Goal: Task Accomplishment & Management: Complete application form

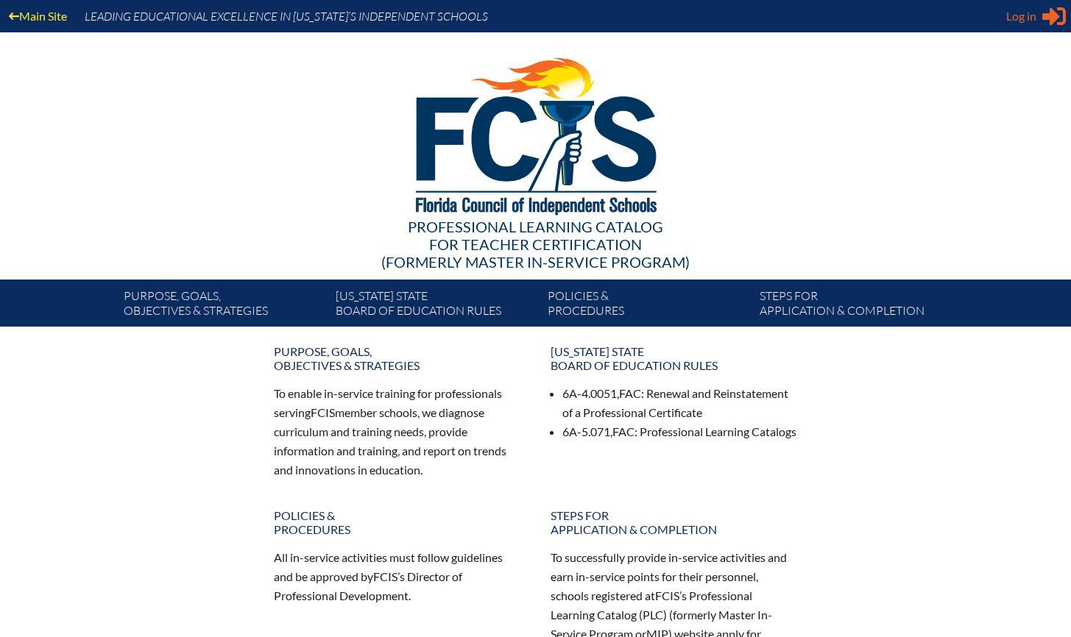
type input "[EMAIL_ADDRESS][DOMAIN_NAME]"
drag, startPoint x: 1030, startPoint y: 18, endPoint x: 990, endPoint y: 15, distance: 39.8
click at [1030, 18] on span "Log in" at bounding box center [1021, 16] width 30 height 18
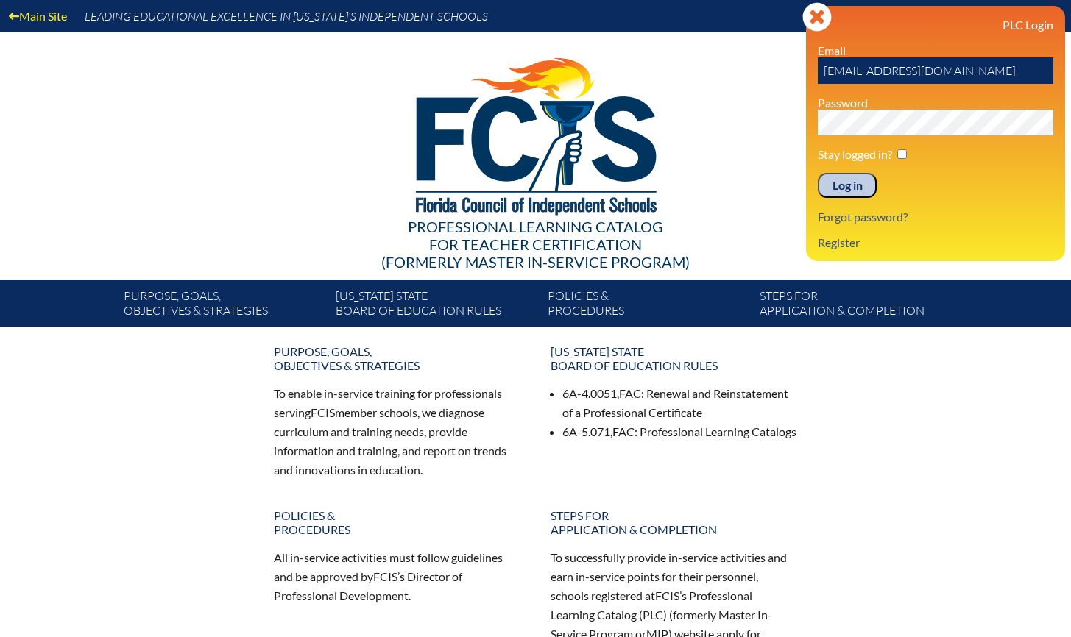
drag, startPoint x: 850, startPoint y: 182, endPoint x: 841, endPoint y: 180, distance: 9.1
click at [850, 182] on input "Log in" at bounding box center [847, 185] width 59 height 25
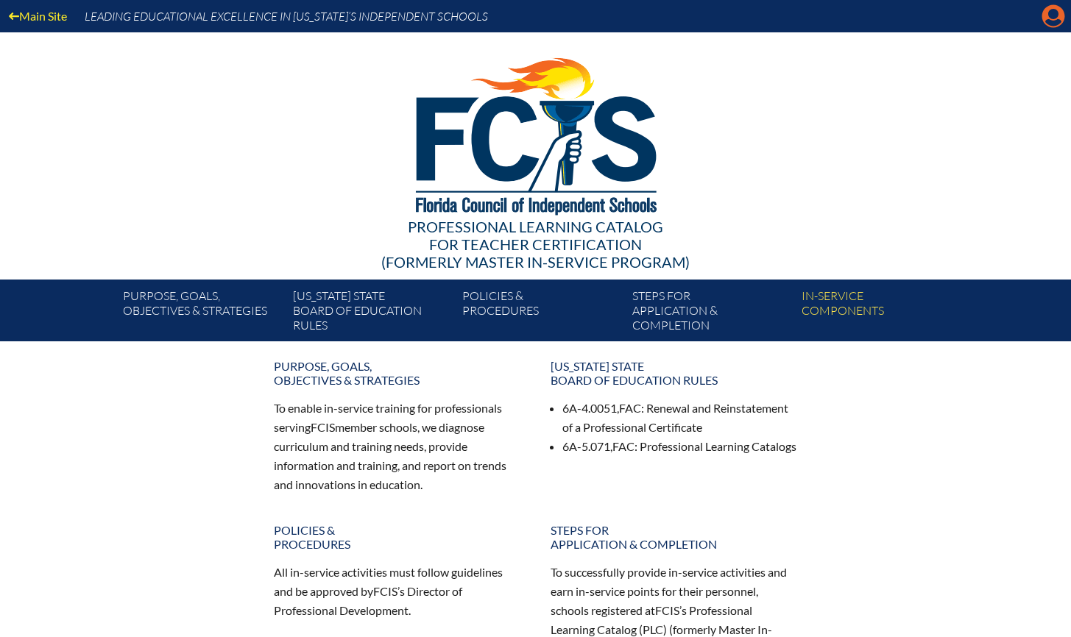
click at [1044, 10] on icon at bounding box center [1053, 16] width 23 height 23
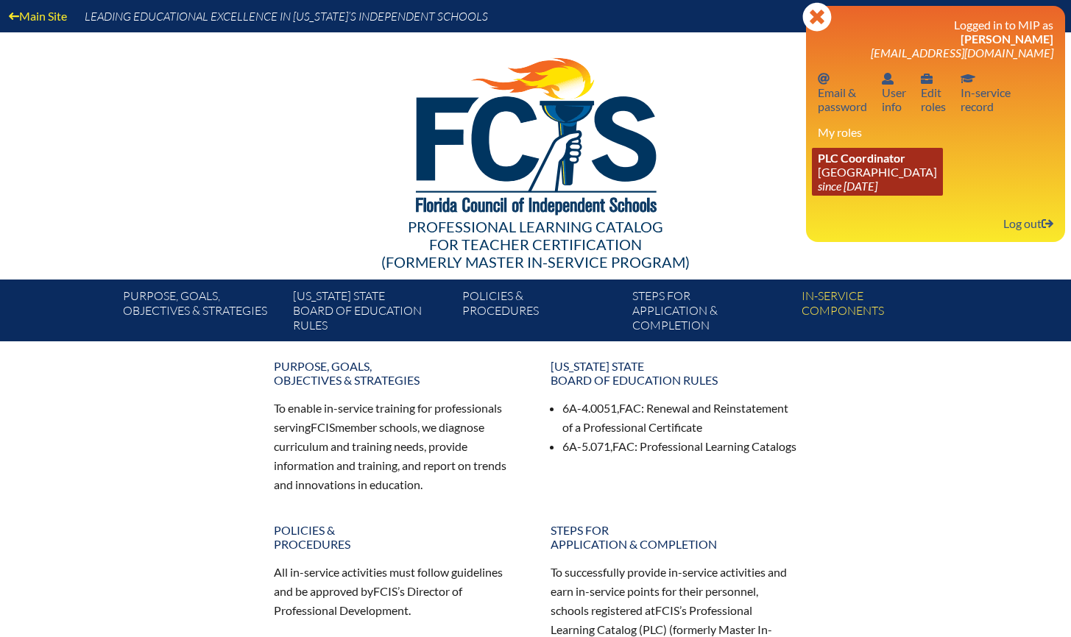
click at [876, 168] on link "PLC Coordinator Holy Comforter Episcopal School since 2006 Jun 1" at bounding box center [877, 172] width 131 height 48
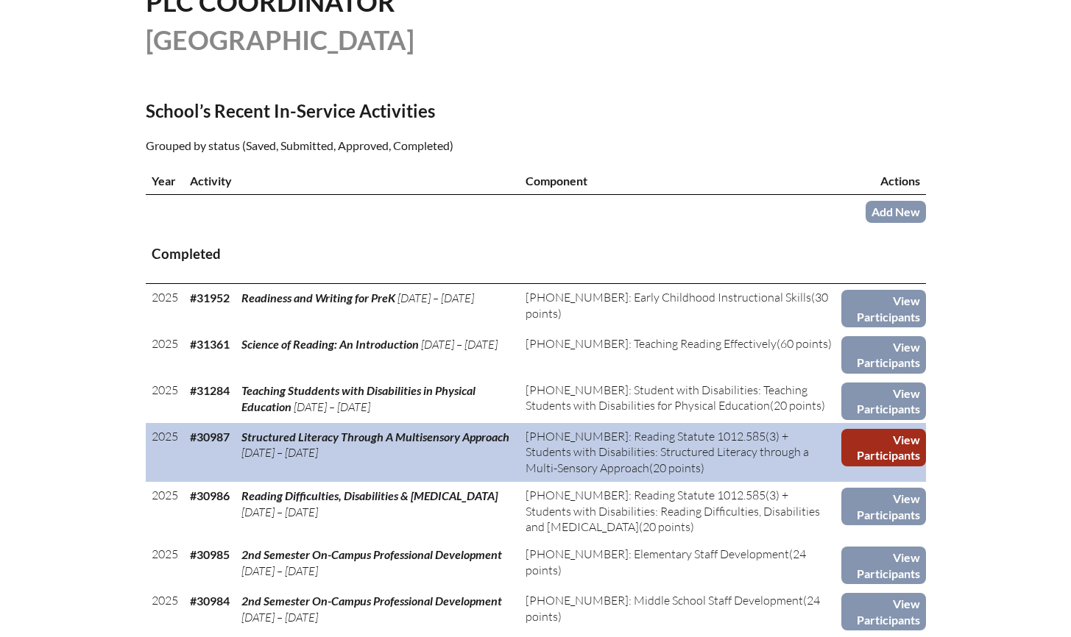
scroll to position [397, 0]
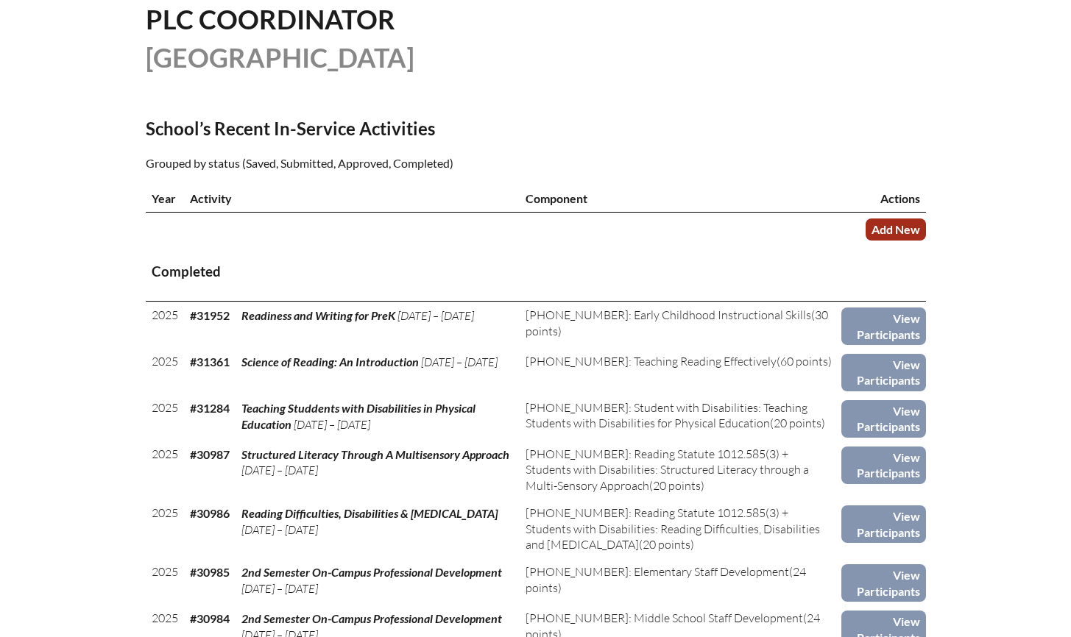
click at [907, 234] on thead "Year Activity Component Actions Add New" at bounding box center [536, 214] width 780 height 59
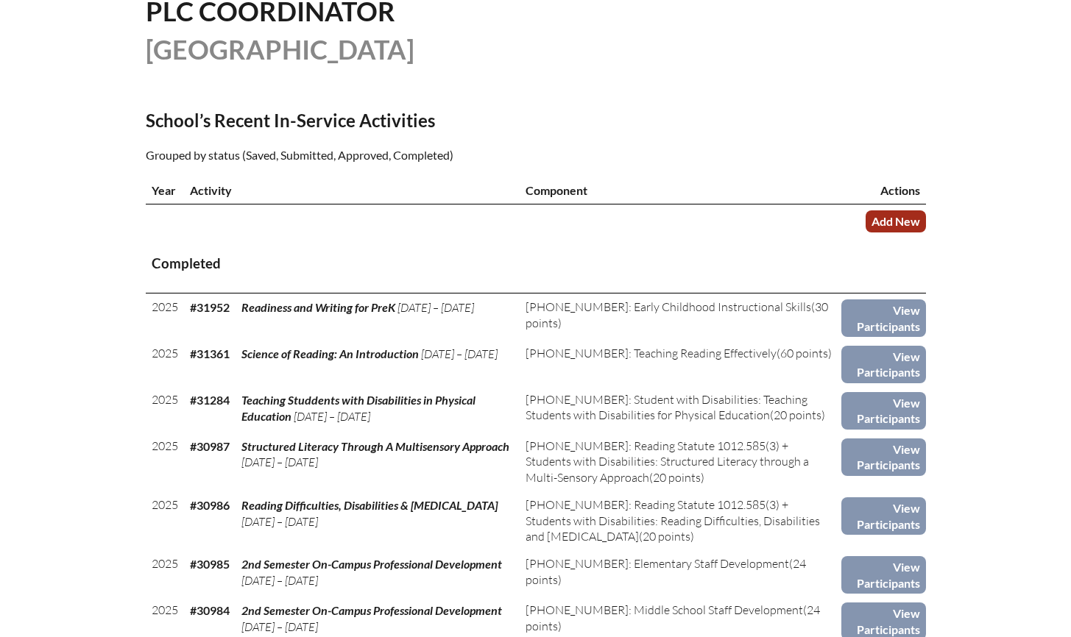
click at [912, 232] on link "Add New" at bounding box center [895, 220] width 60 height 21
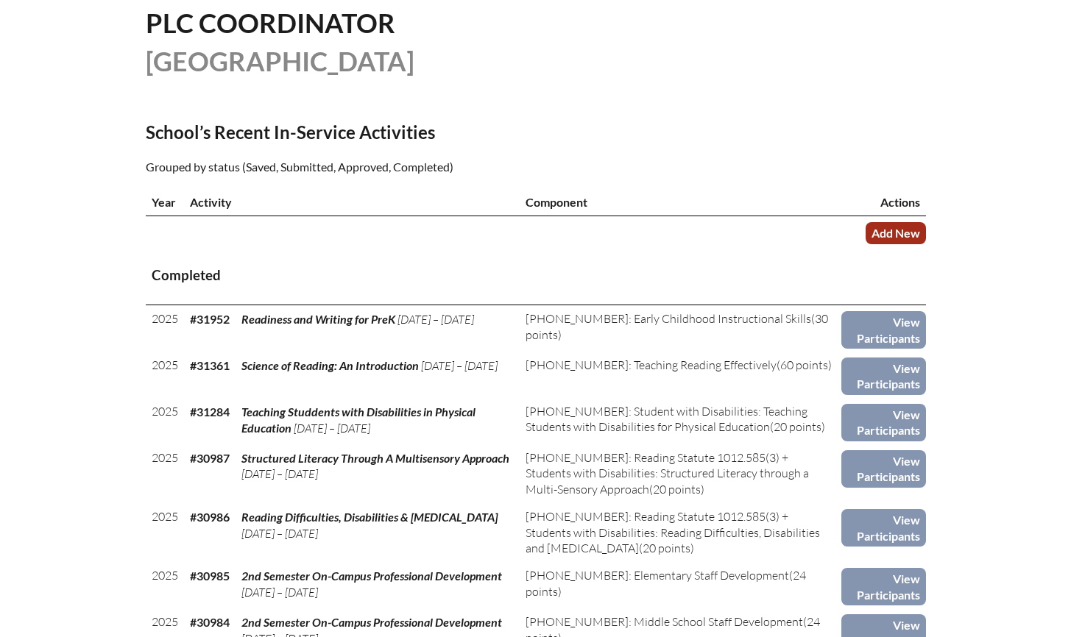
scroll to position [378, 0]
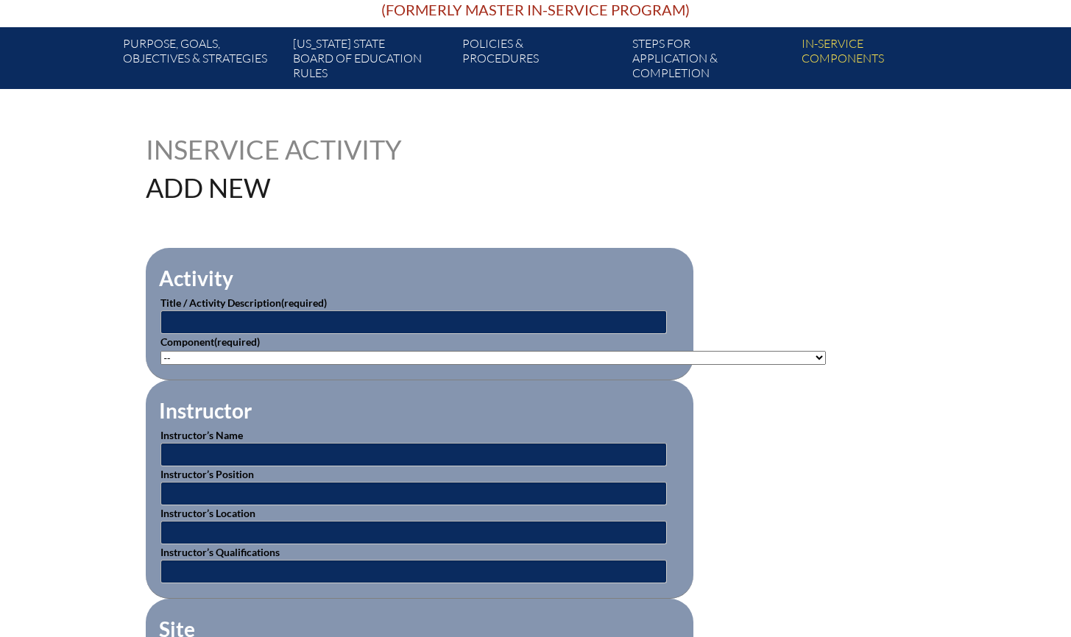
scroll to position [297, 0]
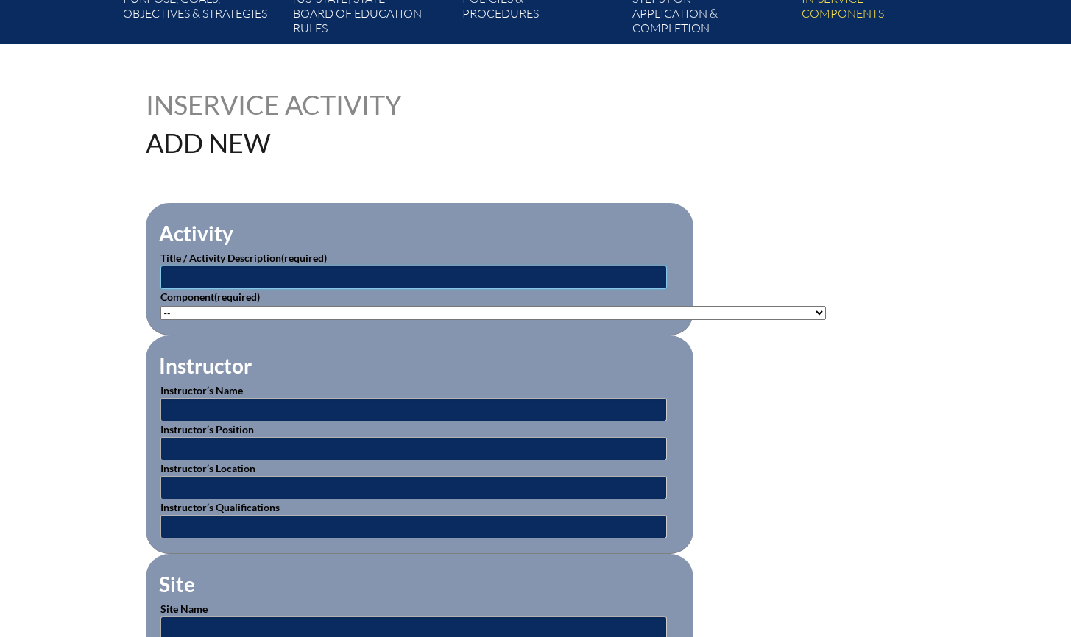
click at [491, 276] on input "text" at bounding box center [413, 278] width 506 height 24
type input "1st Semester Professional Development"
click at [472, 314] on select"]"] "-- 1-000-001: Appropriate Art Activities 1-000-002: Concept and Art Process for…" at bounding box center [492, 313] width 665 height 14
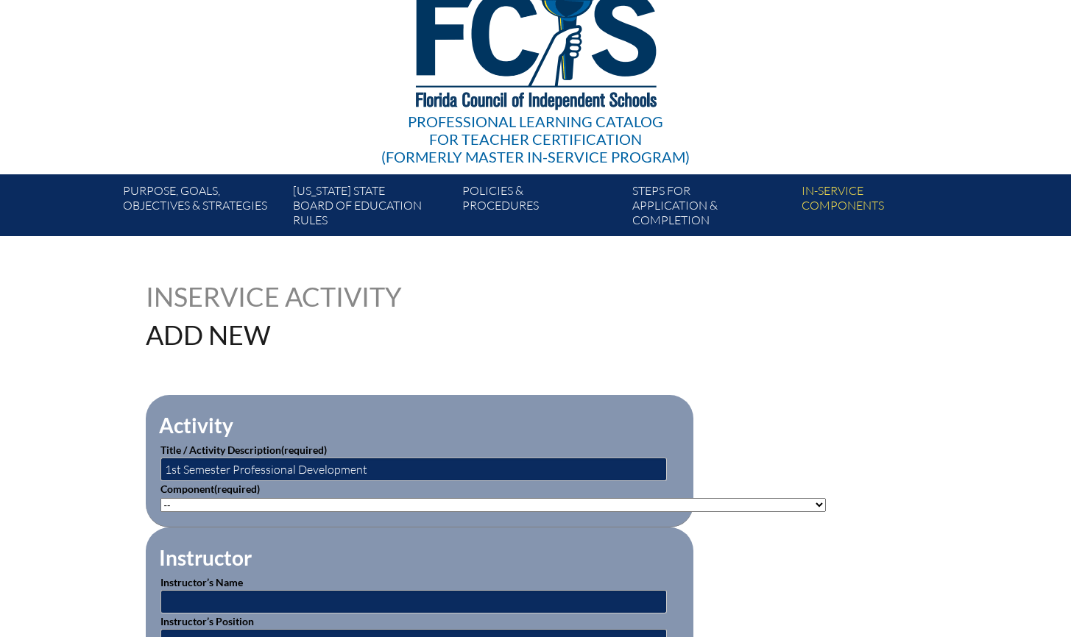
scroll to position [0, 0]
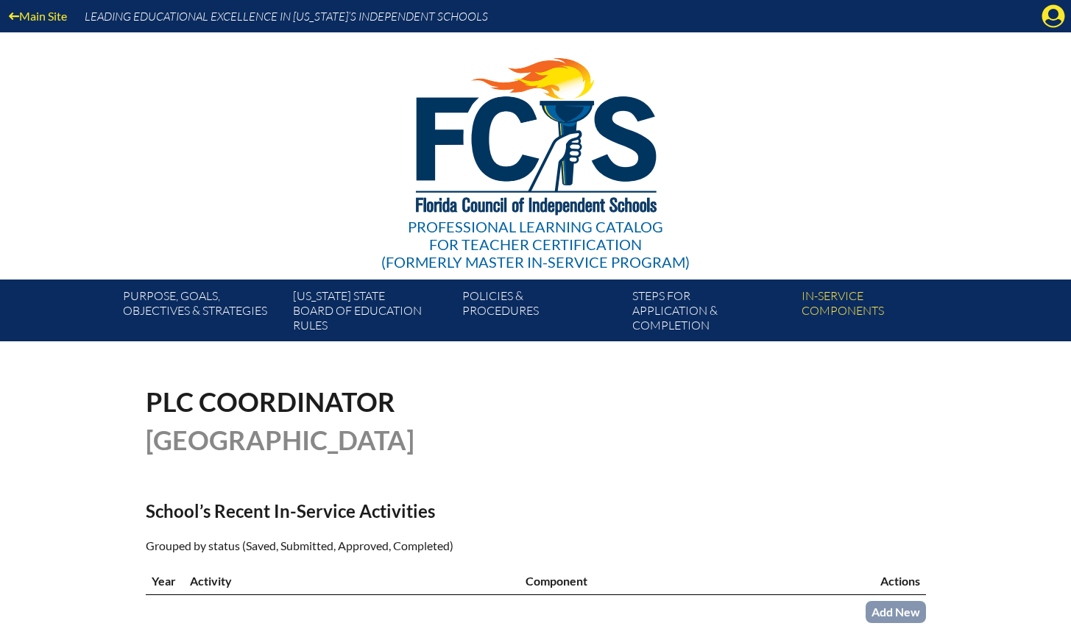
scroll to position [378, 0]
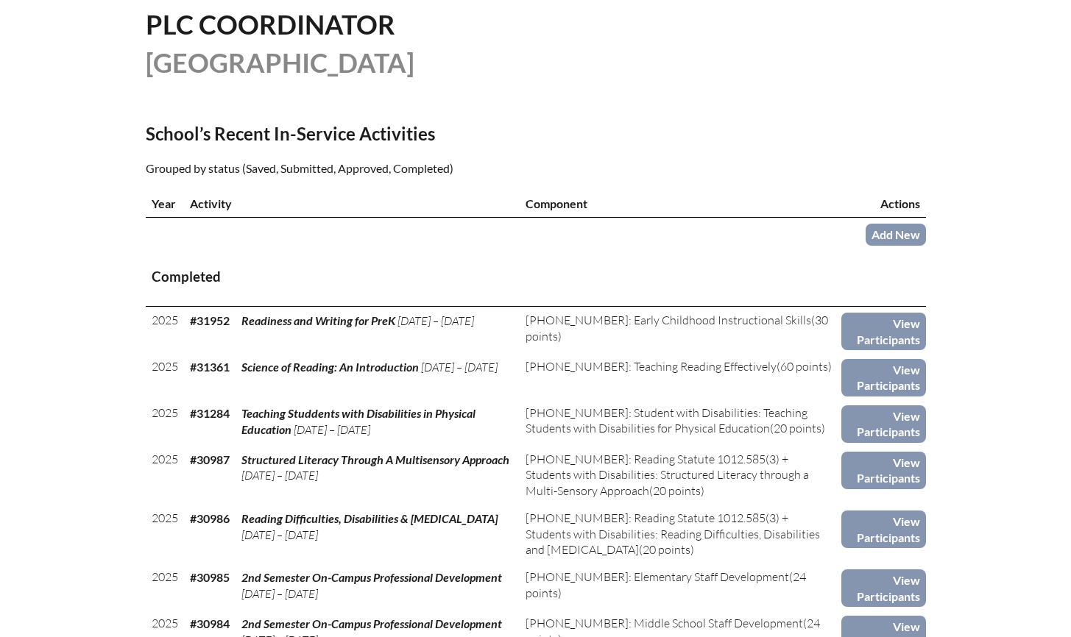
click at [908, 245] on link "Add New" at bounding box center [895, 234] width 60 height 21
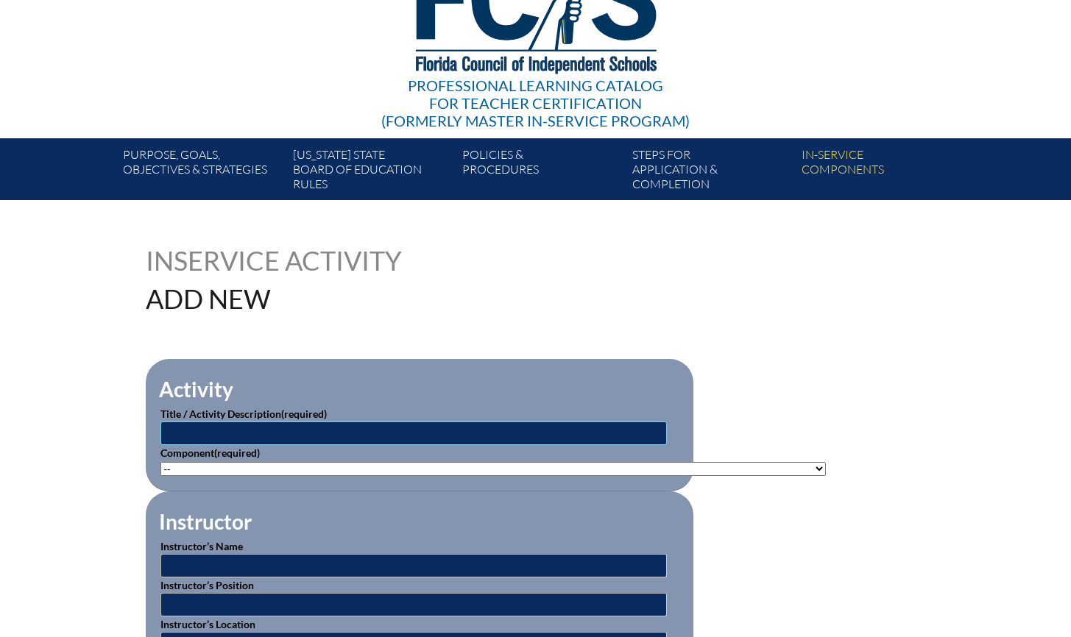
scroll to position [144, 0]
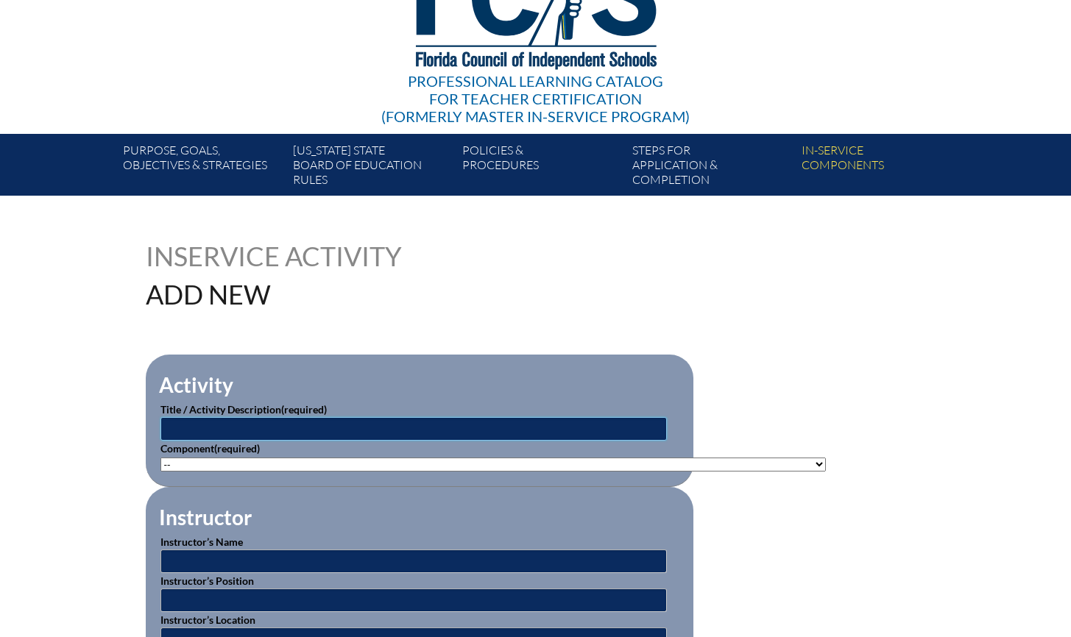
click at [256, 432] on input "text" at bounding box center [413, 429] width 506 height 24
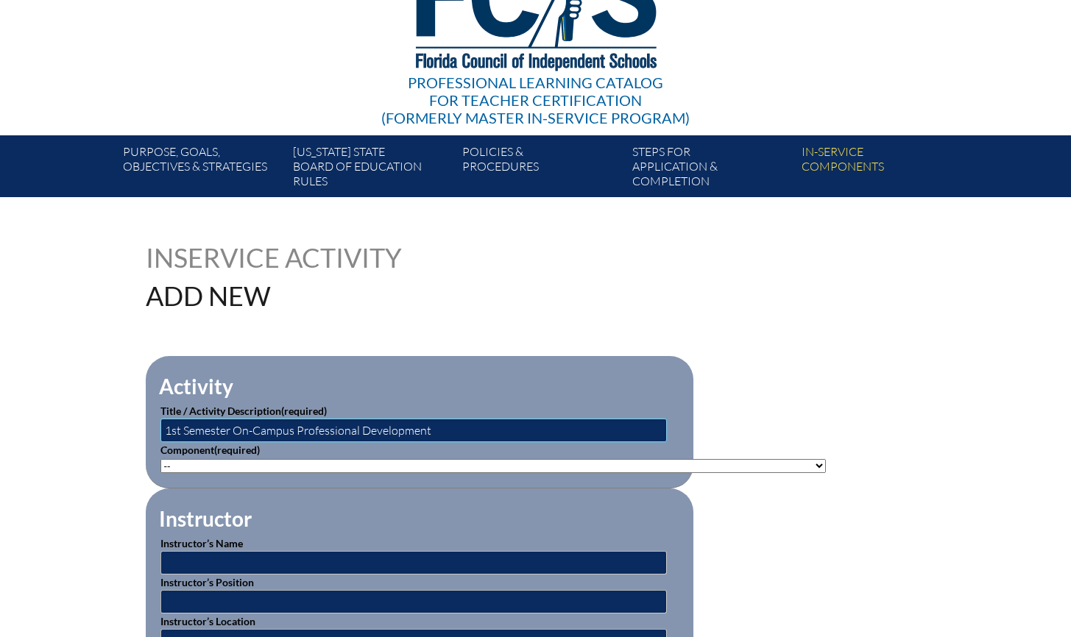
type input "1st Semester On-Campus Professional Development"
select select"]"] "20490"
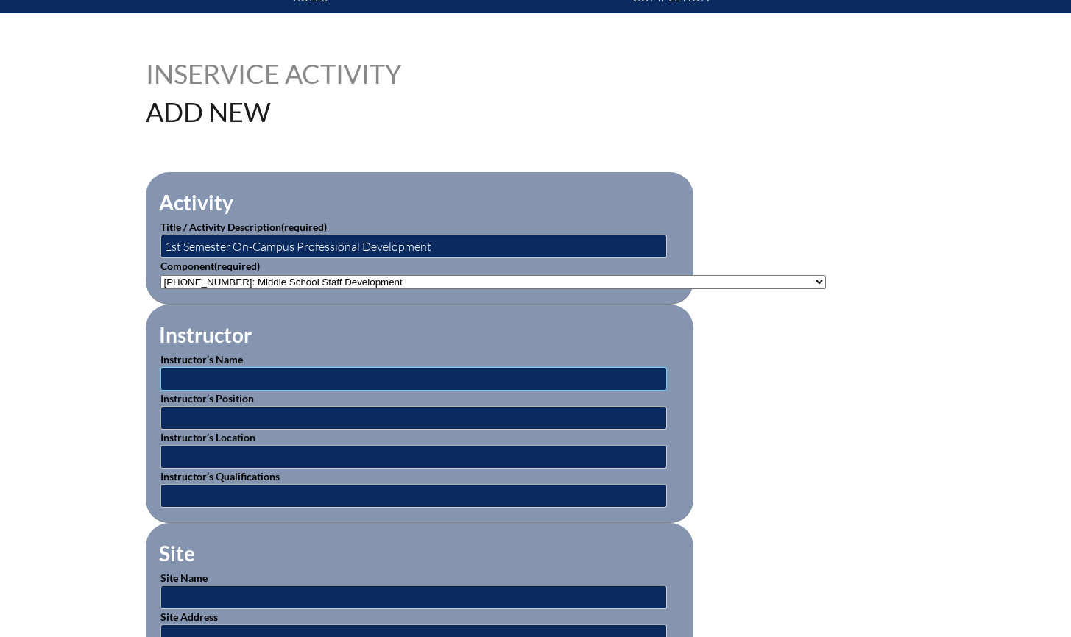
scroll to position [339, 0]
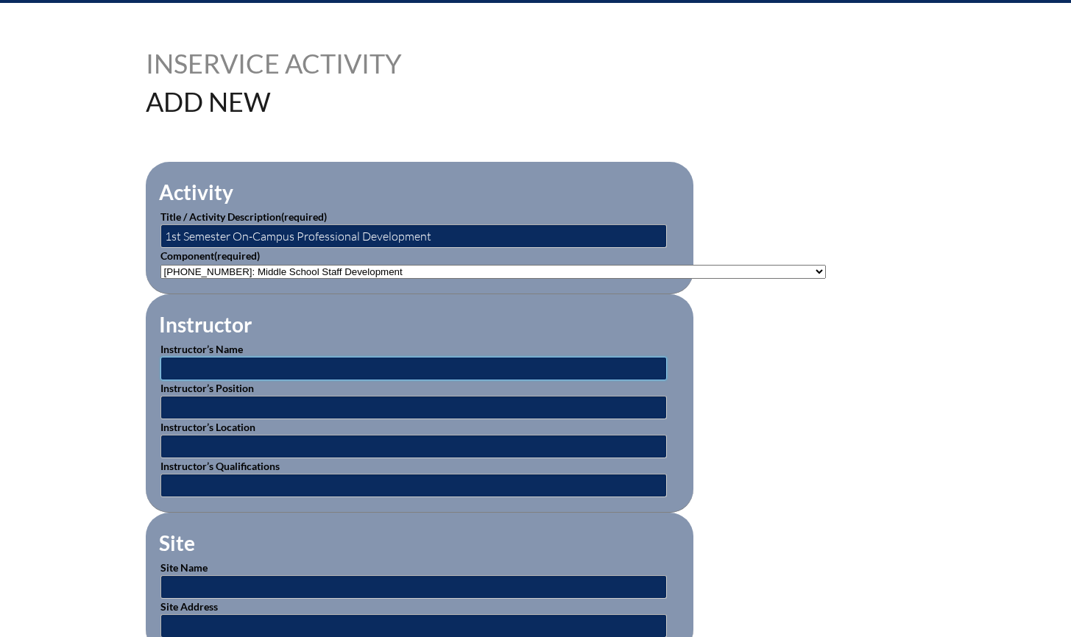
type input "C"
type input "Katie Cowart"
type input "L"
type input "Curriculum Coordinator"
type input "T"
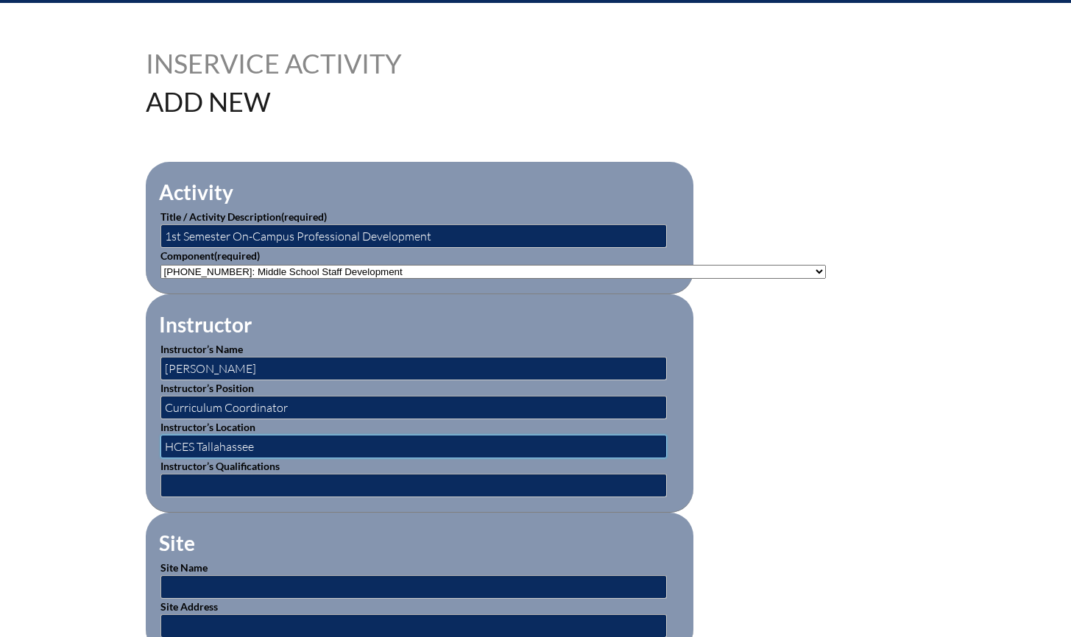
type input "HCES Tallahassee"
type input "M"
type input "m"
type input "M"
type input "Ed Leadership"
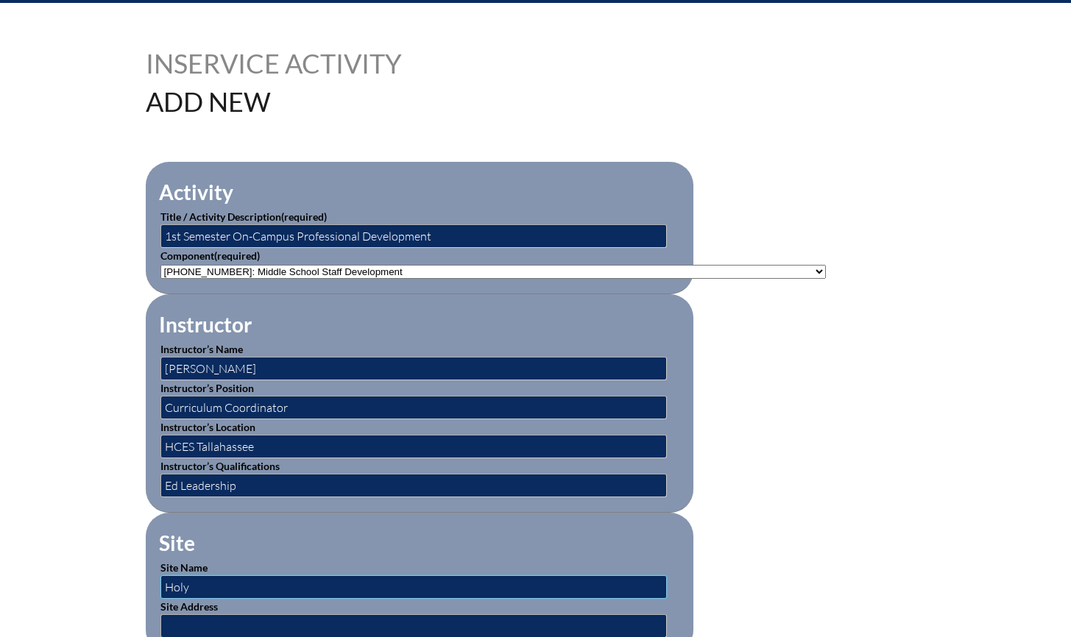
type input "[GEOGRAPHIC_DATA]"
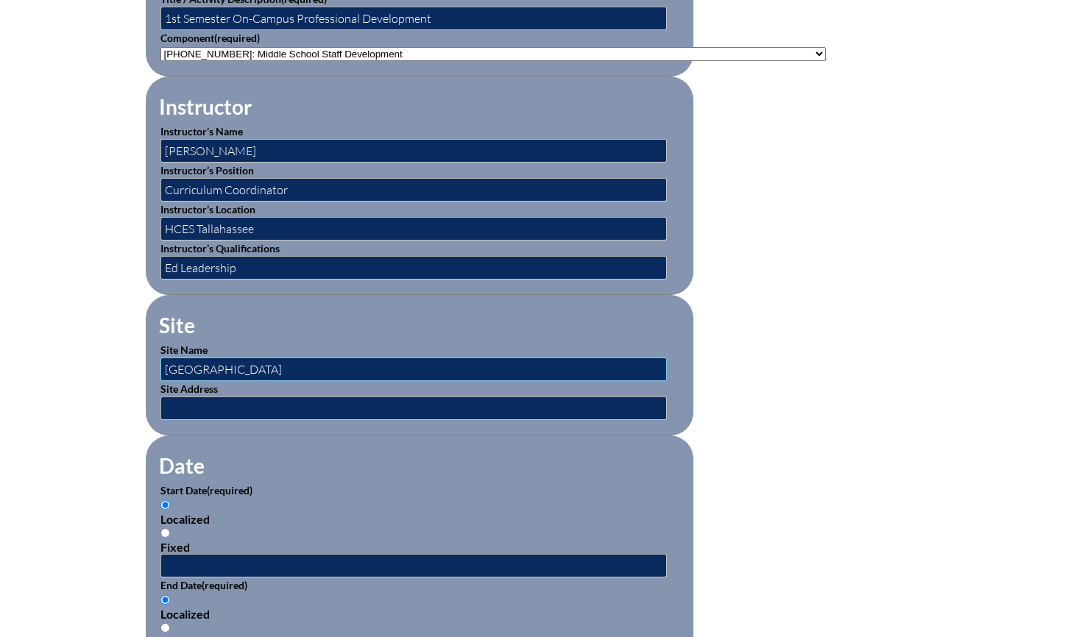
scroll to position [566, 0]
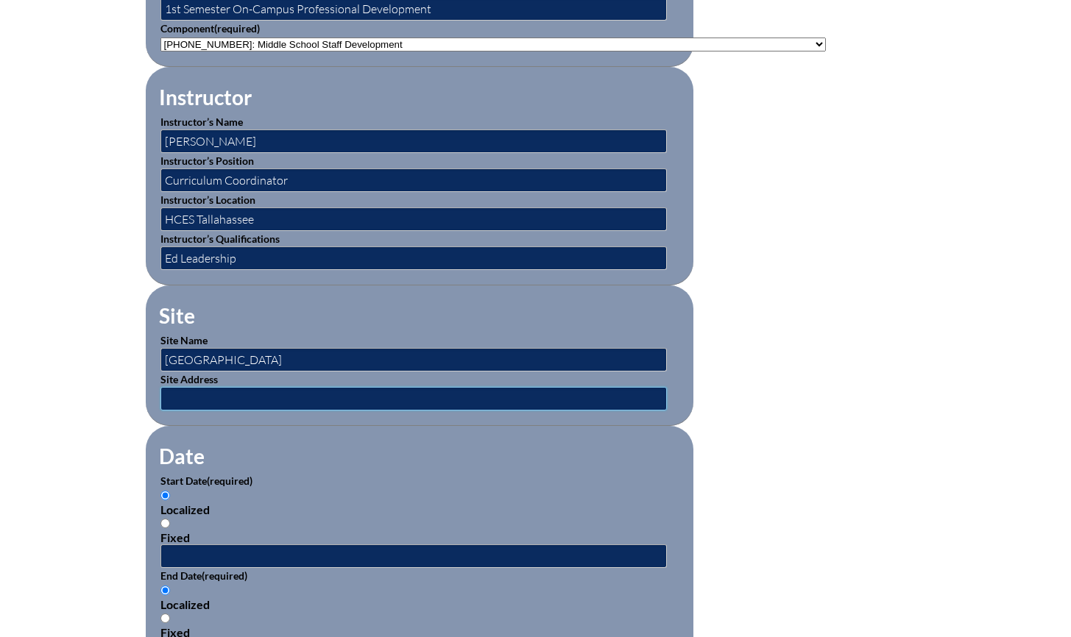
click at [183, 393] on input "text" at bounding box center [413, 399] width 506 height 24
type input "[STREET_ADDRESS][PERSON_NAME]"
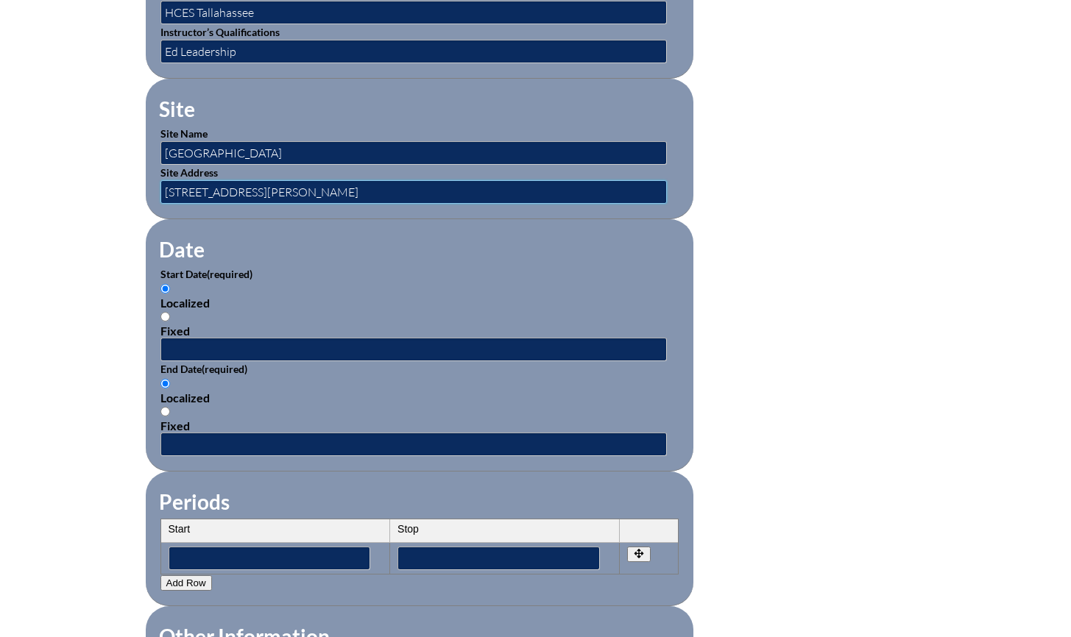
scroll to position [772, 0]
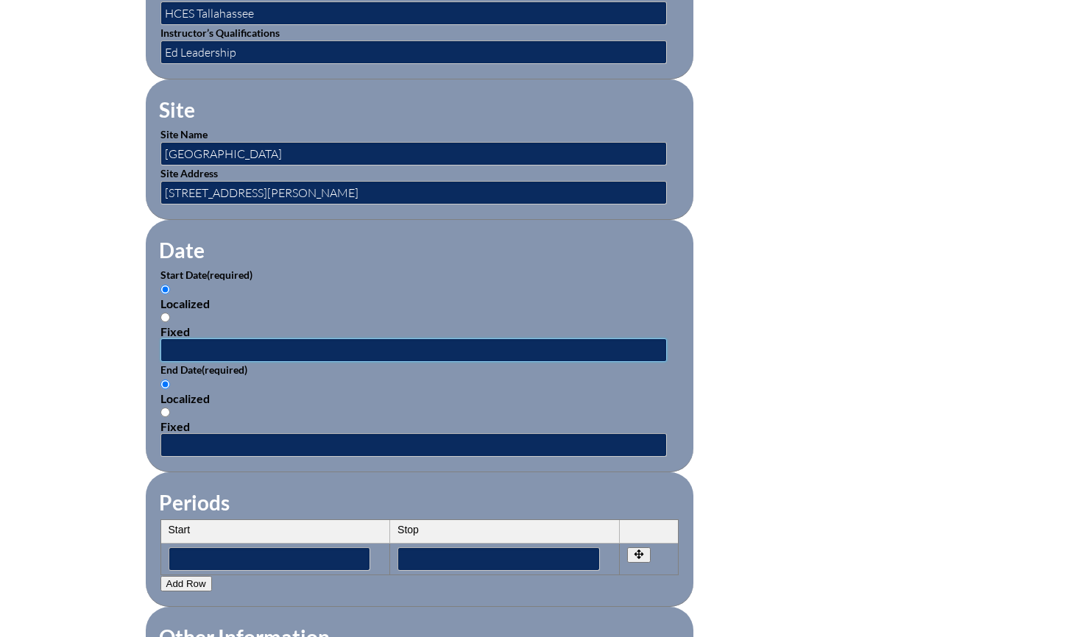
click at [179, 342] on input "text" at bounding box center [413, 351] width 506 height 24
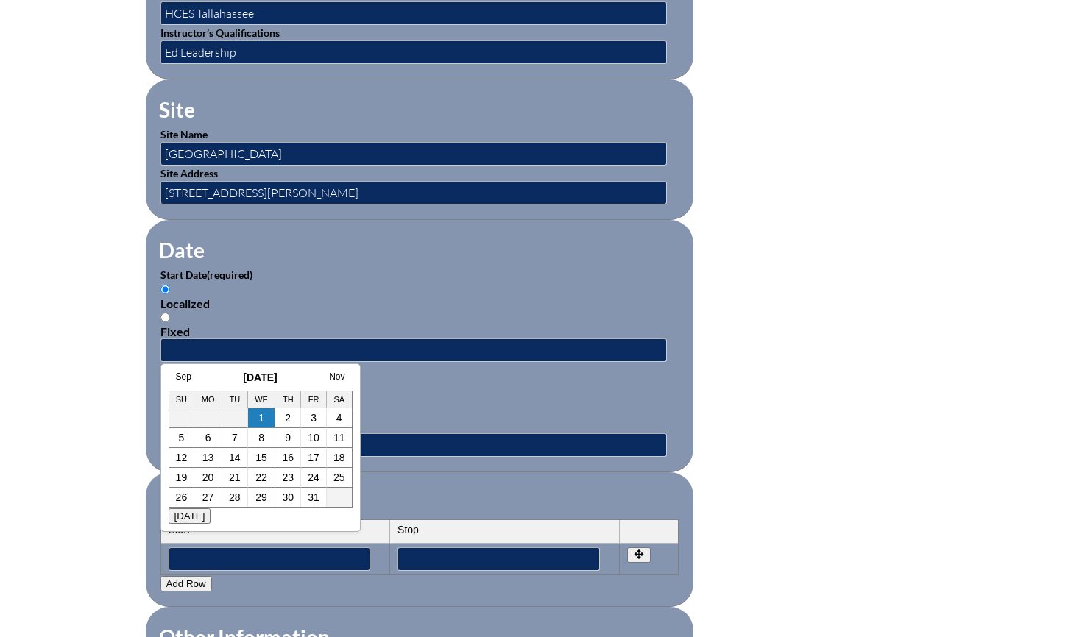
click at [167, 313] on input "Fixed" at bounding box center [165, 318] width 10 height 10
radio input "true"
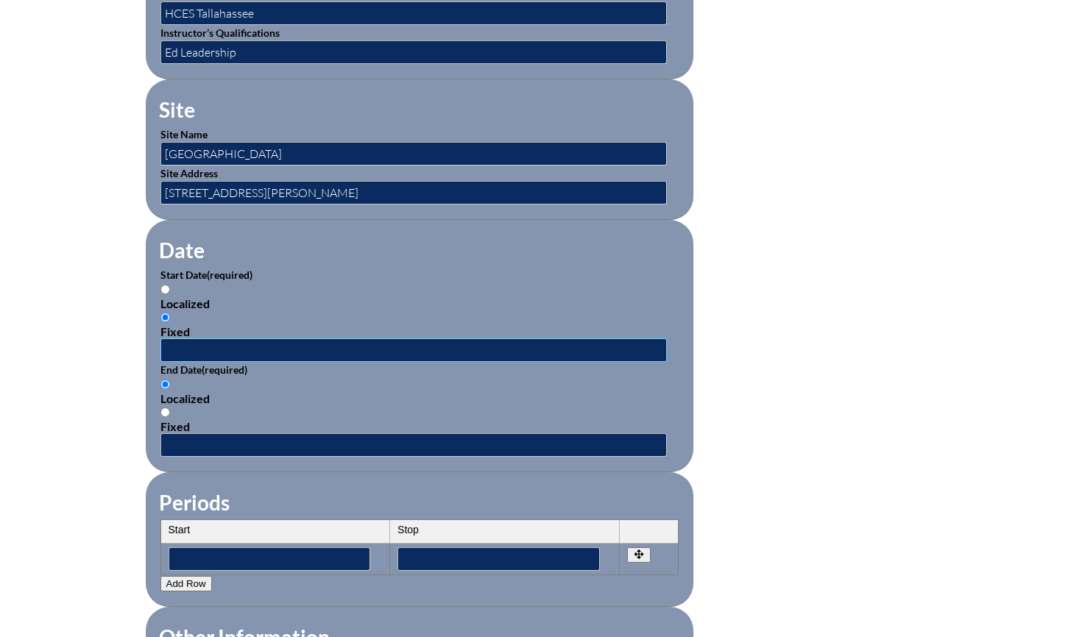
click at [177, 344] on input "text" at bounding box center [413, 351] width 506 height 24
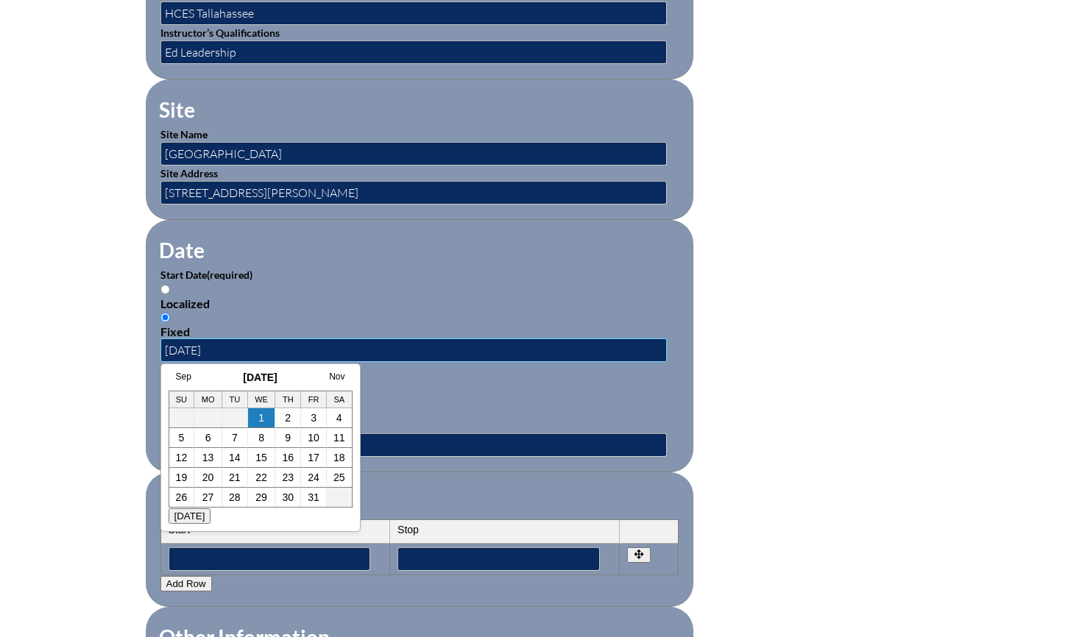
type input "8/1/2025"
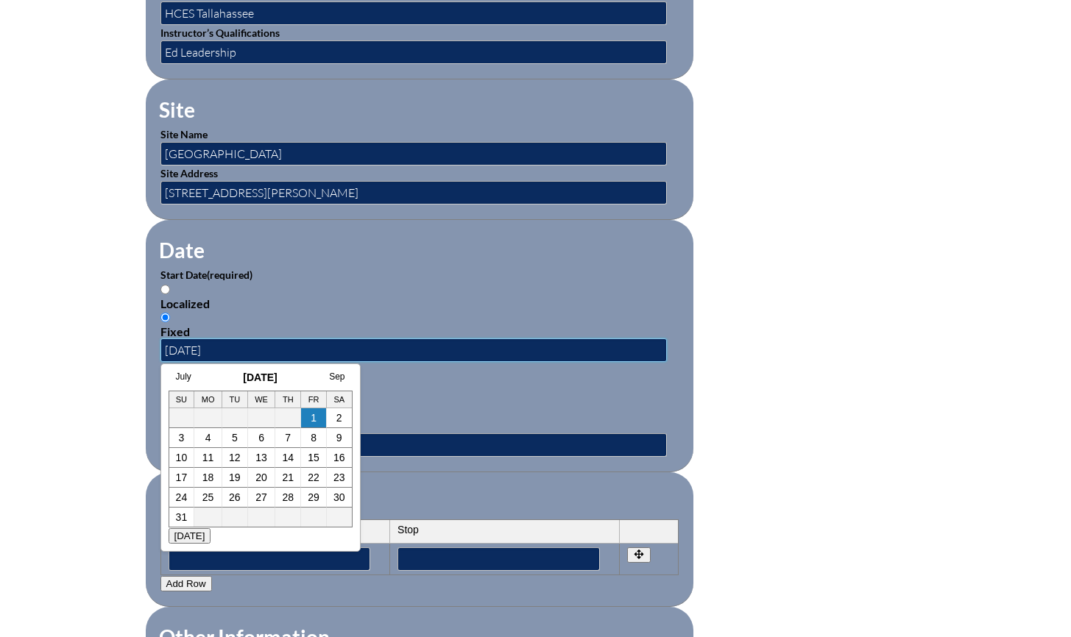
type input "[DATE]"
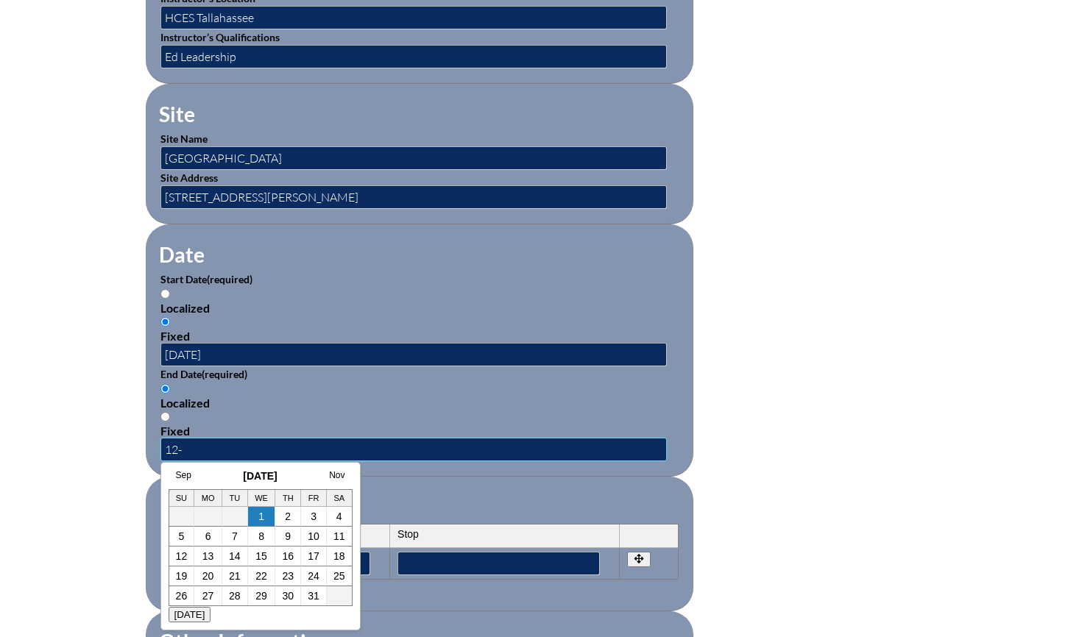
scroll to position [776, 0]
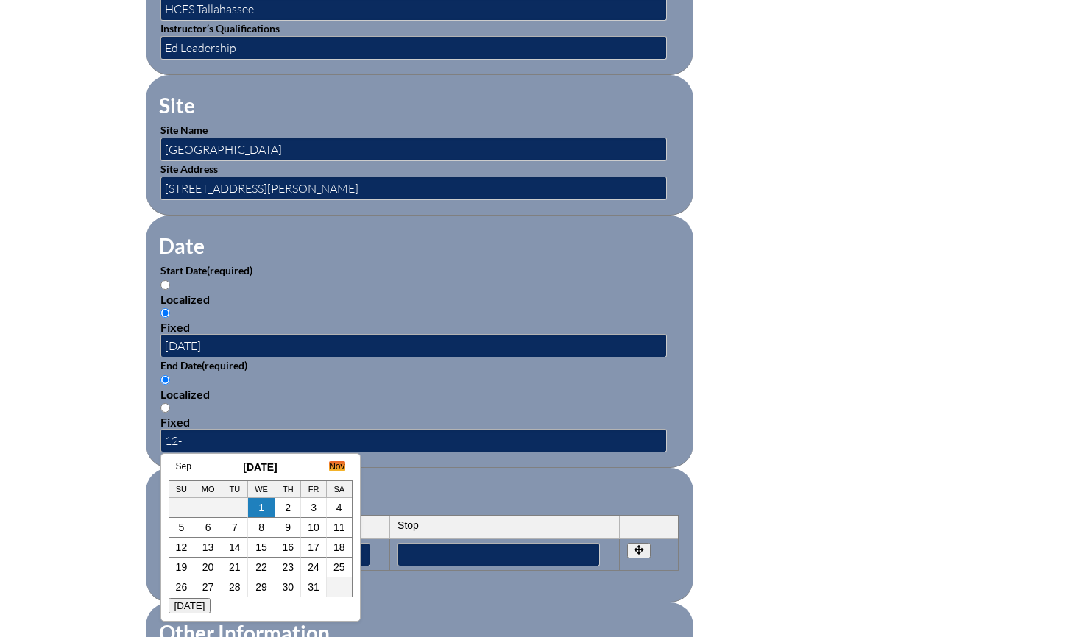
click at [336, 467] on link "Nov" at bounding box center [336, 466] width 15 height 10
click at [336, 467] on link "Dec" at bounding box center [336, 466] width 15 height 10
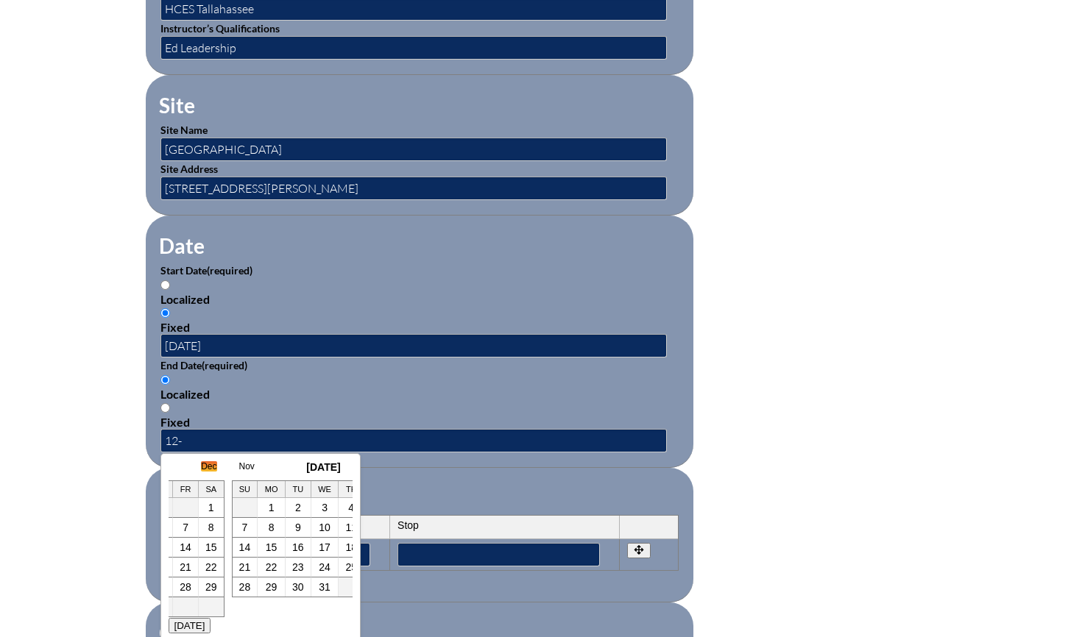
scroll to position [0, 383]
click at [208, 431] on input "12-" at bounding box center [413, 441] width 506 height 24
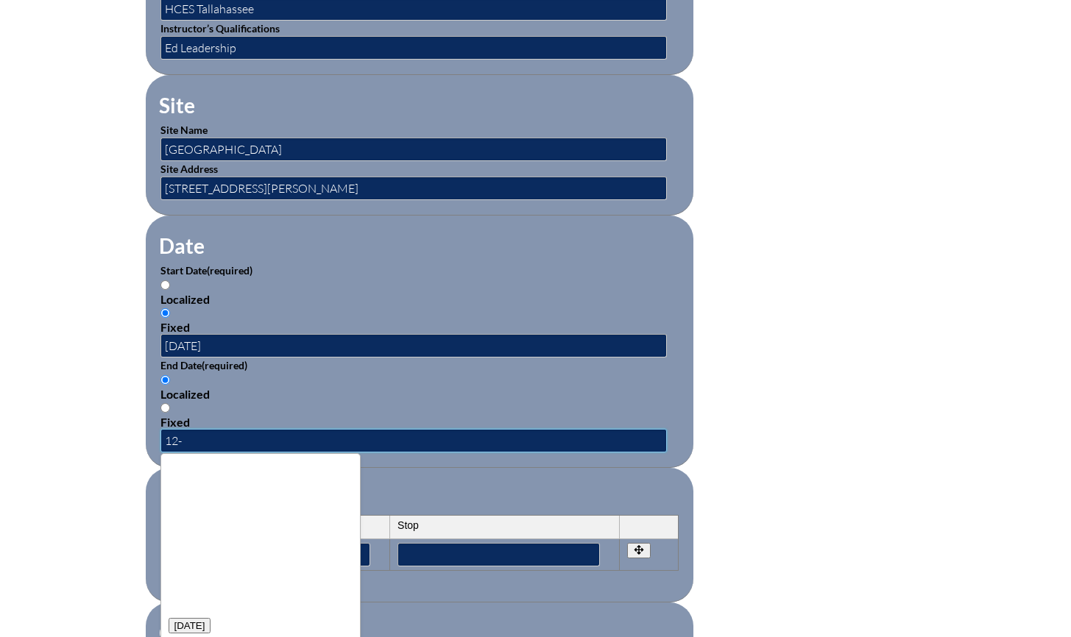
scroll to position [0, 0]
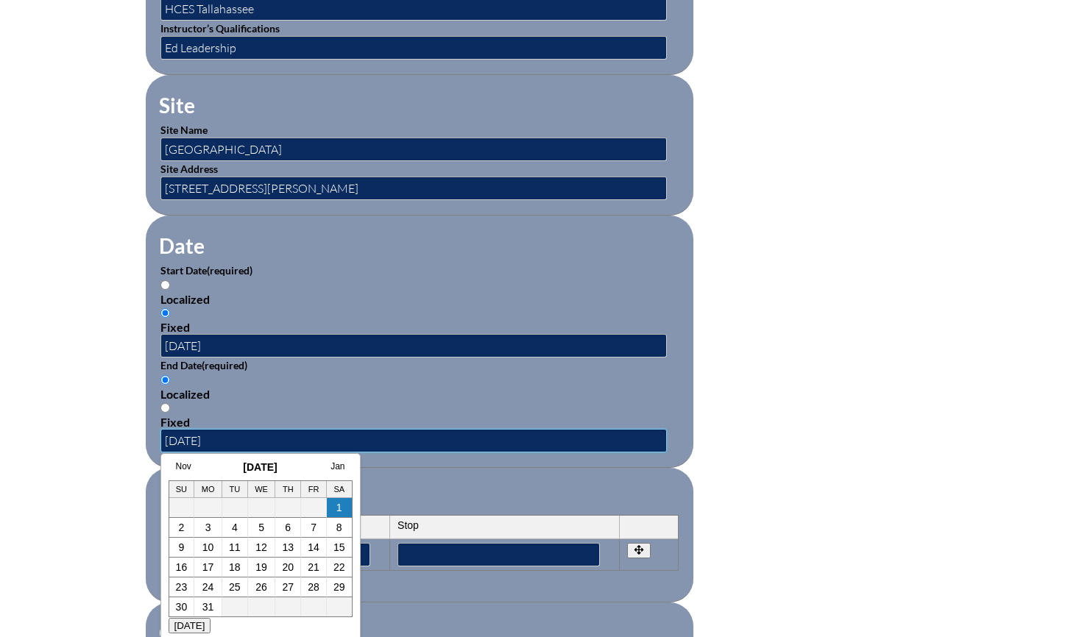
type input "[DATE]"
click at [269, 387] on div "Localized" at bounding box center [419, 394] width 518 height 14
click at [170, 385] on input "Localized" at bounding box center [165, 380] width 10 height 10
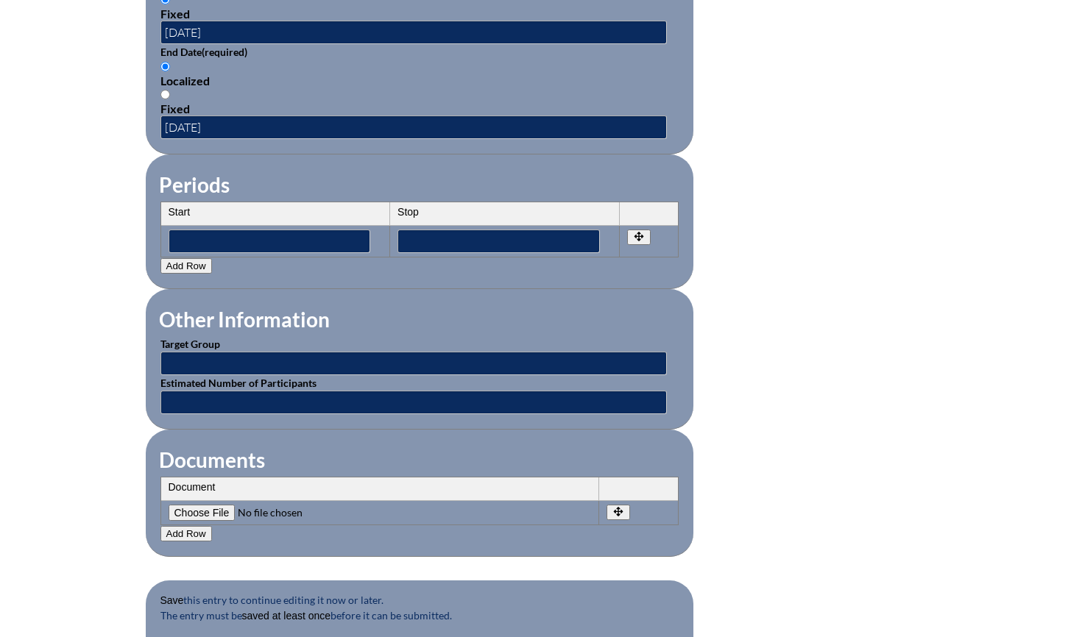
scroll to position [1126, 0]
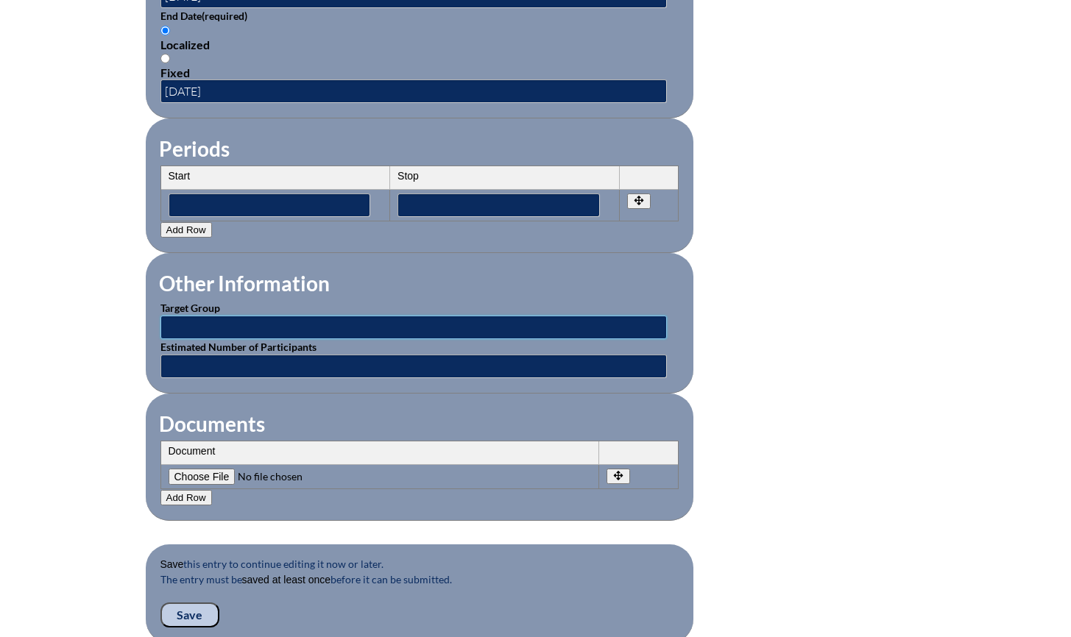
click at [184, 318] on input "text" at bounding box center [413, 328] width 506 height 24
type input "T"
type input "MS Teachers"
type input "20"
click at [314, 405] on fieldset "Documents Document No rows created Add new row Document Remove File Undo Remove…" at bounding box center [420, 457] width 548 height 127
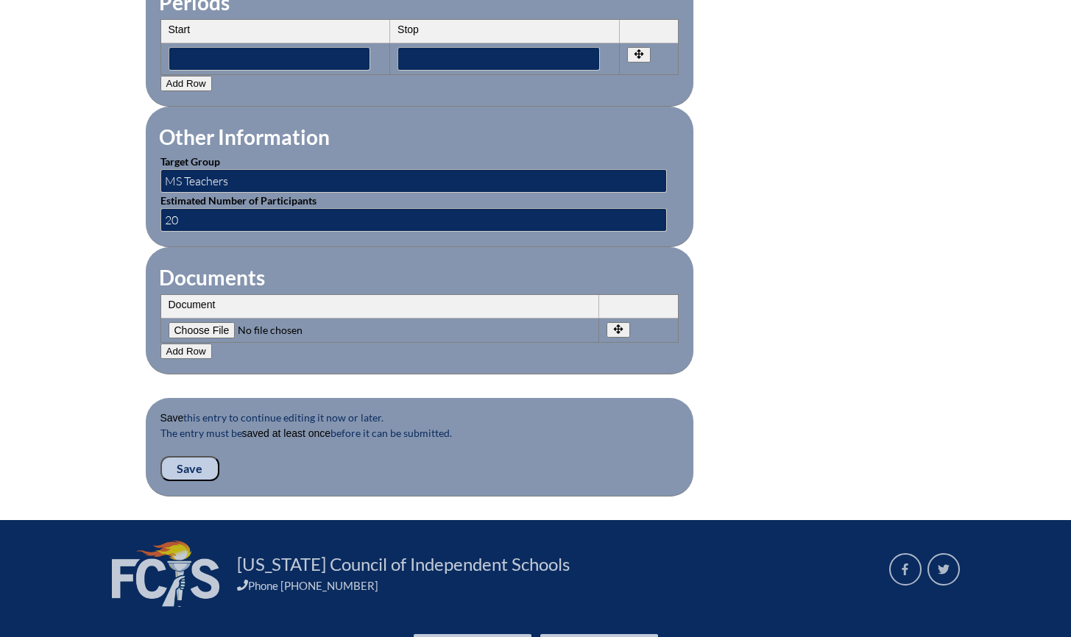
scroll to position [1313, 0]
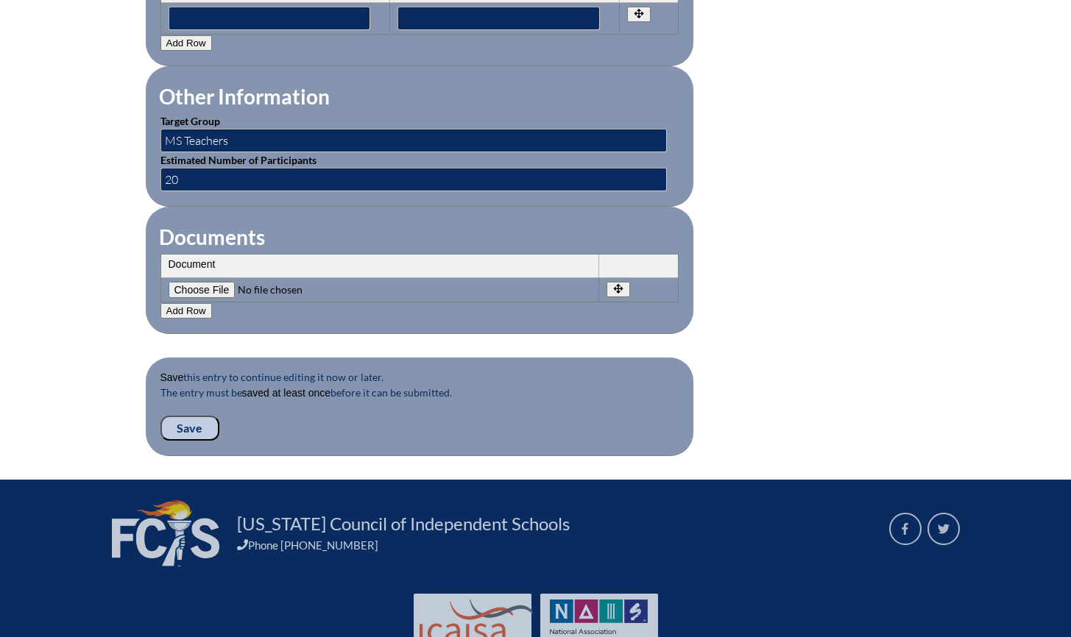
click at [190, 417] on input "Save" at bounding box center [189, 428] width 59 height 25
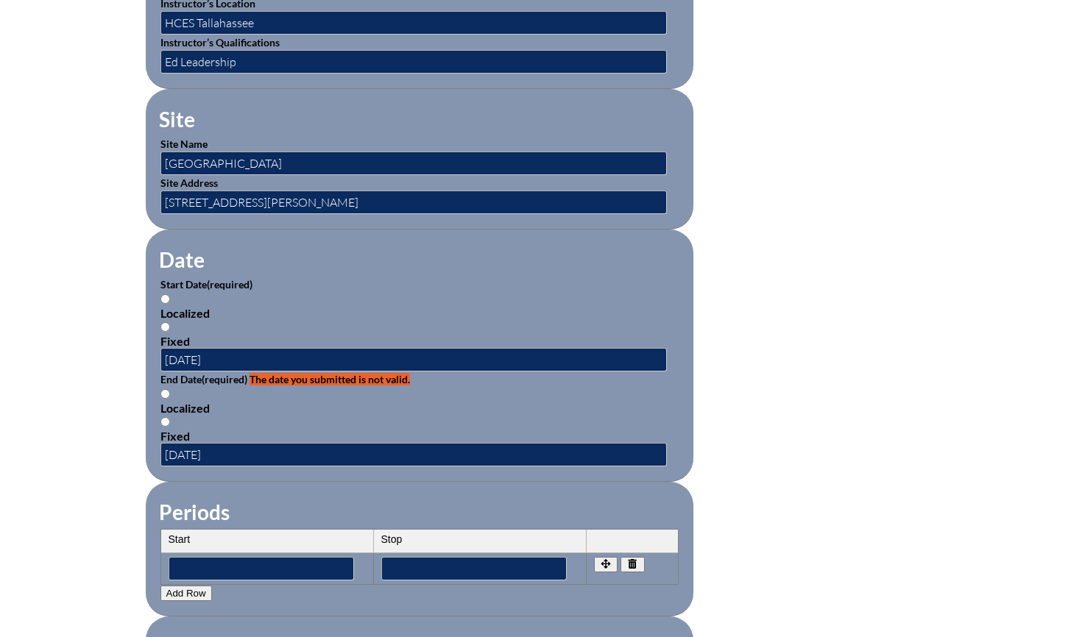
scroll to position [789, 0]
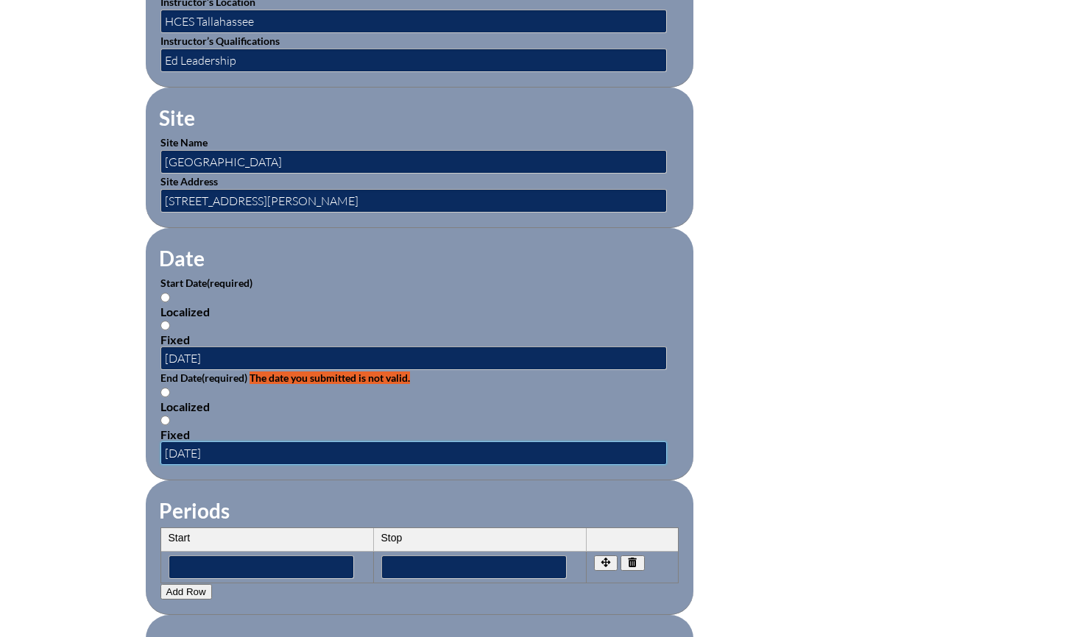
click at [244, 445] on input "[DATE]" at bounding box center [413, 454] width 506 height 24
drag, startPoint x: 244, startPoint y: 445, endPoint x: 66, endPoint y: 433, distance: 177.8
click at [67, 433] on div "Inservice Activity Add New Please see errors below: field_id_69: The date you s…" at bounding box center [535, 362] width 1071 height 1525
type input "2025-12-17"
click at [322, 306] on div "Localized" at bounding box center [419, 312] width 518 height 14
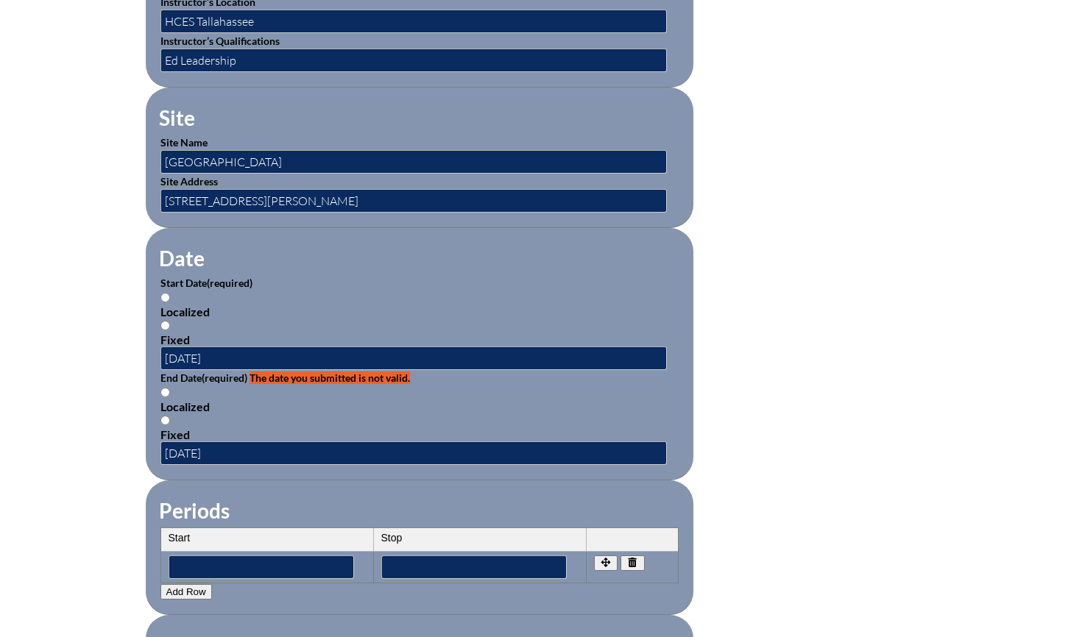
click at [170, 302] on input "Localized" at bounding box center [165, 298] width 10 height 10
radio input "true"
drag, startPoint x: 165, startPoint y: 414, endPoint x: 280, endPoint y: 411, distance: 115.6
click at [166, 416] on input "Fixed" at bounding box center [165, 421] width 10 height 10
radio input "true"
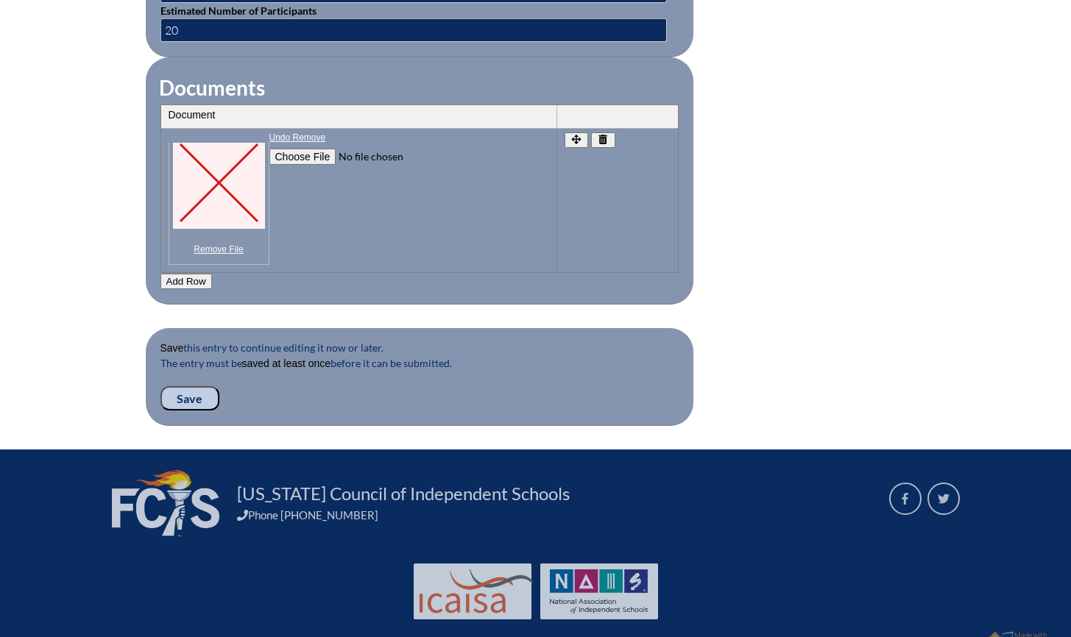
scroll to position [1502, 0]
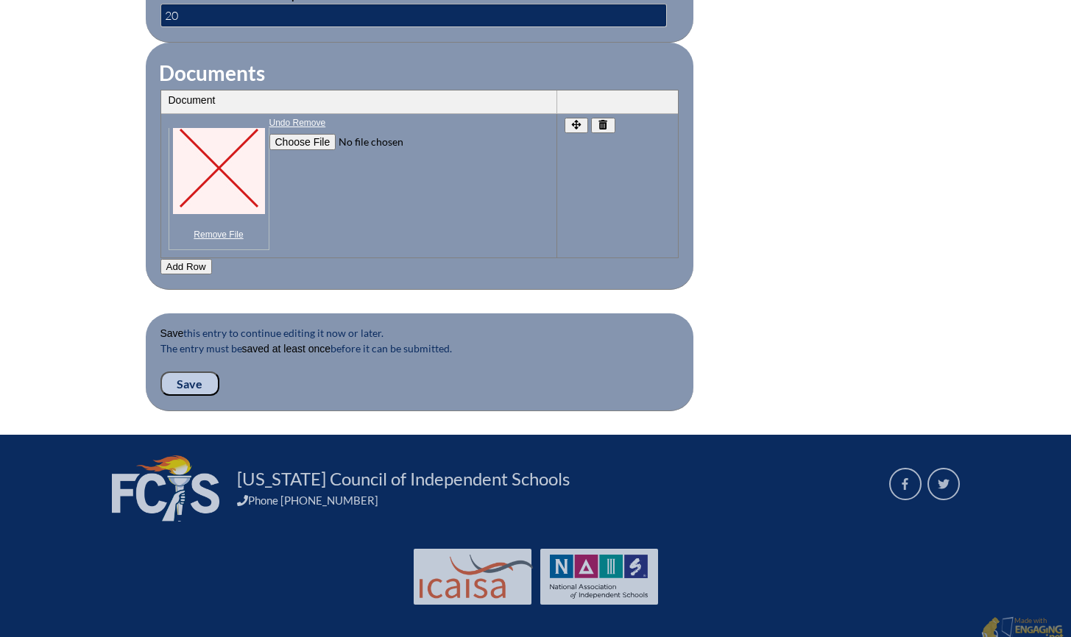
click at [189, 372] on input "Save" at bounding box center [189, 384] width 59 height 25
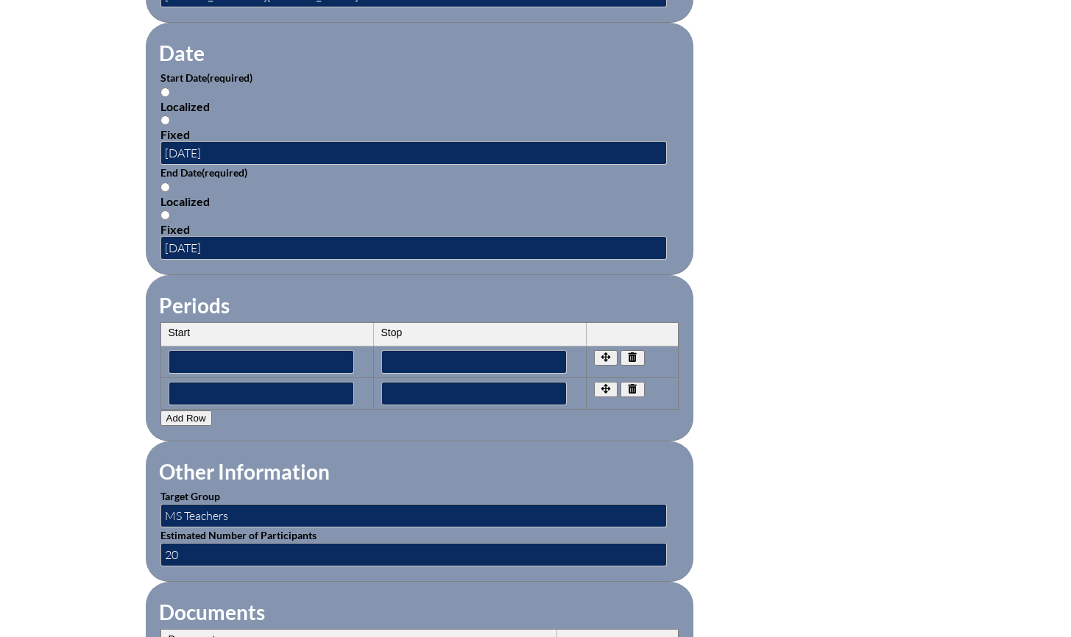
scroll to position [996, 0]
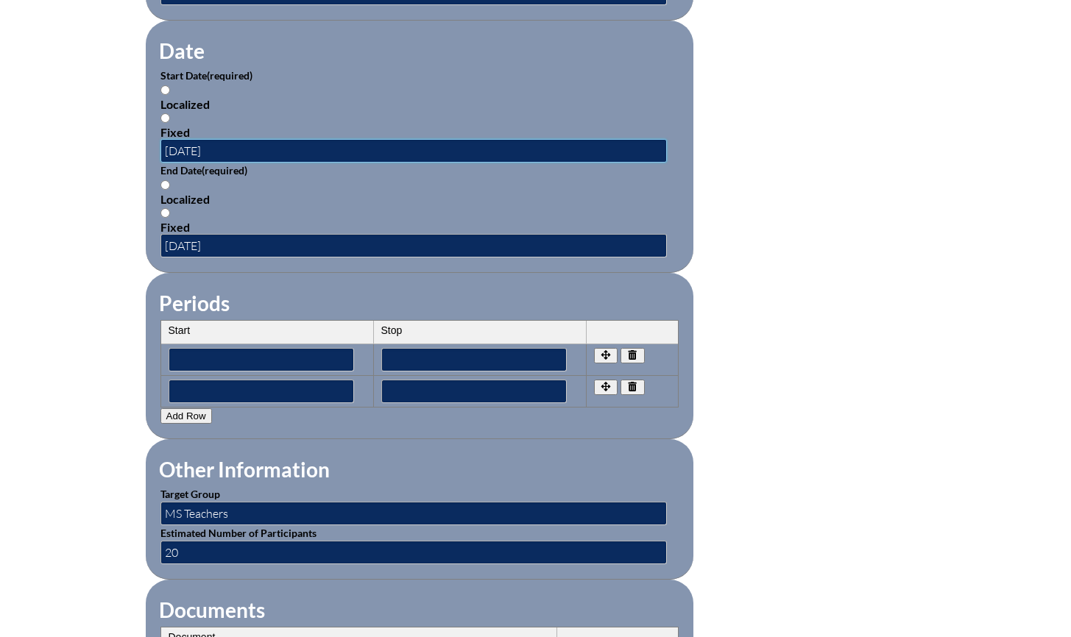
drag, startPoint x: 287, startPoint y: 150, endPoint x: 202, endPoint y: 124, distance: 88.7
click at [287, 150] on input "[DATE]" at bounding box center [413, 151] width 506 height 24
click at [167, 113] on input "Fixed" at bounding box center [165, 118] width 10 height 10
radio input "true"
click at [166, 113] on input "Fixed" at bounding box center [165, 118] width 10 height 10
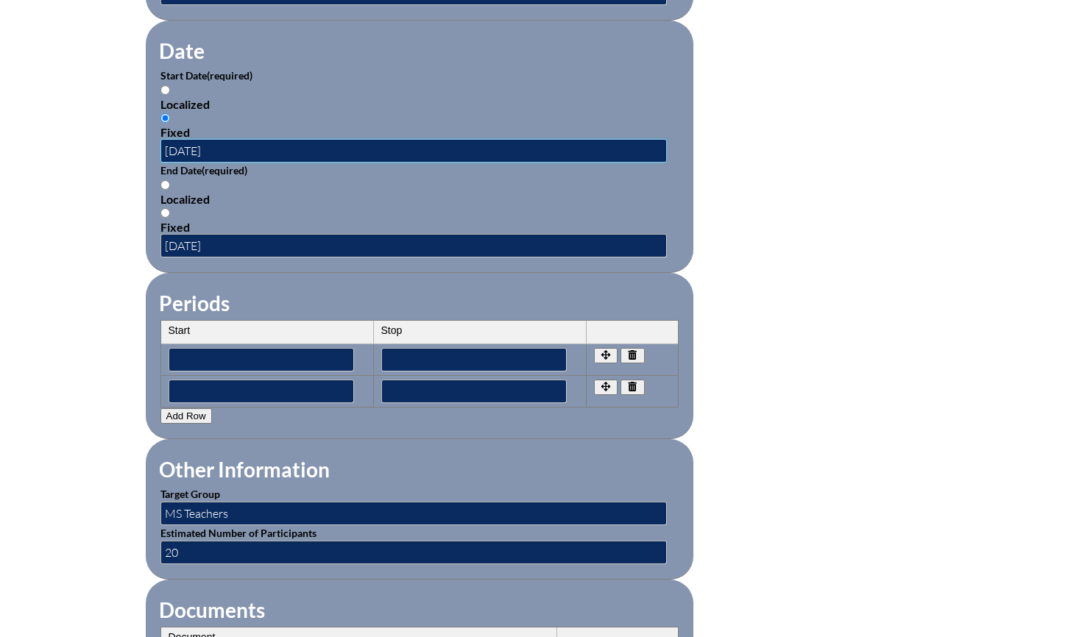
click at [256, 149] on input "[DATE]" at bounding box center [413, 151] width 506 height 24
drag, startPoint x: 228, startPoint y: 144, endPoint x: 82, endPoint y: 126, distance: 146.9
click at [82, 126] on div "Inservice Activity Add New Please see errors below: field_id_46: This field is …" at bounding box center [535, 242] width 1071 height 1701
type input "08/01/2025"
type input "2"
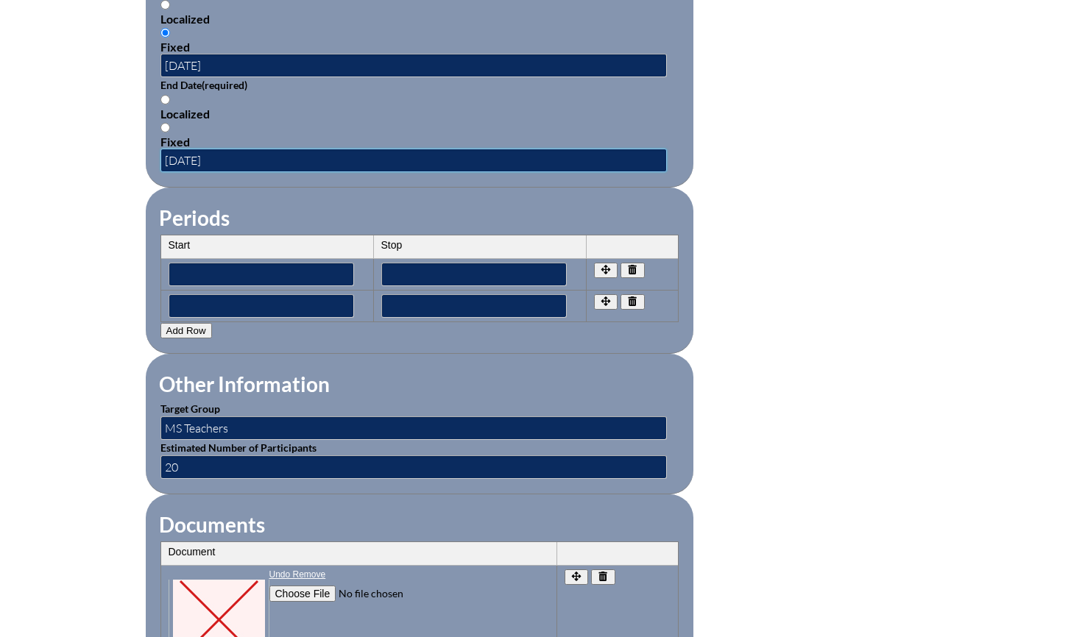
scroll to position [1083, 0]
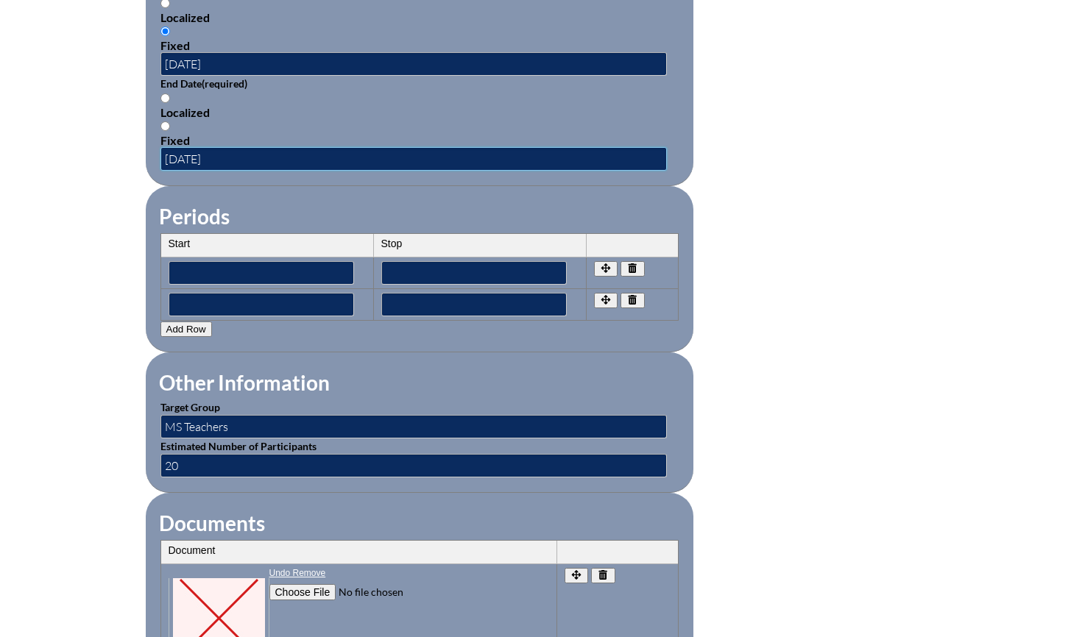
click at [196, 149] on input "12/18/2025" at bounding box center [413, 159] width 506 height 24
type input "12/17/2025"
click at [261, 186] on fieldset "Periods Start Stop No rows created Add new row Start Stop Start Stop" at bounding box center [420, 269] width 548 height 166
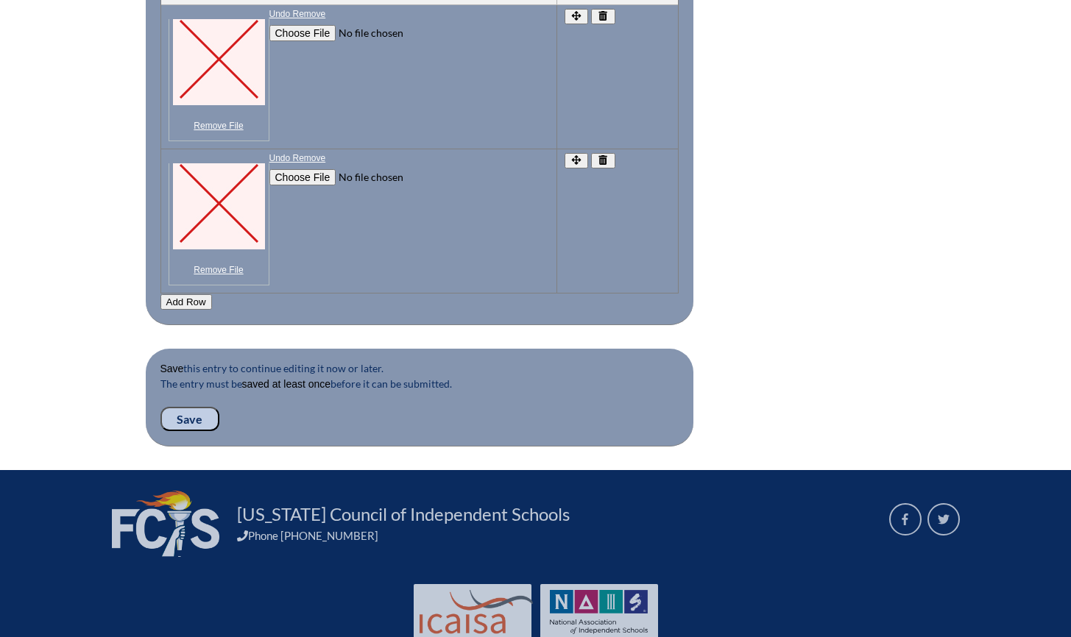
scroll to position [1677, 0]
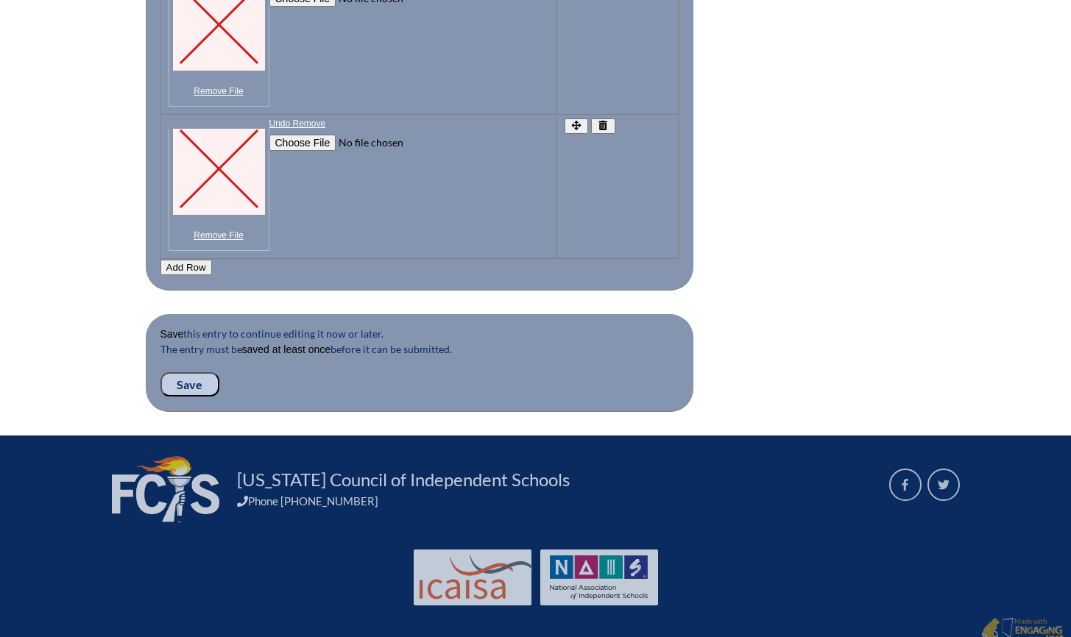
drag, startPoint x: 194, startPoint y: 375, endPoint x: 225, endPoint y: 360, distance: 34.9
click at [196, 372] on input "Save" at bounding box center [189, 384] width 59 height 25
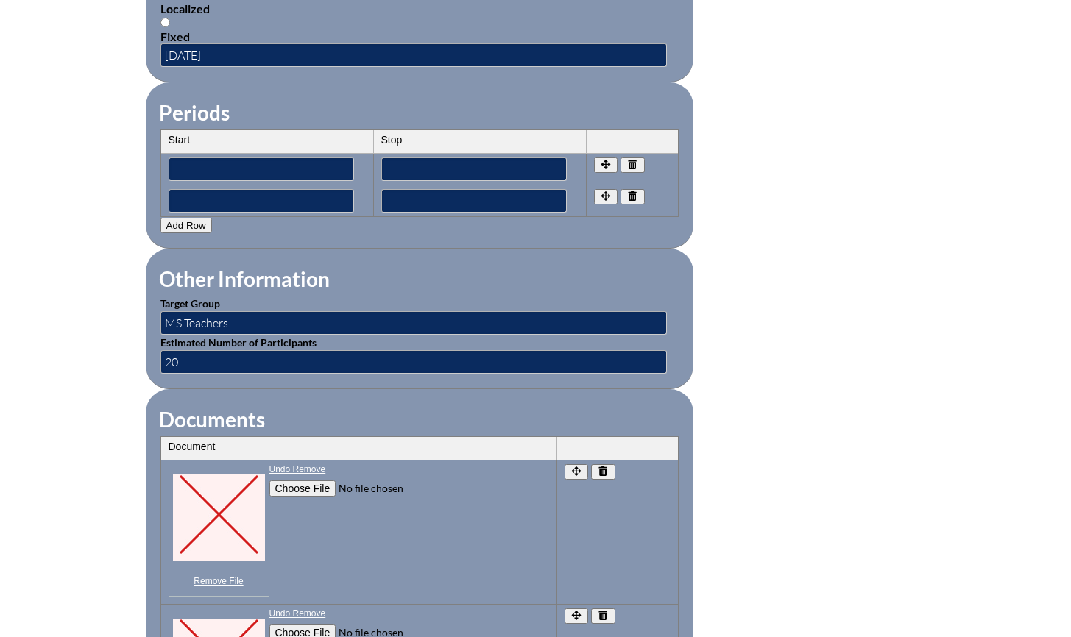
scroll to position [1208, 0]
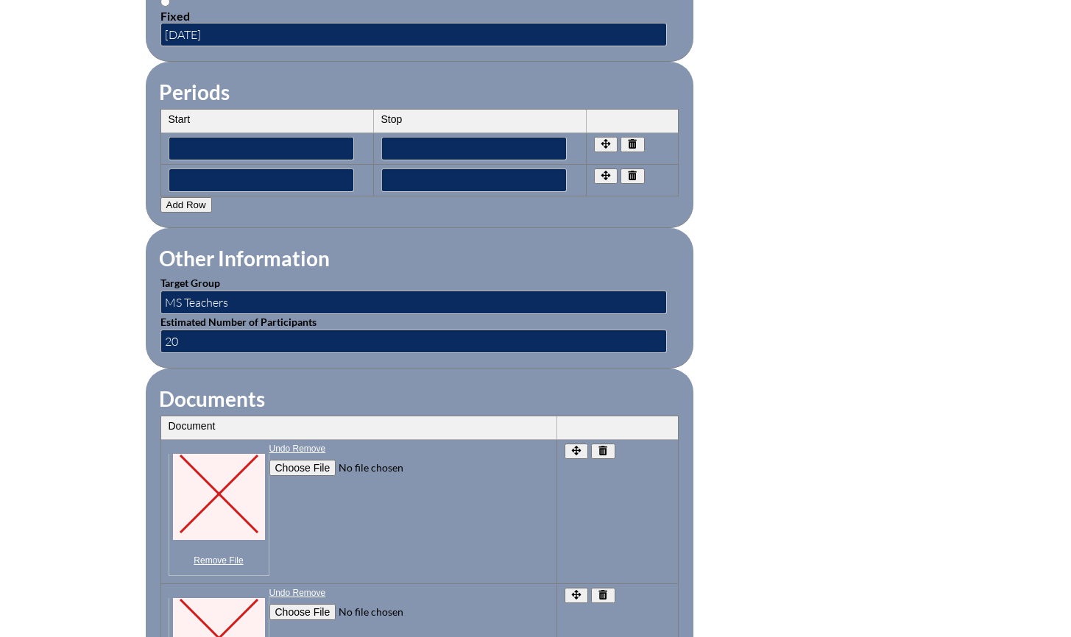
click at [606, 446] on icon "button" at bounding box center [603, 451] width 13 height 10
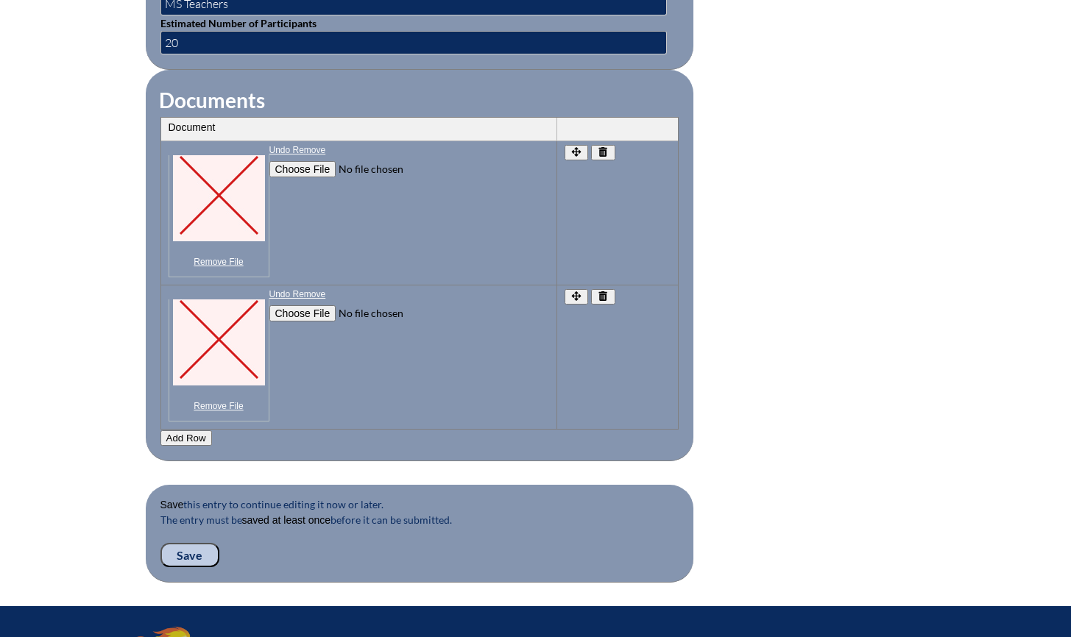
scroll to position [1510, 0]
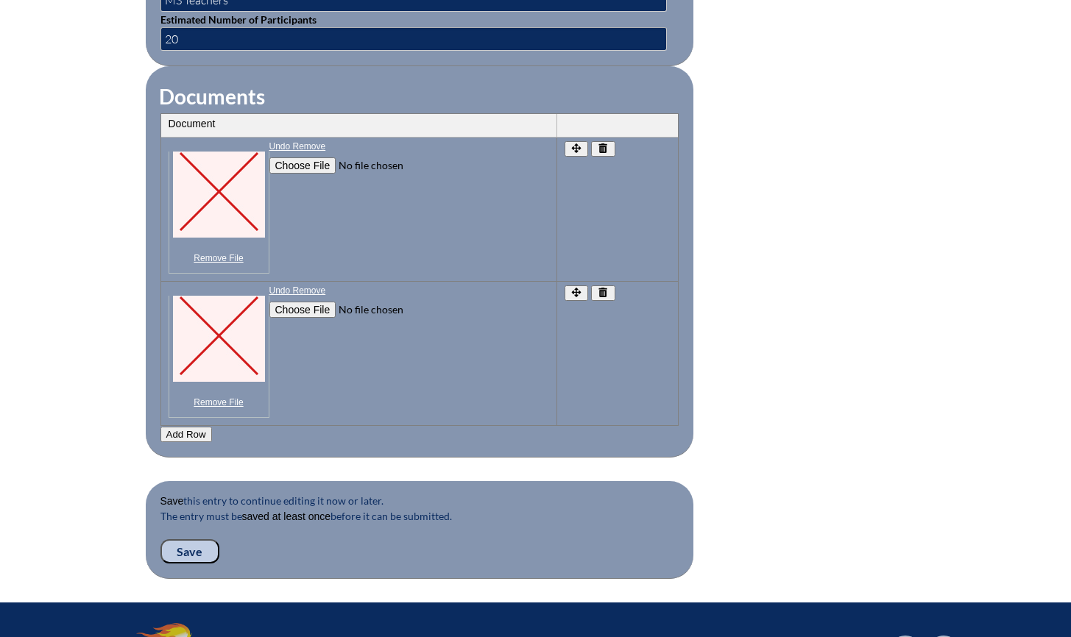
click at [609, 288] on icon "button" at bounding box center [603, 293] width 13 height 10
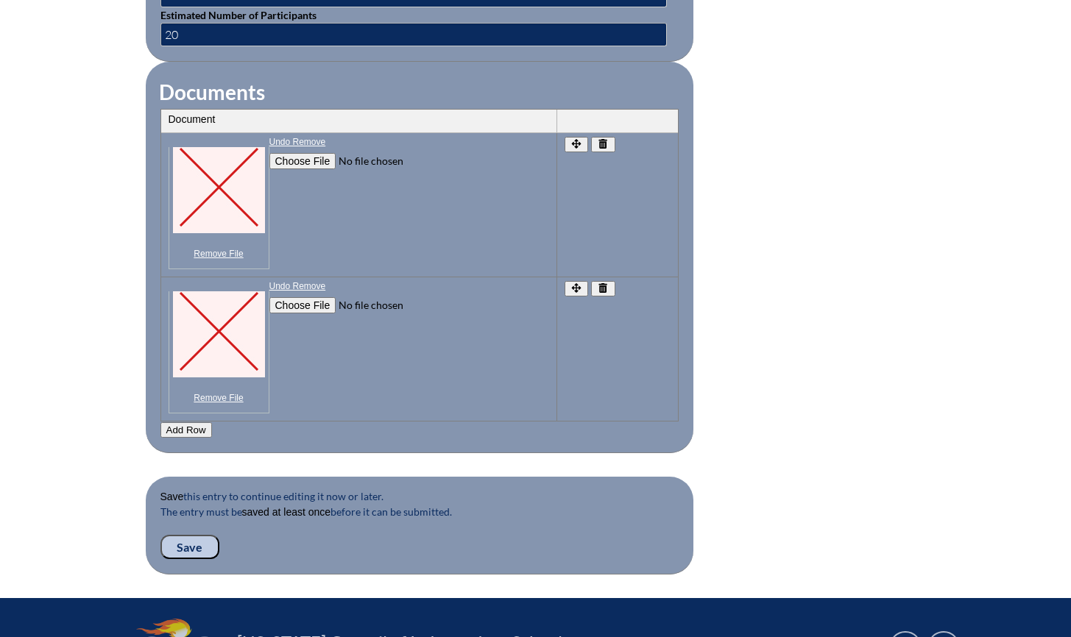
click at [294, 299] on input"] "file" at bounding box center [369, 305] width 200 height 16
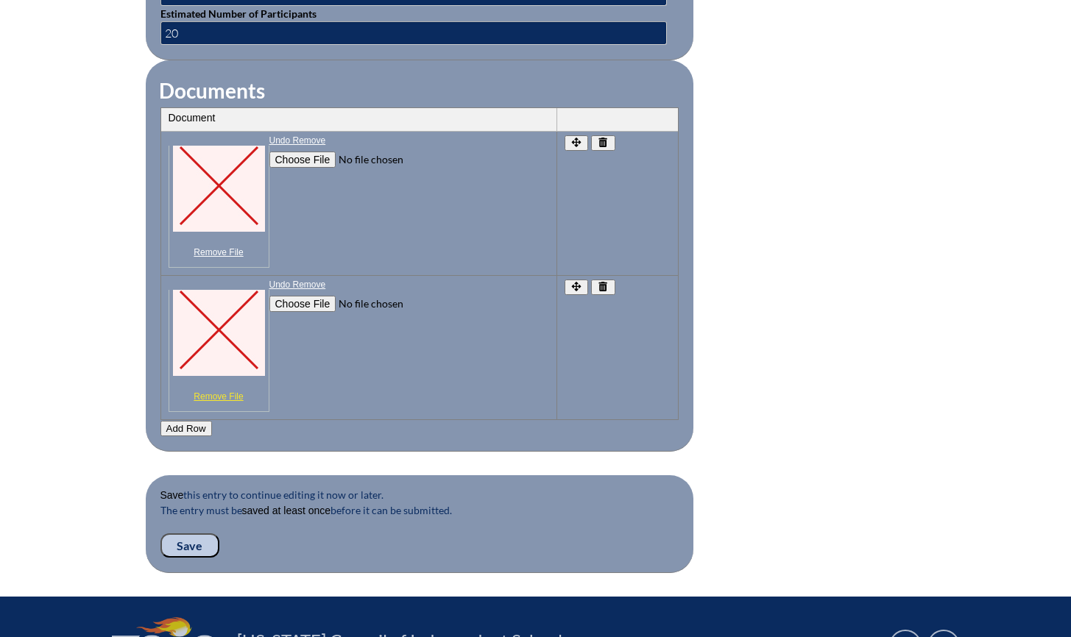
scroll to position [1519, 0]
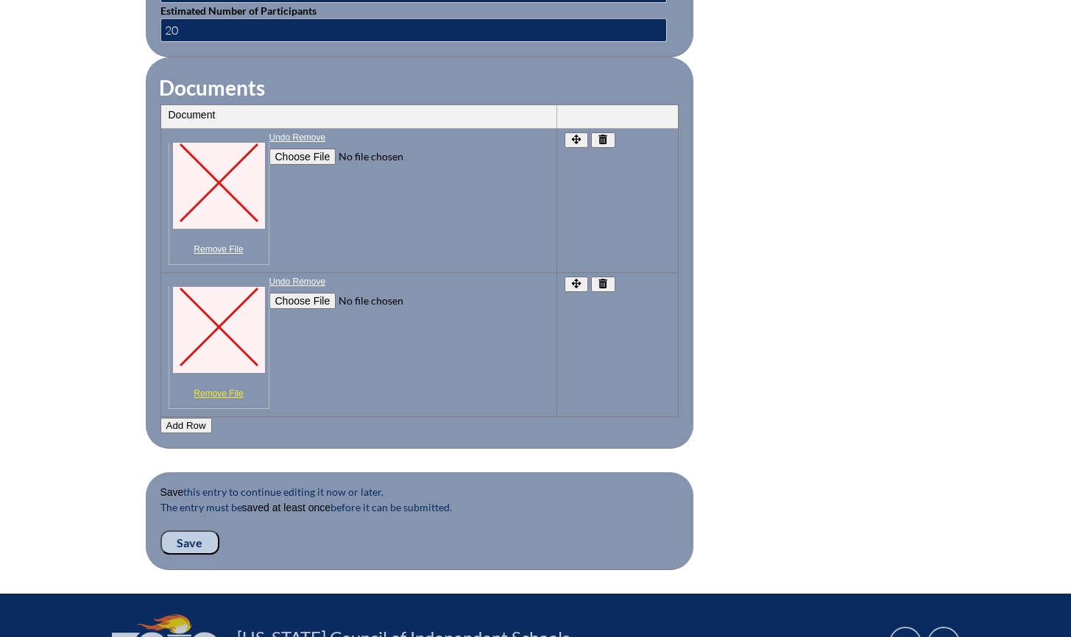
click at [227, 389] on link "Remove File" at bounding box center [219, 394] width 92 height 10
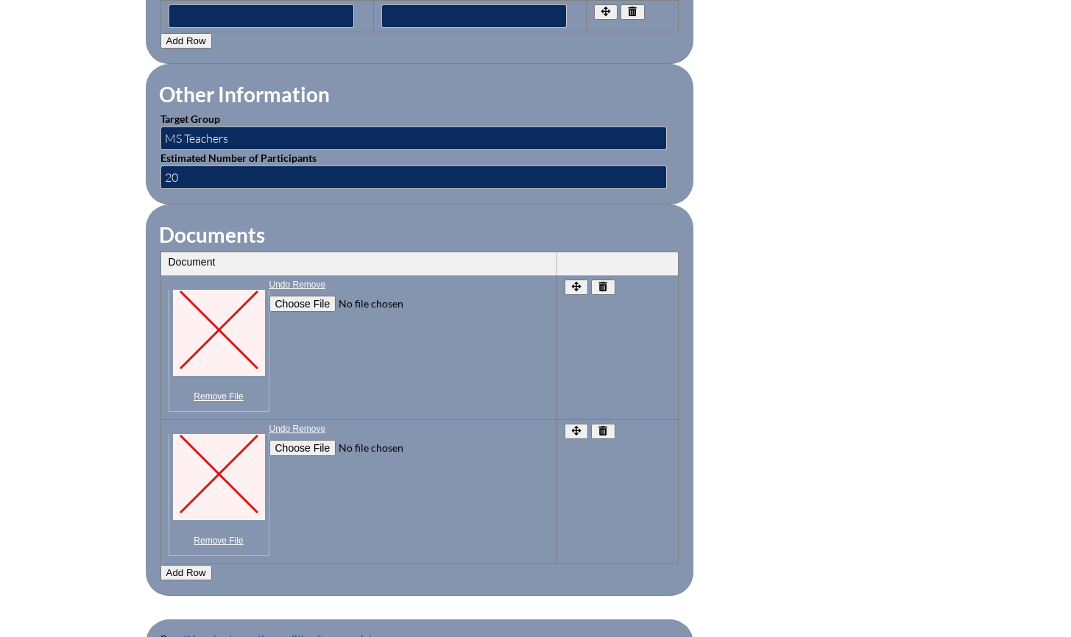
scroll to position [1452, 0]
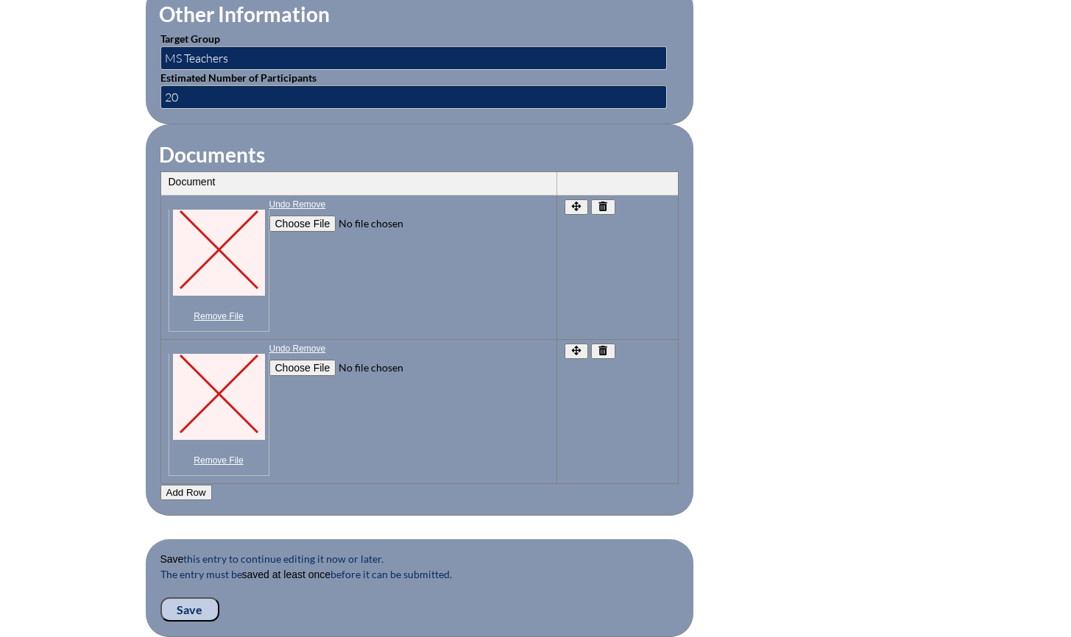
click at [215, 311] on link "Remove File" at bounding box center [219, 316] width 92 height 10
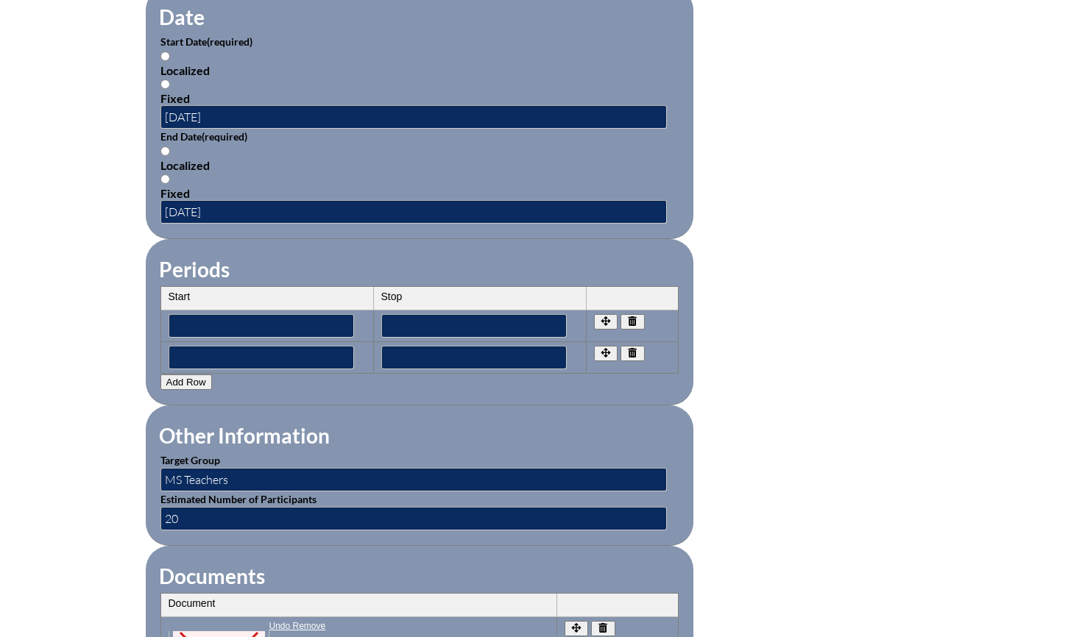
scroll to position [1021, 0]
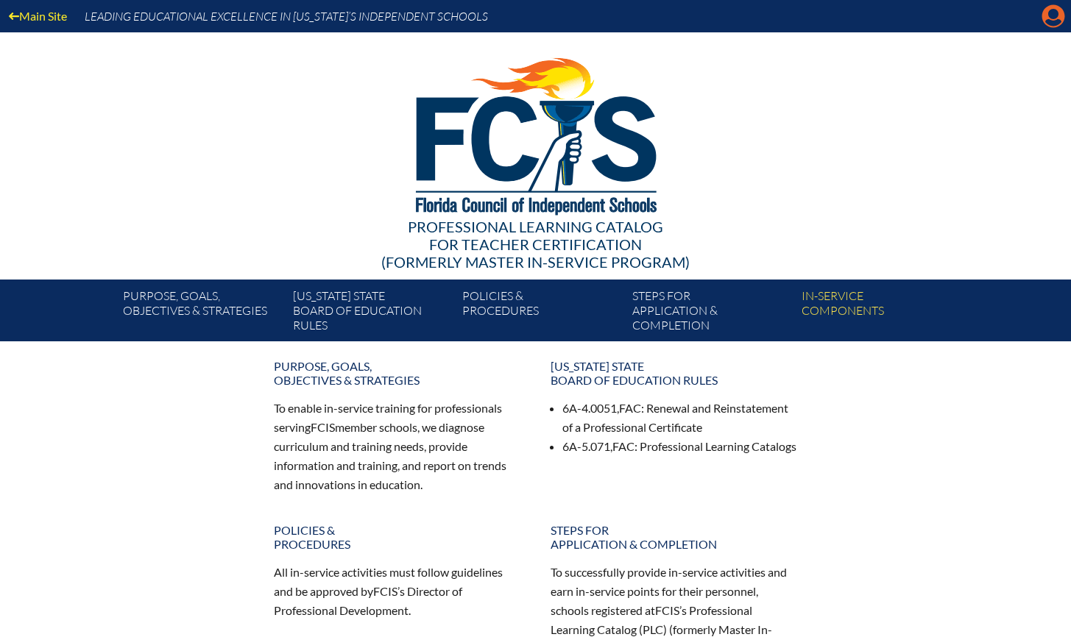
click at [1054, 18] on icon "Manage account" at bounding box center [1053, 16] width 24 height 24
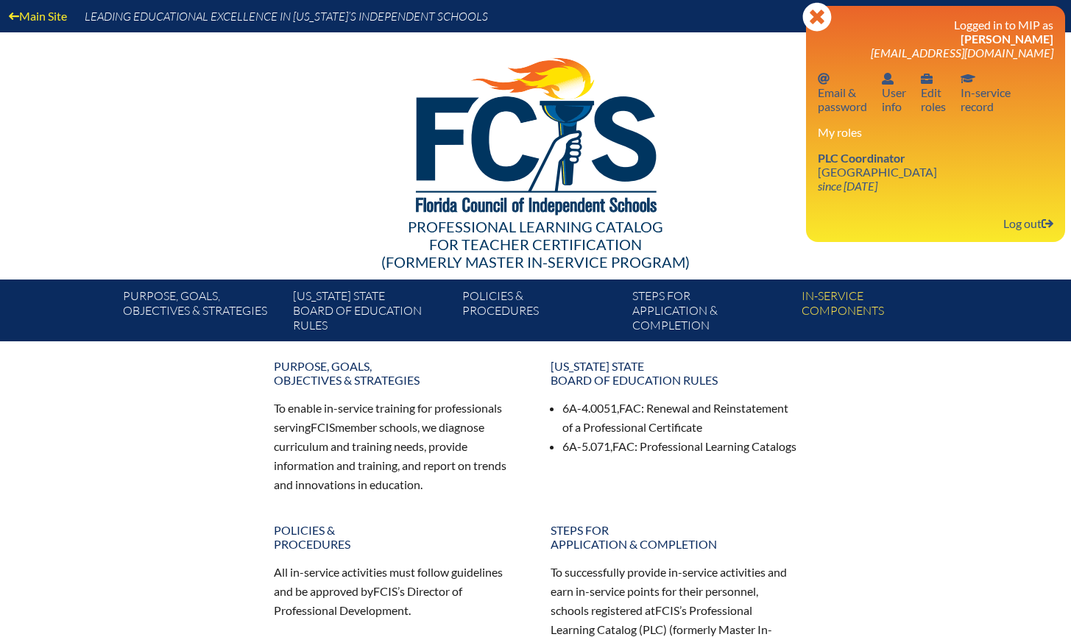
drag, startPoint x: 868, startPoint y: 160, endPoint x: 1010, endPoint y: 179, distance: 143.3
click at [868, 159] on span "PLC Coordinator" at bounding box center [862, 158] width 88 height 14
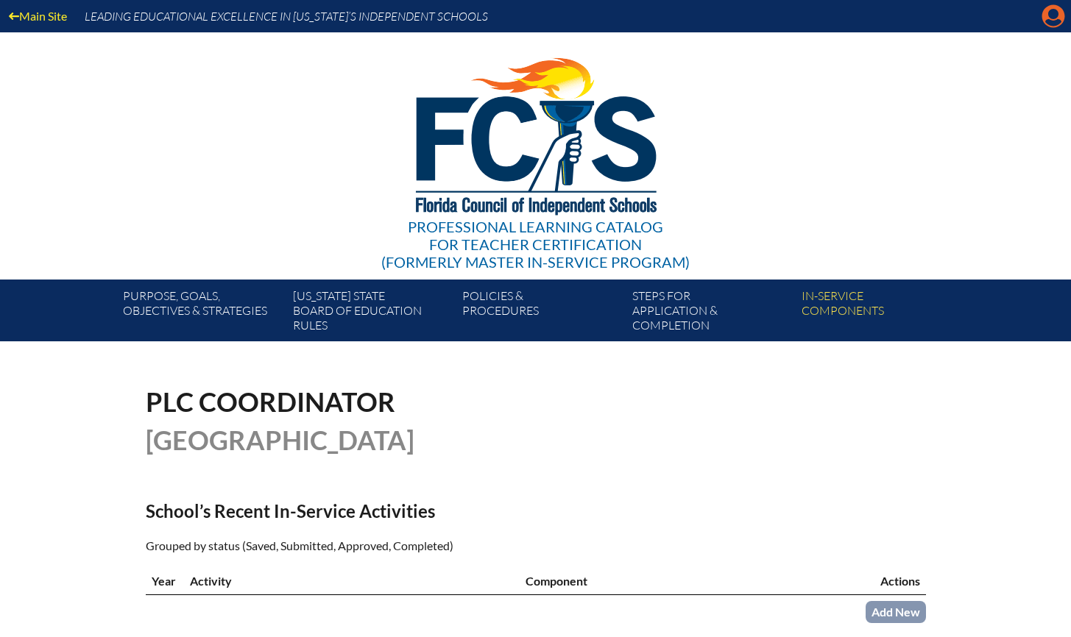
click at [1047, 15] on icon at bounding box center [1053, 16] width 23 height 23
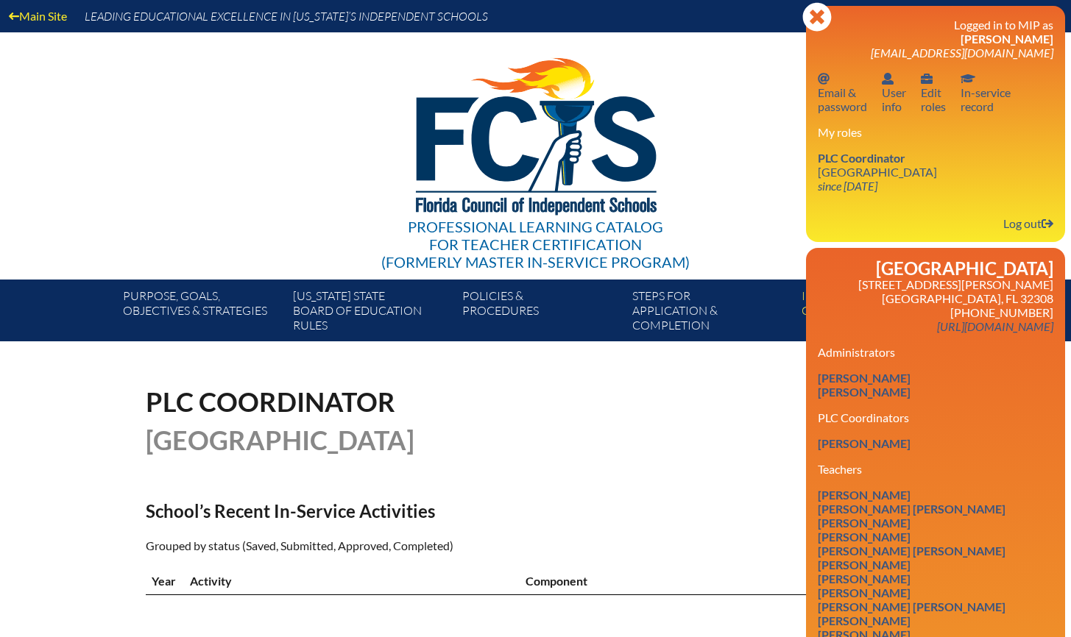
drag, startPoint x: 730, startPoint y: 115, endPoint x: 718, endPoint y: 139, distance: 27.0
click at [729, 115] on div "Professional Learning Catalog for Teacher Certification (formerly Master In-ser…" at bounding box center [535, 155] width 895 height 247
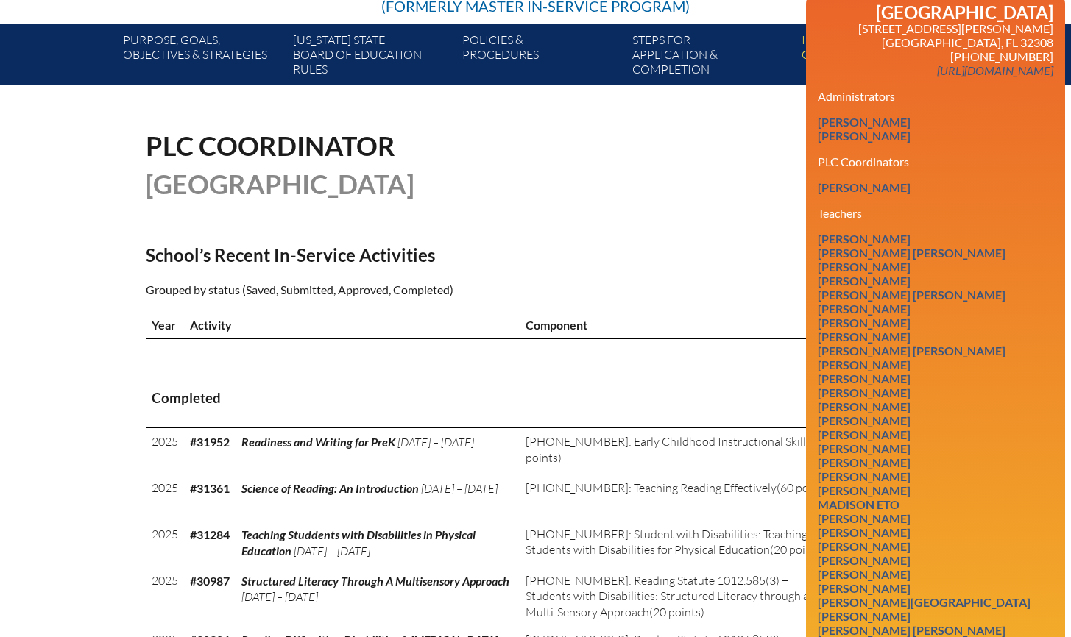
scroll to position [428, 0]
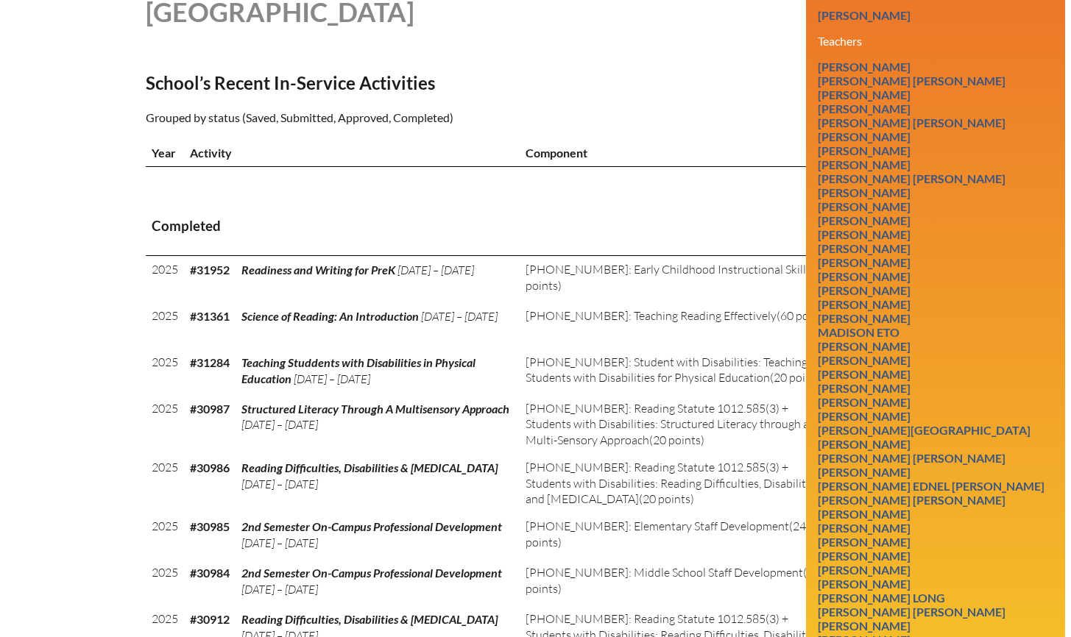
click at [620, 198] on td at bounding box center [681, 182] width 322 height 31
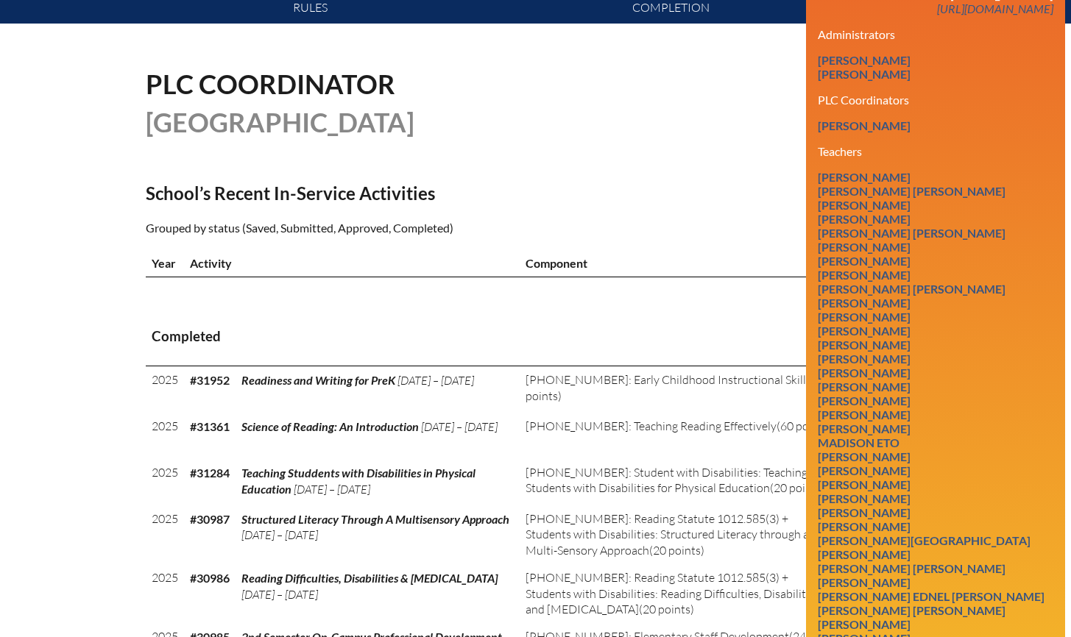
click at [715, 87] on div "PLC Coordinator Holy Comforter Episcopal School" at bounding box center [536, 103] width 780 height 65
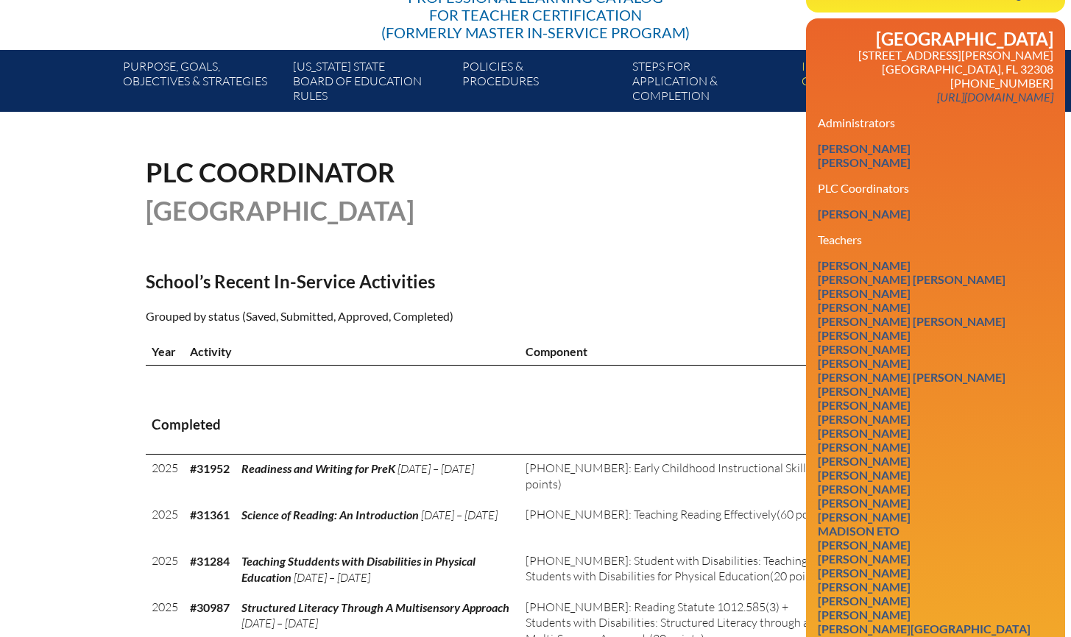
scroll to position [223, 0]
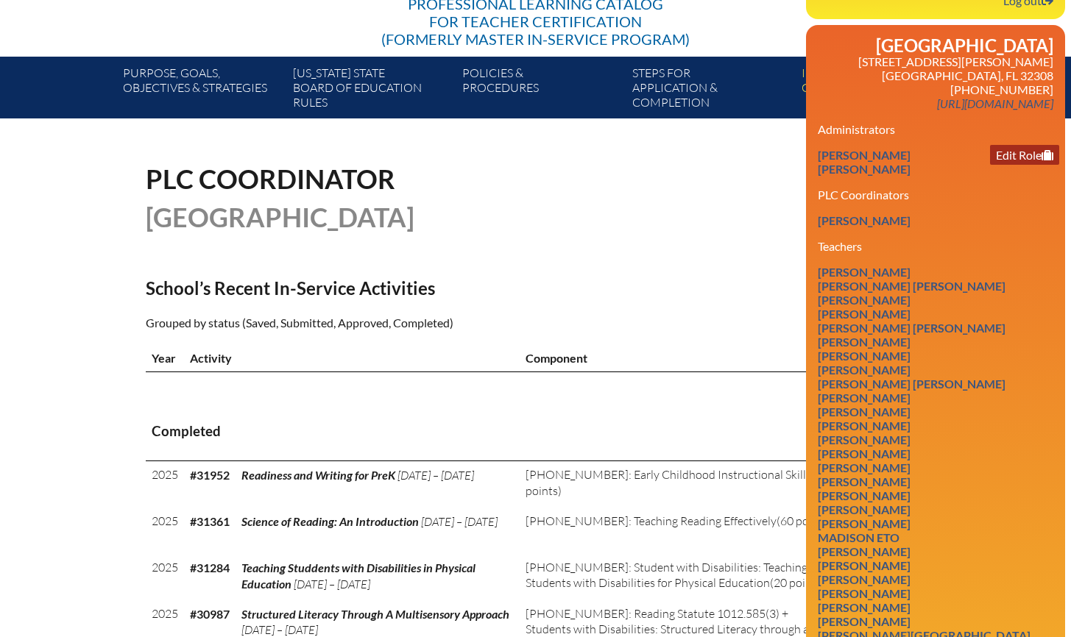
click at [1016, 165] on link "Edit Role" at bounding box center [1024, 155] width 69 height 20
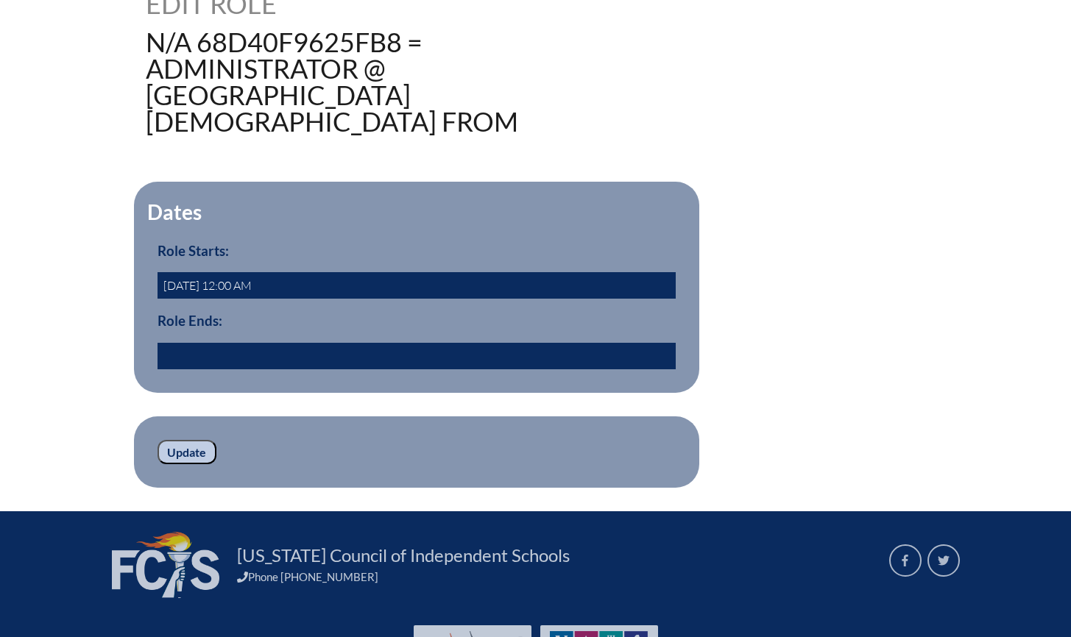
scroll to position [404, 0]
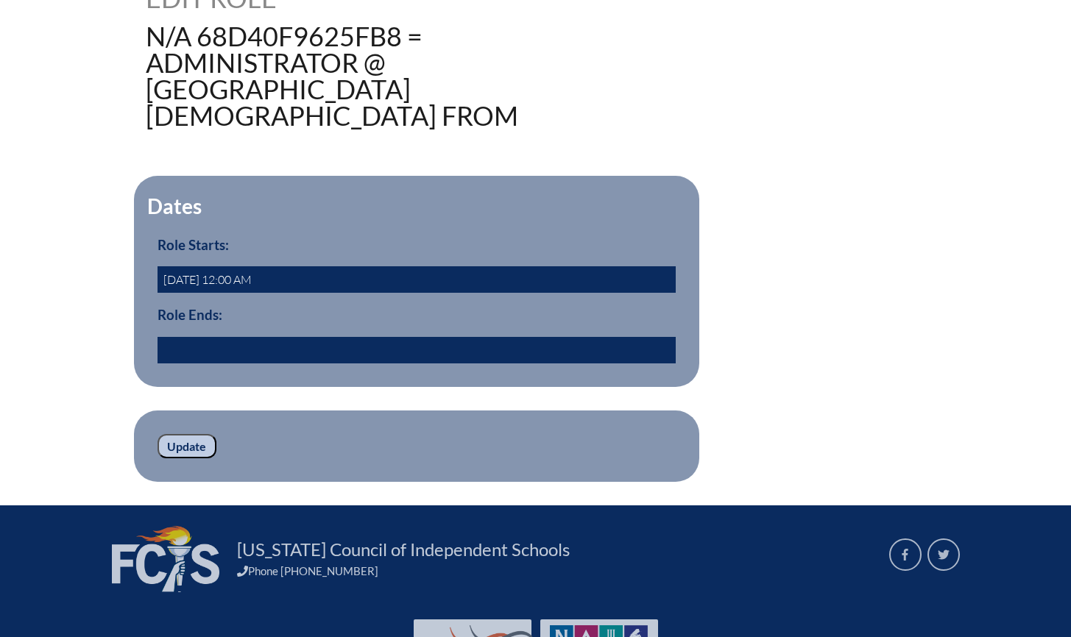
drag, startPoint x: 143, startPoint y: 464, endPoint x: 150, endPoint y: 454, distance: 12.1
click at [144, 456] on fieldset "Update" at bounding box center [416, 447] width 565 height 72
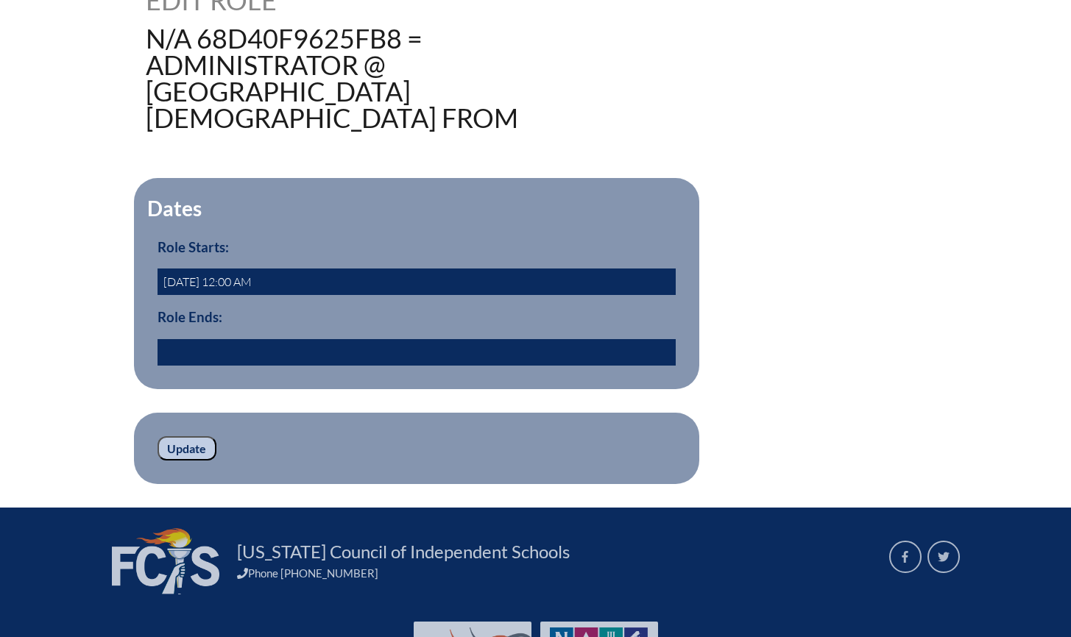
click at [849, 174] on div "241965 Edit Role N/A 68d40f9625fb8 = Administrator @ [GEOGRAPHIC_DATA][DEMOGRAP…" at bounding box center [536, 235] width 780 height 497
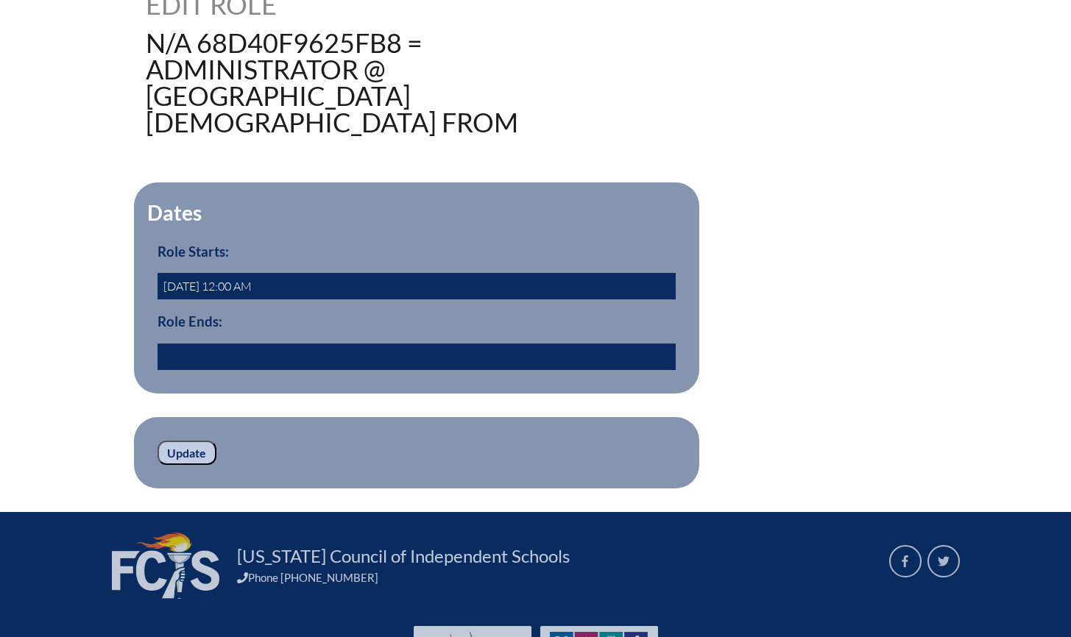
scroll to position [0, 0]
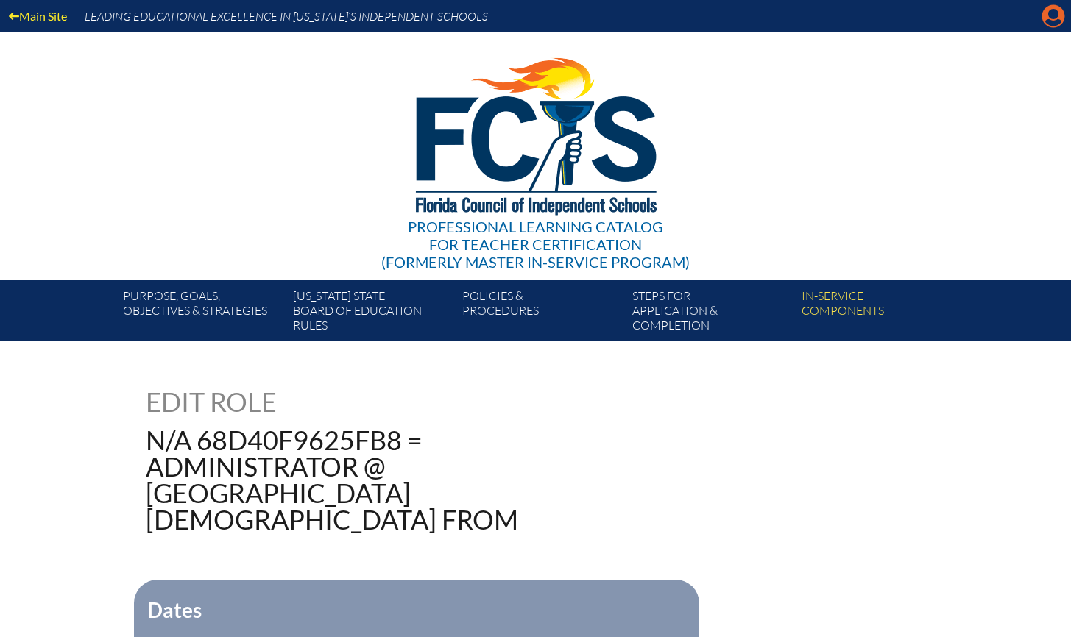
click at [1052, 13] on icon "Manage account" at bounding box center [1053, 16] width 24 height 24
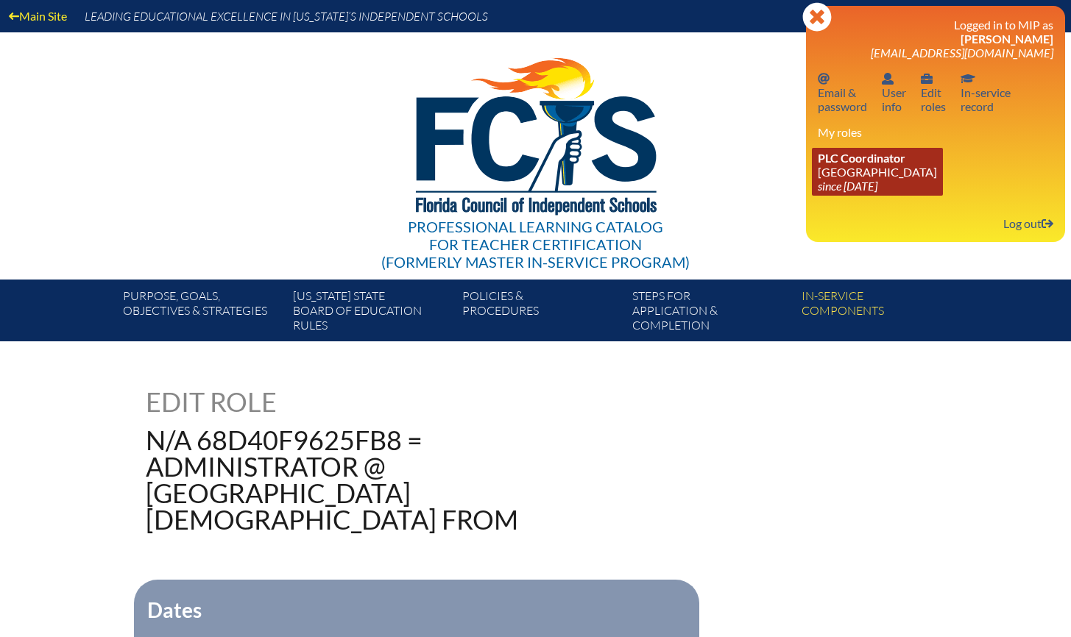
click at [863, 183] on icon "since [DATE]" at bounding box center [848, 186] width 60 height 14
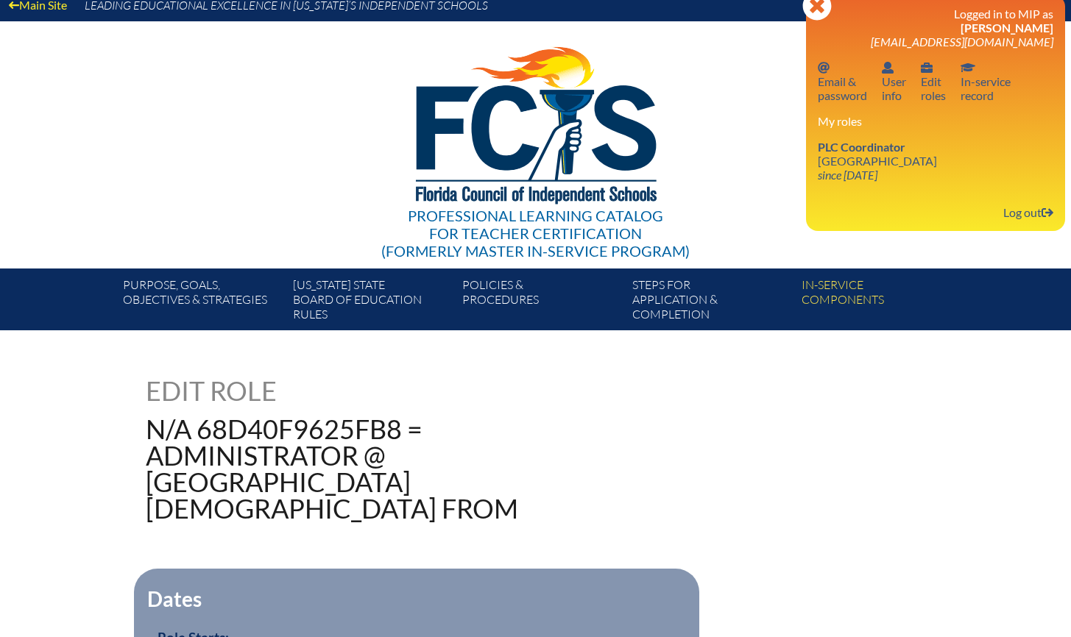
scroll to position [16, 0]
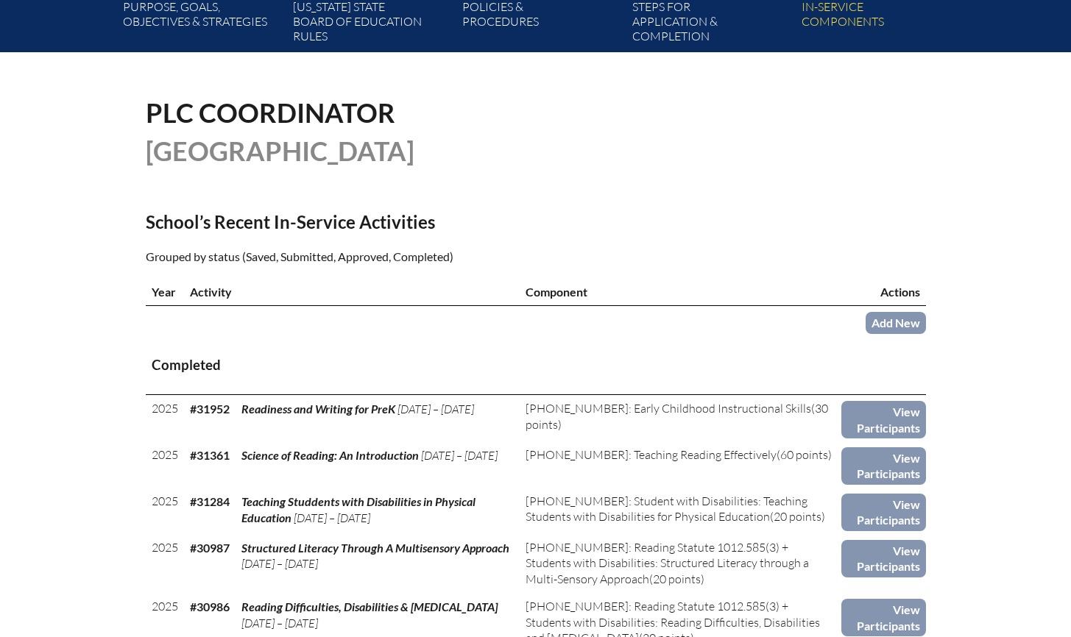
scroll to position [311, 0]
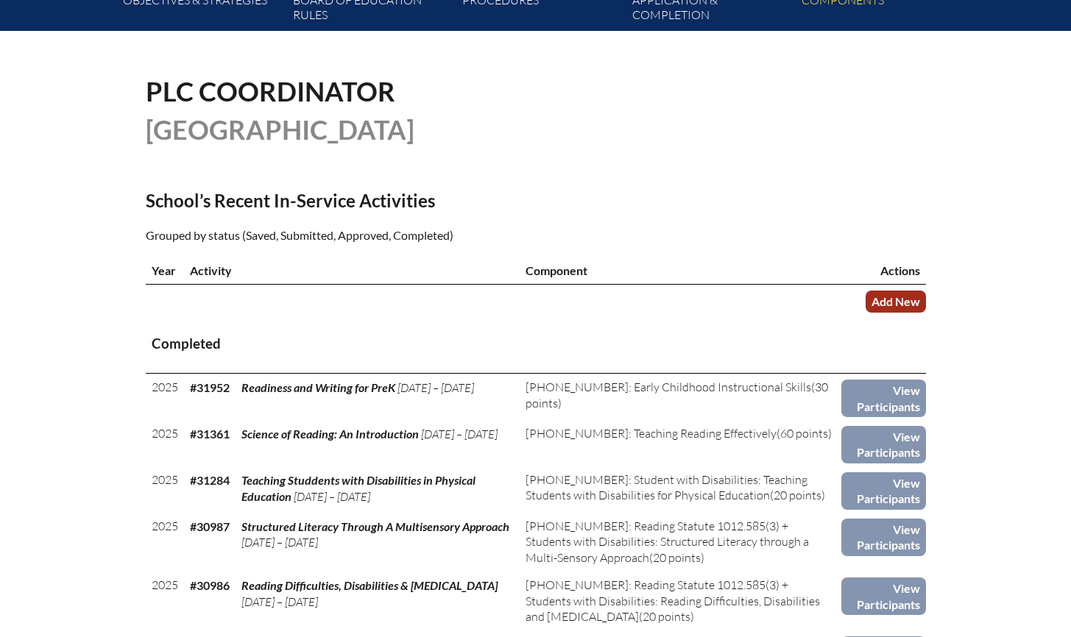
click at [921, 312] on link "Add New" at bounding box center [895, 301] width 60 height 21
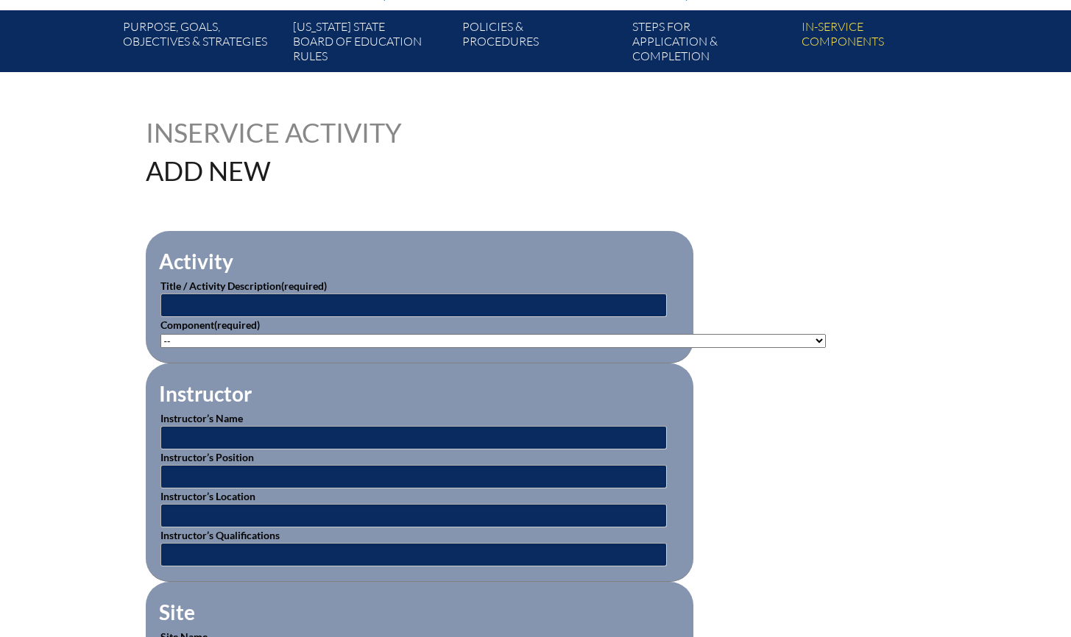
scroll to position [279, 0]
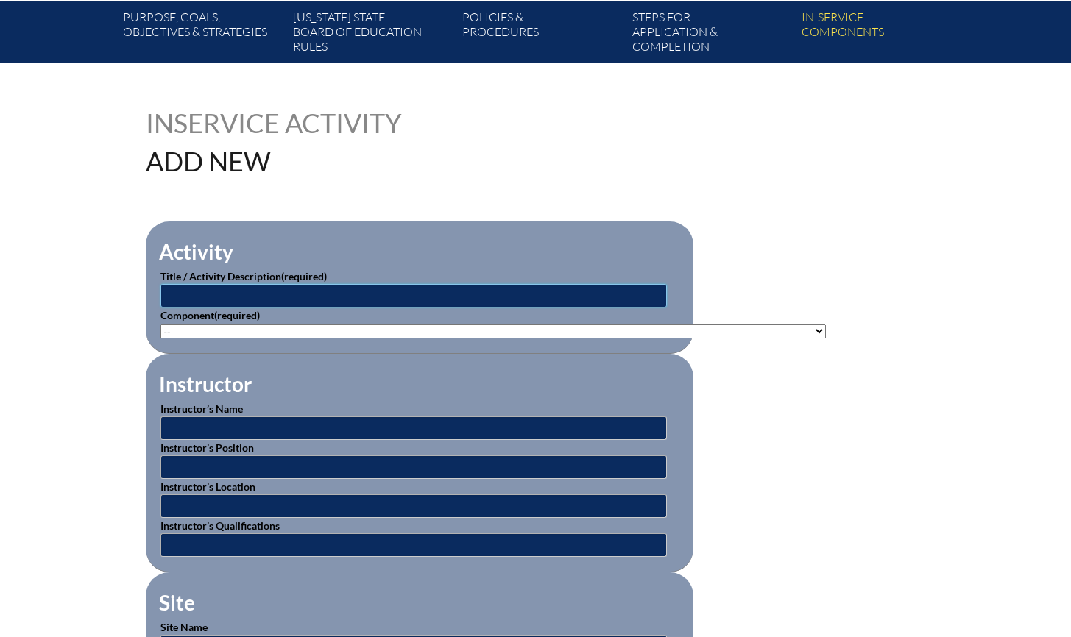
click at [442, 301] on input "text" at bounding box center [413, 296] width 506 height 24
type input "1st Semester On-Campus Professional Development"
click at [336, 326] on select"]"] "-- 1-000-001: Appropriate Art Activities 1-000-002: Concept and Art Process for…" at bounding box center [492, 332] width 665 height 14
select select"]"] "20490"
click at [160, 325] on select"]"] "-- 1-000-001: Appropriate Art Activities 1-000-002: Concept and Art Process for…" at bounding box center [492, 332] width 665 height 14
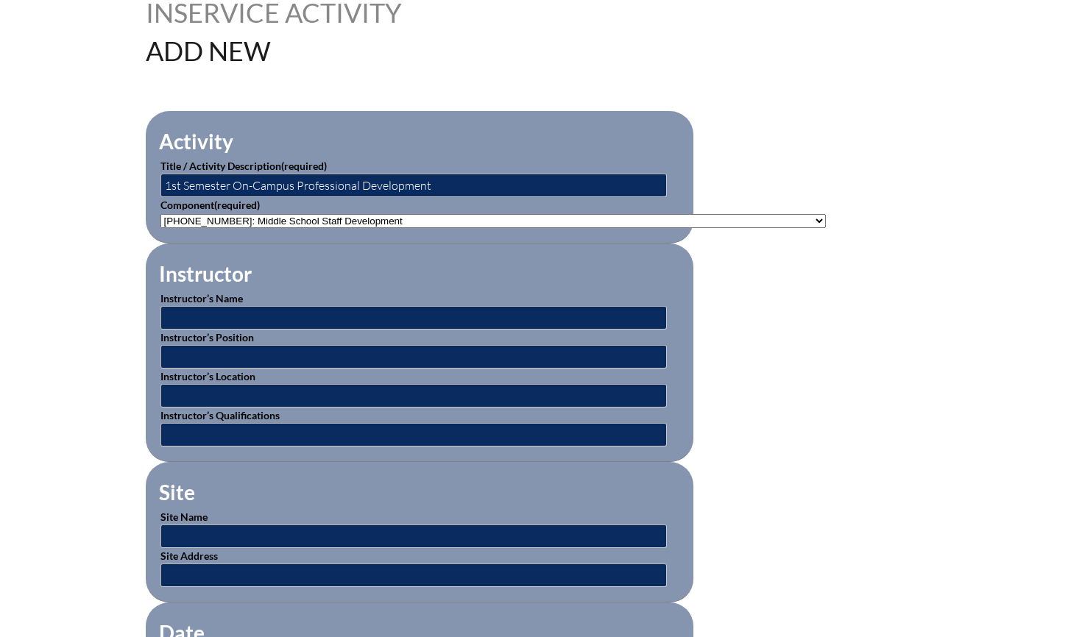
scroll to position [412, 0]
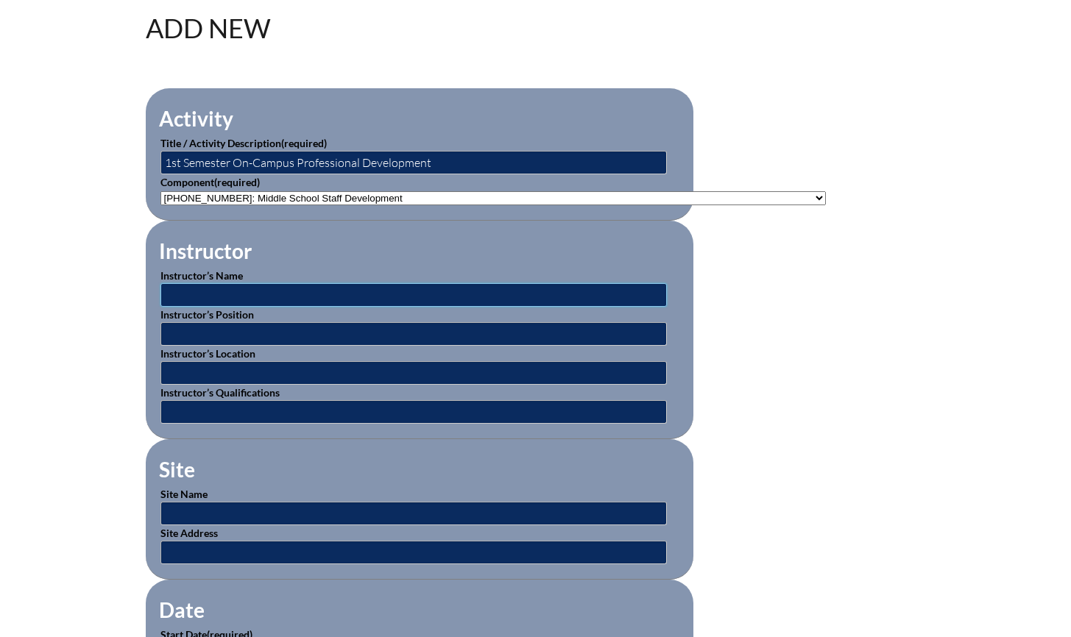
click at [233, 292] on input "text" at bounding box center [413, 295] width 506 height 24
type input "Katie Cowart"
type input "Curriculum Coordinator"
type input "HCES Tallahassee"
type input "L"
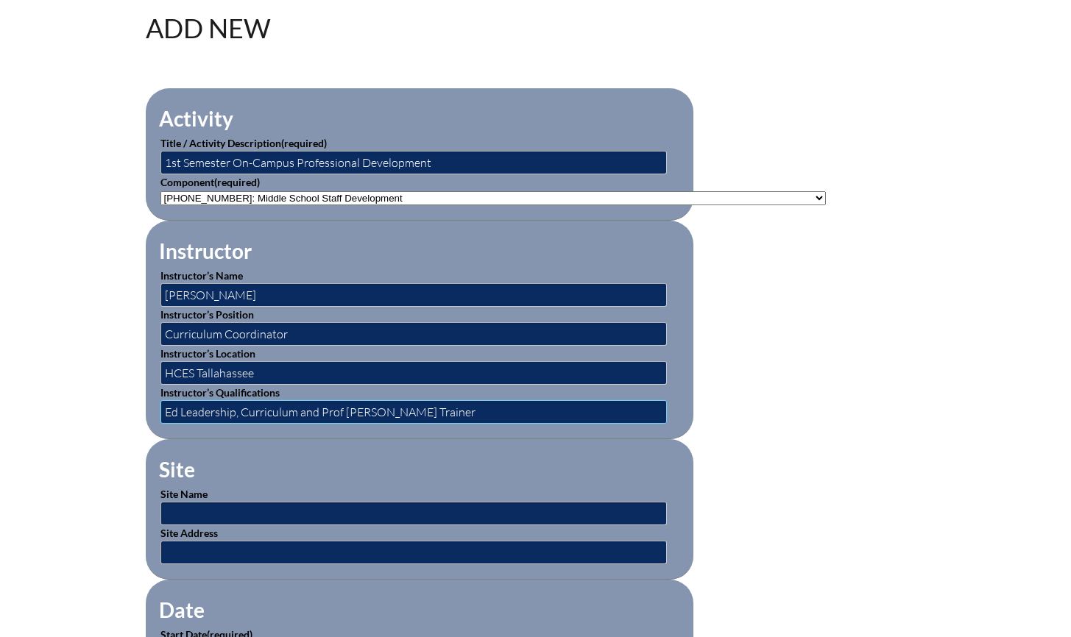
type input "Ed Leadership, Curriculum and Prof Dev Trainer"
type input "[GEOGRAPHIC_DATA]"
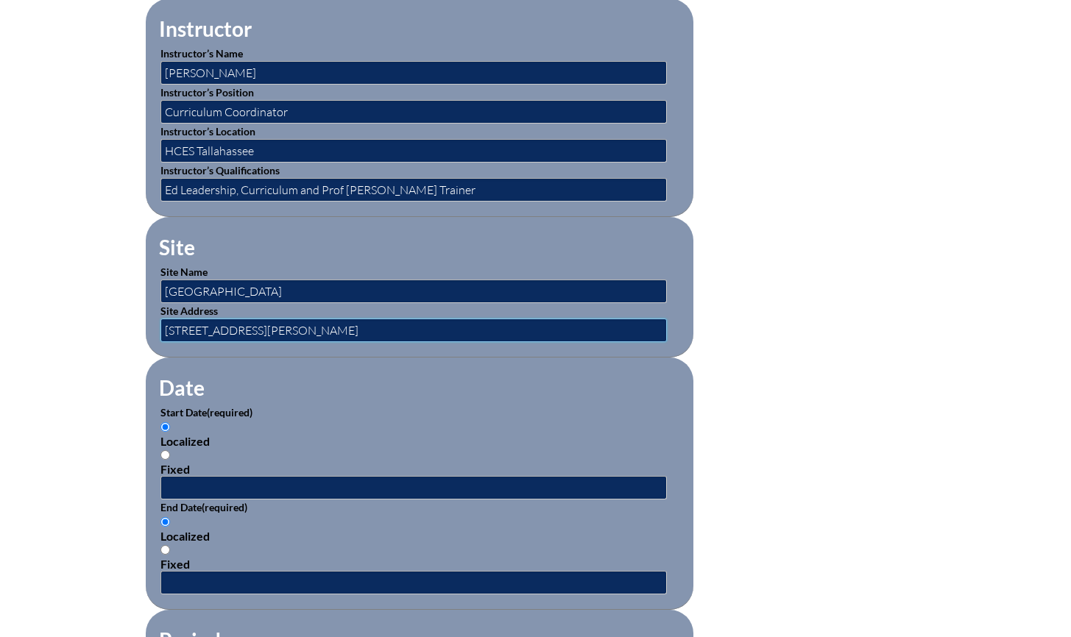
scroll to position [685, 0]
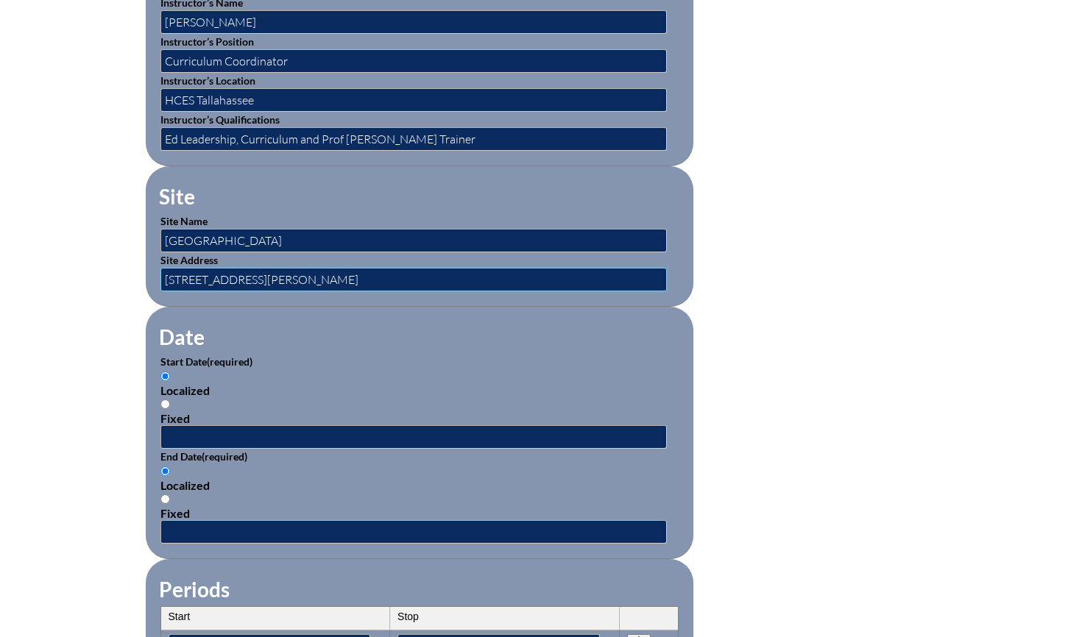
type input "2001 Fleischmann Rd Tallahassee Fl 32308"
drag, startPoint x: 163, startPoint y: 396, endPoint x: 184, endPoint y: 403, distance: 21.6
click at [164, 400] on input "Fixed" at bounding box center [165, 405] width 10 height 10
radio input "true"
click at [224, 428] on input "text" at bounding box center [413, 437] width 506 height 24
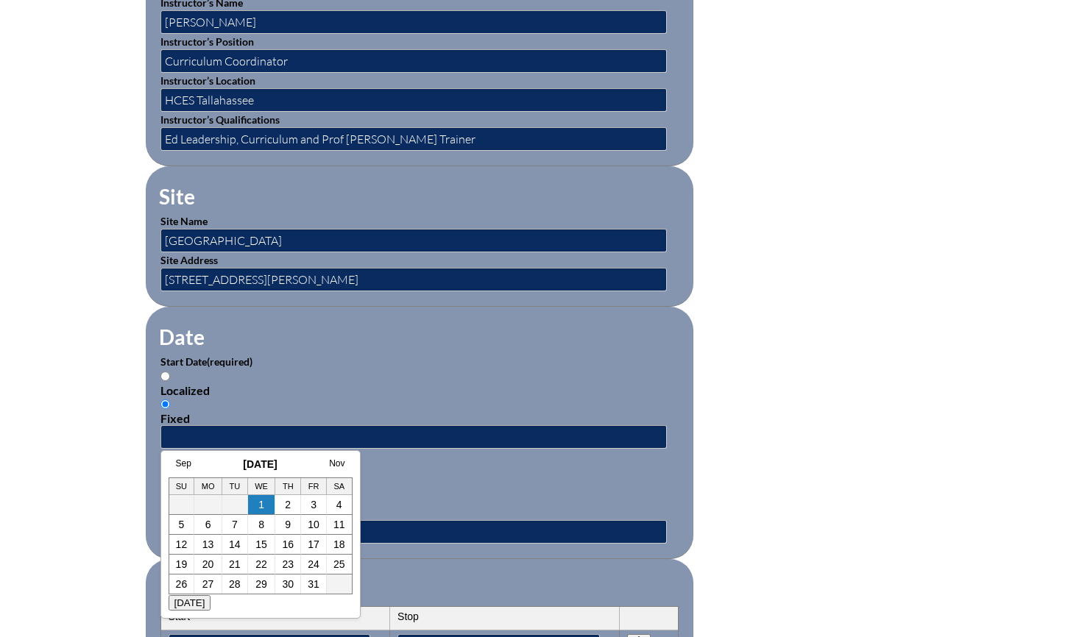
click at [209, 469] on h3 "October 2025" at bounding box center [261, 464] width 184 height 12
click at [180, 461] on link "Sep" at bounding box center [183, 463] width 15 height 10
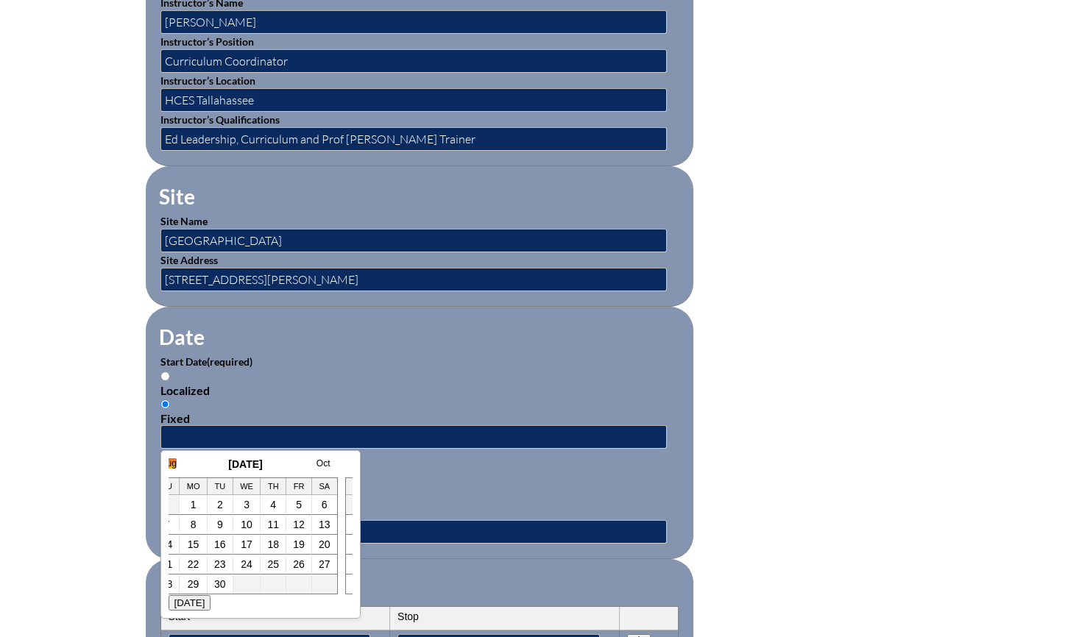
click at [177, 464] on h3 "September 2025" at bounding box center [246, 464] width 184 height 12
drag, startPoint x: 175, startPoint y: 464, endPoint x: 172, endPoint y: 456, distance: 7.9
click at [175, 464] on link "Aug" at bounding box center [168, 463] width 15 height 10
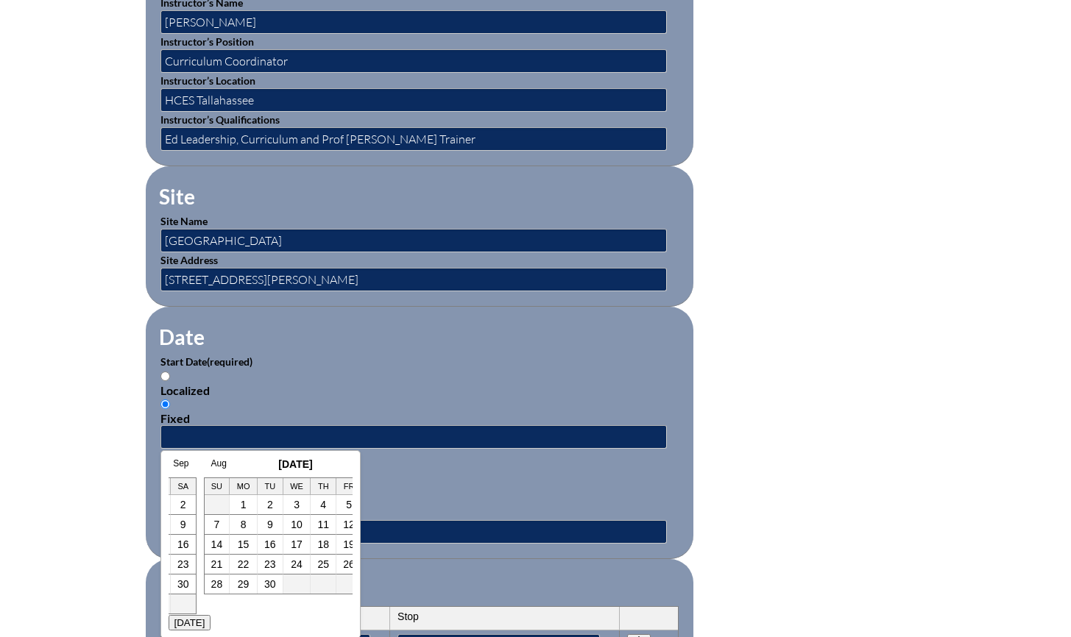
scroll to position [0, 29]
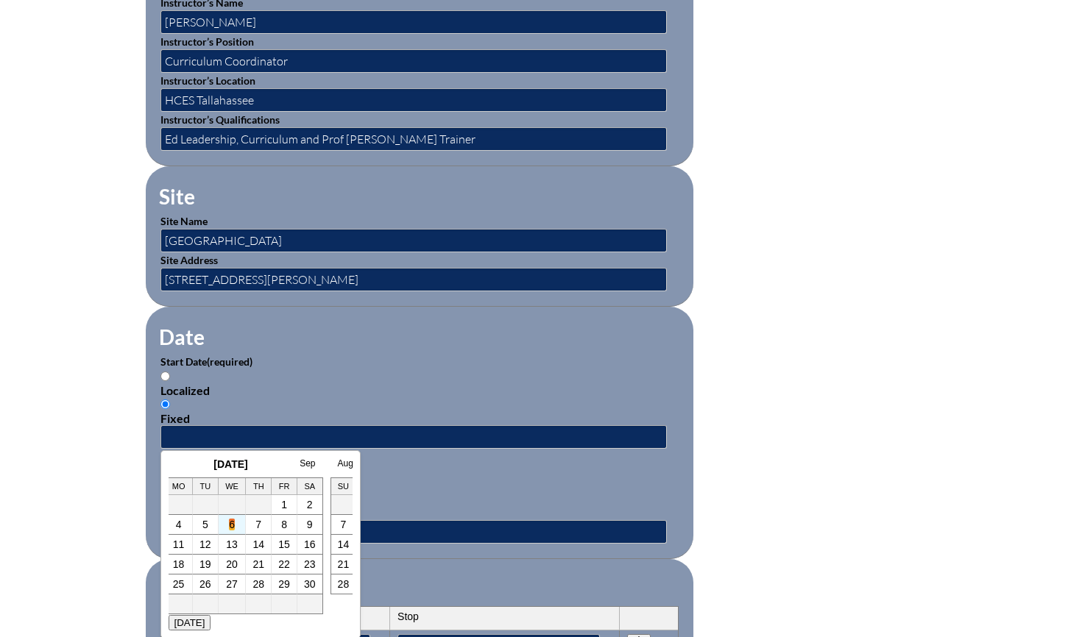
click at [231, 524] on link "6" at bounding box center [232, 525] width 6 height 12
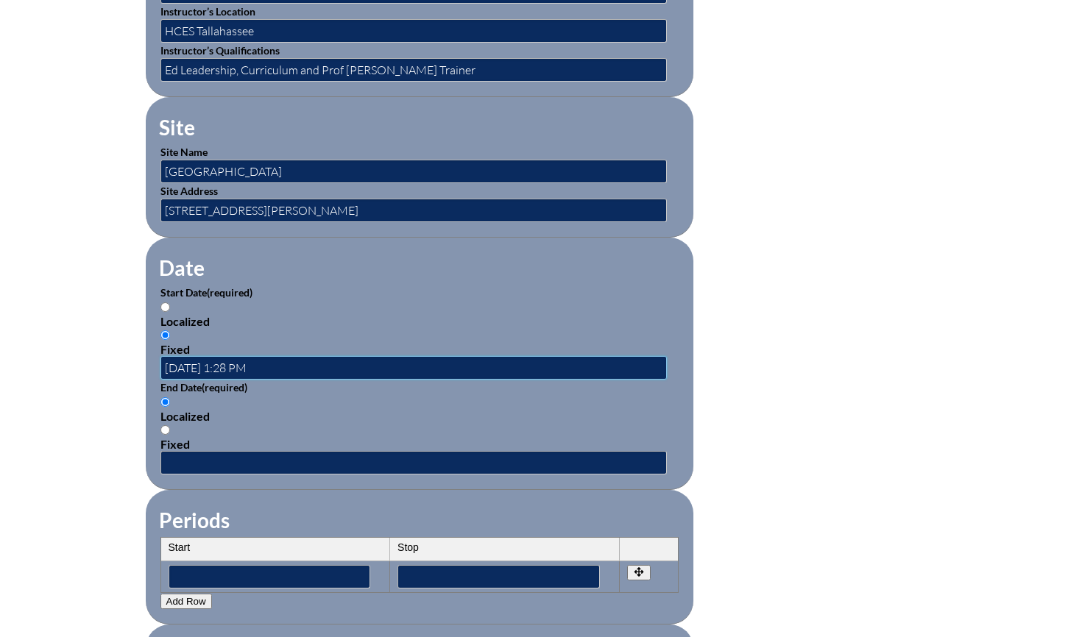
scroll to position [762, 0]
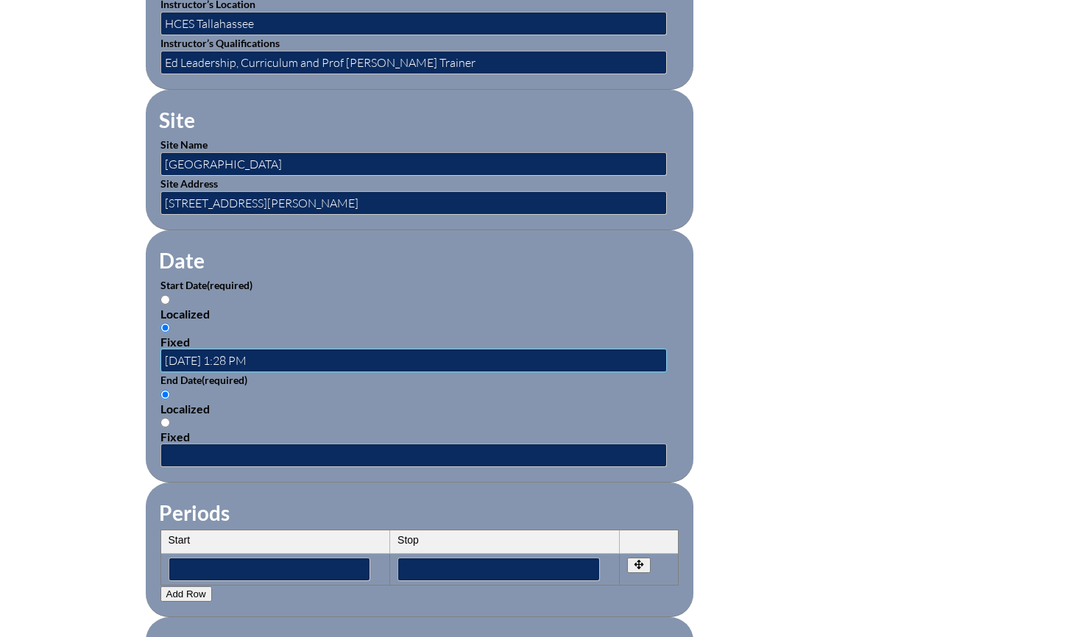
click at [282, 353] on input "2025-08-06 1:28 PM" at bounding box center [413, 361] width 506 height 24
type input "2025-08-06"
click at [163, 418] on input "Fixed" at bounding box center [165, 423] width 10 height 10
radio input "true"
click at [221, 446] on input "text" at bounding box center [413, 456] width 506 height 24
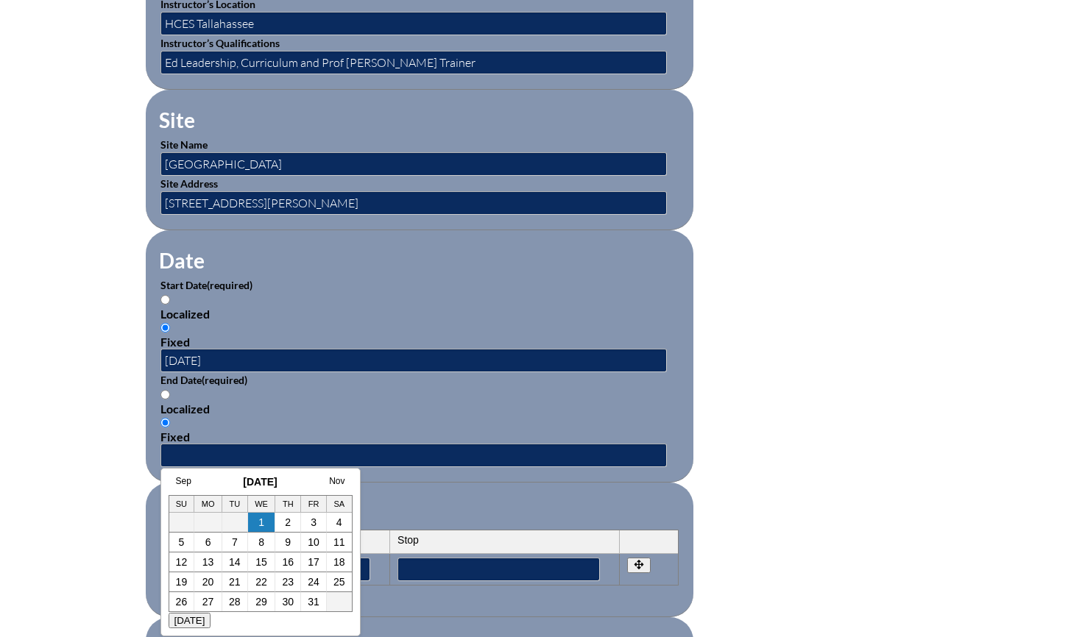
drag, startPoint x: 207, startPoint y: 464, endPoint x: 283, endPoint y: 467, distance: 76.6
click at [208, 464] on fieldset "Date Start Date (required) Localized Fixed 2025-08-06 End Date (required) Local…" at bounding box center [420, 356] width 548 height 252
click at [205, 444] on input "text" at bounding box center [413, 456] width 506 height 24
click at [340, 483] on link "Nov" at bounding box center [336, 481] width 15 height 10
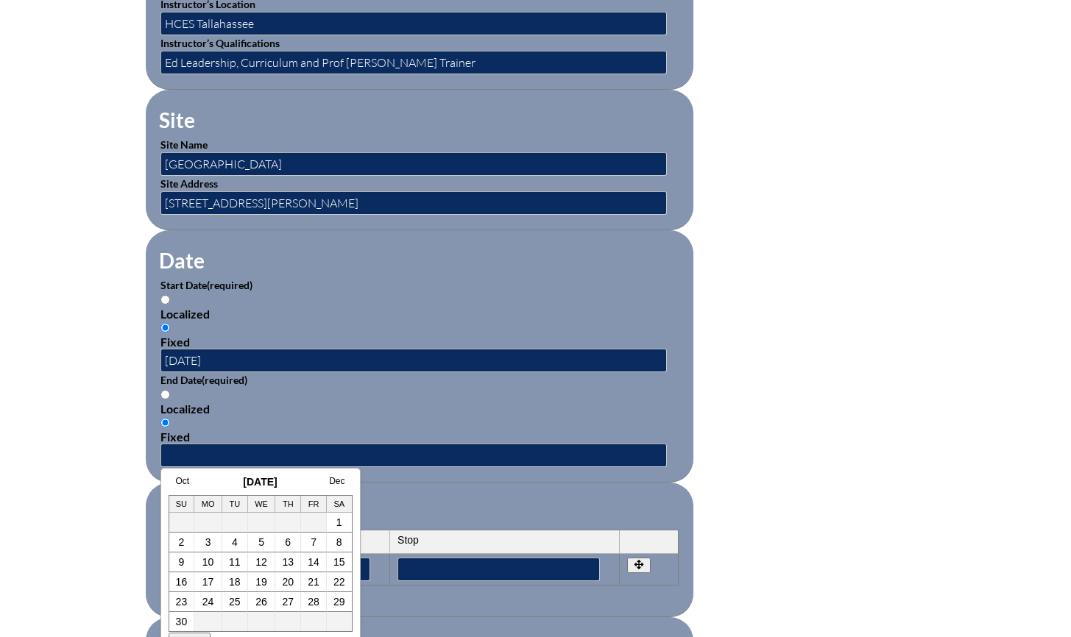
drag, startPoint x: 337, startPoint y: 478, endPoint x: 336, endPoint y: 486, distance: 8.2
click at [337, 478] on link "Dec" at bounding box center [336, 481] width 15 height 10
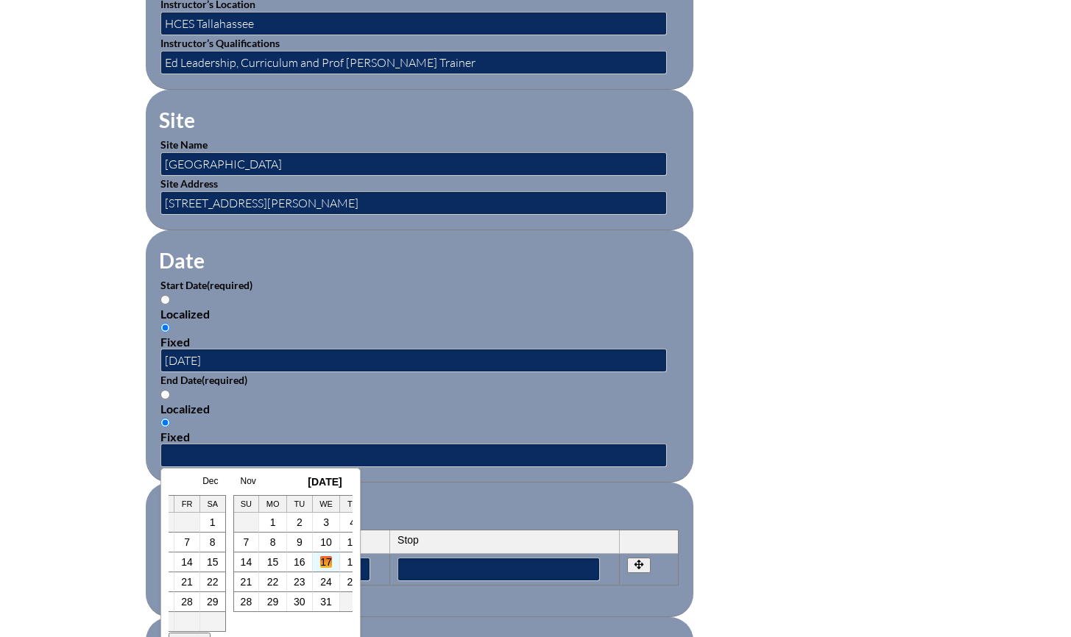
scroll to position [0, 383]
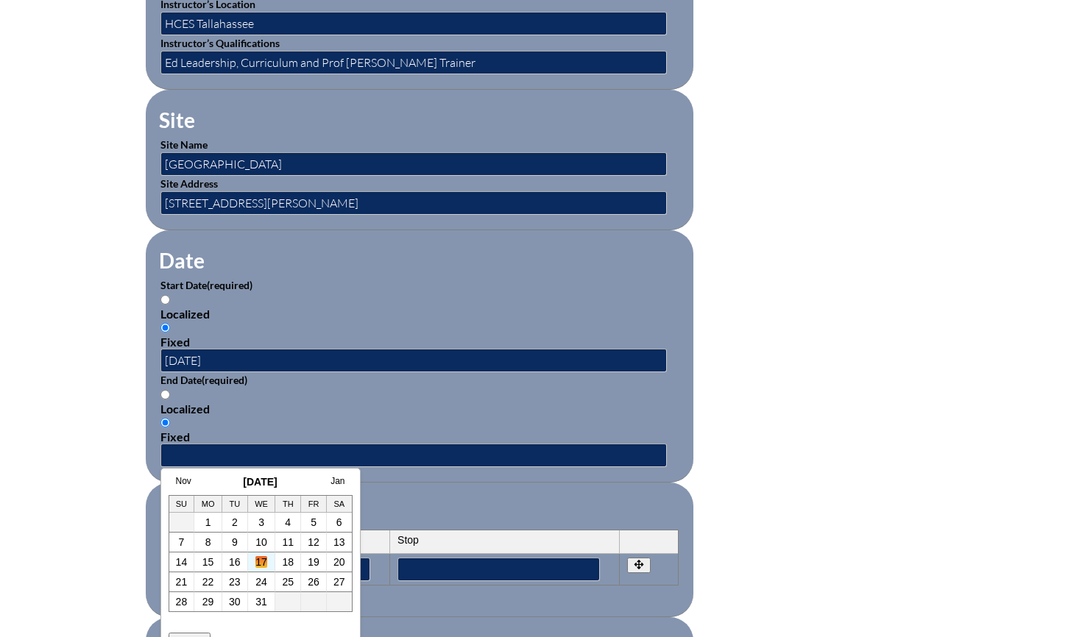
click at [255, 563] on link "17" at bounding box center [261, 562] width 12 height 12
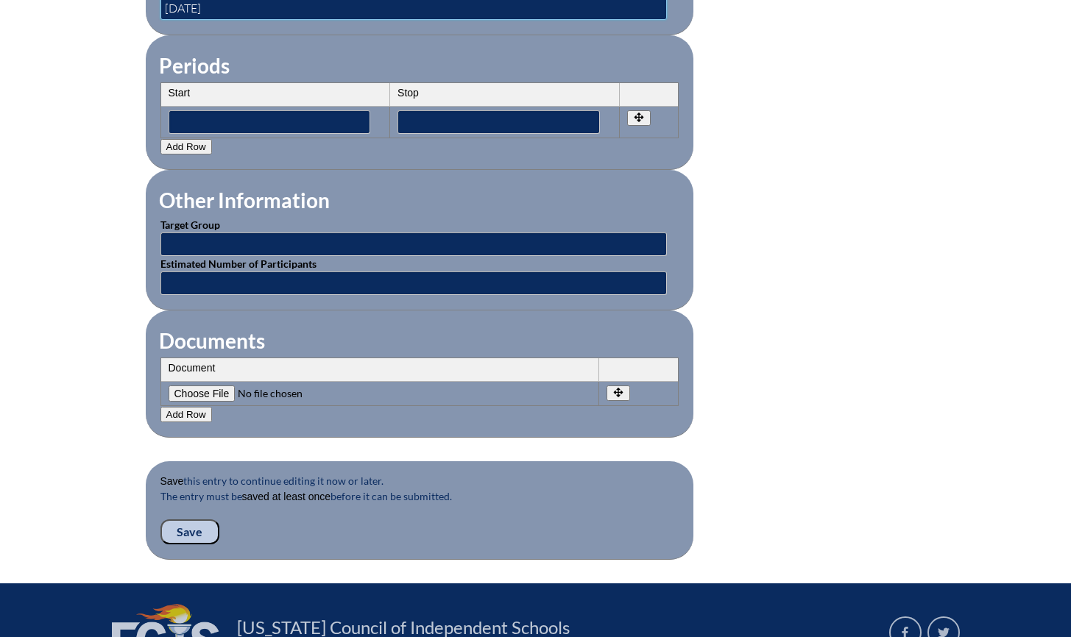
scroll to position [1251, 0]
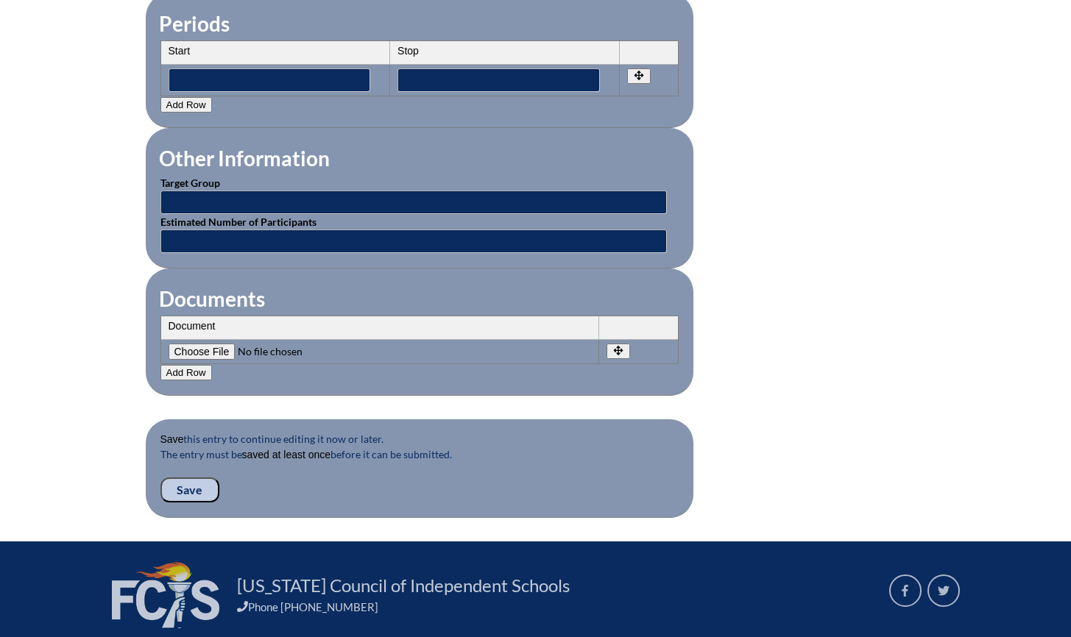
type input "2025-12-17"
click at [191, 194] on input "text" at bounding box center [413, 203] width 506 height 24
type input "Teachers"
click at [230, 230] on input "text" at bounding box center [413, 242] width 506 height 24
type input "20"
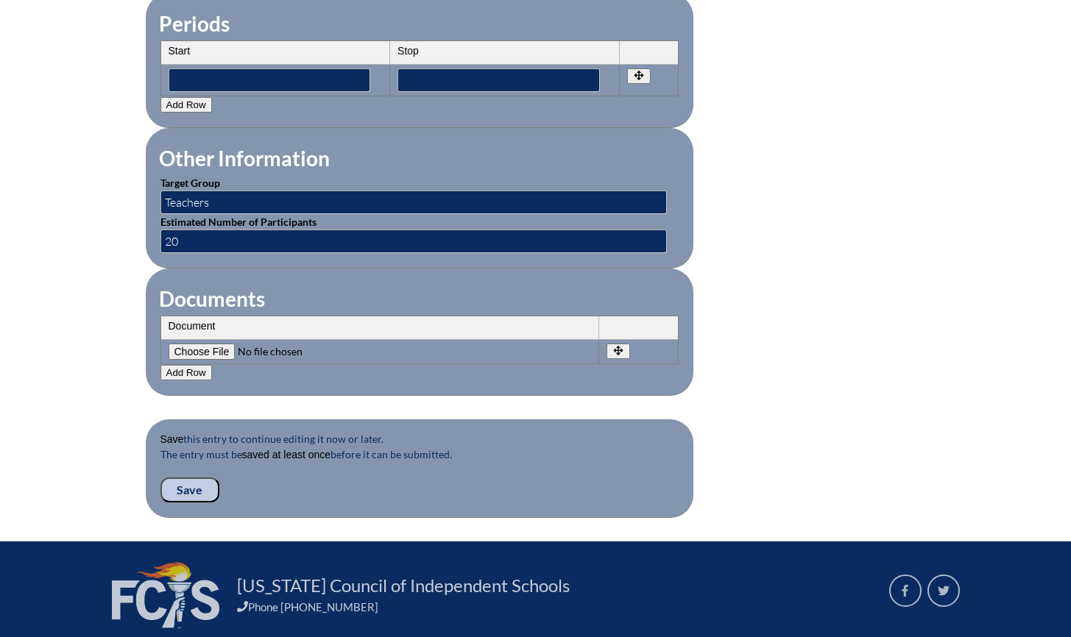
click at [289, 486] on div "Save this entry to continue editing it now or later. The entry must be saved at…" at bounding box center [419, 466] width 518 height 71
click at [194, 478] on input "Save" at bounding box center [189, 490] width 59 height 25
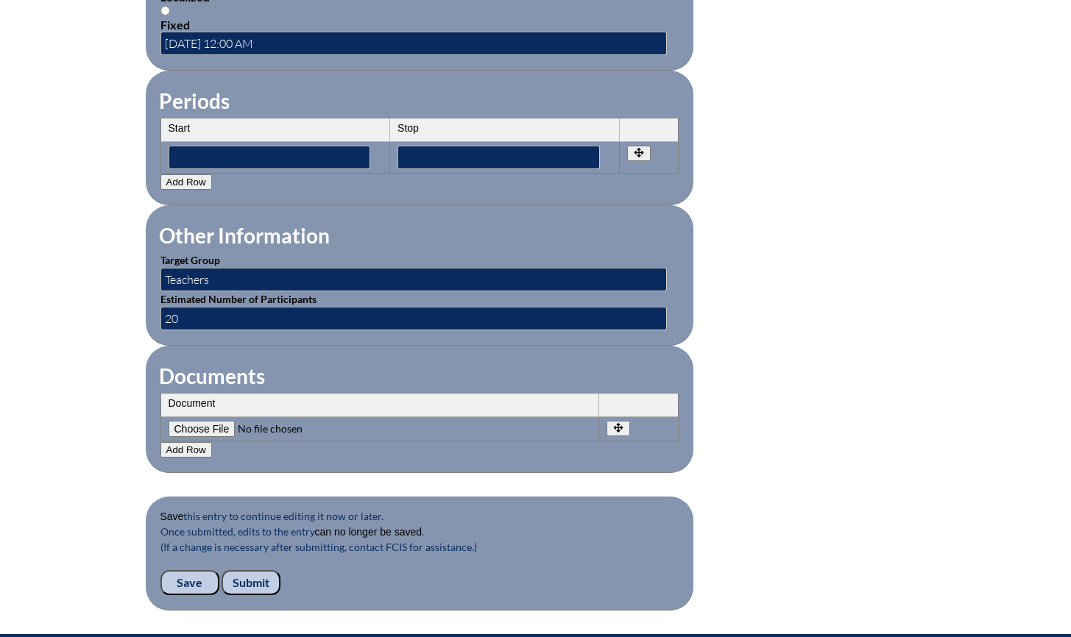
scroll to position [1312, 0]
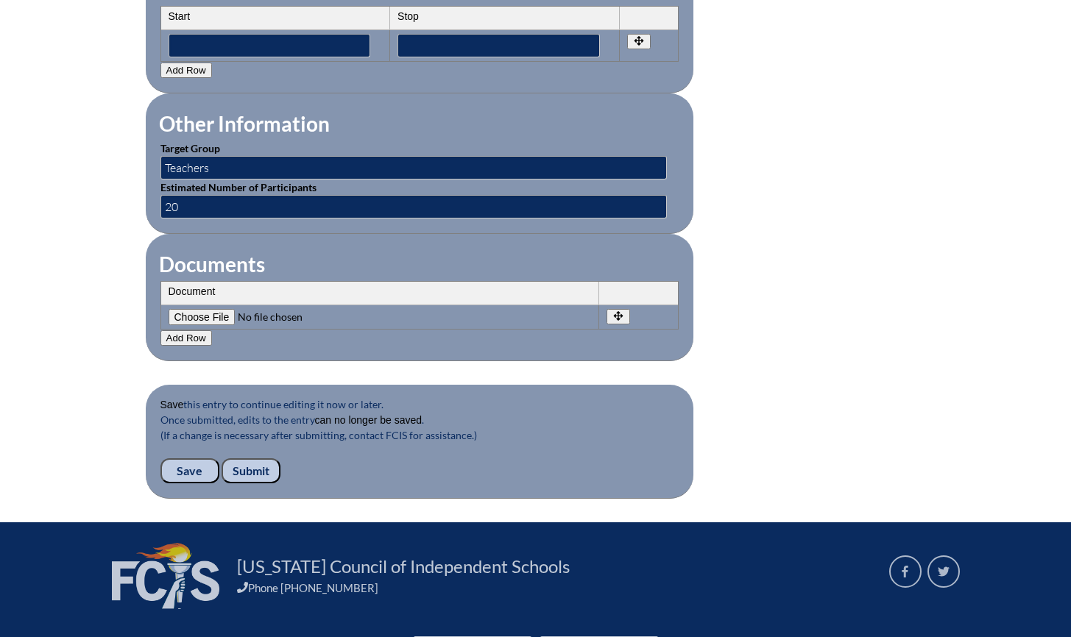
click at [244, 459] on input "Submit" at bounding box center [251, 470] width 59 height 25
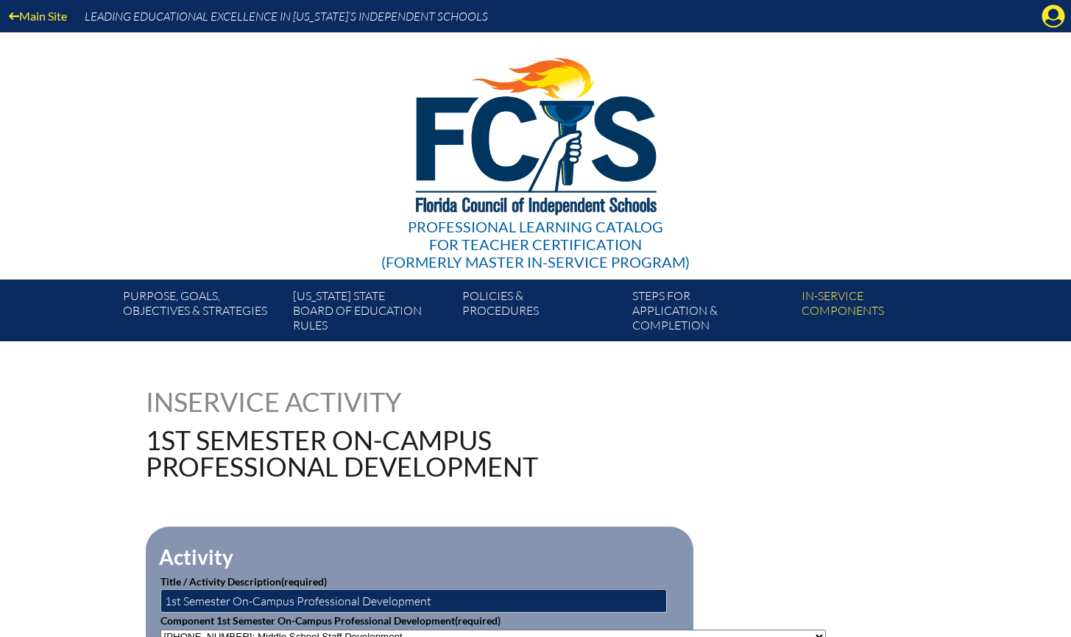
scroll to position [3, 0]
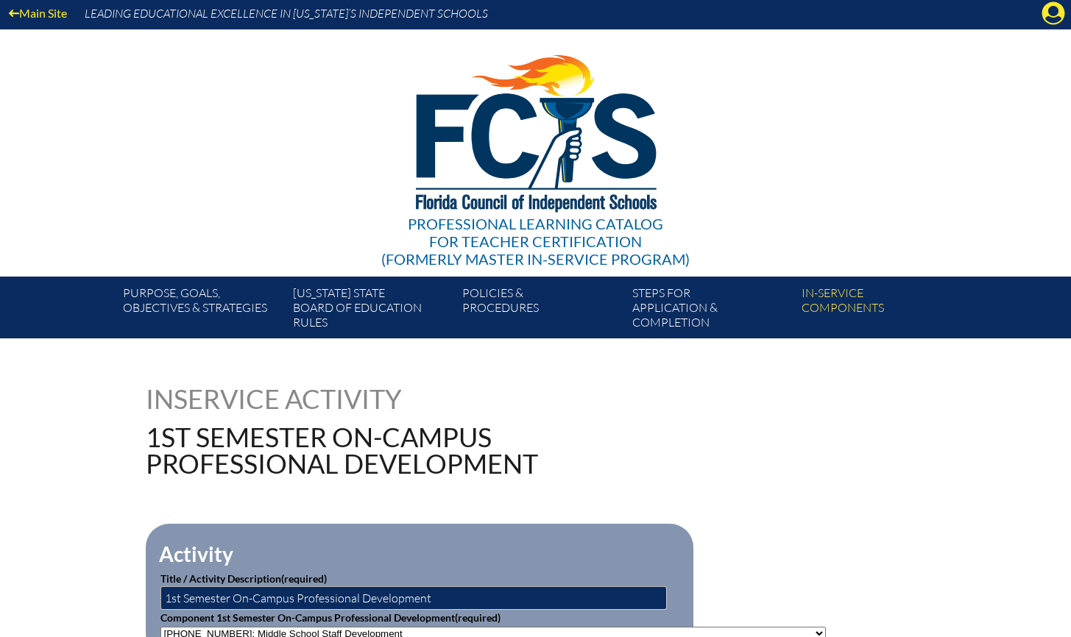
click at [1011, 26] on div "Main Site Leading Educational Excellence in Florida’s Independent Schools" at bounding box center [535, 13] width 1071 height 32
drag, startPoint x: 1049, startPoint y: 7, endPoint x: 1066, endPoint y: 5, distance: 17.8
click at [1049, 7] on icon "Manage account" at bounding box center [1053, 13] width 24 height 24
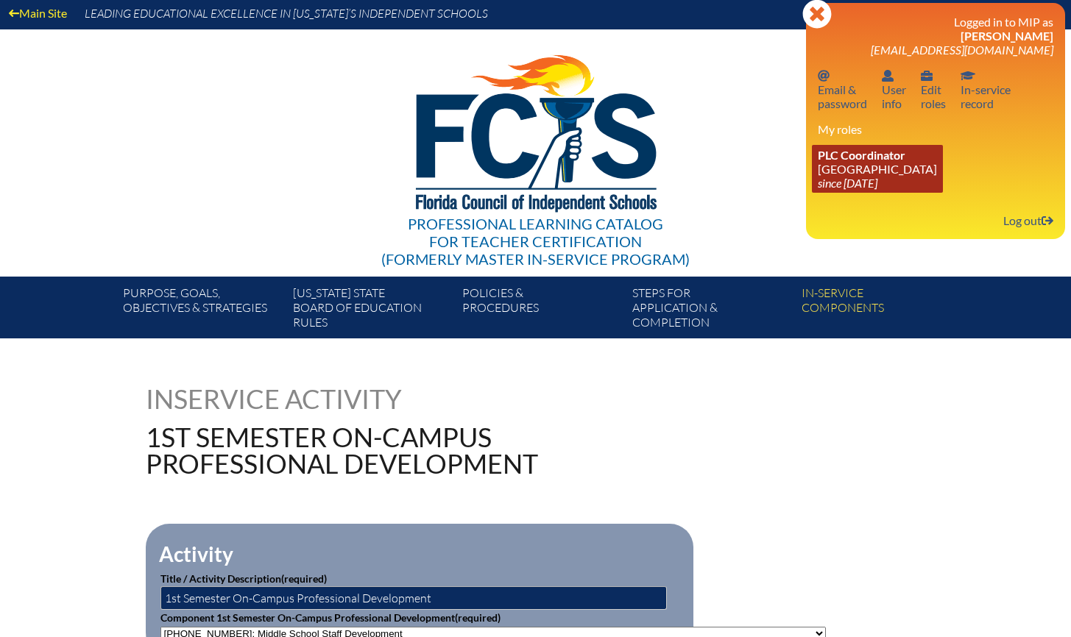
click at [913, 174] on link "PLC Coordinator Holy Comforter Episcopal School since 2006 Jun 1" at bounding box center [877, 169] width 131 height 48
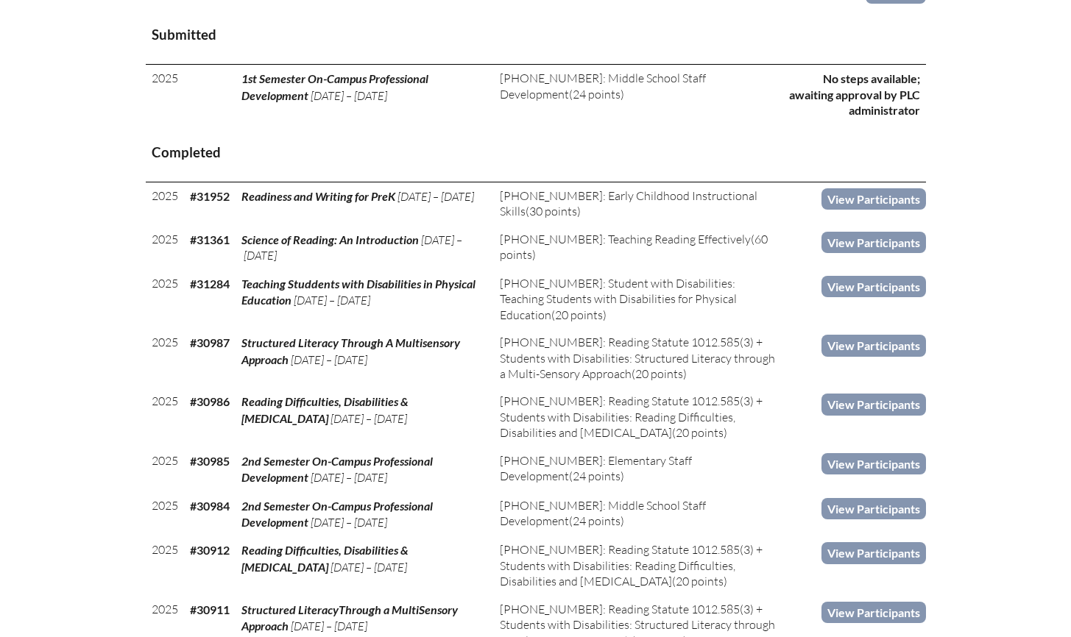
scroll to position [632, 0]
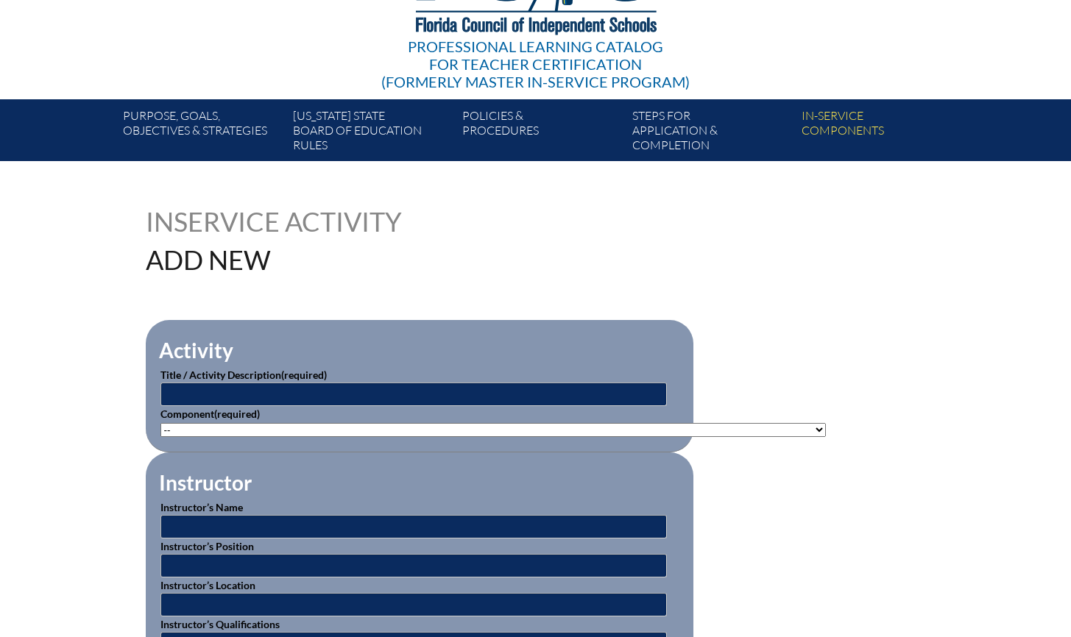
scroll to position [185, 0]
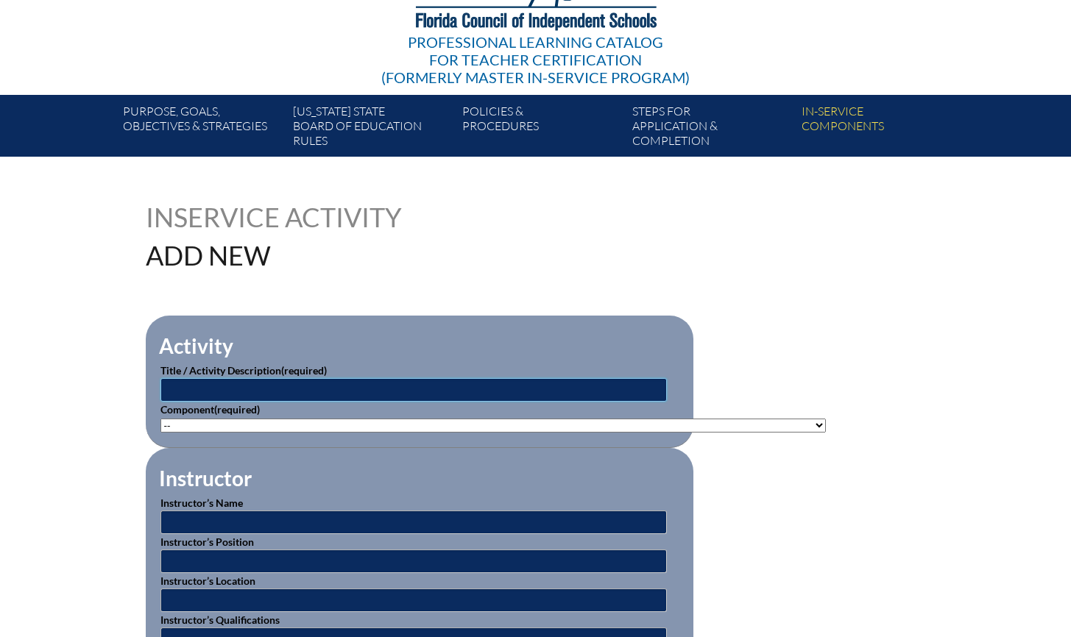
click at [420, 379] on input "text" at bounding box center [413, 390] width 506 height 24
type input "1st Semester On-Campus Professional Develoment"
click at [444, 419] on select"]"] "-- 1-000-001: Appropriate Art Activities 1-000-002: Concept and Art Process for…" at bounding box center [492, 426] width 665 height 14
select select"]"] "20491"
click at [160, 419] on select"]"] "-- 1-000-001: Appropriate Art Activities 1-000-002: Concept and Art Process for…" at bounding box center [492, 426] width 665 height 14
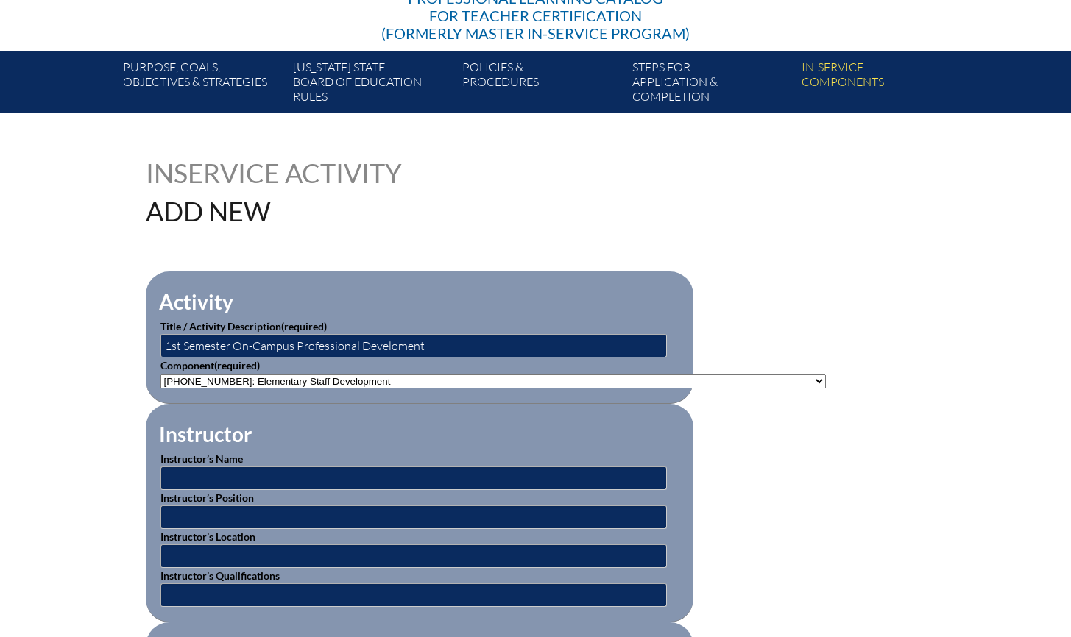
scroll to position [294, 0]
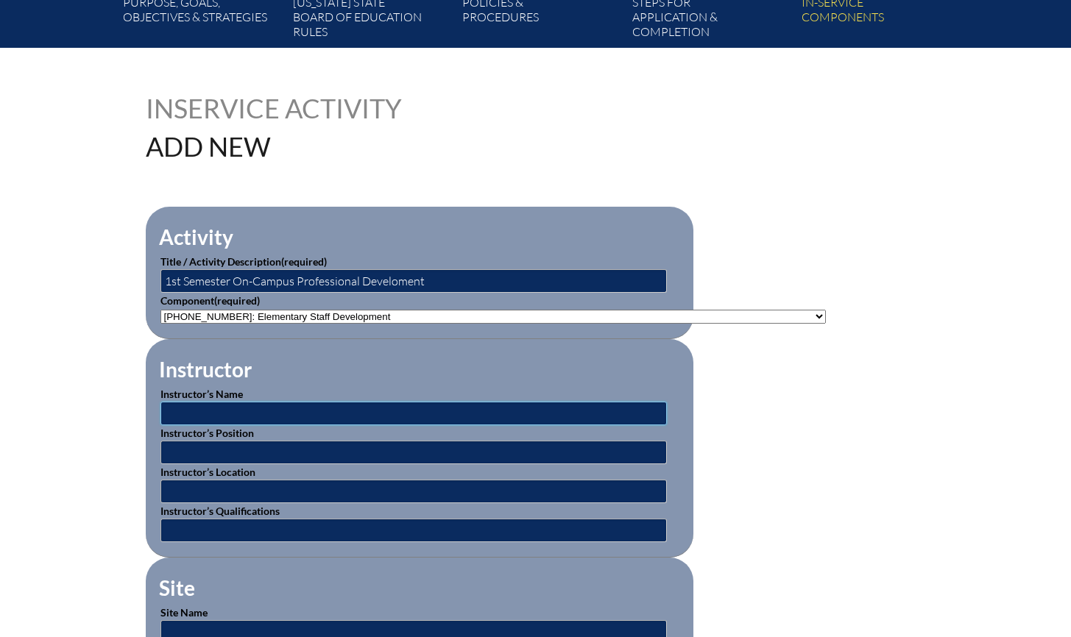
click at [294, 412] on input "text" at bounding box center [413, 414] width 506 height 24
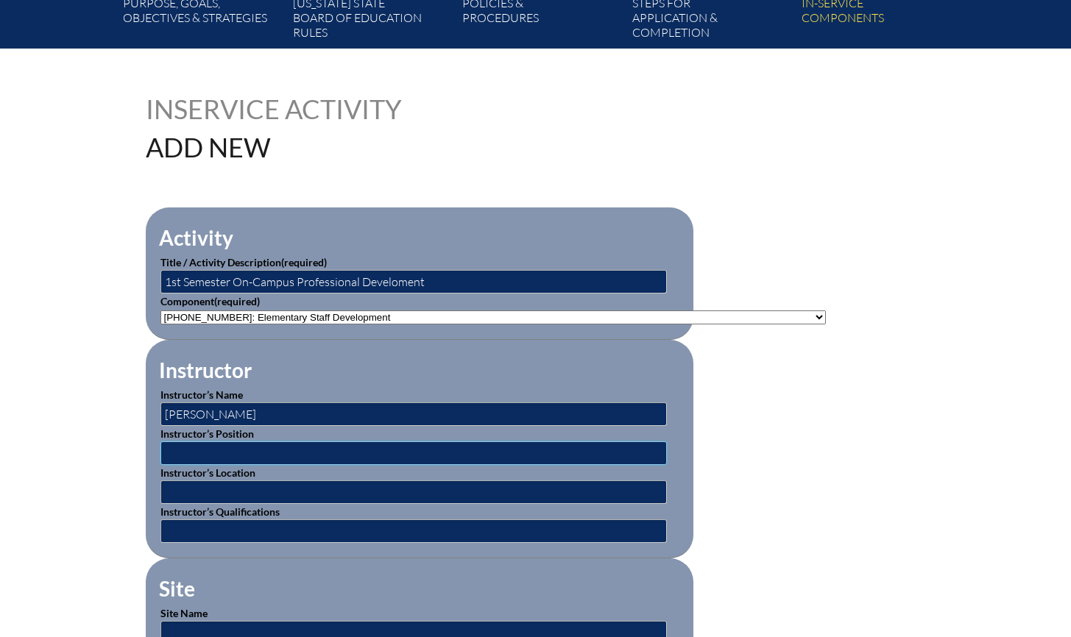
click at [294, 442] on input "text" at bounding box center [413, 454] width 506 height 24
click at [266, 426] on p "Instructor’s Position" at bounding box center [419, 445] width 518 height 39
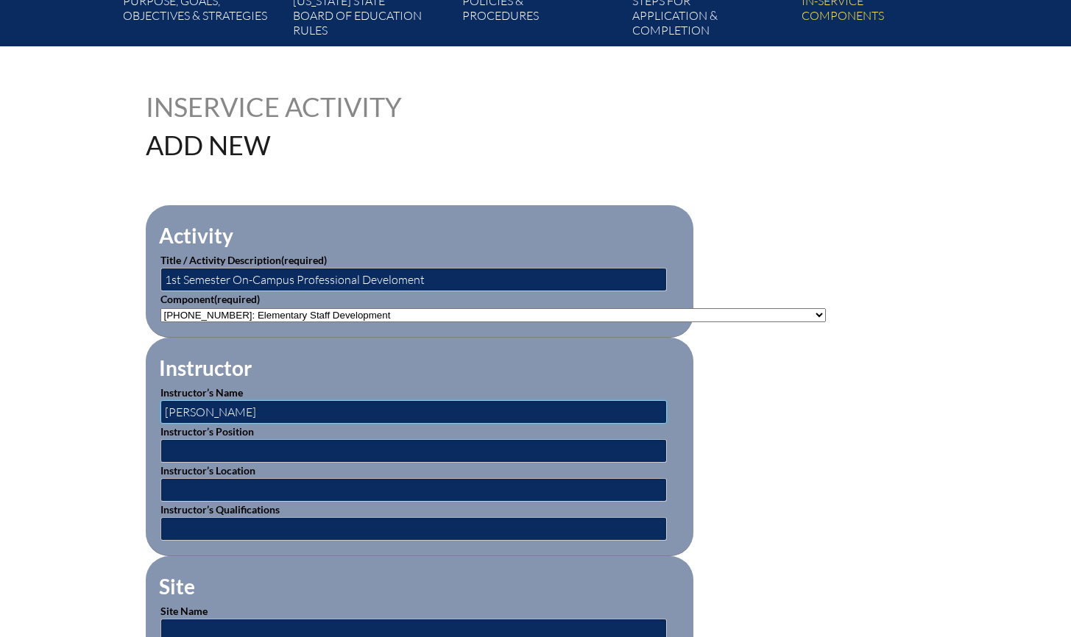
click at [266, 411] on input "Katie" at bounding box center [413, 412] width 506 height 24
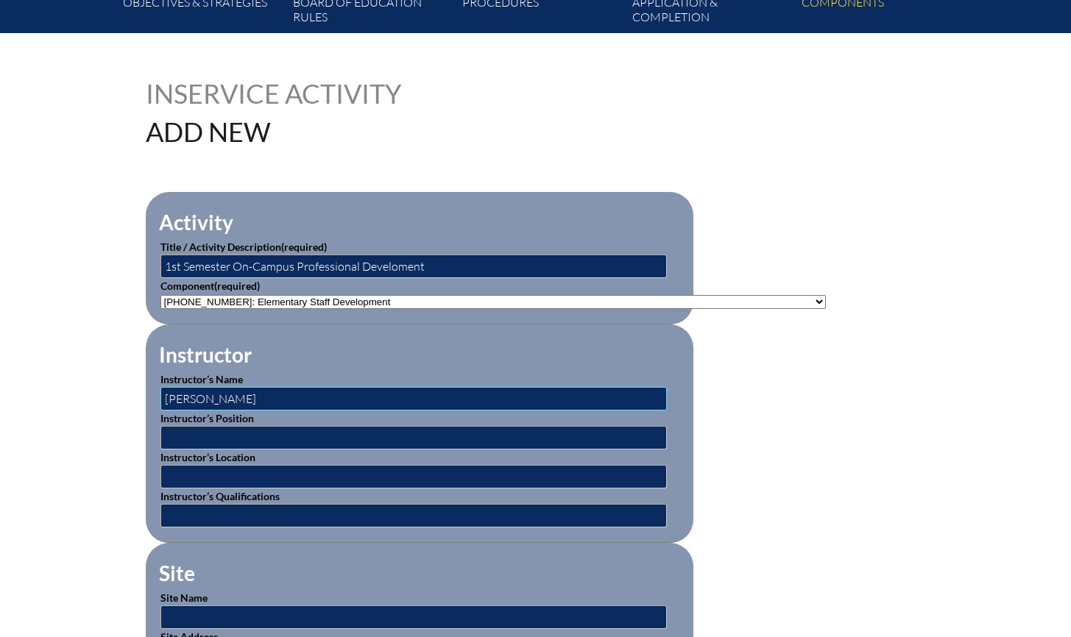
scroll to position [310, 0]
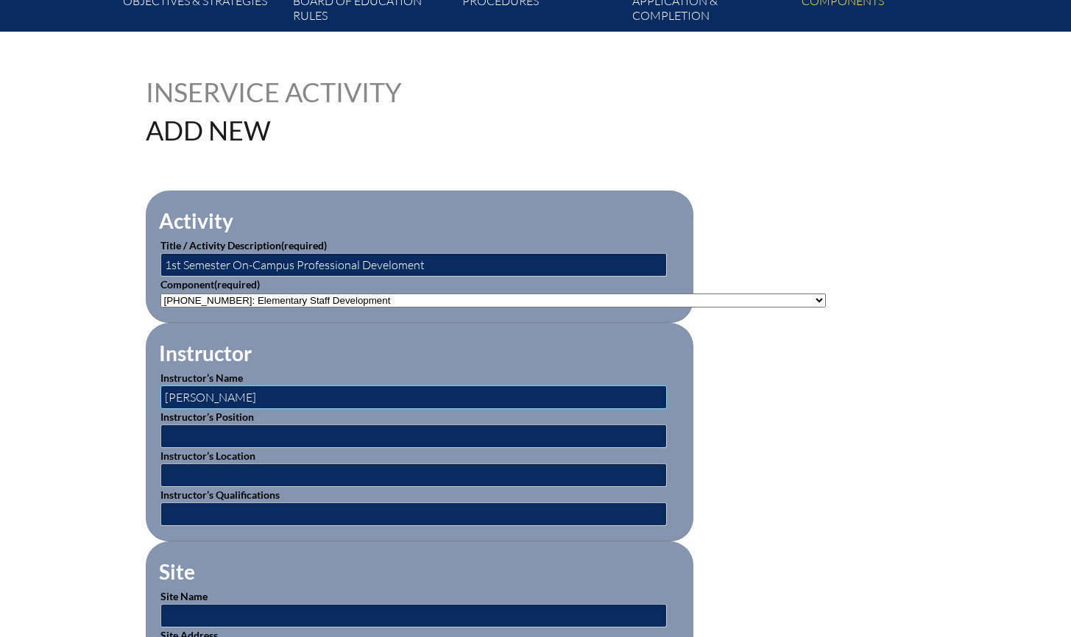
type input "Katie Cowart"
click at [272, 430] on input "text" at bounding box center [413, 437] width 506 height 24
type input "Curriculum Coordinator"
click at [274, 478] on input "text" at bounding box center [413, 476] width 506 height 24
type input "HCES Tallahassee"
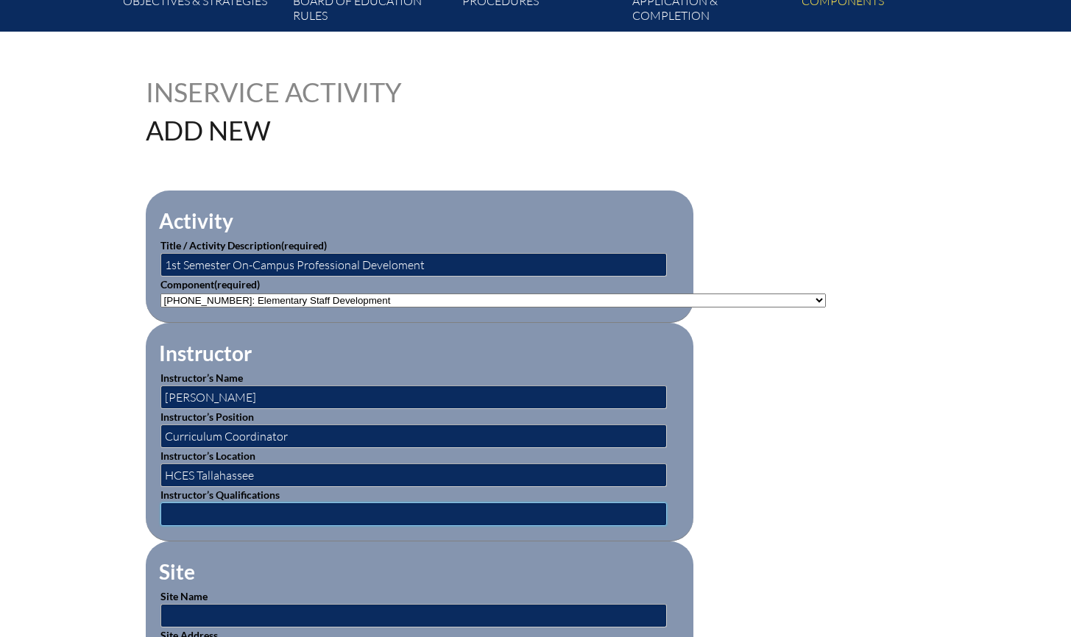
click at [305, 503] on input "text" at bounding box center [413, 515] width 506 height 24
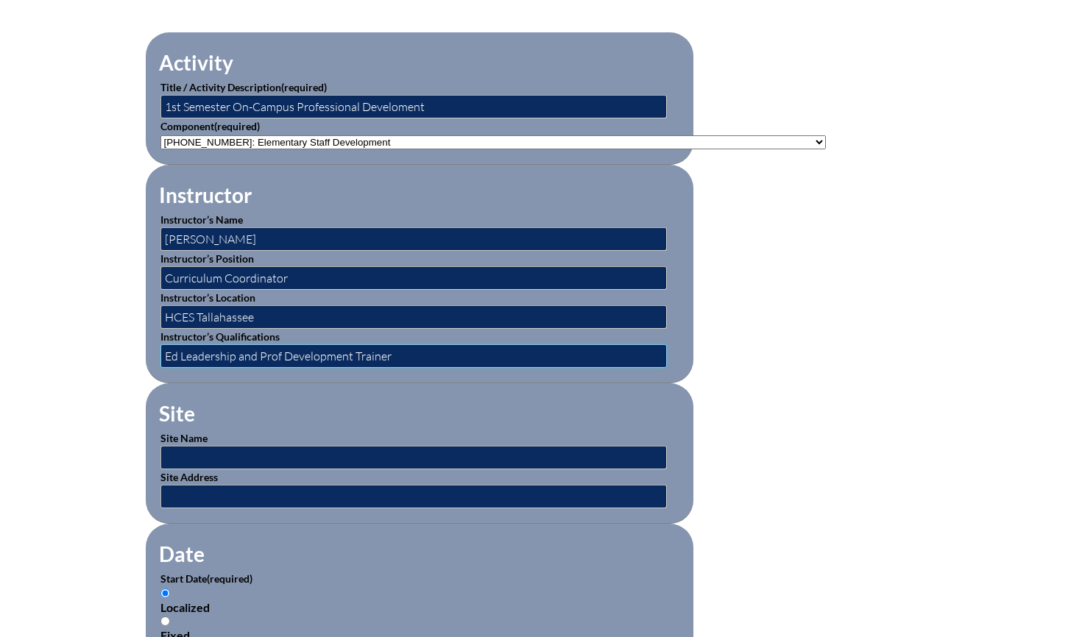
scroll to position [480, 0]
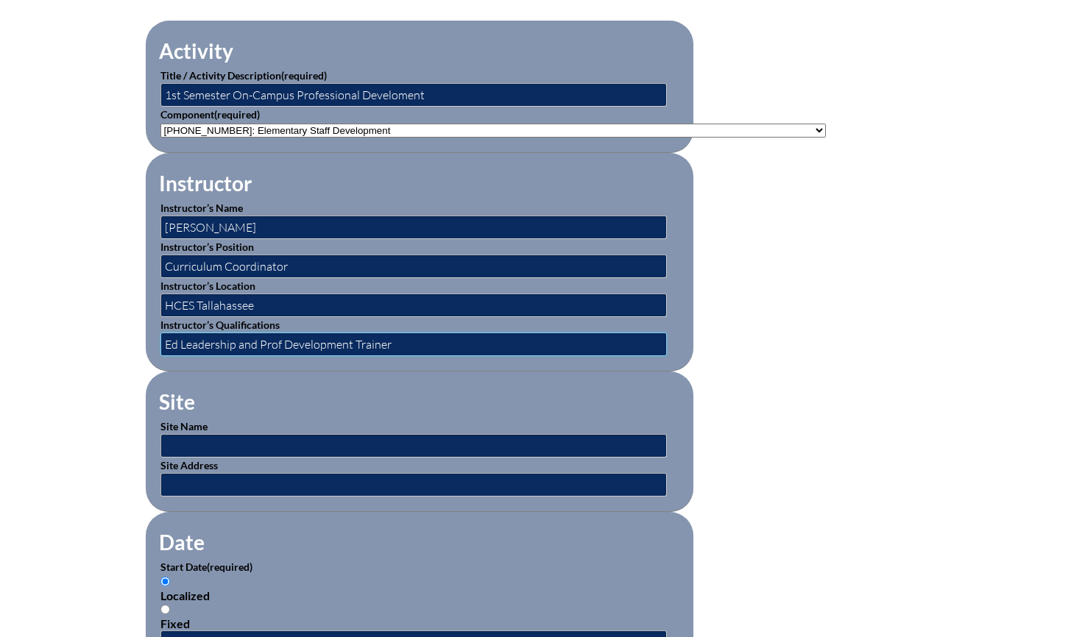
type input "Ed Leadership and Prof Development Trainer"
click at [302, 434] on input "text" at bounding box center [413, 446] width 506 height 24
type input "[GEOGRAPHIC_DATA]"
click at [308, 482] on input "text" at bounding box center [413, 485] width 506 height 24
type input "2001 Fleischmann Rd, Tallahassee, FL 32308"
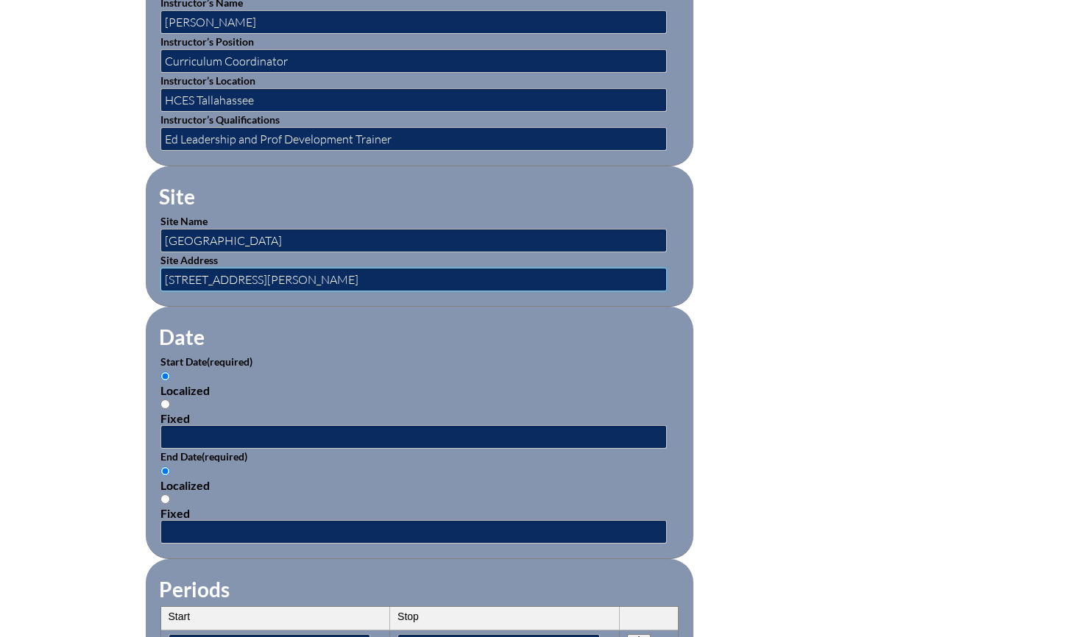
scroll to position [734, 0]
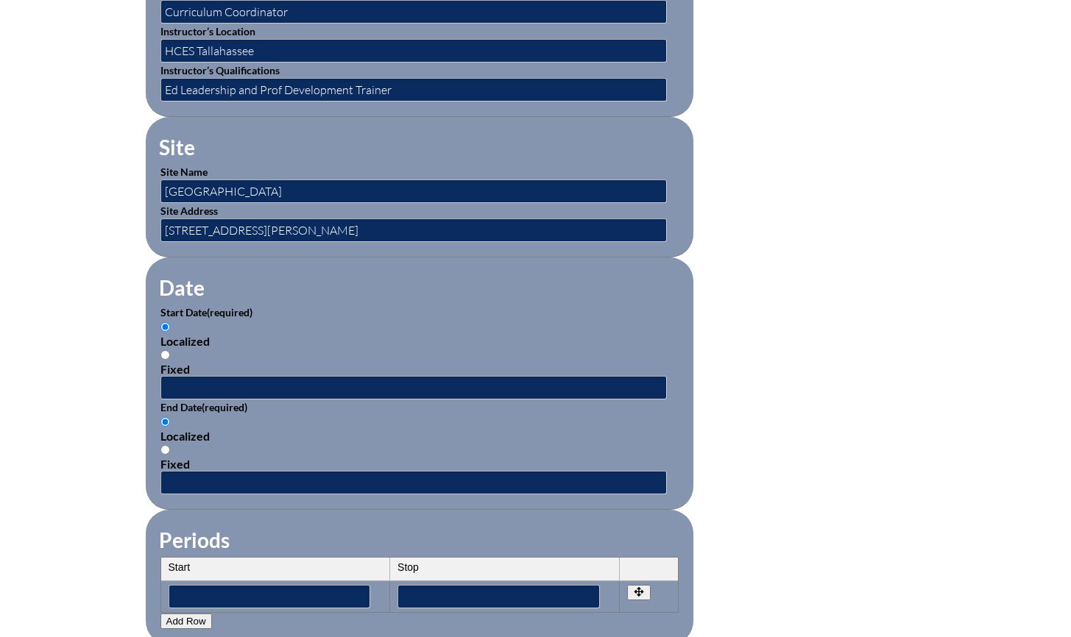
click at [167, 350] on input "Fixed" at bounding box center [165, 355] width 10 height 10
radio input "true"
click at [187, 380] on input "text" at bounding box center [413, 388] width 506 height 24
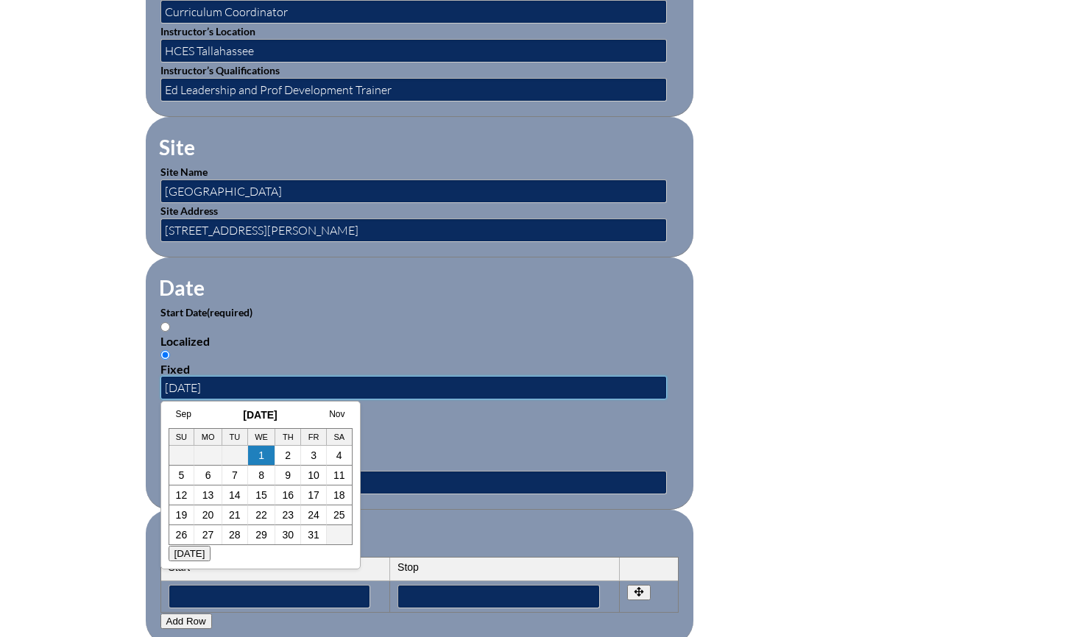
scroll to position [734, 0]
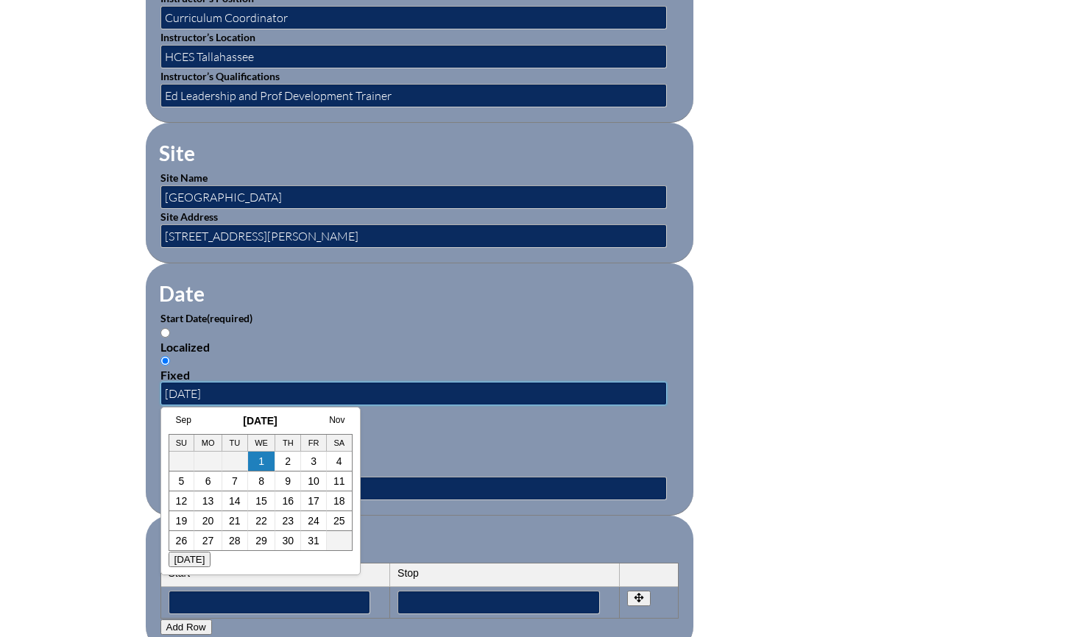
type input "2025-08-06"
drag, startPoint x: 424, startPoint y: 419, endPoint x: 372, endPoint y: 442, distance: 56.7
click at [424, 421] on div "Localized Fixed" at bounding box center [419, 449] width 518 height 56
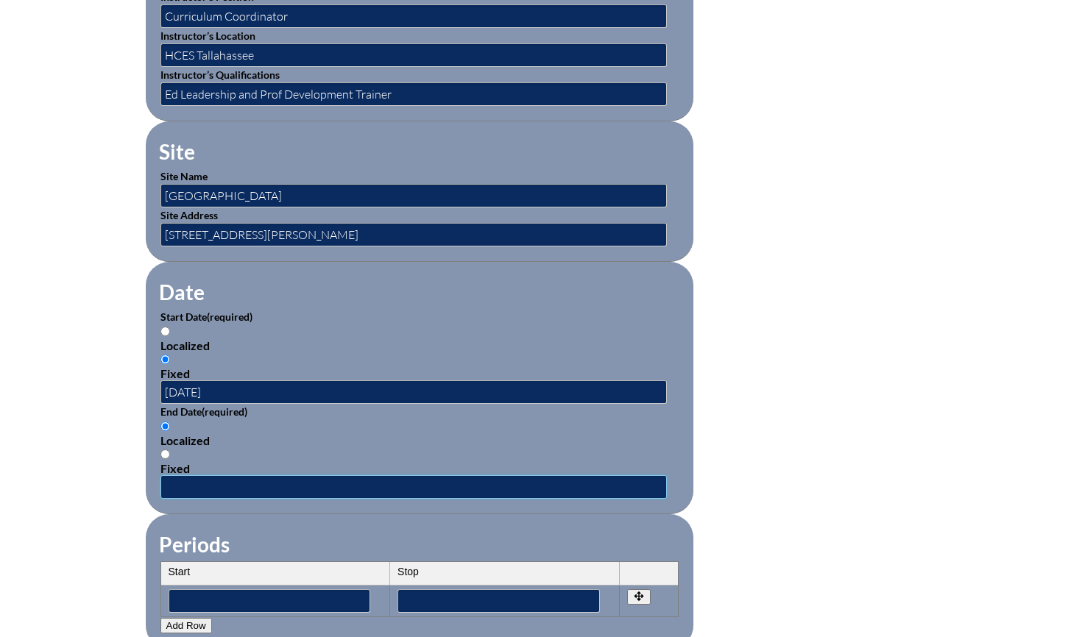
click at [294, 475] on input "text" at bounding box center [413, 487] width 506 height 24
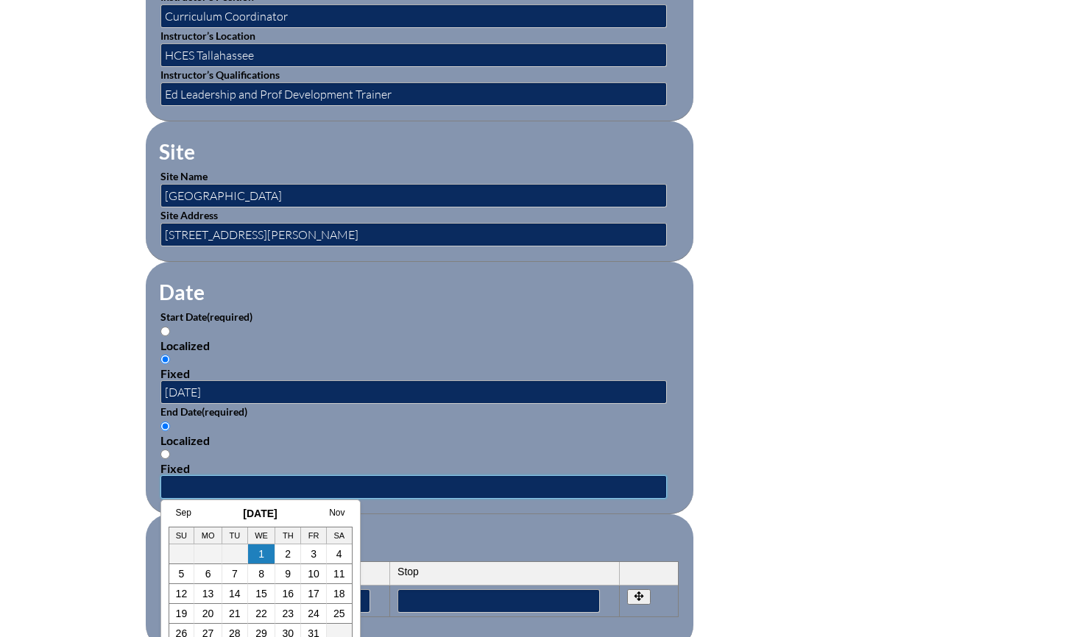
scroll to position [728, 0]
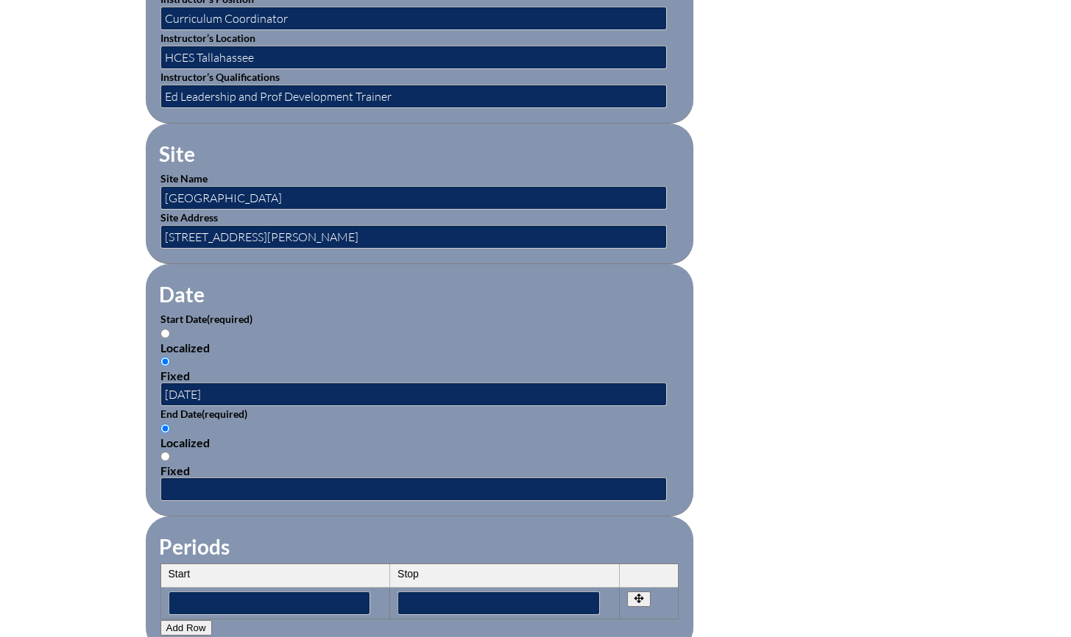
click at [167, 452] on input "Fixed" at bounding box center [165, 457] width 10 height 10
radio input "true"
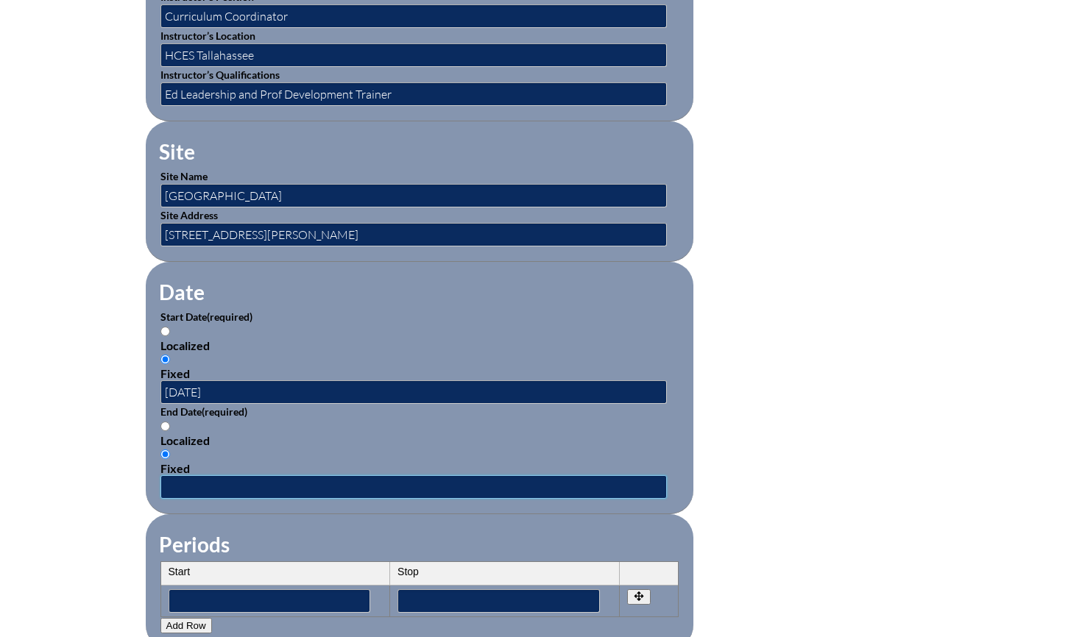
scroll to position [734, 0]
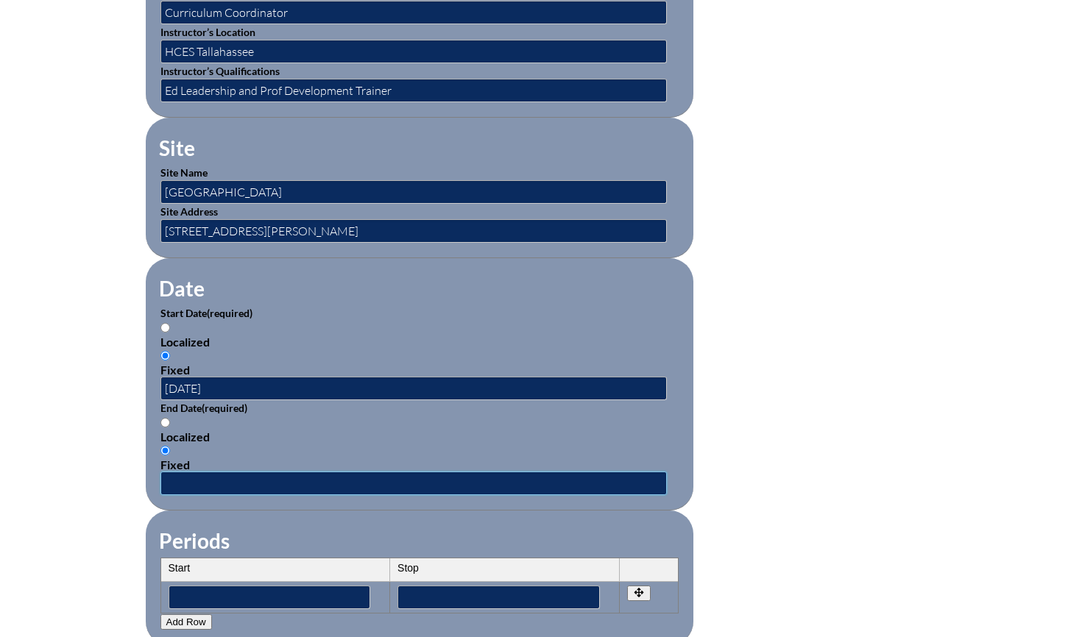
click at [197, 472] on input "text" at bounding box center [413, 484] width 506 height 24
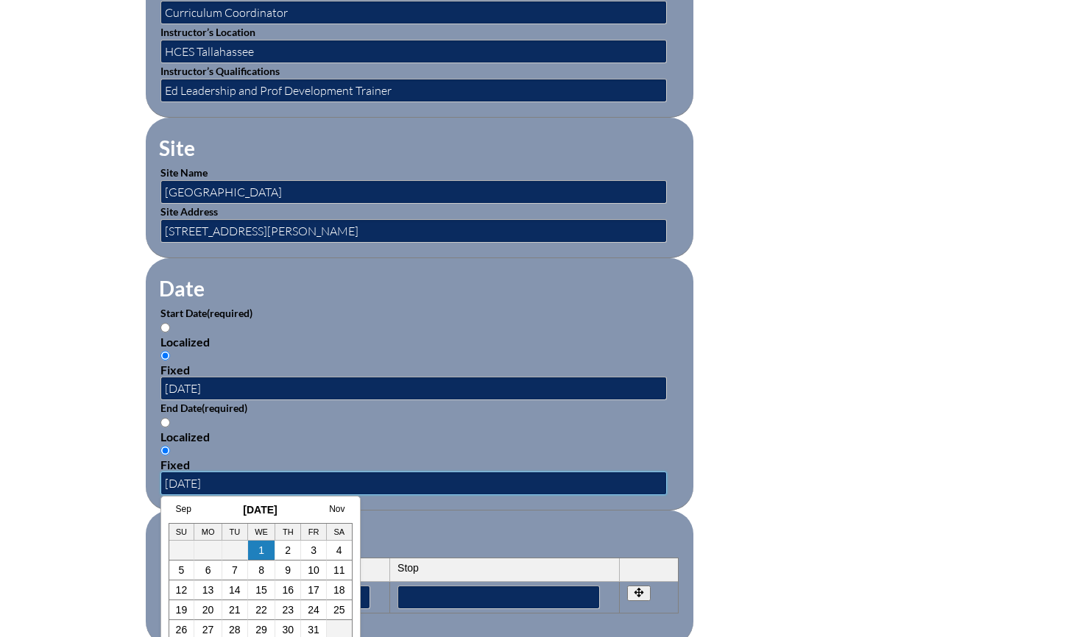
type input "2025-12-17"
click at [326, 296] on fieldset "Date Start Date (required) Localized Fixed 2025-08-06 End Date (required) Local…" at bounding box center [420, 384] width 548 height 252
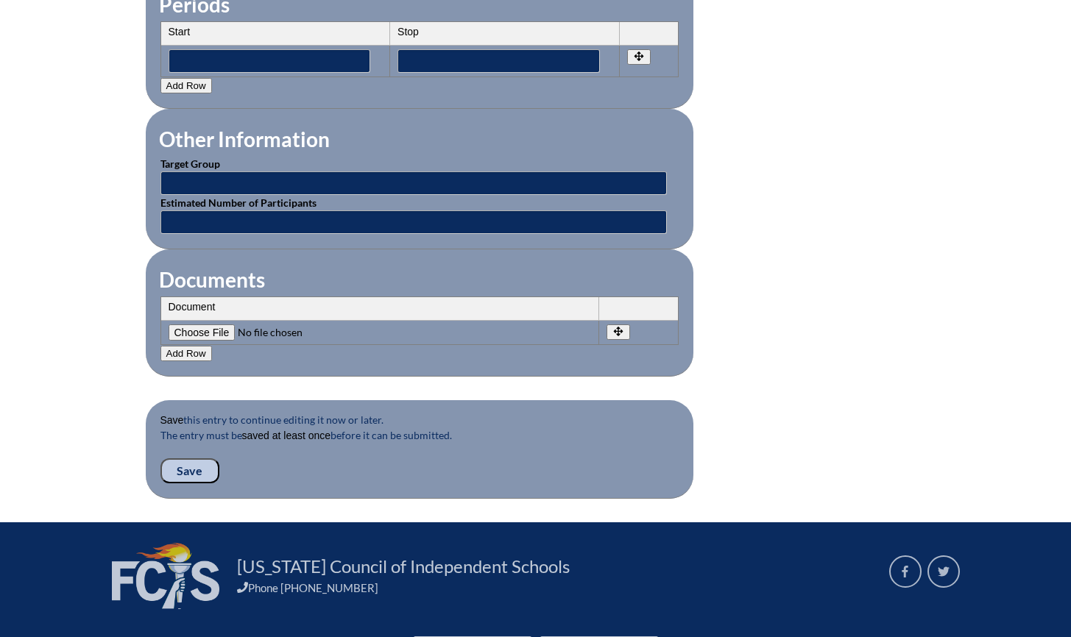
scroll to position [1295, 0]
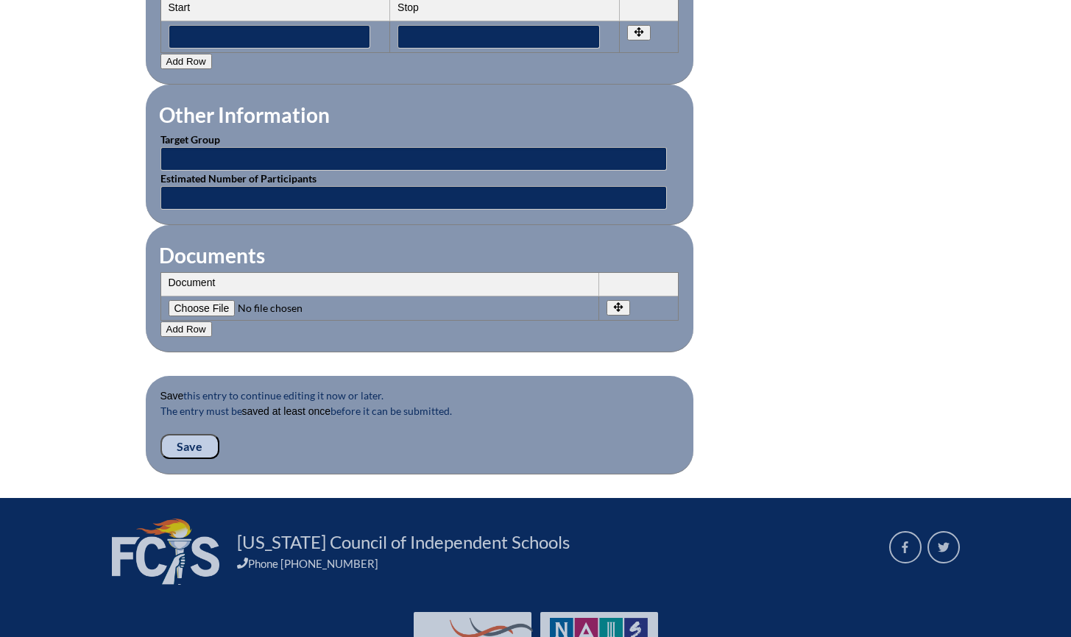
click at [195, 436] on input "Save" at bounding box center [189, 446] width 59 height 25
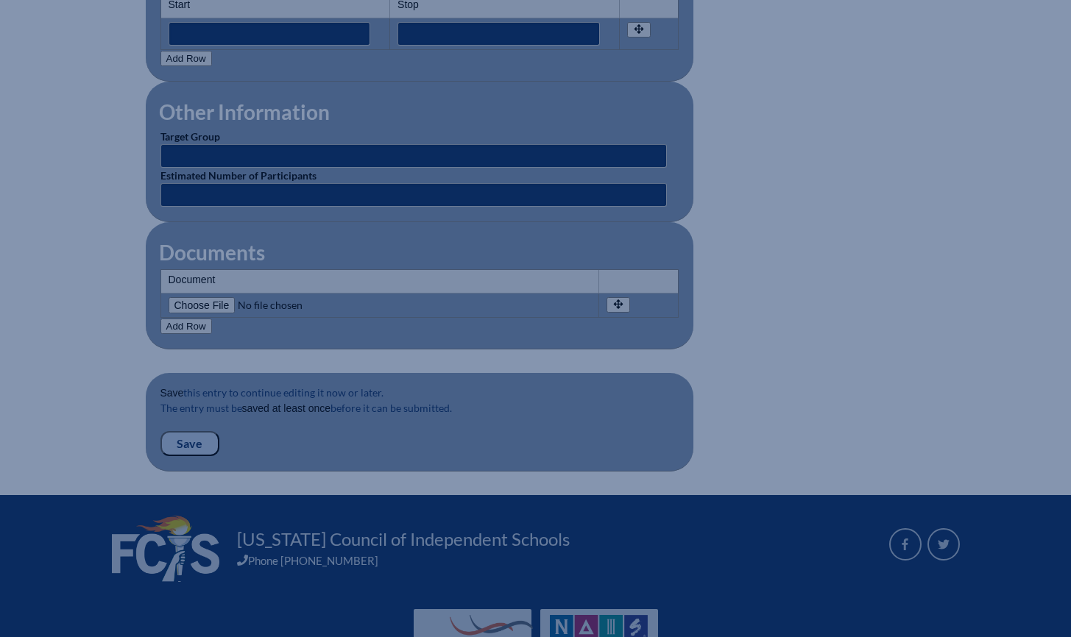
scroll to position [1358, 0]
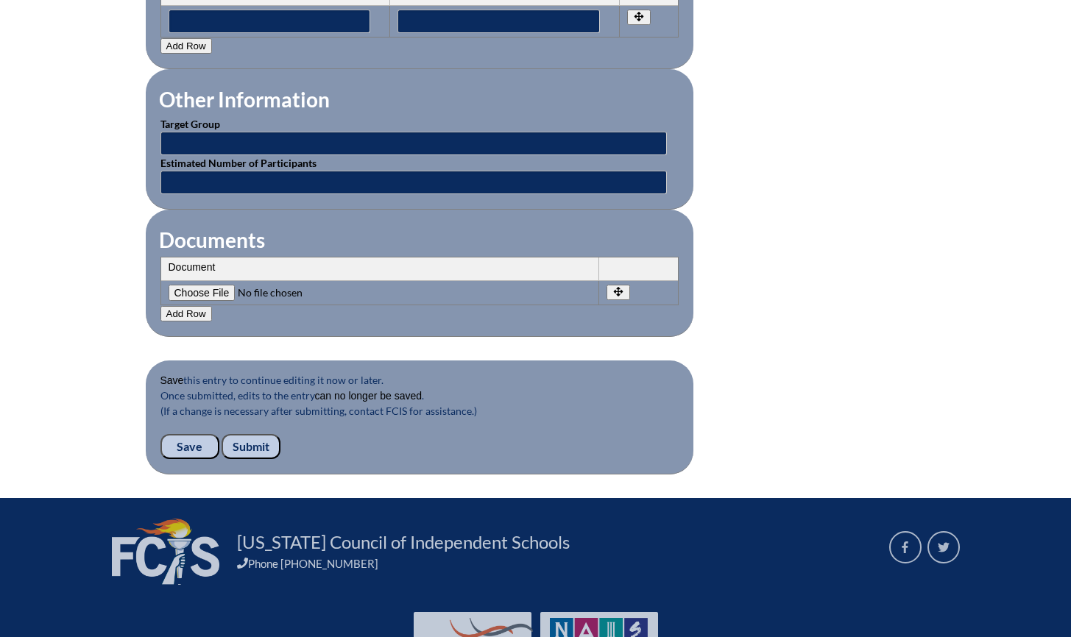
scroll to position [1400, 0]
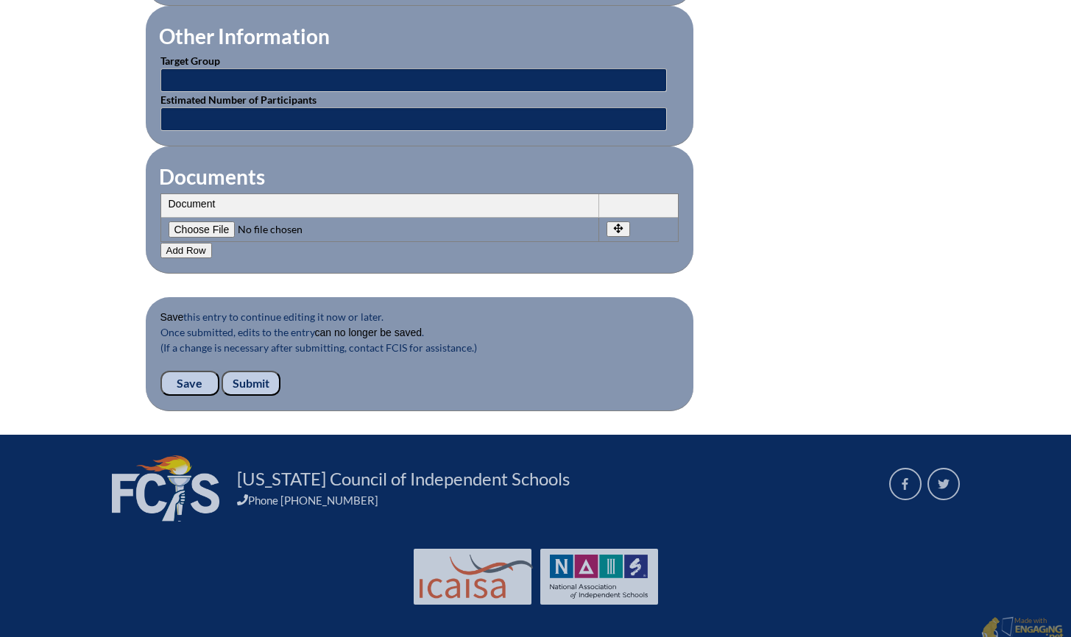
click at [260, 371] on input "Submit" at bounding box center [251, 383] width 59 height 25
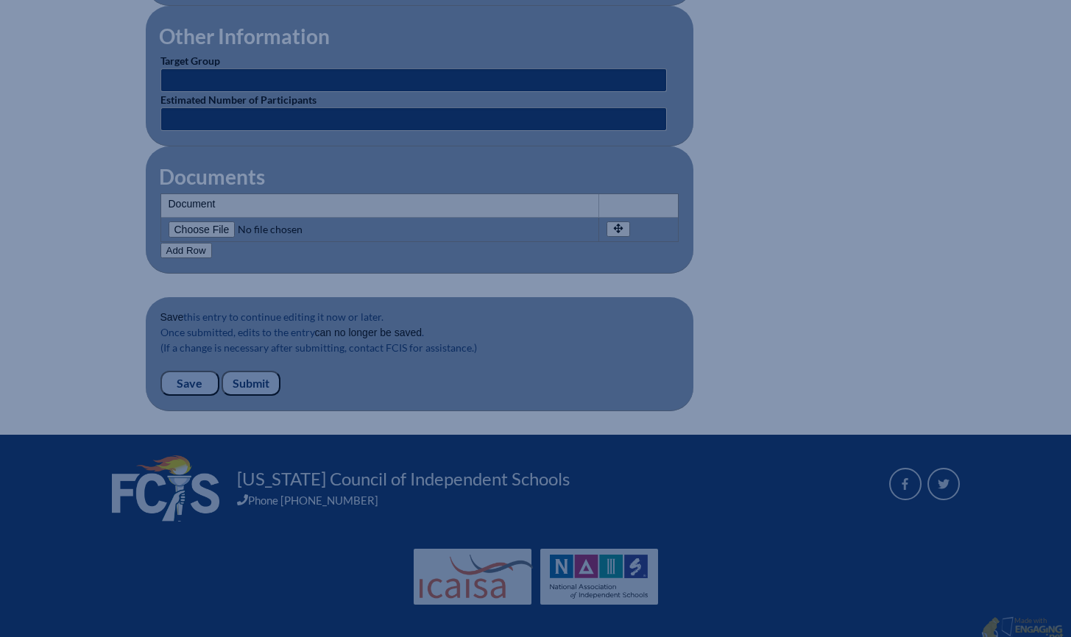
scroll to position [1398, 0]
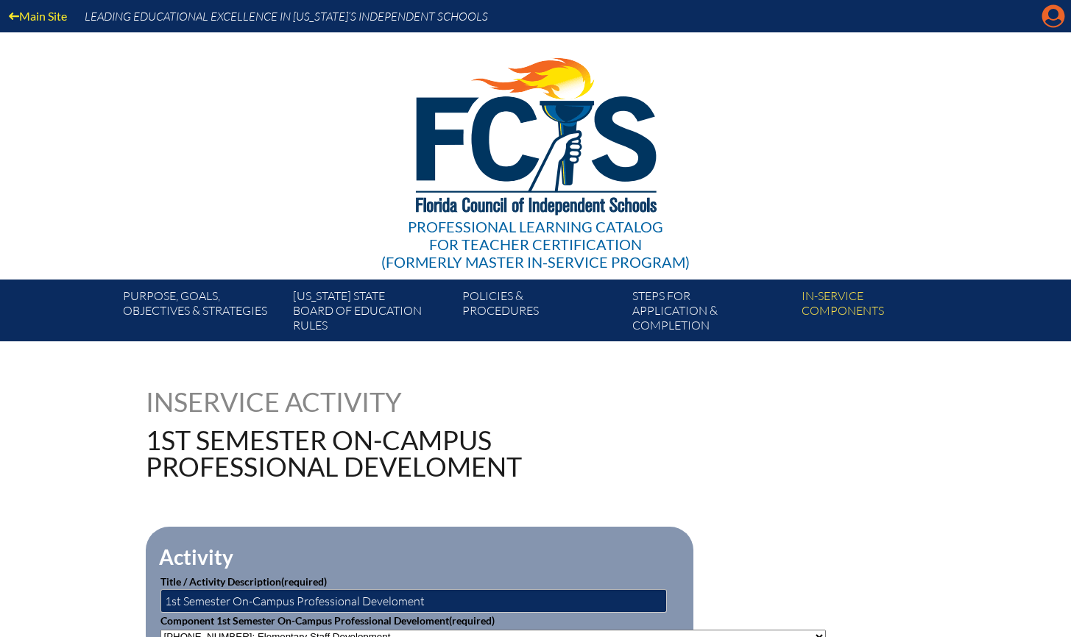
click at [1053, 13] on icon "Manage account" at bounding box center [1053, 16] width 24 height 24
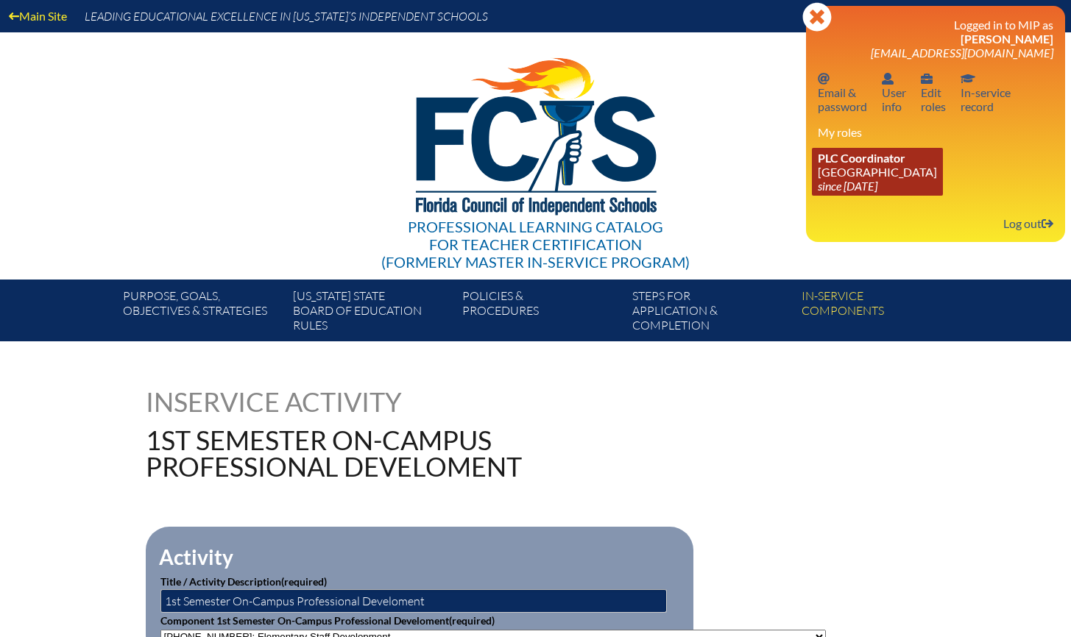
click at [855, 167] on link "PLC Coordinator Holy Comforter Episcopal School since 2006 Jun 1" at bounding box center [877, 172] width 131 height 48
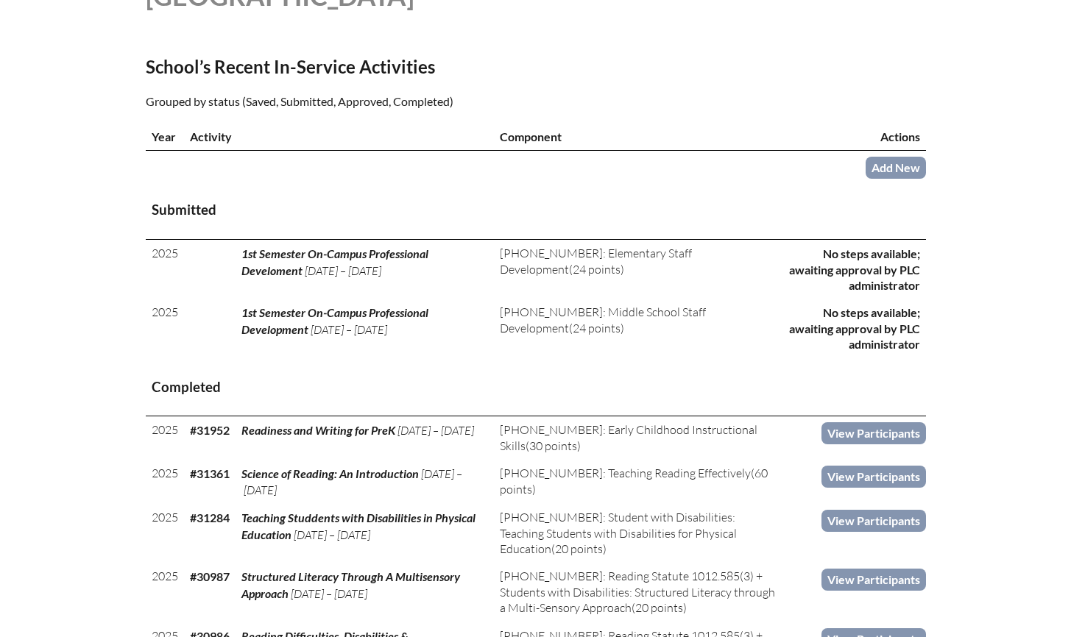
scroll to position [443, 0]
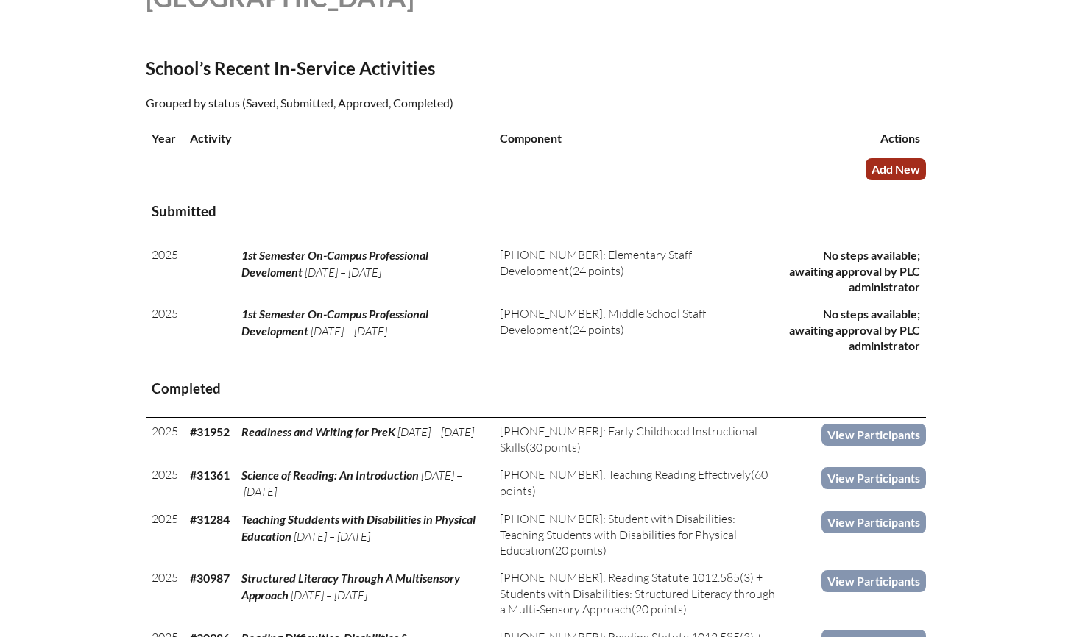
click at [892, 180] on link "Add New" at bounding box center [895, 168] width 60 height 21
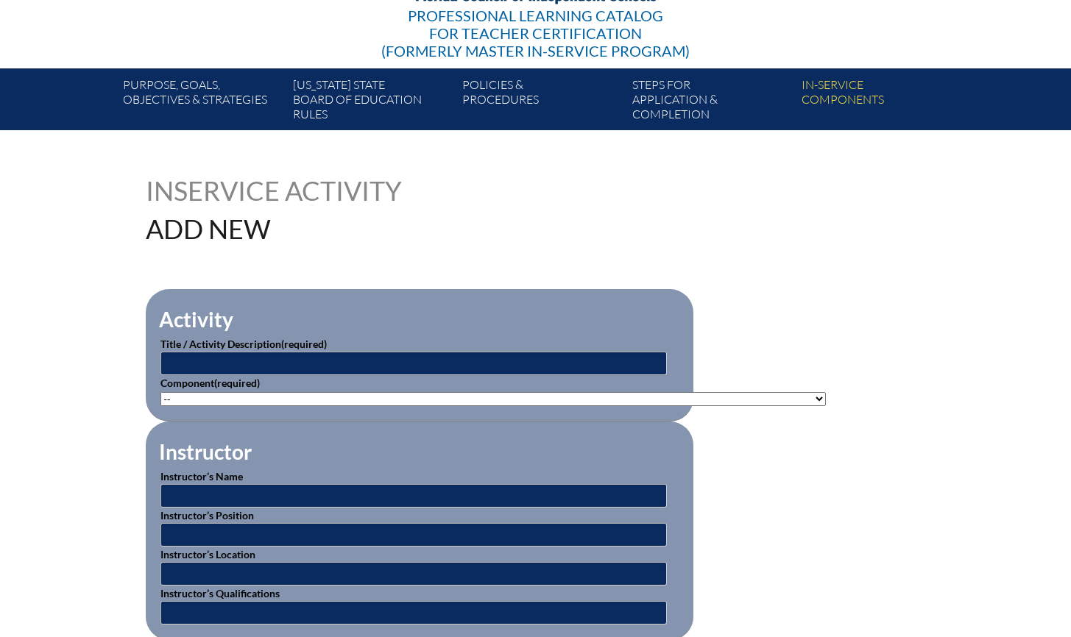
scroll to position [219, 0]
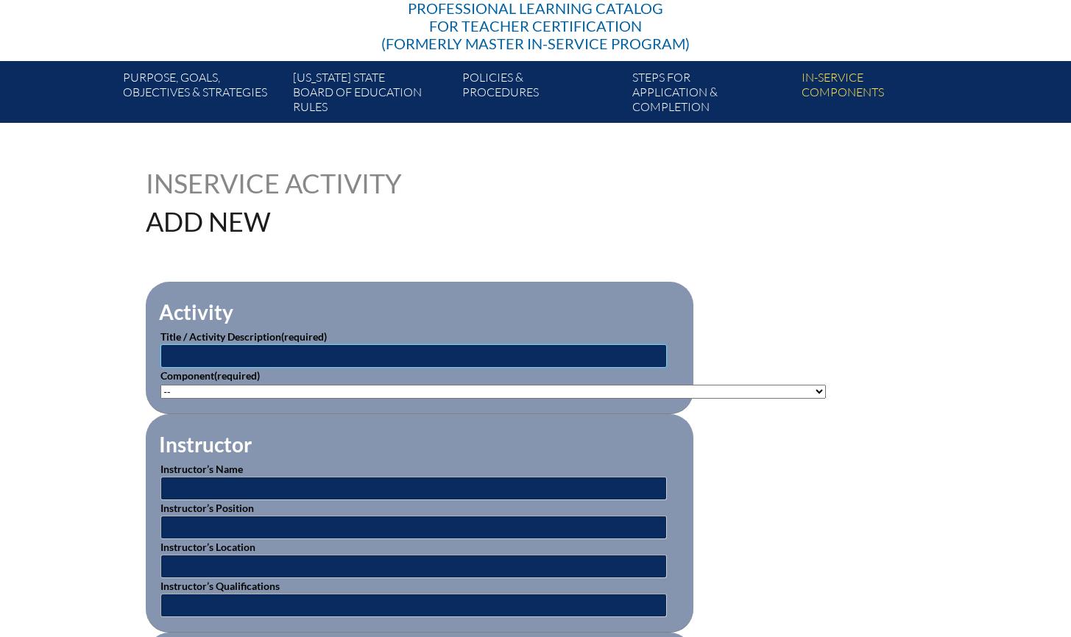
click at [424, 349] on input "text" at bounding box center [413, 356] width 506 height 24
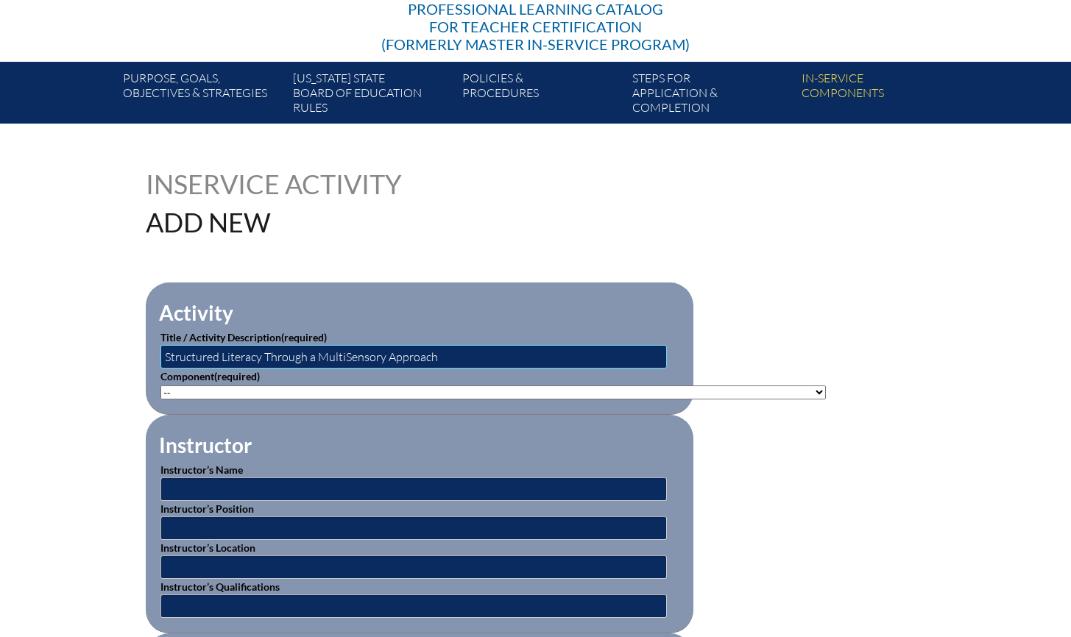
type input "Structured Literacy Through a MultiSensory Approach"
click at [404, 387] on select"]"] "-- 1-000-001: Appropriate Art Activities 1-000-002: Concept and Art Process for…" at bounding box center [492, 393] width 665 height 14
select select"]"] "143301"
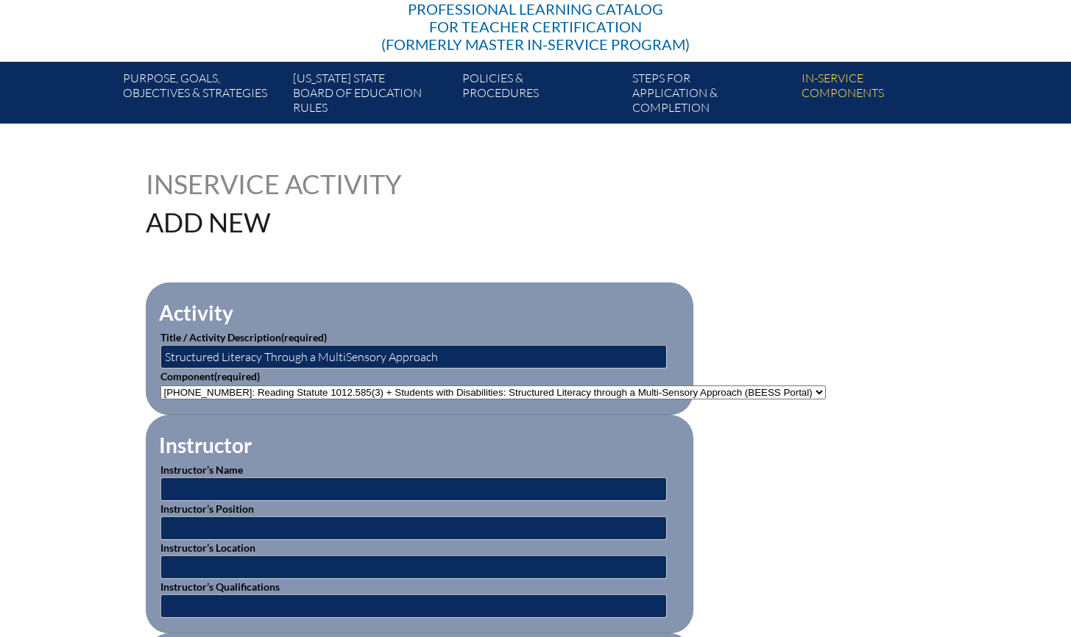
click at [160, 386] on select"]"] "-- 1-000-001: Appropriate Art Activities 1-000-002: Concept and Art Process for…" at bounding box center [492, 393] width 665 height 14
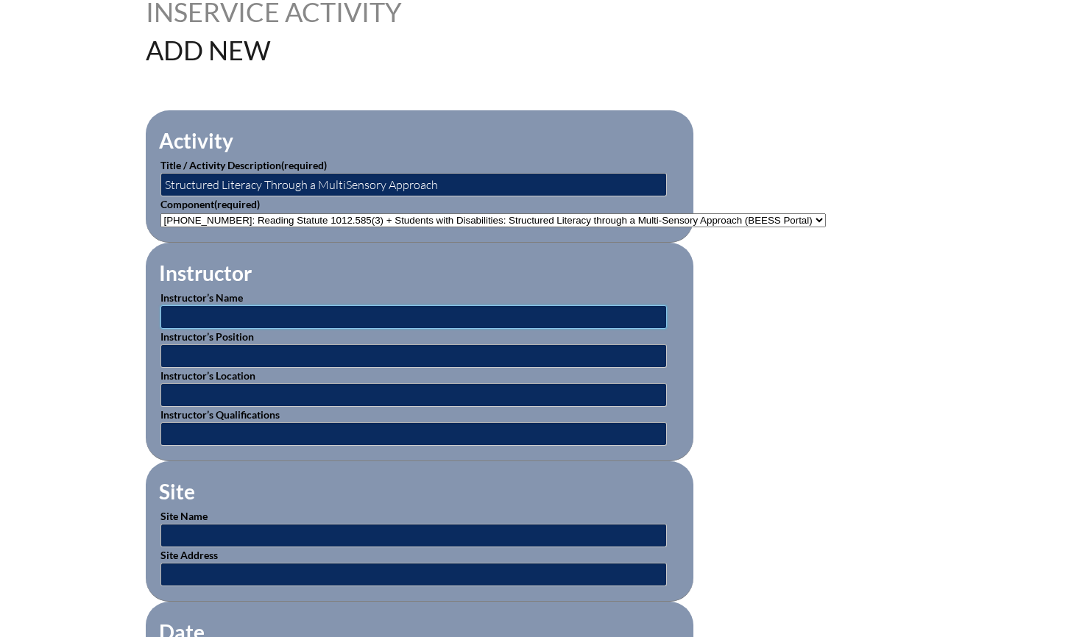
scroll to position [396, 0]
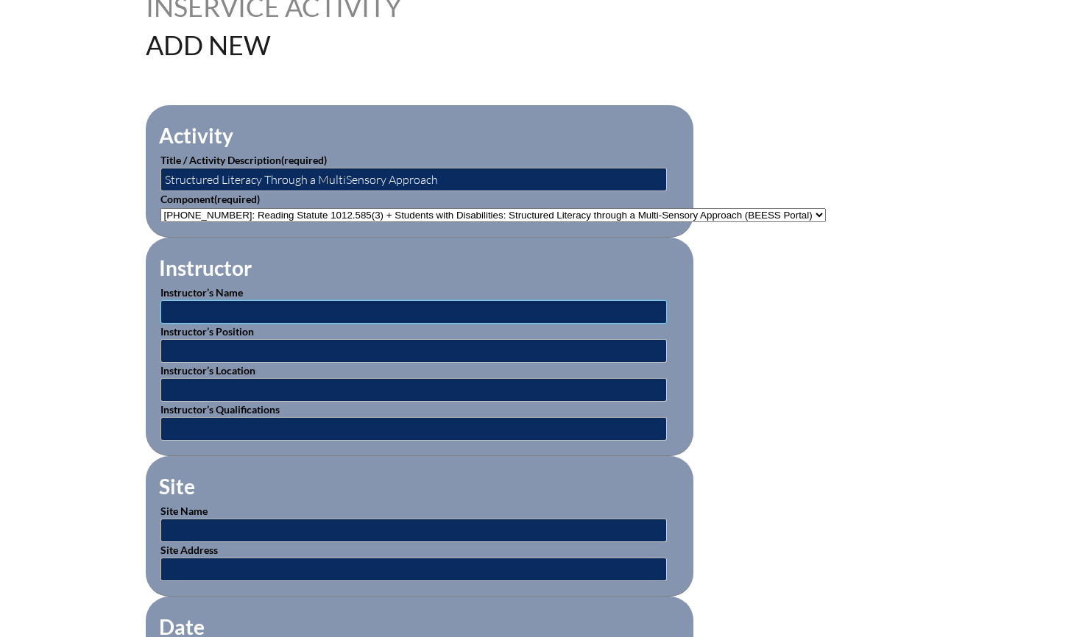
click at [262, 314] on input "text" at bounding box center [413, 312] width 506 height 24
type input "Online Instructor"
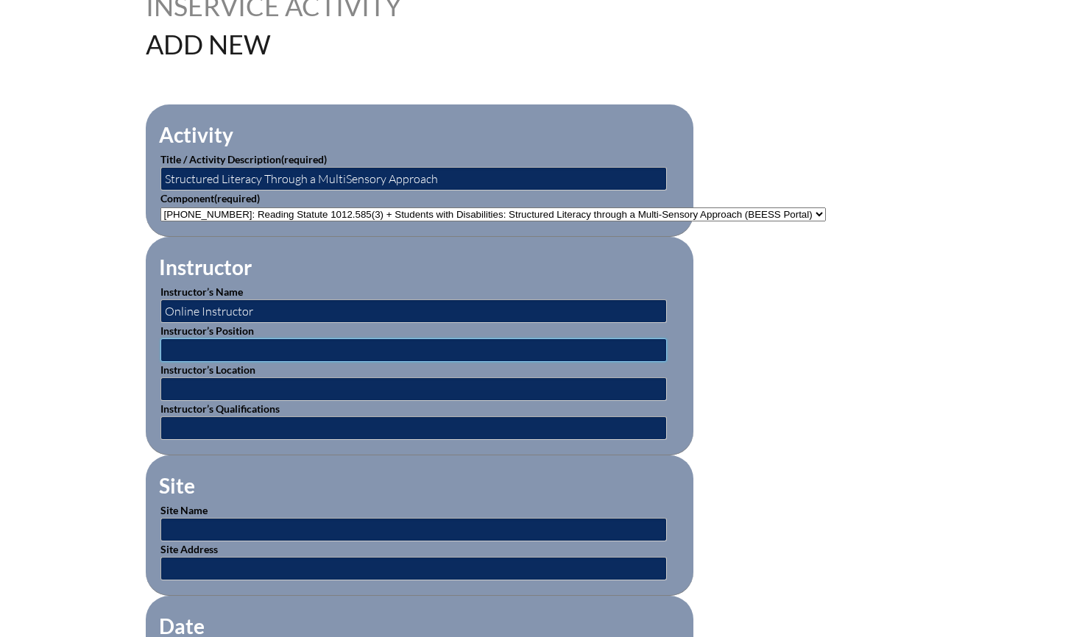
click at [259, 347] on input "text" at bounding box center [413, 351] width 506 height 24
type input "Online Instructor through FDLRS"
click at [258, 384] on input "text" at bounding box center [413, 390] width 506 height 24
type input "Online through FDLRS"
click at [260, 423] on input "text" at bounding box center [413, 429] width 506 height 24
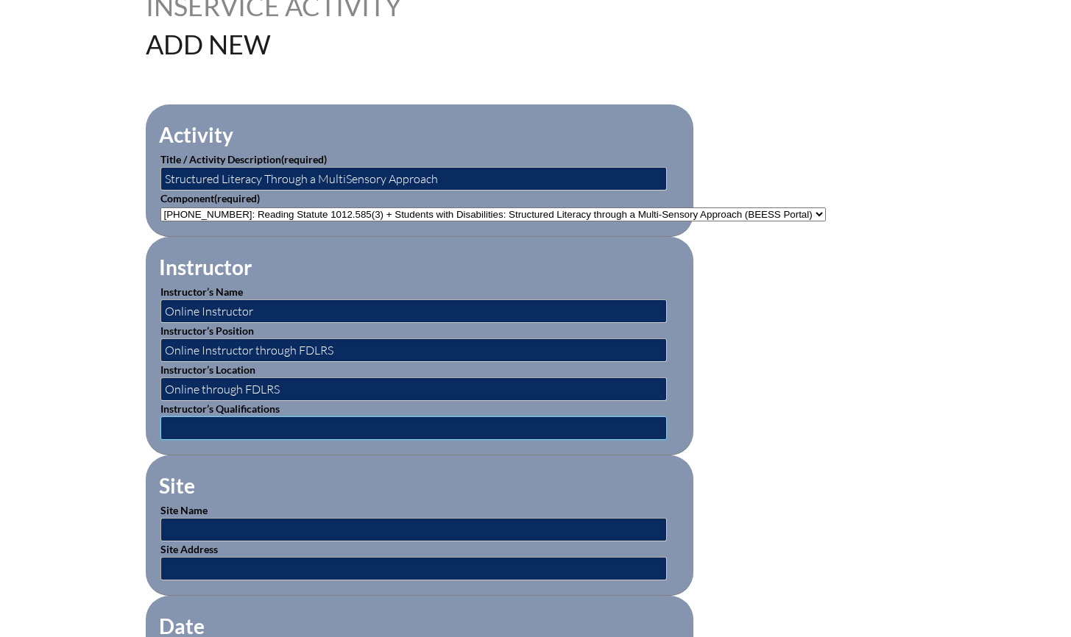
type input "Expert and Trainer"
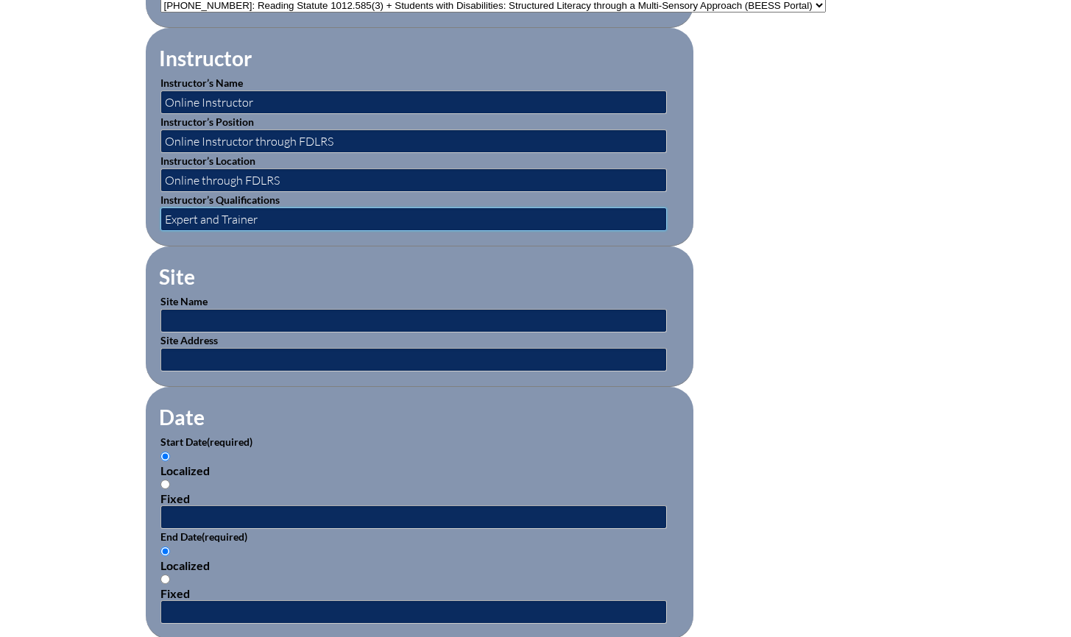
scroll to position [606, 0]
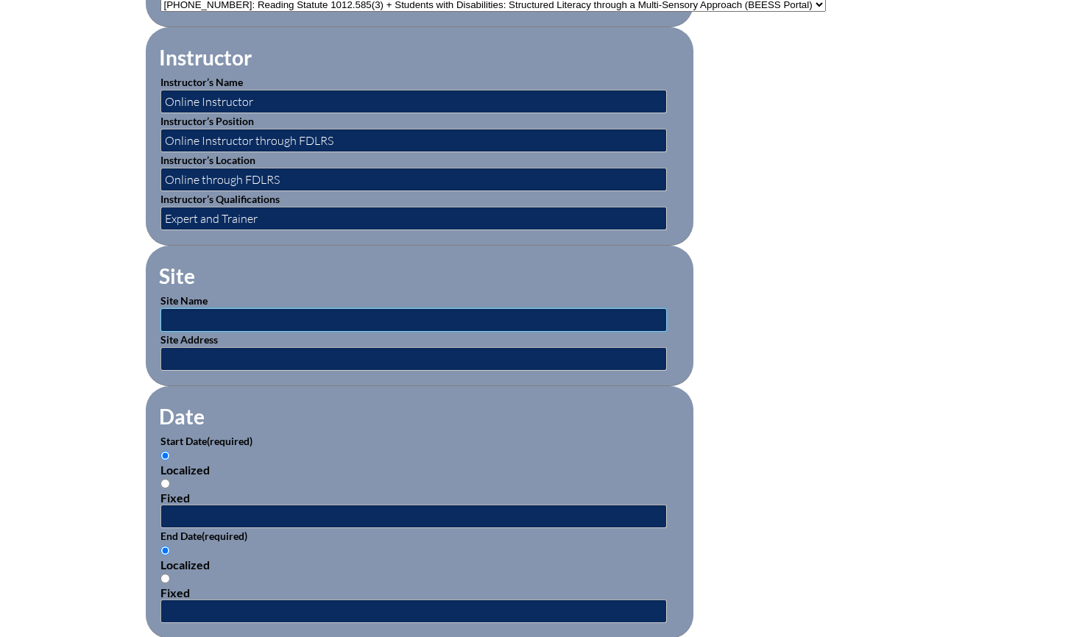
click at [275, 314] on input "text" at bounding box center [413, 320] width 506 height 24
type input "BEESS Portal"
click at [257, 350] on input "text" at bounding box center [413, 359] width 506 height 24
type input "www.fdlrs.org"
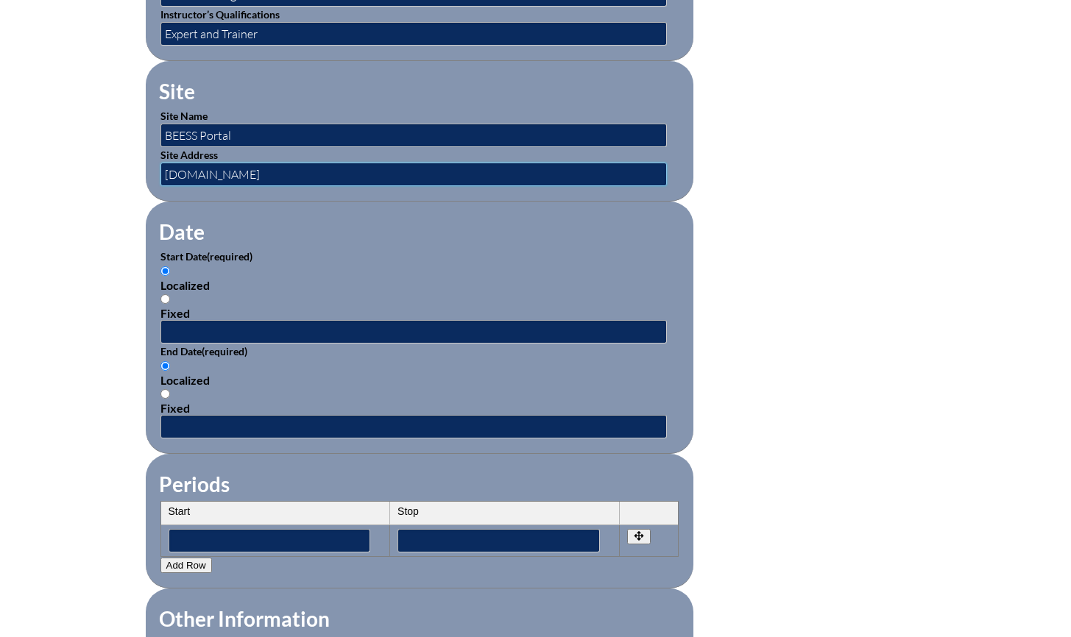
scroll to position [793, 0]
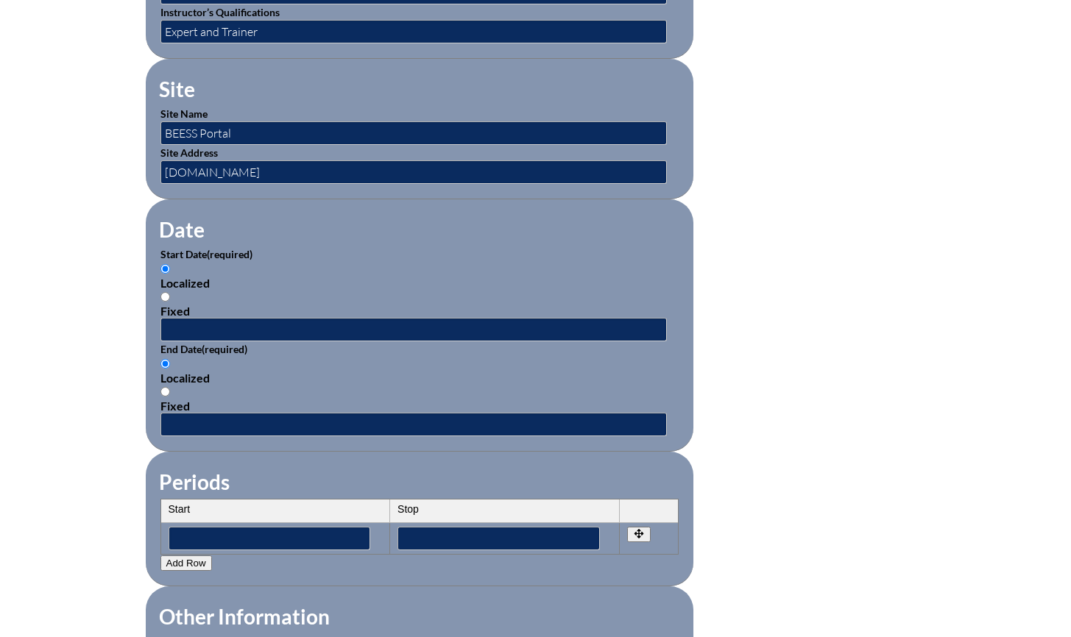
drag, startPoint x: 164, startPoint y: 289, endPoint x: 169, endPoint y: 300, distance: 11.9
click at [164, 292] on input "Fixed" at bounding box center [165, 297] width 10 height 10
radio input "true"
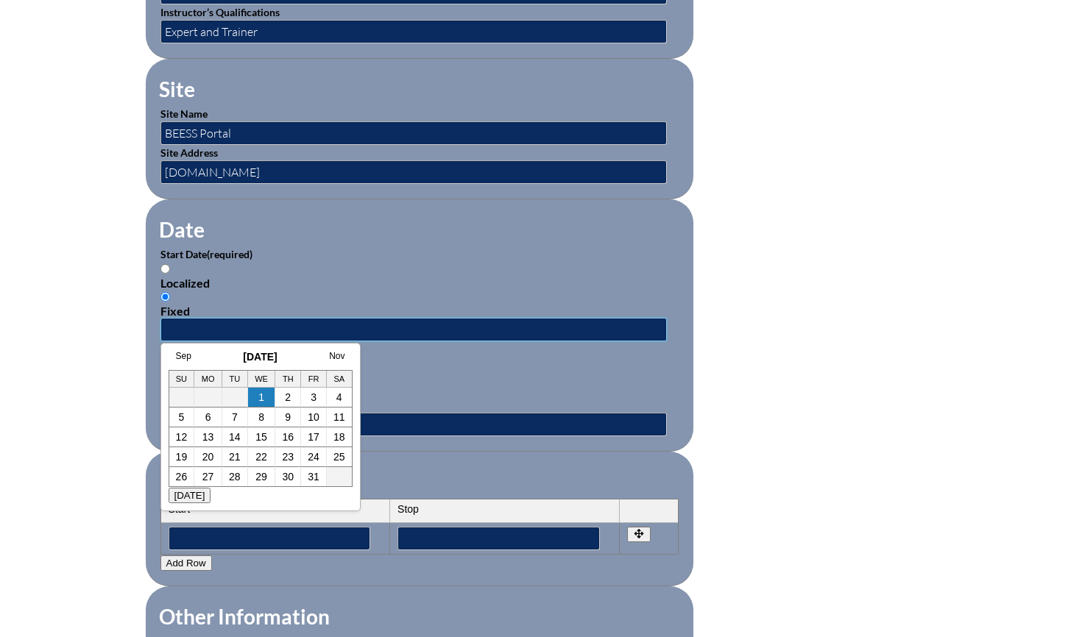
click at [180, 324] on input "text" at bounding box center [413, 330] width 506 height 24
type input "0"
type input "[DATE]"
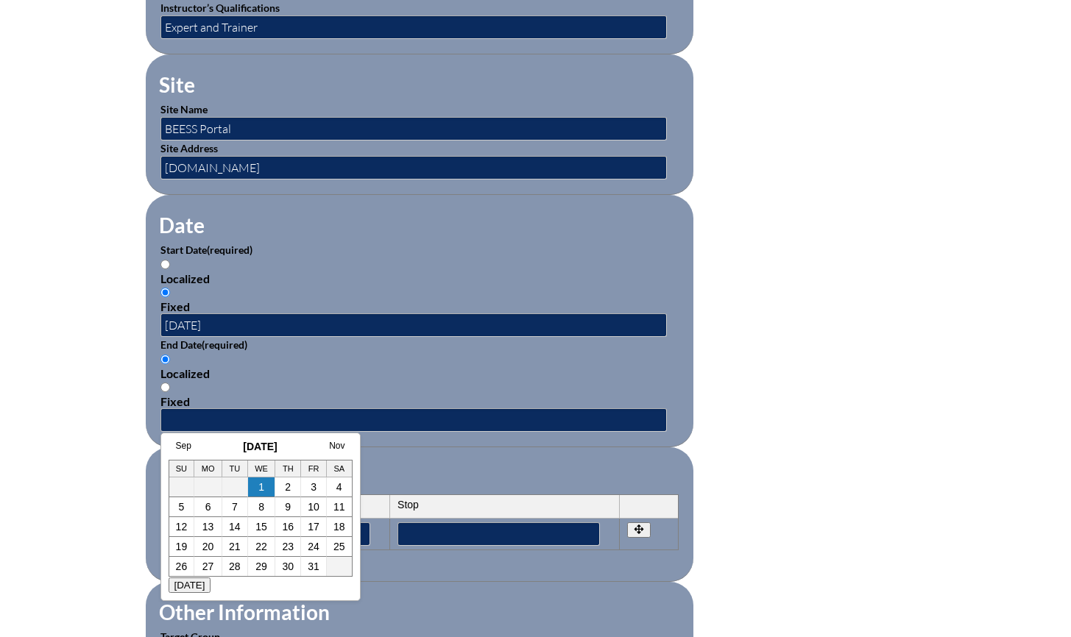
drag, startPoint x: 163, startPoint y: 378, endPoint x: 171, endPoint y: 383, distance: 10.2
click at [163, 383] on input "Fixed" at bounding box center [165, 388] width 10 height 10
radio input "true"
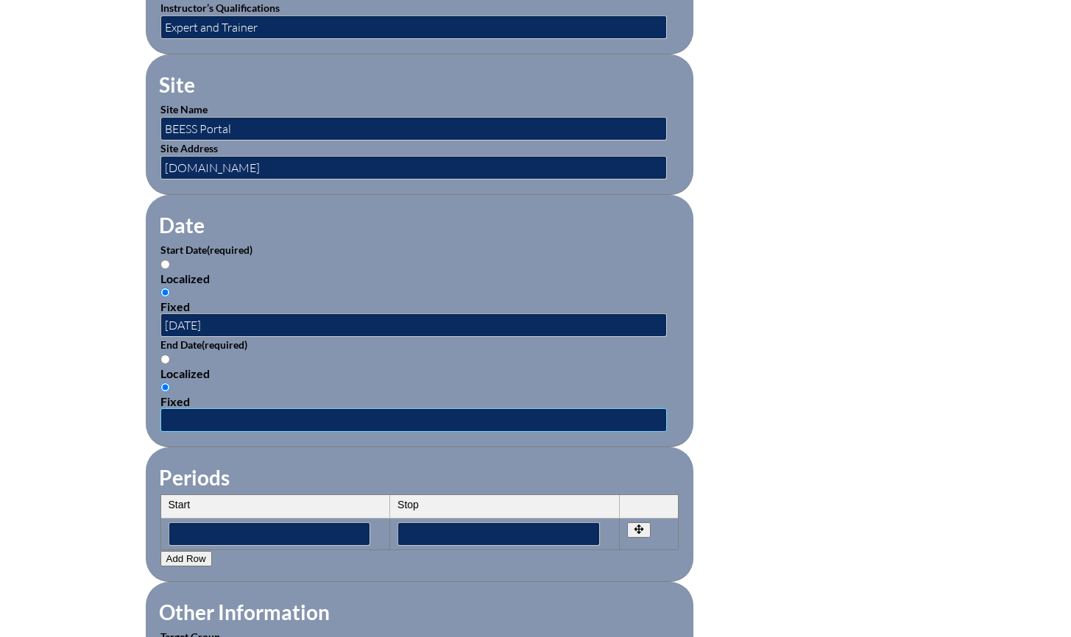
click at [203, 410] on input "text" at bounding box center [413, 420] width 506 height 24
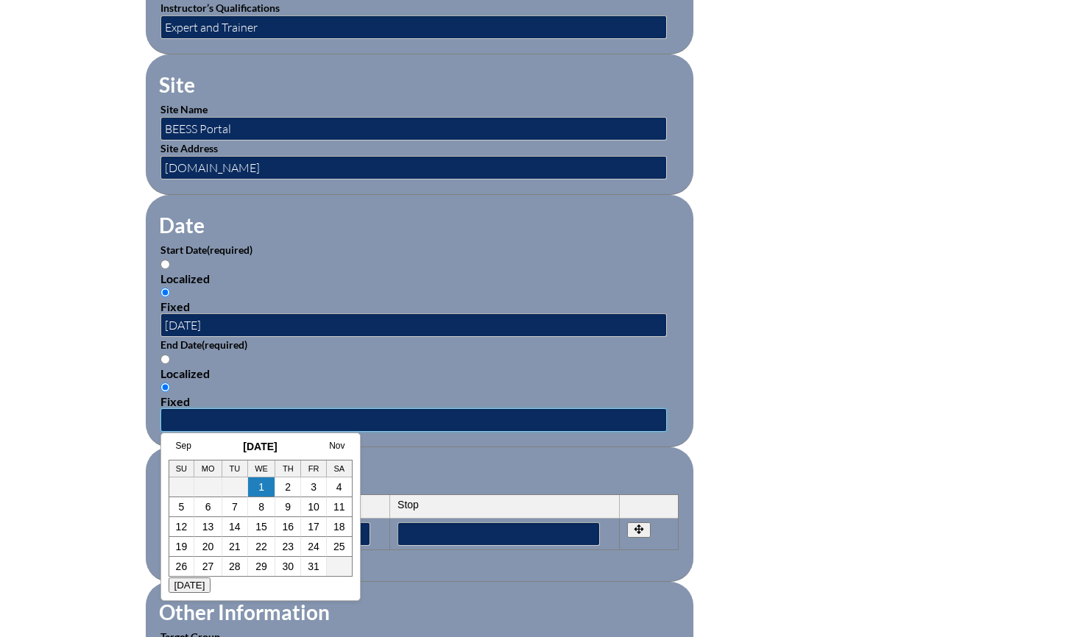
scroll to position [798, 0]
type input "[DATE]"
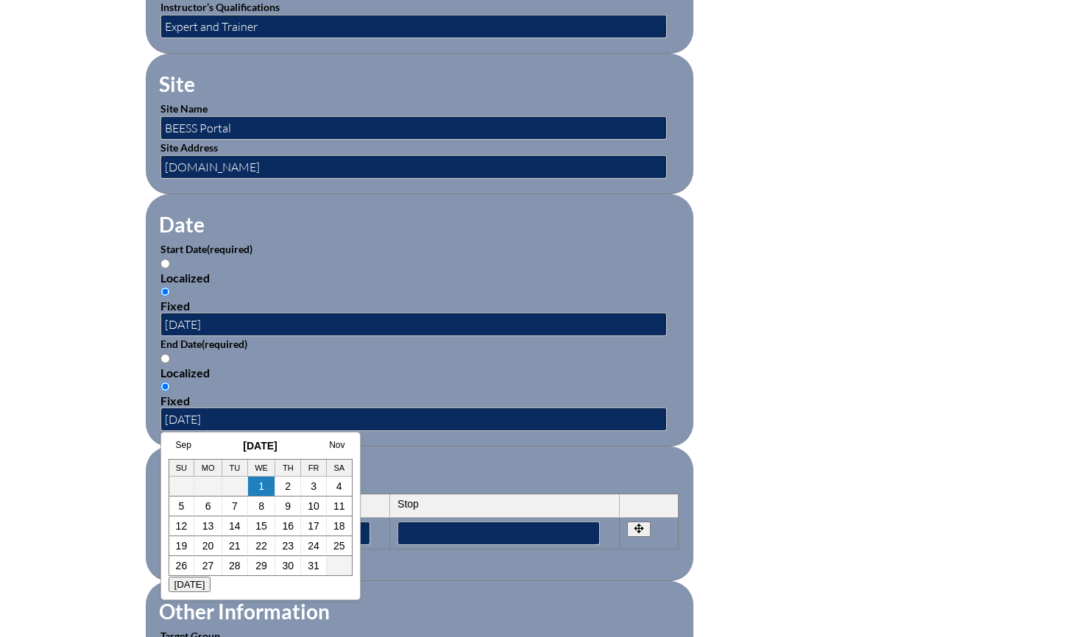
click at [322, 366] on div "Localized" at bounding box center [419, 373] width 518 height 14
click at [170, 364] on input "Localized" at bounding box center [165, 359] width 10 height 10
radio input "true"
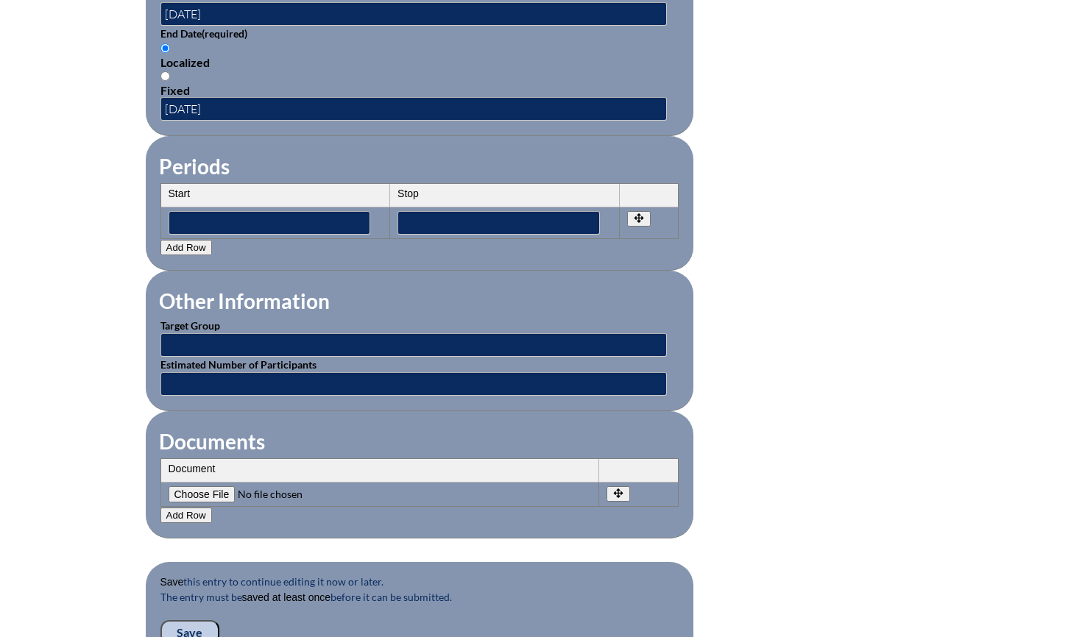
scroll to position [1119, 0]
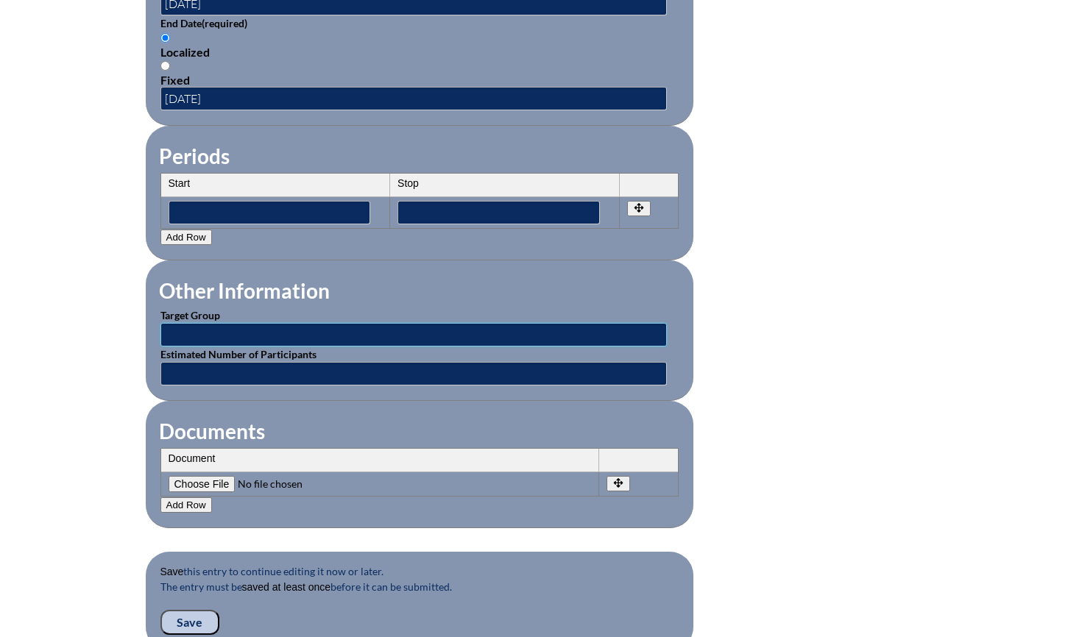
click at [249, 325] on input "text" at bounding box center [413, 335] width 506 height 24
type input "Teachers"
click at [213, 367] on input "text" at bounding box center [413, 374] width 506 height 24
type input "10"
click at [374, 266] on fieldset "Other Information Target Group Teachers Estimated Number of Participants 10" at bounding box center [420, 331] width 548 height 141
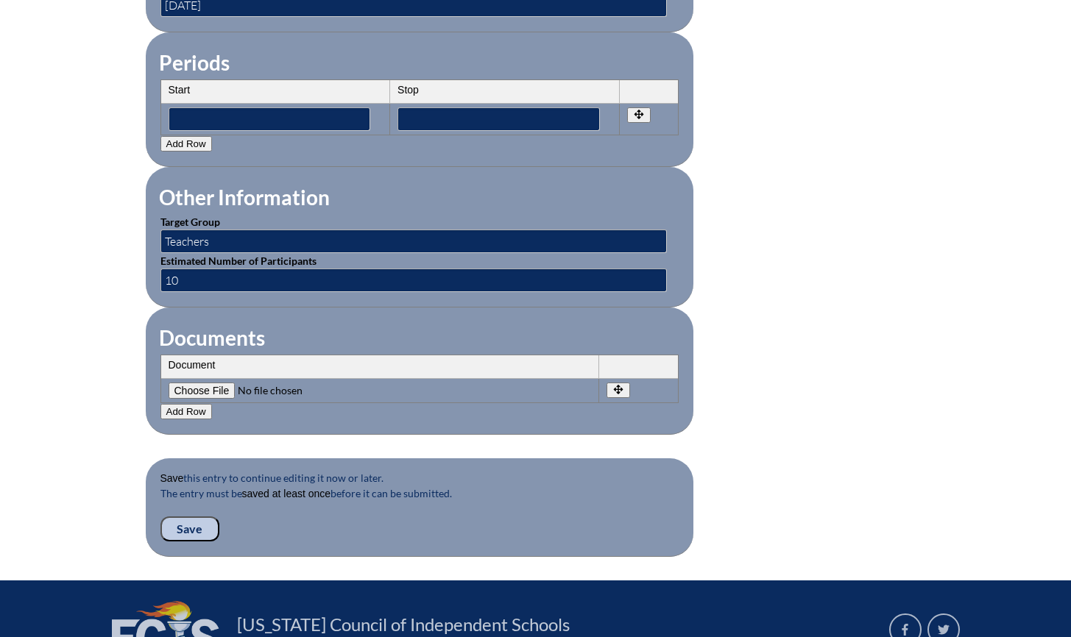
scroll to position [1276, 0]
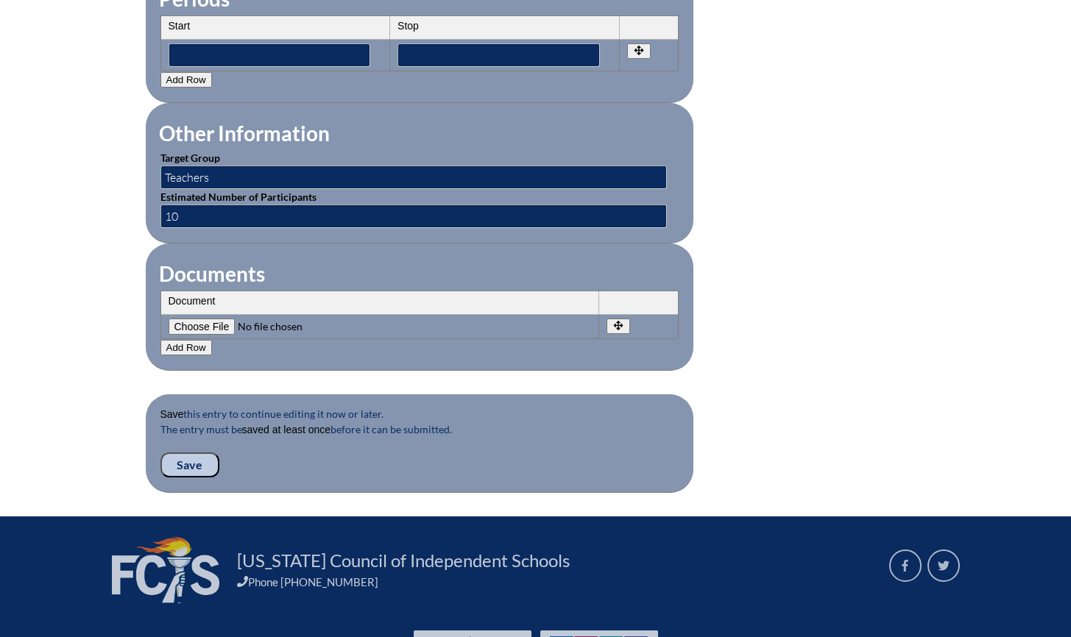
click at [196, 453] on input "Save" at bounding box center [189, 465] width 59 height 25
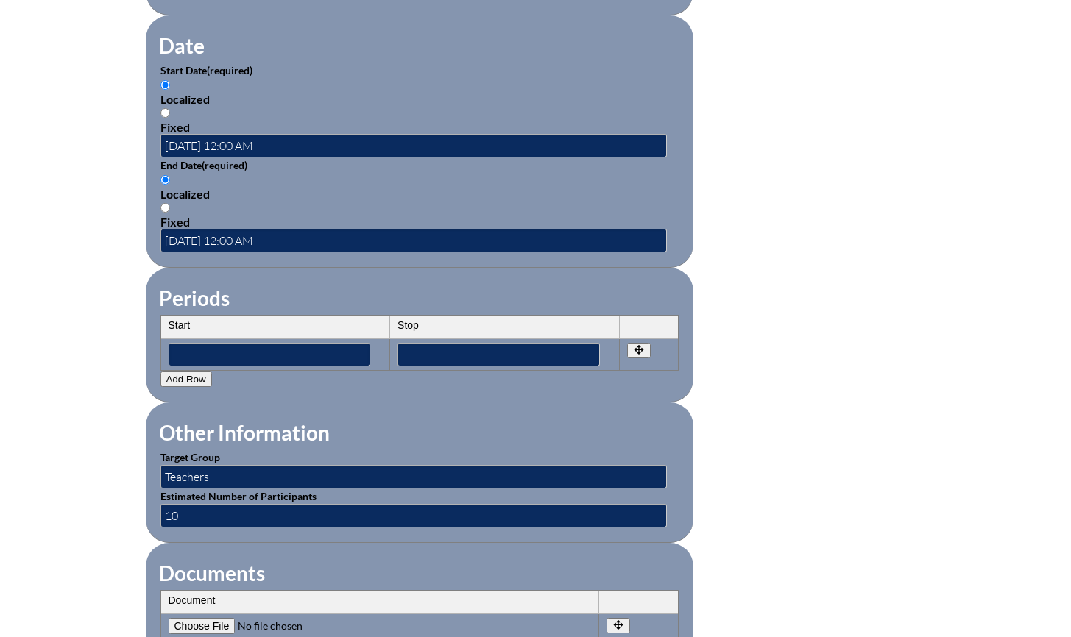
scroll to position [1400, 0]
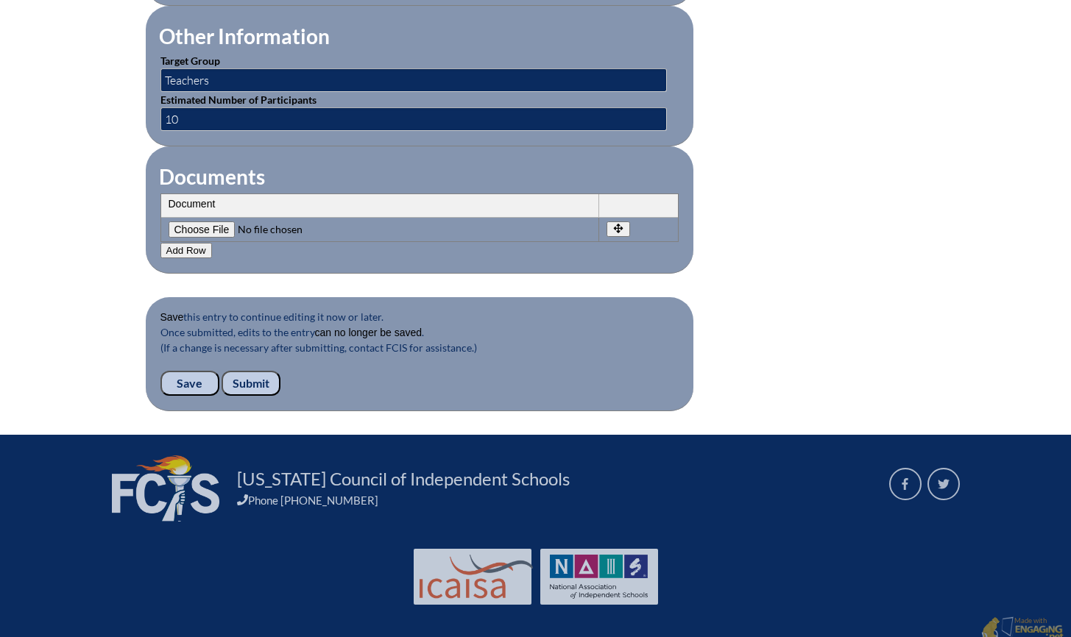
click at [255, 371] on input "Submit" at bounding box center [251, 383] width 59 height 25
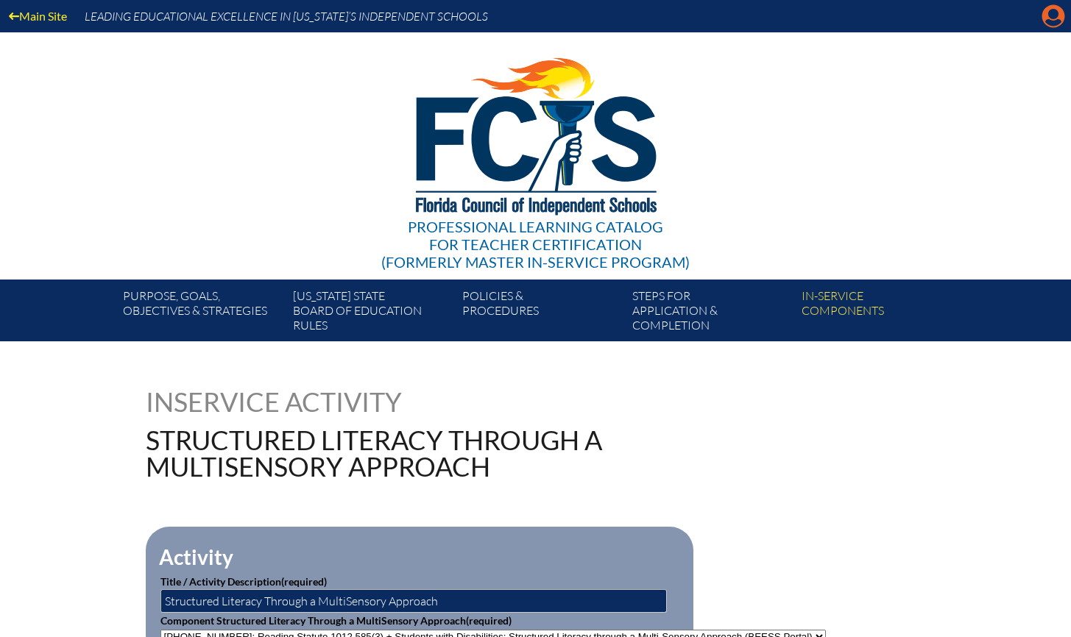
click at [1046, 17] on icon at bounding box center [1053, 16] width 23 height 23
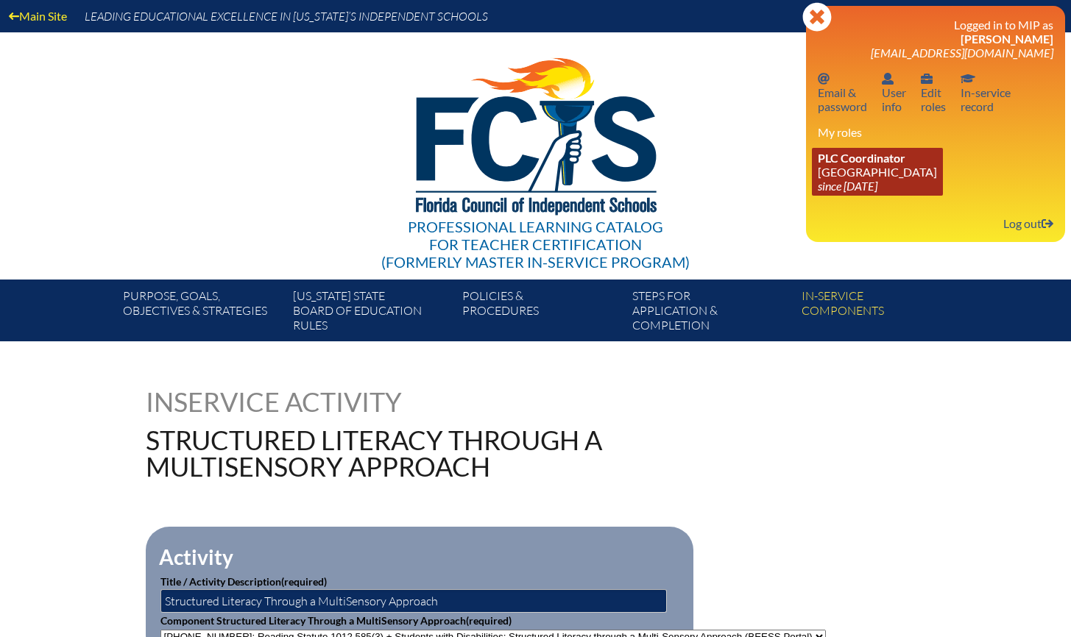
click at [843, 171] on link "PLC Coordinator [GEOGRAPHIC_DATA] since [DATE]" at bounding box center [877, 172] width 131 height 48
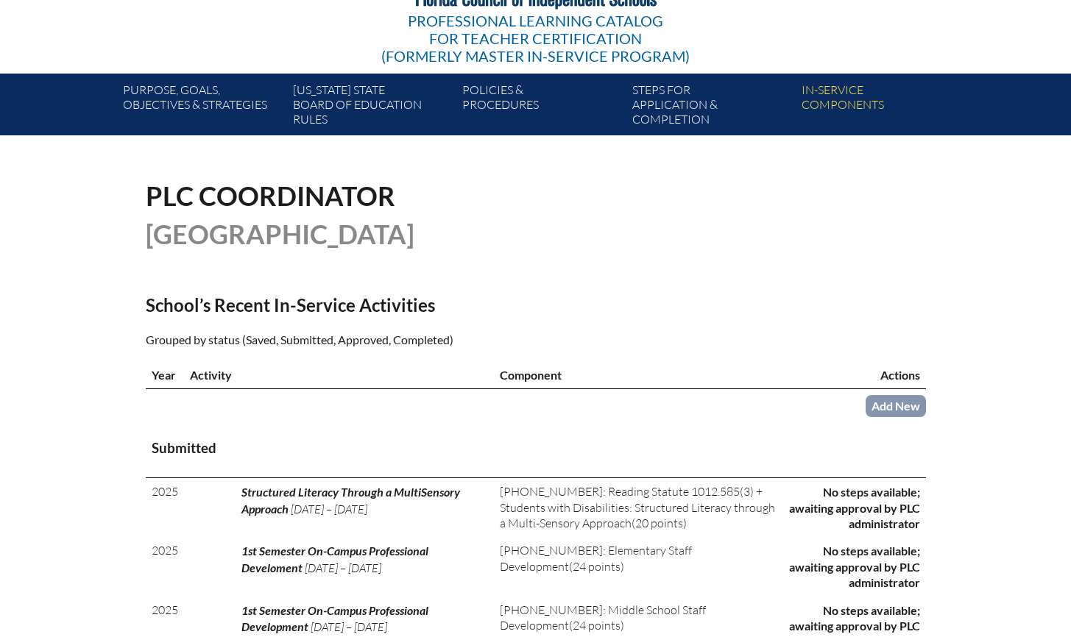
scroll to position [375, 0]
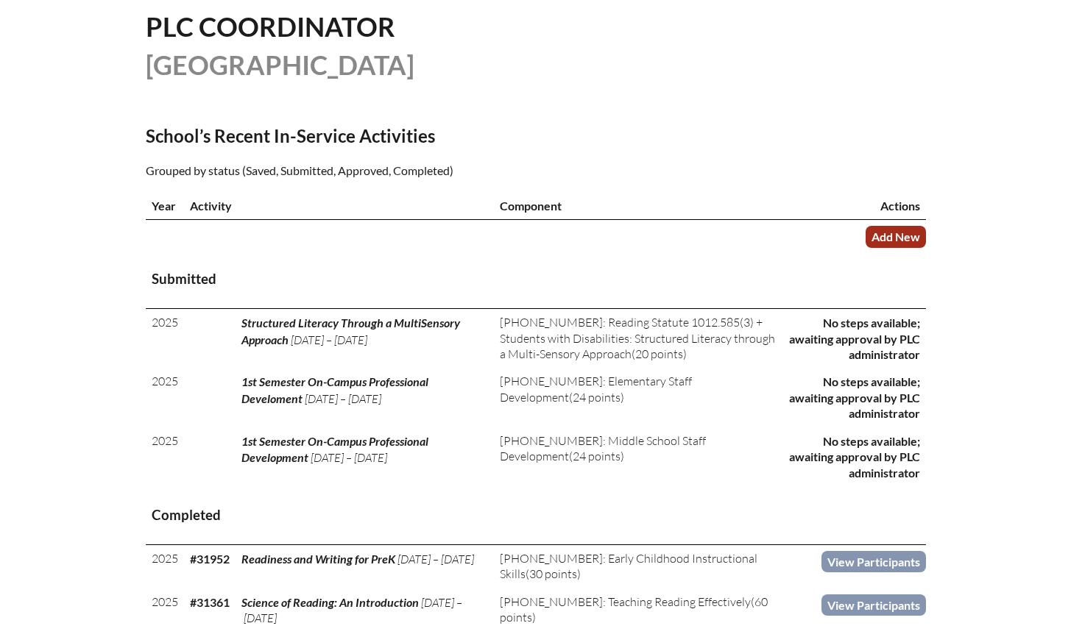
click at [906, 247] on link "Add New" at bounding box center [895, 236] width 60 height 21
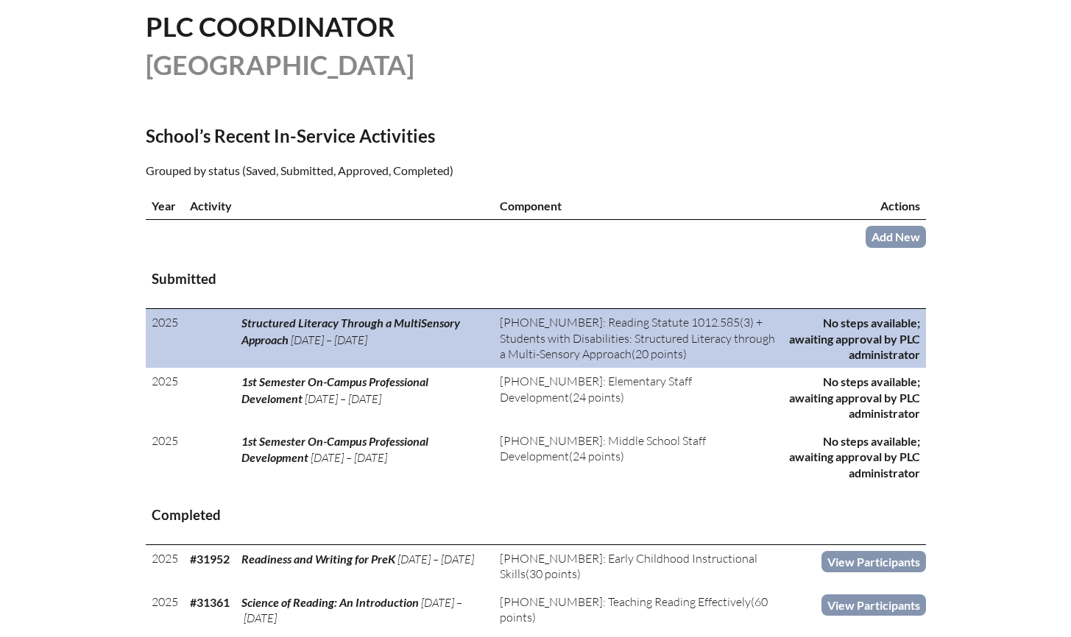
scroll to position [372, 0]
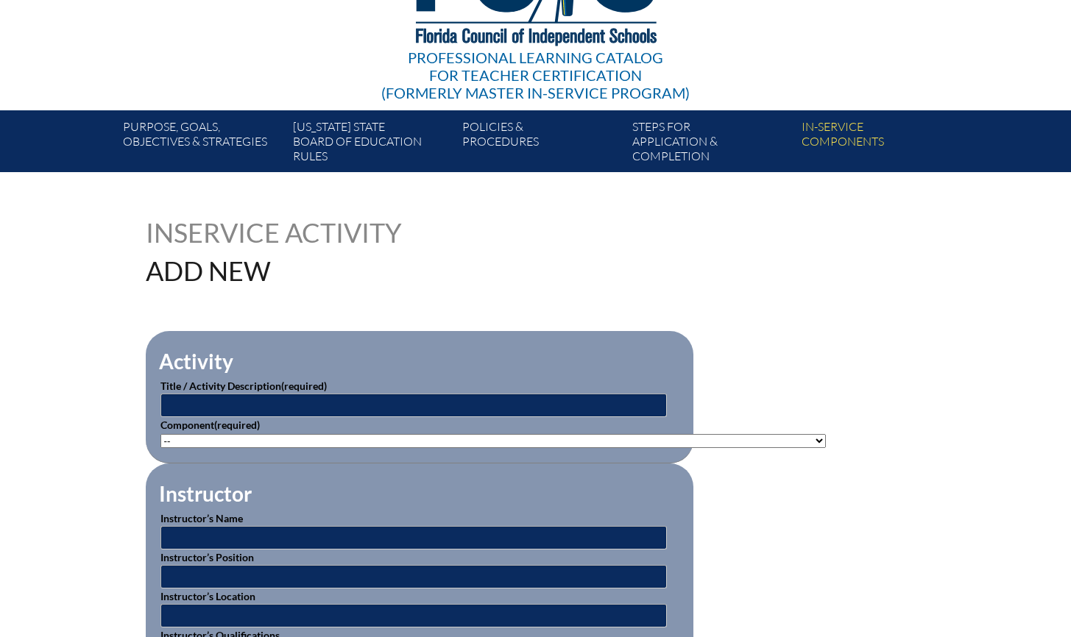
scroll to position [182, 0]
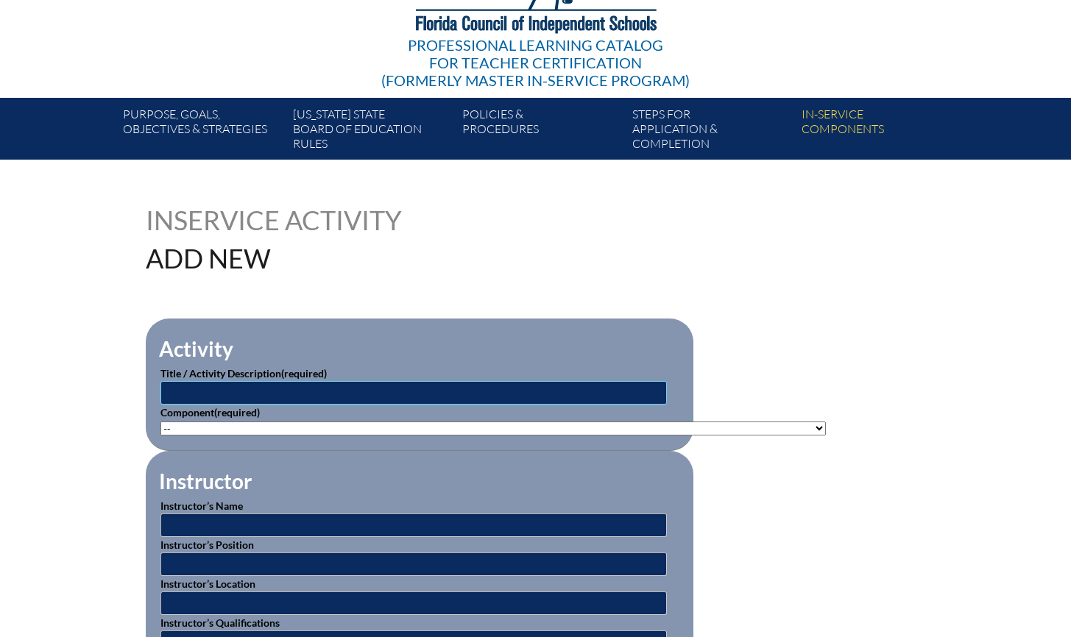
click at [417, 383] on input "text" at bounding box center [413, 393] width 506 height 24
type input "Reading Difficulties, Disabilities & [MEDICAL_DATA]"
click at [422, 426] on select"]"] "-- 1-000-001: Appropriate Art Activities 1-000-002: Concept and Art Process for…" at bounding box center [492, 429] width 665 height 14
select select"]"] "156770"
click at [160, 422] on select"]"] "-- 1-000-001: Appropriate Art Activities 1-000-002: Concept and Art Process for…" at bounding box center [492, 429] width 665 height 14
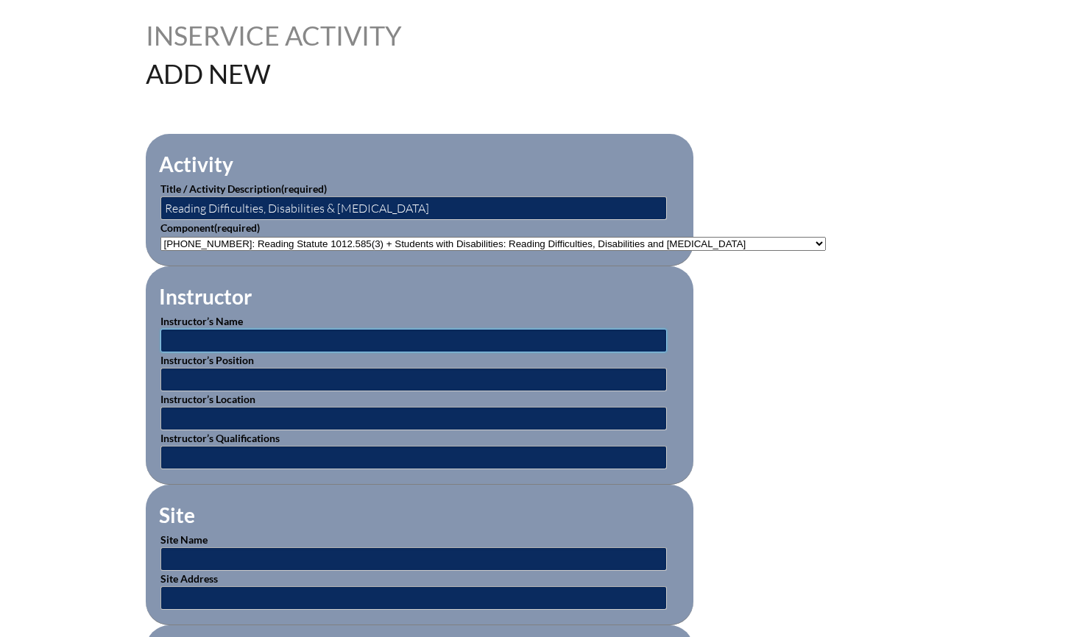
click at [307, 341] on input "text" at bounding box center [413, 341] width 506 height 24
click at [305, 340] on input "text" at bounding box center [413, 341] width 506 height 24
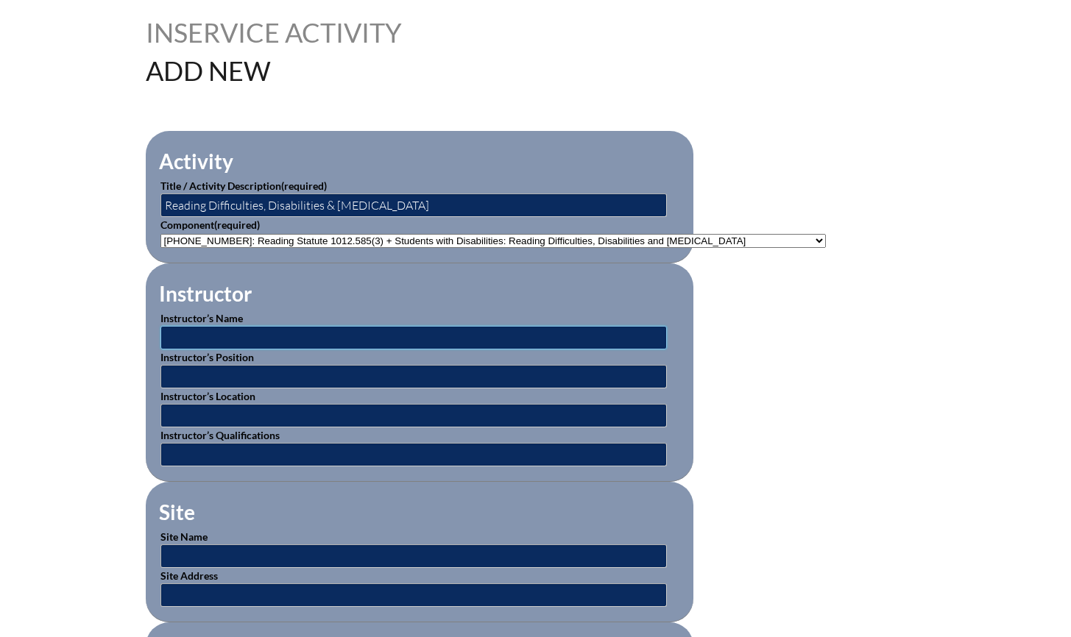
click at [312, 338] on input "text" at bounding box center [413, 338] width 506 height 24
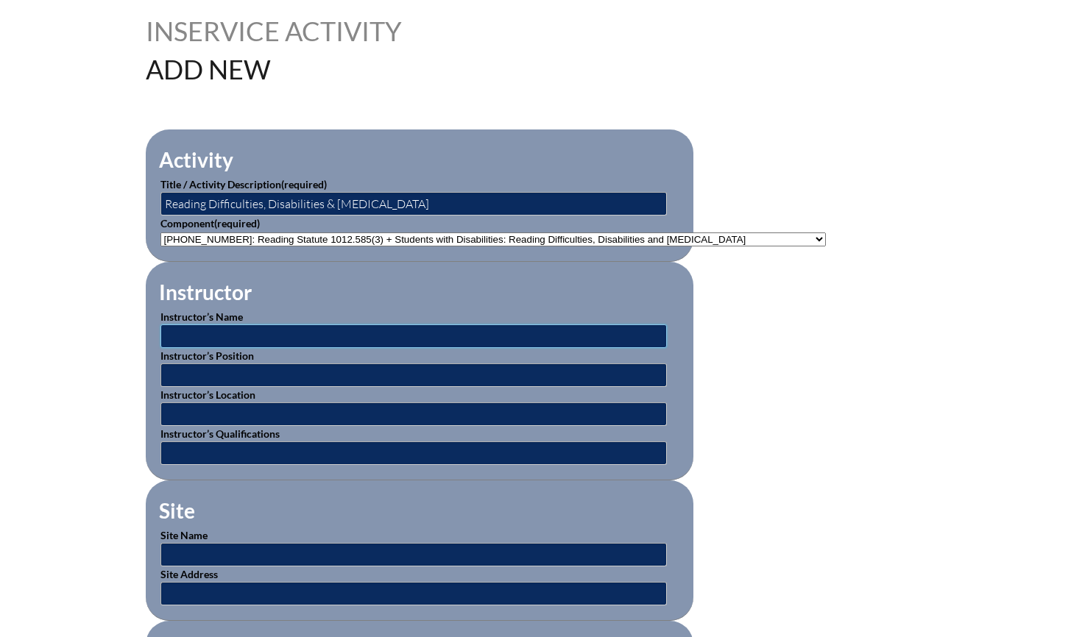
scroll to position [372, 0]
type input "o"
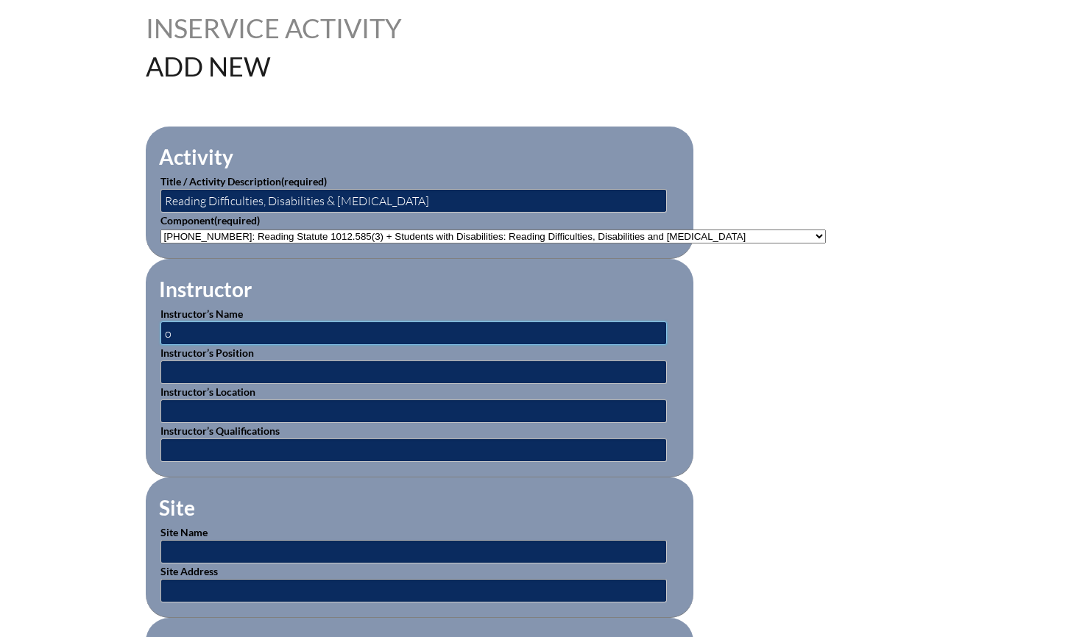
click at [310, 333] on input "o" at bounding box center [413, 334] width 506 height 24
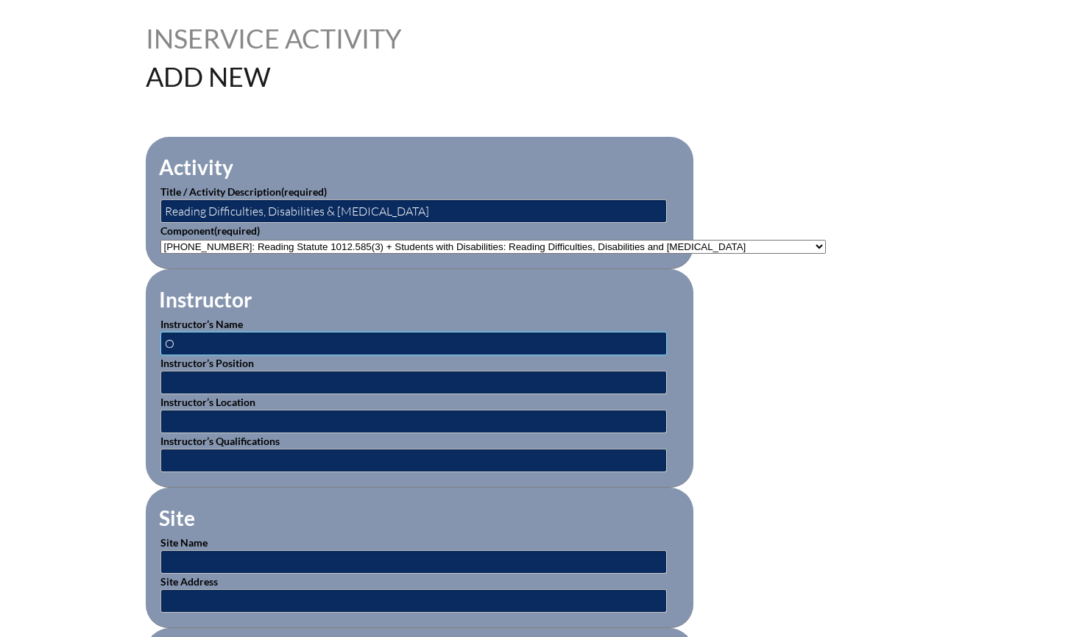
scroll to position [366, 0]
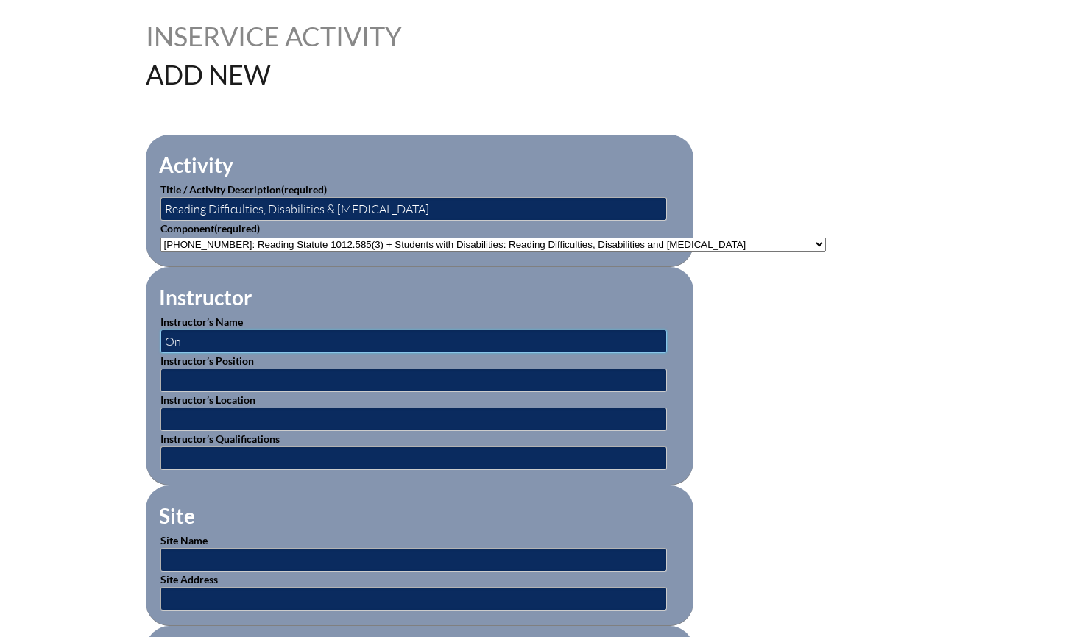
type input "Online Instructor"
click at [263, 377] on input "text" at bounding box center [413, 381] width 506 height 24
type input "Online Instructor through FDLRS"
click at [284, 415] on input "text" at bounding box center [413, 420] width 506 height 24
type input "Online through FDLRS"
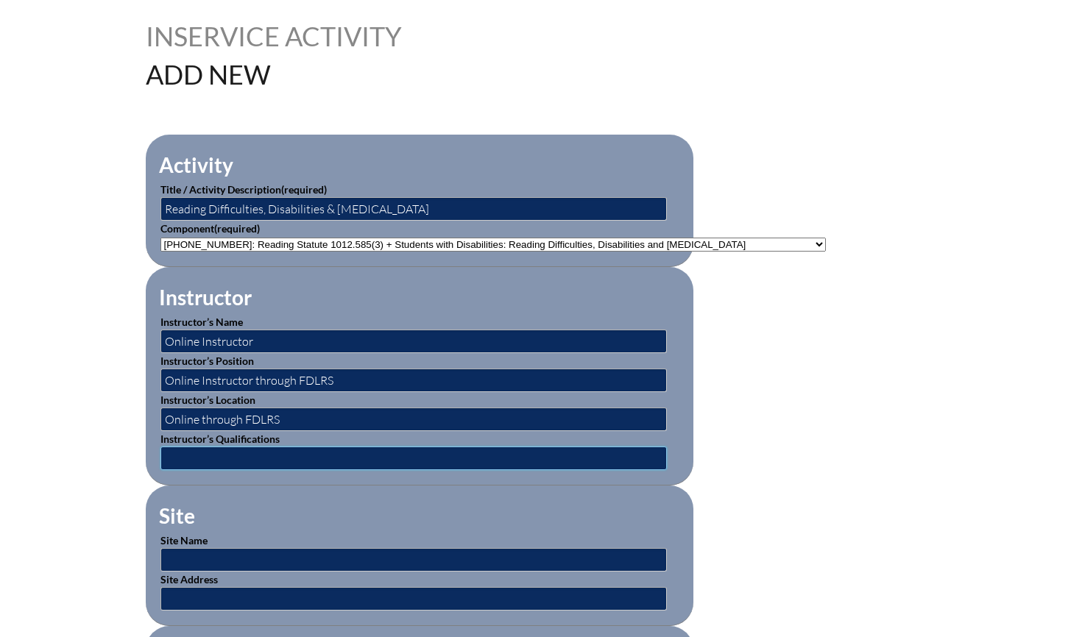
click at [283, 450] on input "text" at bounding box center [413, 459] width 506 height 24
type input "Expert and Trainer"
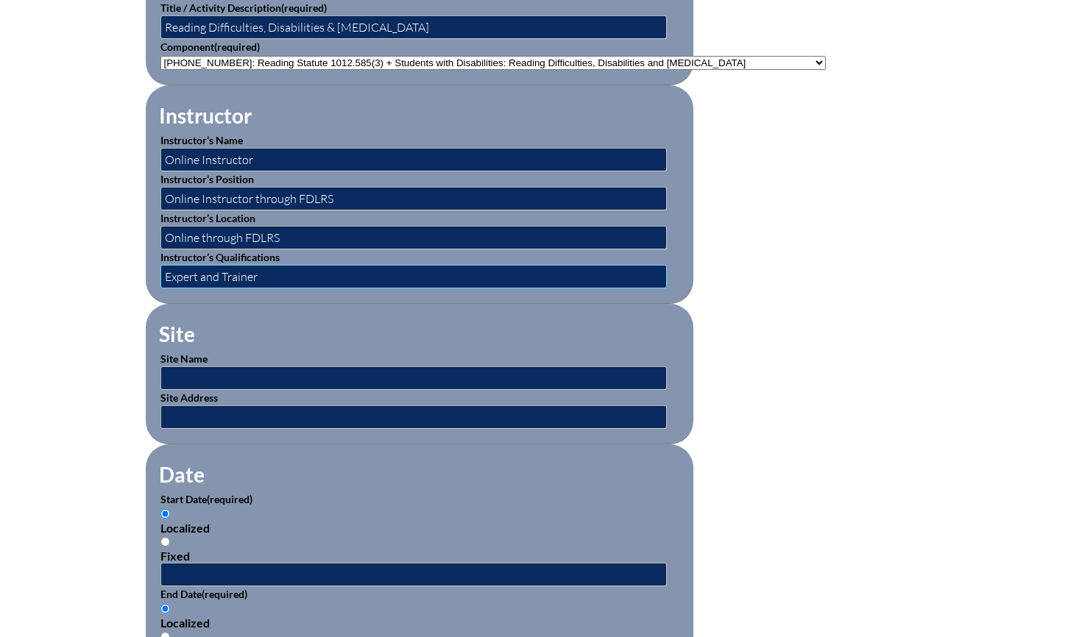
scroll to position [569, 0]
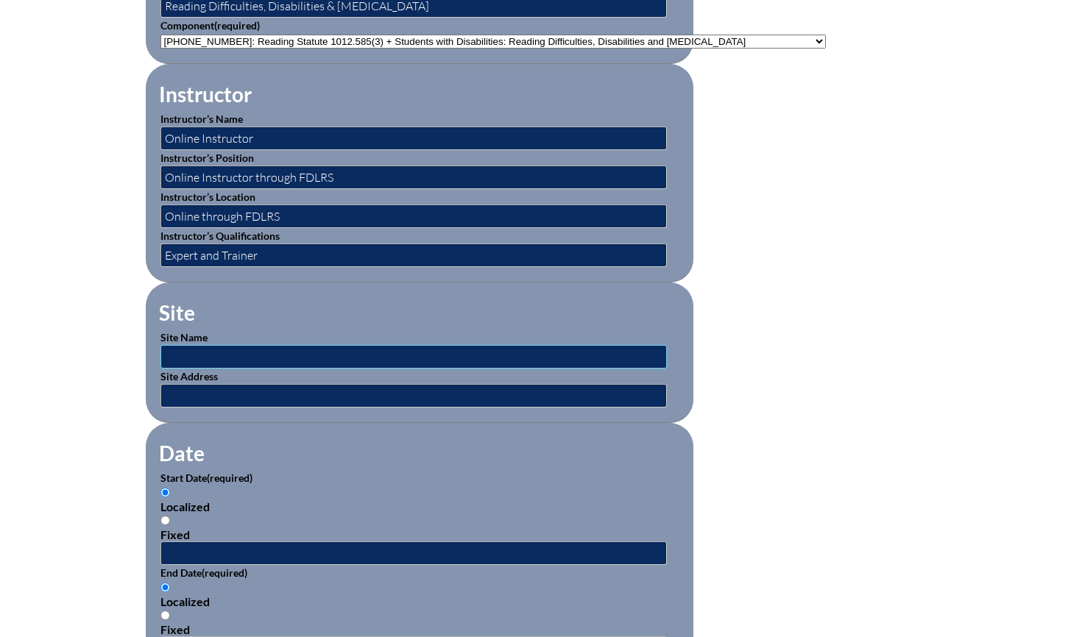
click at [286, 349] on input "text" at bounding box center [413, 357] width 506 height 24
type input "[GEOGRAPHIC_DATA]"
click at [293, 384] on input "text" at bounding box center [413, 396] width 506 height 24
drag, startPoint x: 343, startPoint y: 353, endPoint x: 100, endPoint y: 350, distance: 242.9
click at [100, 350] on div "Inservice Activity Add New Activity Title / Activity Description (required) Rea…" at bounding box center [535, 510] width 1071 height 1381
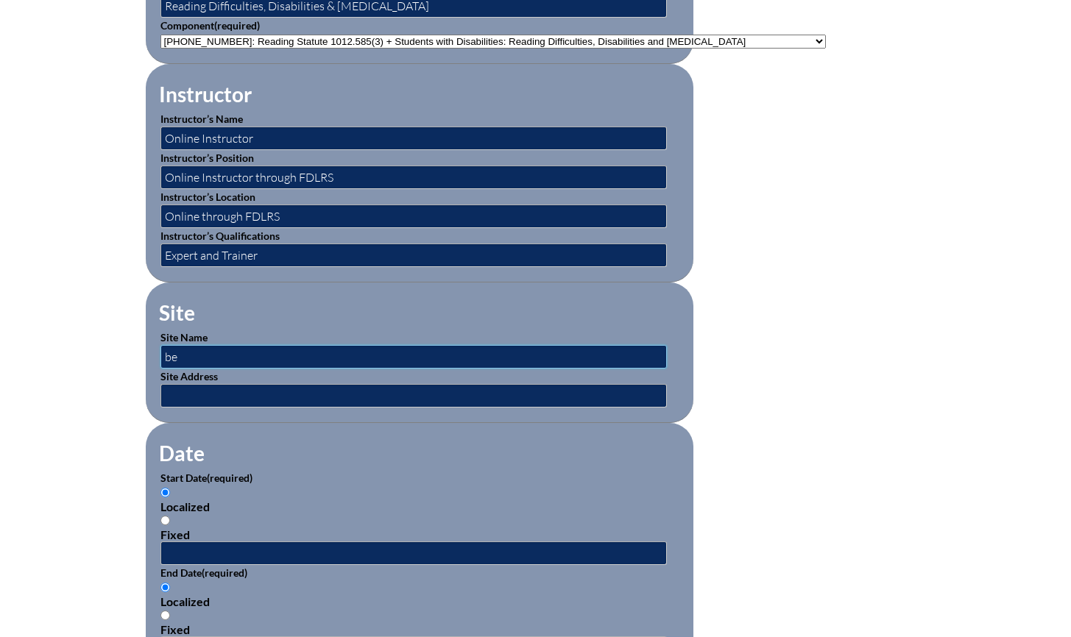
type input "BEESS Portal"
click at [258, 389] on input "text" at bounding box center [413, 396] width 506 height 24
type input "[DOMAIN_NAME]"
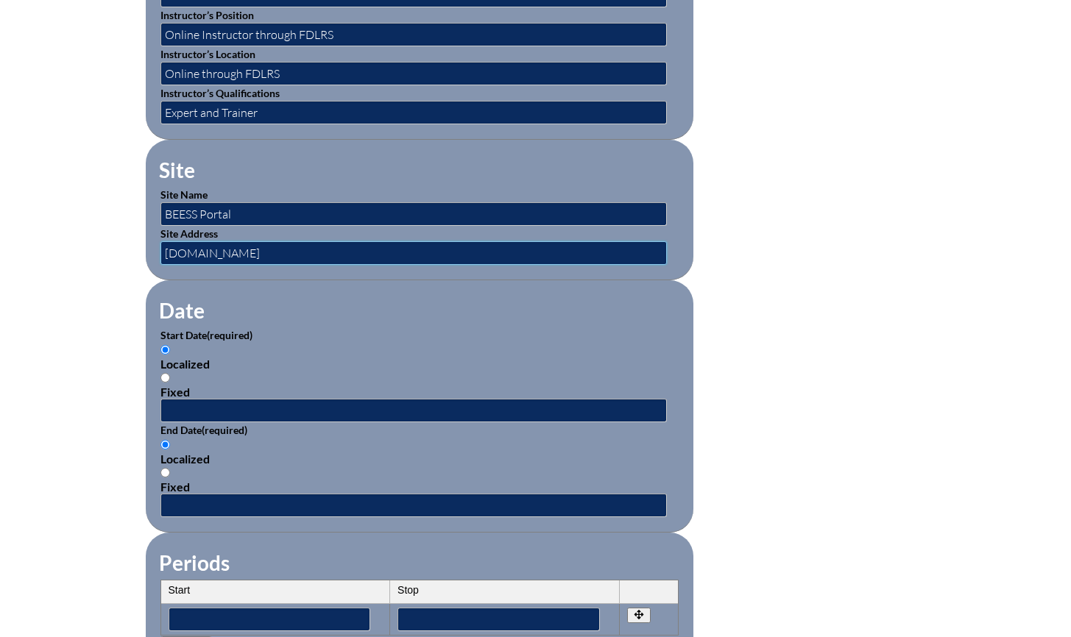
scroll to position [720, 0]
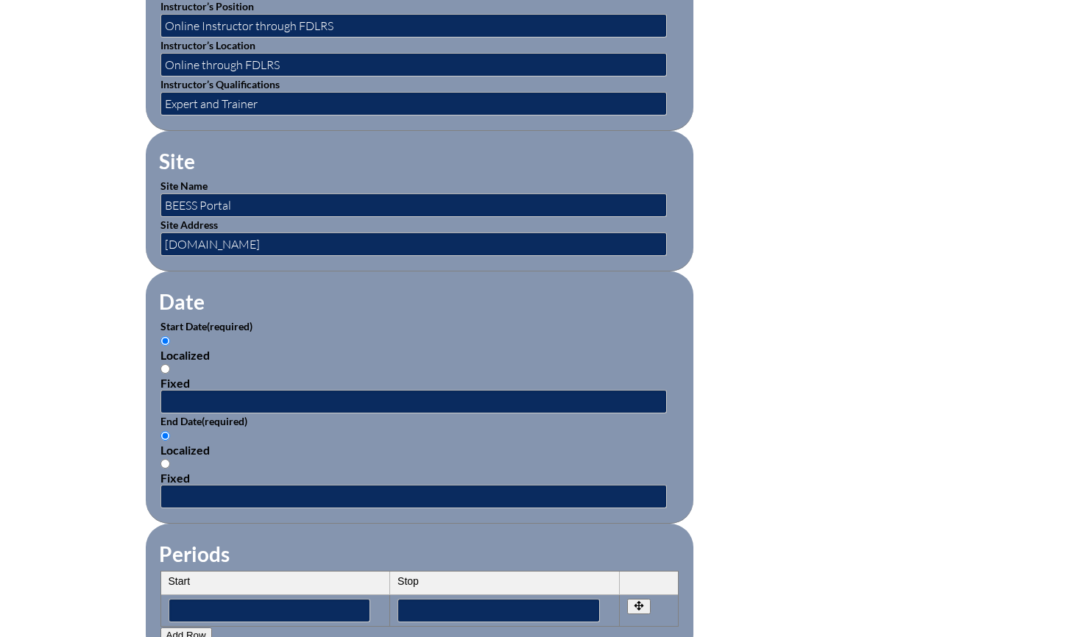
click at [163, 364] on input "Fixed" at bounding box center [165, 369] width 10 height 10
radio input "true"
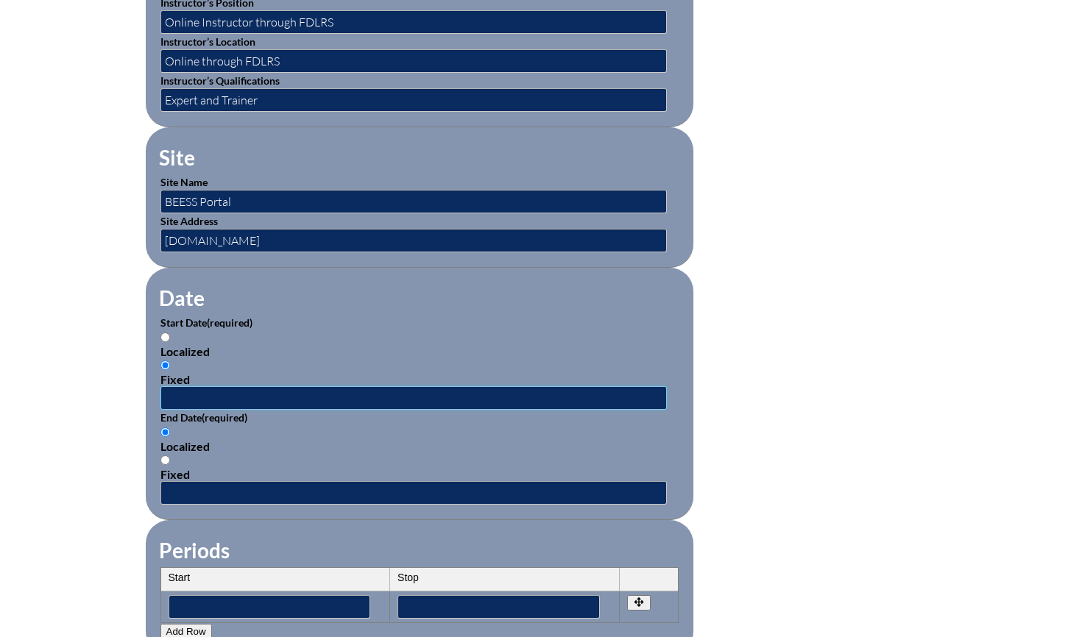
scroll to position [729, 0]
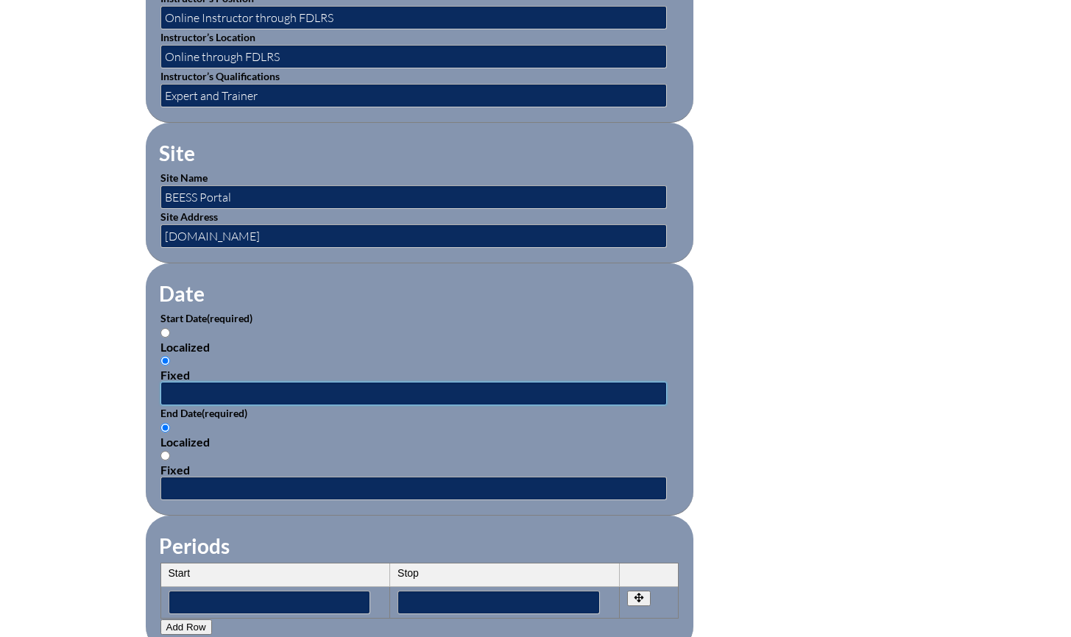
click at [212, 387] on input "text" at bounding box center [413, 394] width 506 height 24
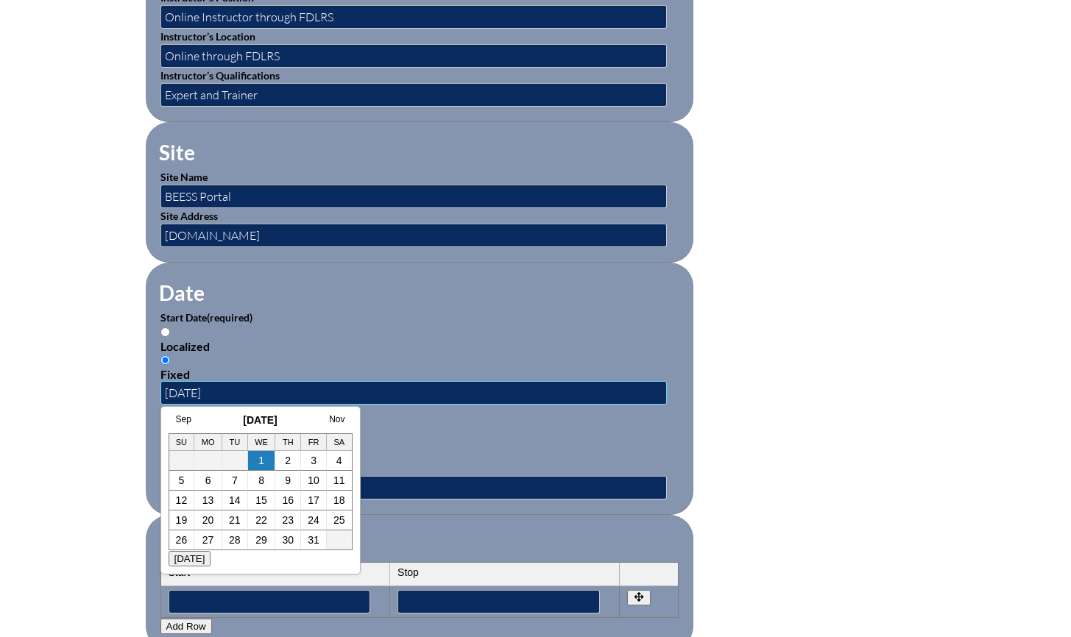
type input "[DATE]"
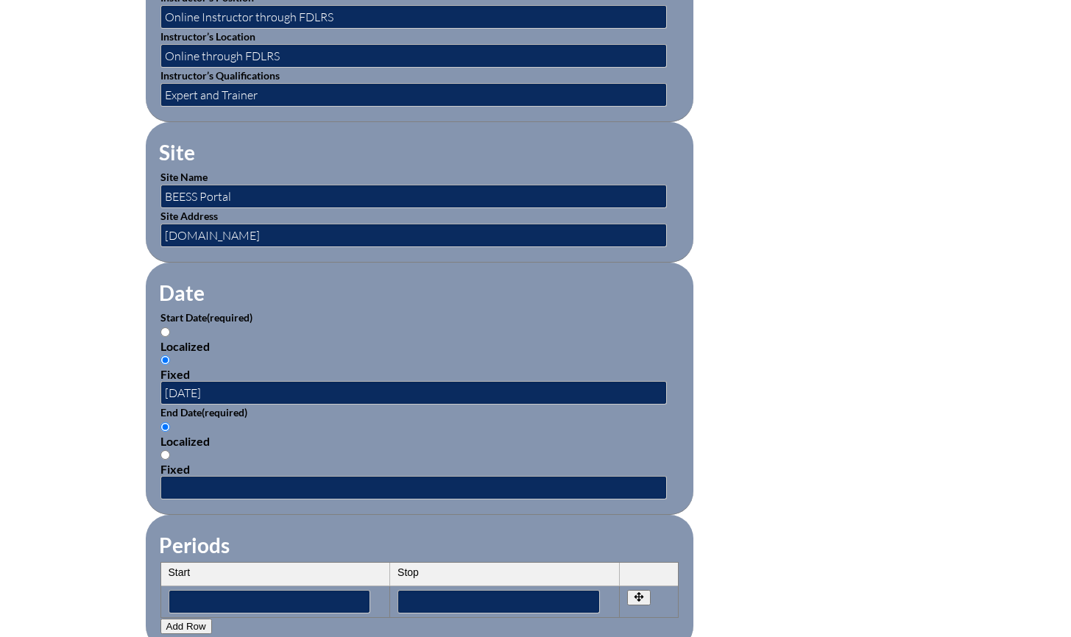
drag, startPoint x: 166, startPoint y: 448, endPoint x: 195, endPoint y: 473, distance: 38.1
click at [166, 450] on input "Fixed" at bounding box center [165, 455] width 10 height 10
radio input "true"
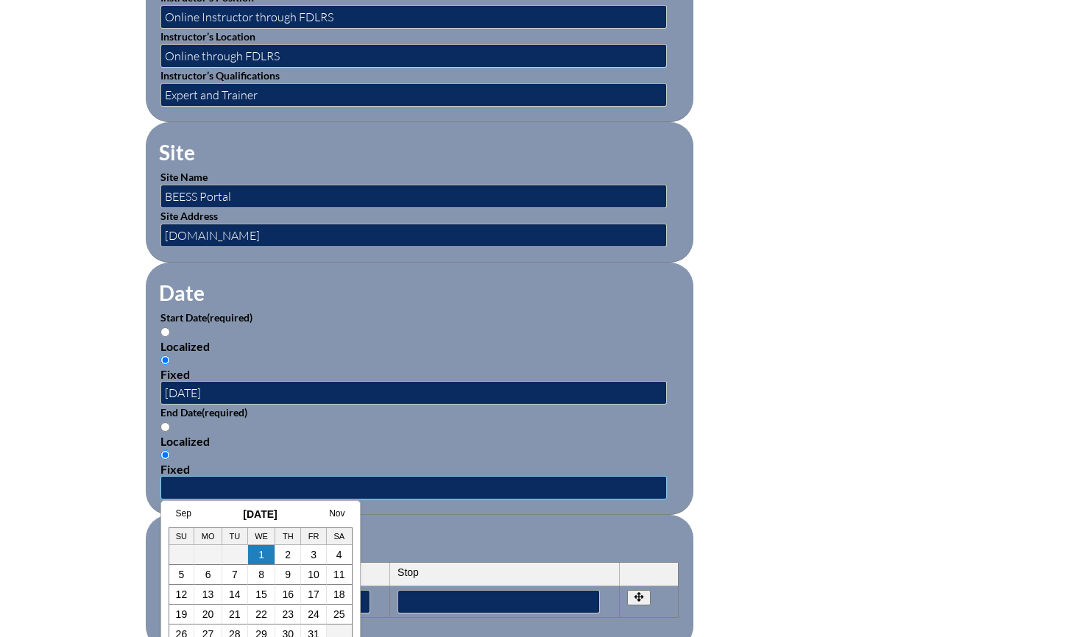
click at [202, 483] on input "text" at bounding box center [413, 488] width 506 height 24
type input "[DATE]"
click at [282, 434] on div "Localized" at bounding box center [419, 441] width 518 height 14
click at [170, 428] on input "Localized" at bounding box center [165, 427] width 10 height 10
radio input "true"
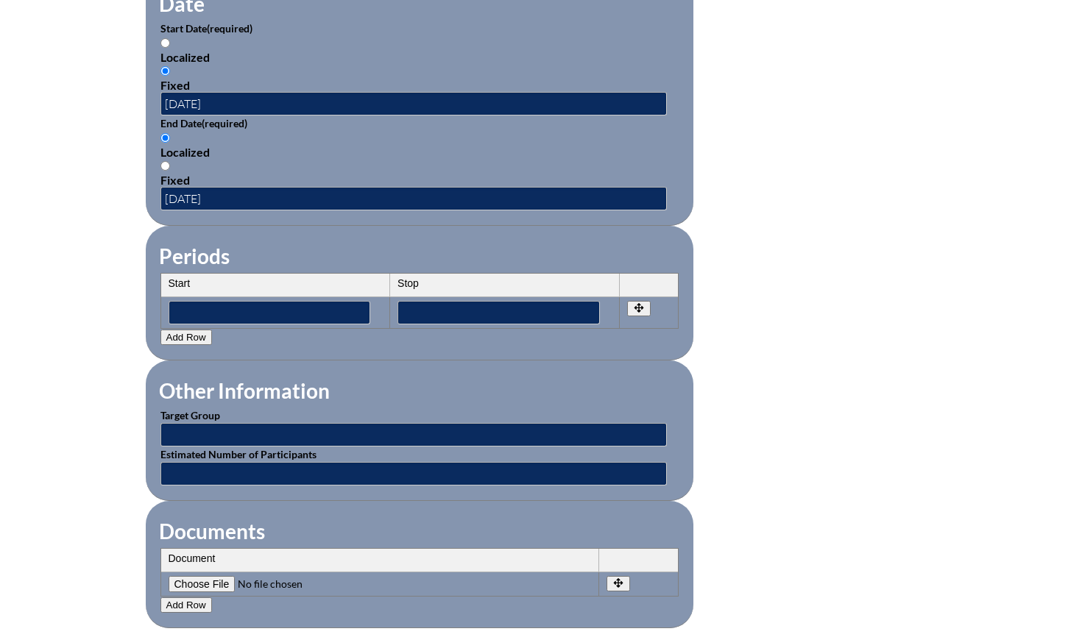
scroll to position [1017, 0]
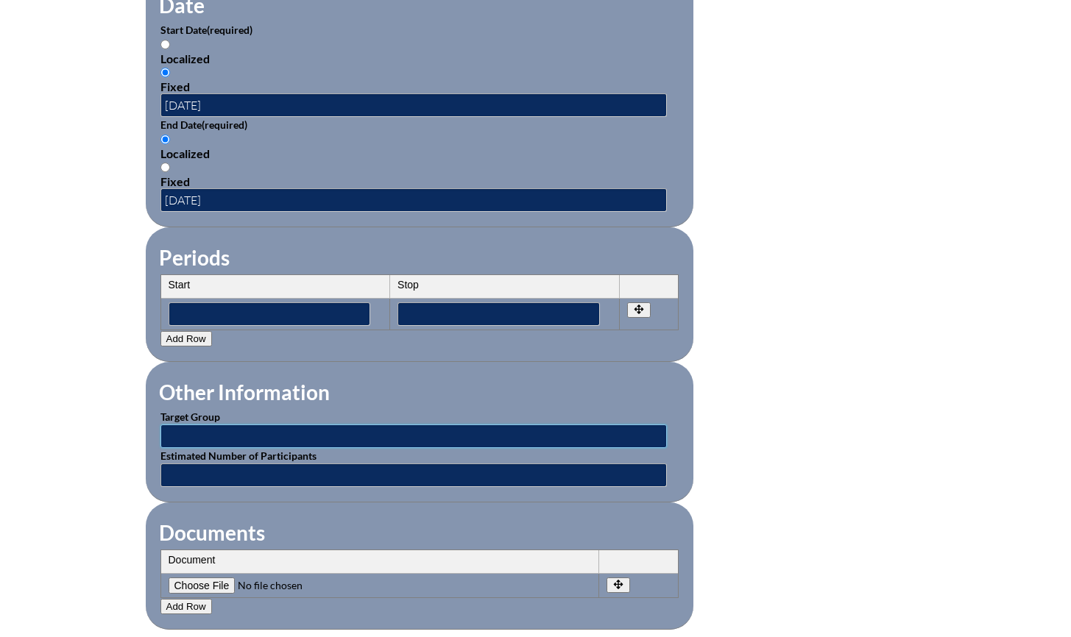
click at [250, 425] on input "text" at bounding box center [413, 437] width 506 height 24
type input "Teachers"
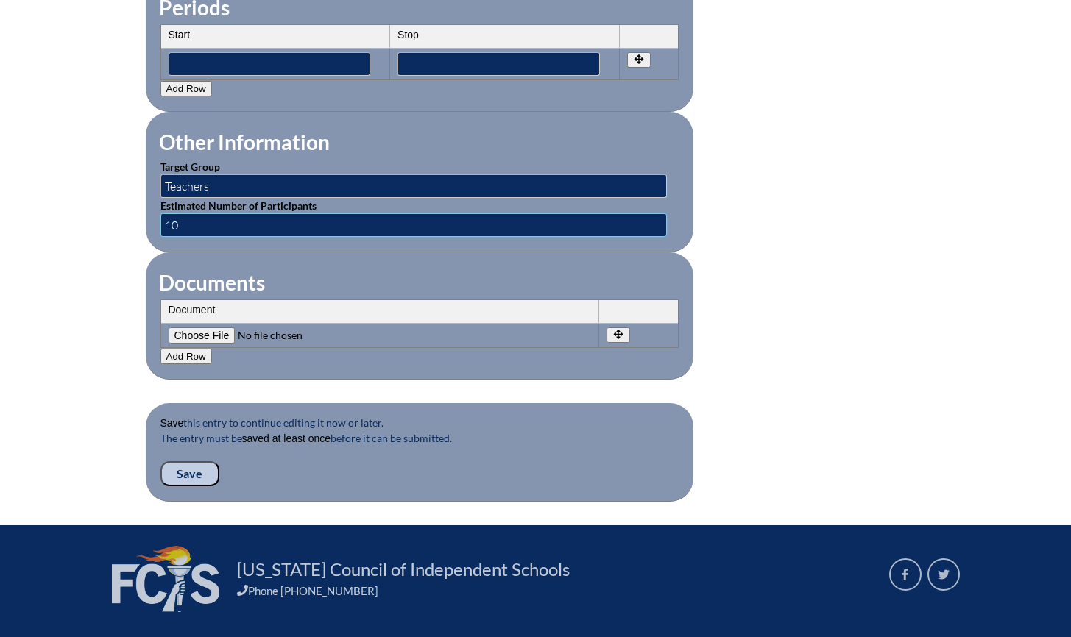
scroll to position [1303, 0]
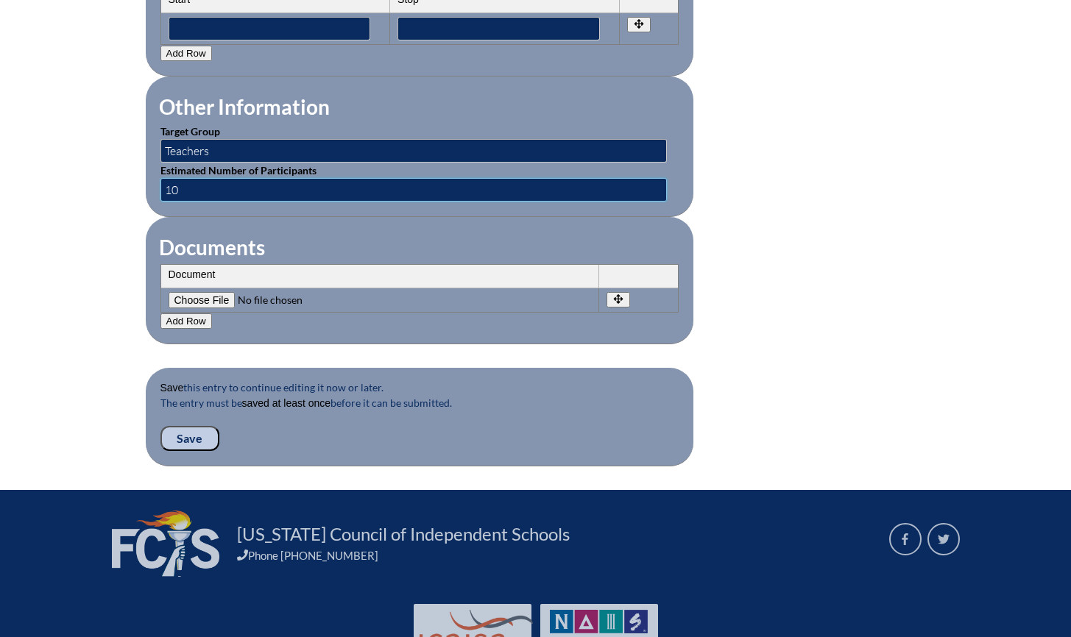
type input "10"
click at [208, 429] on input "Save" at bounding box center [189, 438] width 59 height 25
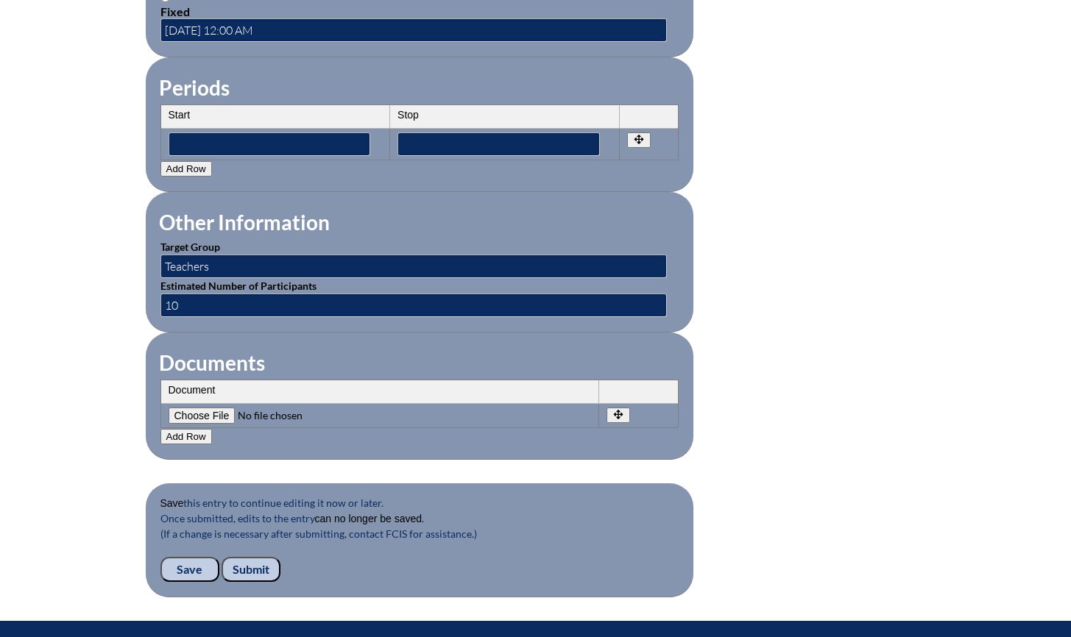
scroll to position [1400, 0]
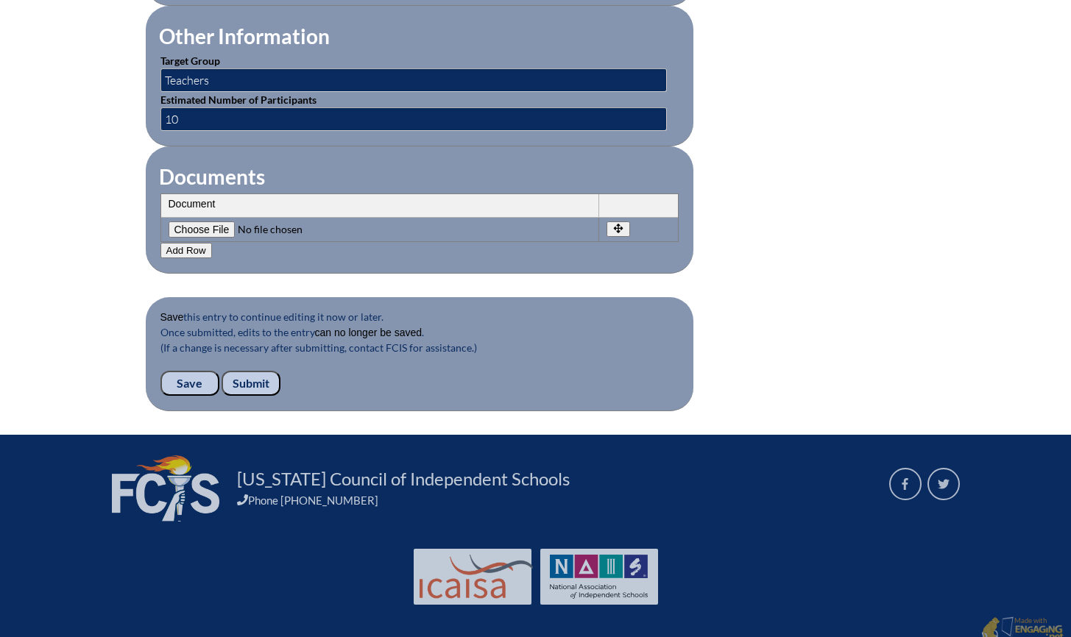
click at [250, 371] on input "Submit" at bounding box center [251, 383] width 59 height 25
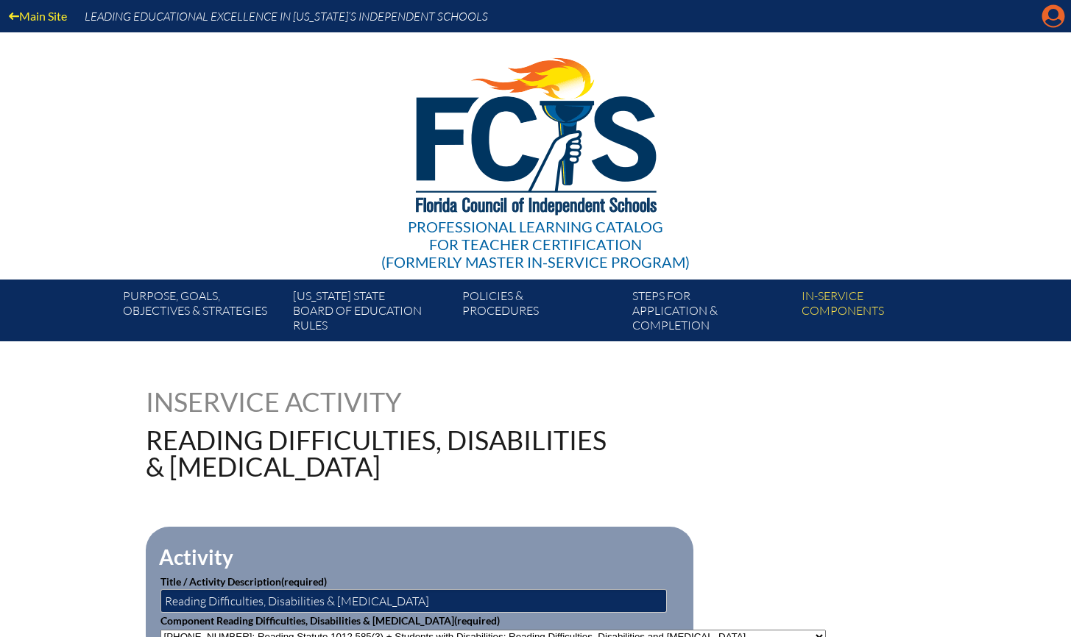
click at [1054, 15] on icon "Manage account" at bounding box center [1053, 16] width 24 height 24
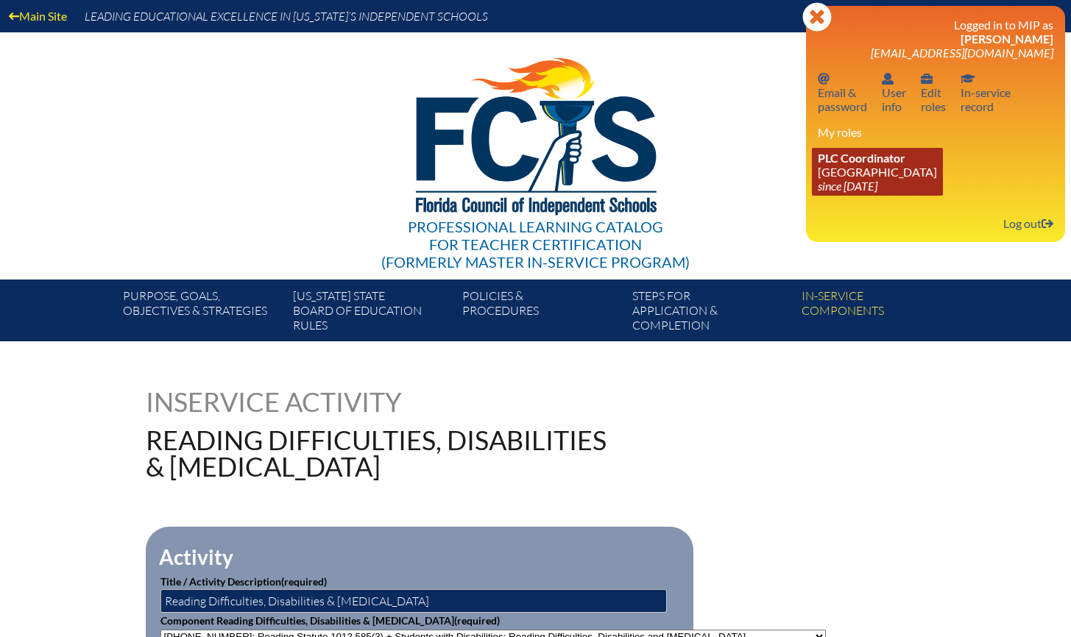
scroll to position [1, 0]
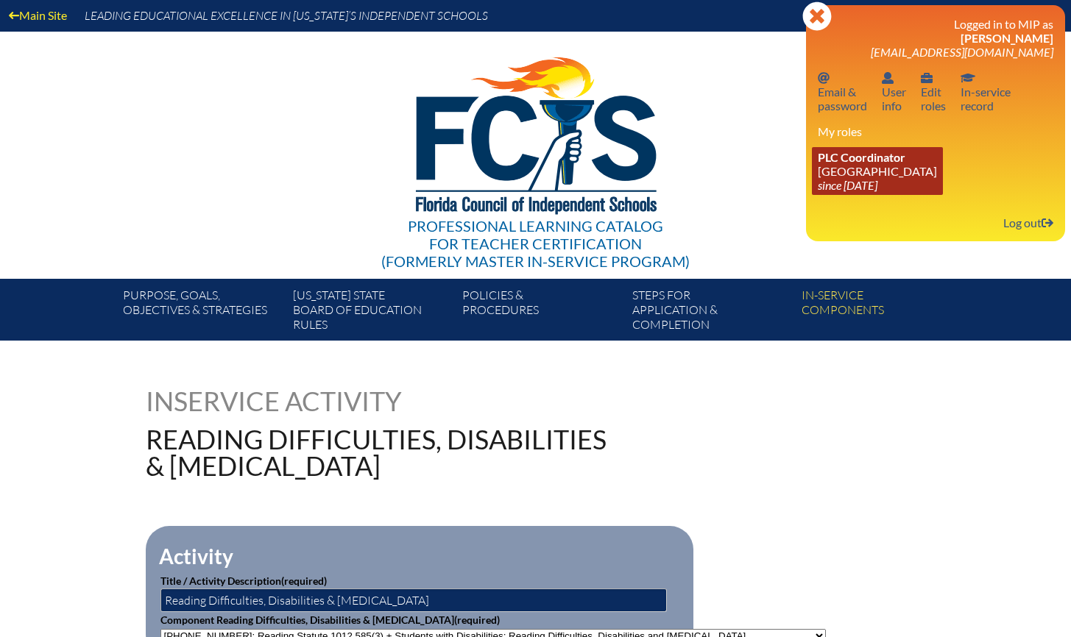
click at [858, 169] on link "PLC Coordinator [GEOGRAPHIC_DATA] since [DATE]" at bounding box center [877, 171] width 131 height 48
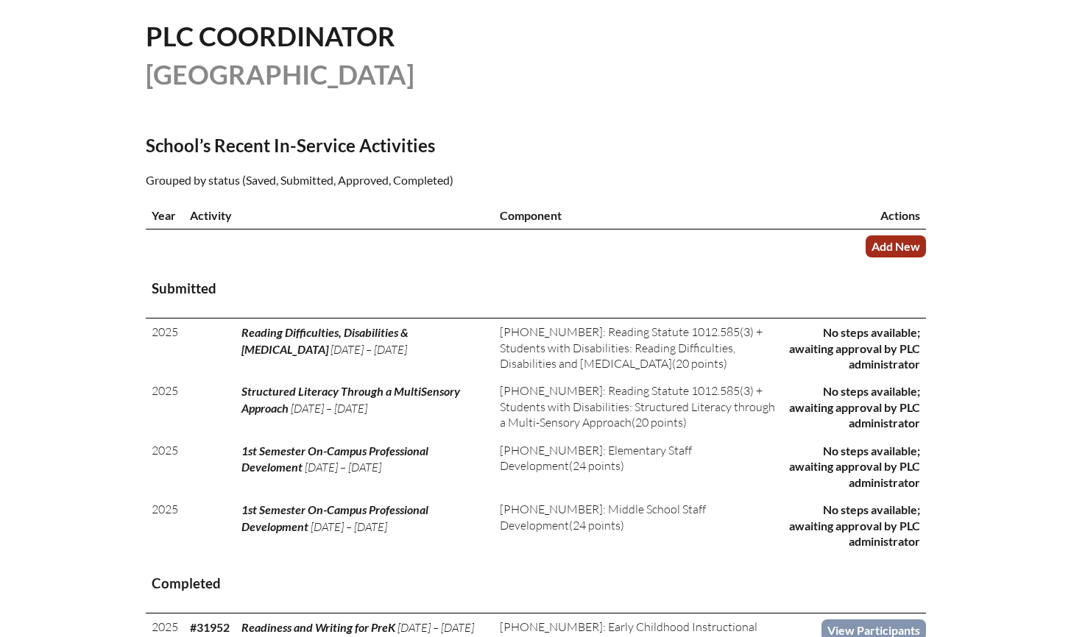
scroll to position [373, 0]
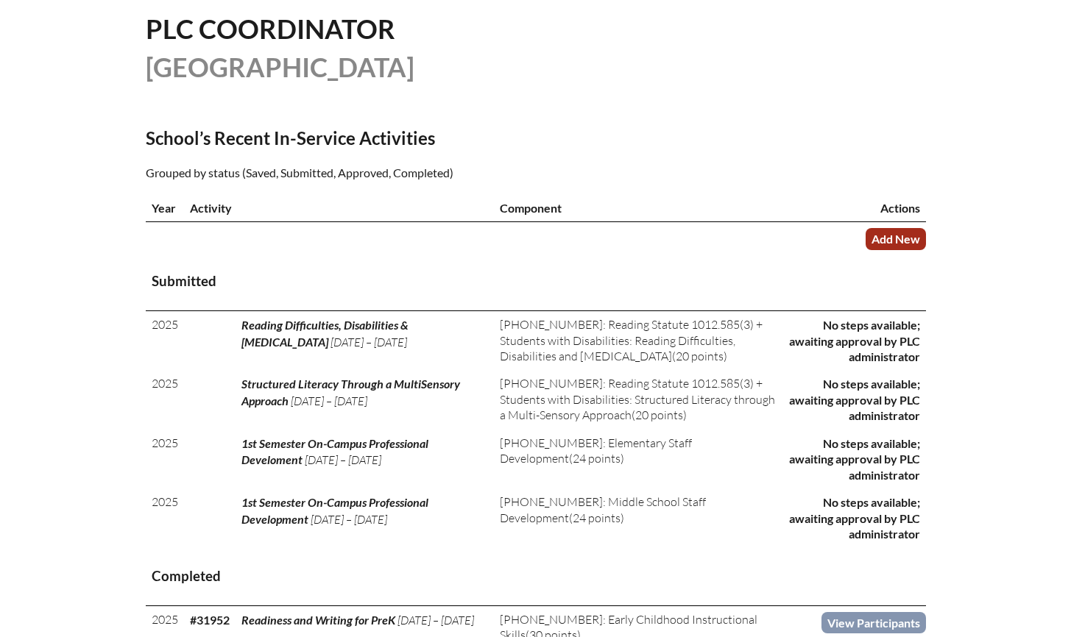
click at [897, 249] on link "Add New" at bounding box center [895, 238] width 60 height 21
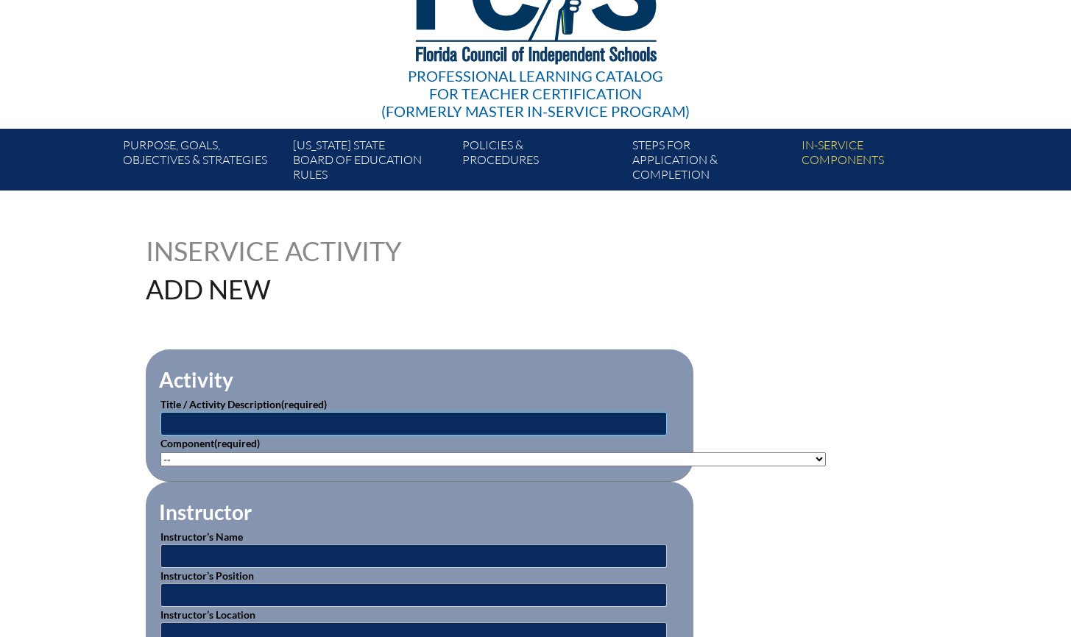
click at [481, 423] on input "text" at bounding box center [413, 424] width 506 height 24
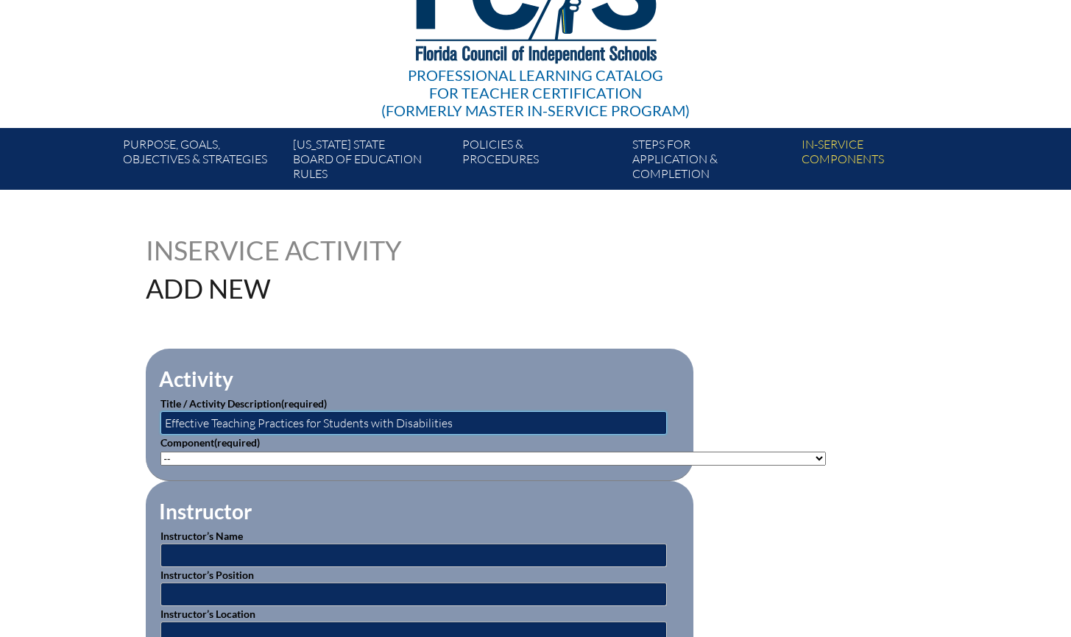
type input "Effective Teaching Practices for Students with Disabilities"
click at [486, 454] on select"]"] "-- [PHONE_NUMBER]: Appropriate Art Activities [PHONE_NUMBER]: Concept and Art P…" at bounding box center [492, 459] width 665 height 14
select select"]"] "136667"
click at [160, 452] on select"]"] "-- [PHONE_NUMBER]: Appropriate Art Activities [PHONE_NUMBER]: Concept and Art P…" at bounding box center [492, 459] width 665 height 14
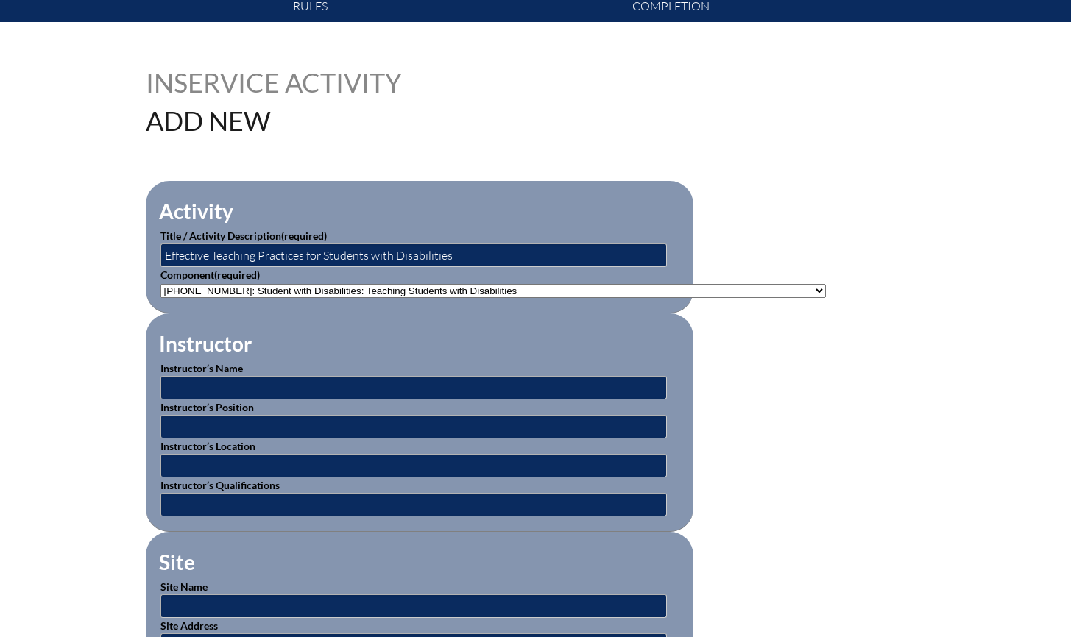
scroll to position [325, 0]
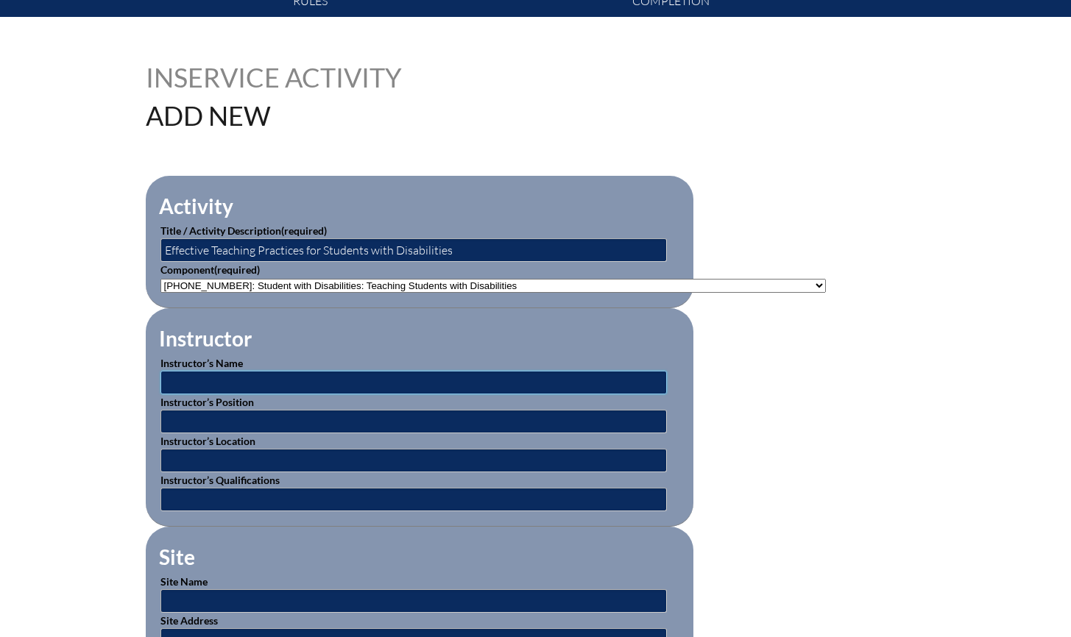
click at [384, 381] on input "text" at bounding box center [413, 383] width 506 height 24
type input "Online Instructor"
click at [341, 423] on input "text" at bounding box center [413, 422] width 506 height 24
type input "Online Instructor through FDLRS"
click at [314, 456] on input "text" at bounding box center [413, 461] width 506 height 24
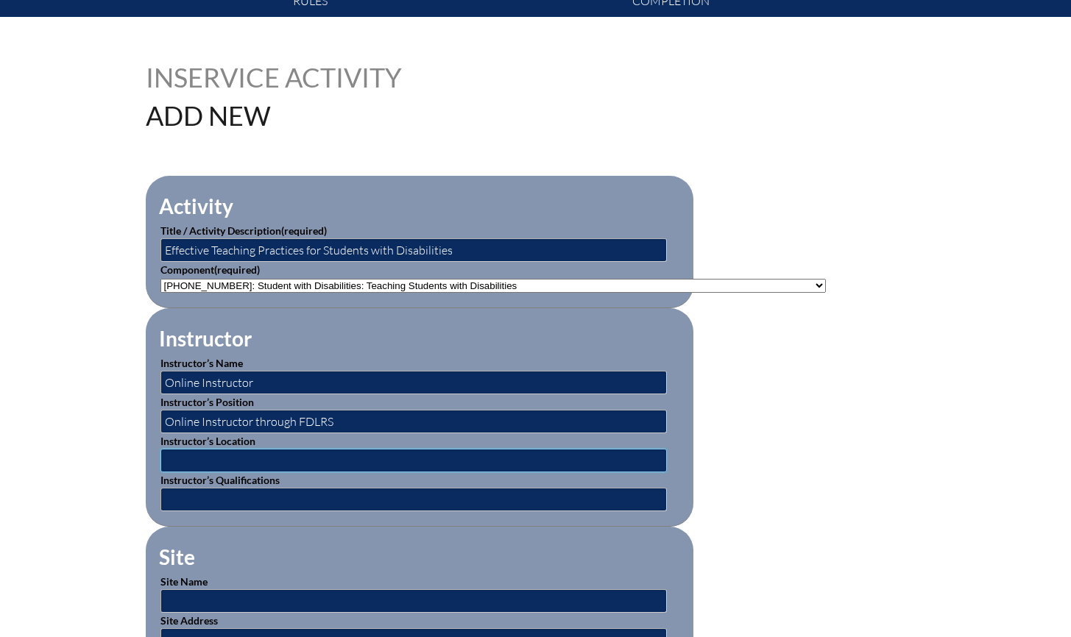
type input "Online through FDLRS"
click at [271, 490] on input "text" at bounding box center [413, 500] width 506 height 24
type input "Educator and Expert"
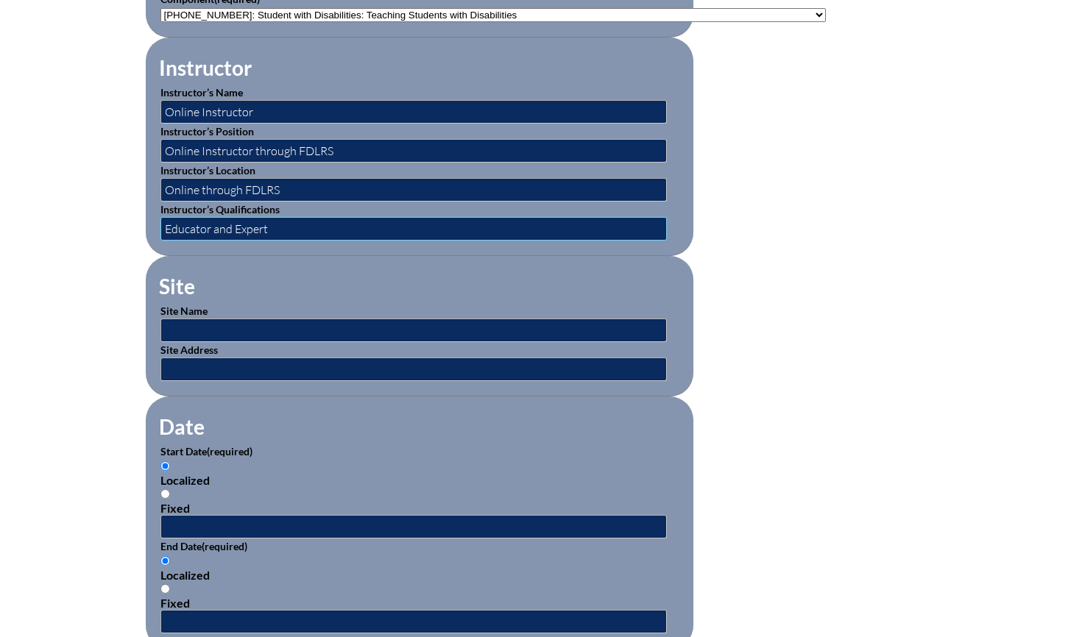
scroll to position [605, 0]
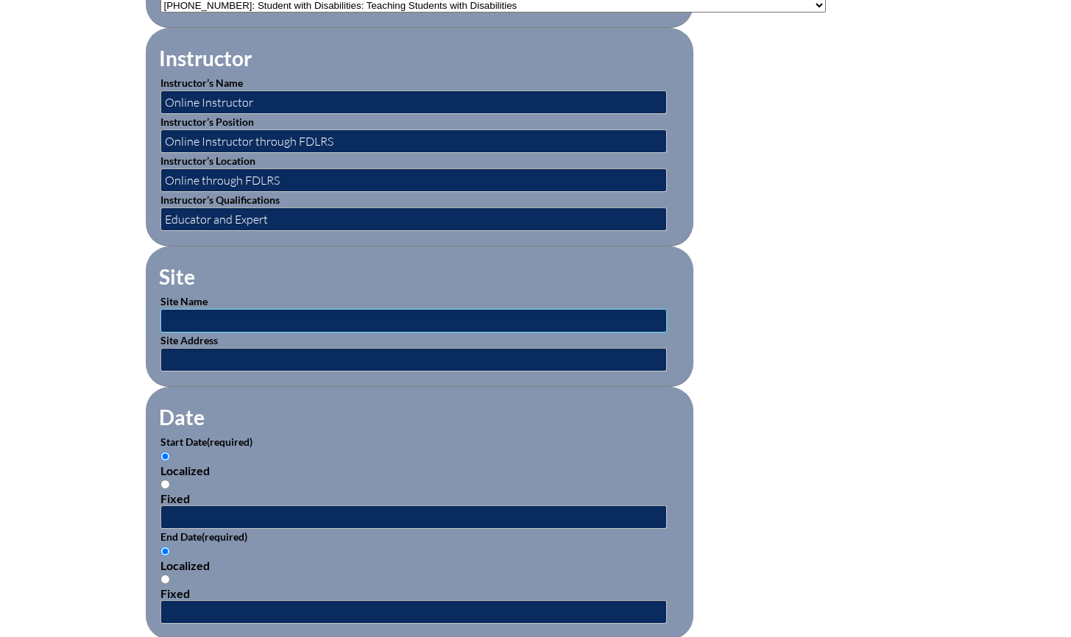
click at [247, 309] on input "text" at bounding box center [413, 321] width 506 height 24
type input "BEESS Portal"
click at [244, 350] on input "text" at bounding box center [413, 360] width 506 height 24
type input "www.fdlrs.org"
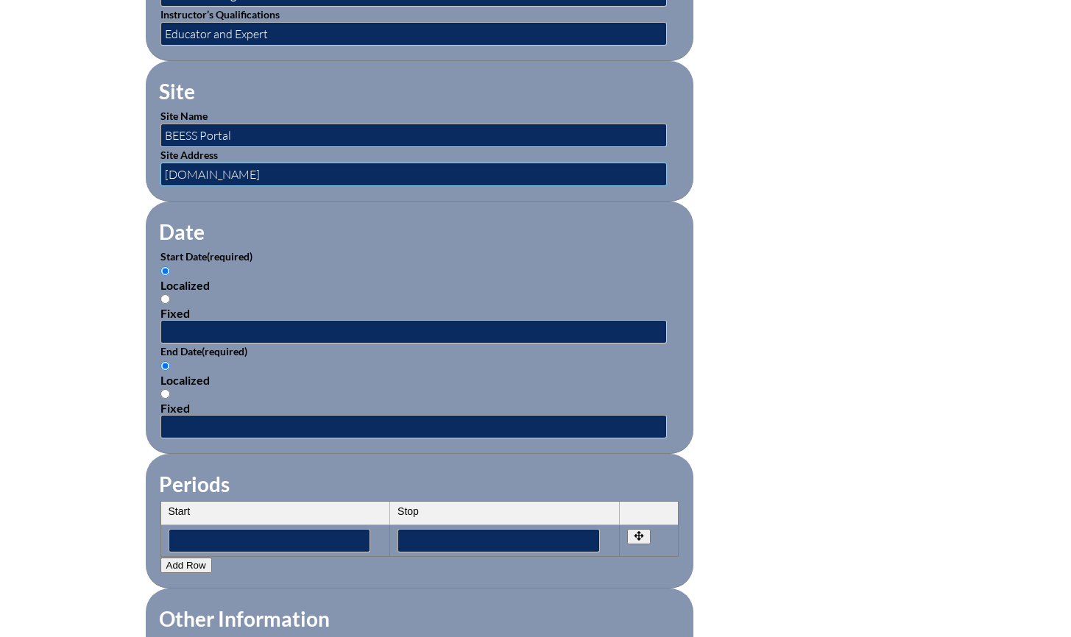
scroll to position [788, 0]
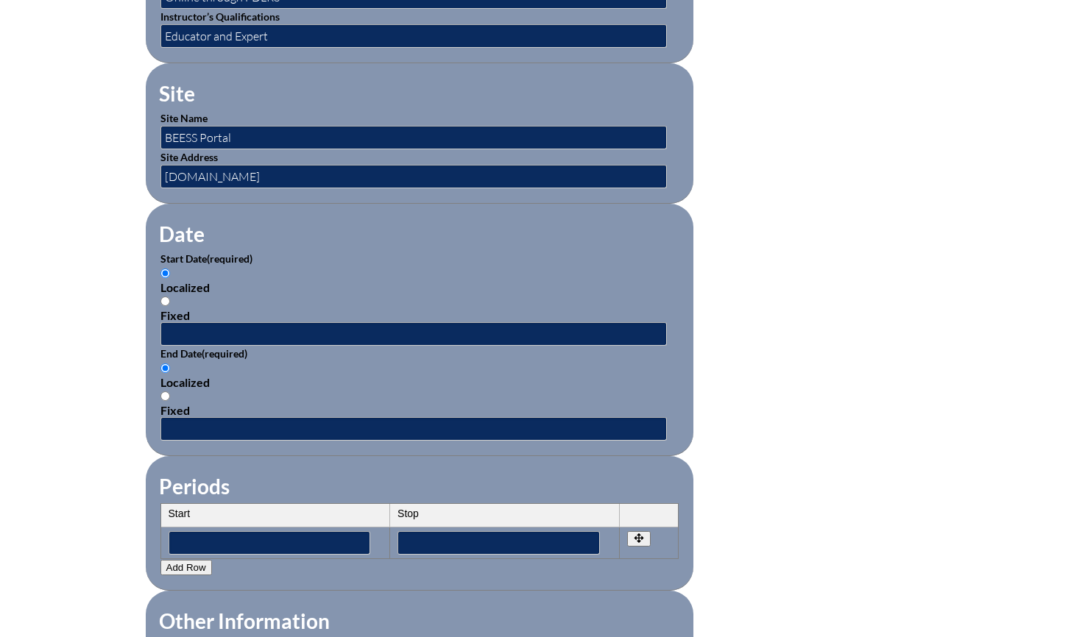
drag, startPoint x: 161, startPoint y: 292, endPoint x: 175, endPoint y: 300, distance: 15.8
click at [163, 297] on input "Fixed" at bounding box center [165, 302] width 10 height 10
radio input "true"
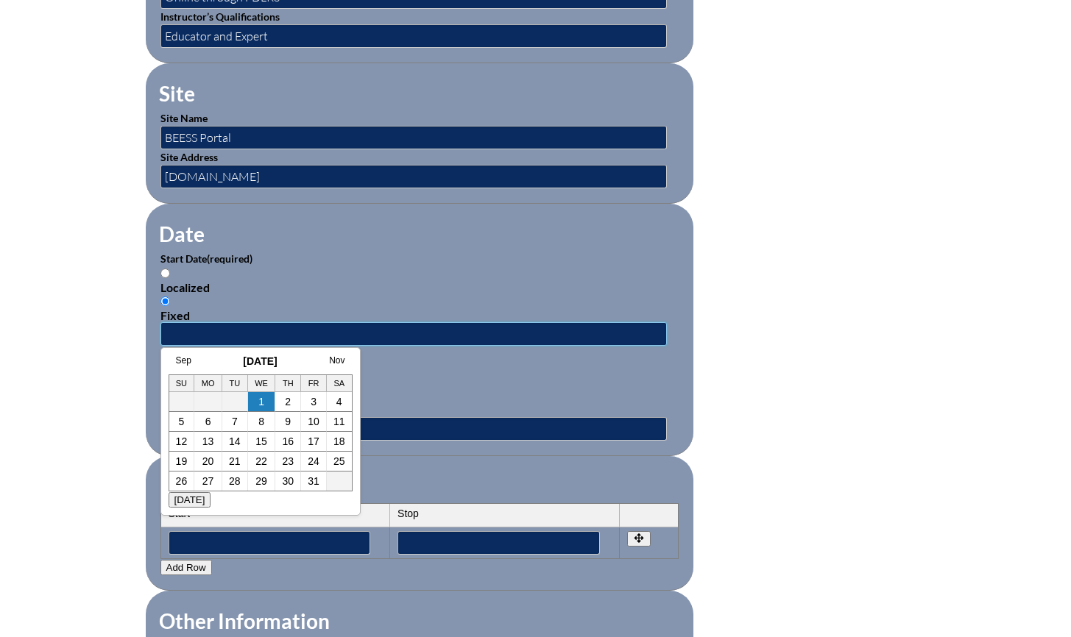
click at [215, 329] on input "text" at bounding box center [413, 334] width 506 height 24
type input "2025-08-06"
click at [505, 375] on div "Localized" at bounding box center [419, 382] width 518 height 14
click at [170, 369] on input "Localized" at bounding box center [165, 369] width 10 height 10
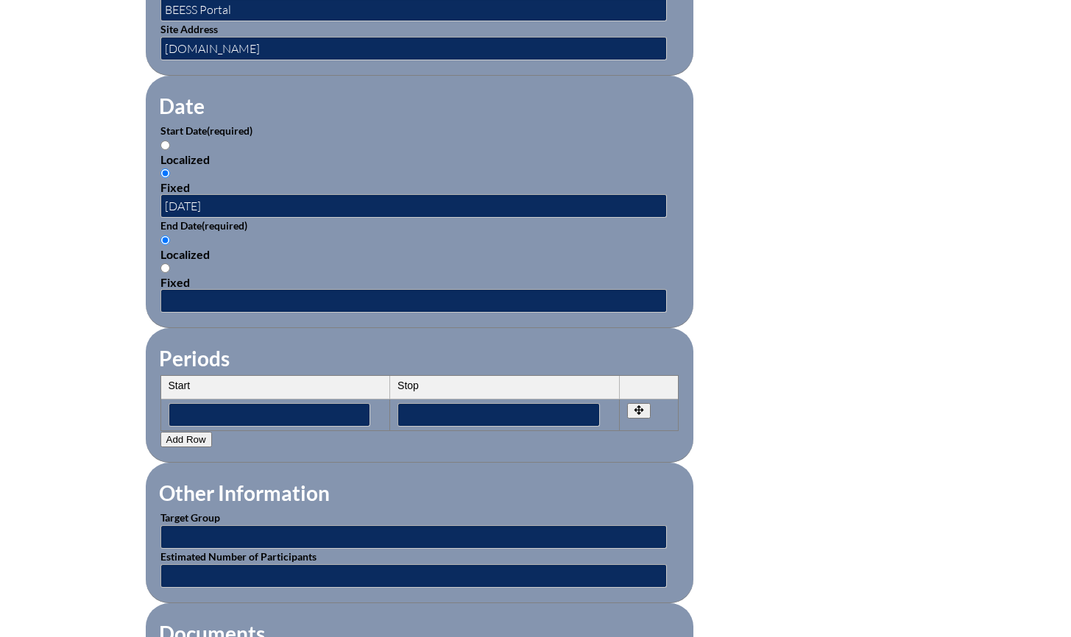
scroll to position [920, 0]
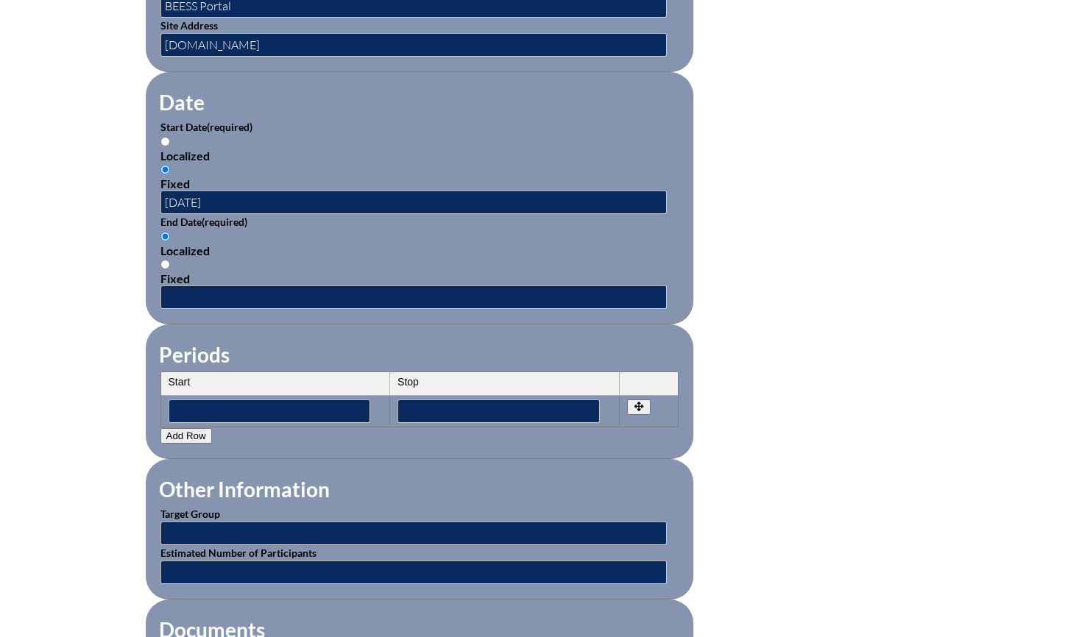
drag, startPoint x: 167, startPoint y: 257, endPoint x: 173, endPoint y: 265, distance: 10.0
click at [167, 260] on input "Fixed" at bounding box center [165, 265] width 10 height 10
radio input "true"
click at [198, 286] on input "text" at bounding box center [413, 298] width 506 height 24
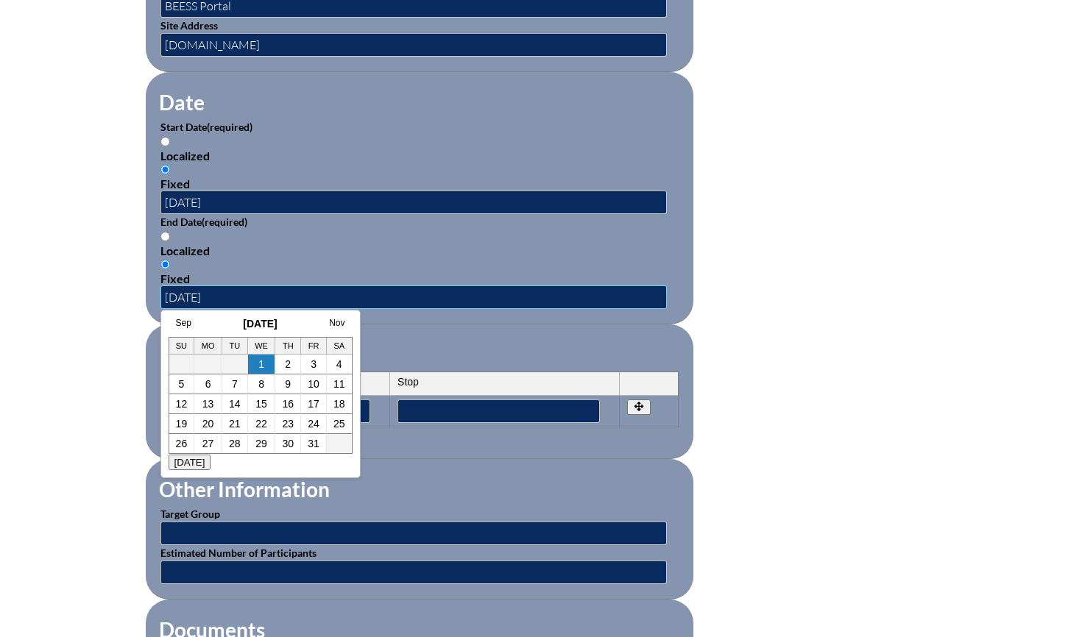
type input "2025-12-17"
click at [324, 244] on div "Localized" at bounding box center [419, 251] width 518 height 14
click at [170, 241] on input "Localized" at bounding box center [165, 237] width 10 height 10
radio input "true"
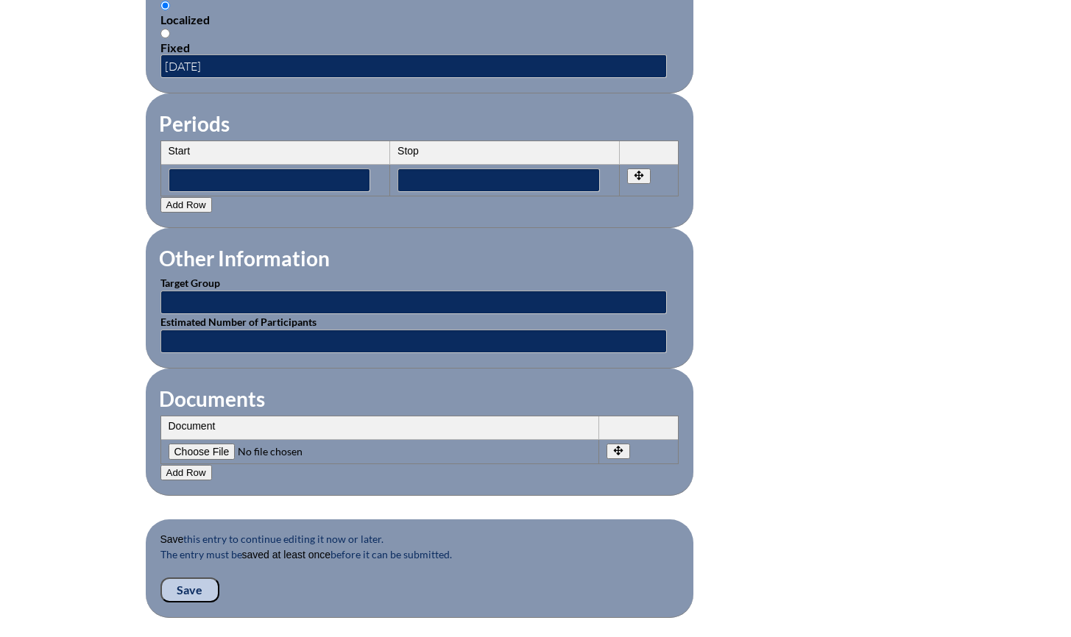
scroll to position [1157, 0]
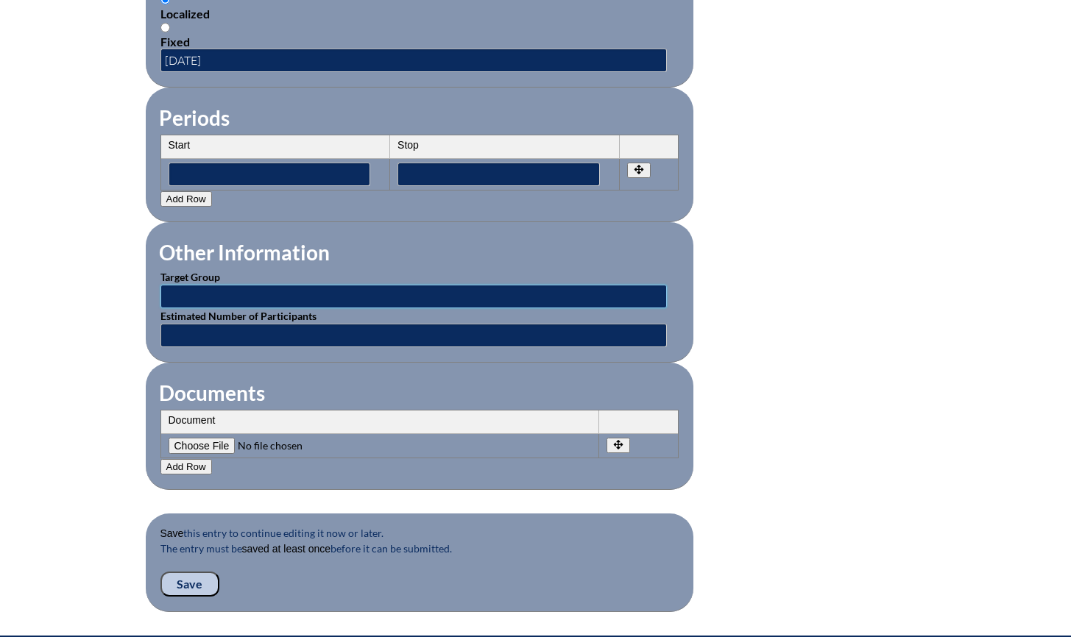
click at [263, 288] on input "text" at bounding box center [413, 297] width 506 height 24
type input "Teachers"
type input "10"
drag, startPoint x: 386, startPoint y: 372, endPoint x: 381, endPoint y: 383, distance: 11.2
click at [386, 373] on fieldset "Documents Document No rows created Add new row Document Remove File Undo Remove…" at bounding box center [420, 426] width 548 height 127
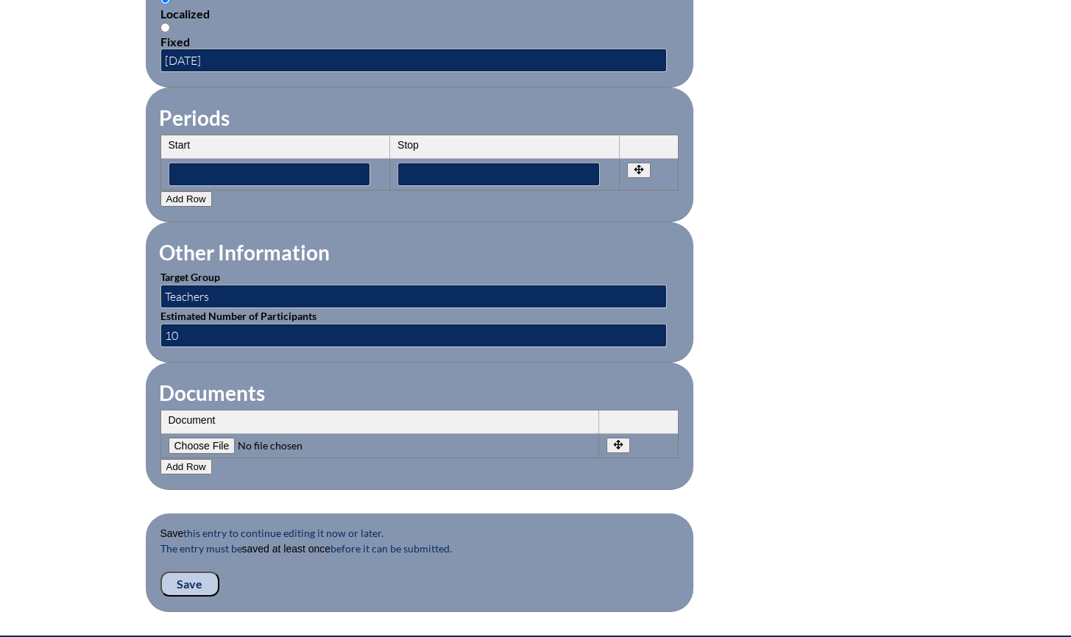
drag, startPoint x: 194, startPoint y: 573, endPoint x: 172, endPoint y: 539, distance: 40.6
click at [194, 573] on input "Save" at bounding box center [189, 584] width 59 height 25
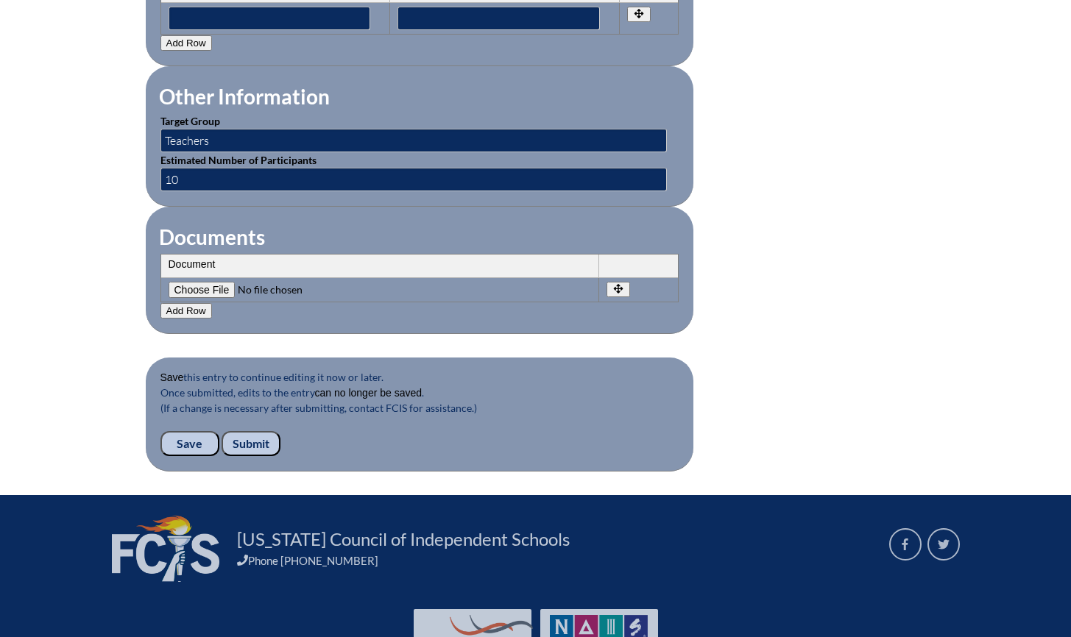
scroll to position [1400, 0]
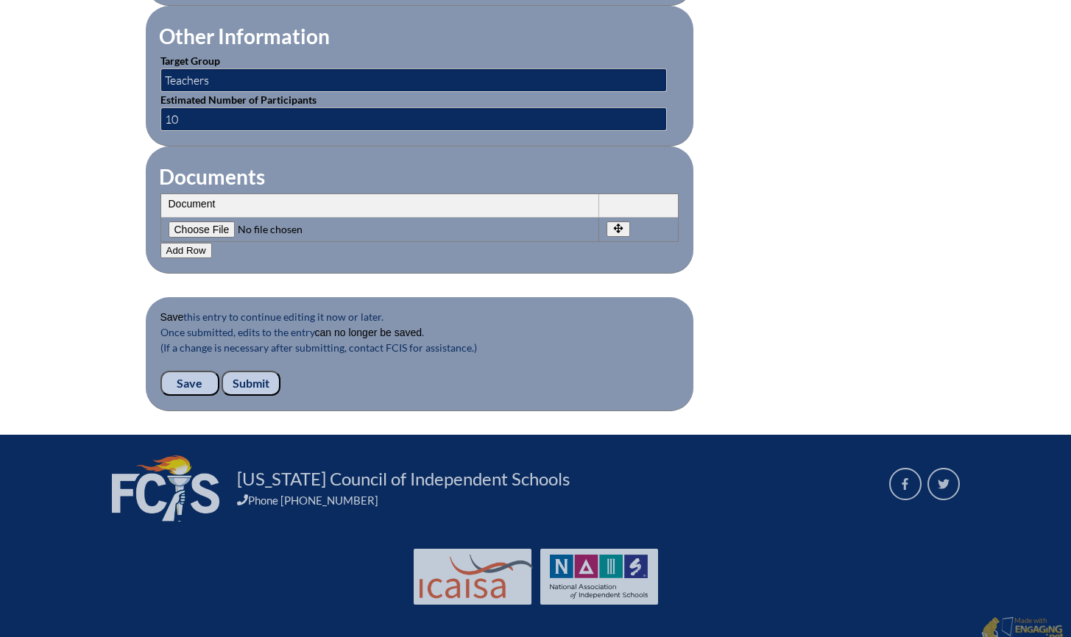
click at [247, 371] on input "Submit" at bounding box center [251, 383] width 59 height 25
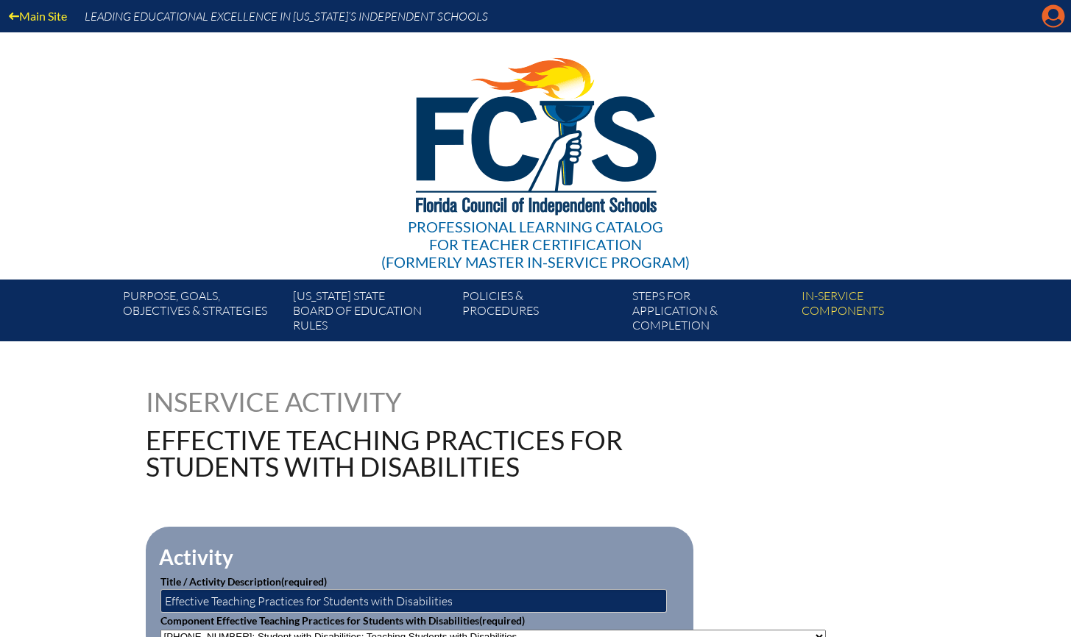
click at [1058, 15] on icon at bounding box center [1053, 16] width 23 height 23
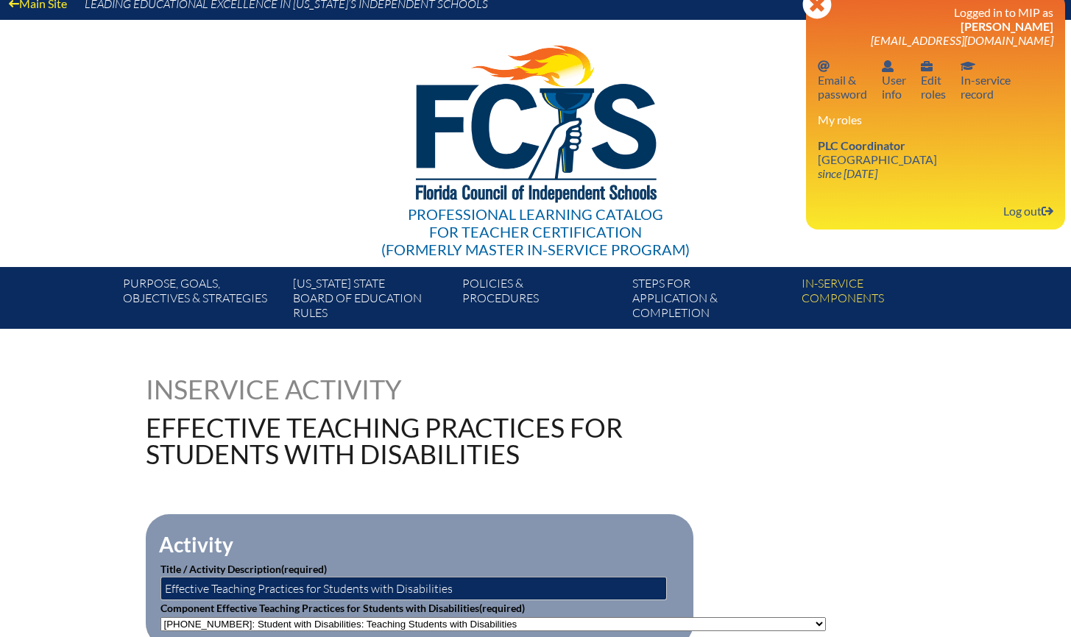
scroll to position [19, 0]
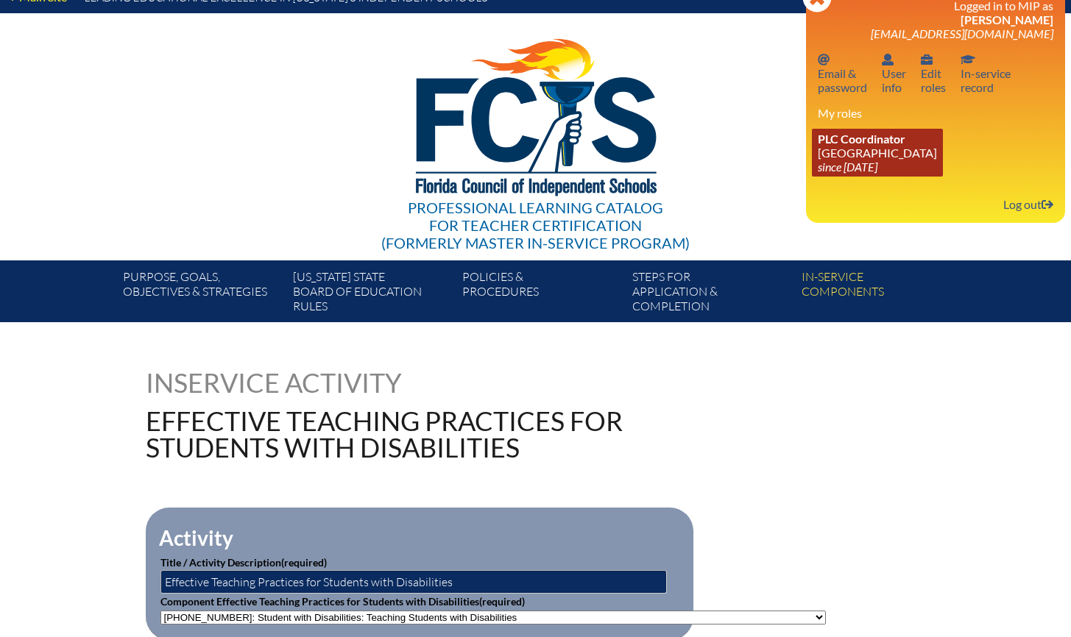
click at [877, 147] on link "PLC Coordinator [GEOGRAPHIC_DATA] since [DATE]" at bounding box center [877, 153] width 131 height 48
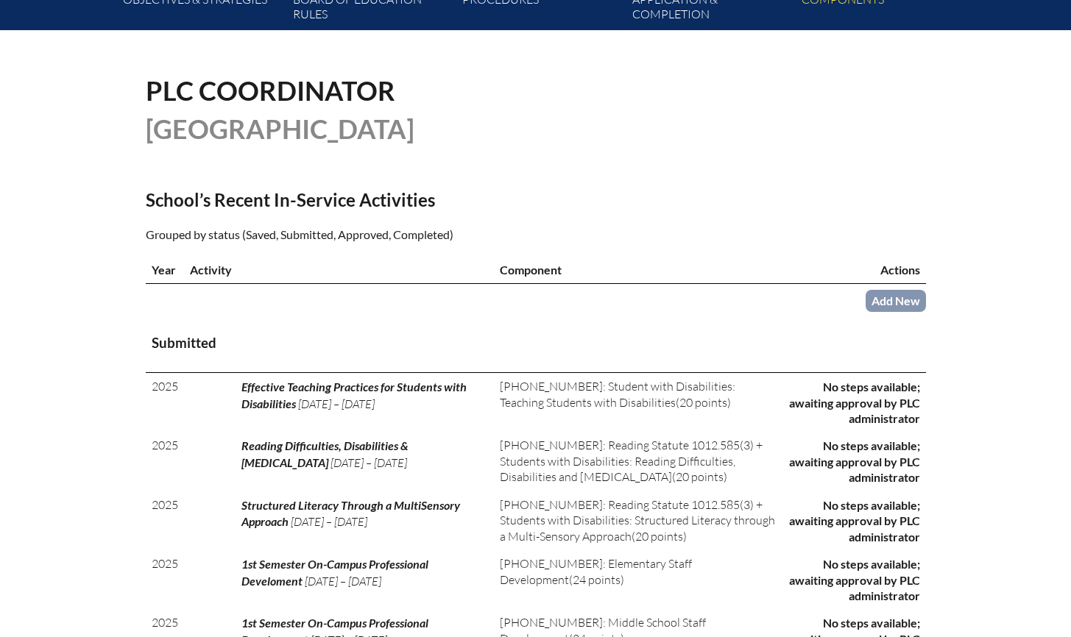
scroll to position [284, 0]
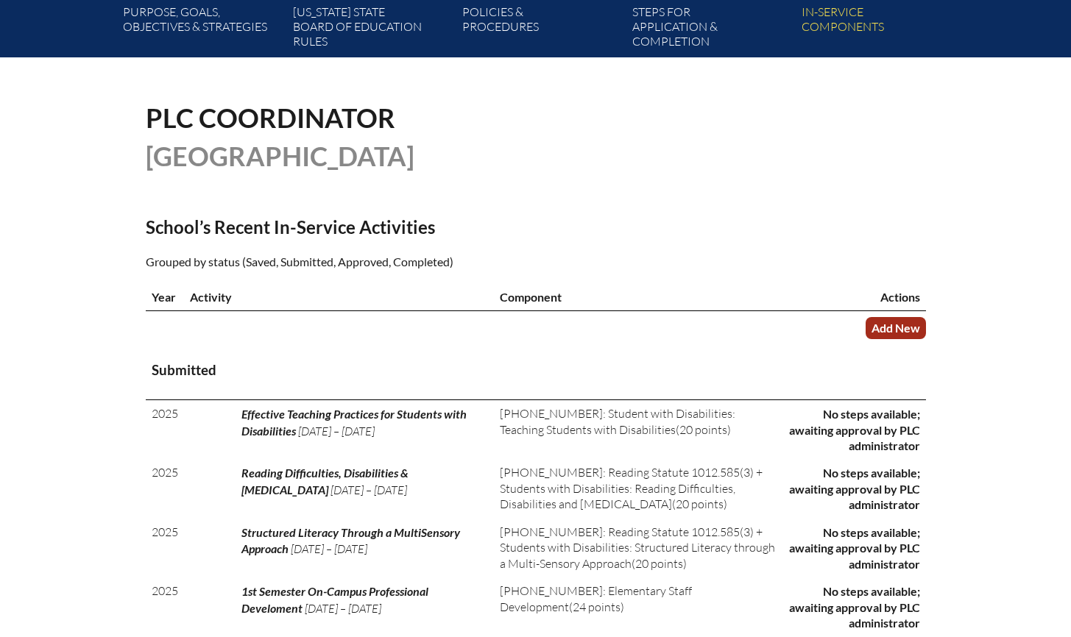
click at [911, 339] on link "Add New" at bounding box center [895, 327] width 60 height 21
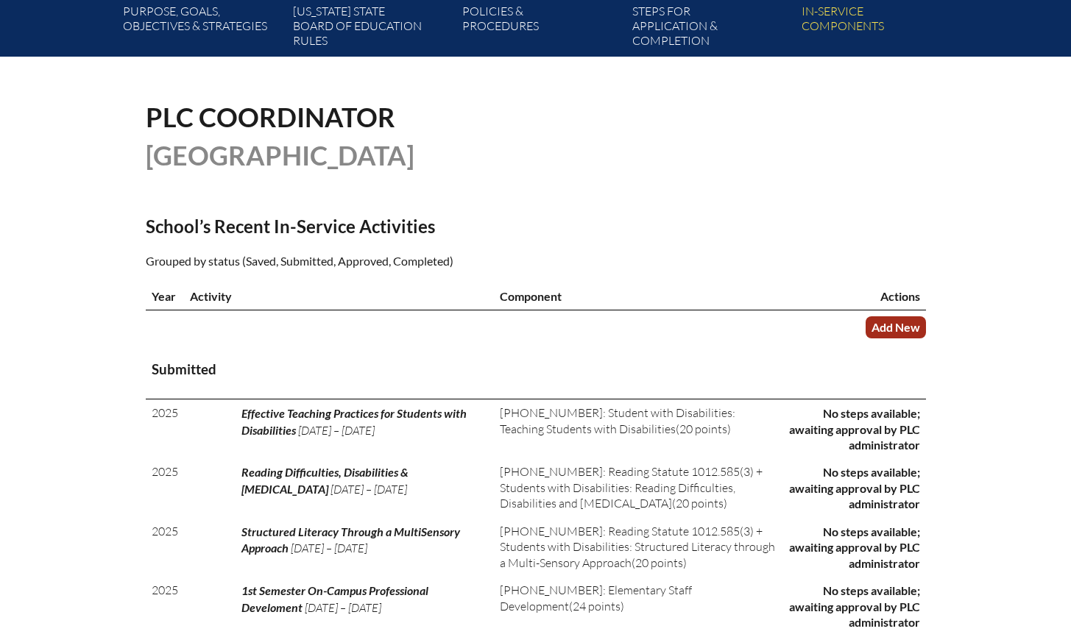
scroll to position [280, 0]
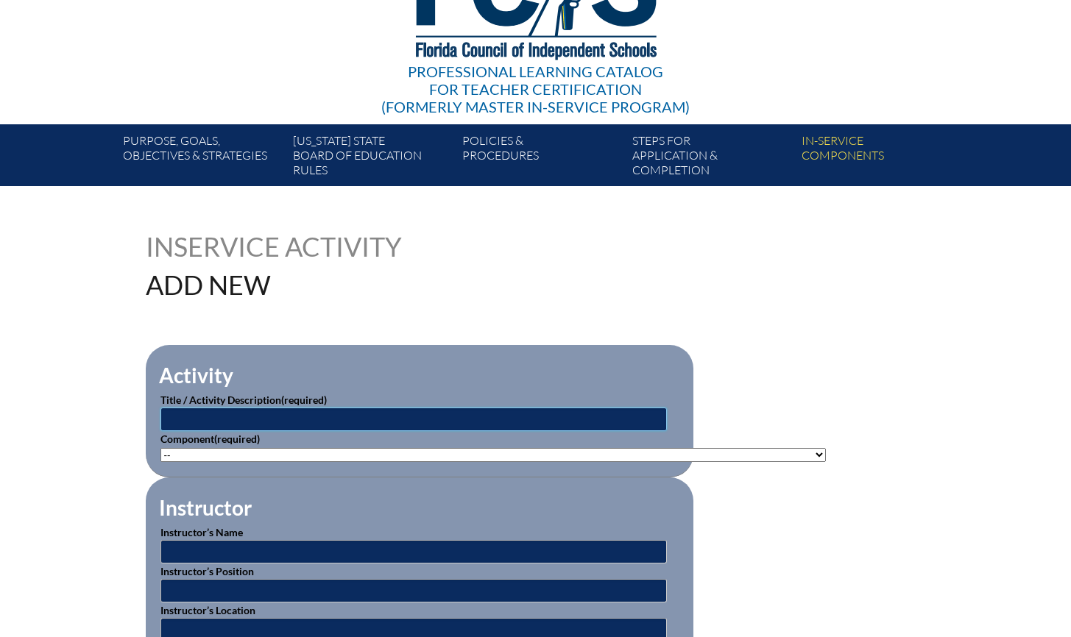
click at [397, 419] on input "text" at bounding box center [413, 420] width 506 height 24
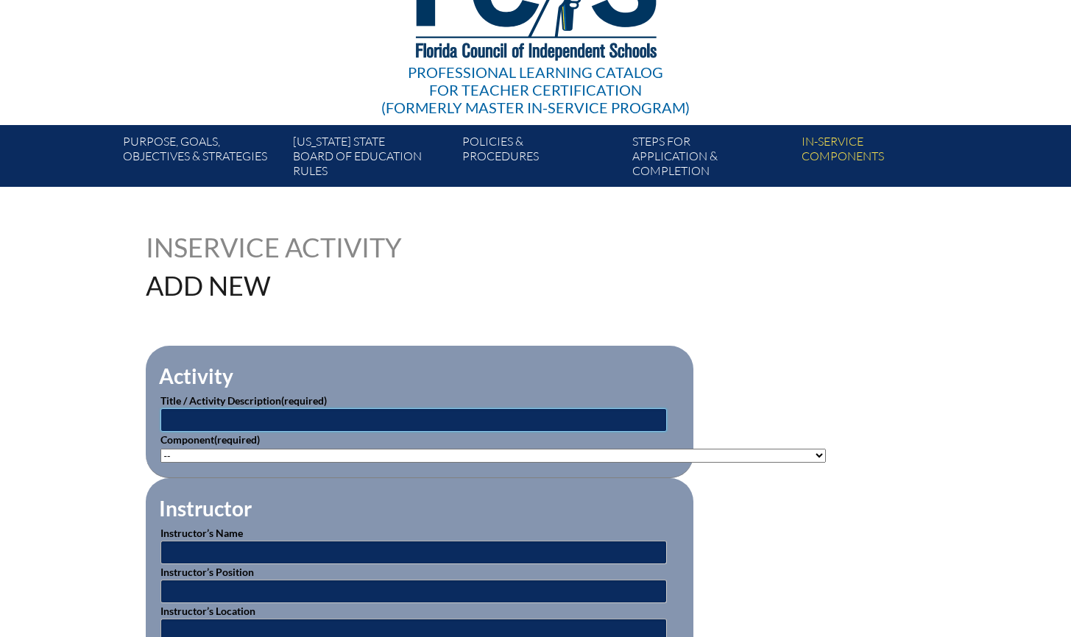
scroll to position [153, 0]
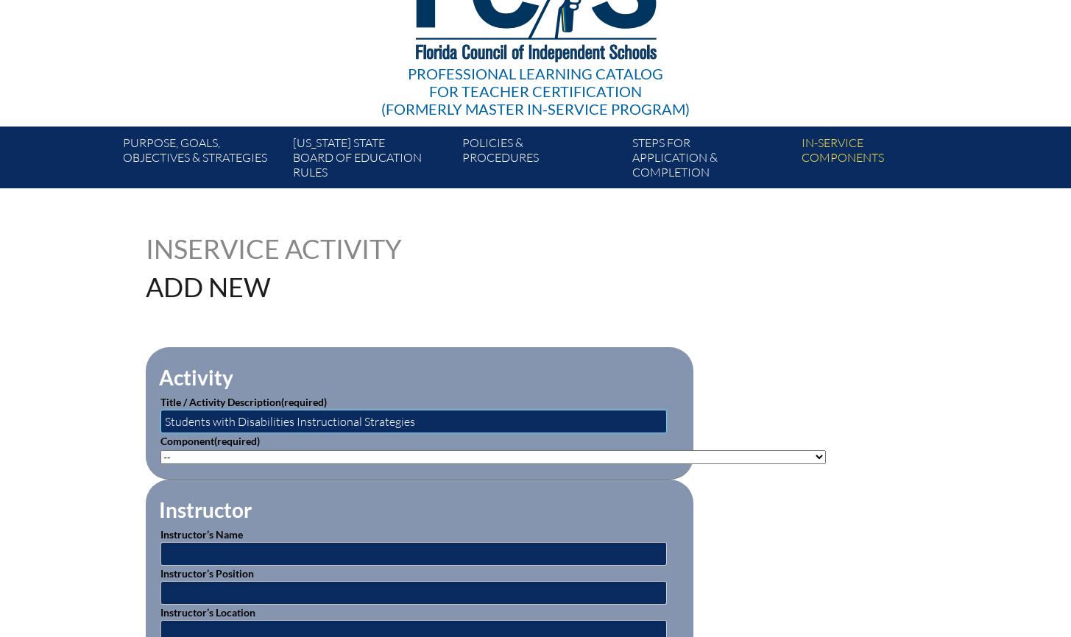
type input "Students with Disabilities Instructional Strategies"
click at [408, 453] on select"]"] "-- 1-000-001: Appropriate Art Activities 1-000-002: Concept and Art Process for…" at bounding box center [492, 457] width 665 height 14
select select"]"] "206638"
click at [160, 450] on select"]"] "-- 1-000-001: Appropriate Art Activities 1-000-002: Concept and Art Process for…" at bounding box center [492, 457] width 665 height 14
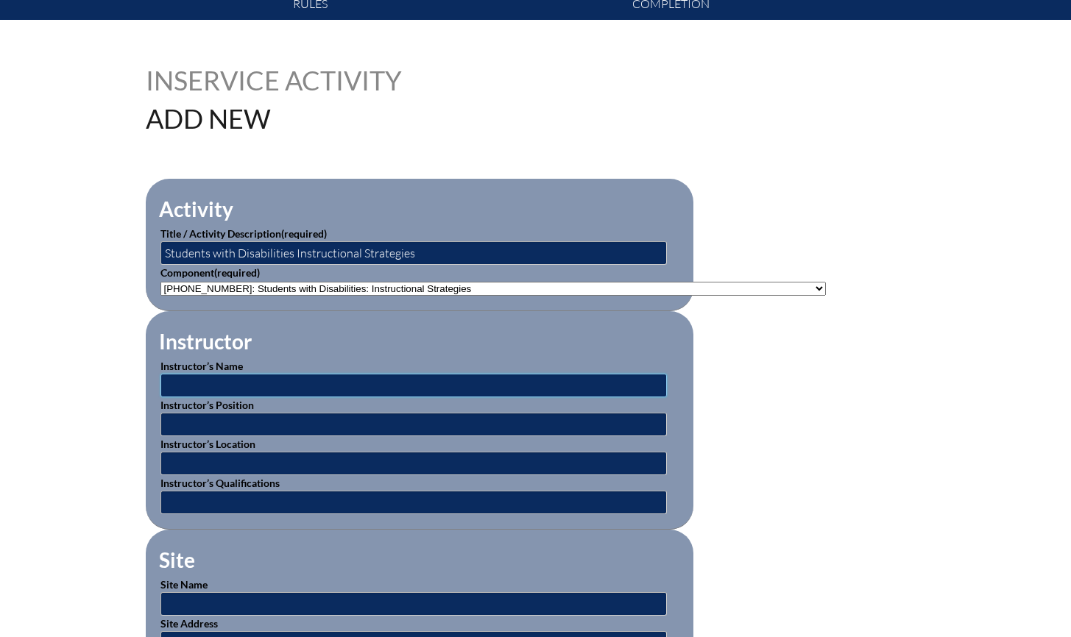
click at [297, 391] on input "text" at bounding box center [413, 386] width 506 height 24
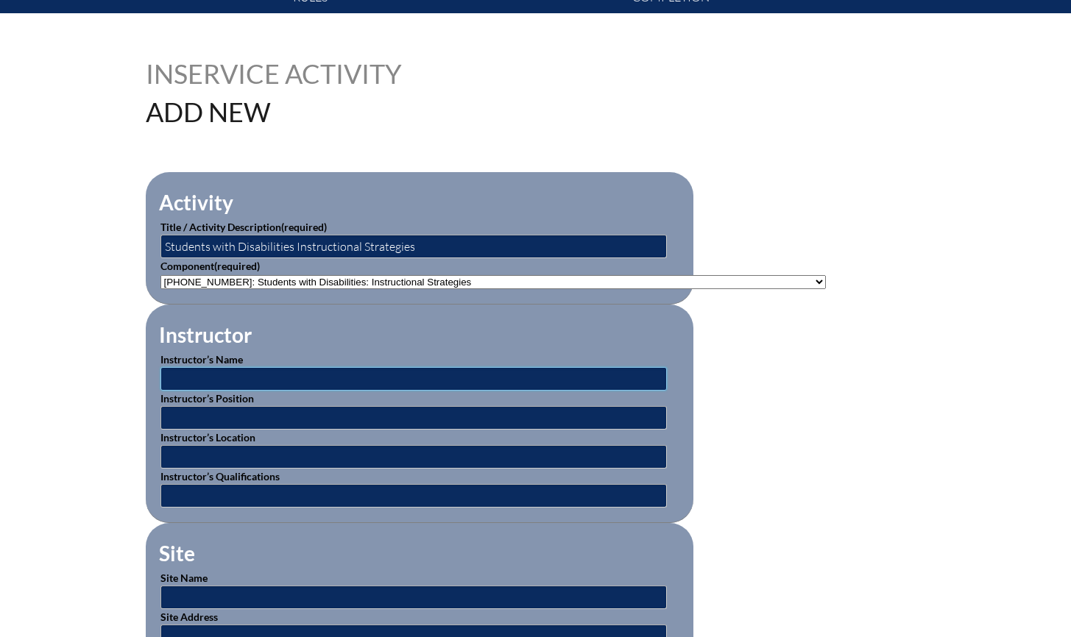
scroll to position [327, 0]
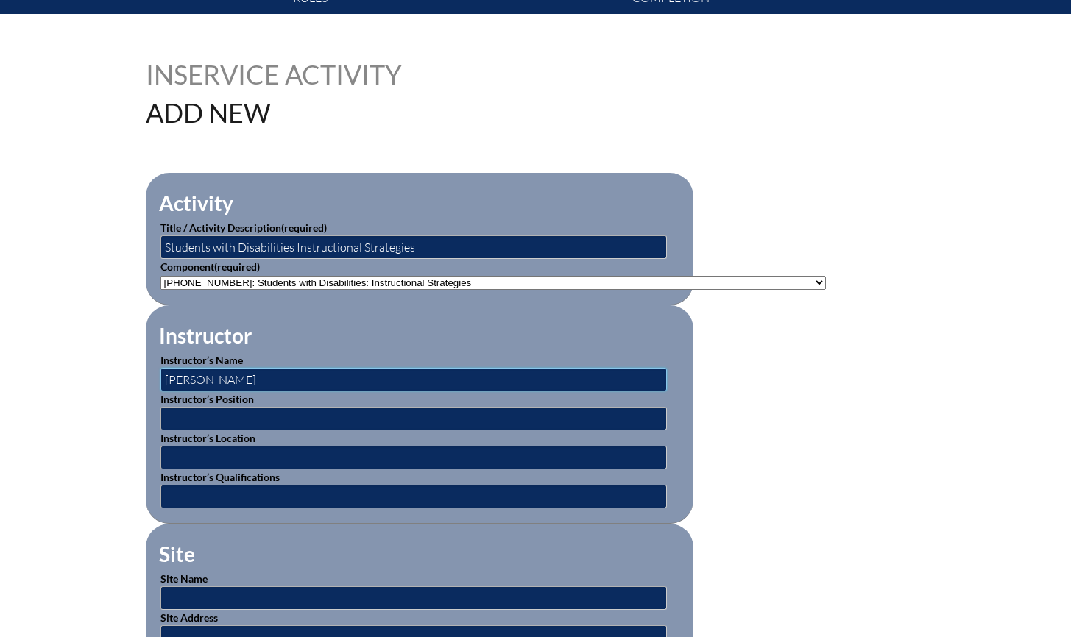
type input "Linda Pitts"
type input "Direector"
type input "q"
type input "Director"
type input "B"
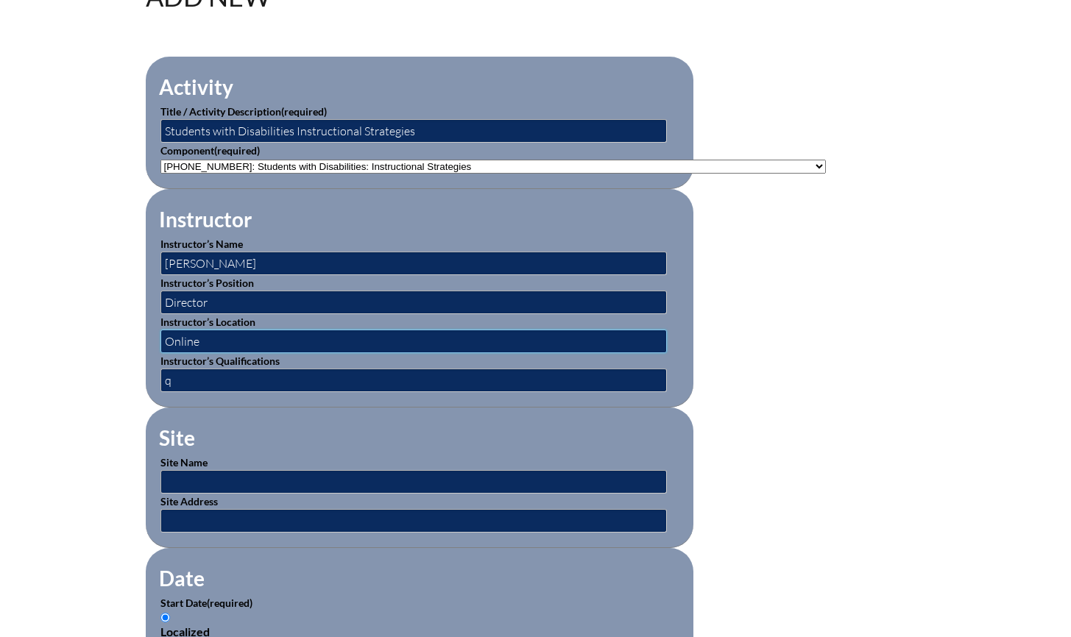
scroll to position [447, 0]
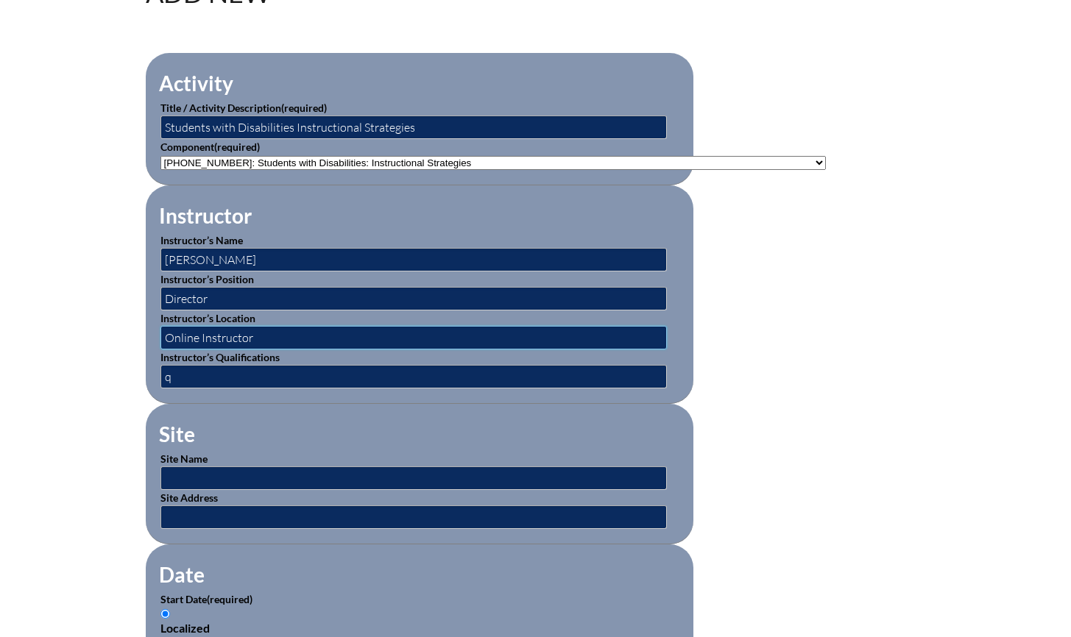
type input "Online Instructor"
type input "Director and Trainer"
type input "Beacon Educator"
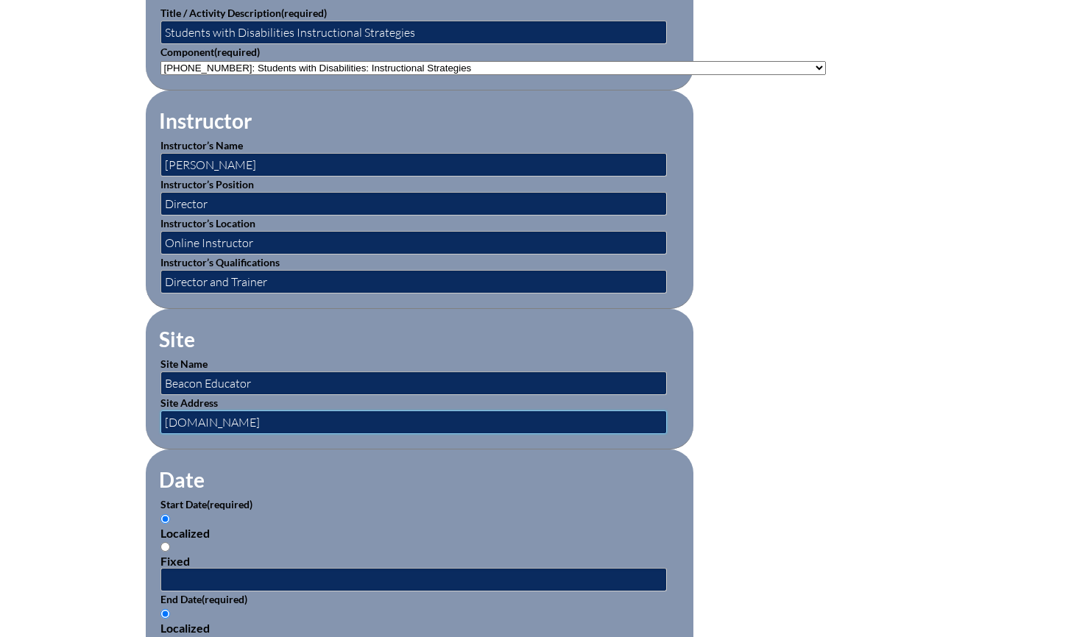
scroll to position [645, 0]
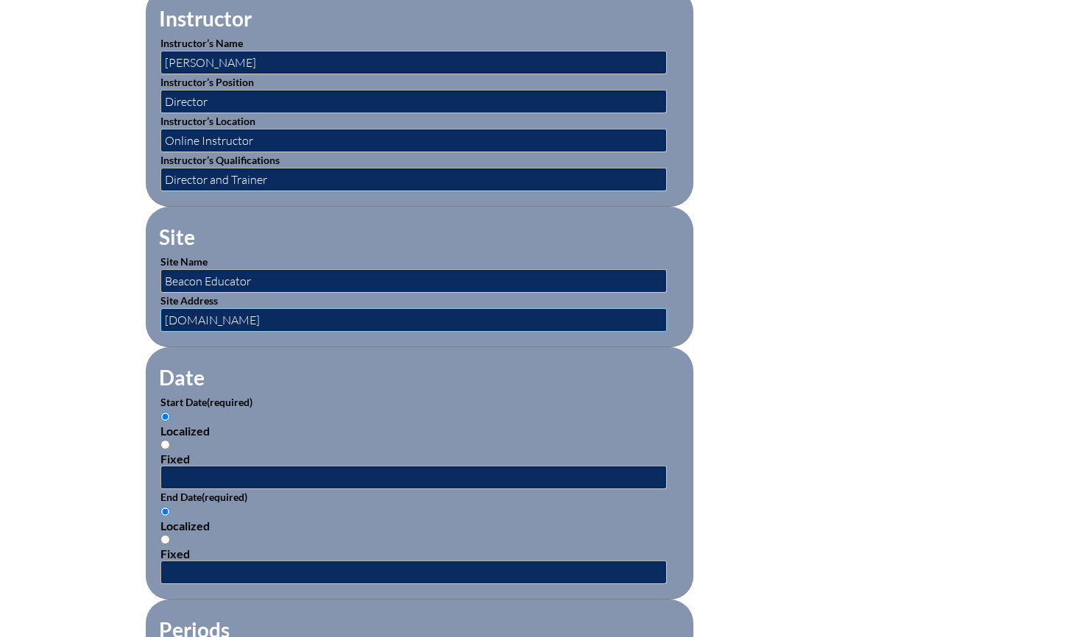
type input "[DOMAIN_NAME]"
click at [165, 440] on input "Fixed" at bounding box center [165, 445] width 10 height 10
radio input "true"
click at [208, 471] on input "text" at bounding box center [413, 478] width 506 height 24
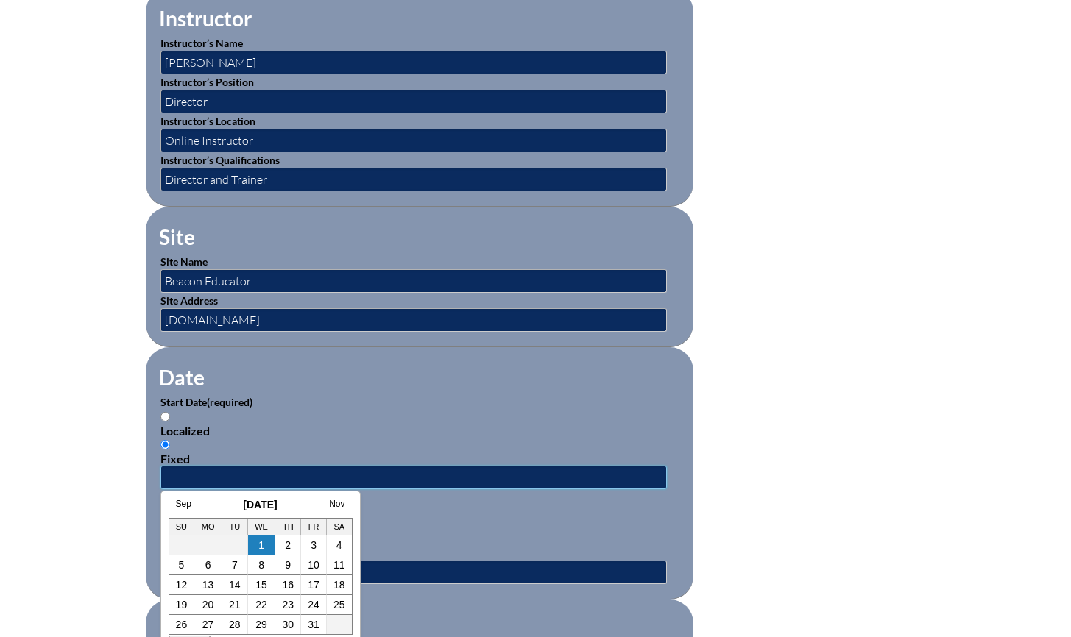
type input "7"
type input "2025-07-01"
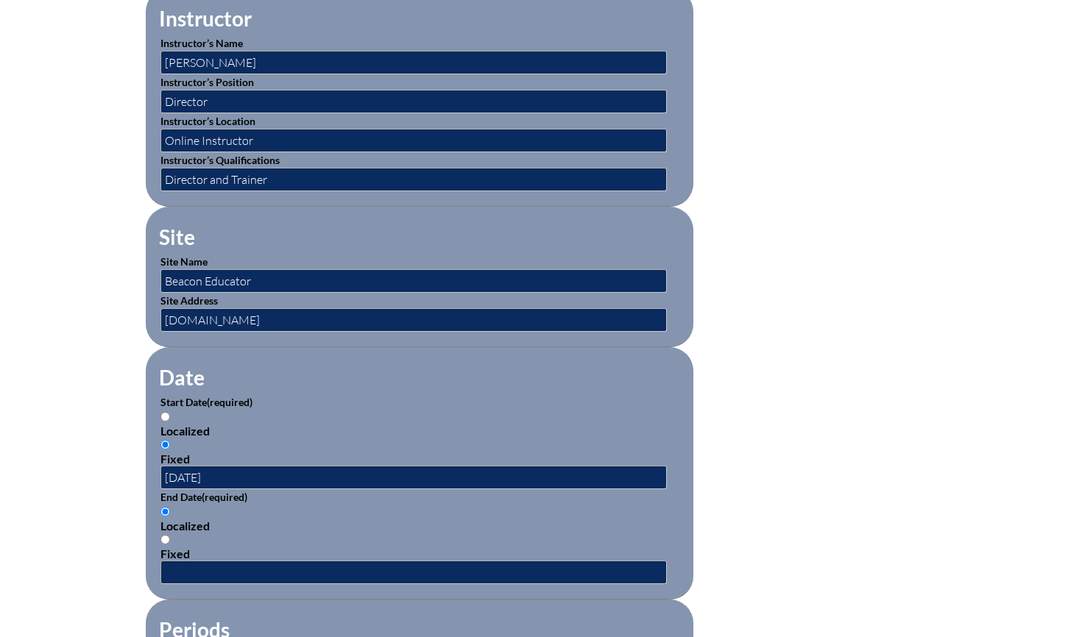
click at [167, 535] on input "Fixed" at bounding box center [165, 540] width 10 height 10
radio input "true"
click at [189, 567] on input "text" at bounding box center [413, 573] width 506 height 24
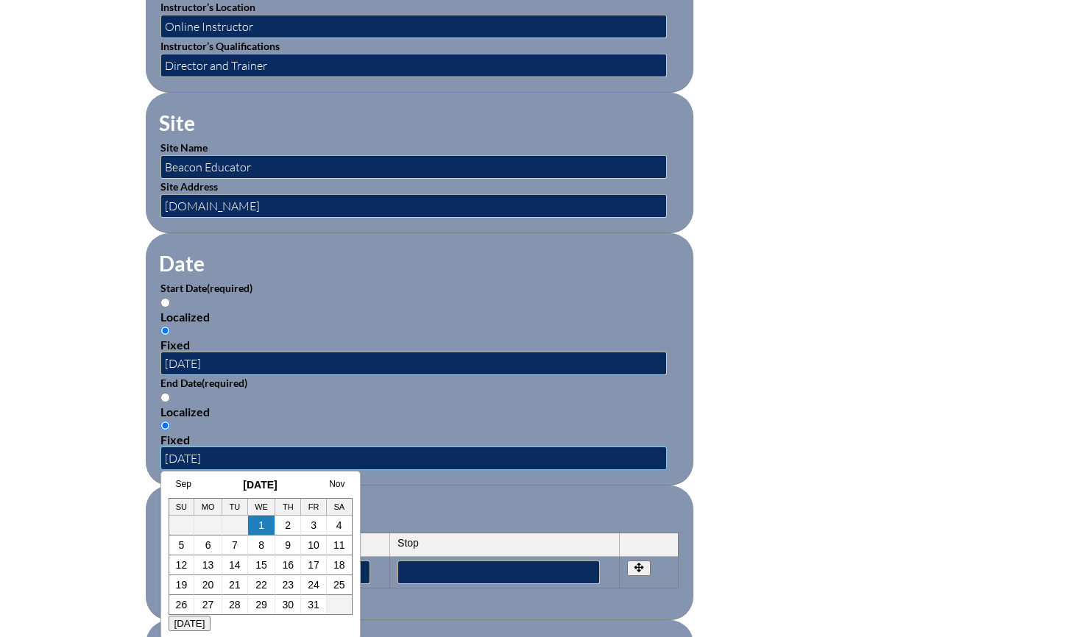
scroll to position [812, 0]
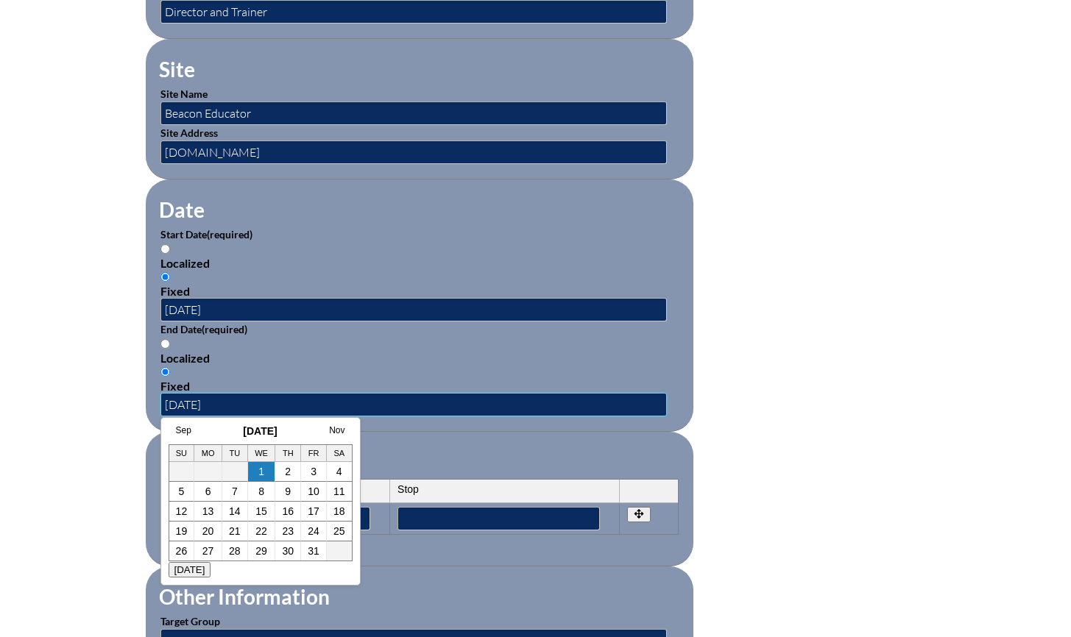
type input "2025-08-30"
drag, startPoint x: 483, startPoint y: 344, endPoint x: 501, endPoint y: 347, distance: 18.5
click at [483, 351] on div "Localized" at bounding box center [419, 358] width 518 height 14
click at [170, 344] on input "Localized" at bounding box center [165, 344] width 10 height 10
radio input "true"
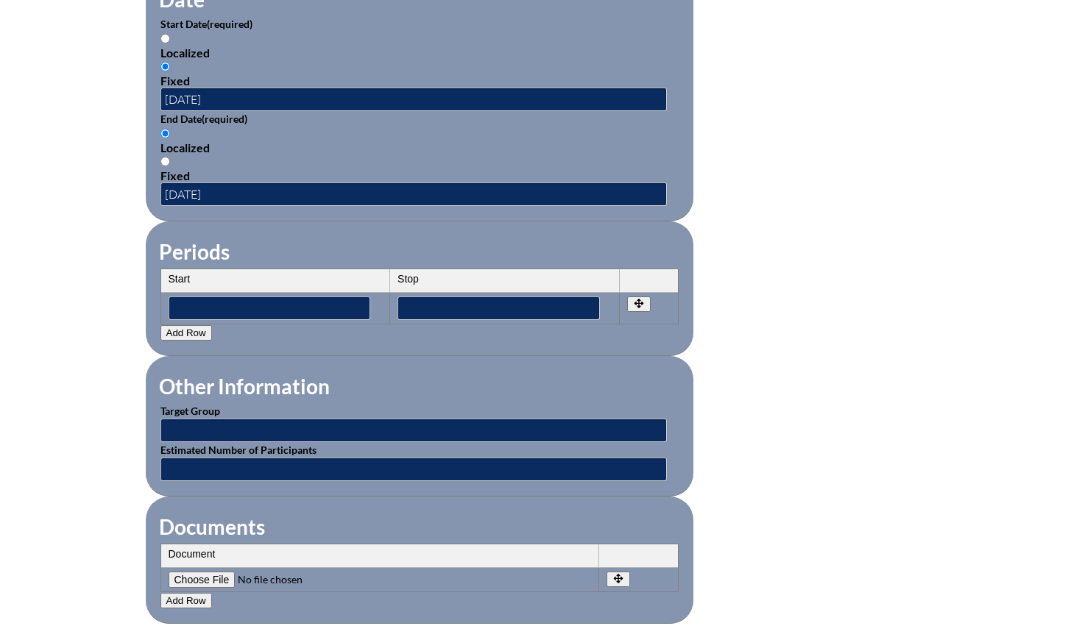
scroll to position [1024, 0]
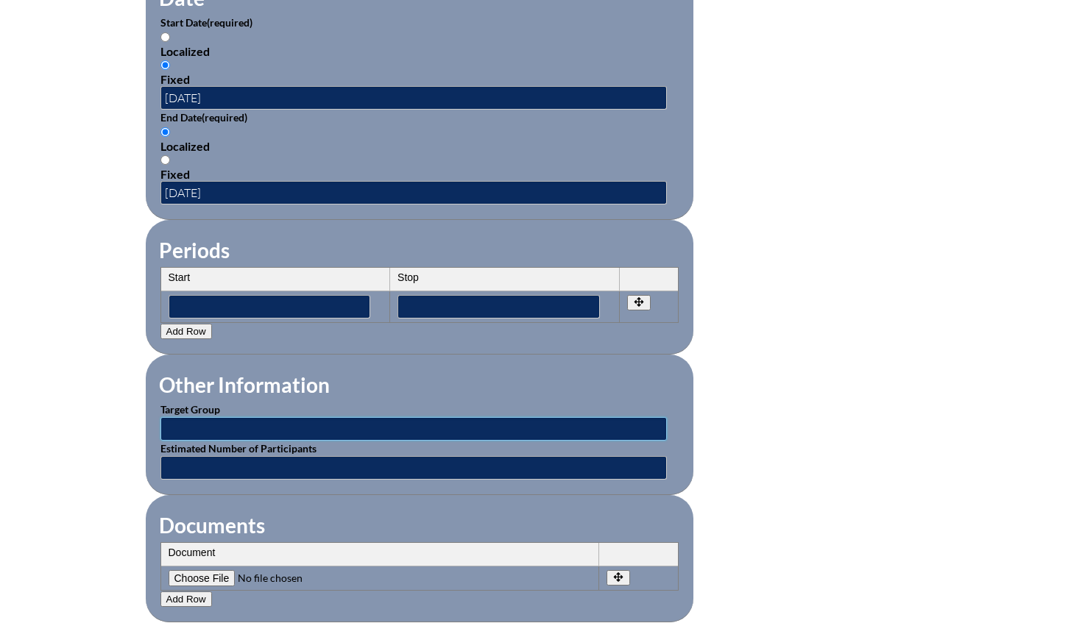
click at [309, 418] on input "text" at bounding box center [413, 429] width 506 height 24
type input "Teachers"
type input "1"
click at [436, 501] on fieldset "Documents Document No rows created Add new row Document Remove File Undo Remove…" at bounding box center [420, 558] width 548 height 127
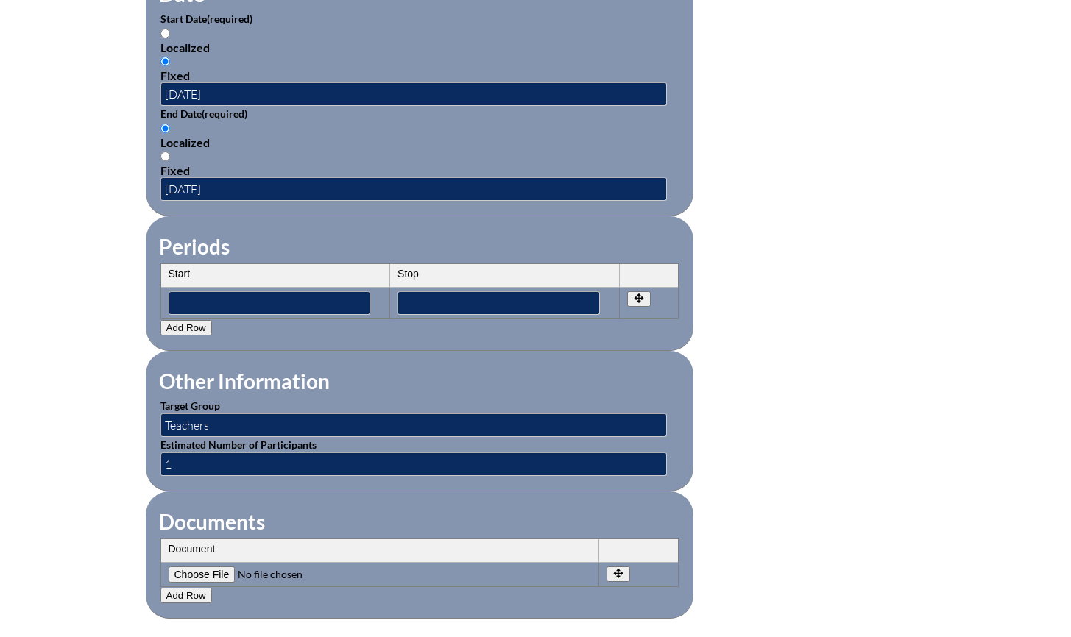
scroll to position [1193, 0]
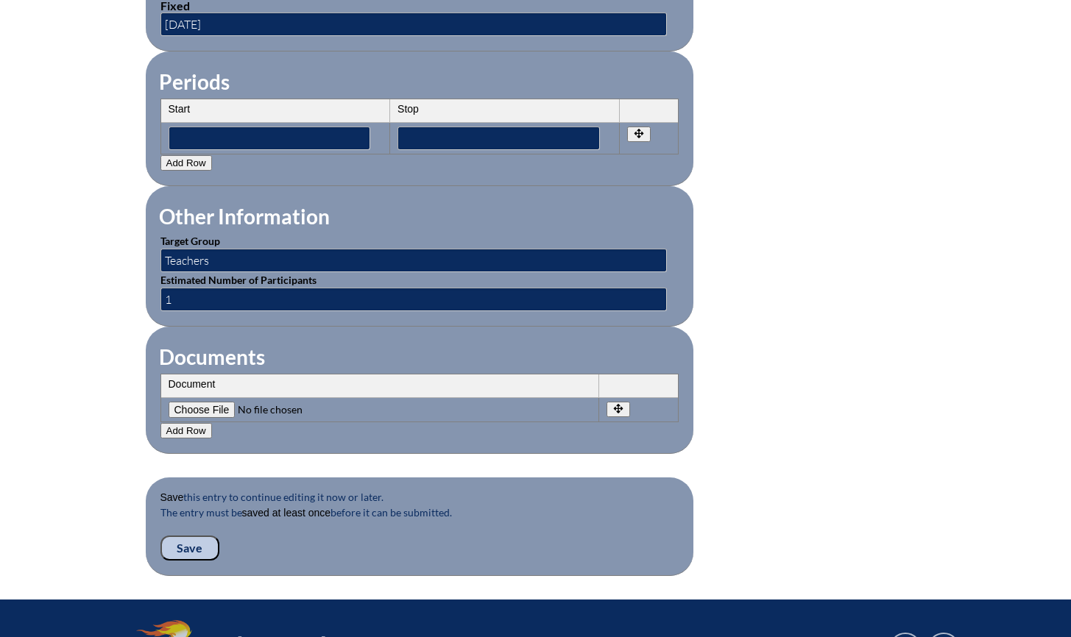
click at [191, 538] on input "Save" at bounding box center [189, 548] width 59 height 25
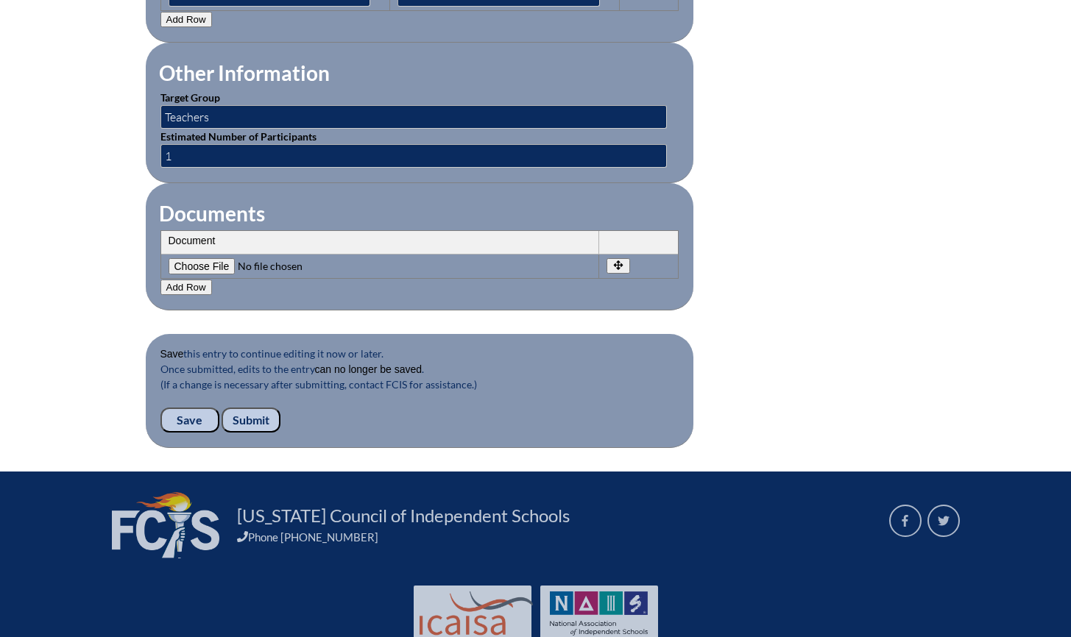
scroll to position [1400, 0]
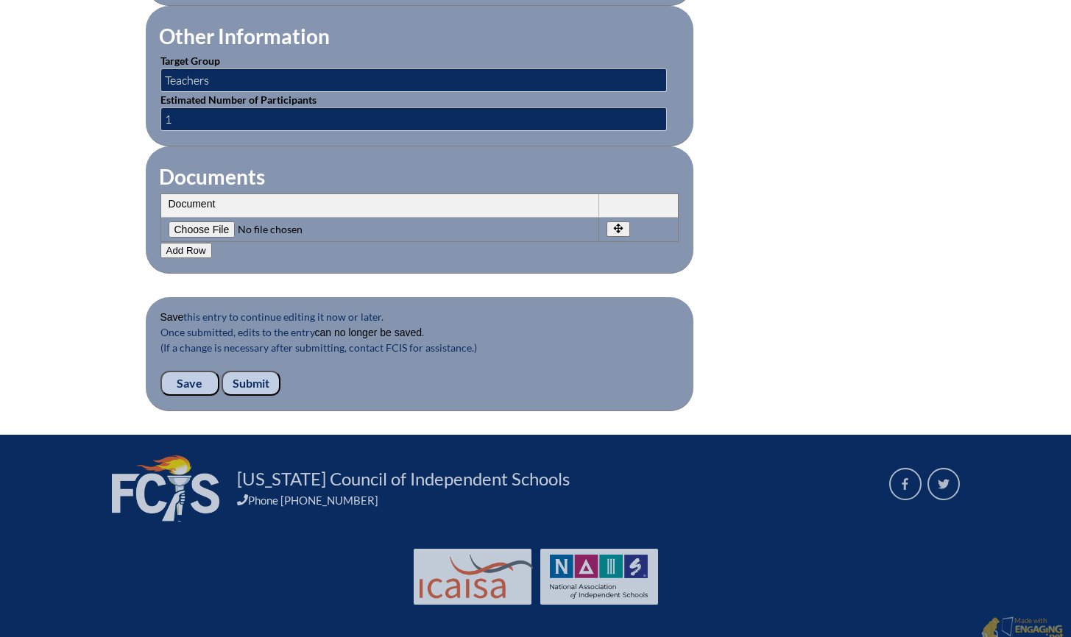
drag, startPoint x: 259, startPoint y: 376, endPoint x: 240, endPoint y: 357, distance: 27.1
click at [259, 376] on input "Submit" at bounding box center [251, 383] width 59 height 25
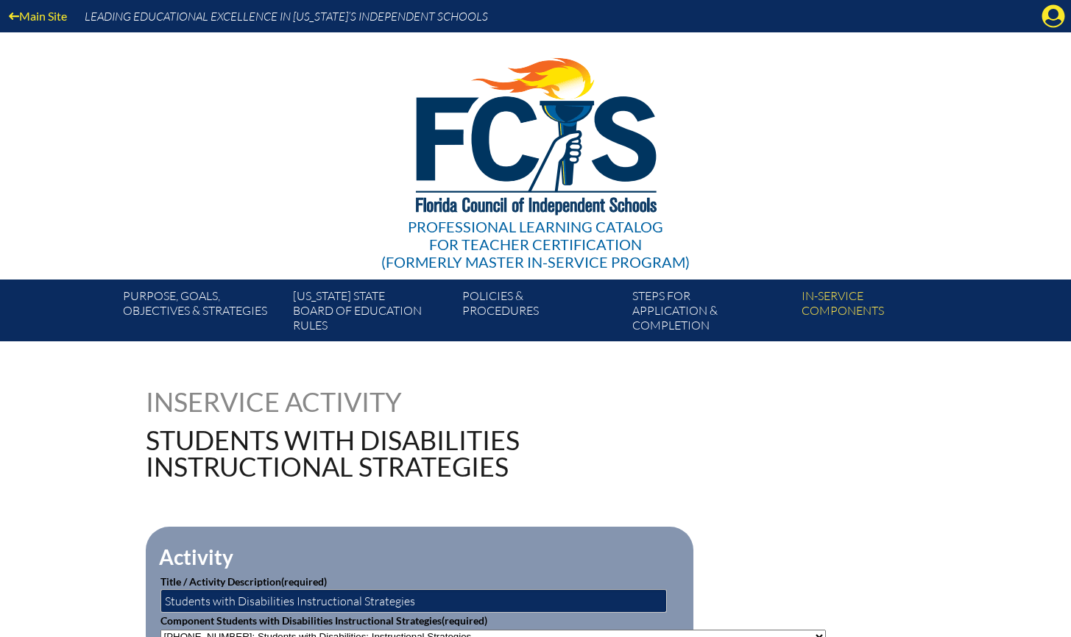
drag, startPoint x: 1051, startPoint y: 17, endPoint x: 1079, endPoint y: 10, distance: 28.7
click at [1051, 17] on icon "Manage account" at bounding box center [1053, 16] width 24 height 24
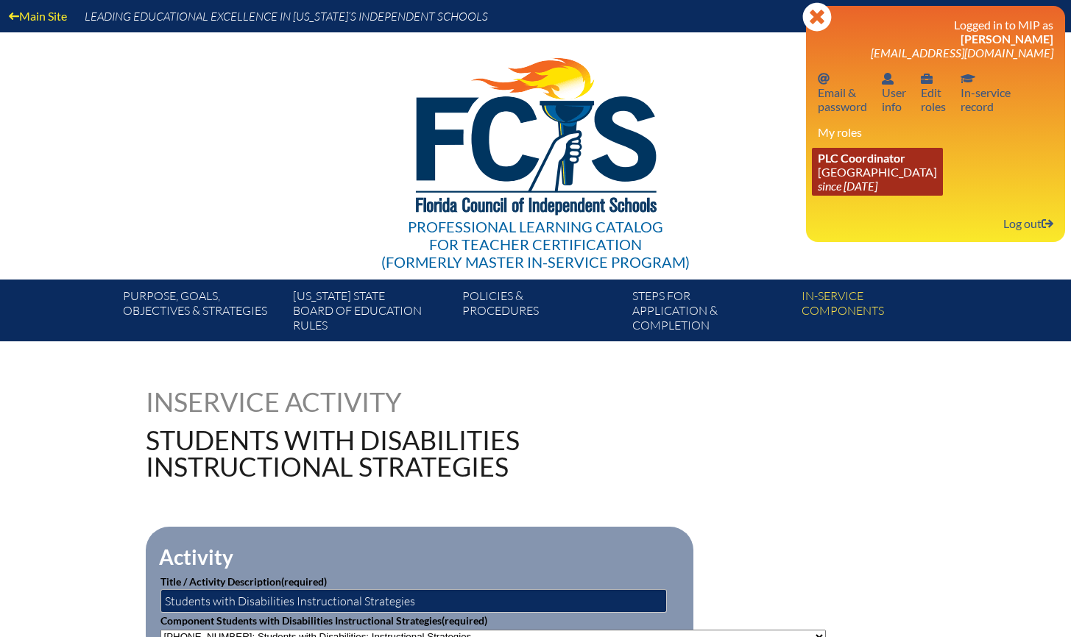
click at [874, 159] on span "PLC Coordinator" at bounding box center [862, 158] width 88 height 14
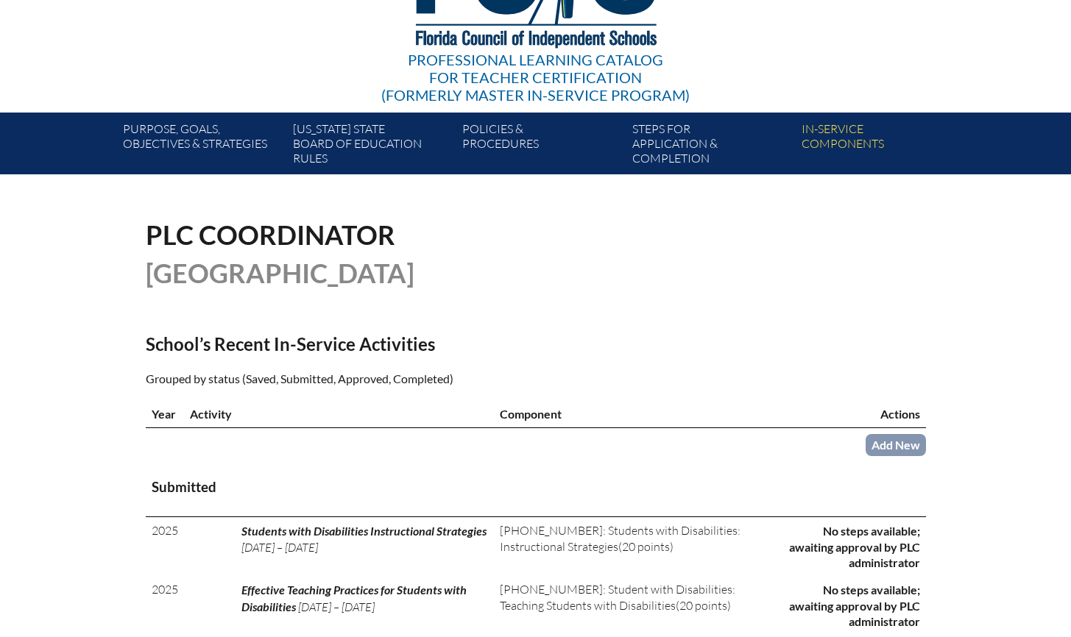
scroll to position [283, 0]
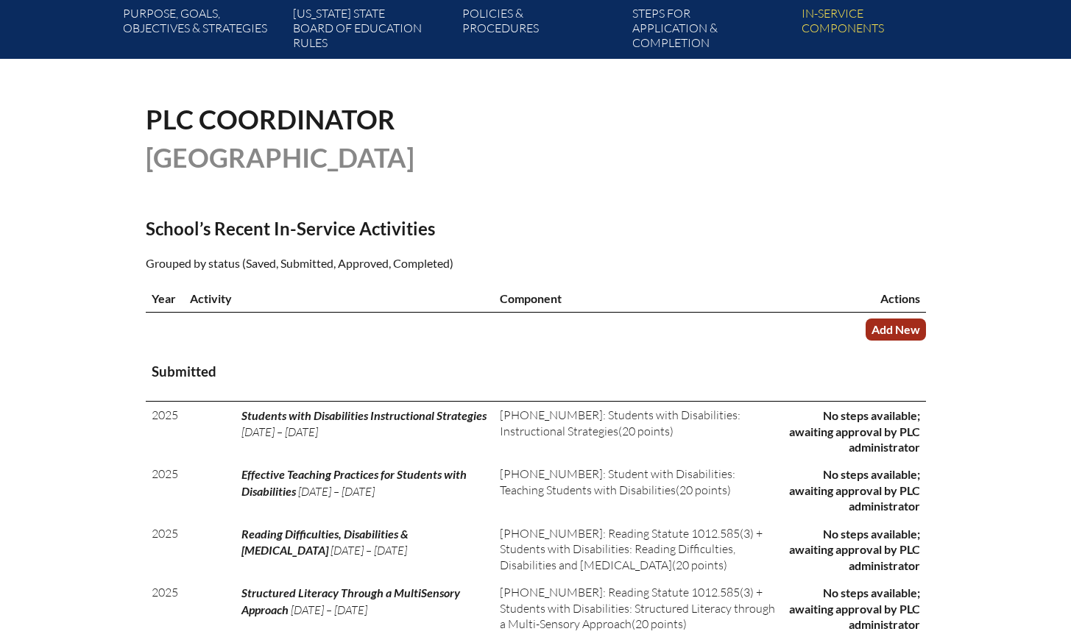
click at [918, 340] on link "Add New" at bounding box center [895, 329] width 60 height 21
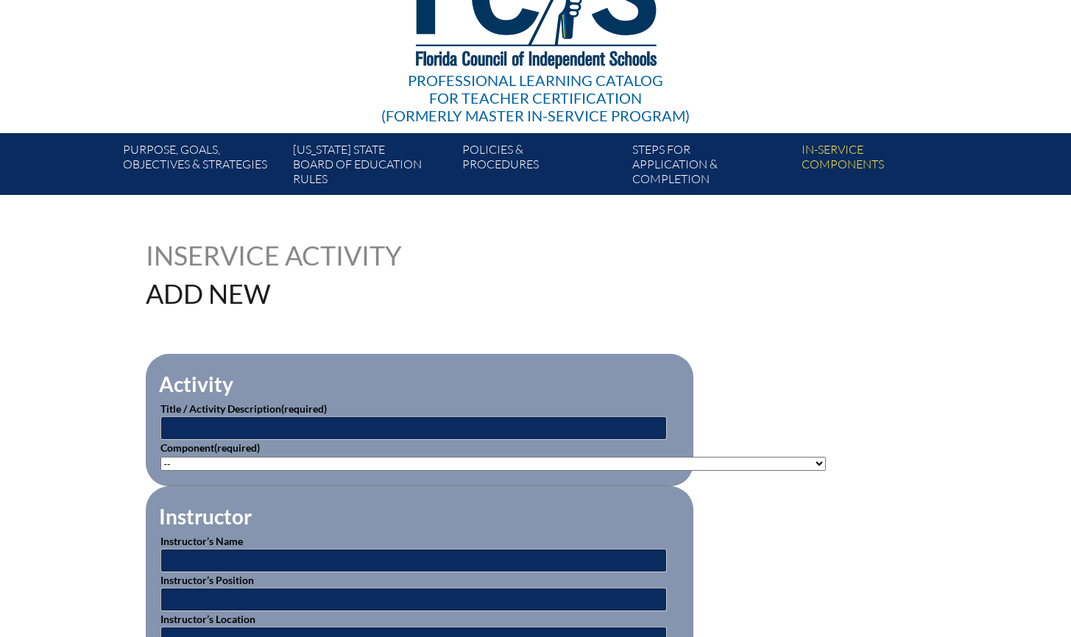
scroll to position [226, 0]
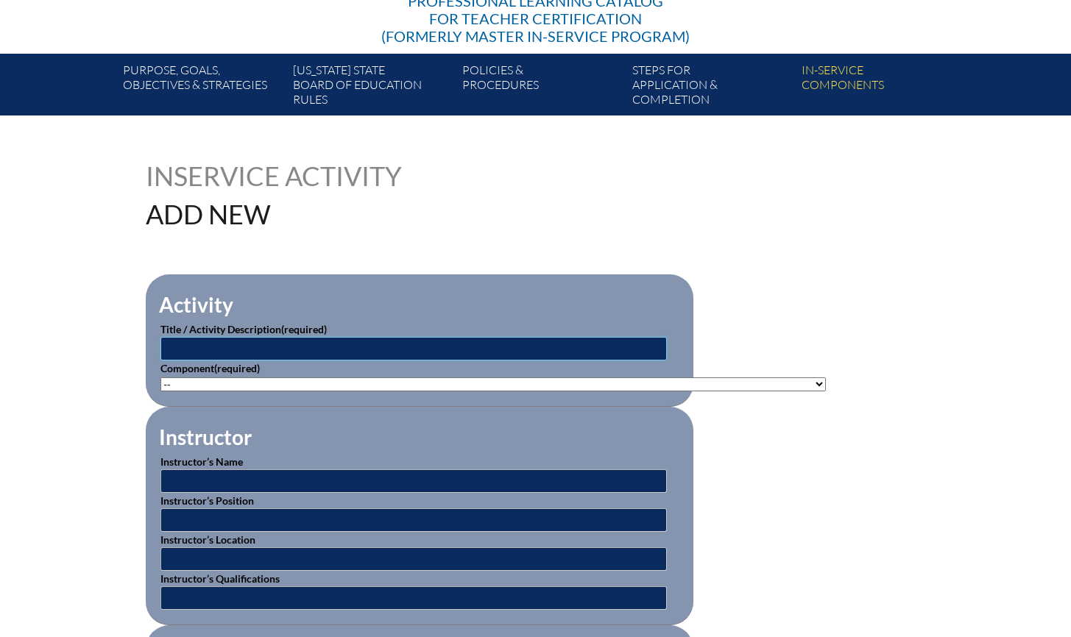
click at [427, 348] on input "text" at bounding box center [413, 349] width 506 height 24
type input "Reading Challenges 1: [MEDICAL_DATA] and More (SWD)"
click at [393, 378] on select"]"] "-- 1-000-001: Appropriate Art Activities 1-000-002: Concept and Art Process for…" at bounding box center [492, 385] width 665 height 14
click at [160, 378] on select"]"] "-- 1-000-001: Appropriate Art Activities 1-000-002: Concept and Art Process for…" at bounding box center [492, 385] width 665 height 14
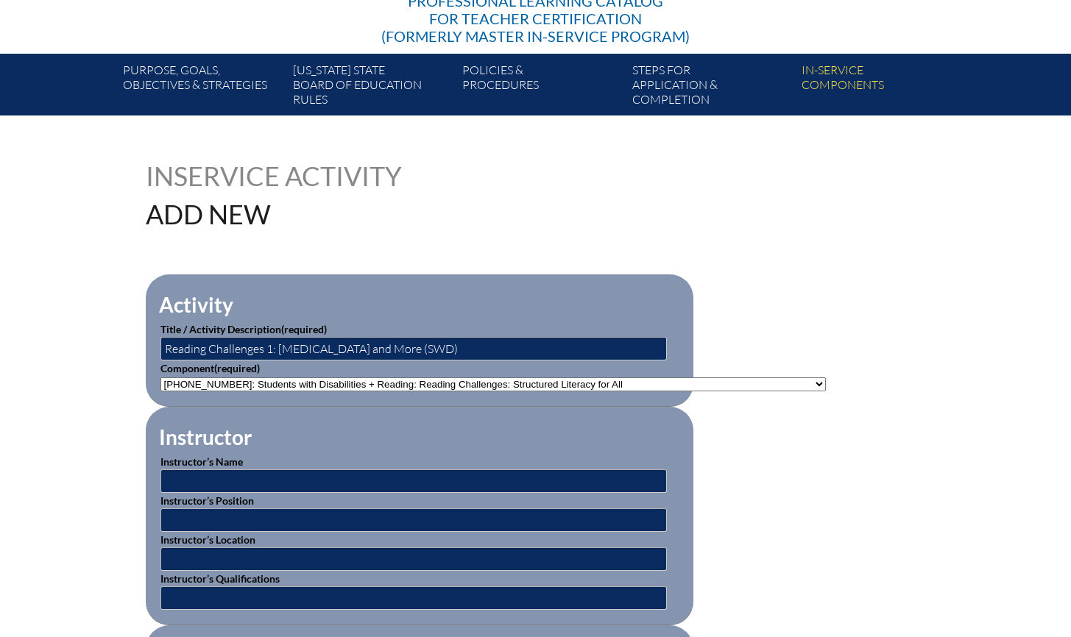
click at [499, 380] on select"]"] "-- 1-000-001: Appropriate Art Activities 1-000-002: Concept and Art Process for…" at bounding box center [492, 385] width 665 height 14
select select"]"] "125926"
click at [160, 378] on select"]"] "-- 1-000-001: Appropriate Art Activities 1-000-002: Concept and Art Process for…" at bounding box center [492, 385] width 665 height 14
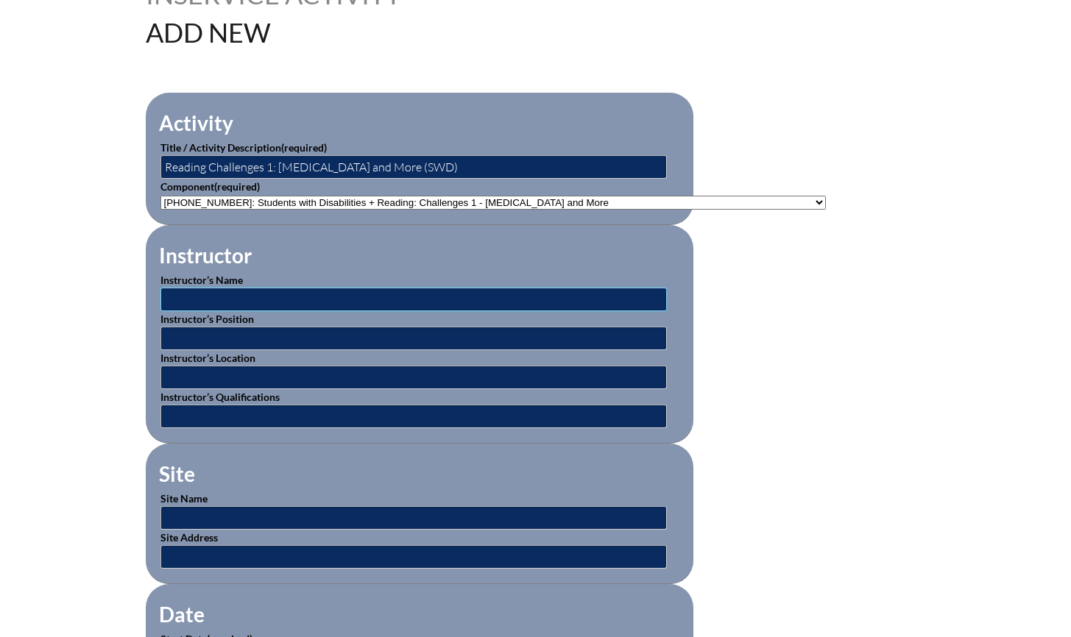
click at [275, 298] on input "text" at bounding box center [413, 300] width 506 height 24
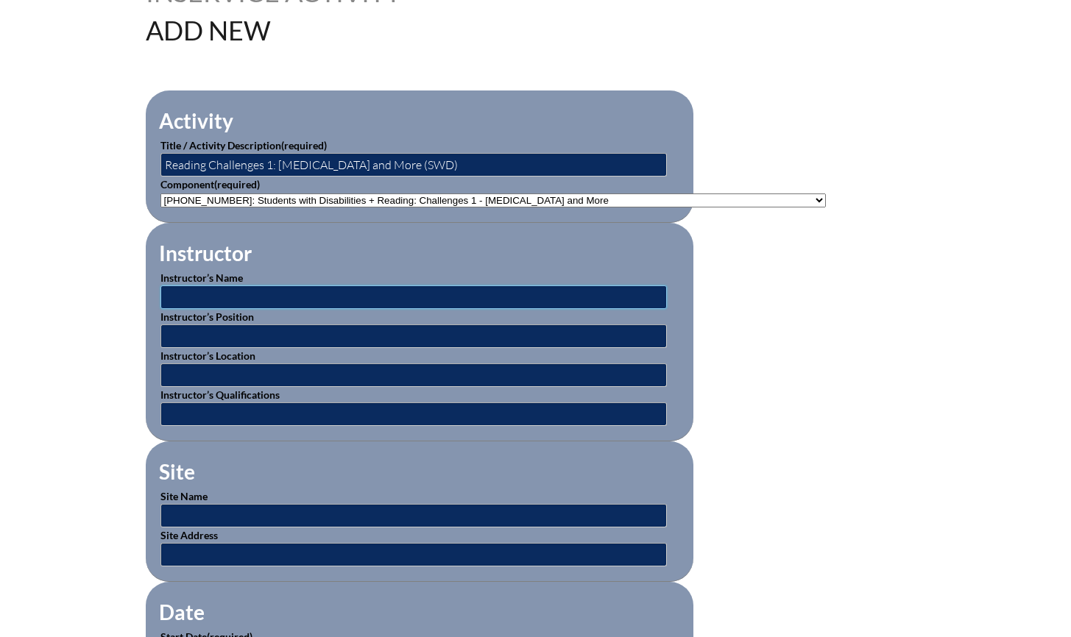
scroll to position [411, 0]
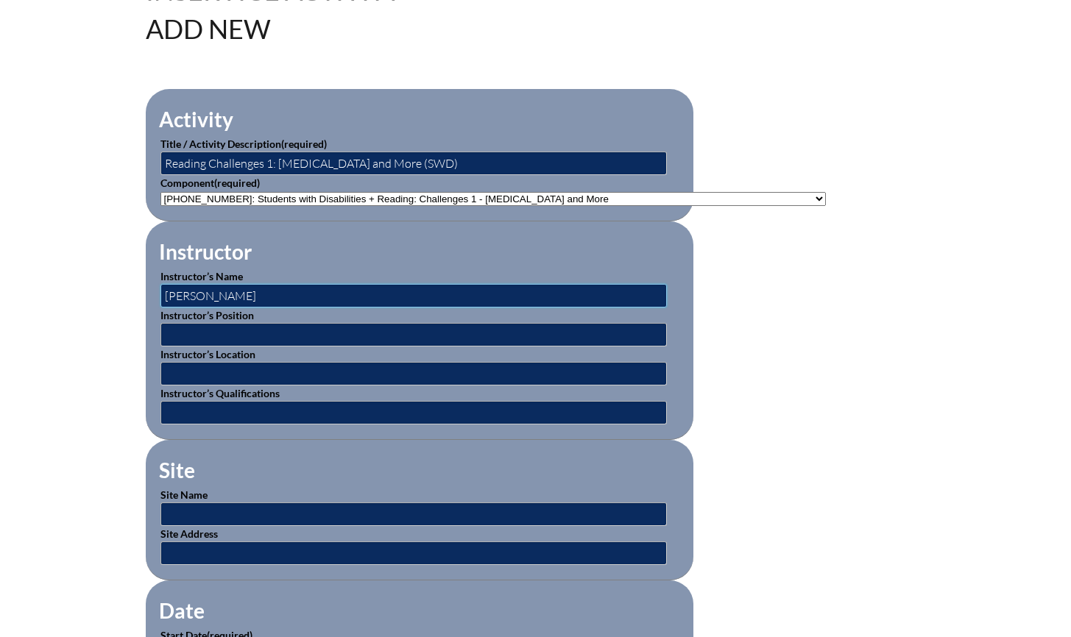
type input "Barbara Eubanks"
type input "Director"
type input "Online"
type input "Director and Trainer"
type input "Beacon Educator"
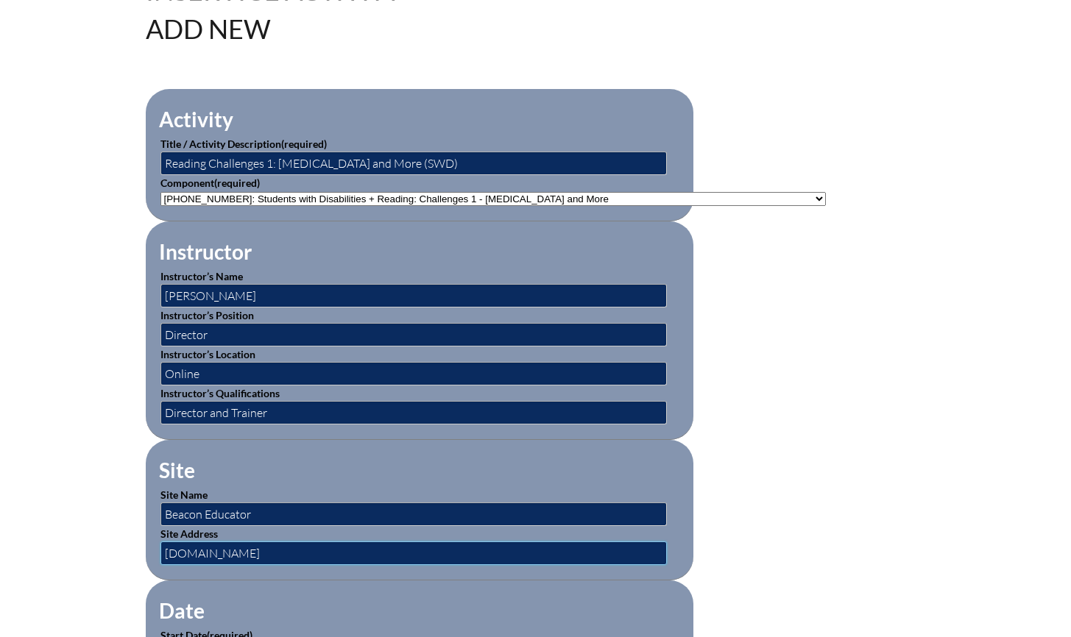
type input "www.beaconeducator.com"
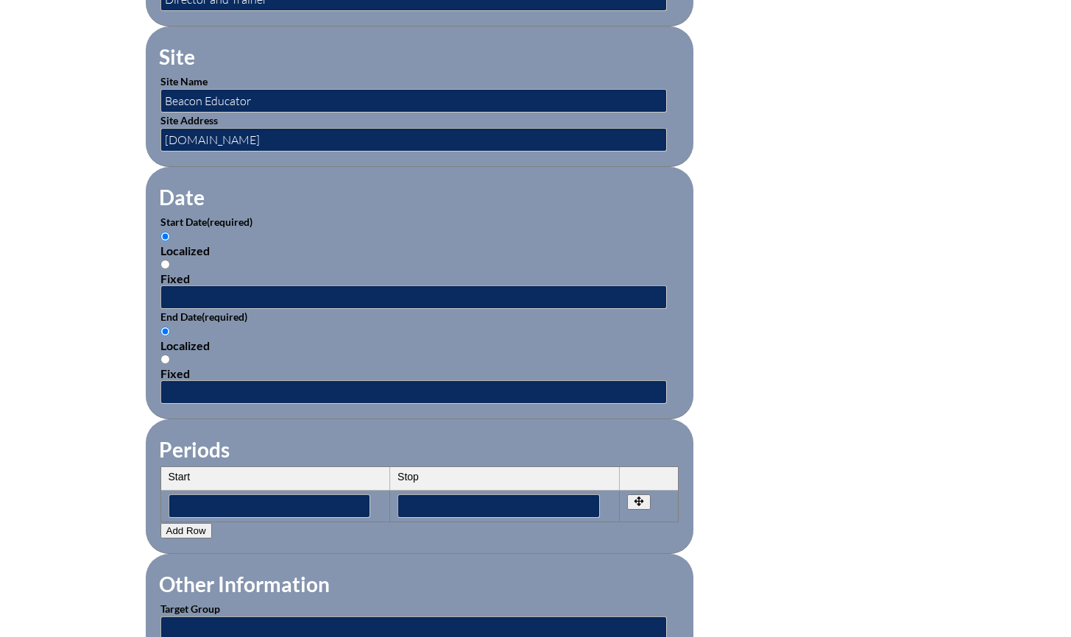
scroll to position [826, 0]
click at [165, 259] on input "Fixed" at bounding box center [165, 264] width 10 height 10
radio input "true"
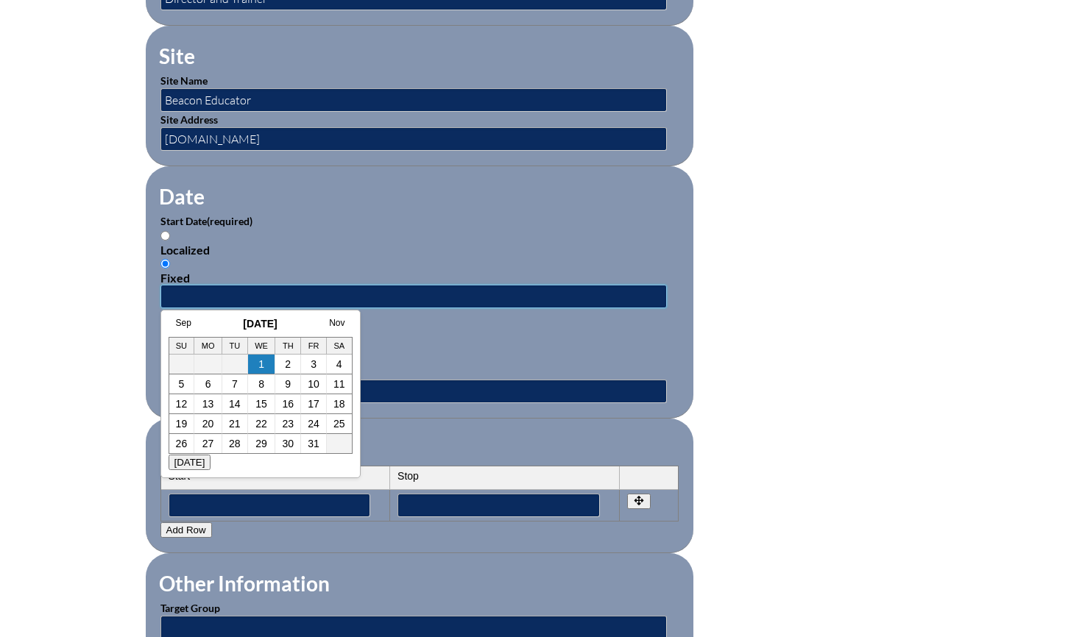
click at [198, 290] on input "text" at bounding box center [413, 297] width 506 height 24
type input "2025-07-01"
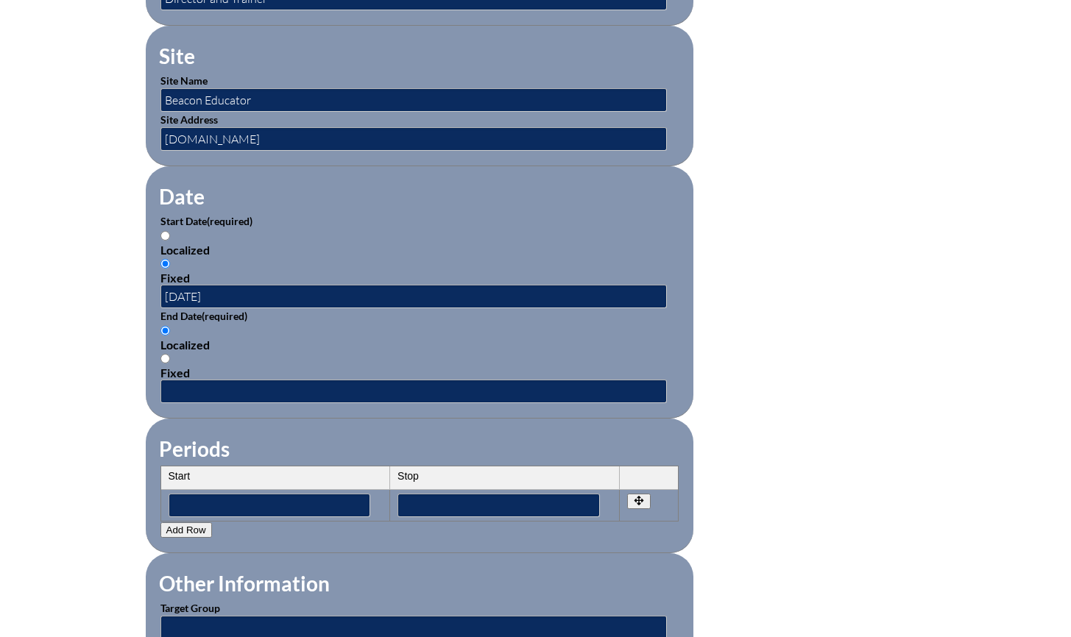
click at [166, 354] on input "Fixed" at bounding box center [165, 359] width 10 height 10
radio input "true"
click at [201, 388] on input "text" at bounding box center [413, 391] width 506 height 24
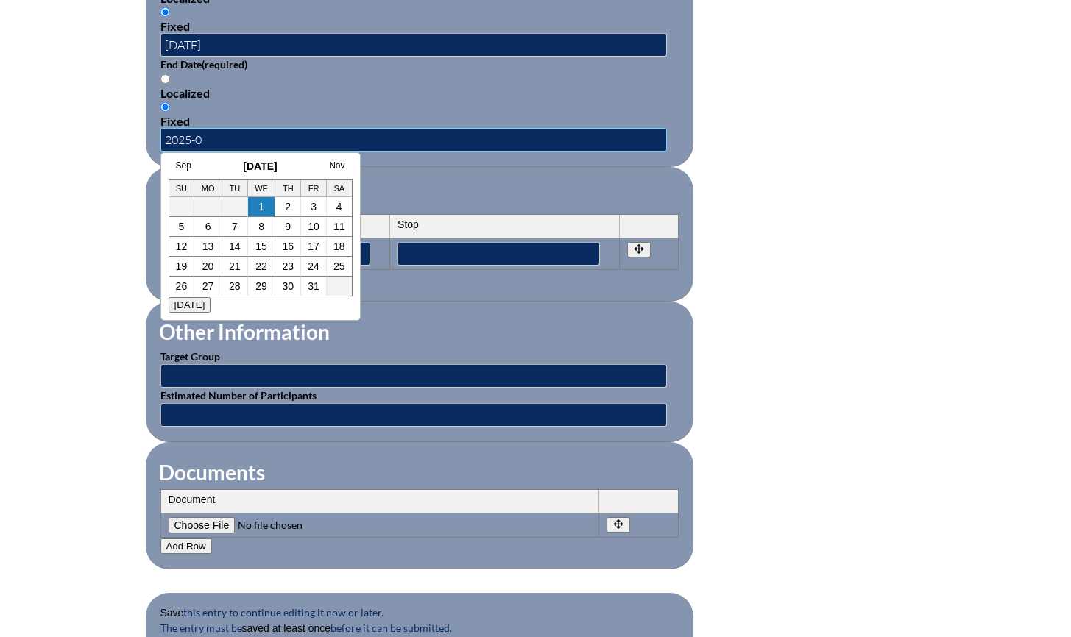
scroll to position [1074, 0]
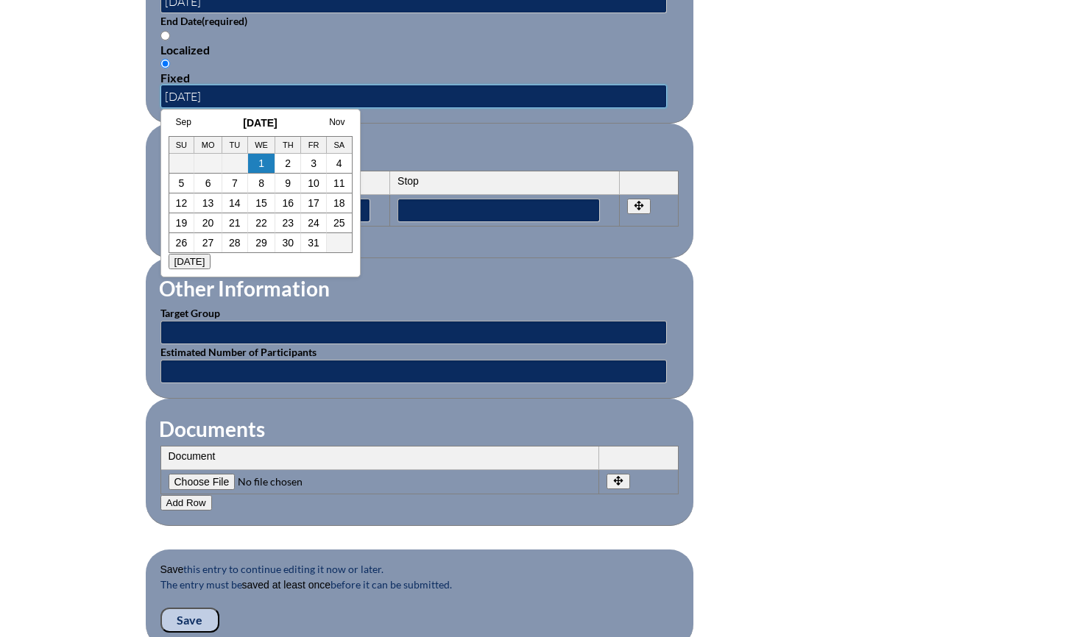
type input "2025-08-30"
click at [494, 144] on fieldset "Periods Start Stop No rows created Add new row Start Stop Start Stop" at bounding box center [420, 191] width 548 height 135
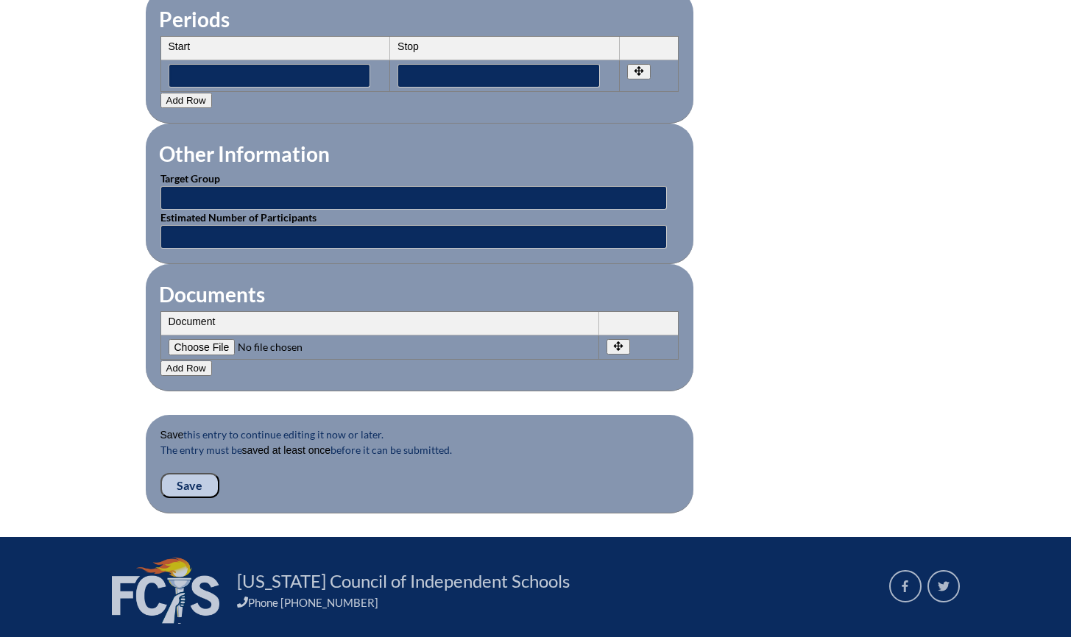
scroll to position [1257, 0]
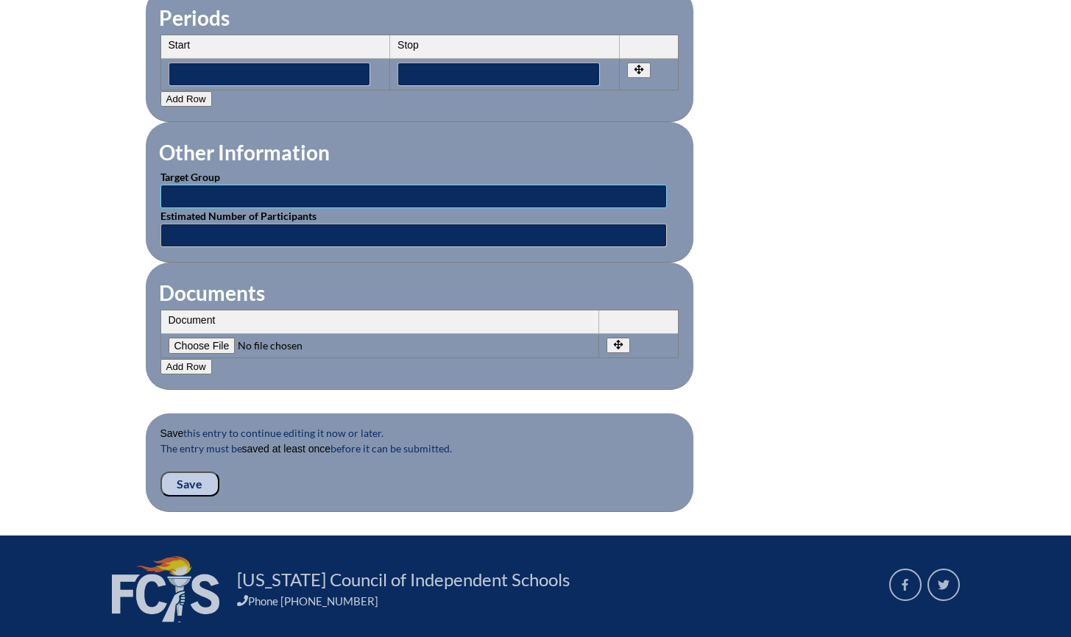
click at [258, 185] on input "text" at bounding box center [413, 197] width 506 height 24
type input "Teachers"
type input "1"
click at [408, 263] on fieldset "Documents Document No rows created Add new row Document Remove File Undo Remove…" at bounding box center [420, 326] width 548 height 127
click at [185, 472] on input "Save" at bounding box center [189, 484] width 59 height 25
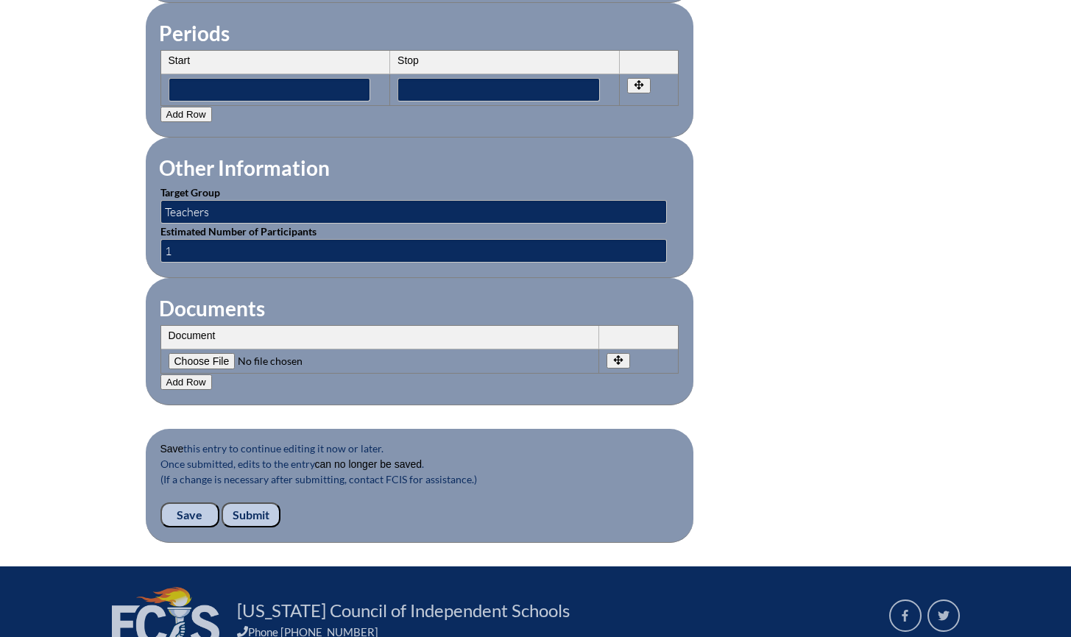
scroll to position [1400, 0]
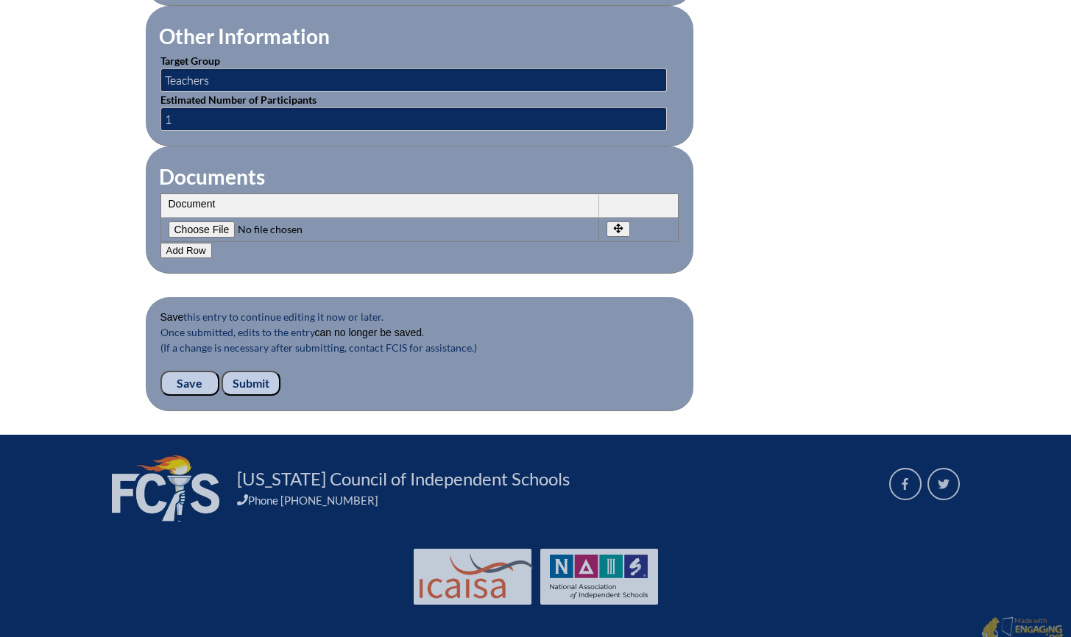
click at [252, 371] on input "Submit" at bounding box center [251, 383] width 59 height 25
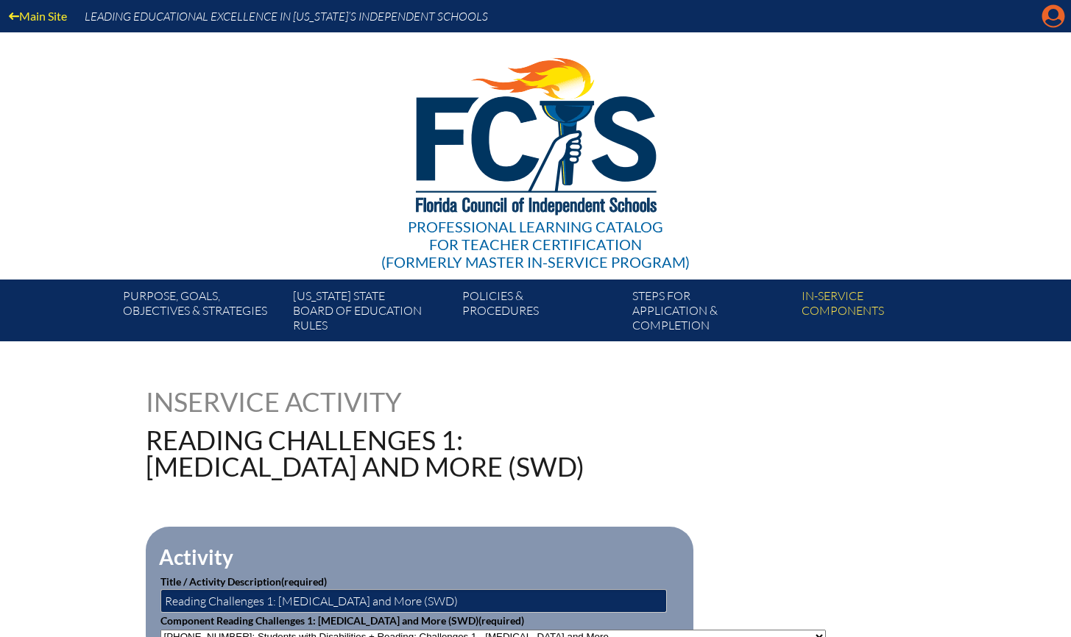
click at [1049, 18] on icon "Manage account" at bounding box center [1053, 16] width 24 height 24
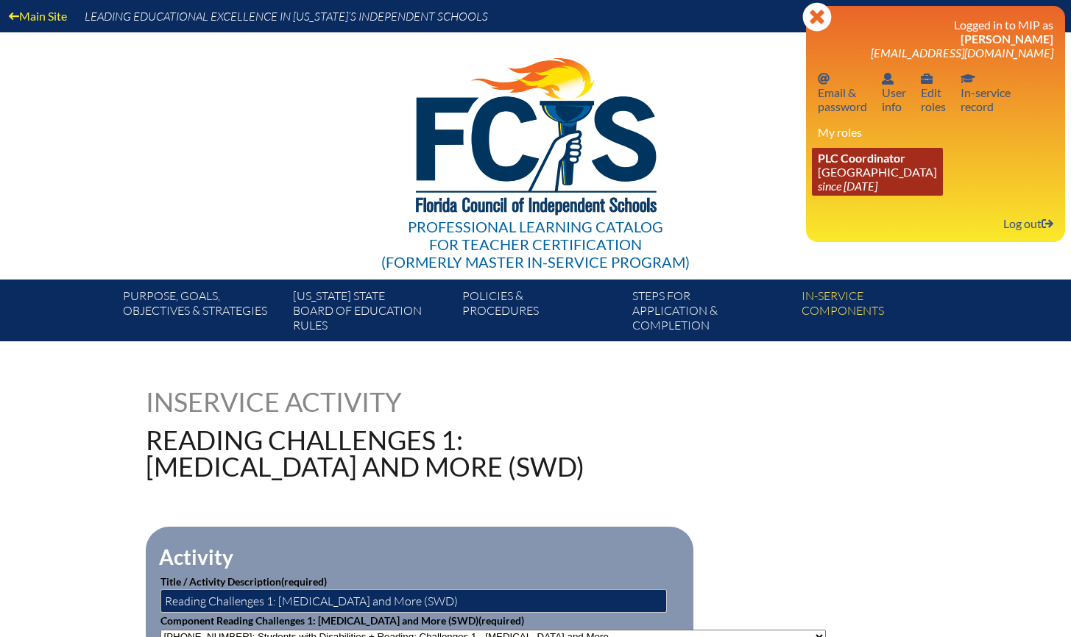
click at [877, 163] on link "PLC Coordinator [GEOGRAPHIC_DATA] since [DATE]" at bounding box center [877, 172] width 131 height 48
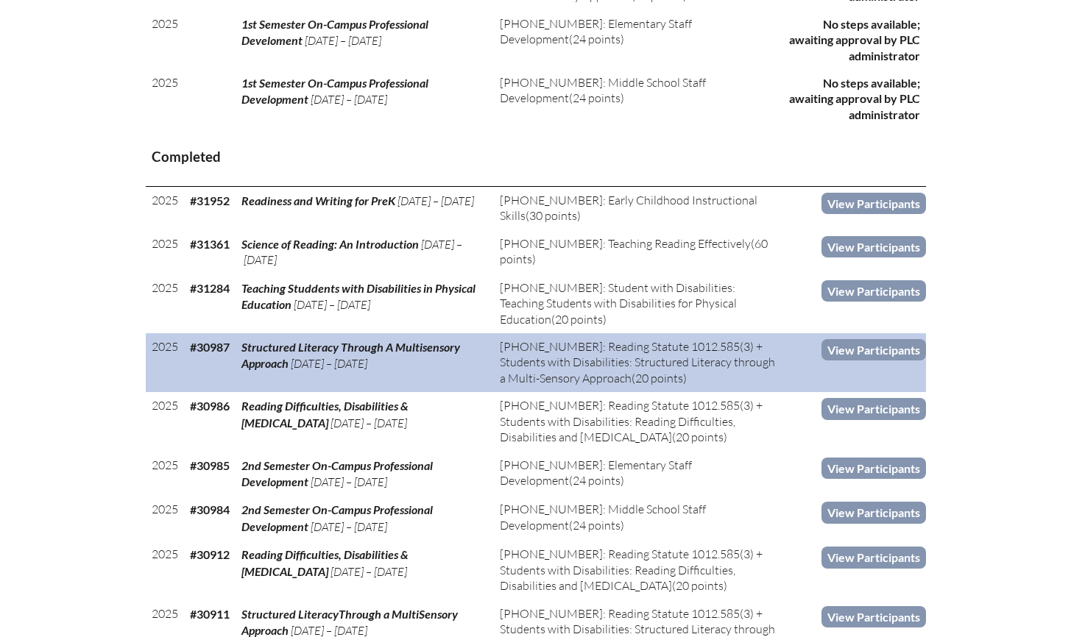
scroll to position [971, 0]
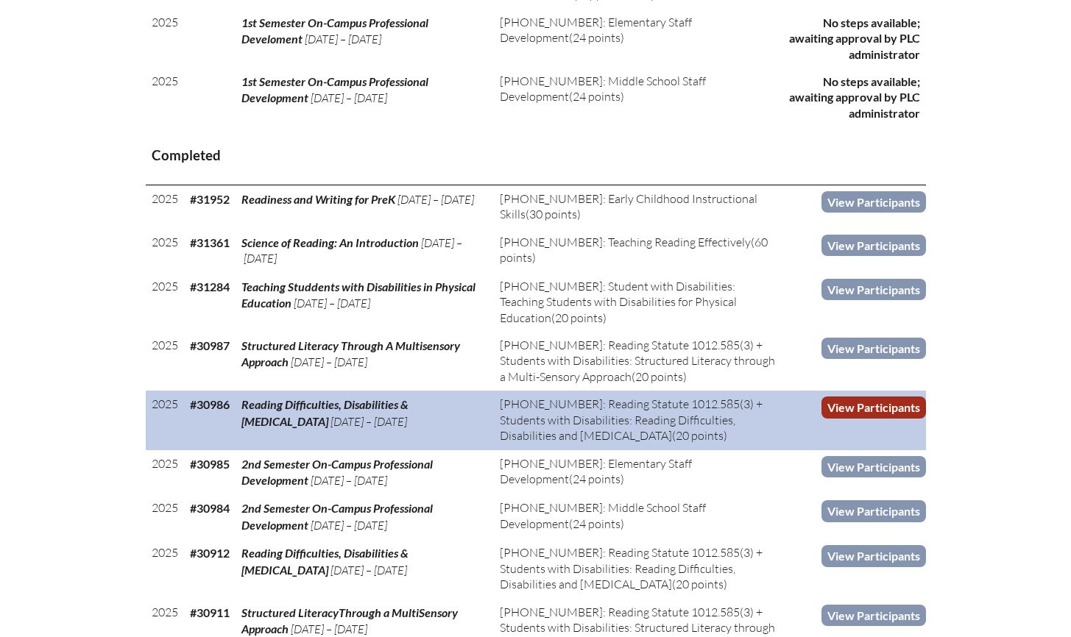
click at [877, 418] on link "View Participants" at bounding box center [873, 407] width 105 height 21
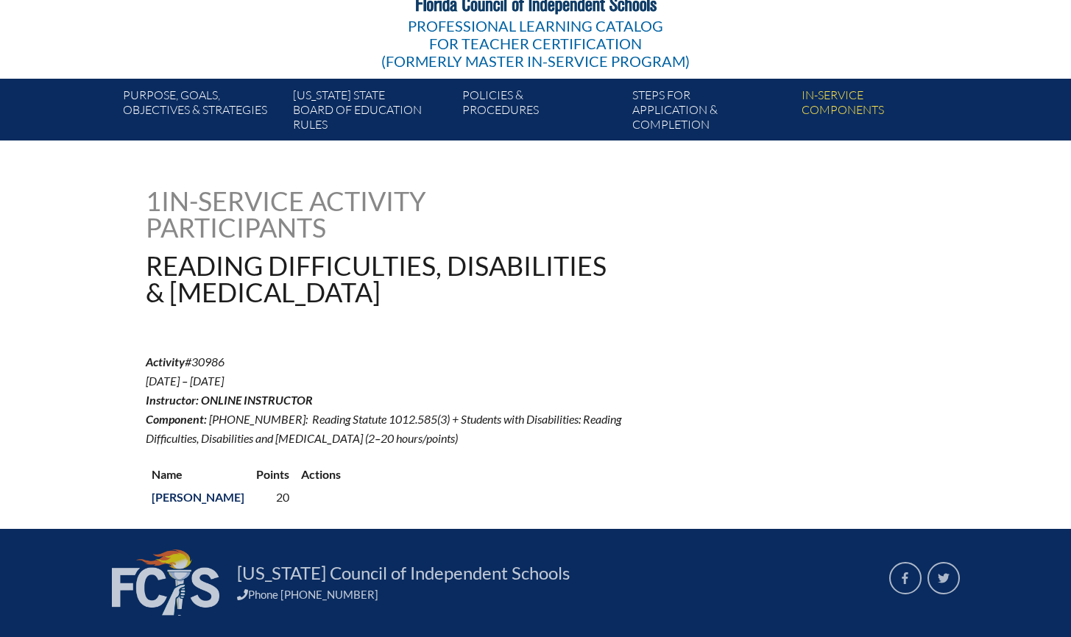
scroll to position [304, 0]
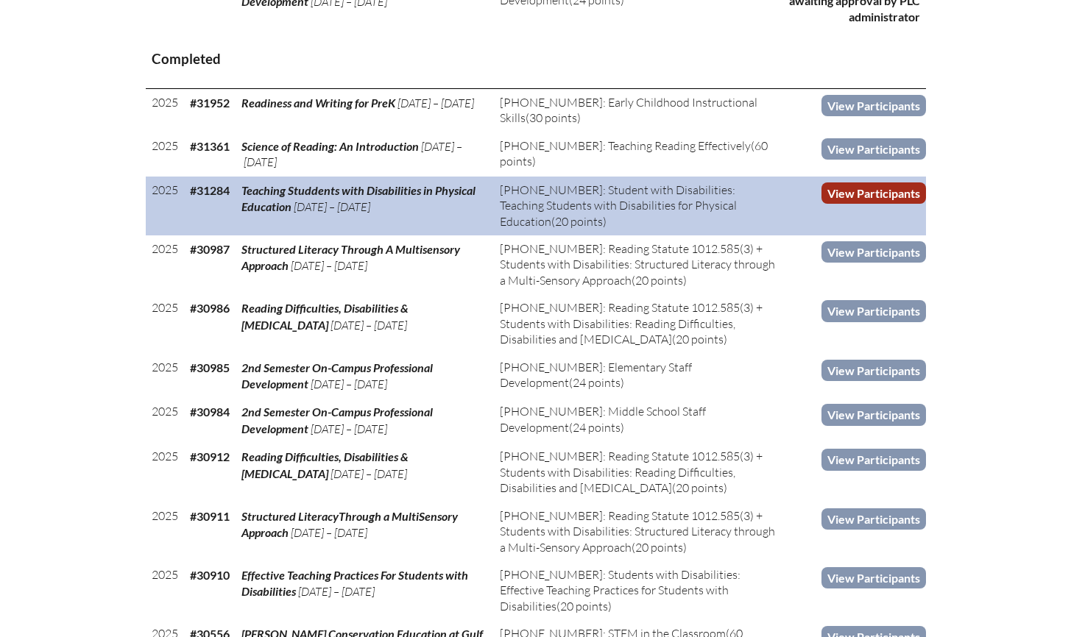
scroll to position [1091, 0]
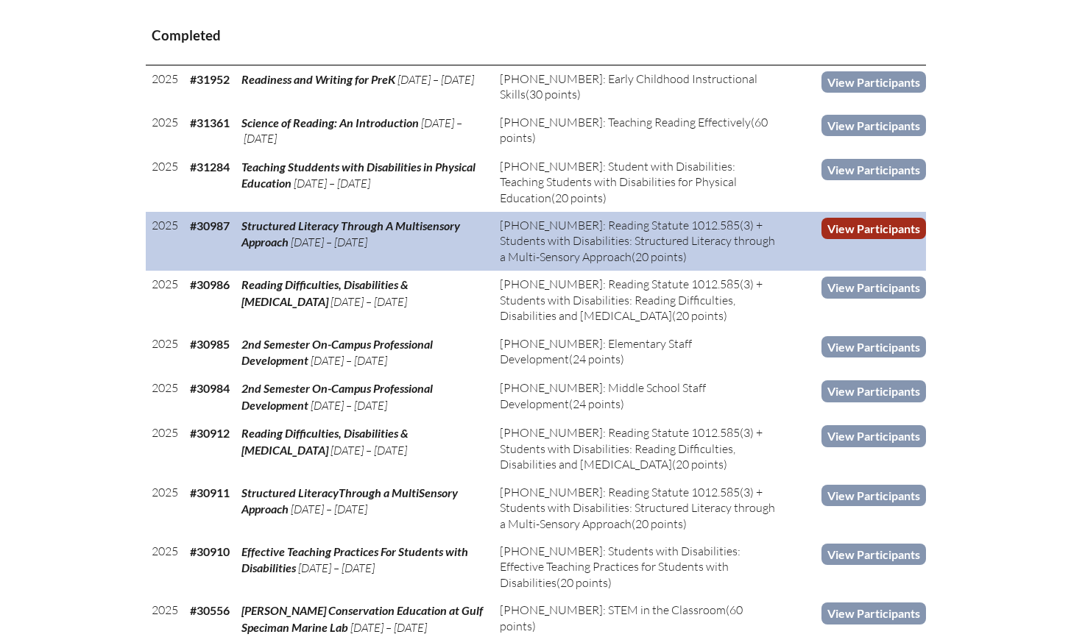
click at [890, 239] on link "View Participants" at bounding box center [873, 228] width 105 height 21
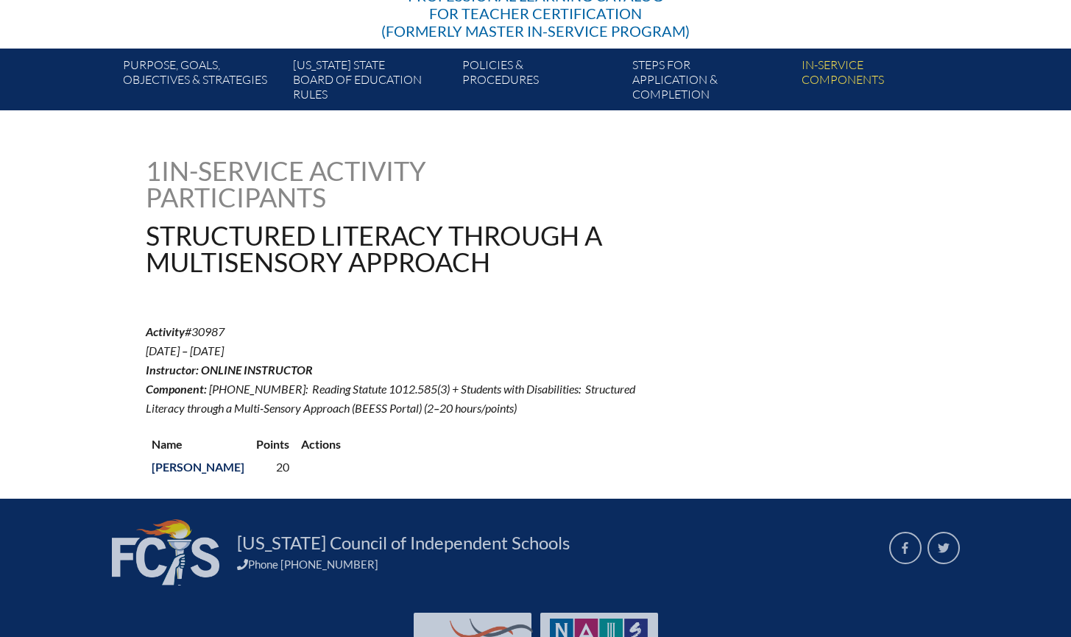
scroll to position [304, 0]
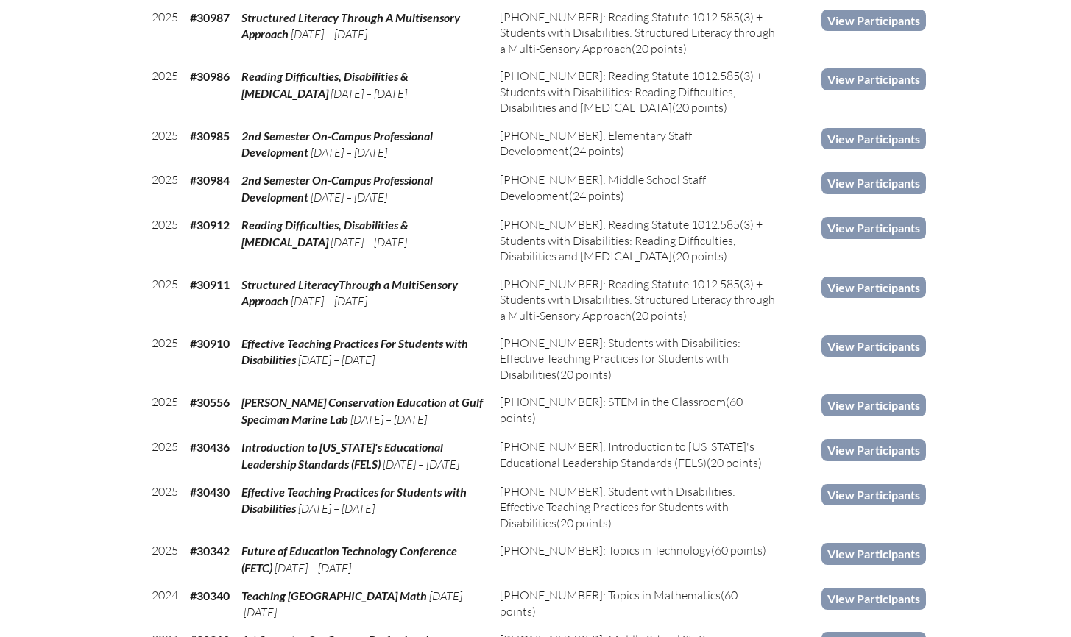
scroll to position [1306, 0]
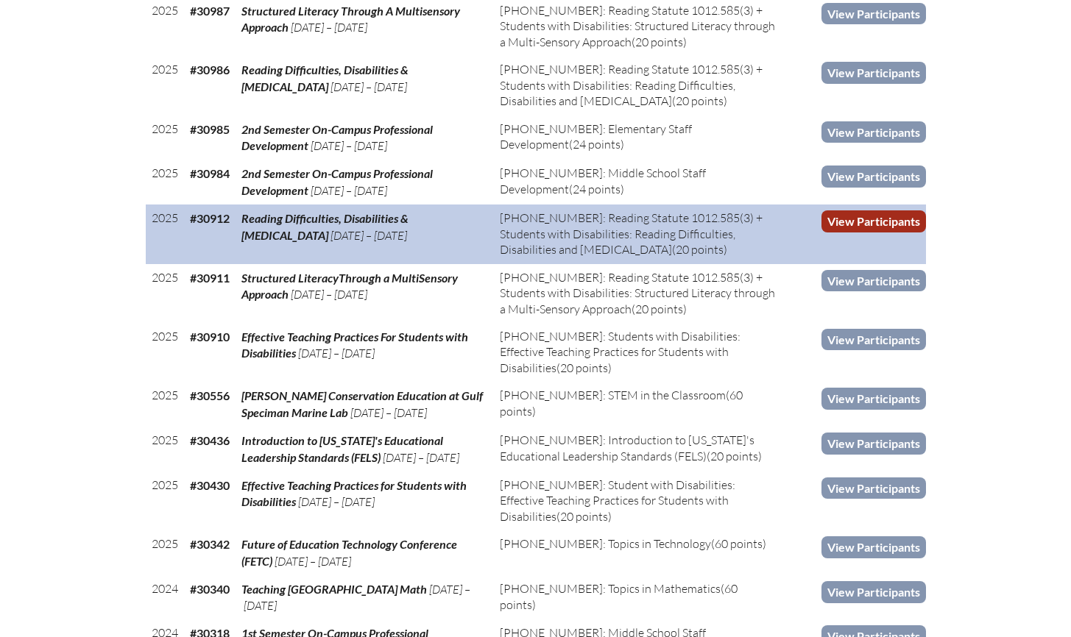
click at [860, 232] on link "View Participants" at bounding box center [873, 220] width 105 height 21
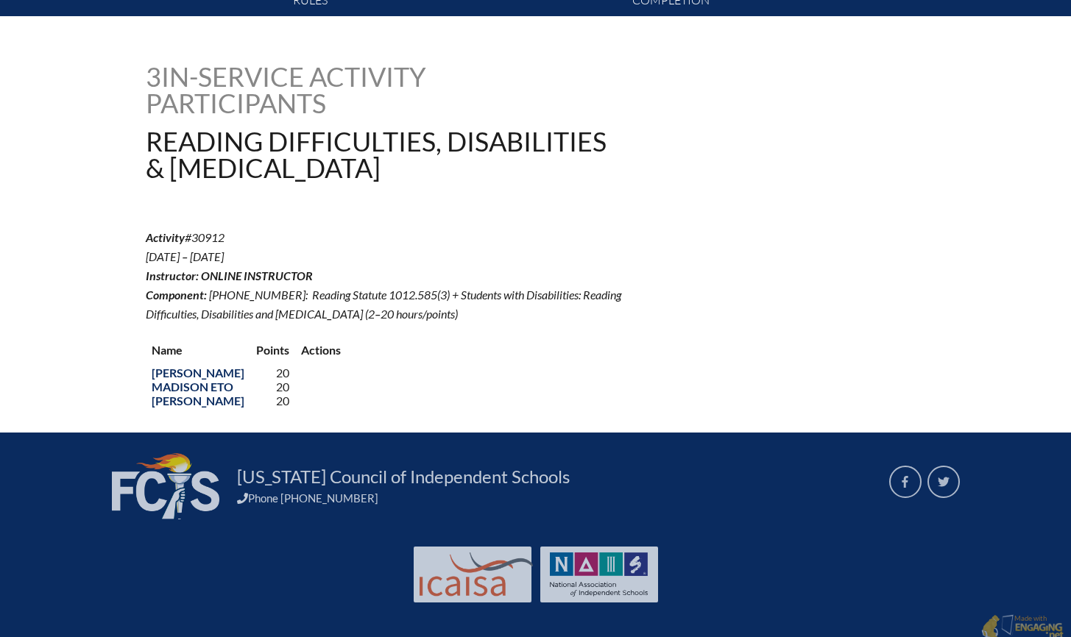
scroll to position [332, 0]
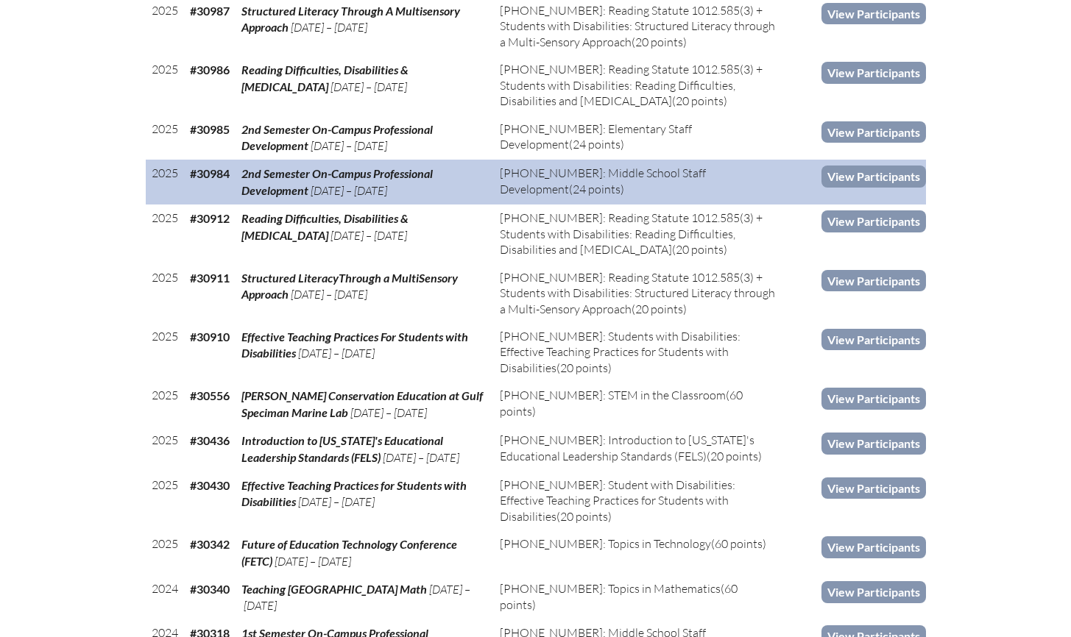
scroll to position [1317, 0]
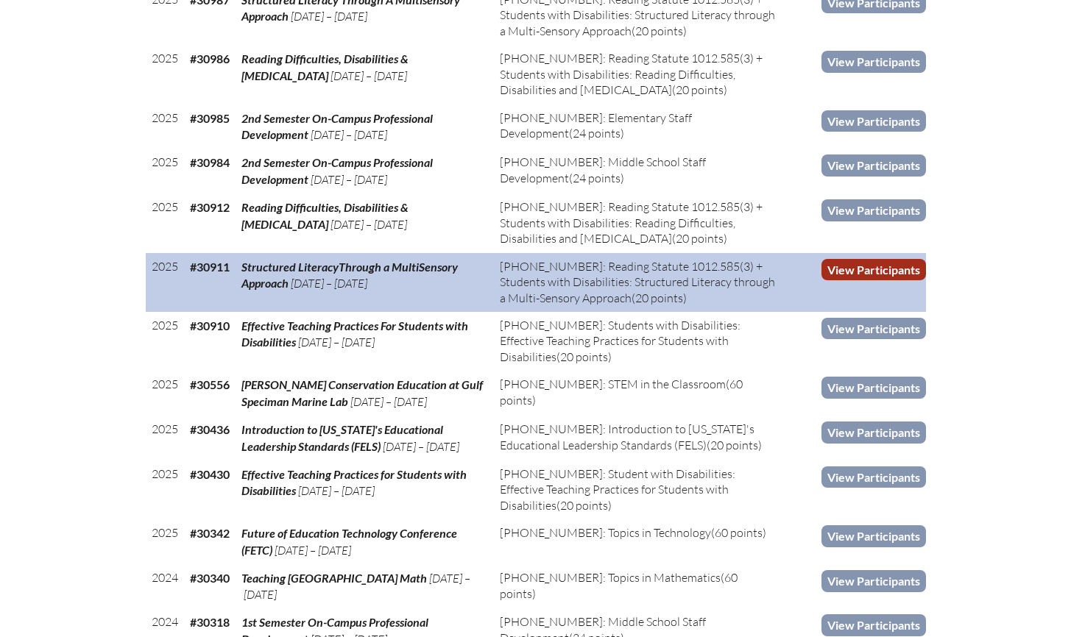
click at [876, 280] on link "View Participants" at bounding box center [873, 269] width 105 height 21
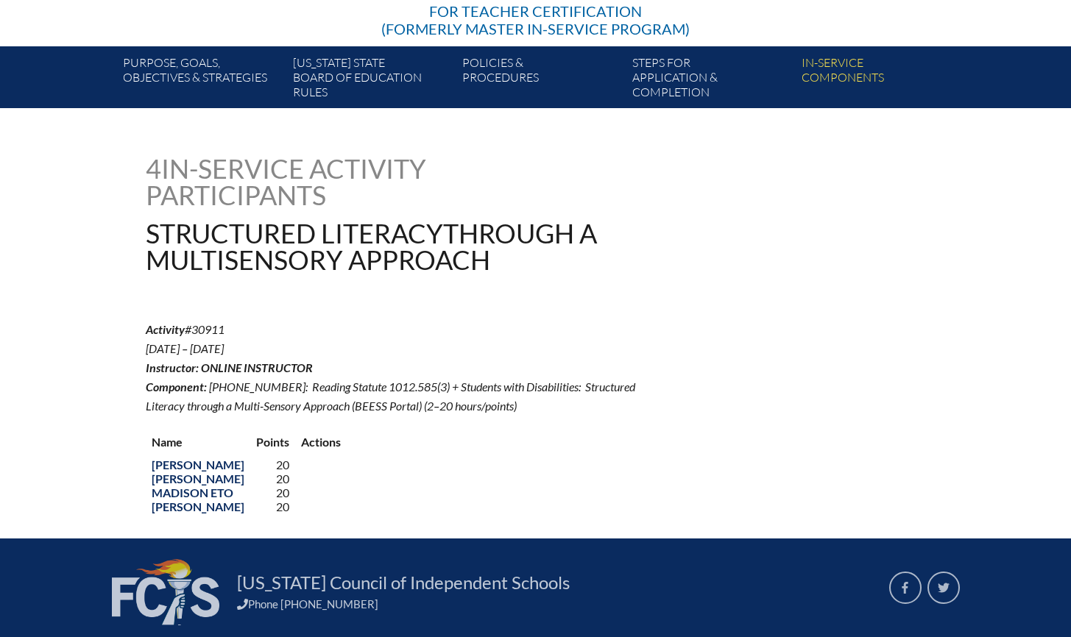
scroll to position [346, 0]
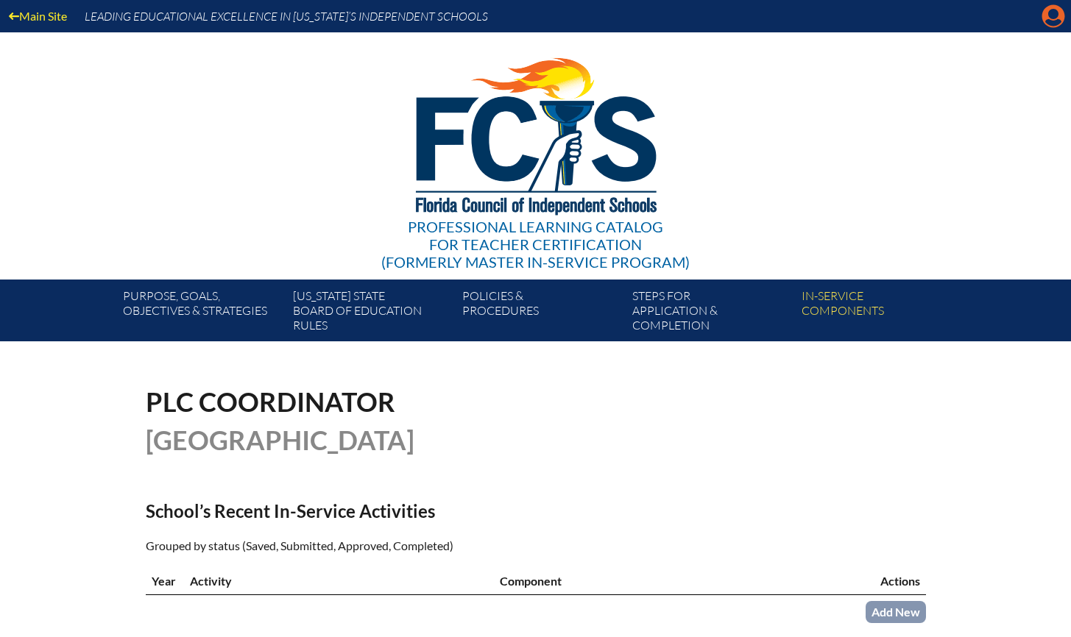
click at [1054, 13] on icon "Manage account" at bounding box center [1053, 16] width 24 height 24
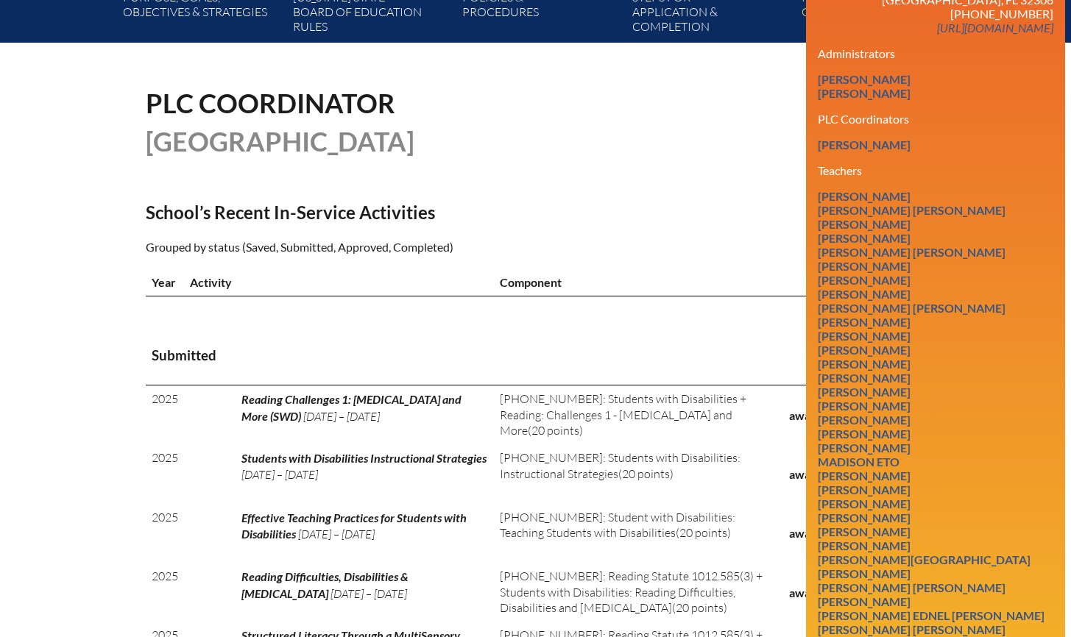
scroll to position [255, 0]
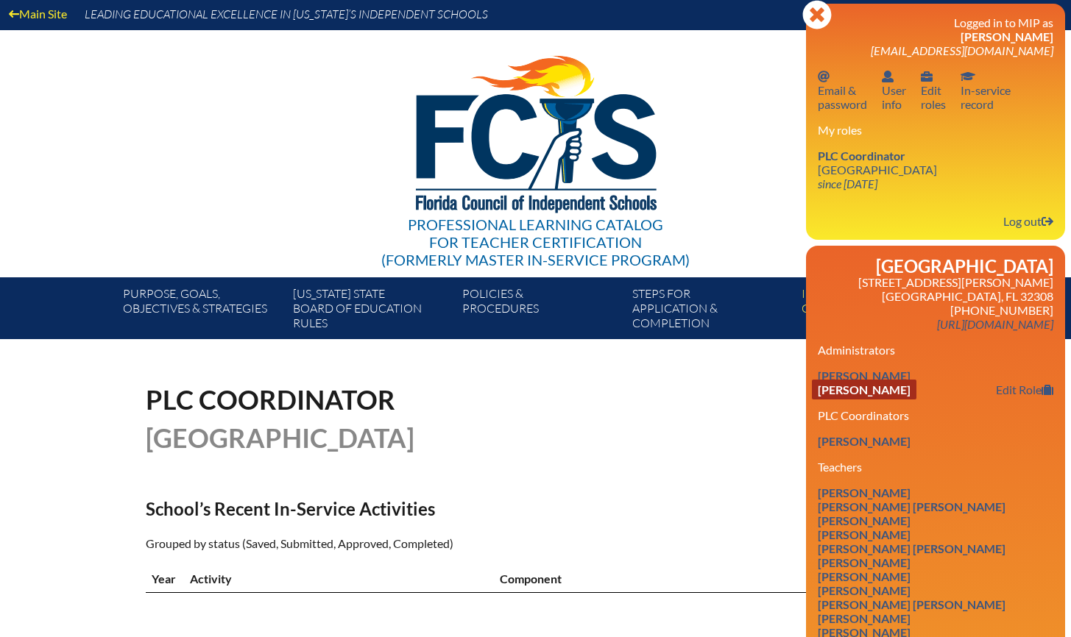
scroll to position [0, 0]
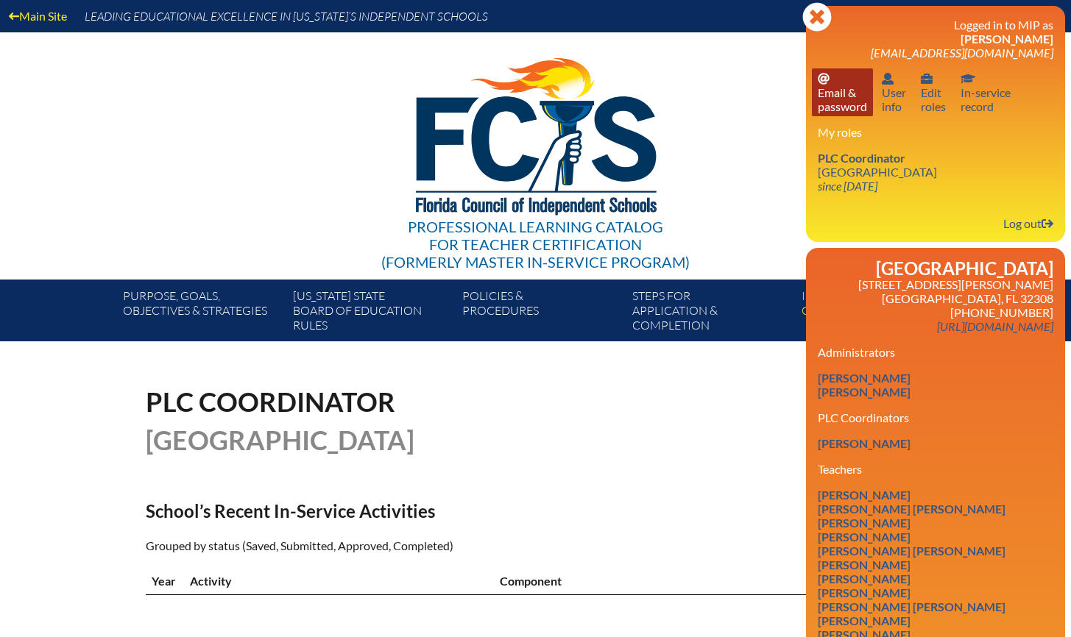
drag, startPoint x: 819, startPoint y: 15, endPoint x: 915, endPoint y: 77, distance: 114.3
click at [819, 15] on icon "Close" at bounding box center [816, 16] width 29 height 29
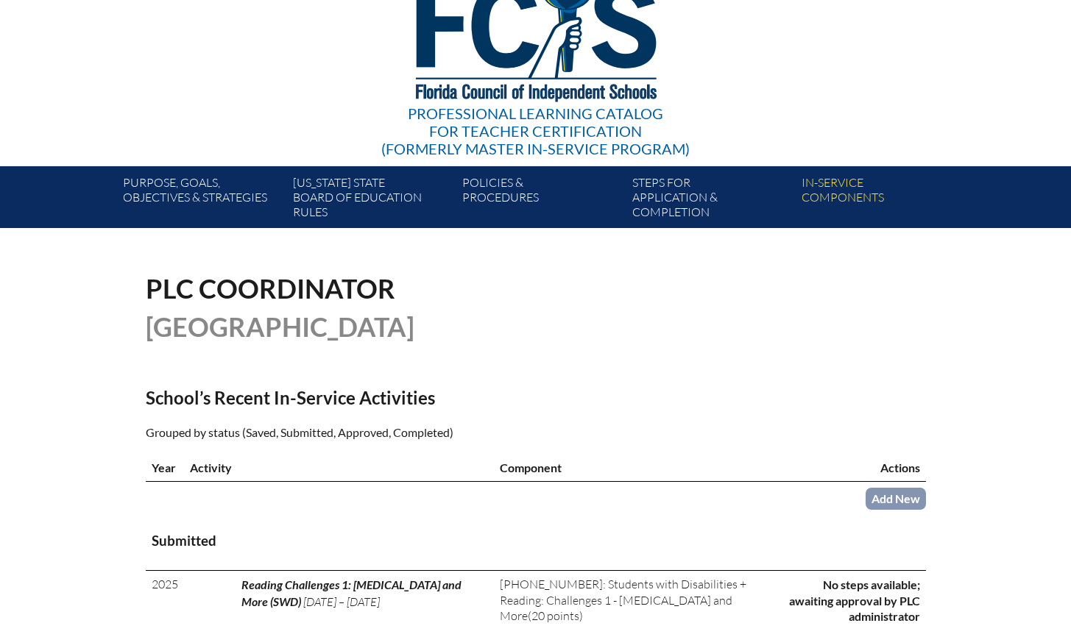
scroll to position [118, 0]
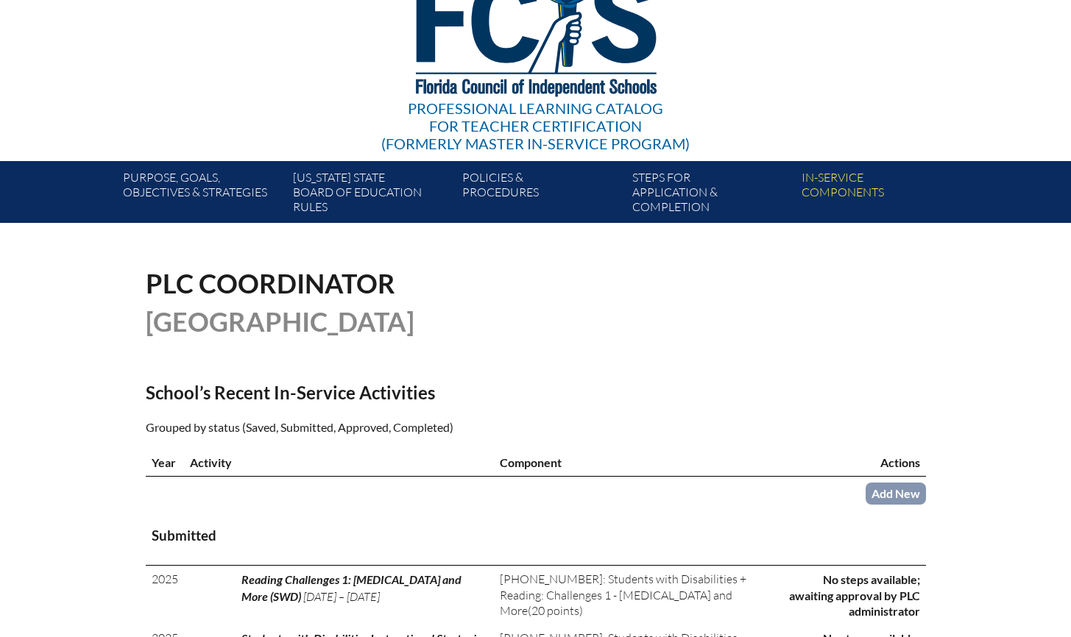
drag, startPoint x: 903, startPoint y: 507, endPoint x: 927, endPoint y: 514, distance: 24.7
click at [903, 504] on link "Add New" at bounding box center [895, 493] width 60 height 21
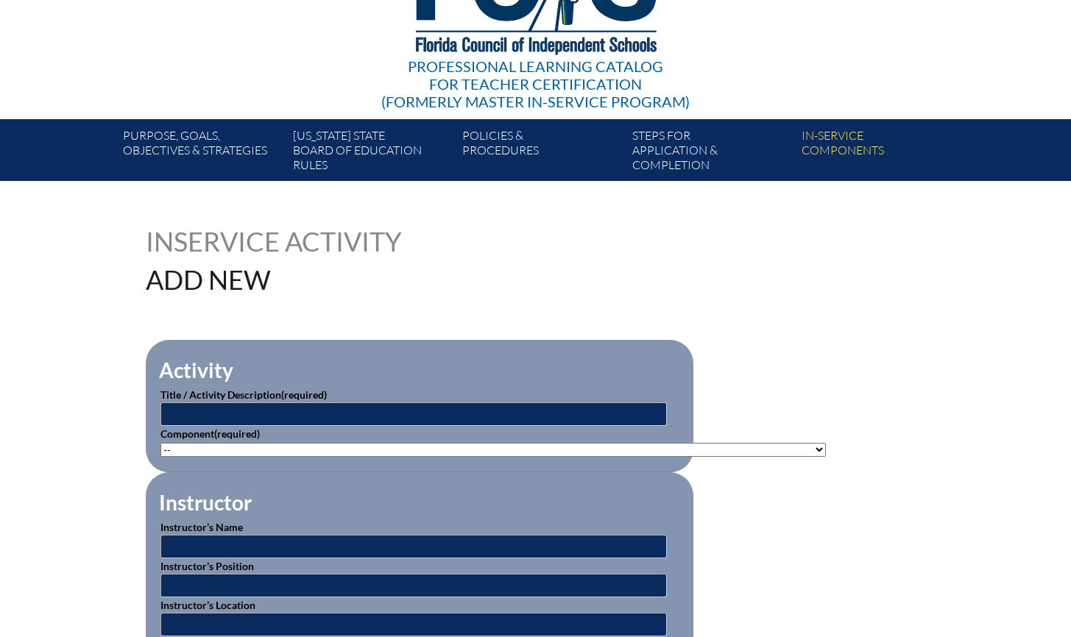
scroll to position [166, 0]
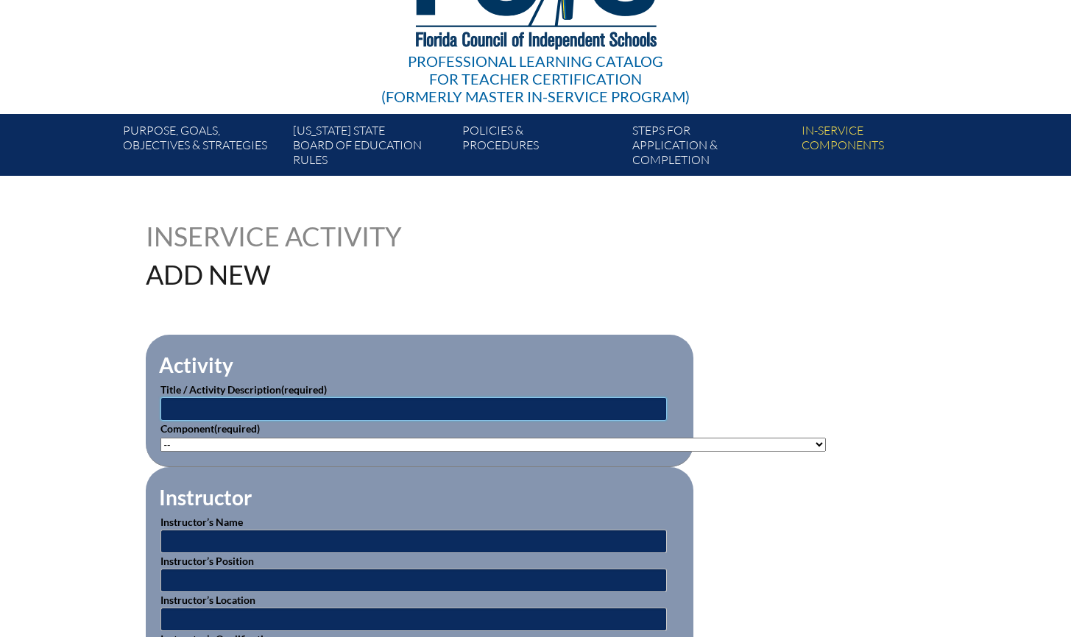
click at [314, 404] on input "text" at bounding box center [413, 409] width 506 height 24
type input "Math Summit"
click at [262, 445] on select"]"] "-- 1-000-001: Appropriate Art Activities 1-000-002: Concept and Art Process for…" at bounding box center [492, 445] width 665 height 14
select select"]"] "20377"
click at [160, 438] on select"]"] "-- 1-000-001: Appropriate Art Activities 1-000-002: Concept and Art Process for…" at bounding box center [492, 445] width 665 height 14
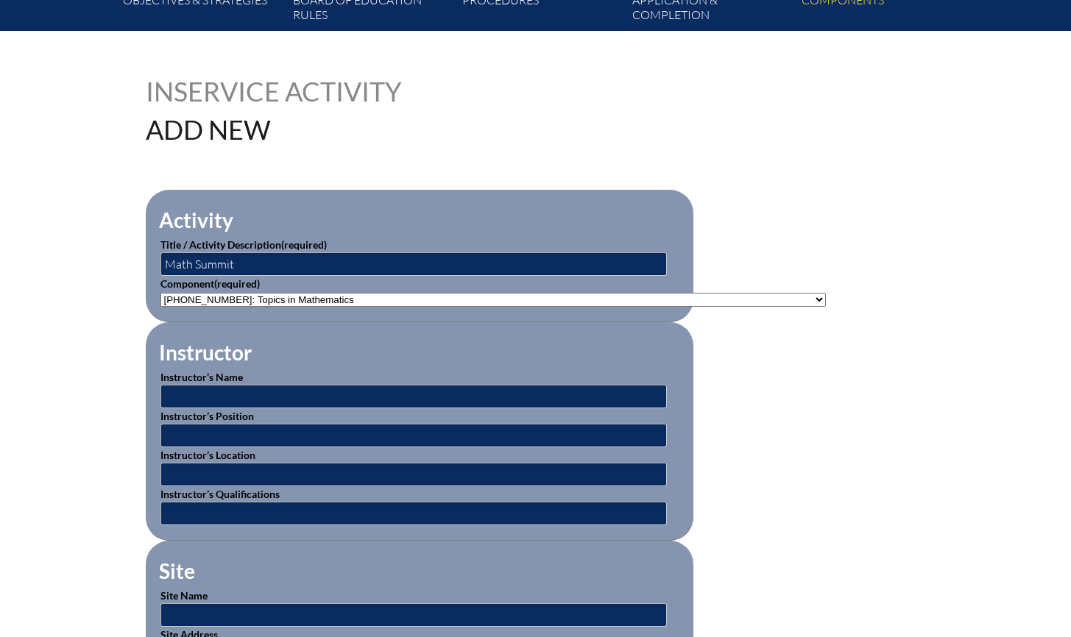
scroll to position [323, 0]
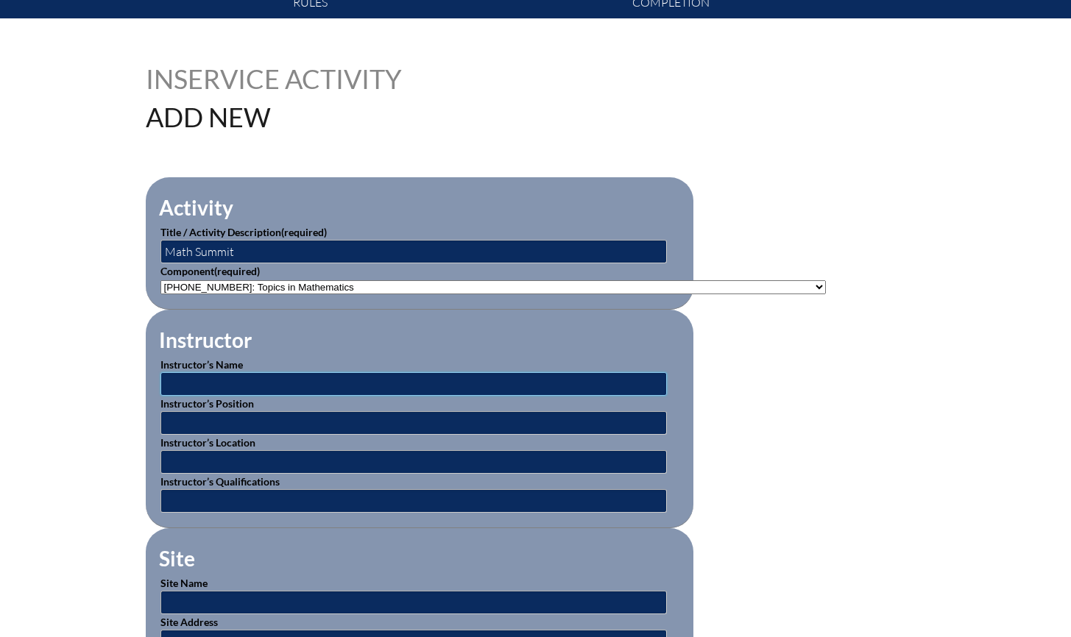
click at [253, 381] on input "text" at bounding box center [413, 384] width 506 height 24
type input "[PERSON_NAME]"
type input "T"
type input "Instructor"
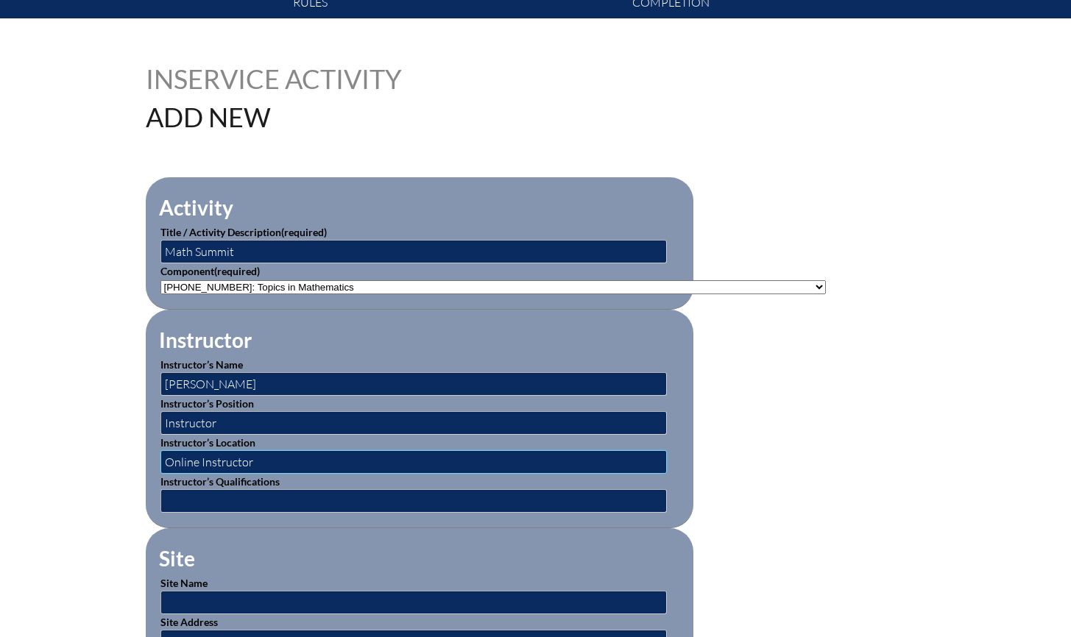
type input "Online Instructor"
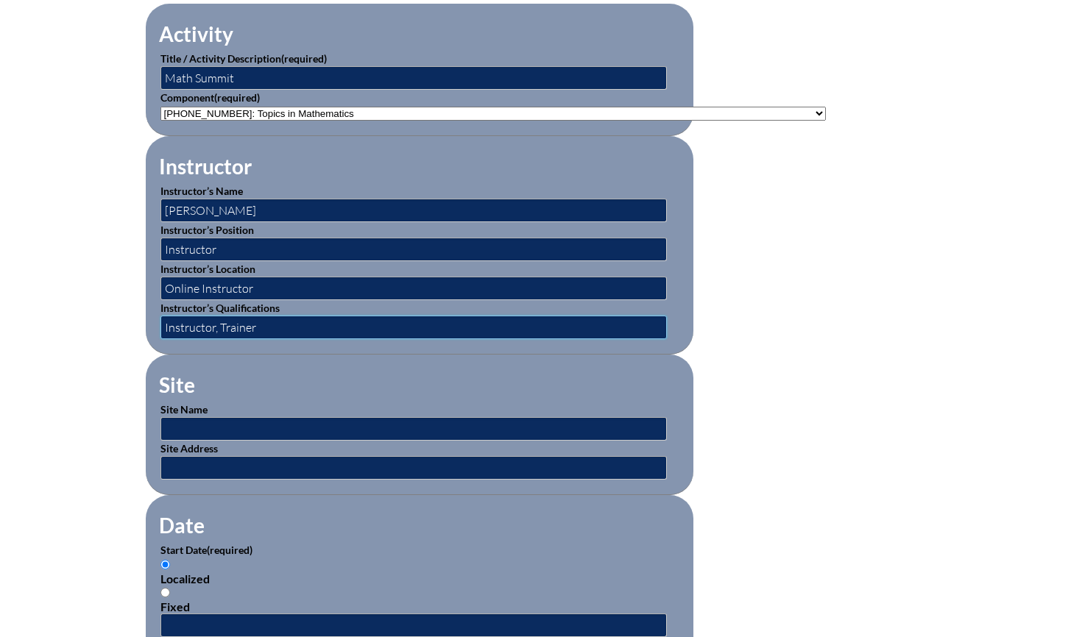
scroll to position [499, 0]
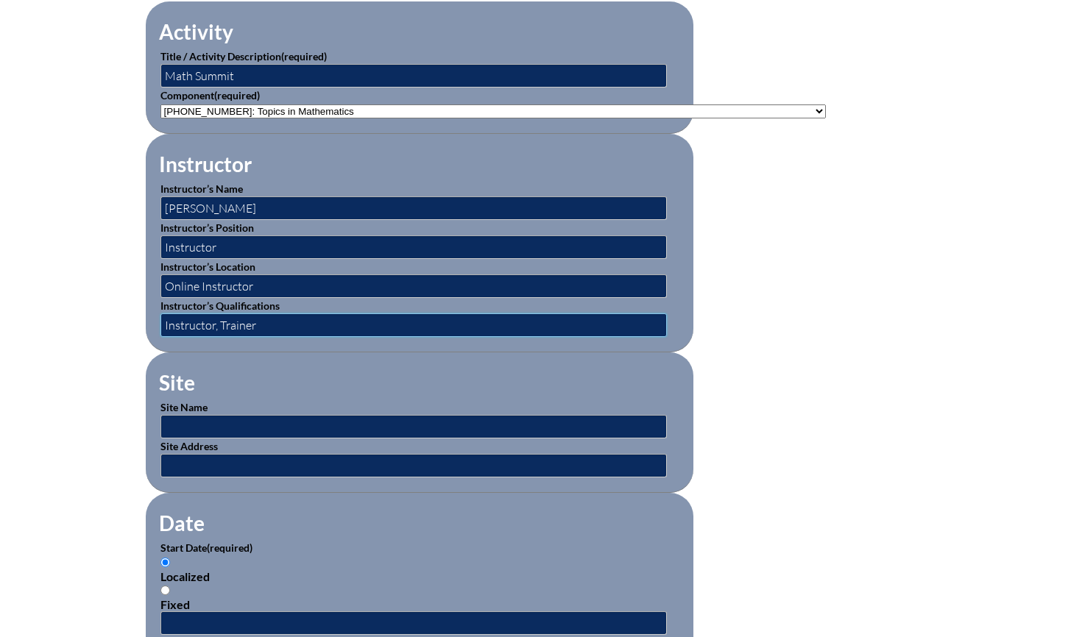
type input "Instructor, Trainer"
click at [311, 419] on input "text" at bounding box center [413, 427] width 506 height 24
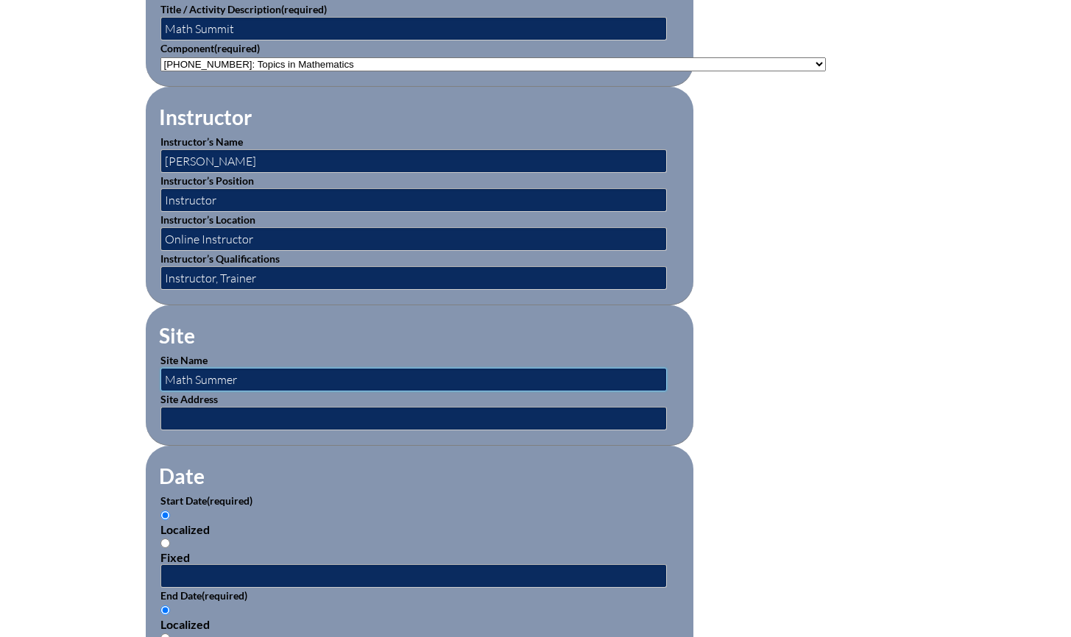
scroll to position [548, 0]
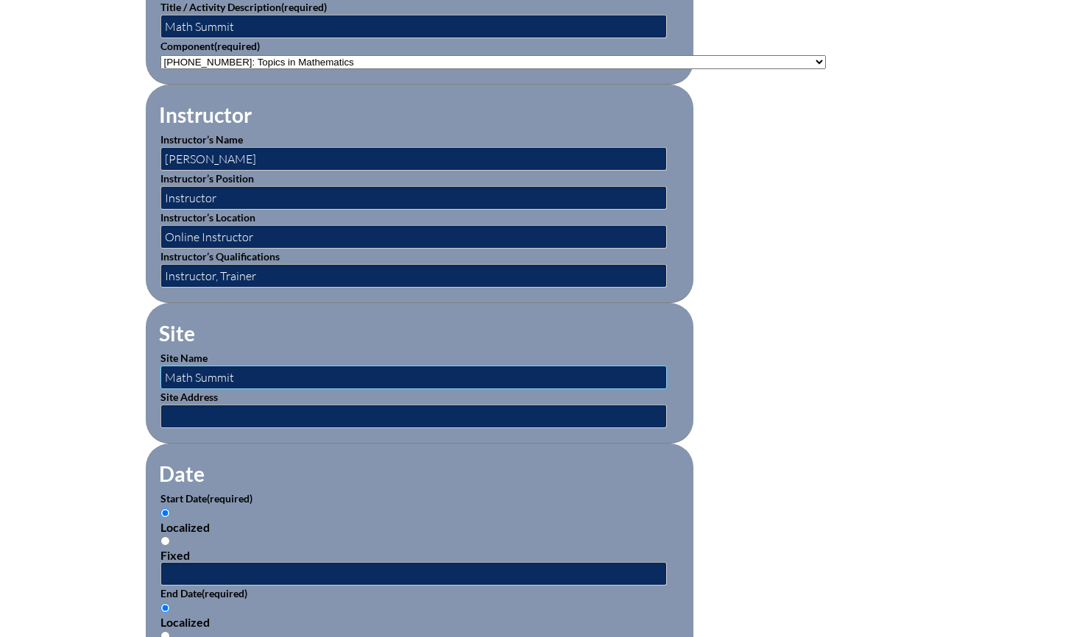
type input "Math Summit"
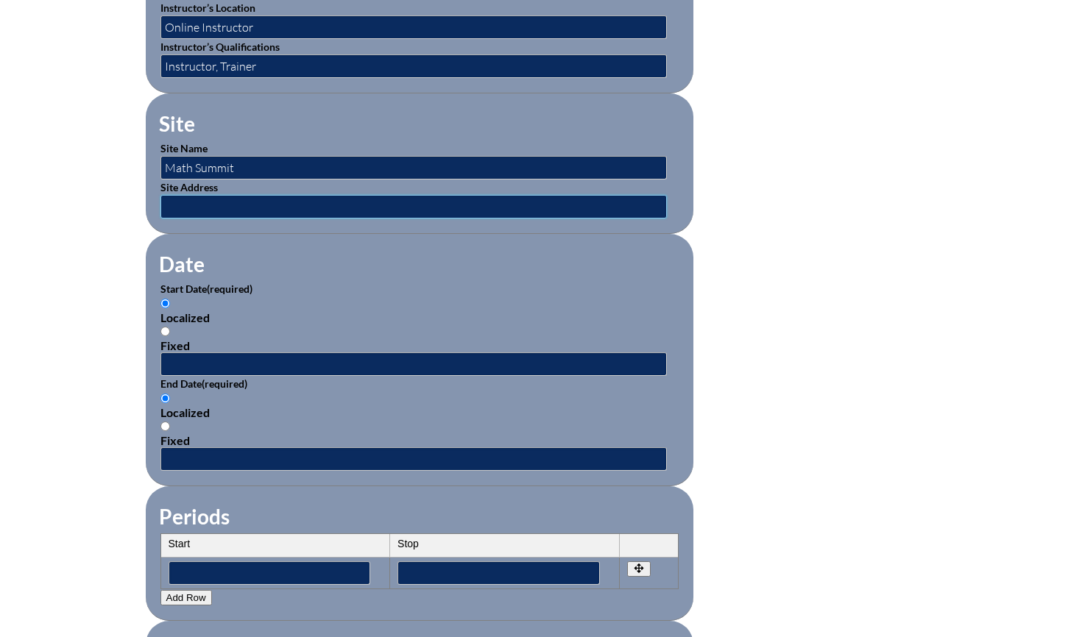
scroll to position [763, 0]
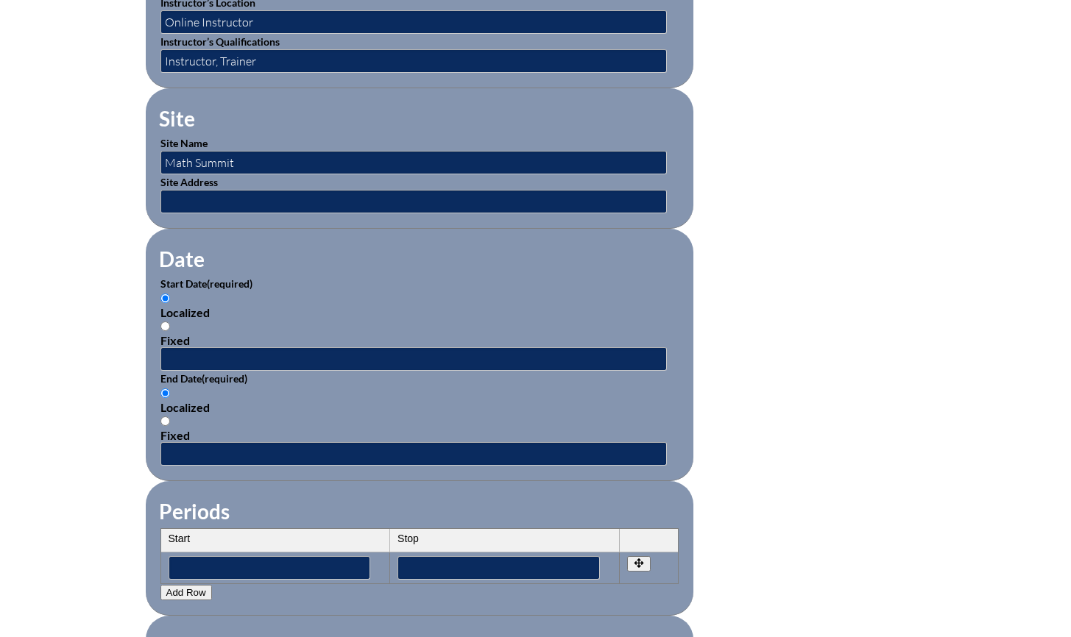
click at [167, 322] on input "Fixed" at bounding box center [165, 327] width 10 height 10
radio input "true"
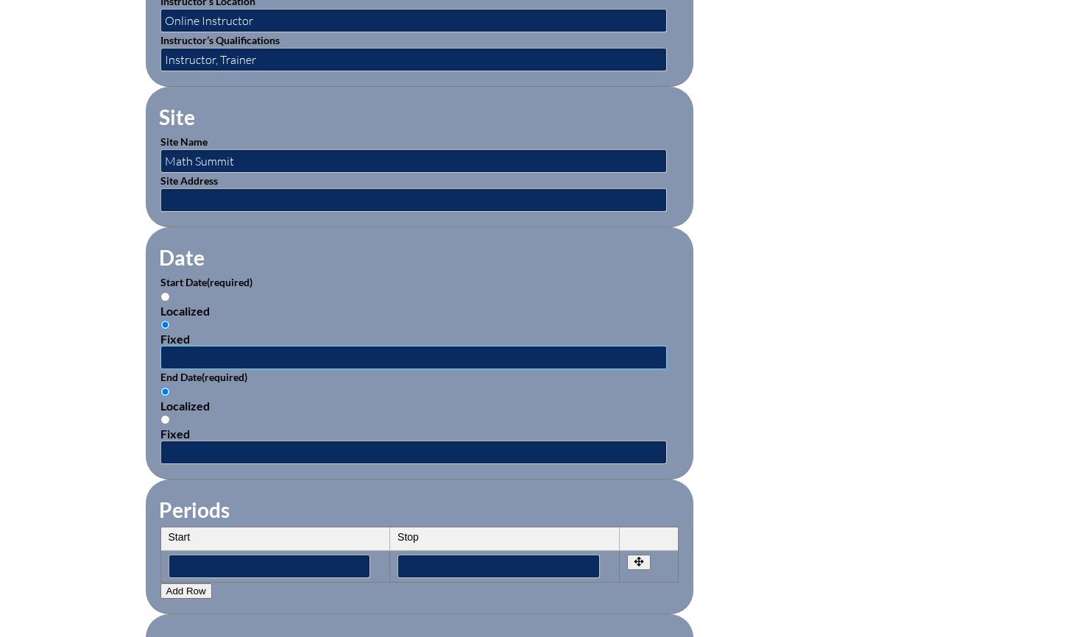
click at [227, 354] on input "text" at bounding box center [413, 358] width 506 height 24
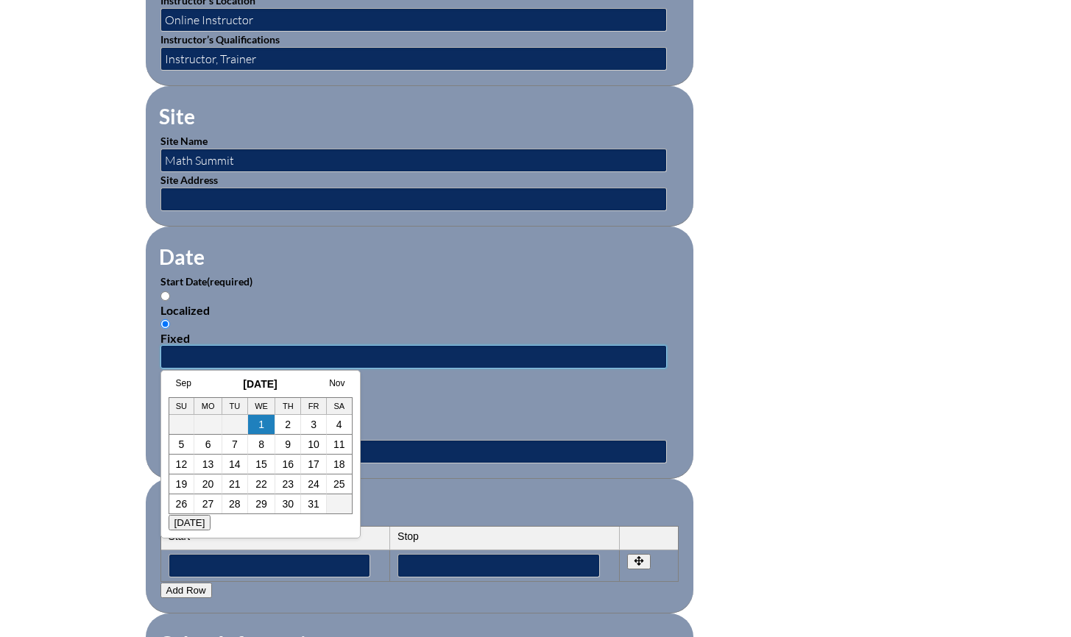
scroll to position [764, 0]
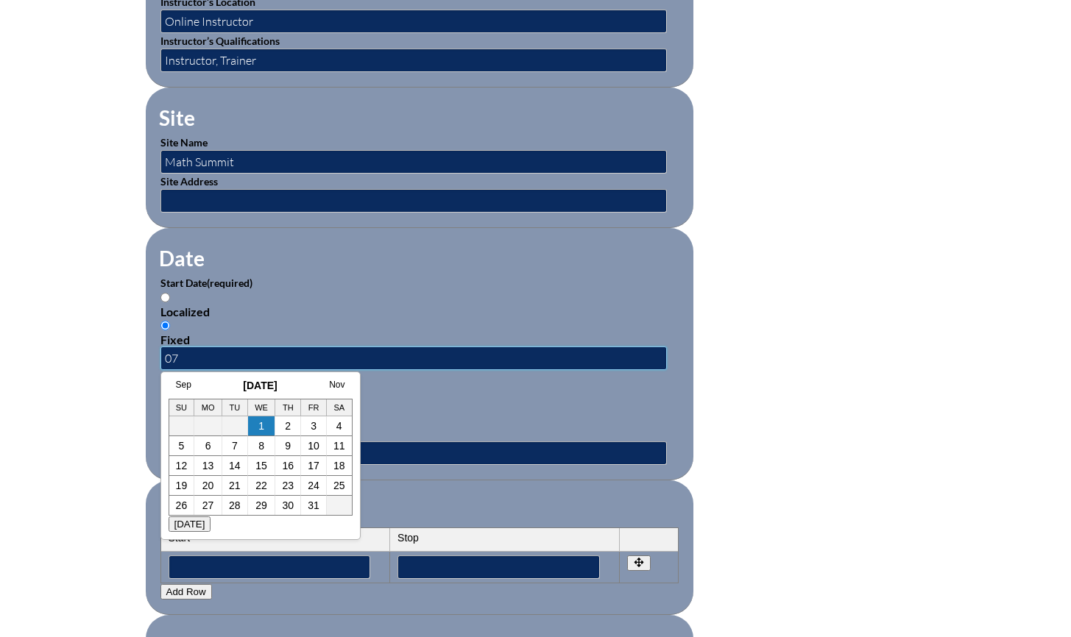
type input "0"
type input "2025-07-01"
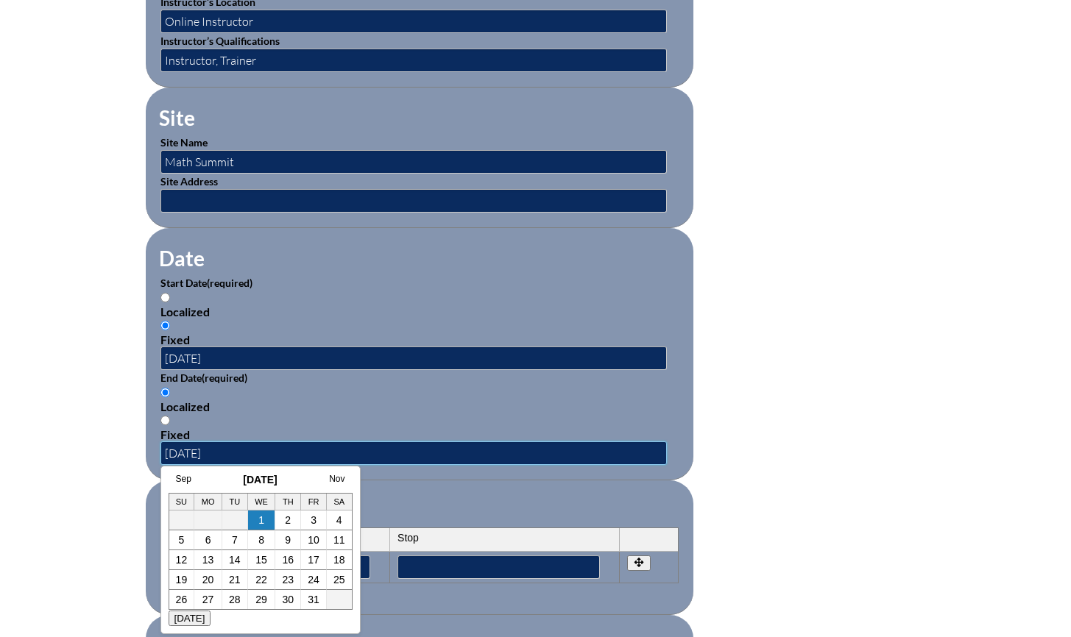
type input "2025-08-30"
drag, startPoint x: 403, startPoint y: 303, endPoint x: 382, endPoint y: 307, distance: 20.9
click at [403, 305] on div "Localized" at bounding box center [419, 312] width 518 height 14
click at [170, 302] on input "Localized" at bounding box center [165, 298] width 10 height 10
radio input "true"
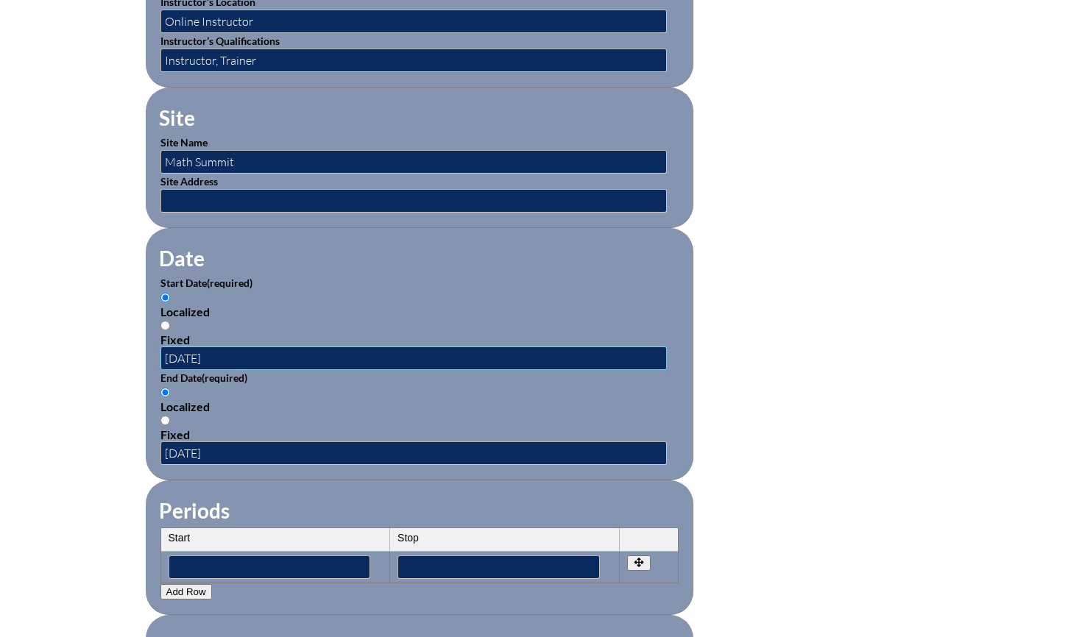
drag, startPoint x: 239, startPoint y: 350, endPoint x: 231, endPoint y: 350, distance: 8.1
click at [238, 350] on input "2025-07-01" at bounding box center [413, 359] width 506 height 24
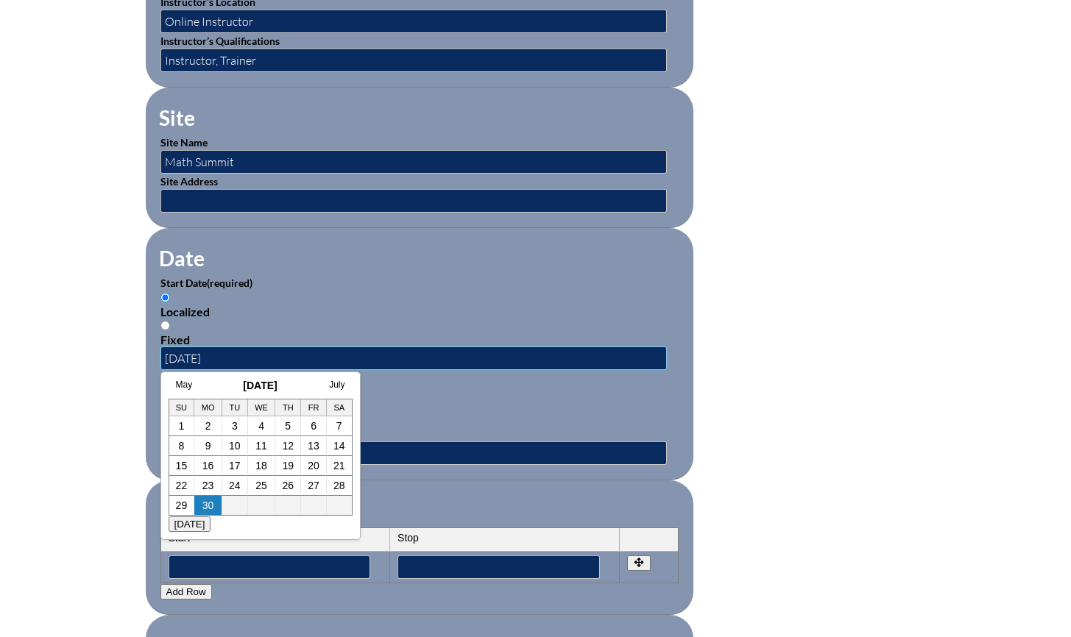
click at [211, 350] on input "2025-07-01" at bounding box center [413, 359] width 506 height 24
type input "2025-06-01"
click at [336, 275] on p "Start Date (required)" at bounding box center [419, 282] width 518 height 15
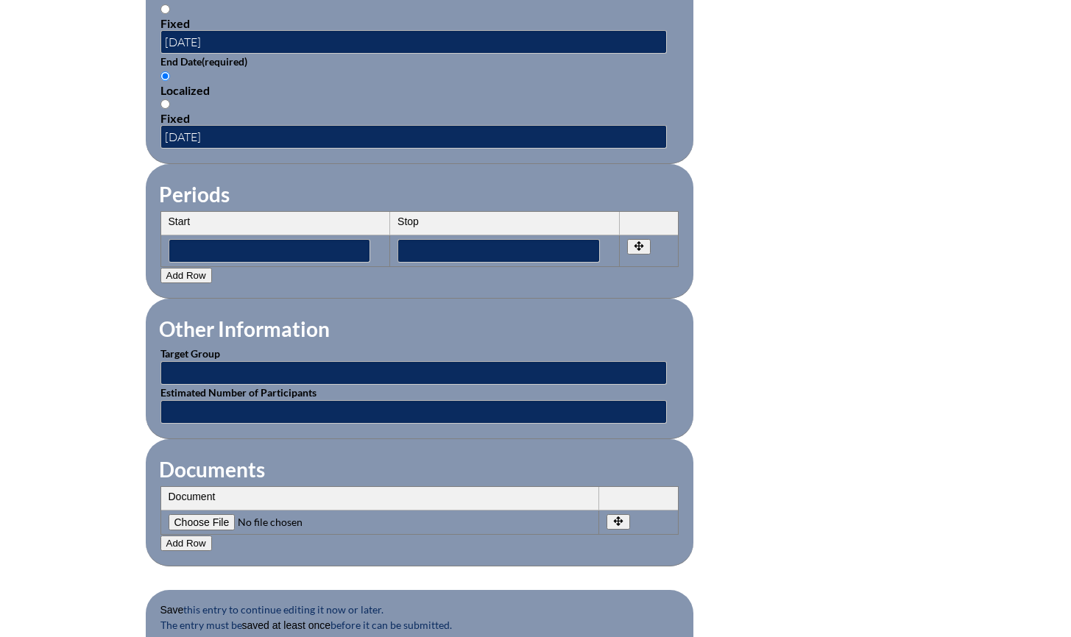
scroll to position [1094, 0]
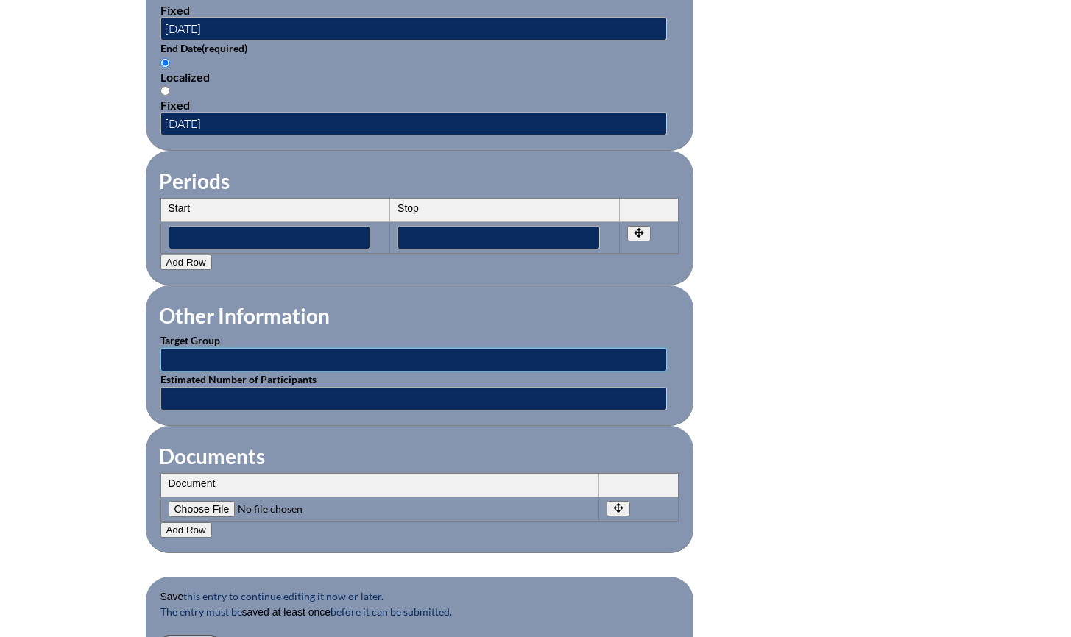
click at [272, 354] on input "text" at bounding box center [413, 360] width 506 height 24
type input "Math Teachers"
type input "1"
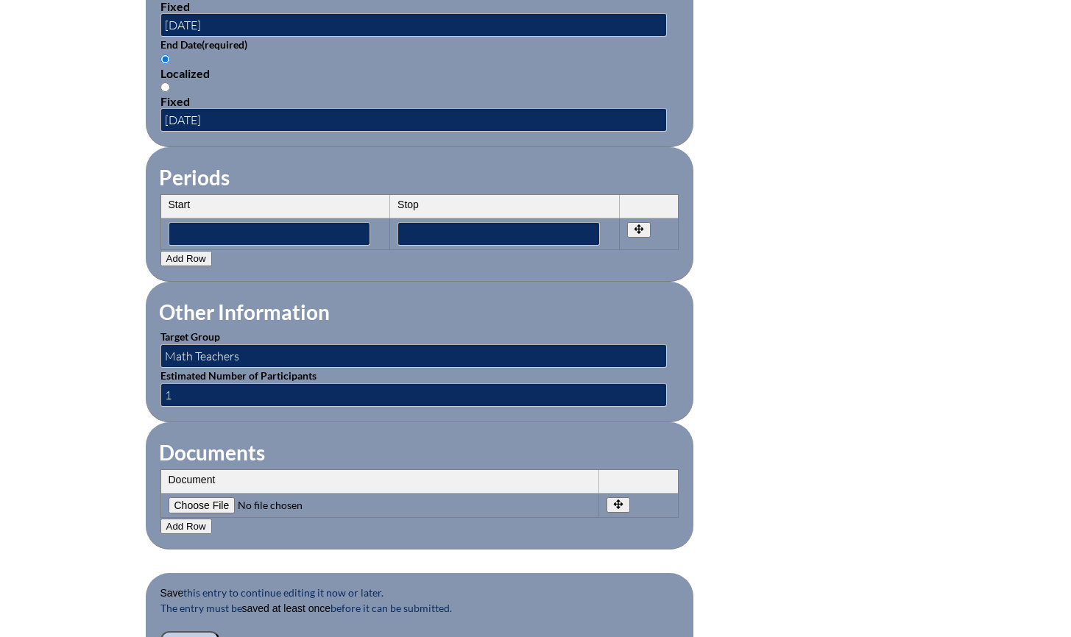
click at [472, 422] on fieldset "Documents Document No rows created Add new row Document Remove File Undo Remove…" at bounding box center [420, 485] width 548 height 127
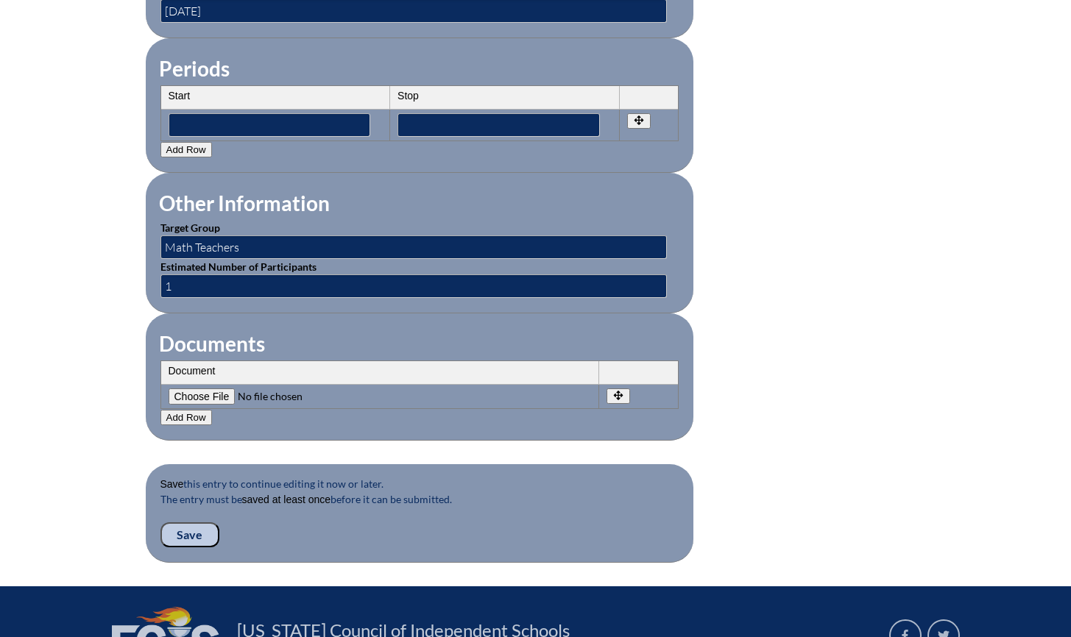
scroll to position [1358, 0]
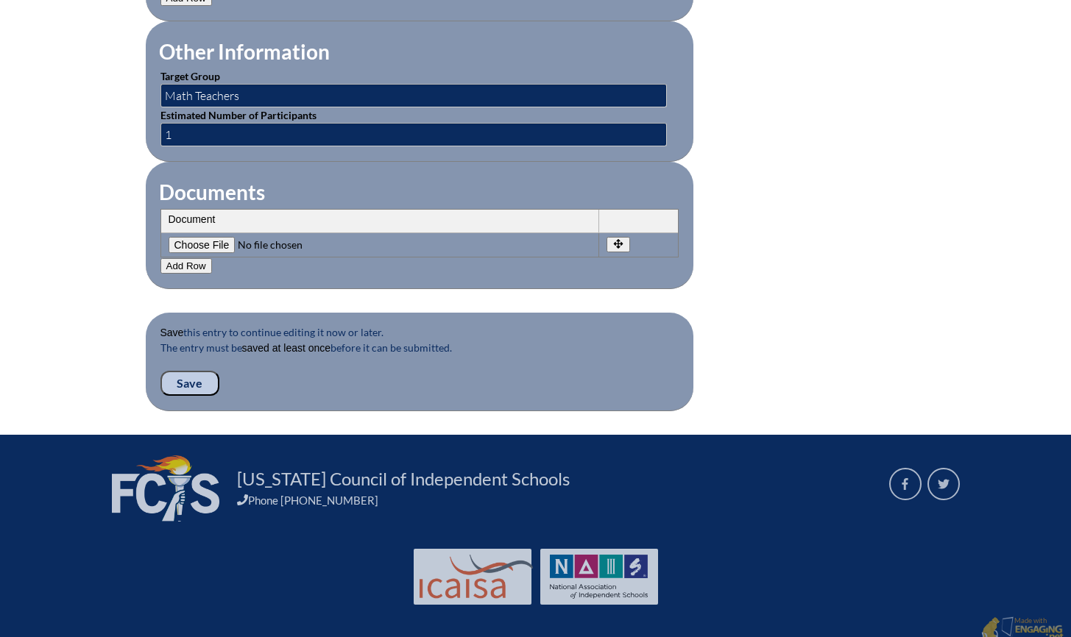
drag, startPoint x: 186, startPoint y: 369, endPoint x: 246, endPoint y: 376, distance: 60.0
click at [186, 371] on input "Save" at bounding box center [189, 383] width 59 height 25
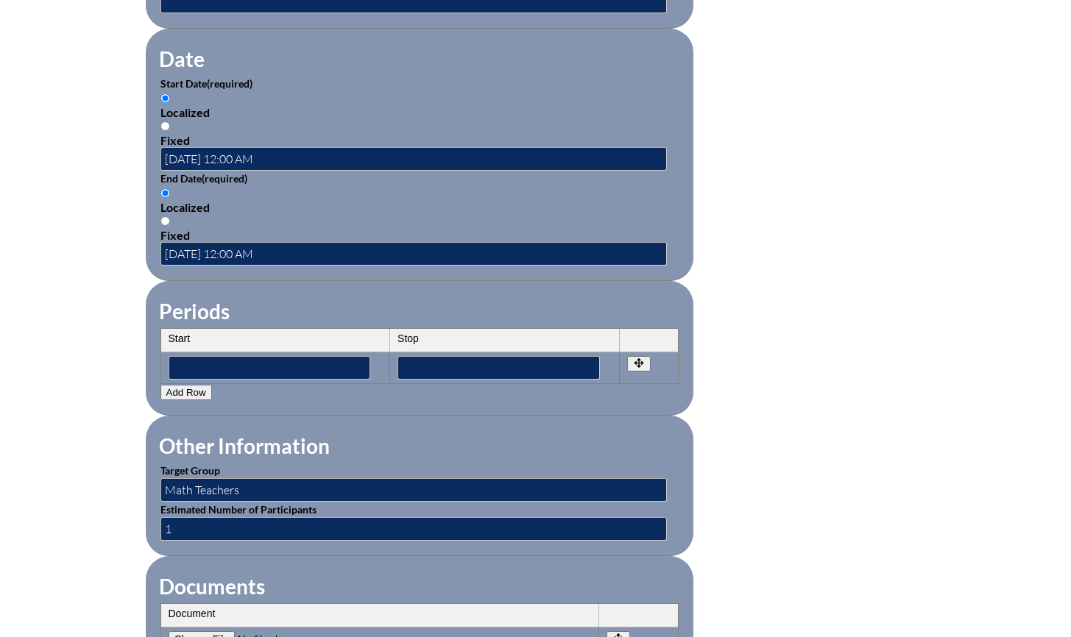
scroll to position [1373, 0]
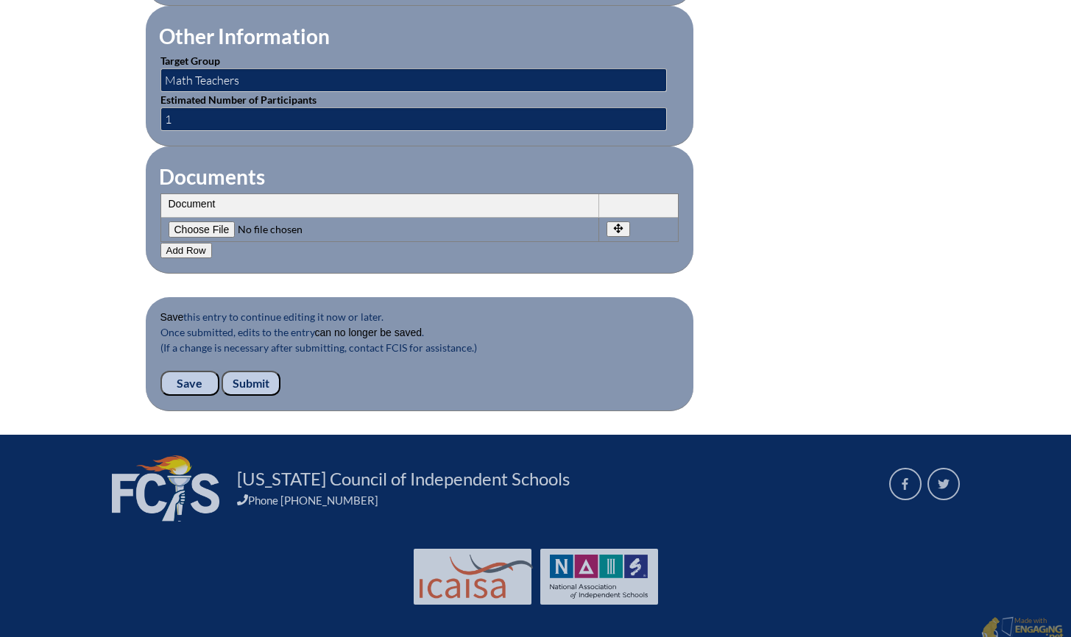
click at [260, 372] on input "Submit" at bounding box center [251, 383] width 59 height 25
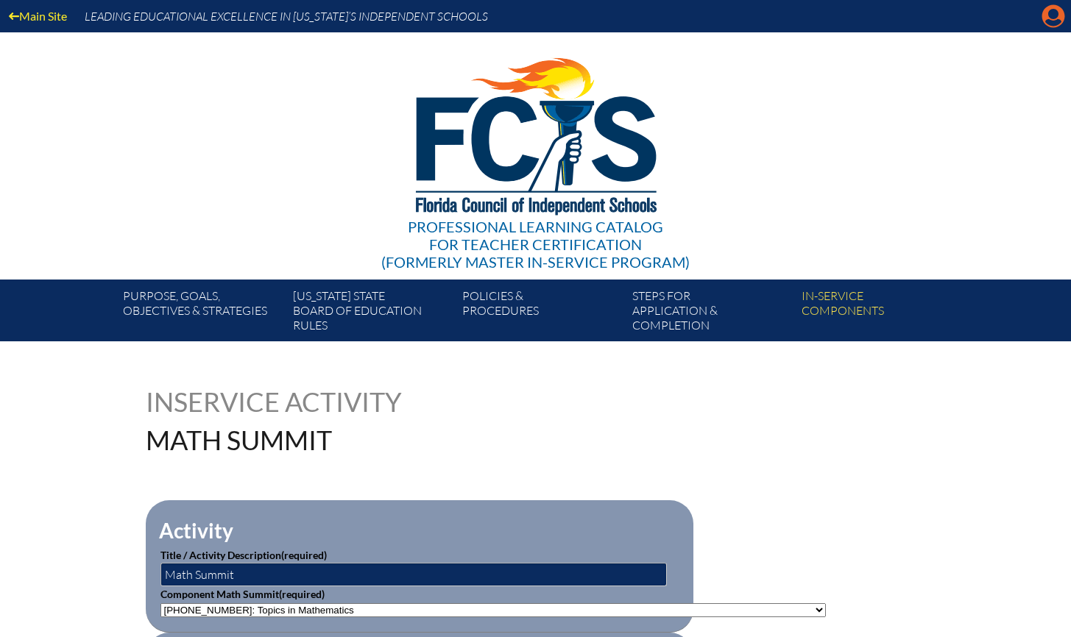
click at [1053, 15] on icon "Manage account" at bounding box center [1053, 16] width 24 height 24
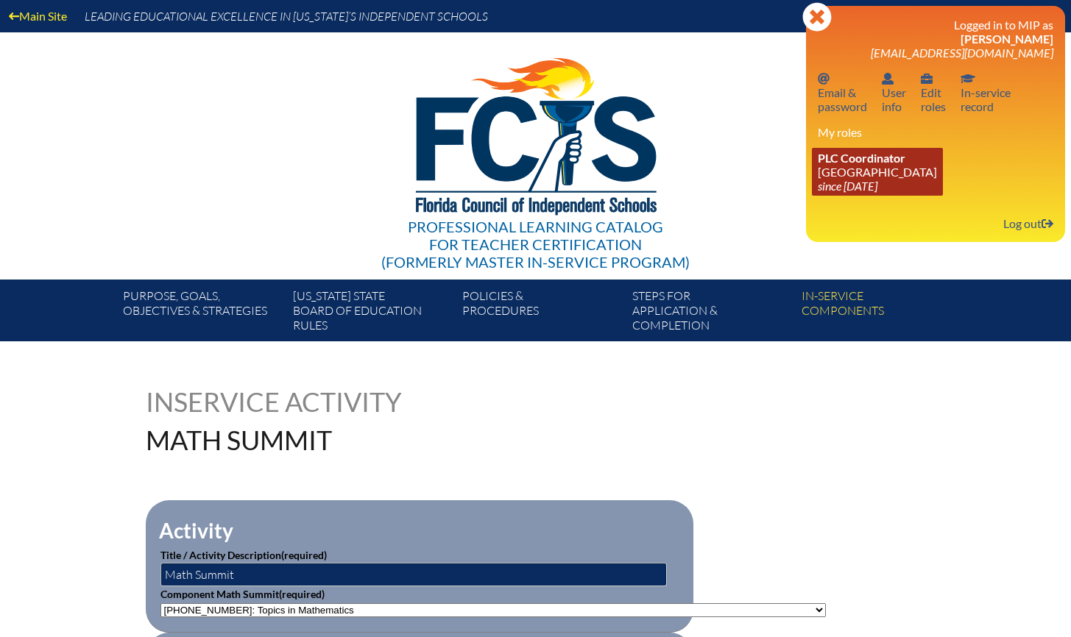
click at [885, 163] on link "PLC Coordinator [GEOGRAPHIC_DATA] since [DATE]" at bounding box center [877, 172] width 131 height 48
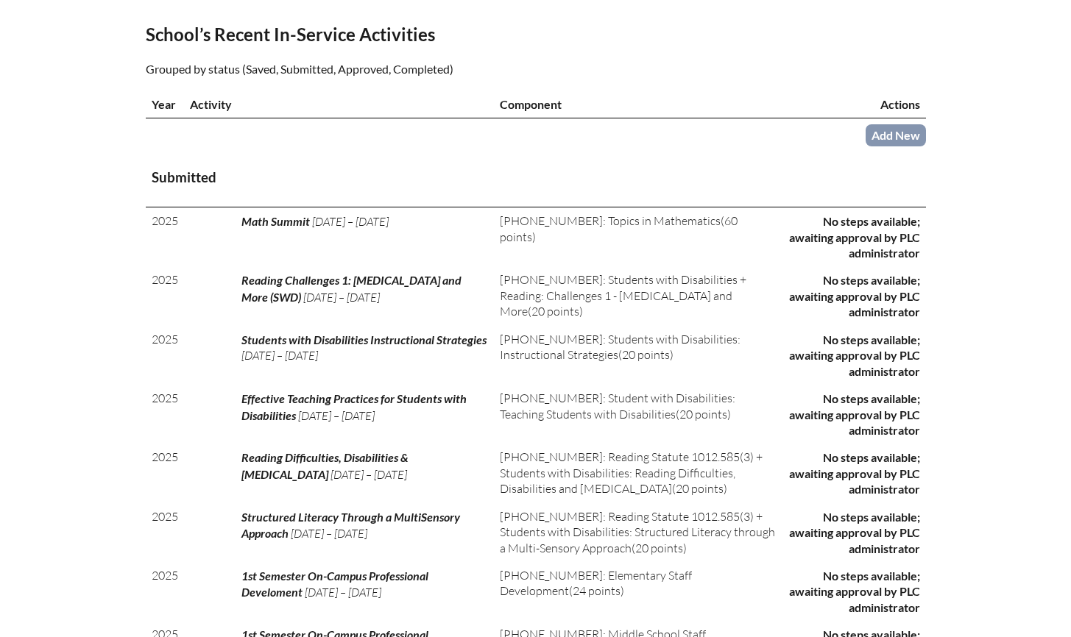
scroll to position [475, 0]
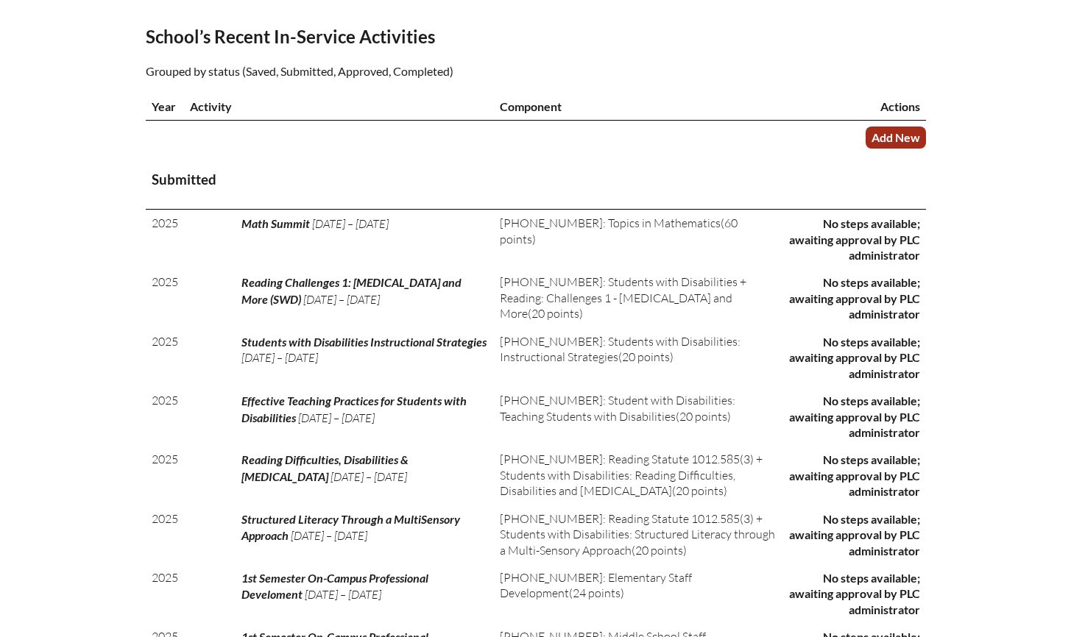
click at [901, 148] on link "Add New" at bounding box center [895, 137] width 60 height 21
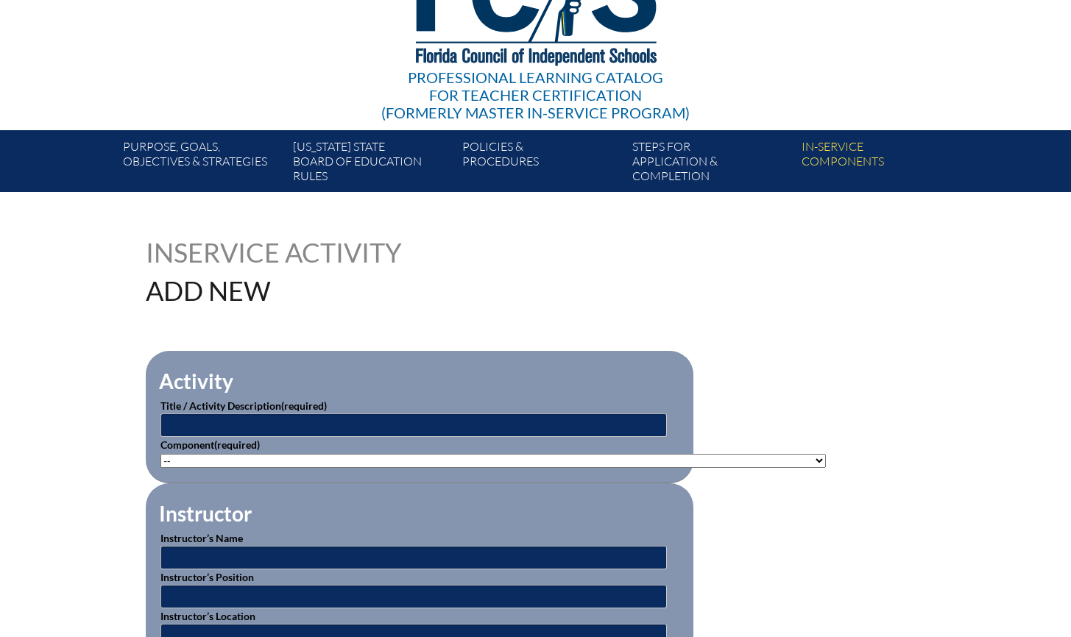
scroll to position [163, 0]
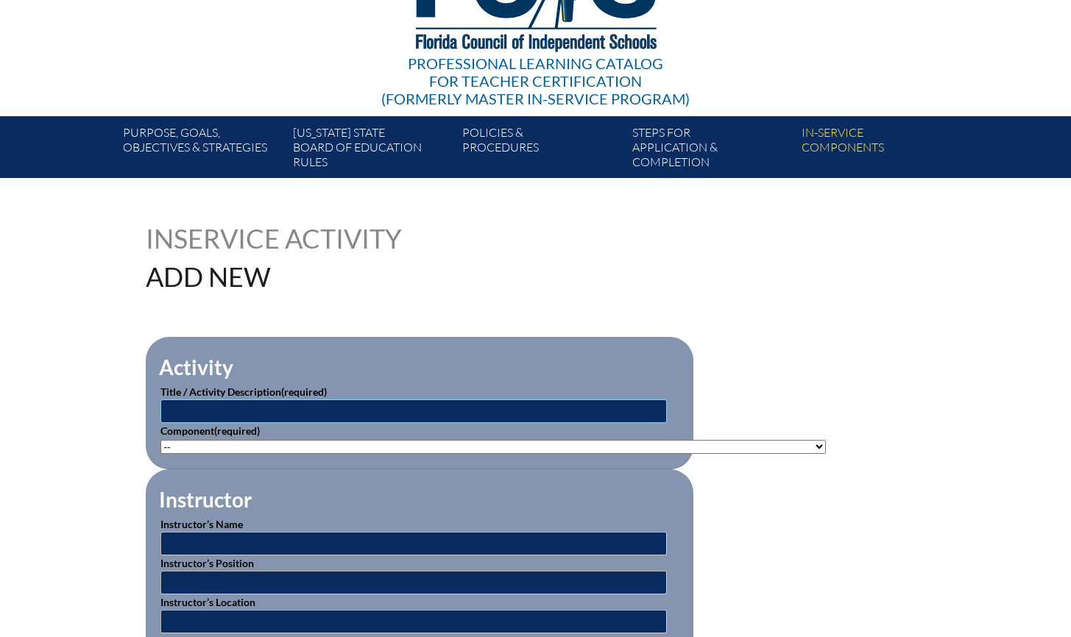
click at [254, 408] on input "text" at bounding box center [413, 412] width 506 height 24
type input "National Council of Teachers of Mathematics Annual Meeting"
click at [265, 440] on select"]"] "-- 1-000-001: Appropriate Art Activities 1-000-002: Concept and Art Process for…" at bounding box center [492, 447] width 665 height 14
select select"]"] "20377"
click at [160, 440] on select"]"] "-- 1-000-001: Appropriate Art Activities 1-000-002: Concept and Art Process for…" at bounding box center [492, 447] width 665 height 14
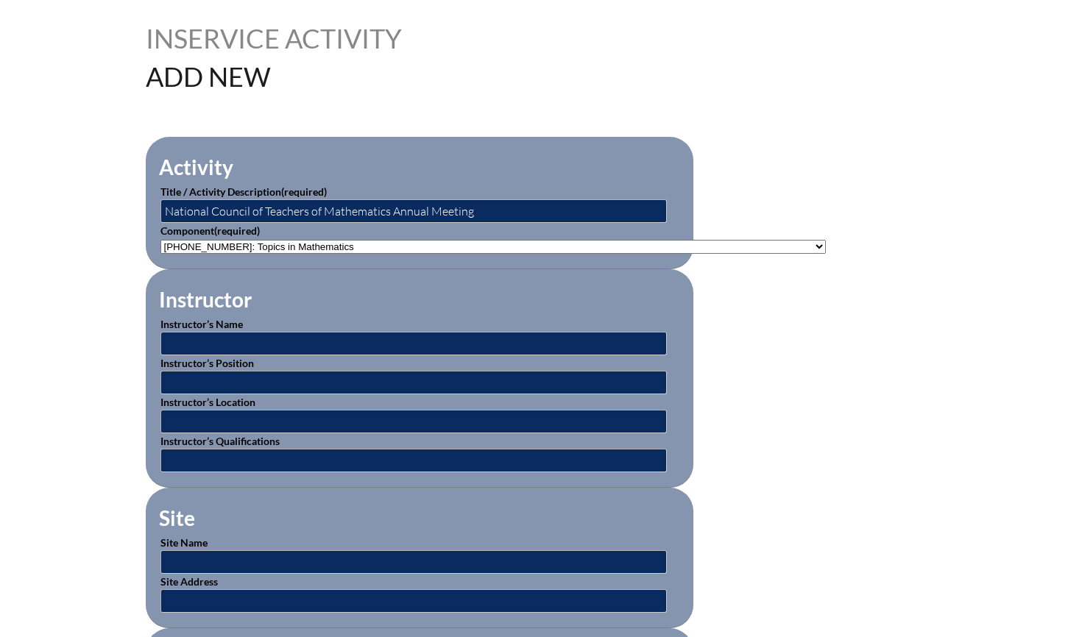
scroll to position [365, 0]
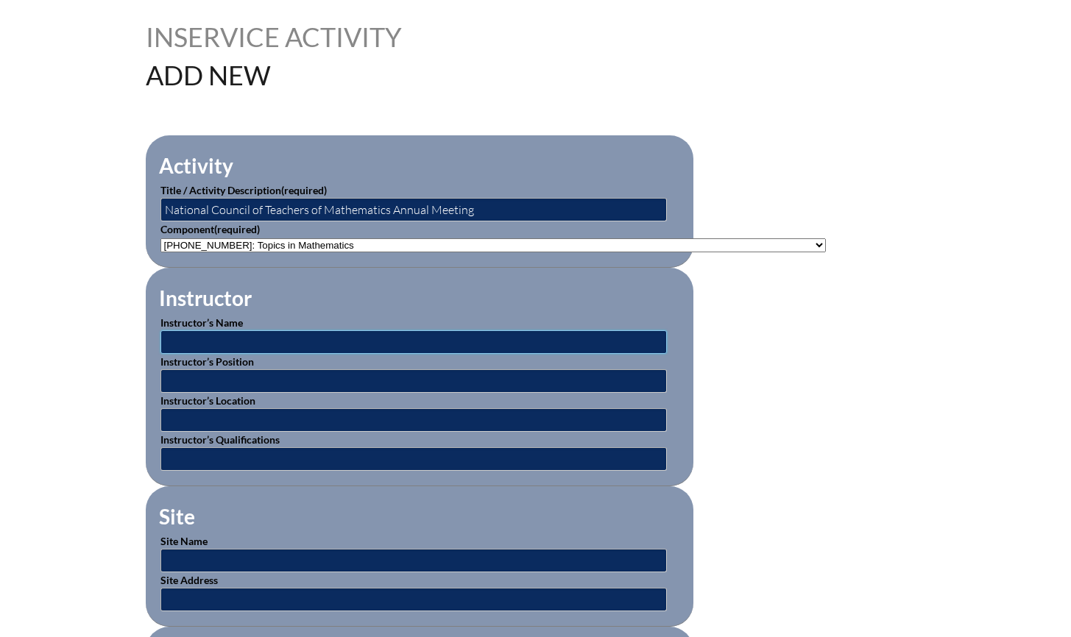
click at [209, 339] on input "text" at bounding box center [413, 342] width 506 height 24
type input "Various"
type input "Instructor"
type input "NCTM Annual Meeting"
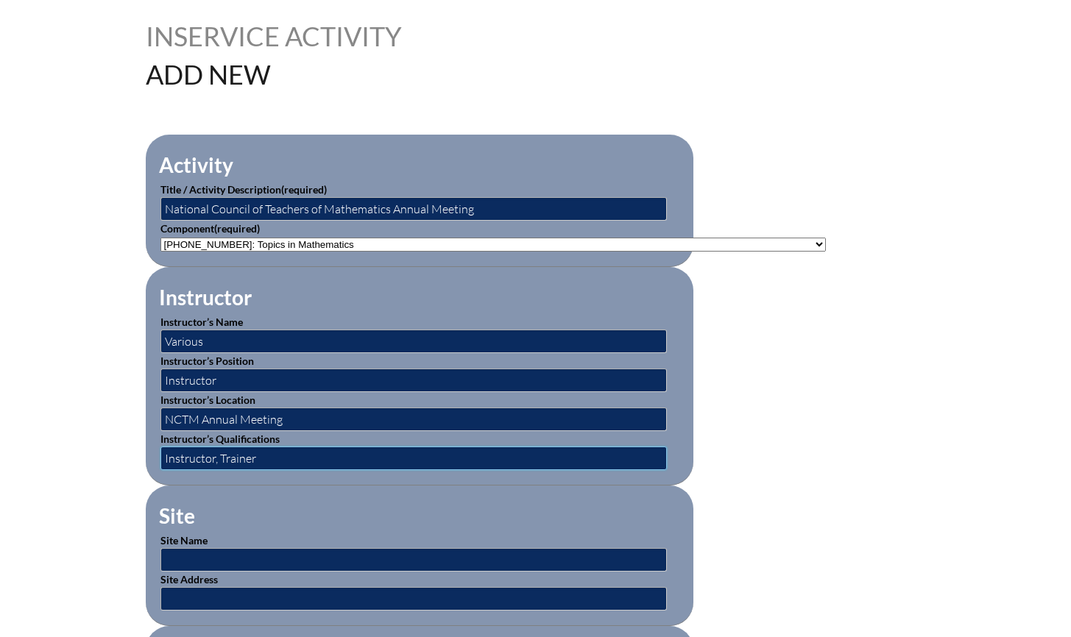
type input "Instructor, Trainer"
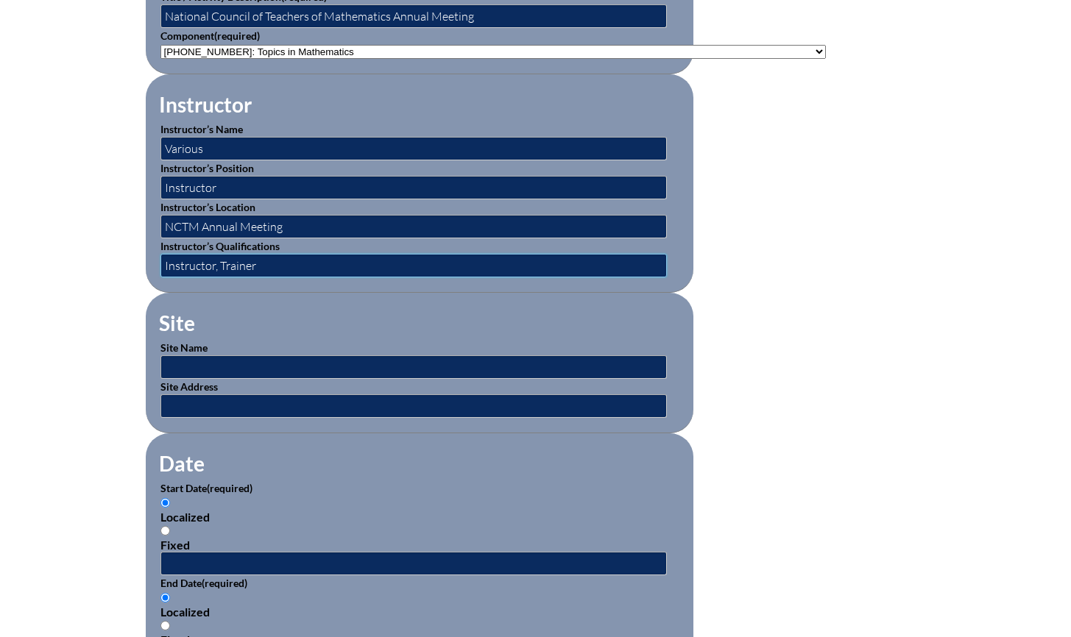
scroll to position [570, 0]
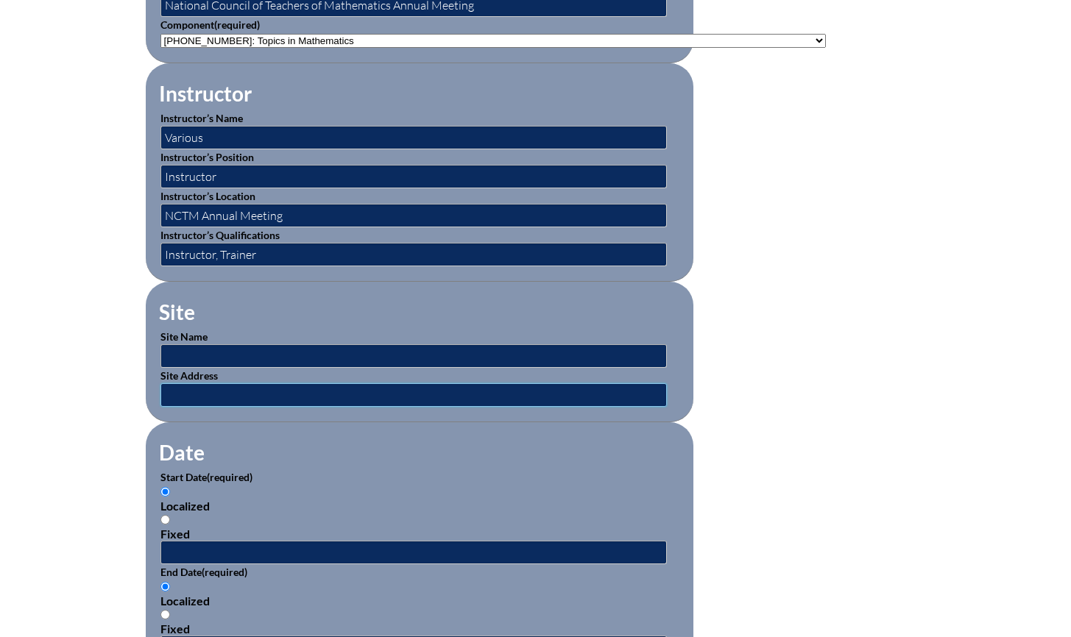
click at [208, 392] on input "text" at bounding box center [413, 395] width 506 height 24
paste input "https://www.nctm.org/atlanta2025/"
type input "https://www.nctm.org/atlanta2025/"
click at [208, 350] on input "text" at bounding box center [413, 356] width 506 height 24
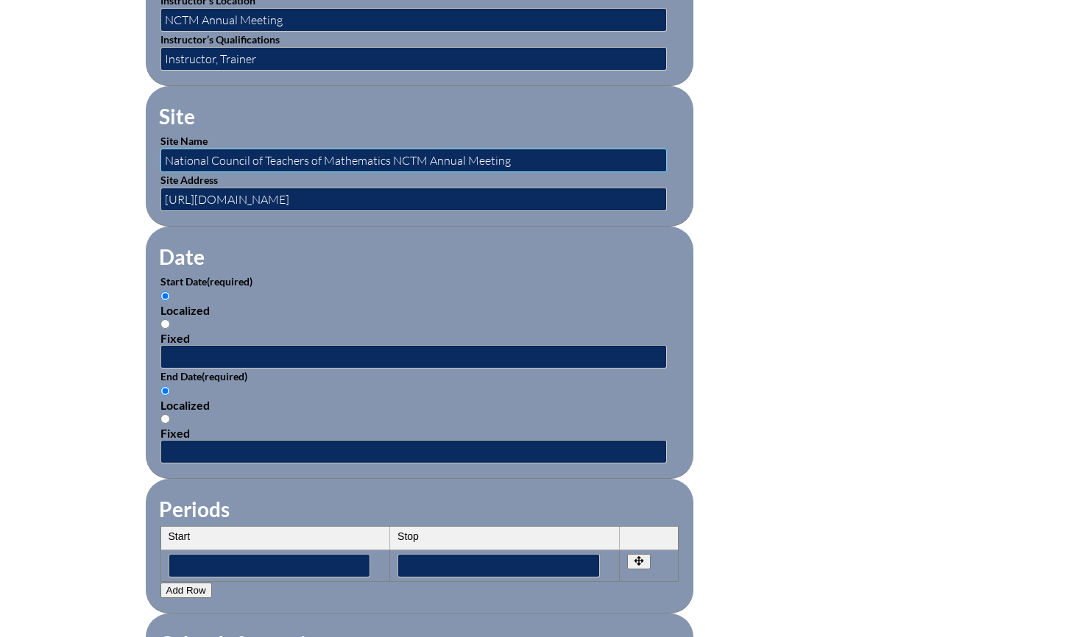
type input "National Council of Teachers of Mathematics NCTM Annual Meeting"
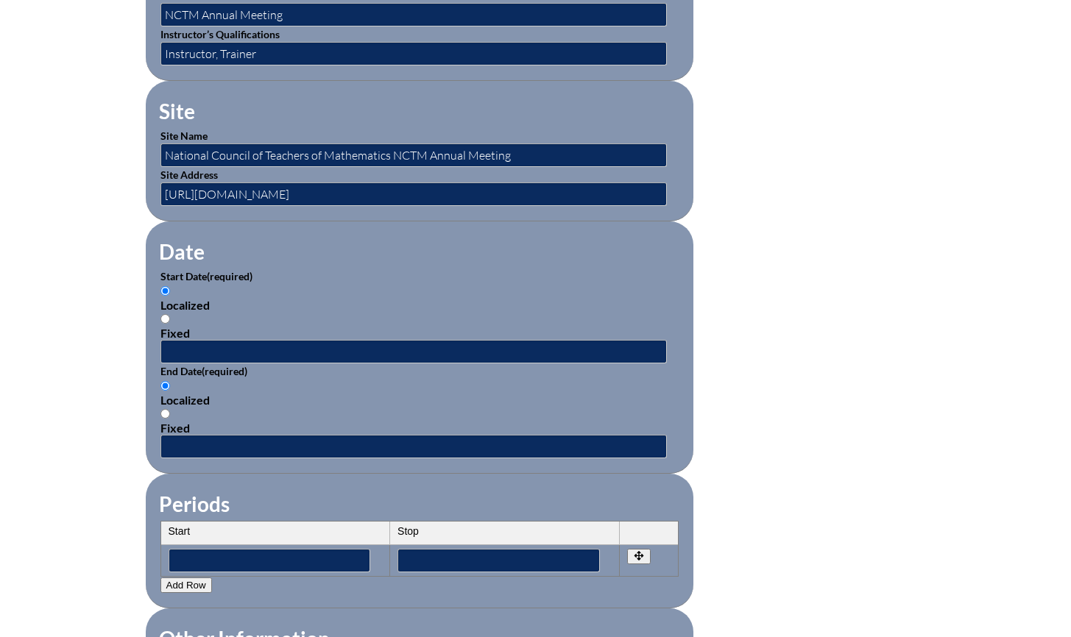
drag, startPoint x: 166, startPoint y: 315, endPoint x: 174, endPoint y: 327, distance: 14.9
click at [166, 315] on label "Fixed" at bounding box center [419, 326] width 518 height 28
click at [166, 315] on input "Fixed" at bounding box center [165, 319] width 10 height 10
radio input "true"
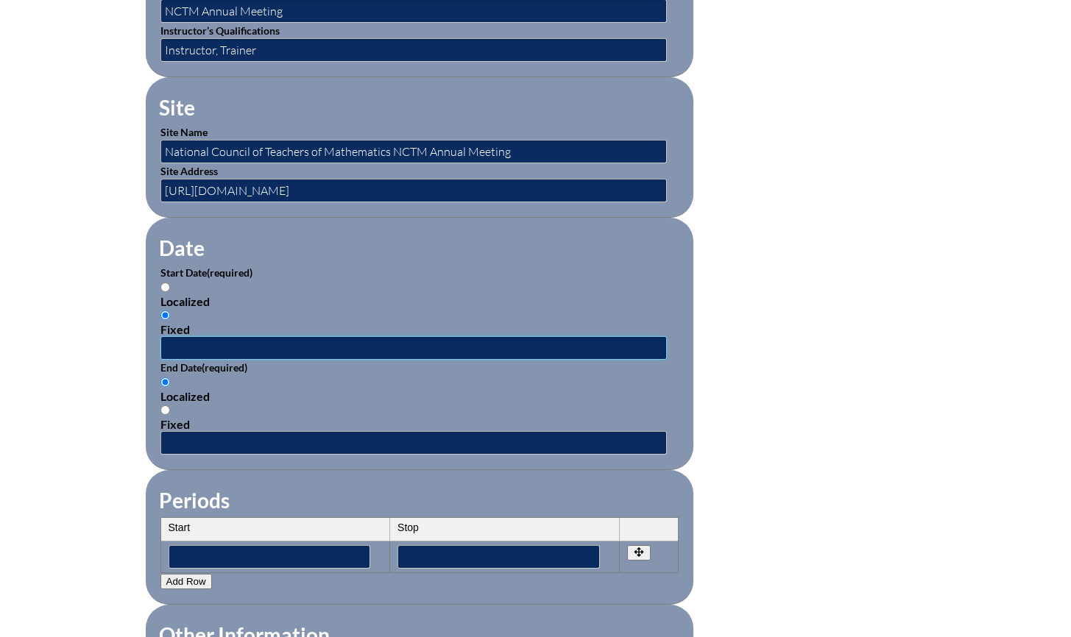
click at [188, 343] on input "text" at bounding box center [413, 348] width 506 height 24
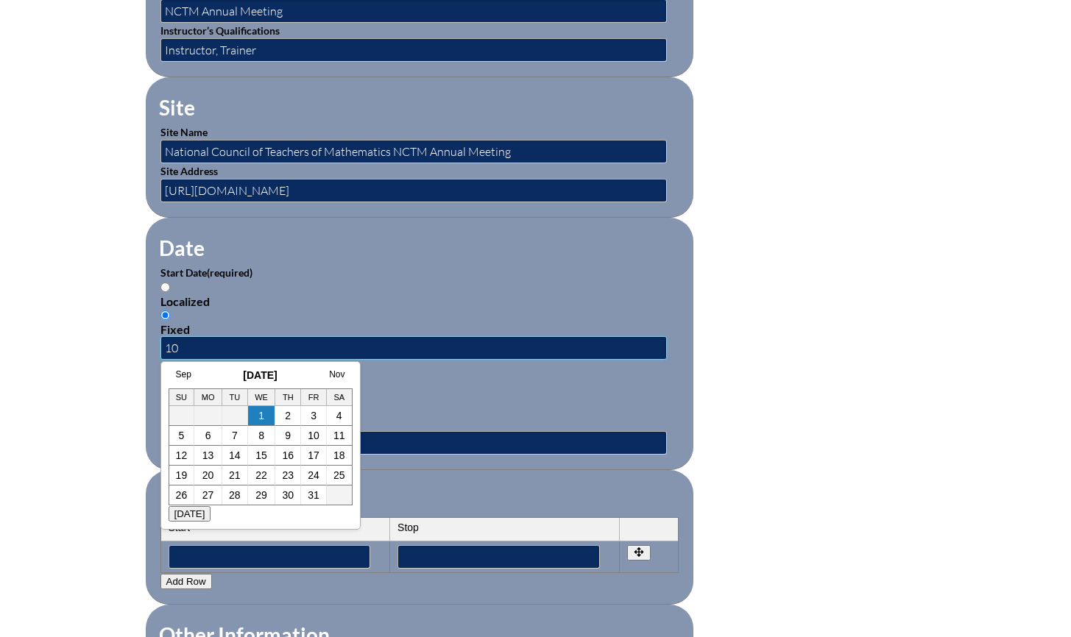
type input "1"
type input "2025-10-15"
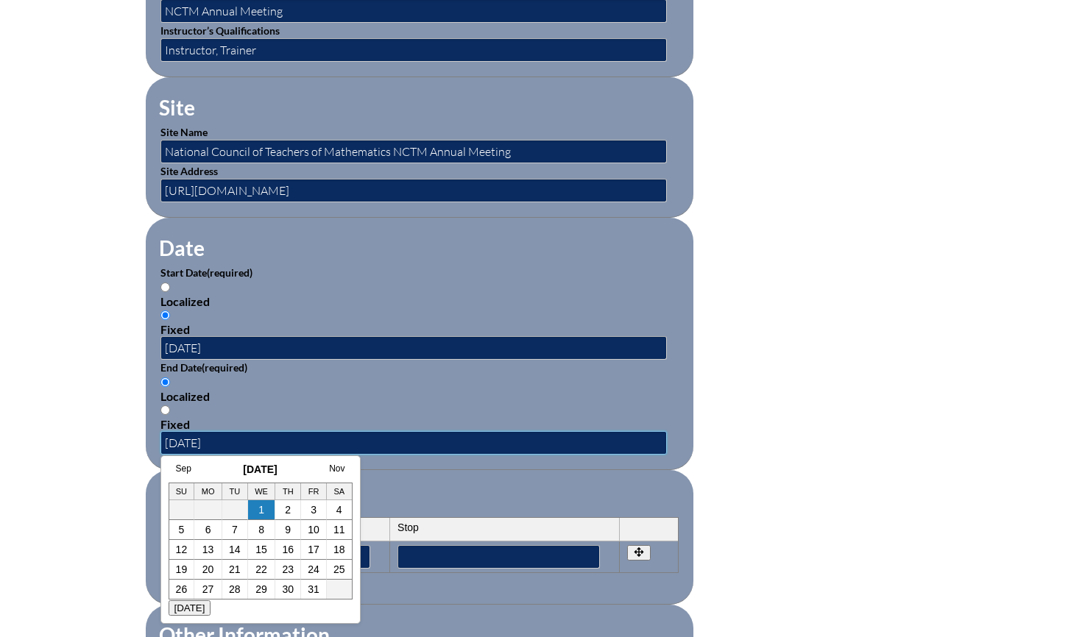
type input "2025-10-18"
click at [315, 377] on div "Localized Fixed" at bounding box center [419, 403] width 518 height 56
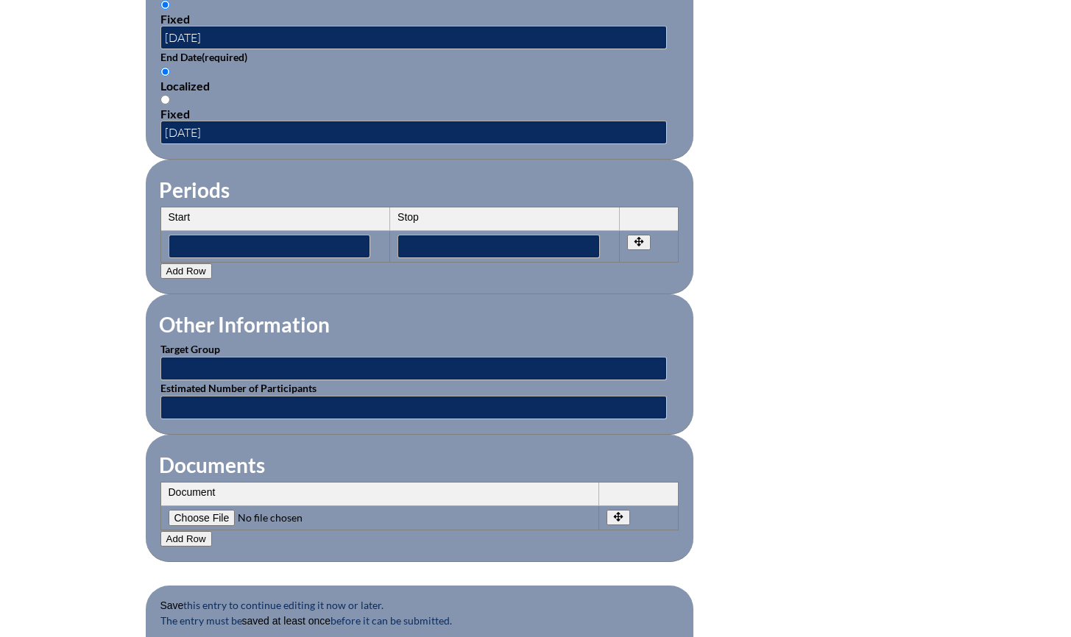
scroll to position [1087, 0]
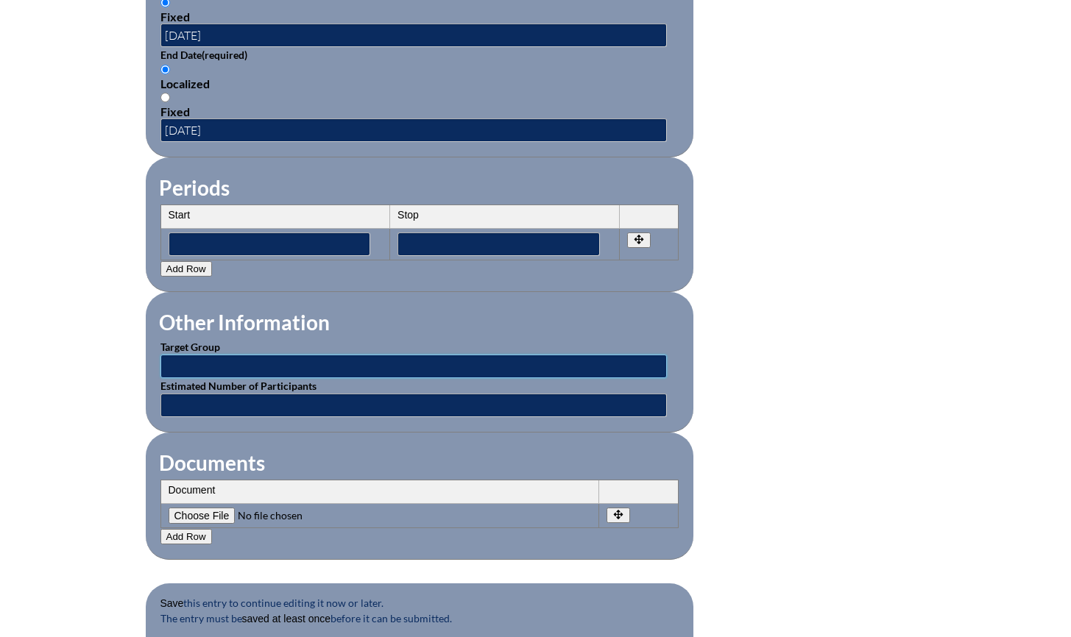
click at [248, 357] on input "text" at bounding box center [413, 367] width 506 height 24
type input "Math Teachers"
type input "1"
click at [375, 324] on fieldset "Other Information Target Group Math Teachers Estimated Number of Participants 1" at bounding box center [420, 362] width 548 height 141
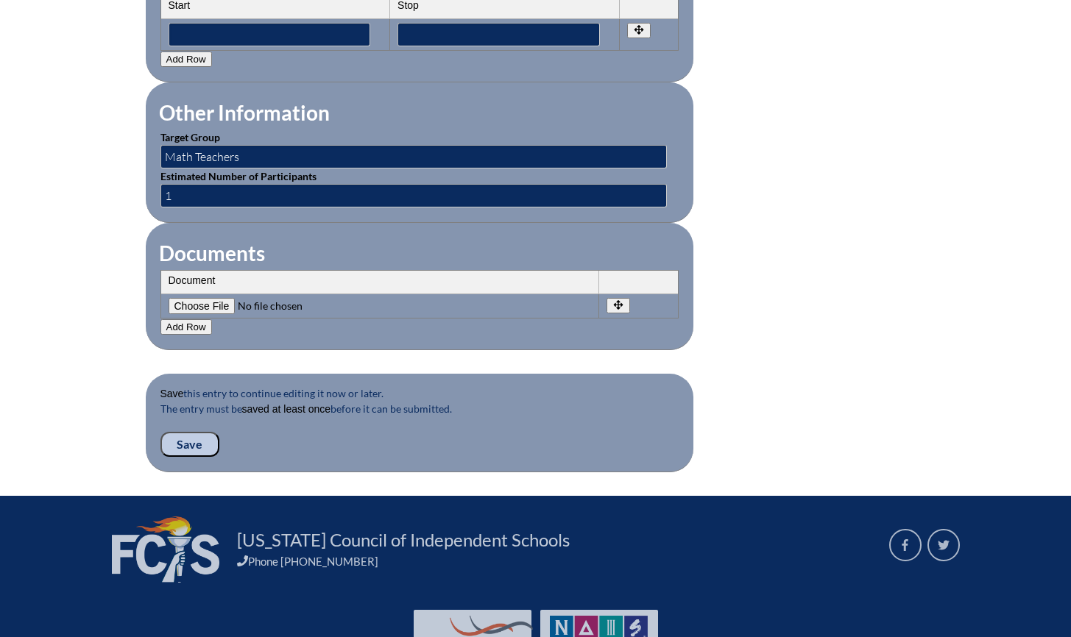
scroll to position [1358, 0]
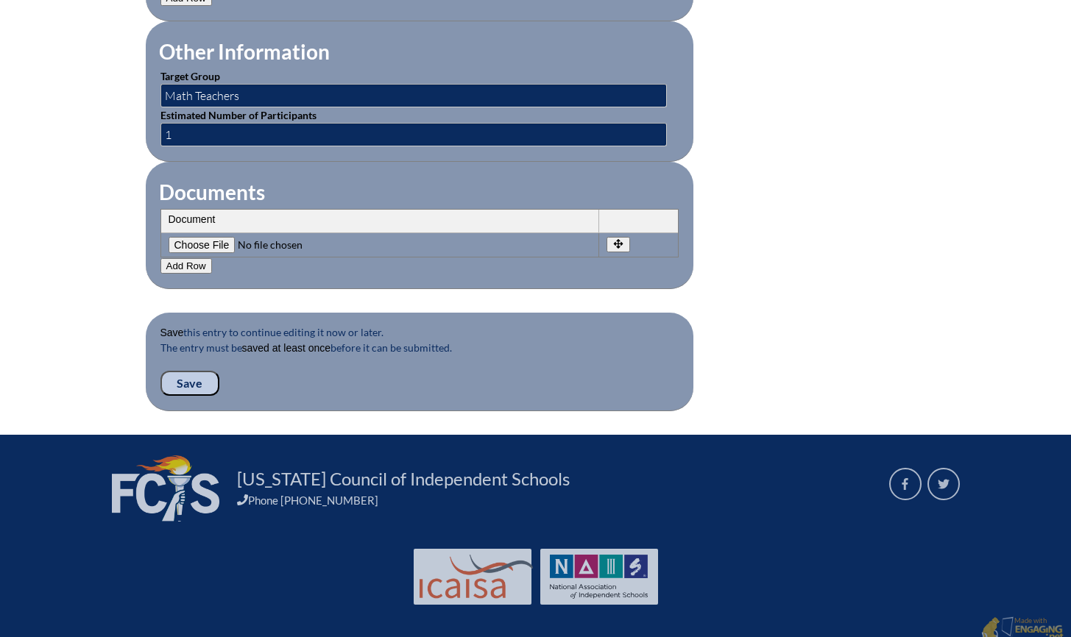
click at [192, 371] on input "Save" at bounding box center [189, 383] width 59 height 25
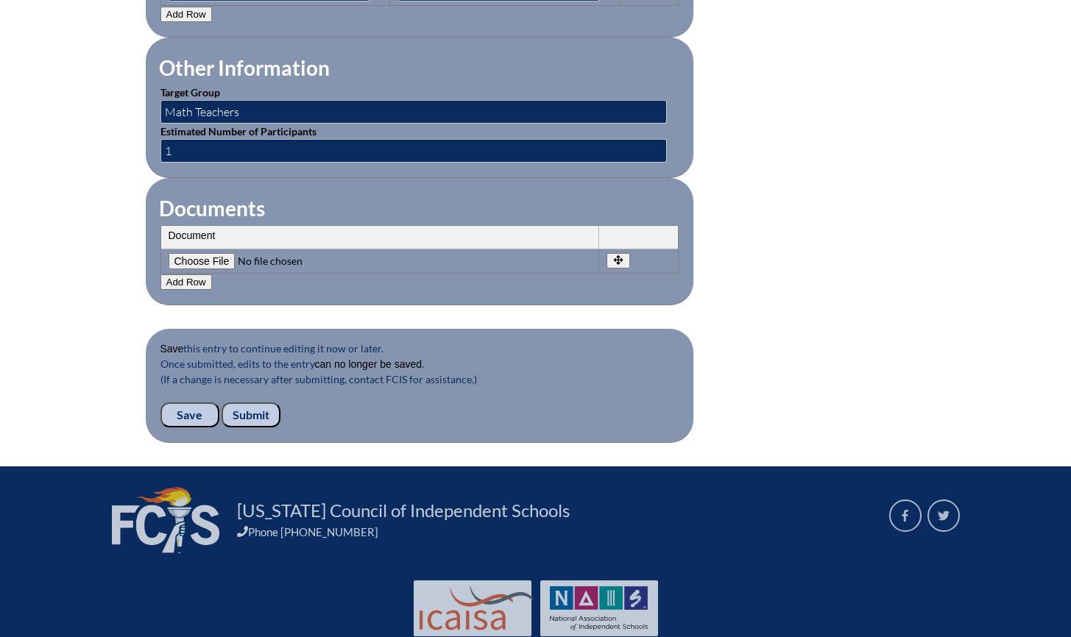
scroll to position [1400, 0]
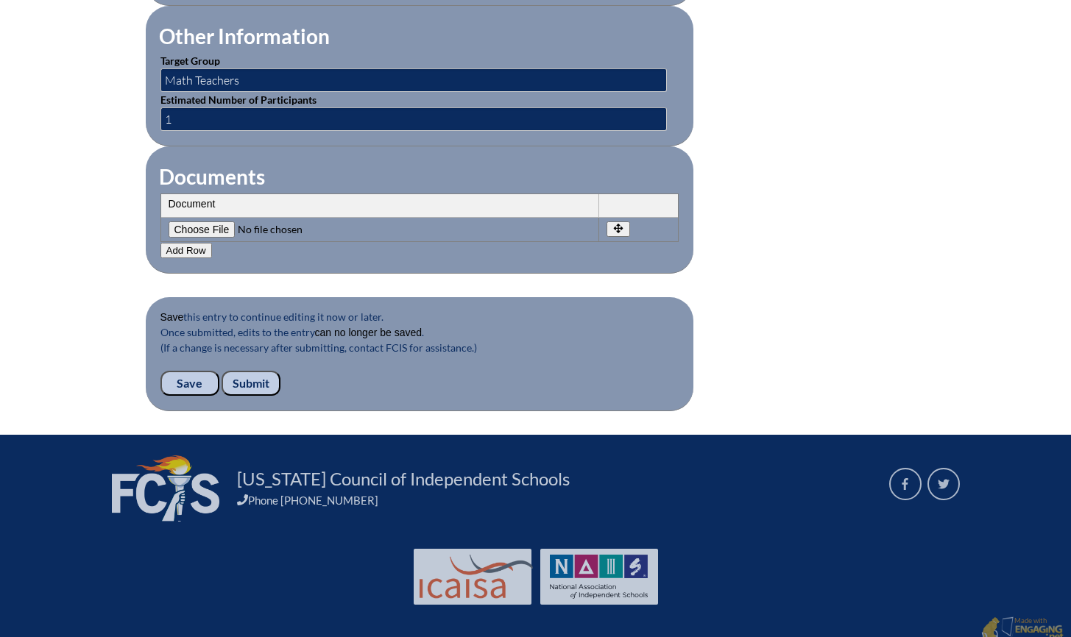
click at [253, 371] on input "Submit" at bounding box center [251, 383] width 59 height 25
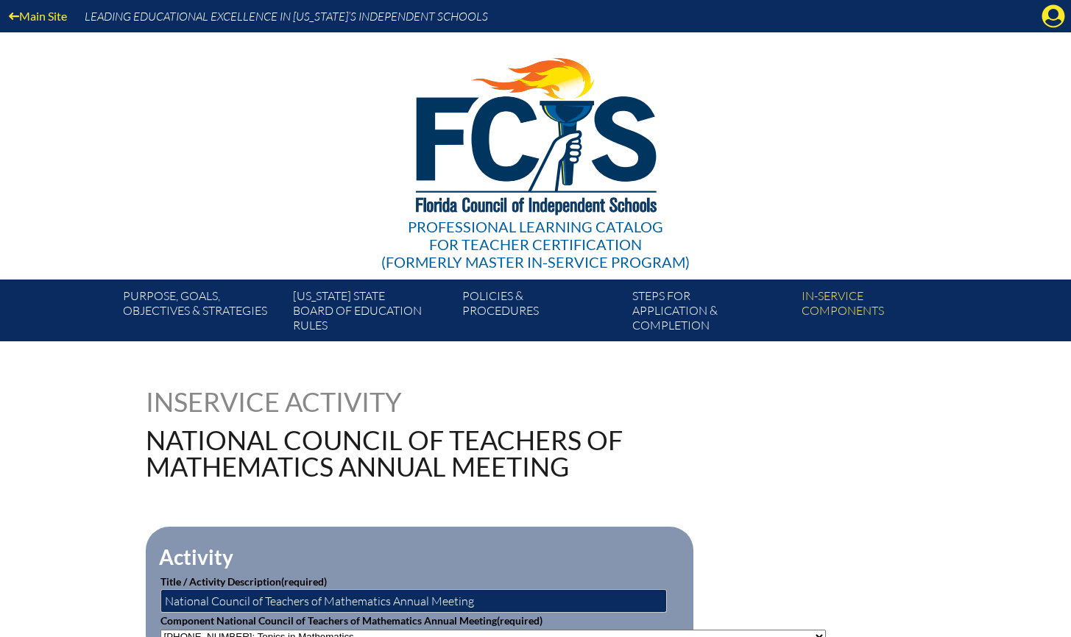
scroll to position [7, 0]
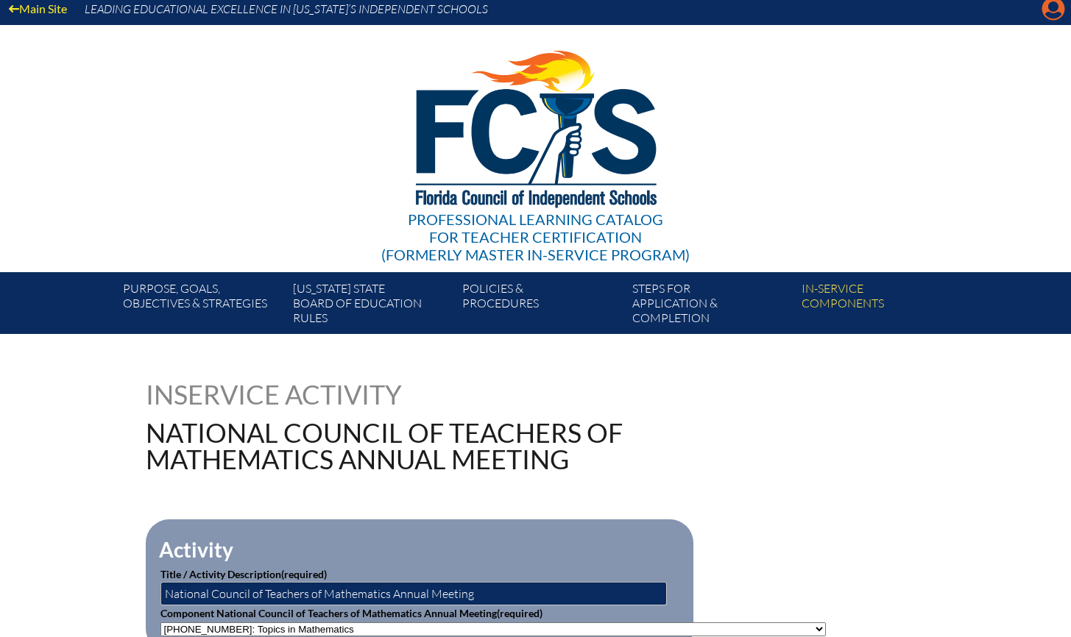
click at [1054, 6] on icon "Manage account" at bounding box center [1053, 9] width 24 height 24
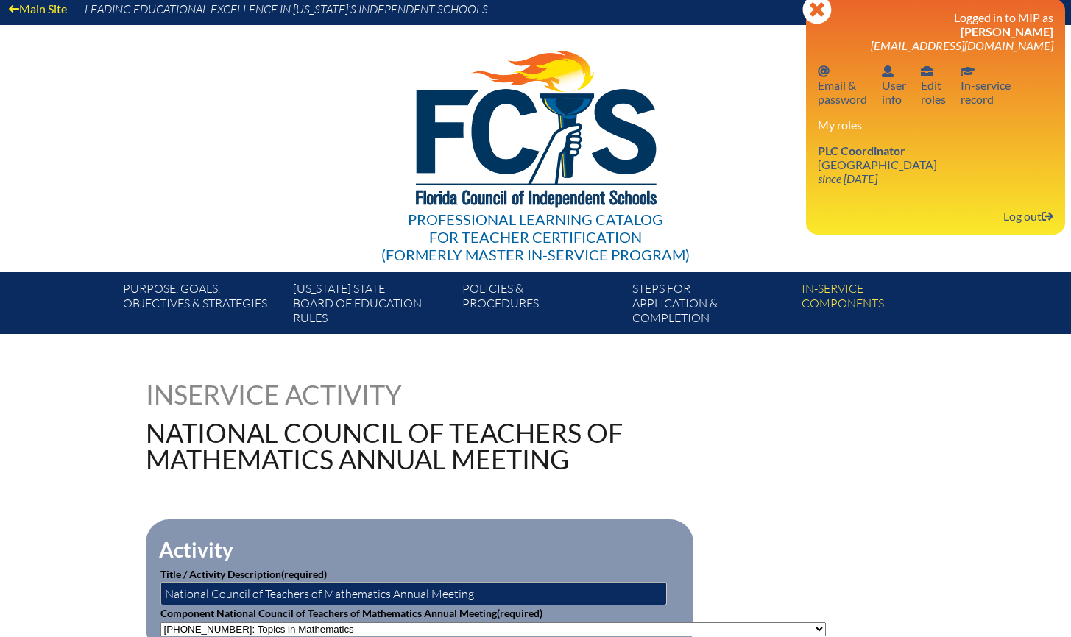
drag, startPoint x: 857, startPoint y: 170, endPoint x: 1033, endPoint y: 163, distance: 176.8
click at [856, 169] on link "PLC Coordinator [GEOGRAPHIC_DATA] since [DATE]" at bounding box center [877, 165] width 131 height 48
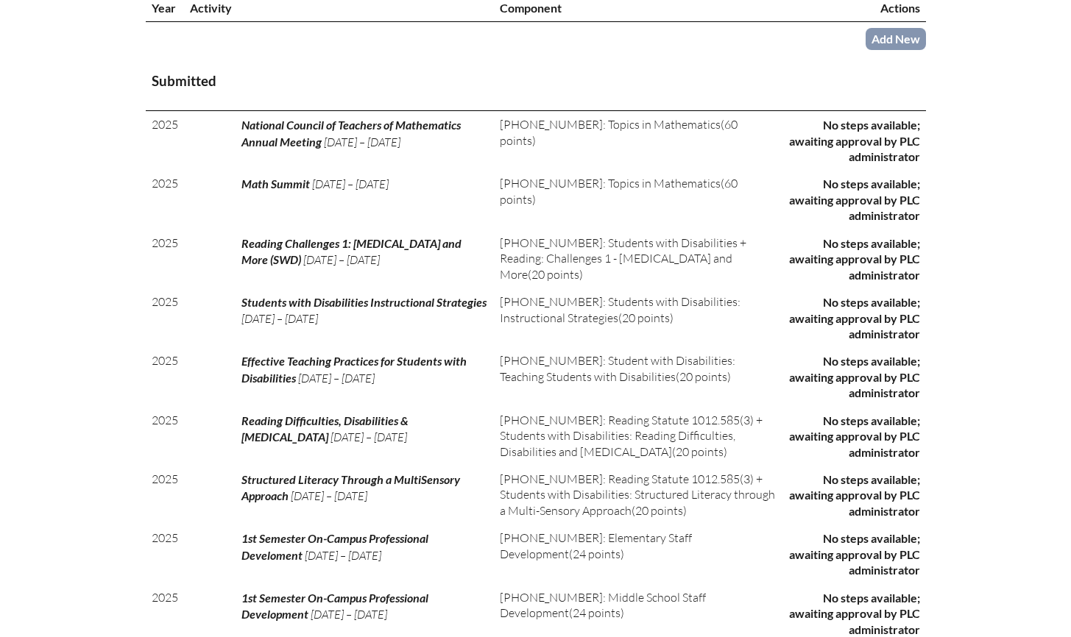
scroll to position [590, 0]
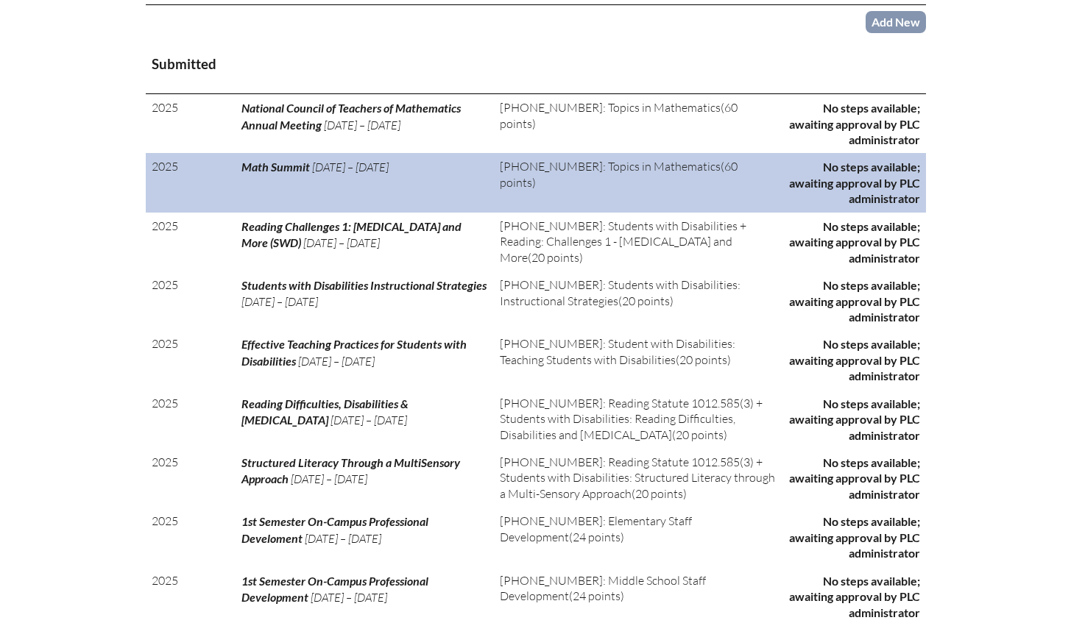
click at [869, 190] on p "No steps available; awaiting approval by PLC administrator" at bounding box center [853, 182] width 132 height 47
click at [277, 174] on span "Math Summit" at bounding box center [275, 167] width 68 height 14
click at [481, 187] on td "Math Summit Jun 1, ’25 – Aug 30, ’25" at bounding box center [364, 182] width 259 height 59
click at [519, 174] on span "1-009-001: Topics in Mathematics" at bounding box center [610, 166] width 221 height 15
click at [168, 189] on td "2025" at bounding box center [165, 182] width 38 height 59
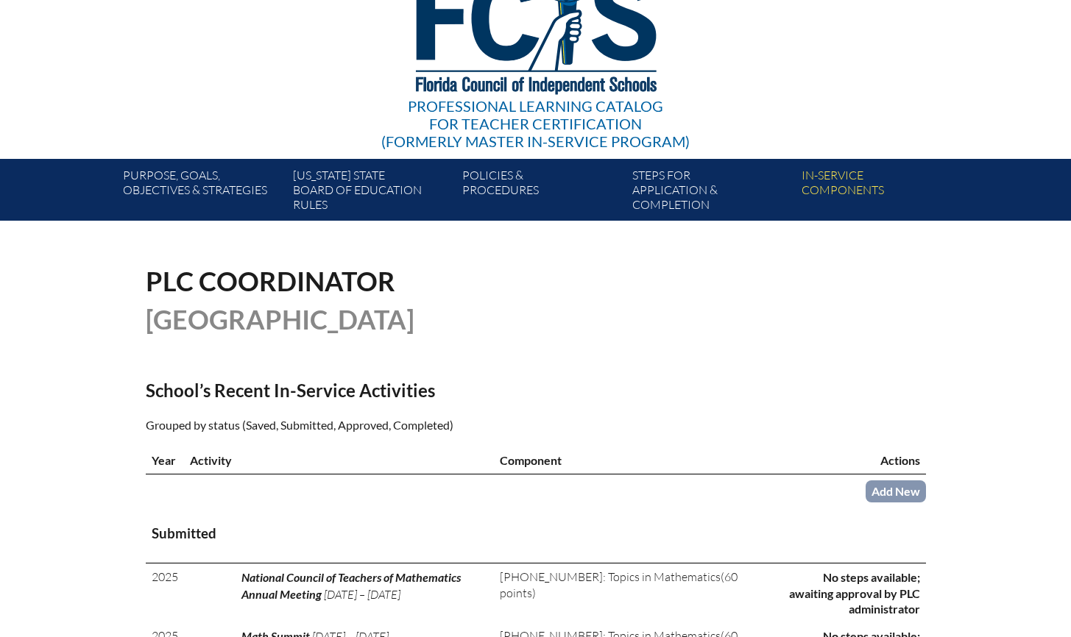
scroll to position [0, 0]
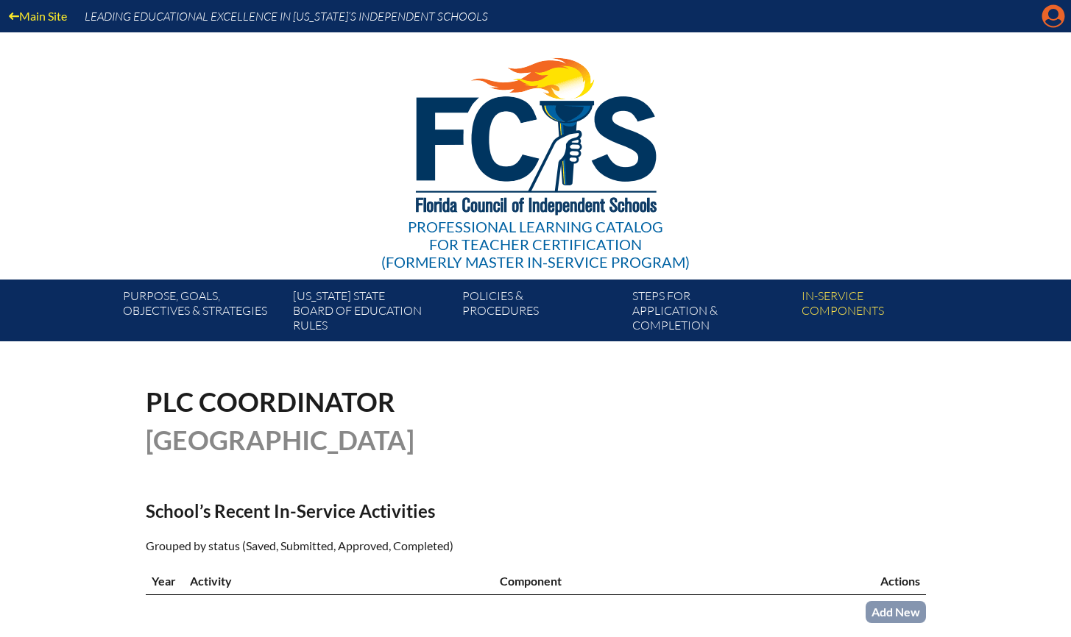
click at [1055, 12] on icon "Manage account" at bounding box center [1053, 16] width 24 height 24
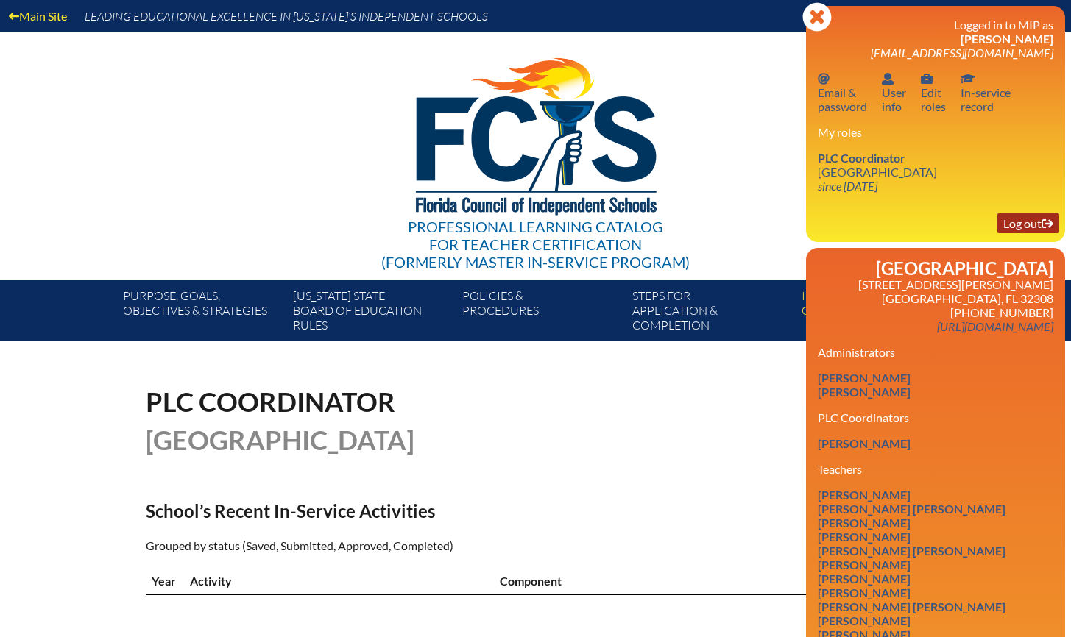
click at [1020, 222] on link "Log out Log out" at bounding box center [1028, 223] width 62 height 20
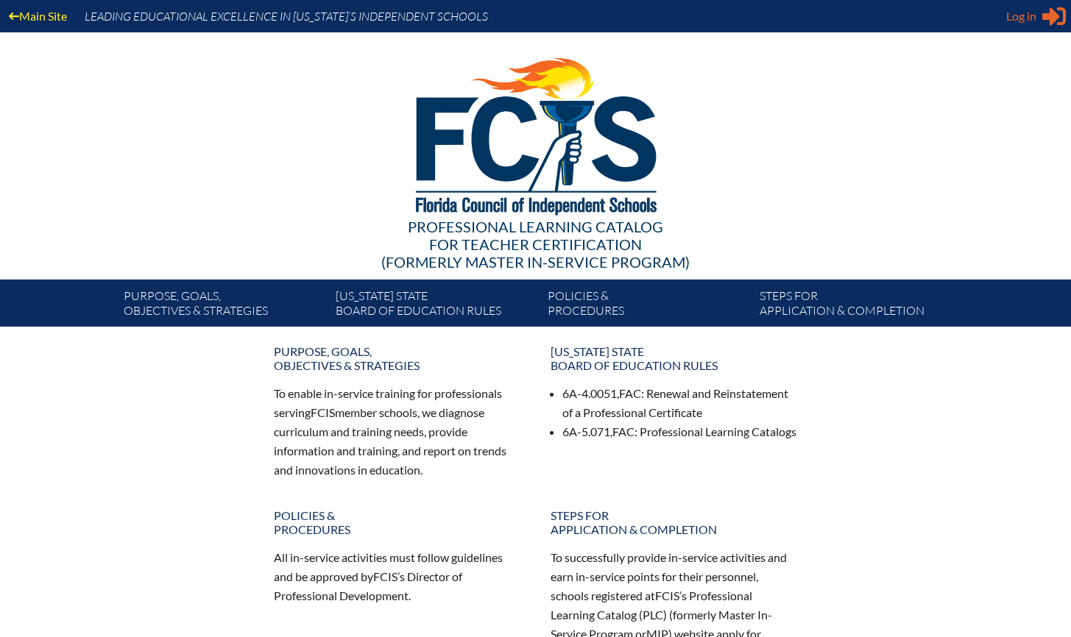
click at [1017, 18] on span "Log in" at bounding box center [1021, 16] width 30 height 18
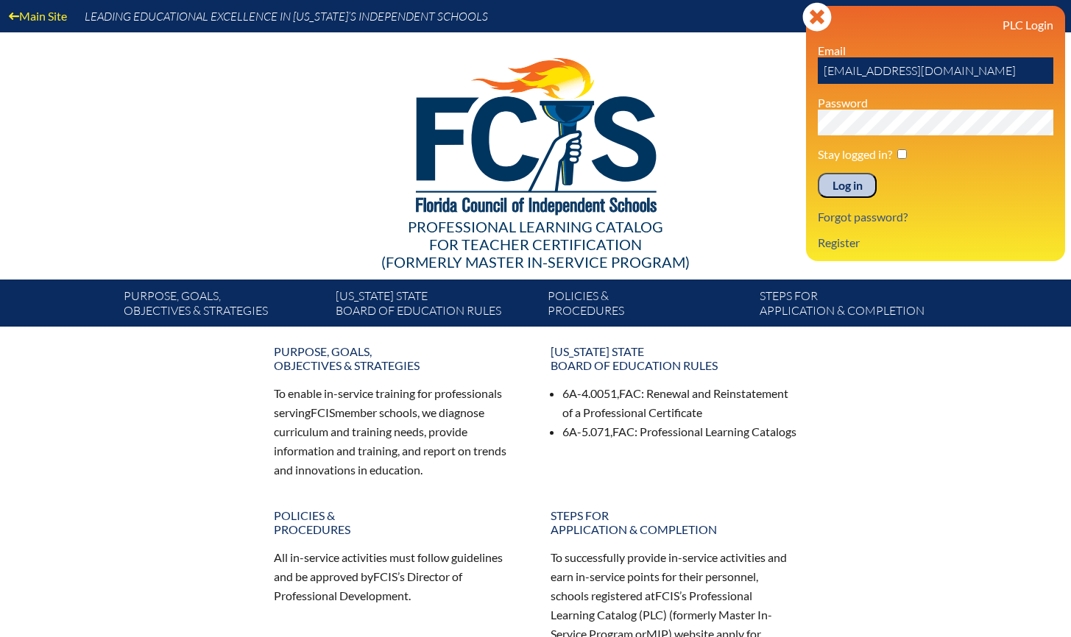
drag, startPoint x: 974, startPoint y: 71, endPoint x: 725, endPoint y: 65, distance: 248.8
click at [725, 65] on div "Main Site Leading Educational Excellence in [US_STATE]’s Independent Schools Pr…" at bounding box center [535, 163] width 1071 height 327
drag, startPoint x: 899, startPoint y: 13, endPoint x: 945, endPoint y: 83, distance: 83.9
click at [899, 15] on div "Log in Close Sign in or register PLC Login Email [EMAIL_ADDRESS][DOMAIN_NAME] P…" at bounding box center [935, 133] width 259 height 255
drag, startPoint x: 969, startPoint y: 71, endPoint x: 773, endPoint y: 65, distance: 196.6
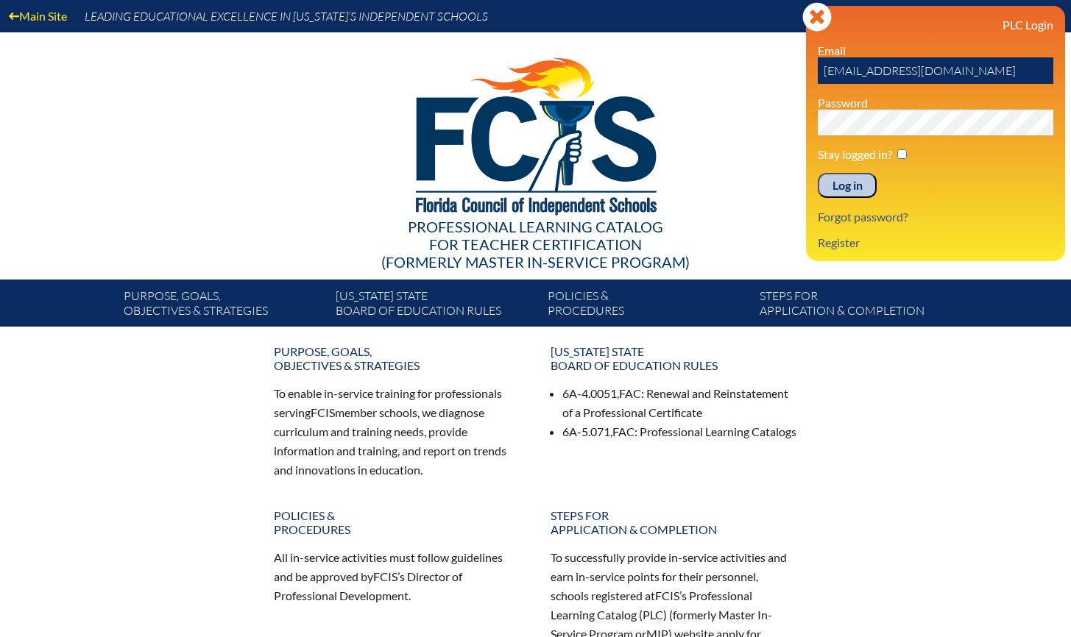
click at [774, 65] on div "Main Site Leading Educational Excellence in [US_STATE]’s Independent Schools Pr…" at bounding box center [535, 163] width 1071 height 327
type input "[EMAIL_ADDRESS][DOMAIN_NAME]"
click at [818, 173] on input "Log in" at bounding box center [847, 185] width 59 height 25
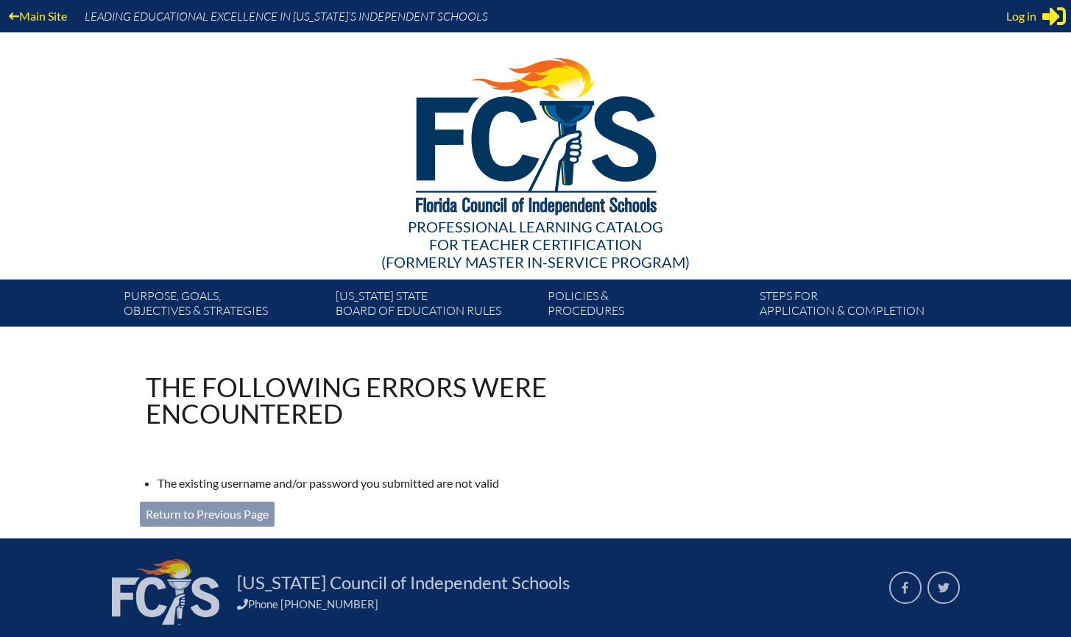
scroll to position [1, 0]
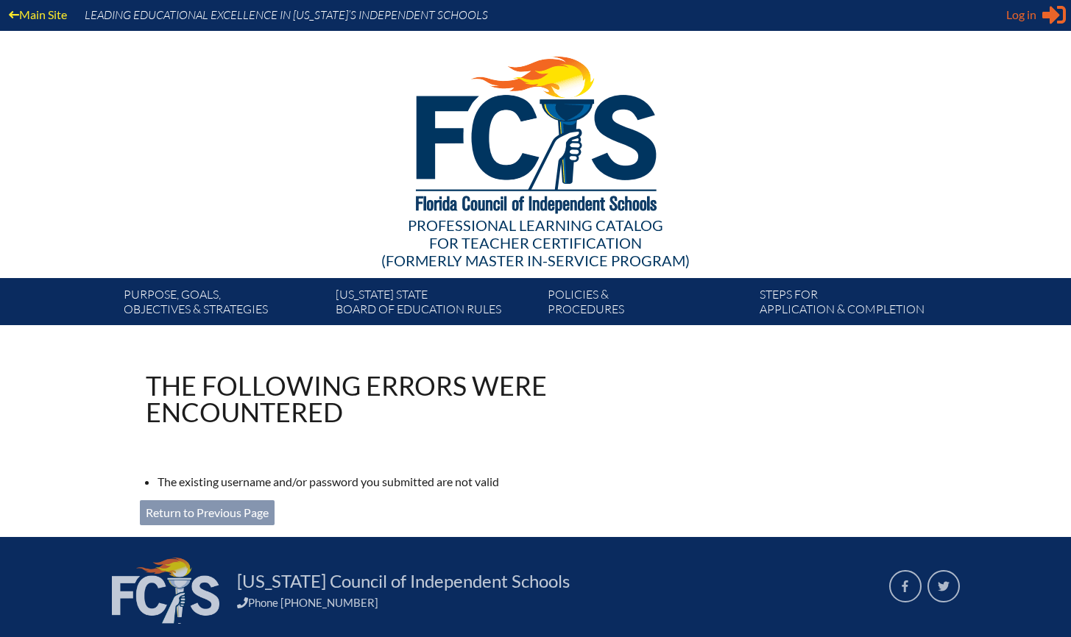
click at [1020, 18] on span "Log in" at bounding box center [1021, 15] width 30 height 18
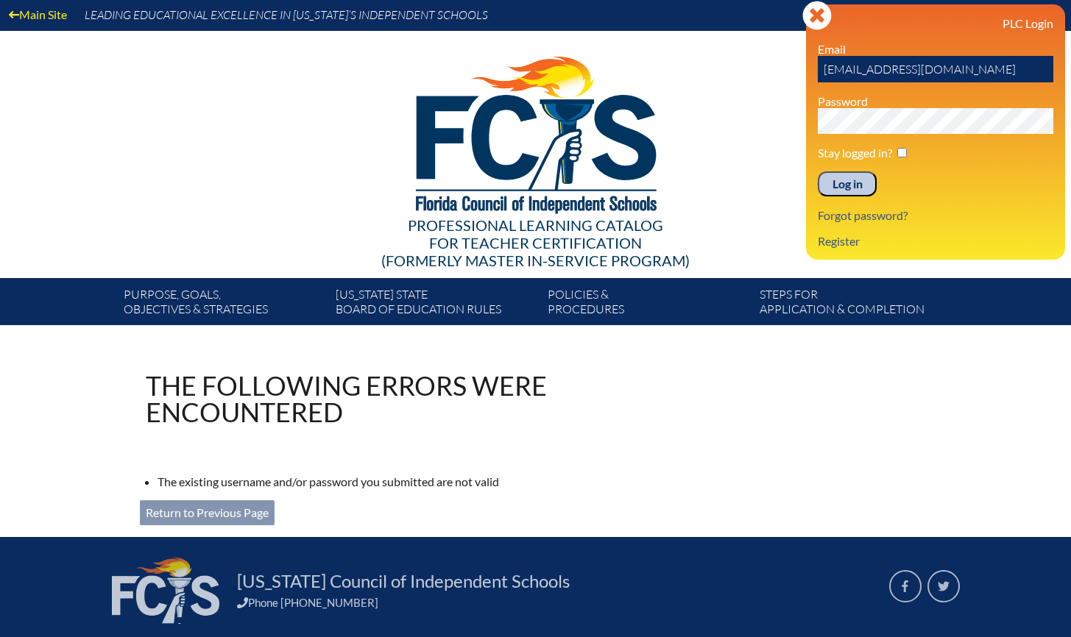
drag, startPoint x: 1005, startPoint y: 75, endPoint x: 704, endPoint y: 55, distance: 301.7
click at [704, 55] on div "Main Site Leading Educational Excellence in Florida’s Independent Schools Profe…" at bounding box center [535, 162] width 1071 height 327
type input "fcismember"
click at [818, 171] on input "Log in" at bounding box center [847, 183] width 59 height 25
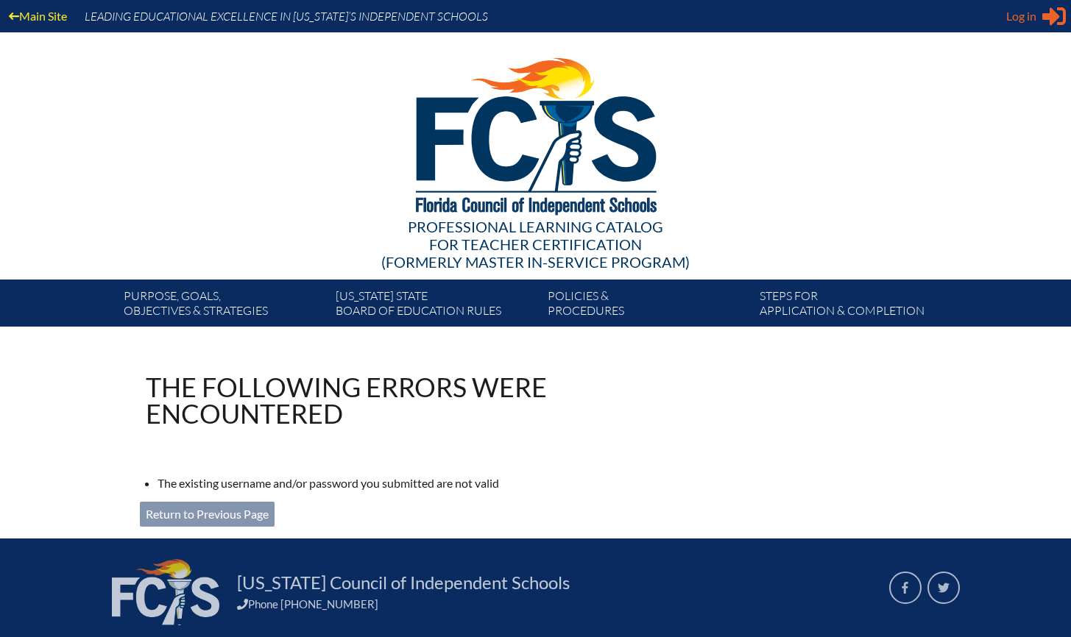
type input "[EMAIL_ADDRESS][DOMAIN_NAME]"
click at [1020, 10] on span "Log in" at bounding box center [1021, 16] width 30 height 18
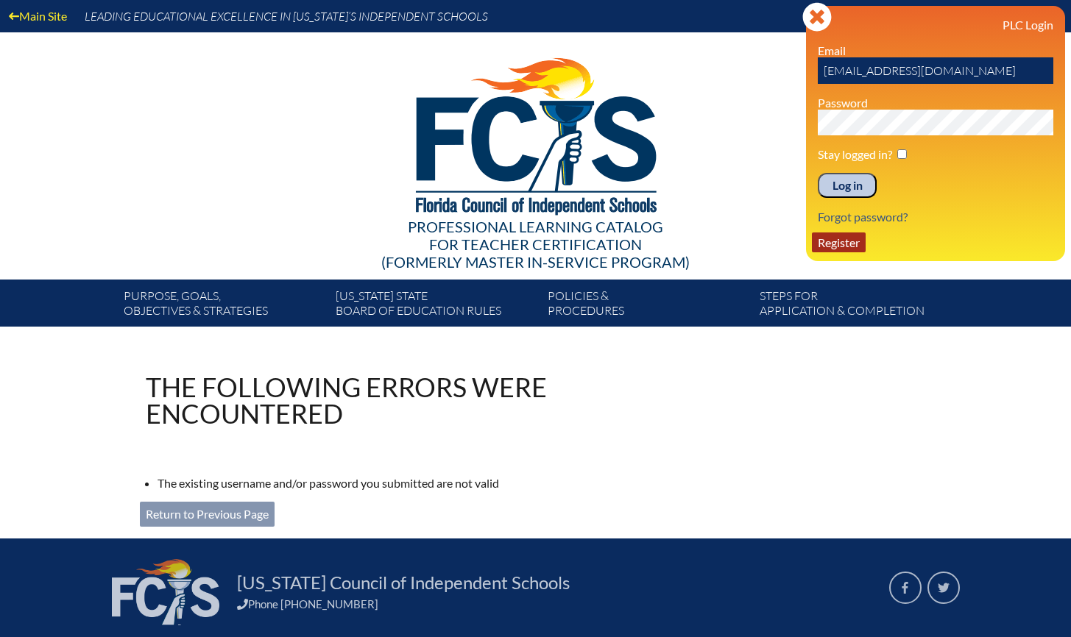
click at [840, 241] on link "Register" at bounding box center [839, 243] width 54 height 20
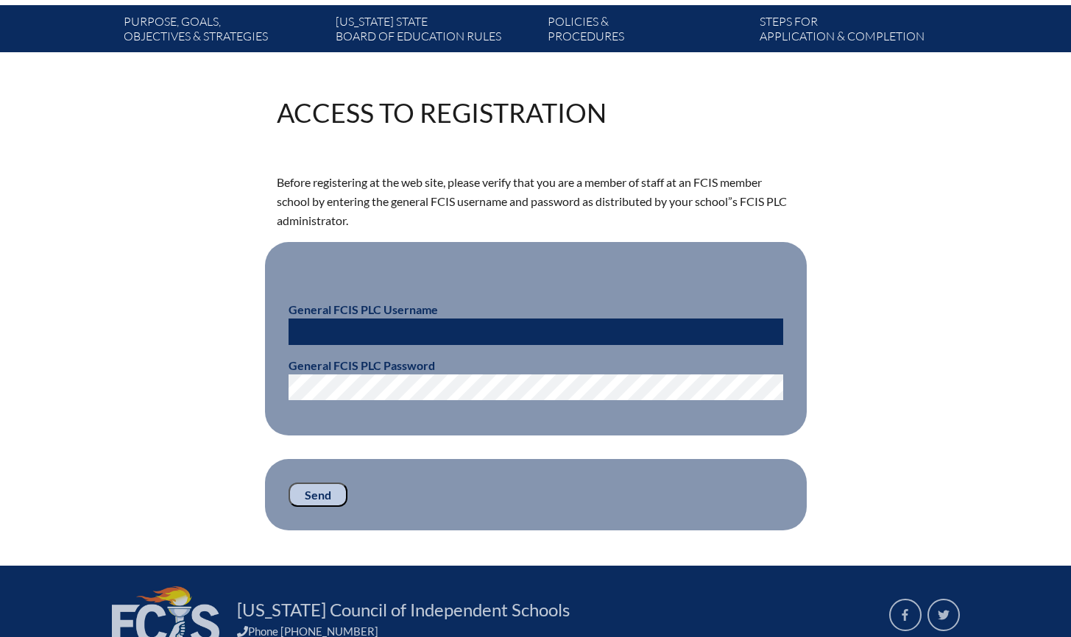
scroll to position [395, 0]
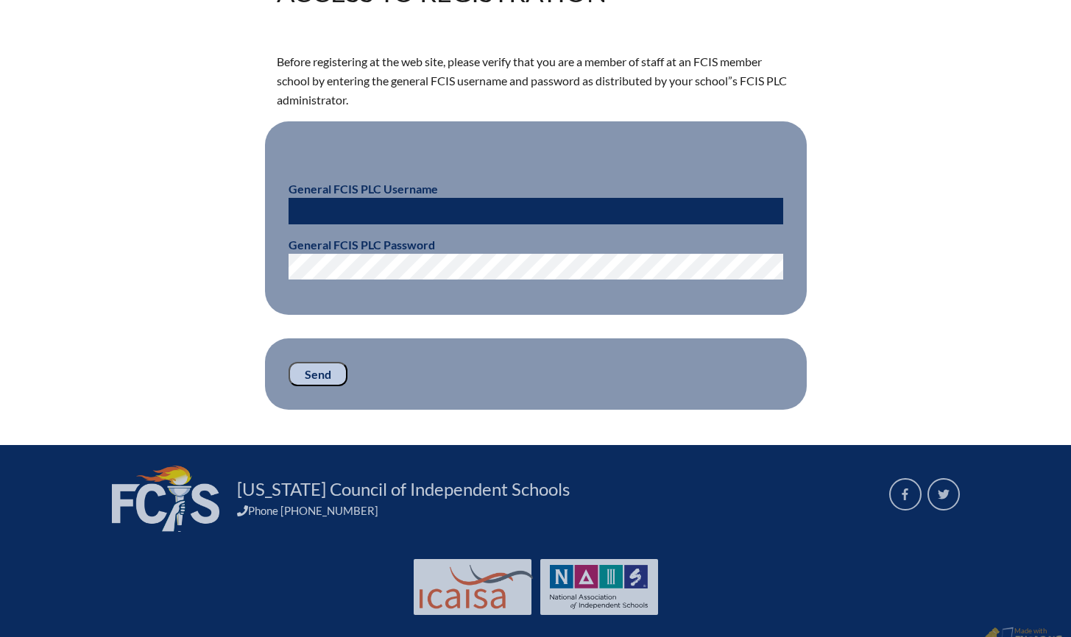
type input "[EMAIL_ADDRESS][DOMAIN_NAME]"
drag, startPoint x: 433, startPoint y: 208, endPoint x: 229, endPoint y: 199, distance: 204.8
click at [229, 199] on div "Access to Registration Before registering at the web site, please verify that y…" at bounding box center [535, 194] width 827 height 431
type input "fcismember"
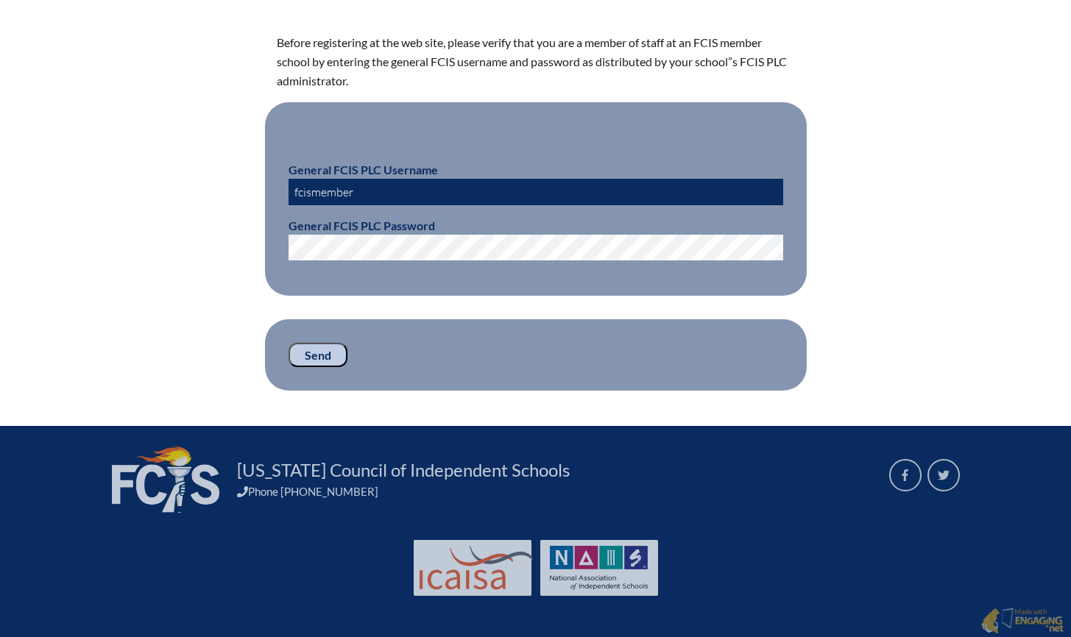
scroll to position [414, 0]
click at [326, 356] on input "Send" at bounding box center [317, 356] width 59 height 25
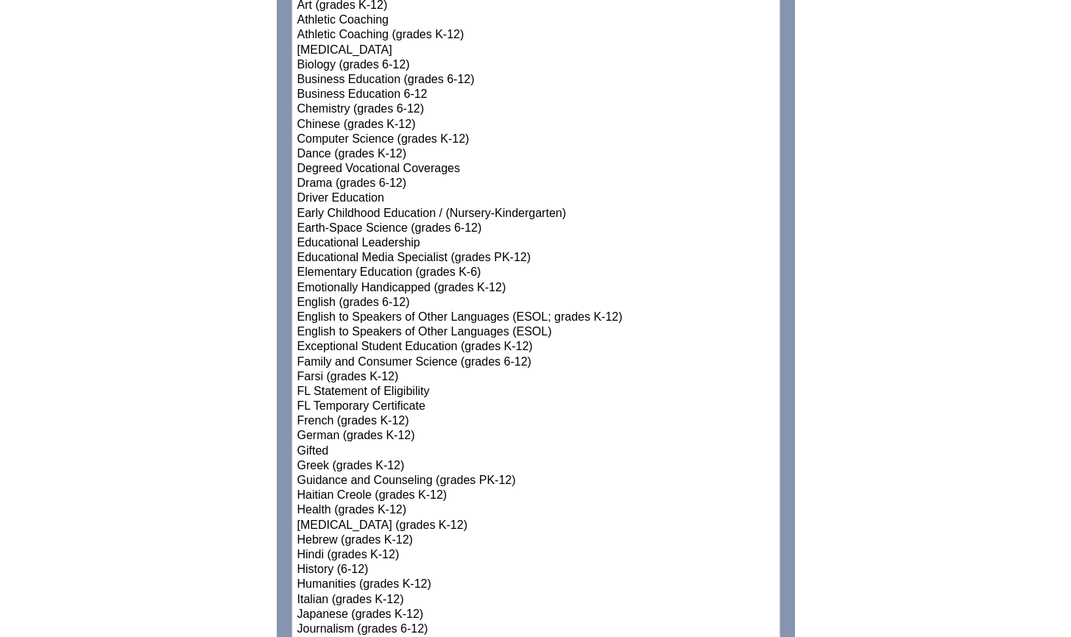
scroll to position [954, 0]
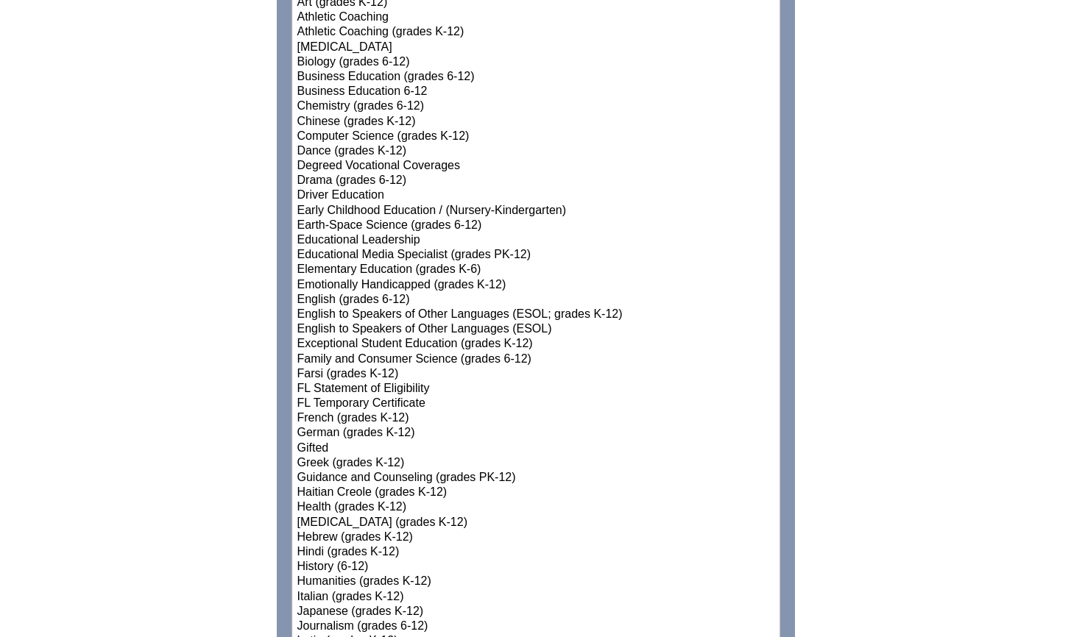
type input "[EMAIL_ADDRESS][DOMAIN_NAME]"
click at [816, 202] on div "Registration (Step #1 of 2) For certified teachers, all fields are required. Un…" at bounding box center [535, 462] width 827 height 2084
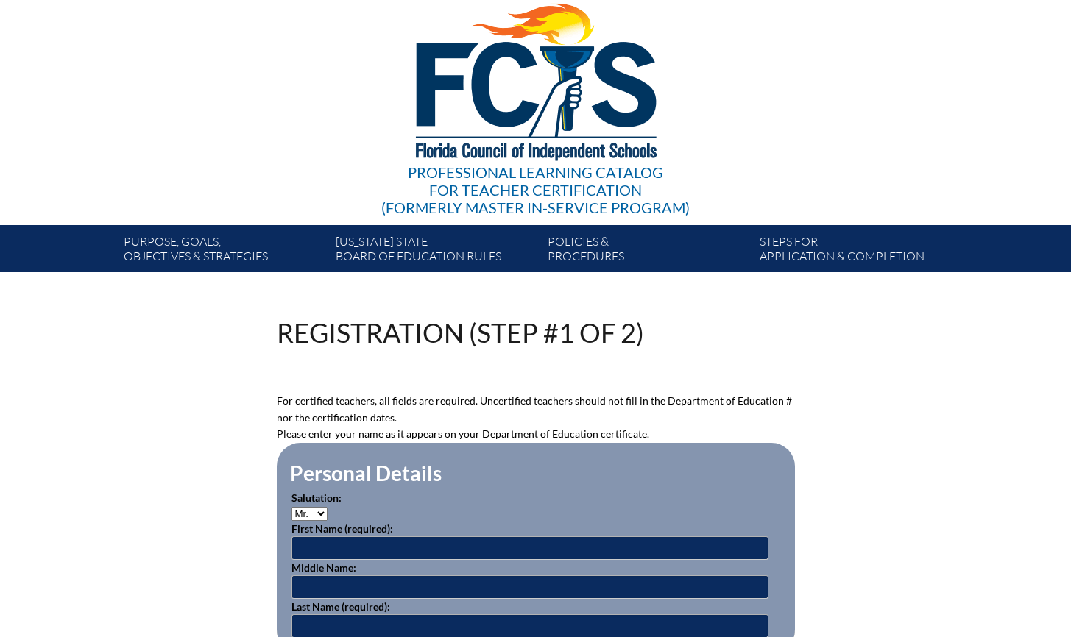
scroll to position [0, 0]
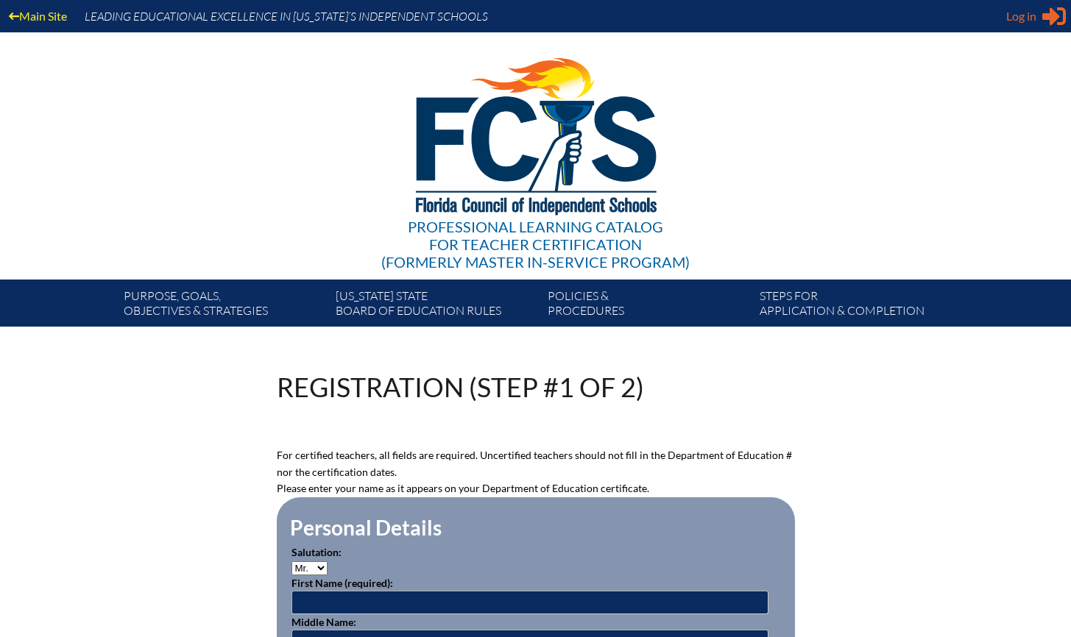
click at [1017, 19] on span "Log in" at bounding box center [1021, 16] width 30 height 18
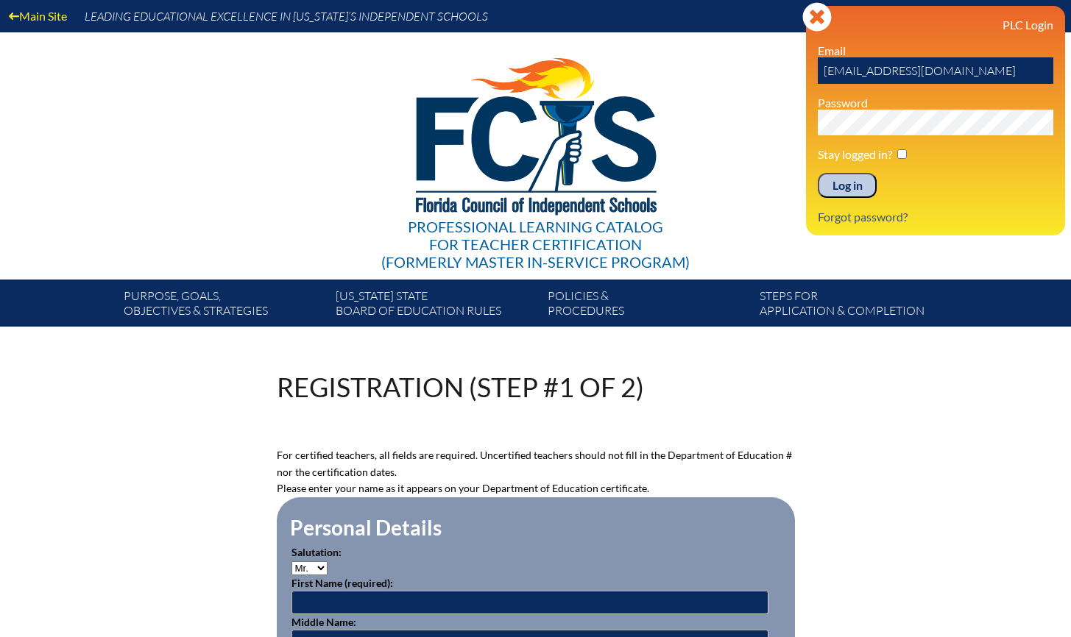
click at [851, 185] on input "Log in" at bounding box center [847, 185] width 59 height 25
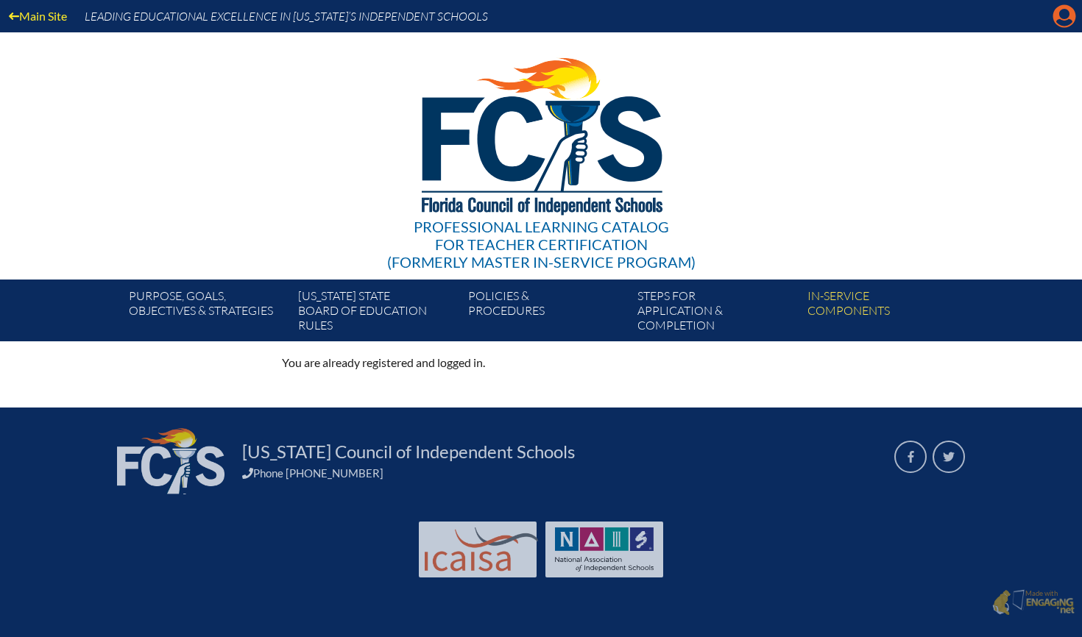
click at [1054, 17] on icon at bounding box center [1064, 16] width 23 height 23
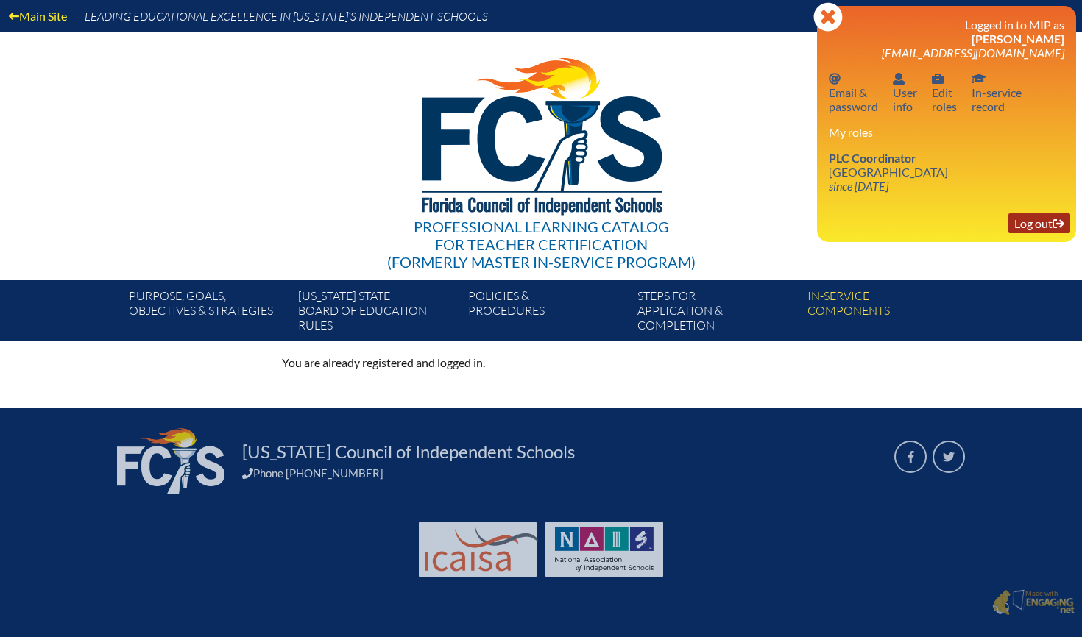
click at [1021, 222] on link "Log out Log out" at bounding box center [1039, 223] width 62 height 20
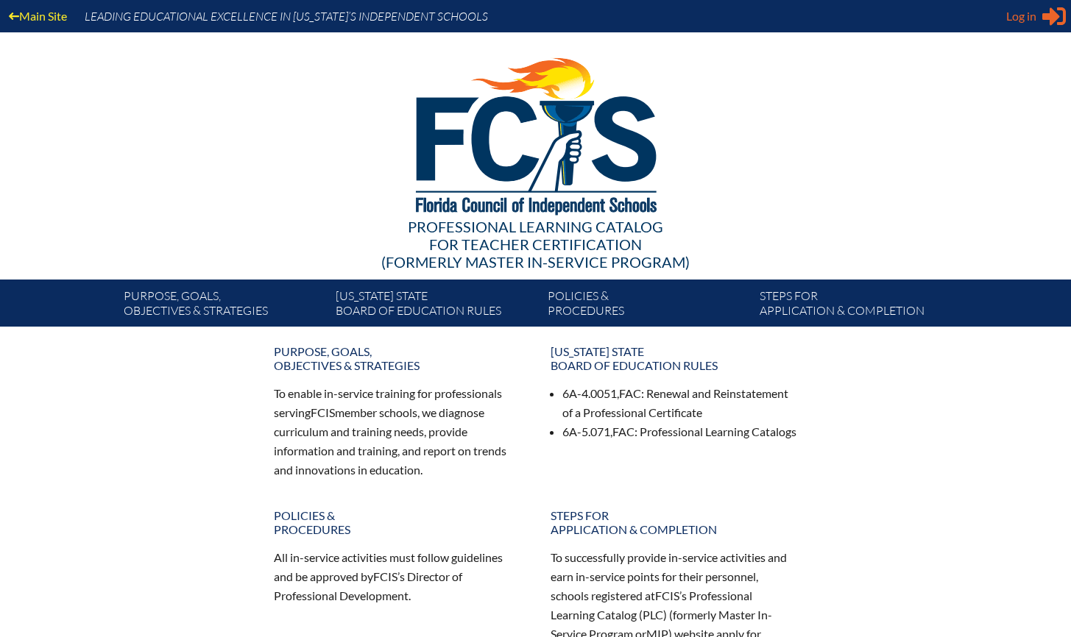
click at [1015, 7] on span "Log in" at bounding box center [1021, 16] width 30 height 18
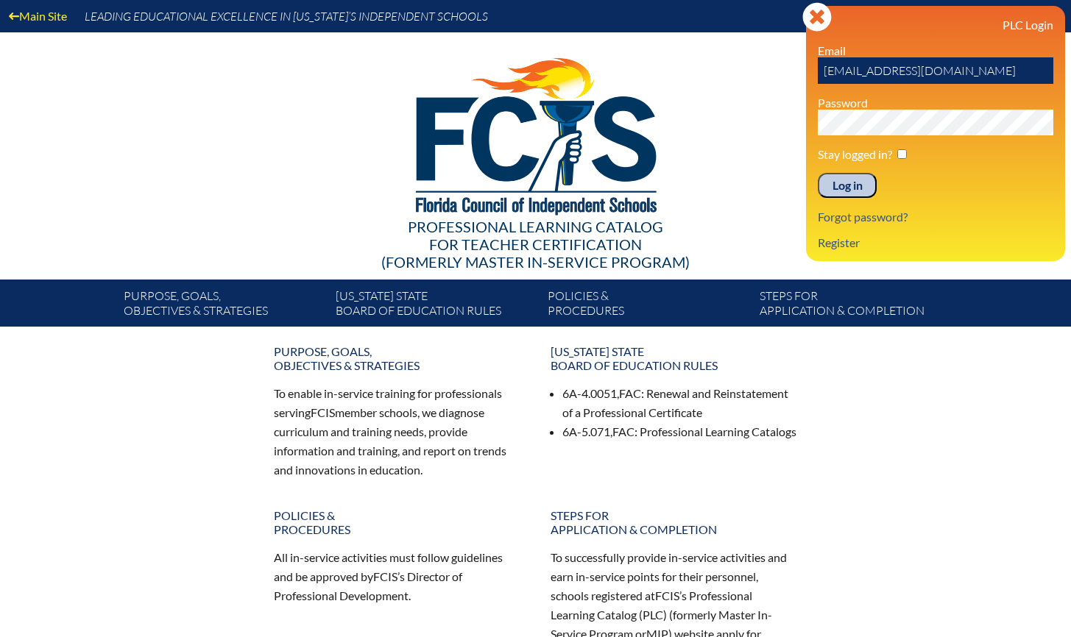
drag, startPoint x: 995, startPoint y: 71, endPoint x: 787, endPoint y: 70, distance: 208.3
click at [787, 70] on div "Main Site Leading Educational Excellence in [US_STATE]’s Independent Schools Pr…" at bounding box center [535, 163] width 1071 height 327
type input "kmealor@hces.org"
click at [794, 123] on div at bounding box center [536, 133] width 848 height 203
click at [846, 184] on input "Log in" at bounding box center [847, 185] width 59 height 25
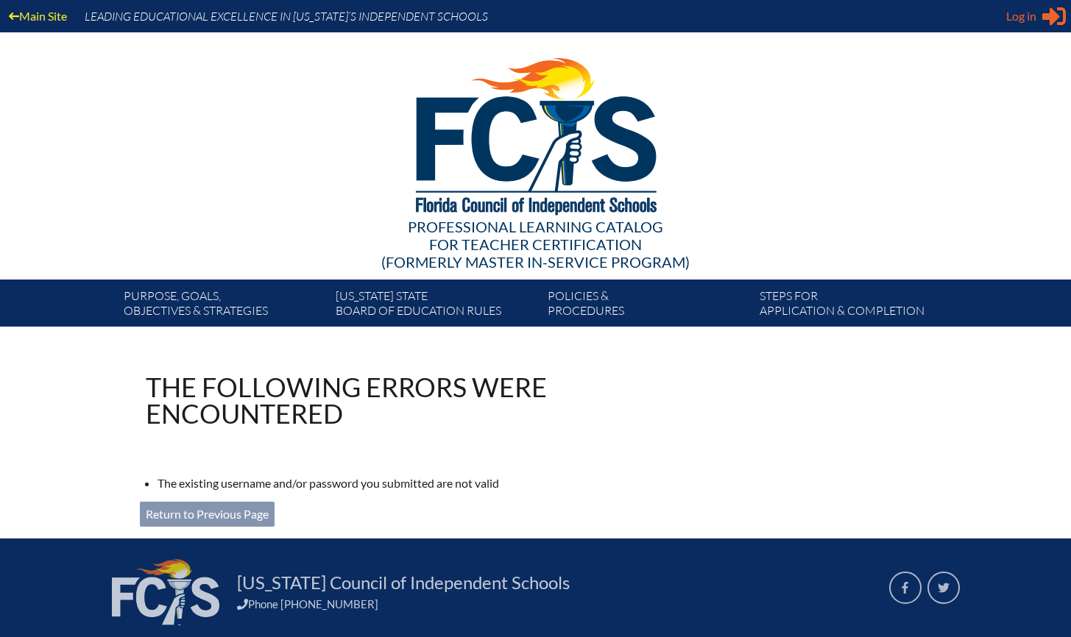
click at [1017, 18] on span "Log in" at bounding box center [1021, 16] width 30 height 18
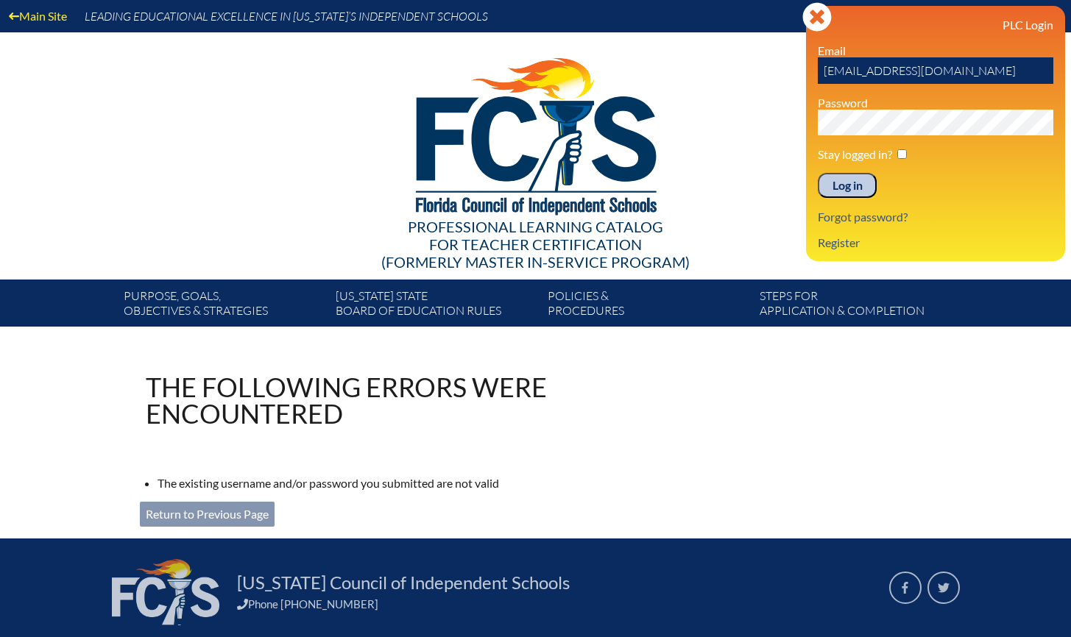
drag, startPoint x: 996, startPoint y: 71, endPoint x: 815, endPoint y: 71, distance: 181.0
click at [818, 71] on input "[EMAIL_ADDRESS][DOMAIN_NAME]" at bounding box center [935, 70] width 235 height 26
type input "[EMAIL_ADDRESS][DOMAIN_NAME]"
drag, startPoint x: 768, startPoint y: 136, endPoint x: 787, endPoint y: 141, distance: 20.4
click at [768, 136] on div at bounding box center [536, 133] width 848 height 203
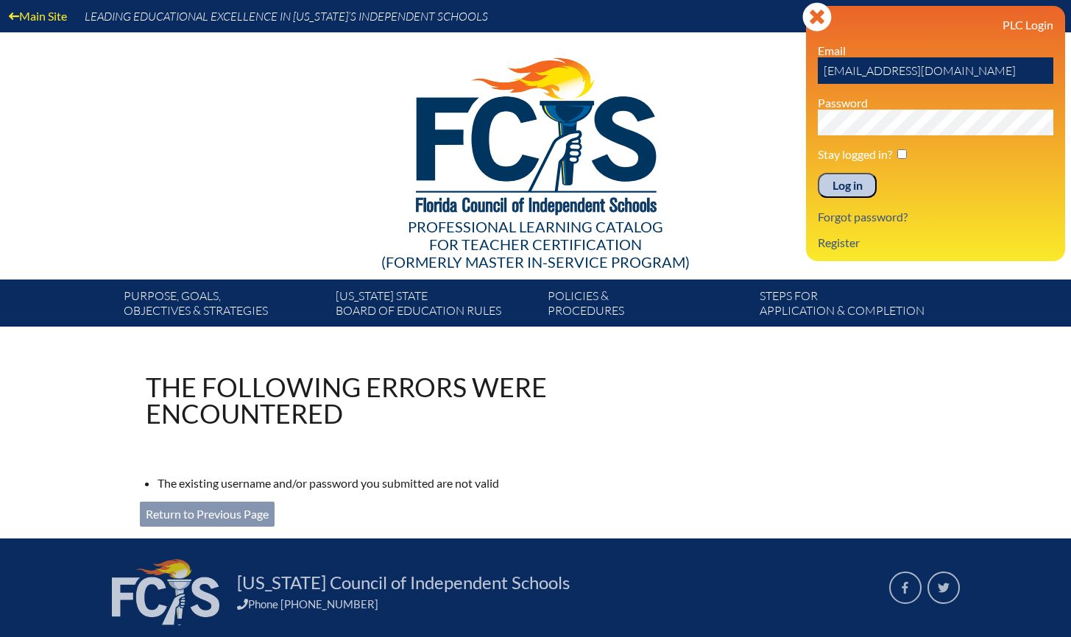
click at [843, 177] on input "Log in" at bounding box center [847, 185] width 59 height 25
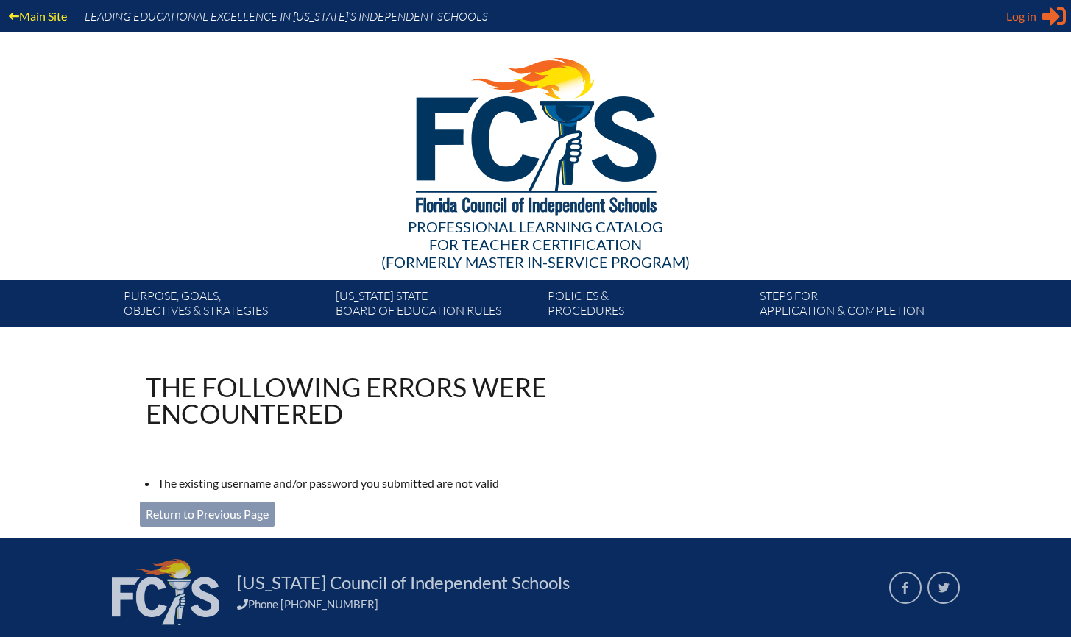
click at [1022, 21] on span "Log in" at bounding box center [1021, 16] width 30 height 18
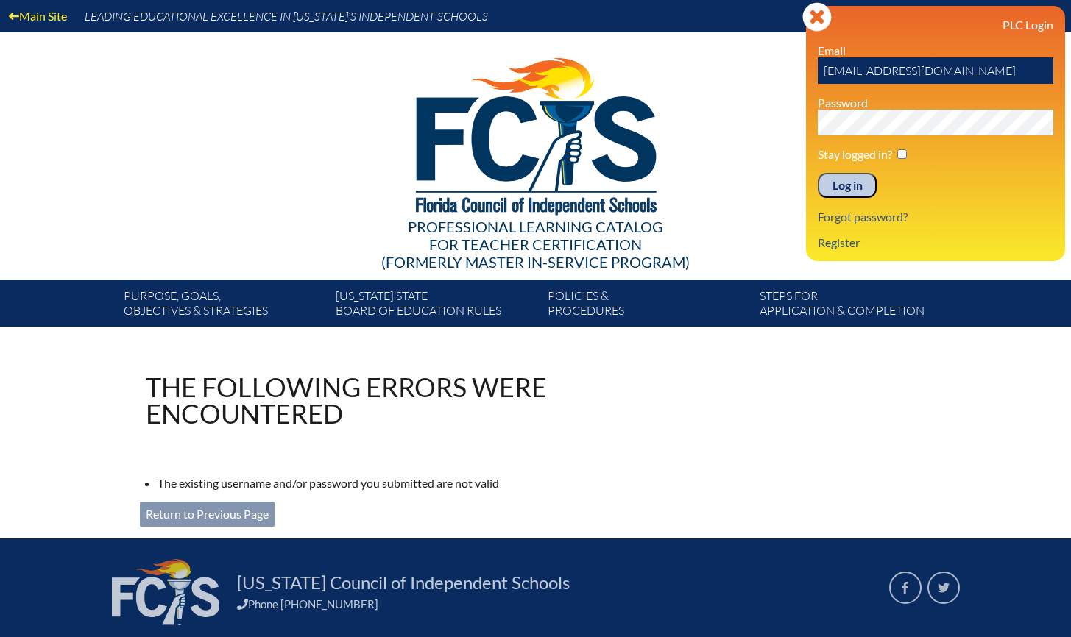
drag, startPoint x: 1005, startPoint y: 71, endPoint x: 703, endPoint y: 77, distance: 302.5
click at [703, 77] on div "Main Site Leading Educational Excellence in [US_STATE]’s Independent Schools Pr…" at bounding box center [535, 163] width 1071 height 327
type input "j"
type input "[EMAIL_ADDRESS][DOMAIN_NAME]"
click at [818, 173] on input "Log in" at bounding box center [847, 185] width 59 height 25
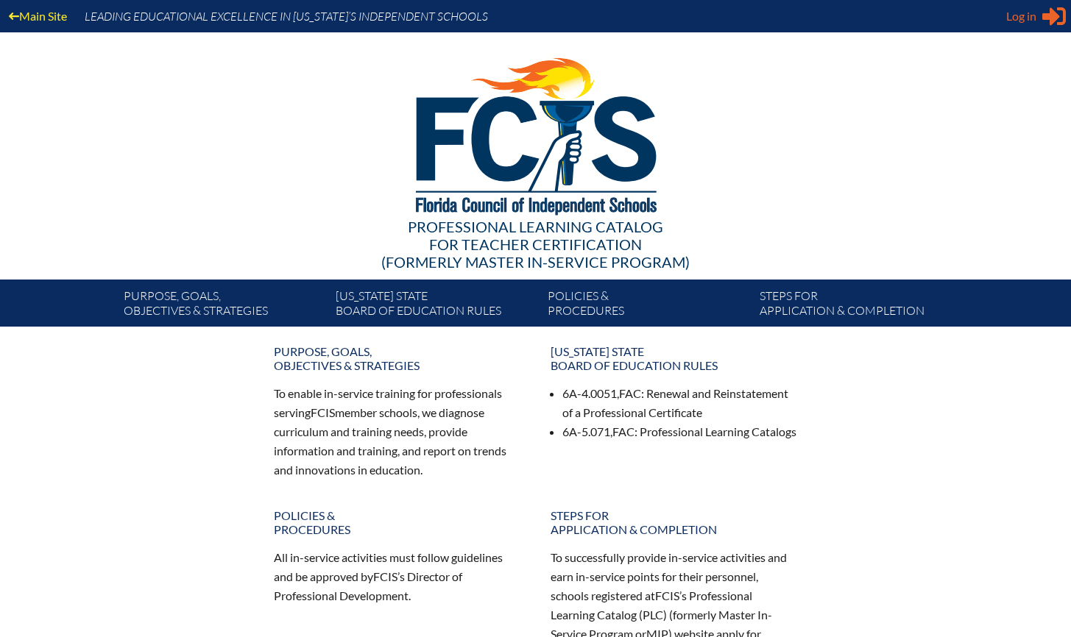
type input "[EMAIL_ADDRESS][DOMAIN_NAME]"
click at [1027, 12] on span "Log in" at bounding box center [1021, 16] width 30 height 18
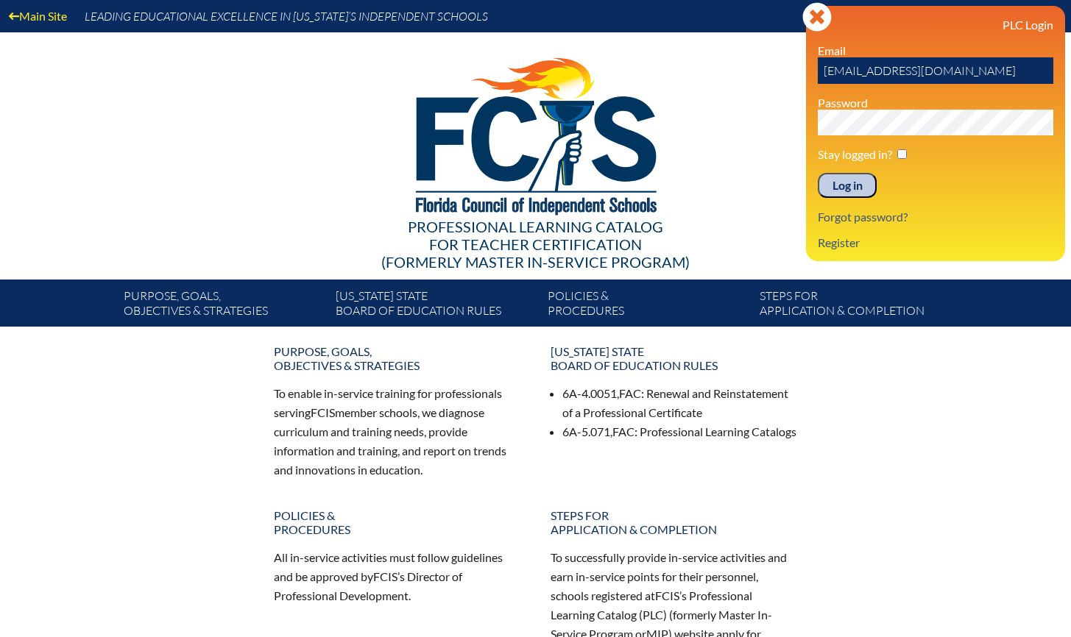
click at [849, 183] on input "Log in" at bounding box center [847, 185] width 59 height 25
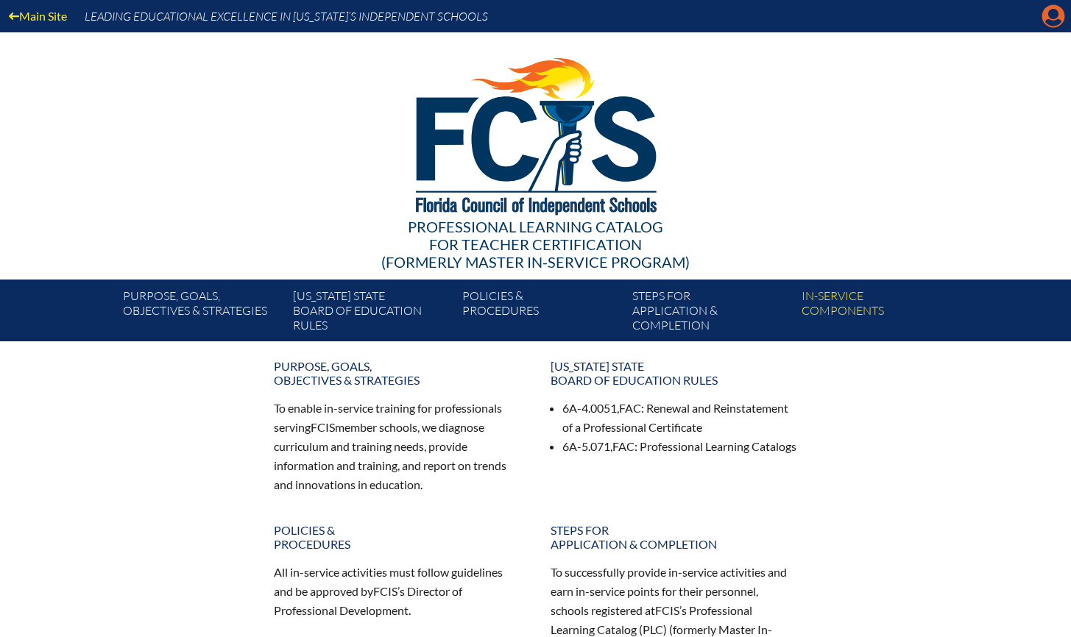
click at [1056, 10] on icon "Manage account" at bounding box center [1053, 16] width 24 height 24
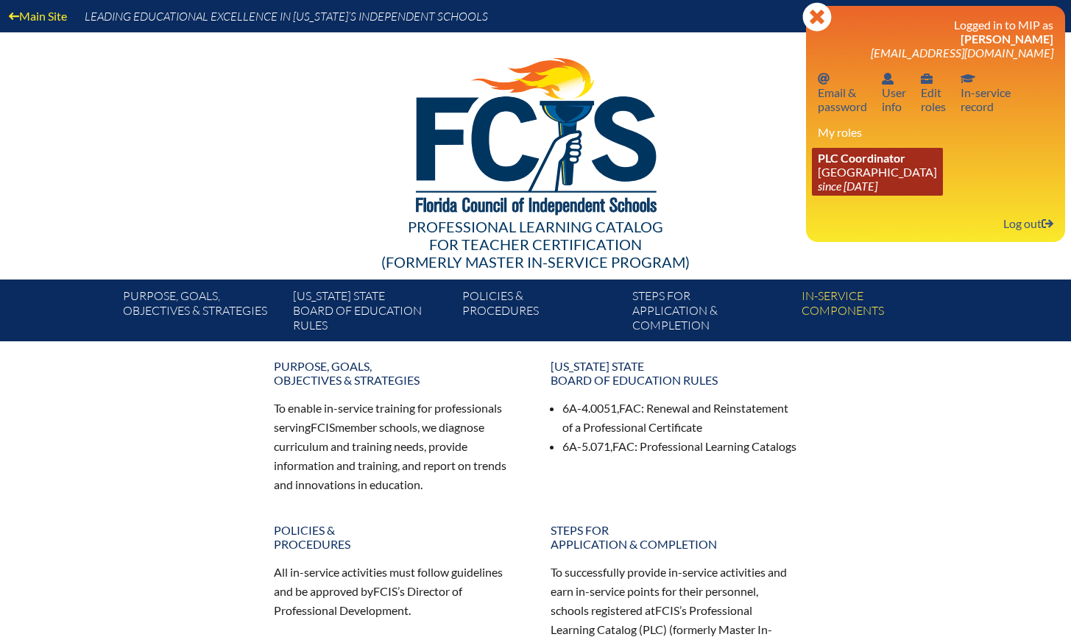
click at [899, 168] on link "PLC Coordinator Holy Comforter Episcopal School since 2006 Jun 1" at bounding box center [877, 172] width 131 height 48
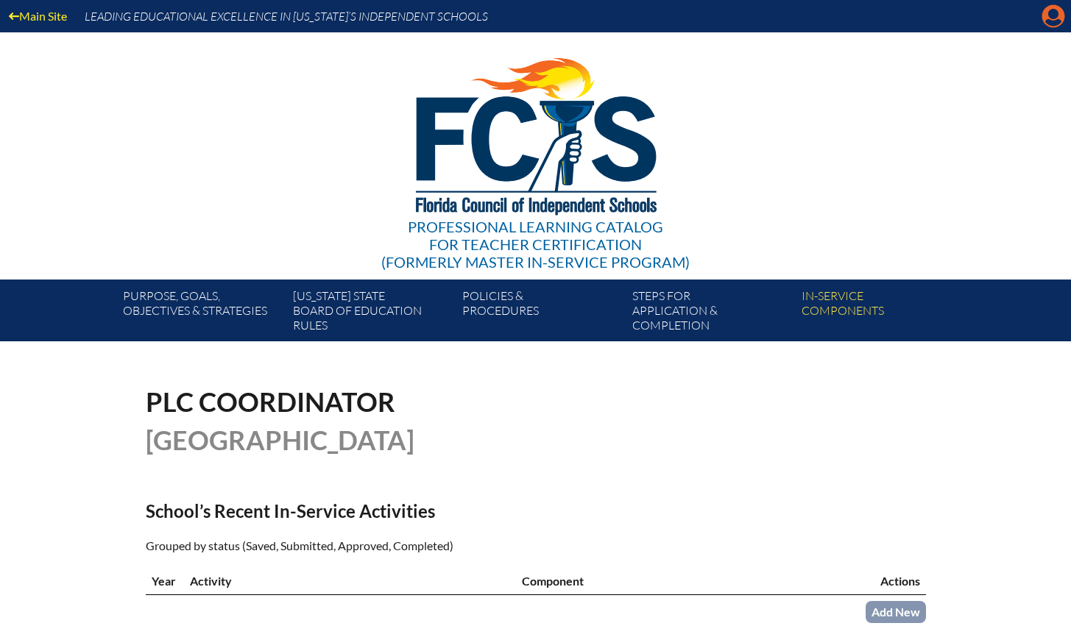
click at [1048, 18] on icon at bounding box center [1053, 16] width 23 height 23
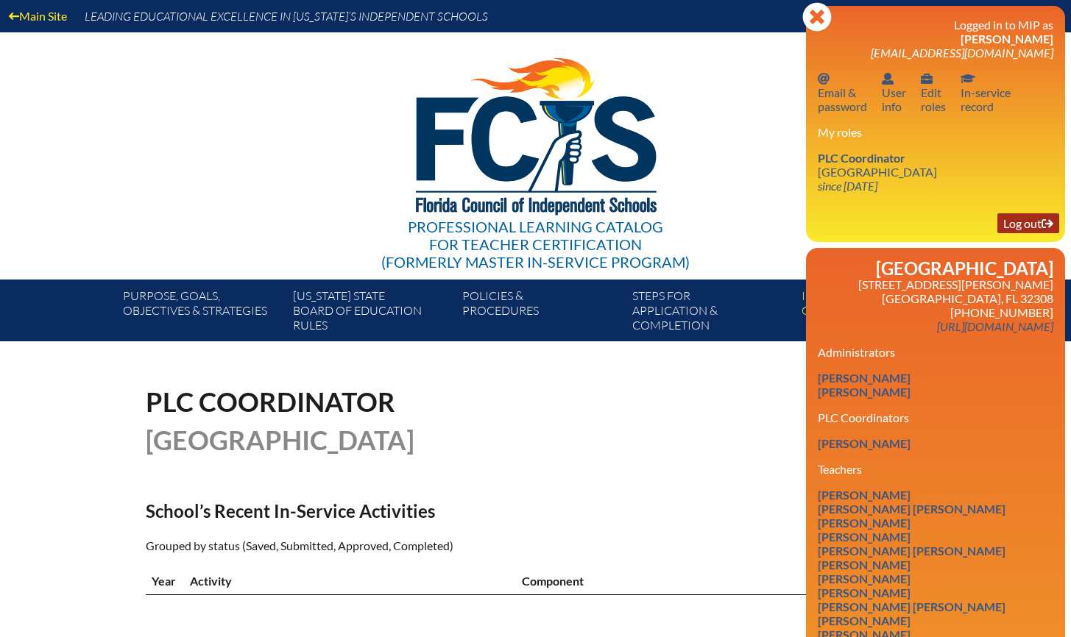
click at [1018, 221] on link "Log out Log out" at bounding box center [1028, 223] width 62 height 20
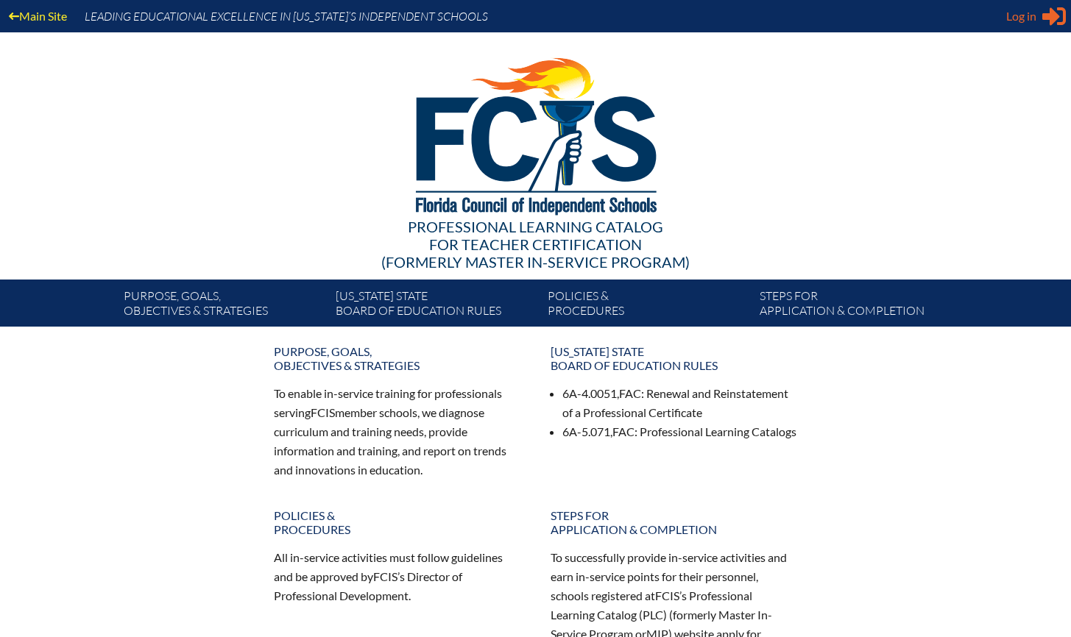
click at [1015, 17] on span "Log in" at bounding box center [1021, 16] width 30 height 18
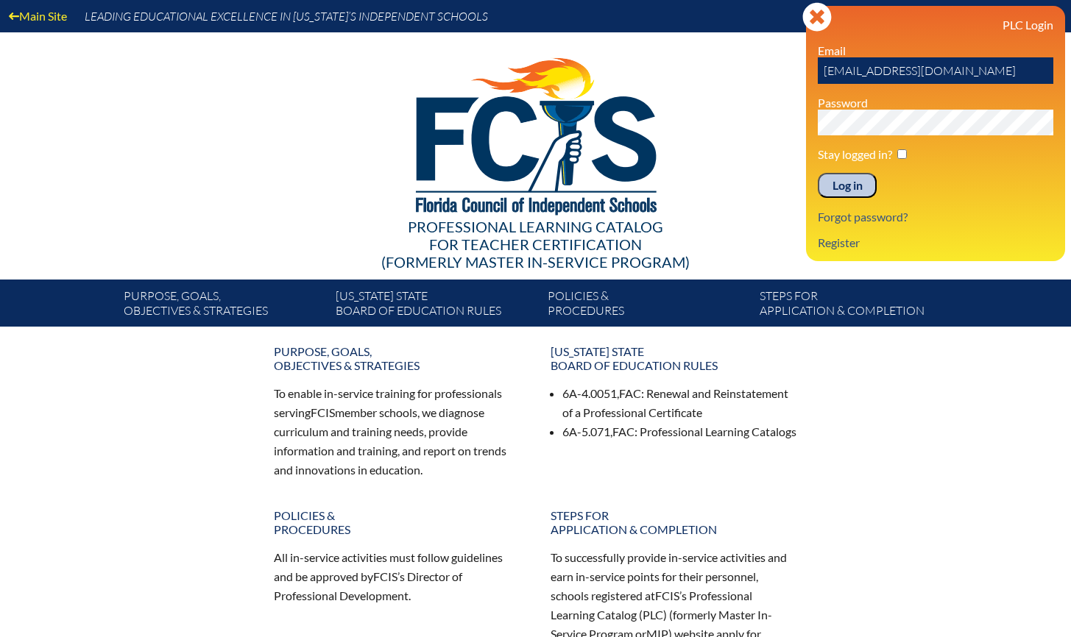
drag, startPoint x: 991, startPoint y: 71, endPoint x: 805, endPoint y: 63, distance: 185.6
click at [806, 63] on div "Log in Close Sign in or register PLC Login Email [EMAIL_ADDRESS][DOMAIN_NAME] P…" at bounding box center [935, 133] width 259 height 255
type input "[EMAIL_ADDRESS][DOMAIN_NAME]"
click at [818, 173] on input "Log in" at bounding box center [847, 185] width 59 height 25
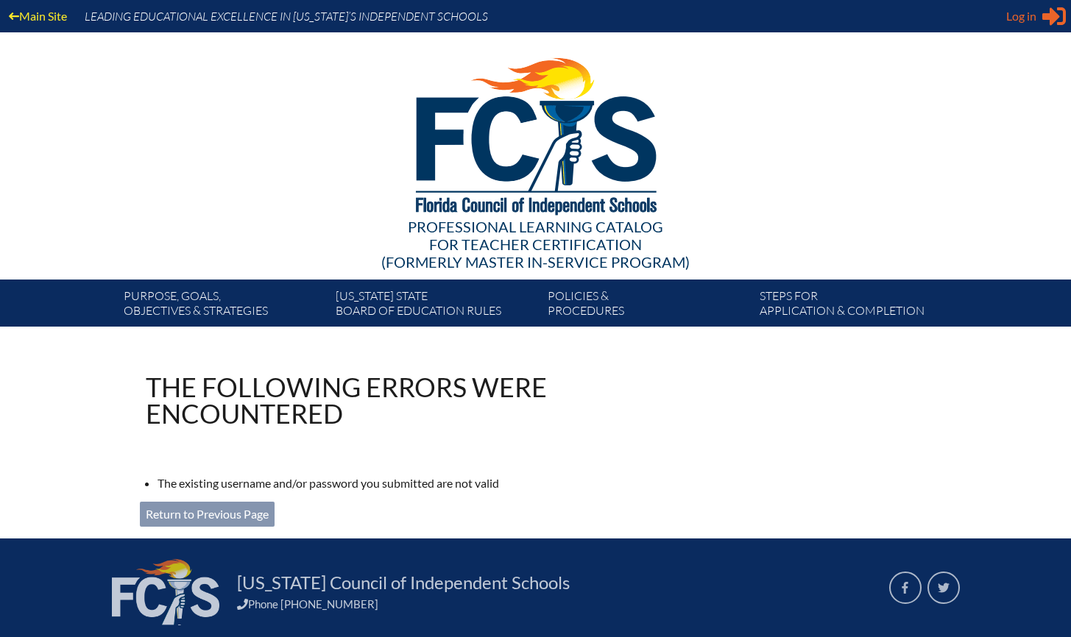
click at [1047, 14] on icon at bounding box center [1054, 16] width 24 height 18
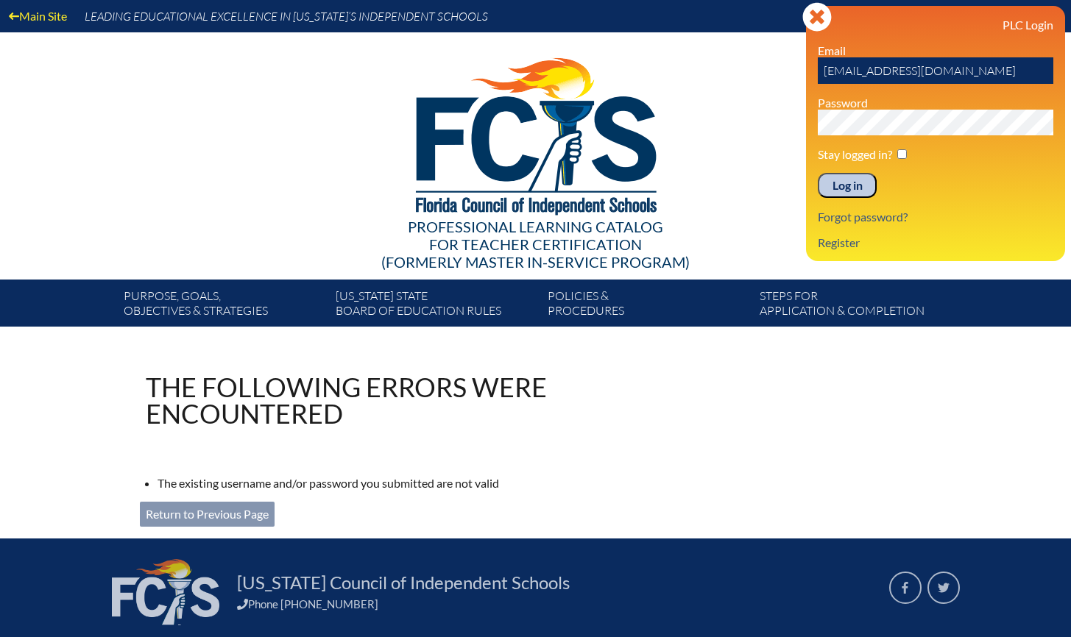
drag, startPoint x: 1002, startPoint y: 67, endPoint x: 797, endPoint y: 71, distance: 205.4
click at [797, 71] on div "Main Site Leading Educational Excellence in Florida’s Independent Schools Profe…" at bounding box center [535, 163] width 1071 height 327
type input "kmealor@hces.org"
click at [818, 173] on input "Log in" at bounding box center [847, 185] width 59 height 25
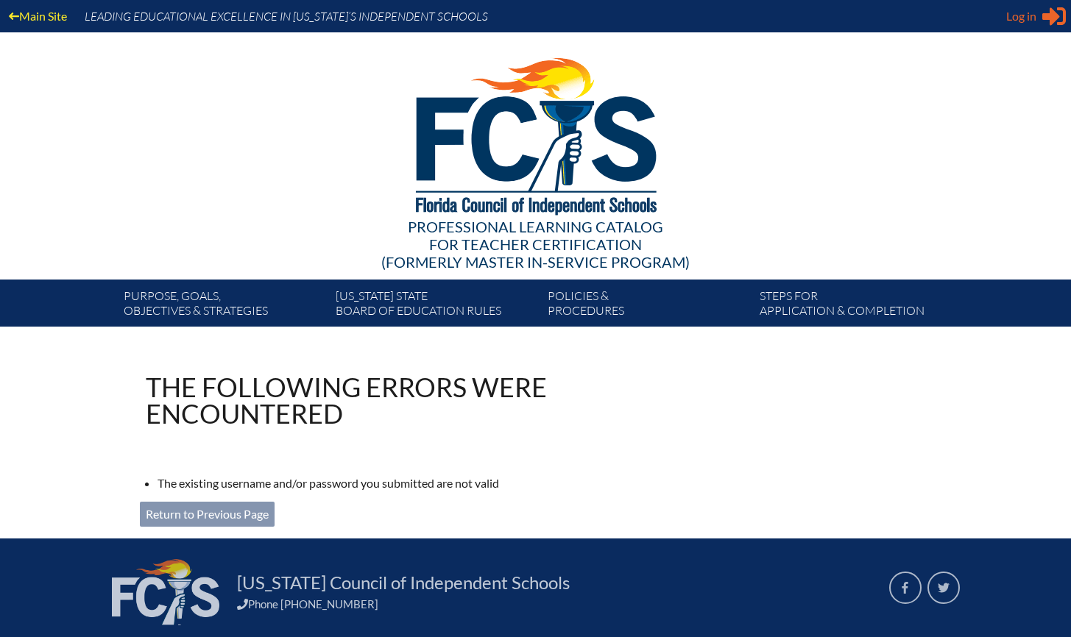
click at [1030, 18] on span "Log in" at bounding box center [1021, 16] width 30 height 18
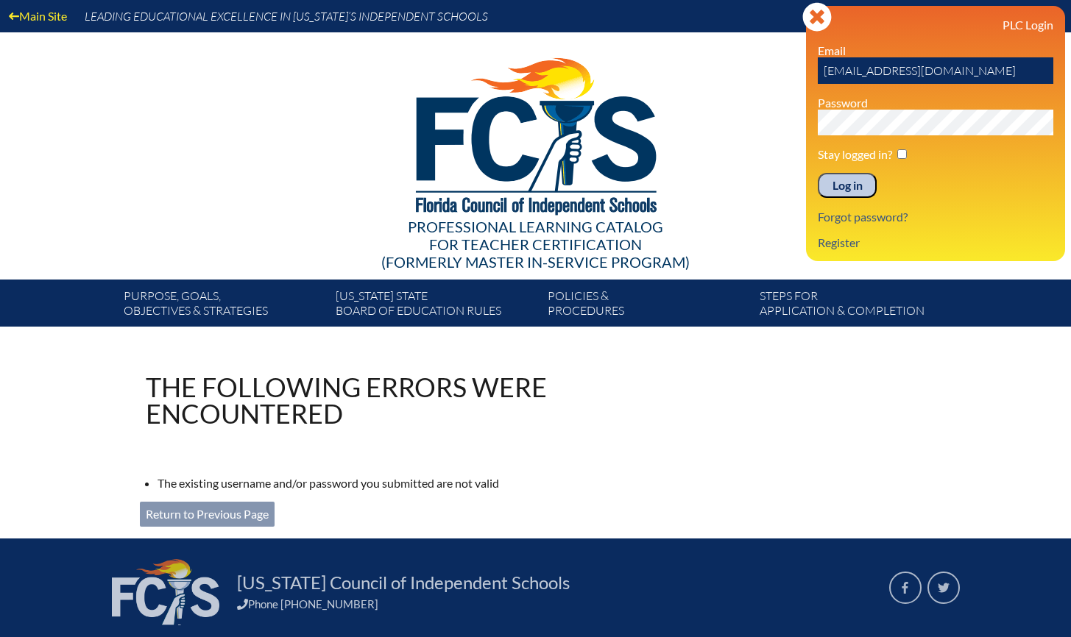
drag, startPoint x: 990, startPoint y: 77, endPoint x: 809, endPoint y: 79, distance: 181.1
click at [803, 78] on div "Main Site Leading Educational Excellence in Florida’s Independent Schools Profe…" at bounding box center [535, 163] width 1071 height 327
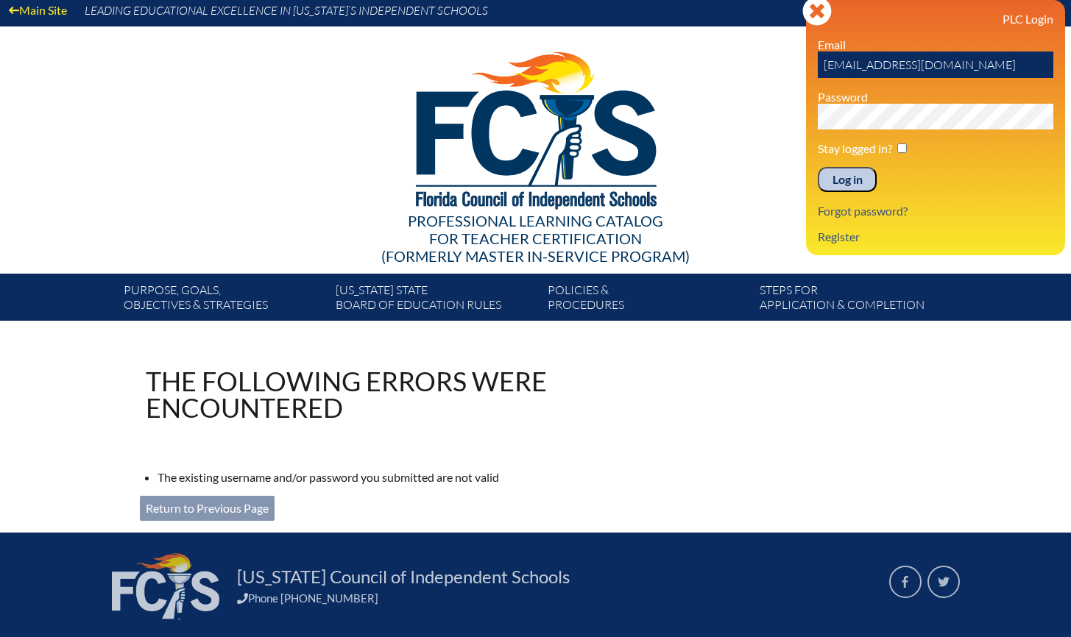
drag, startPoint x: 984, startPoint y: 65, endPoint x: 761, endPoint y: 60, distance: 223.0
click at [761, 60] on div "Main Site Leading Educational Excellence in Florida’s Independent Schools Profe…" at bounding box center [535, 157] width 1071 height 327
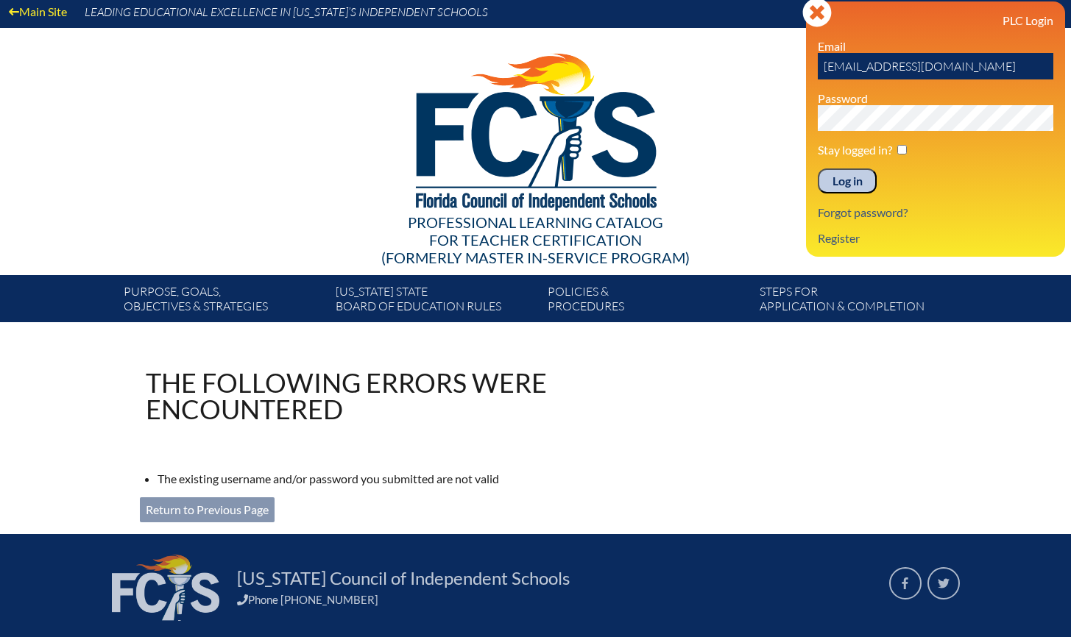
type input "cjewell@holy-comforter.org"
click at [818, 169] on input "Log in" at bounding box center [847, 181] width 59 height 25
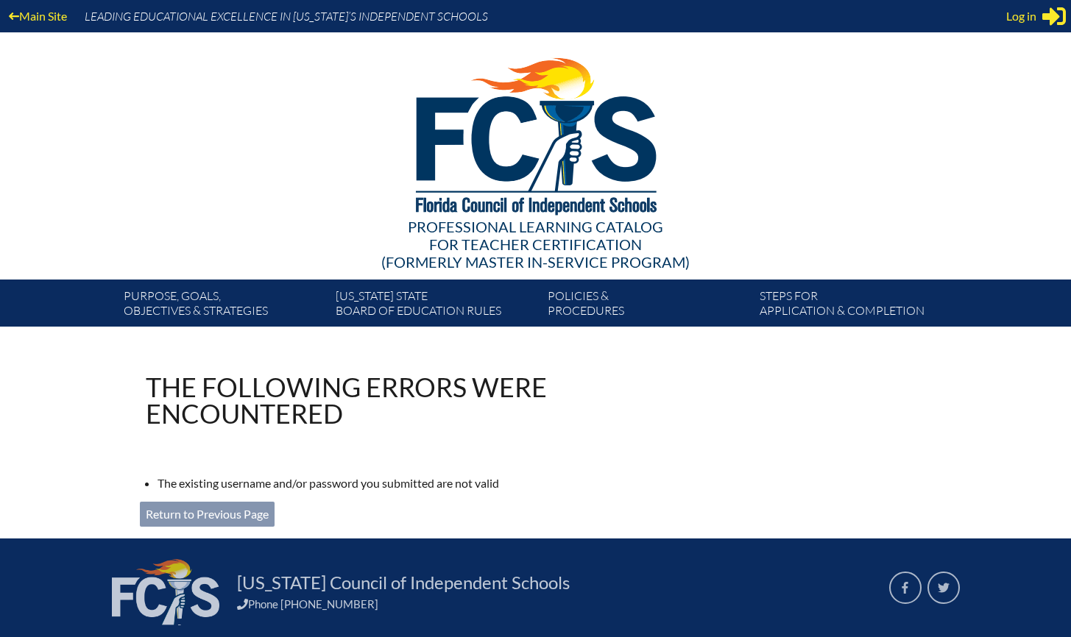
click at [1028, 13] on span "Log in" at bounding box center [1021, 16] width 30 height 18
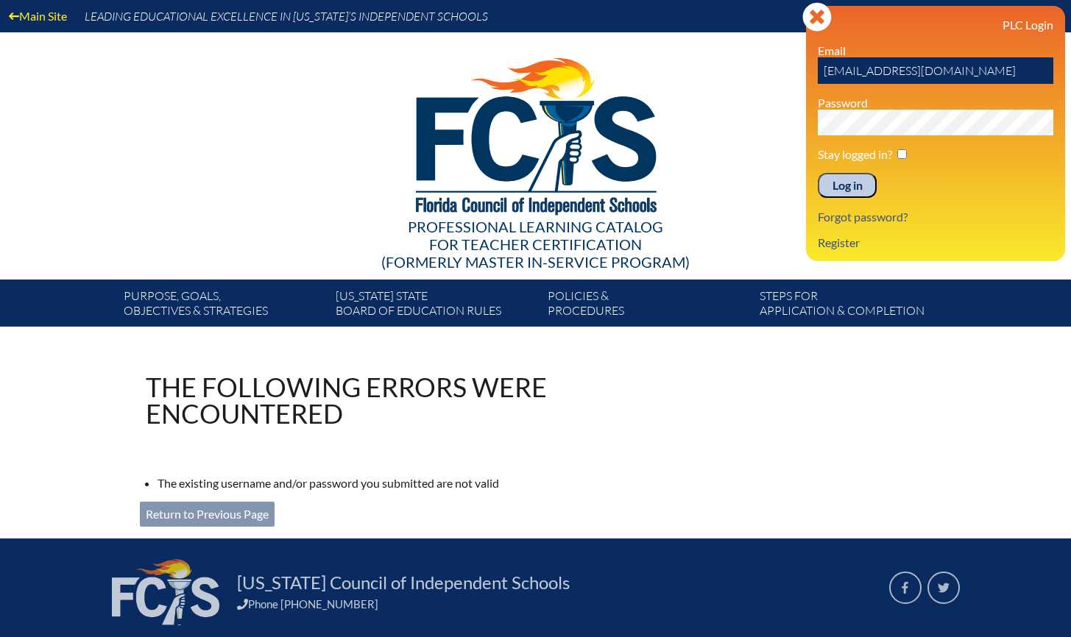
drag, startPoint x: 982, startPoint y: 70, endPoint x: 740, endPoint y: 90, distance: 242.9
click at [740, 90] on div "Main Site Leading Educational Excellence in [US_STATE]’s Independent Schools Pr…" at bounding box center [535, 163] width 1071 height 327
drag, startPoint x: 977, startPoint y: 71, endPoint x: 824, endPoint y: 73, distance: 152.4
click at [824, 73] on input "[EMAIL_ADDRESS][DOMAIN_NAME]" at bounding box center [935, 70] width 235 height 26
type input "cjewell@hces.org"
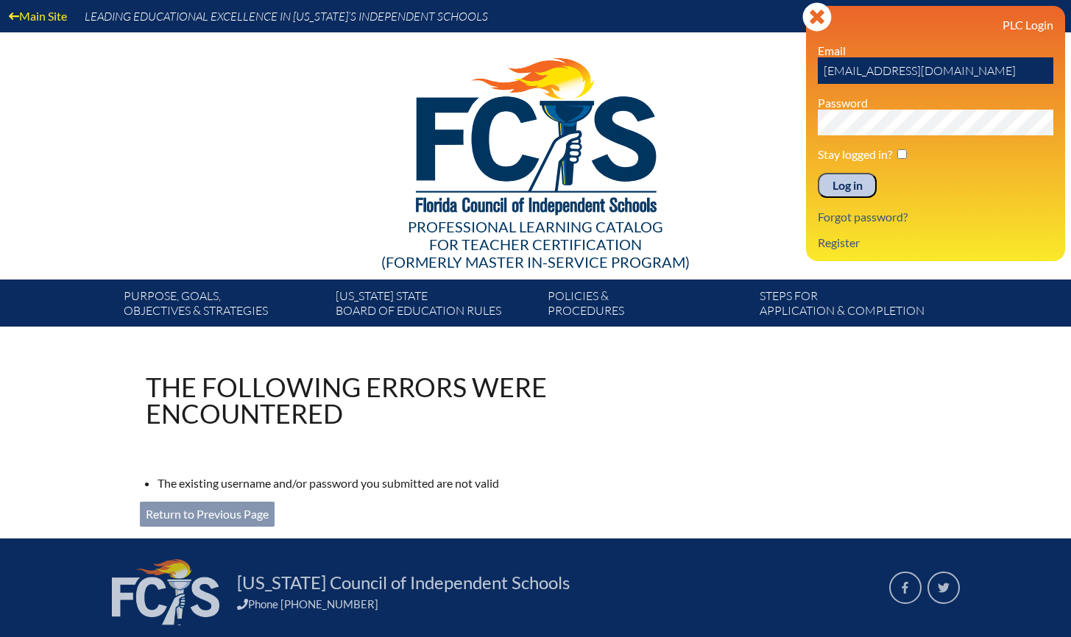
click at [818, 173] on input "Log in" at bounding box center [847, 185] width 59 height 25
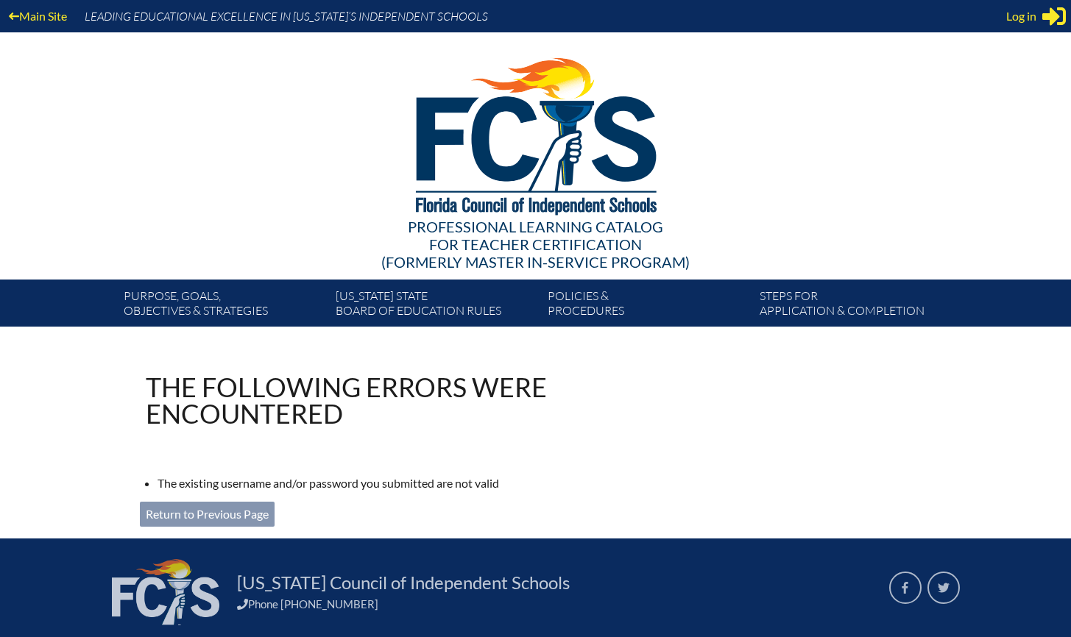
type input "[EMAIL_ADDRESS][DOMAIN_NAME]"
drag, startPoint x: 985, startPoint y: 12, endPoint x: 995, endPoint y: 10, distance: 9.7
click at [986, 11] on div "Main Site Leading Educational Excellence in Florida’s Independent Schools" at bounding box center [535, 16] width 1071 height 32
click at [1011, 13] on span "Log in" at bounding box center [1021, 16] width 30 height 18
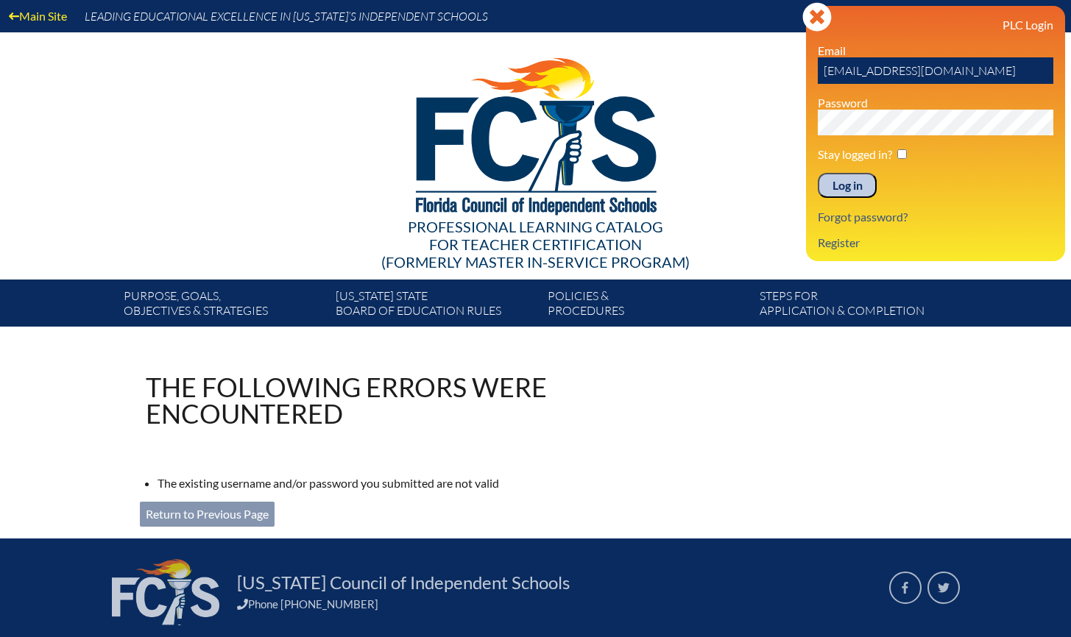
click at [858, 192] on input "Log in" at bounding box center [847, 185] width 59 height 25
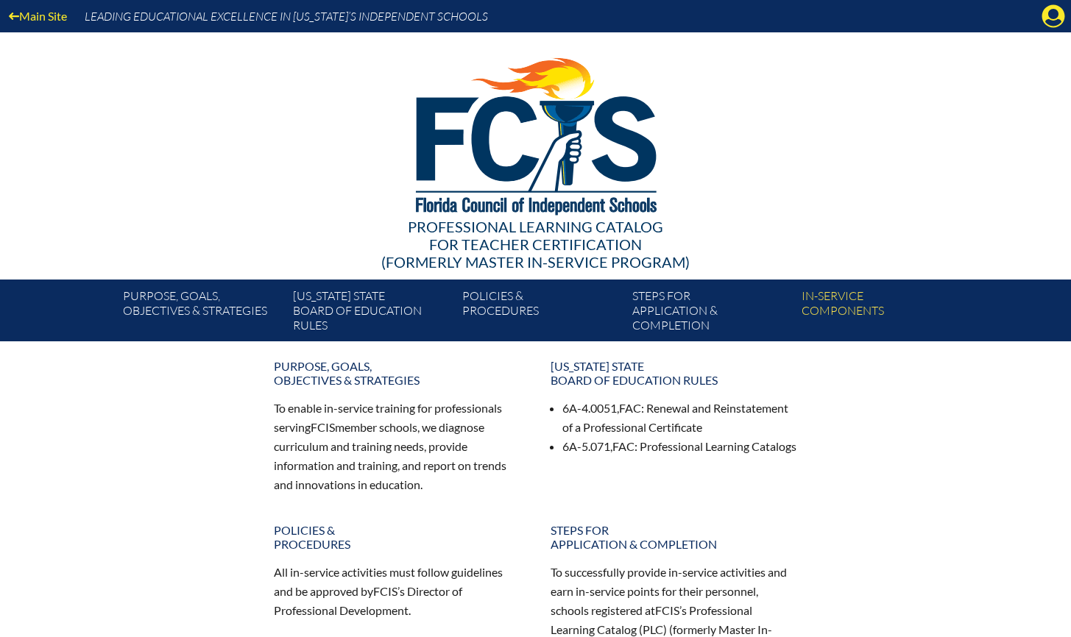
drag, startPoint x: 1052, startPoint y: 13, endPoint x: 1074, endPoint y: 130, distance: 119.1
click at [1052, 13] on icon "Manage account" at bounding box center [1053, 16] width 24 height 24
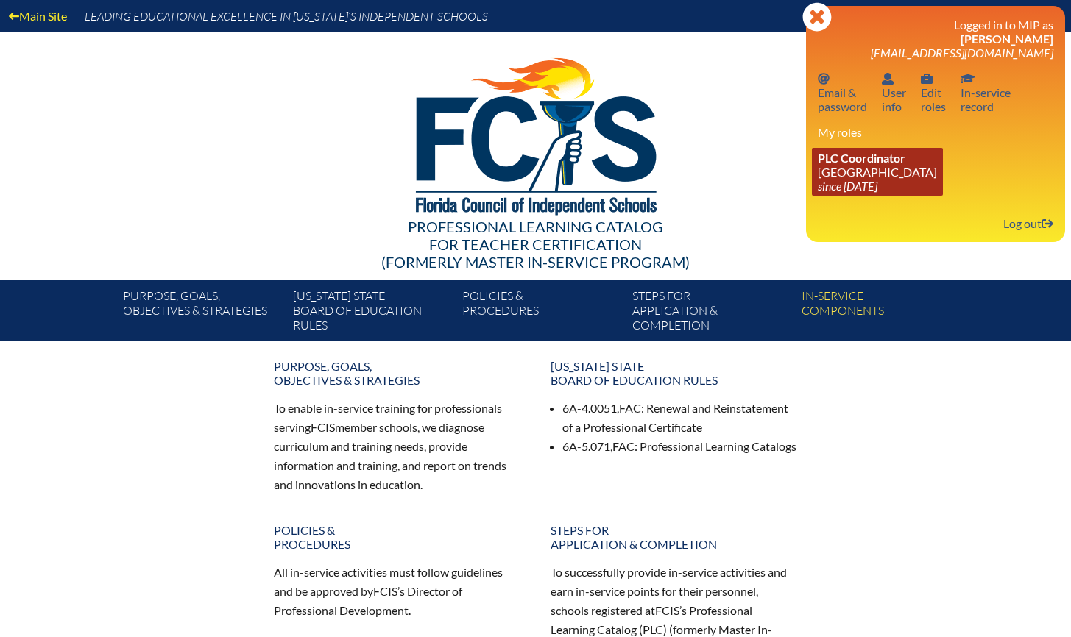
click at [907, 167] on link "PLC Coordinator Holy Comforter Episcopal School since 2006 Jun 1" at bounding box center [877, 172] width 131 height 48
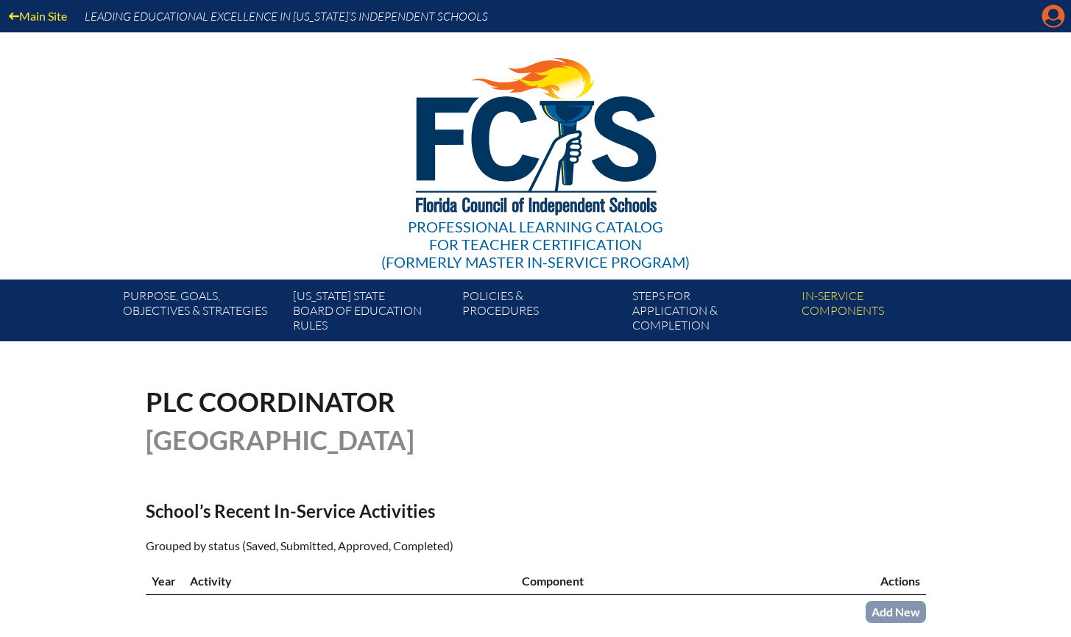
click at [1049, 19] on icon at bounding box center [1053, 16] width 23 height 23
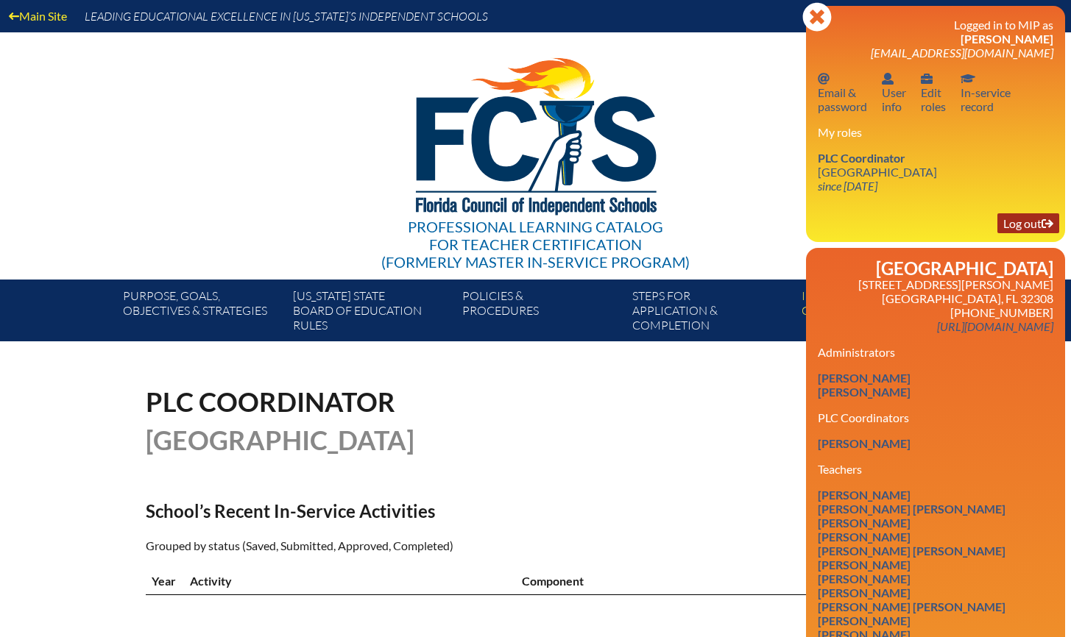
click at [1020, 221] on link "Log out Log out" at bounding box center [1028, 223] width 62 height 20
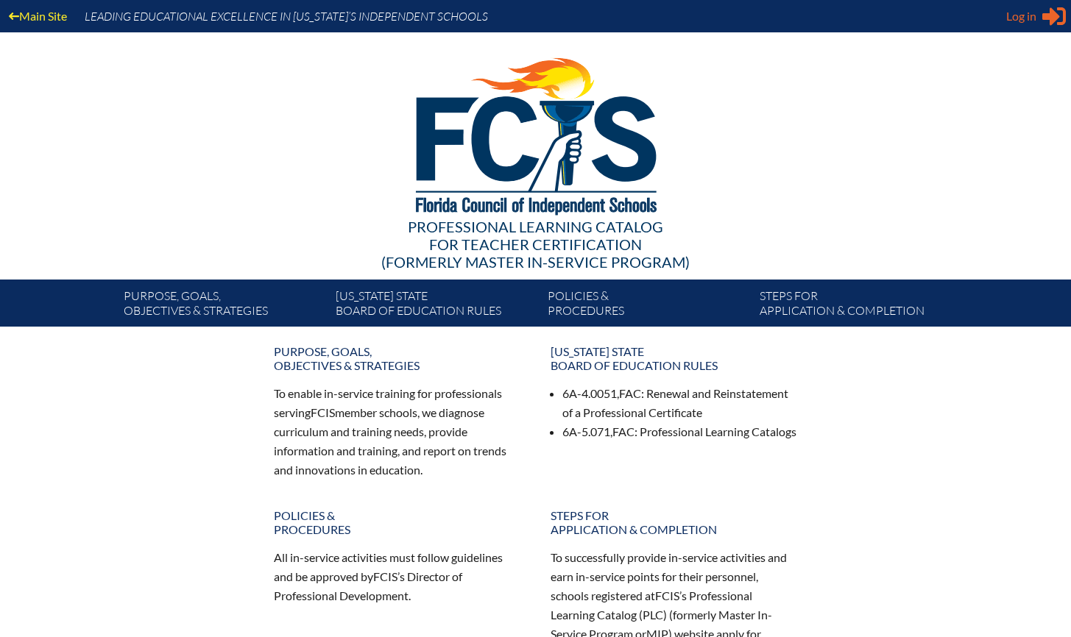
type input "[EMAIL_ADDRESS][DOMAIN_NAME]"
click at [1036, 14] on div "Log in Close Sign in or register" at bounding box center [1036, 16] width 60 height 24
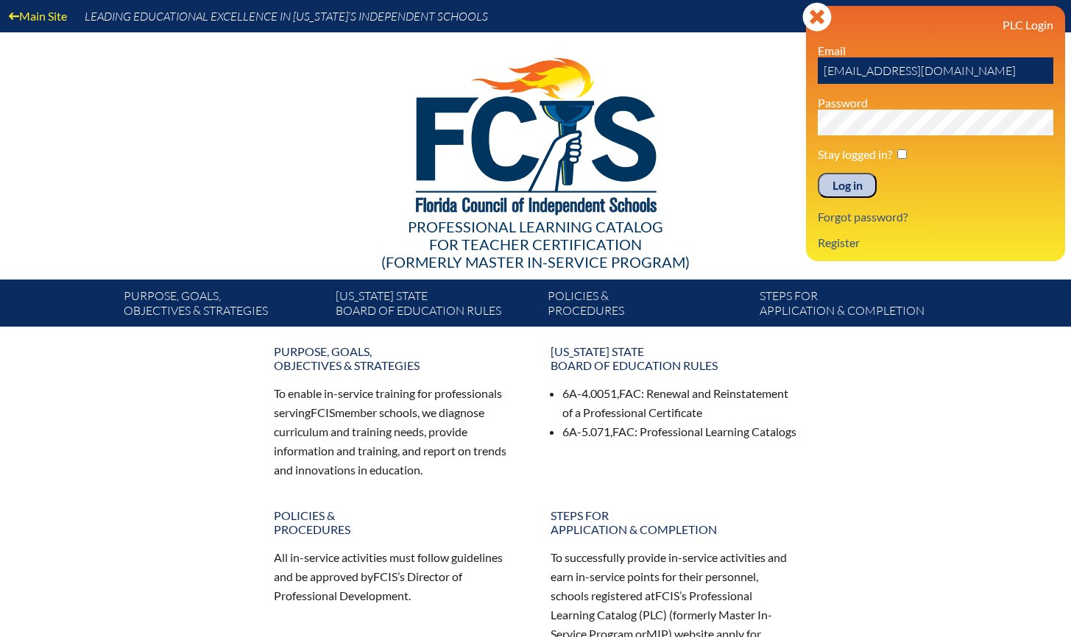
click at [863, 192] on input "Log in" at bounding box center [847, 185] width 59 height 25
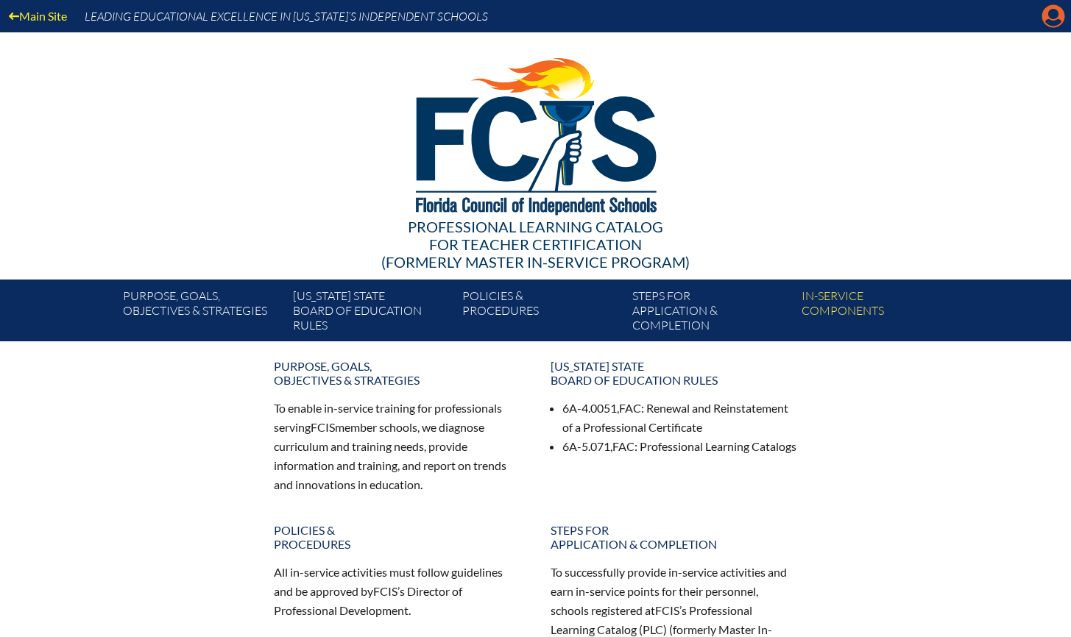
click at [1055, 18] on icon "Manage account" at bounding box center [1053, 16] width 24 height 24
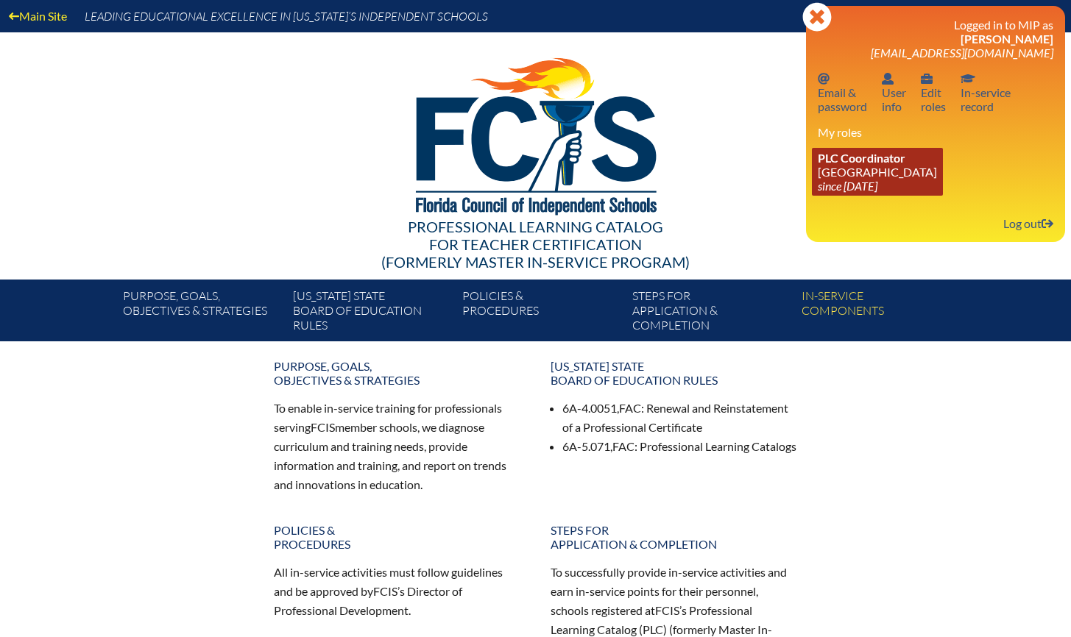
click at [877, 187] on icon "since [DATE]" at bounding box center [848, 186] width 60 height 14
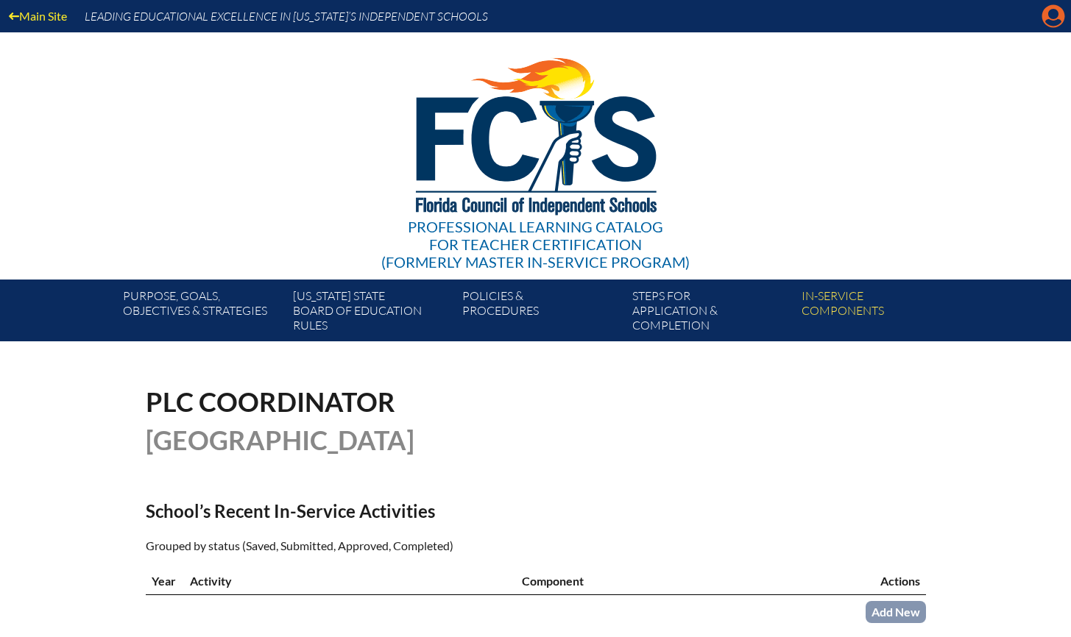
click at [1049, 17] on icon "Manage account" at bounding box center [1053, 16] width 24 height 24
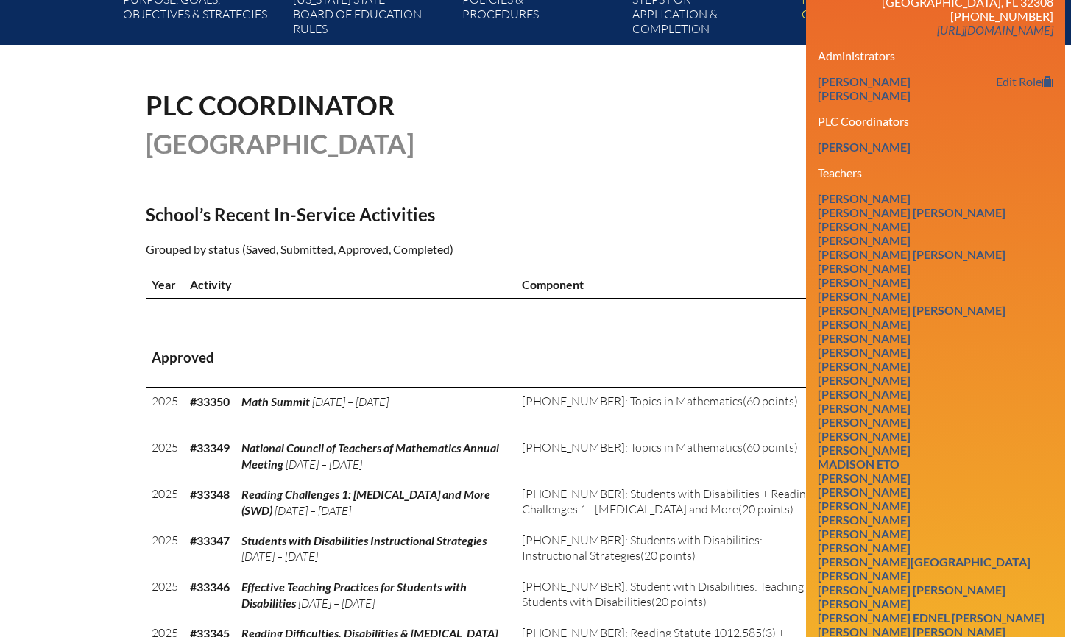
scroll to position [295, 0]
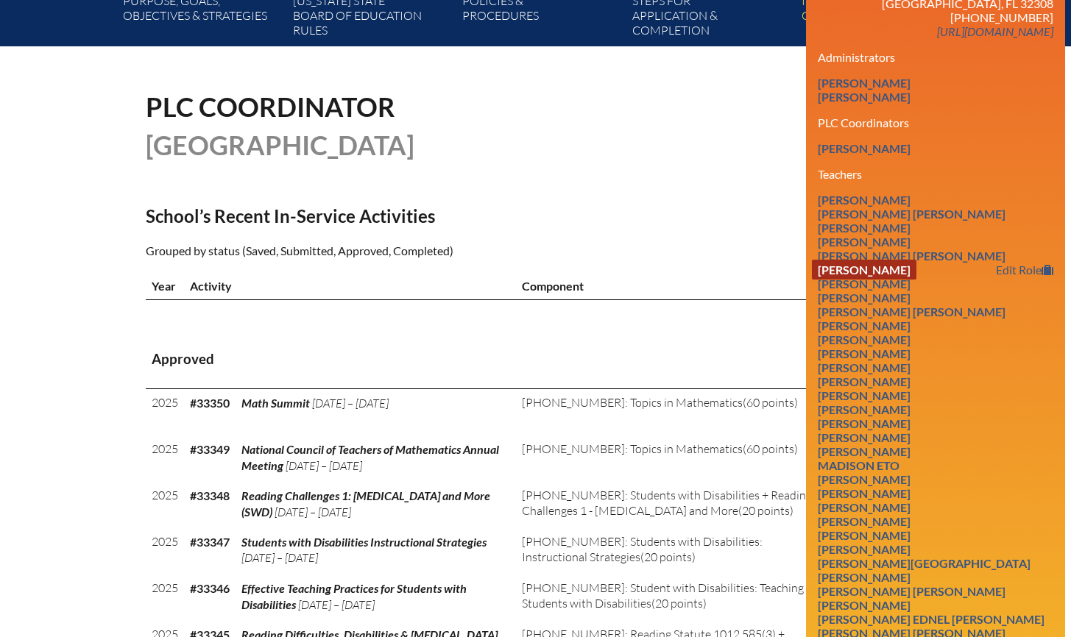
click at [885, 280] on link "Miriam Louise Brady" at bounding box center [864, 270] width 105 height 20
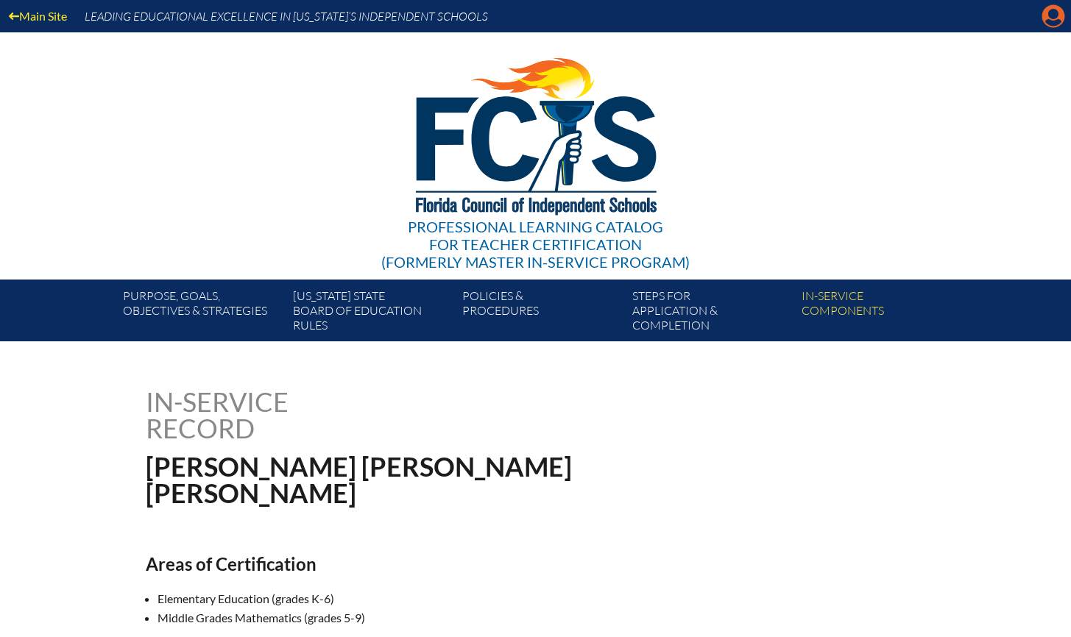
click at [1053, 13] on icon "Manage account" at bounding box center [1053, 16] width 24 height 24
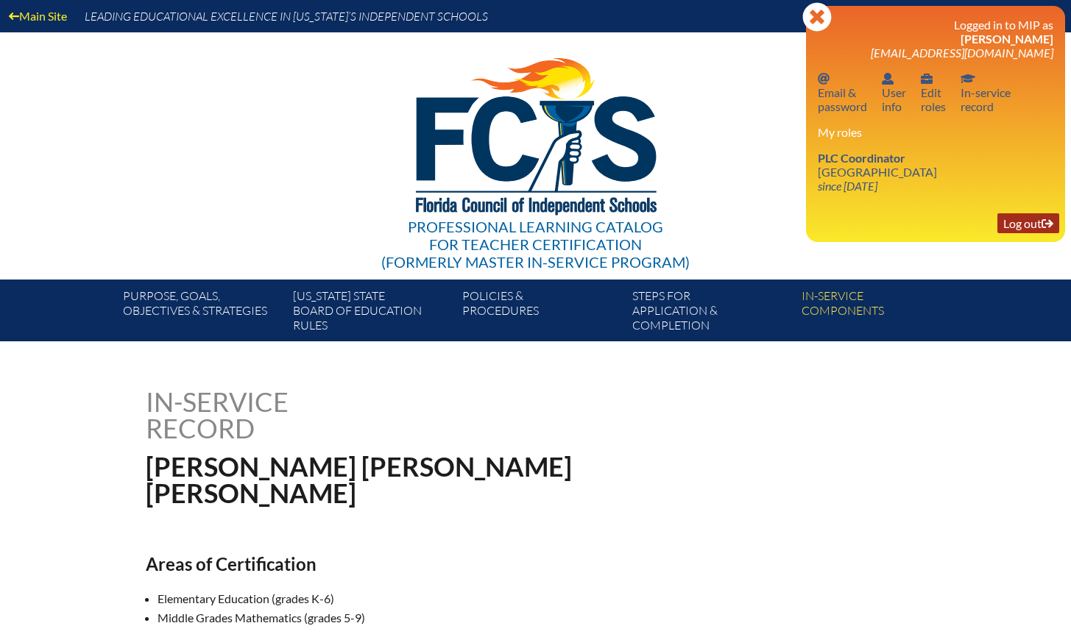
click at [1007, 222] on link "Log out Log out" at bounding box center [1028, 223] width 62 height 20
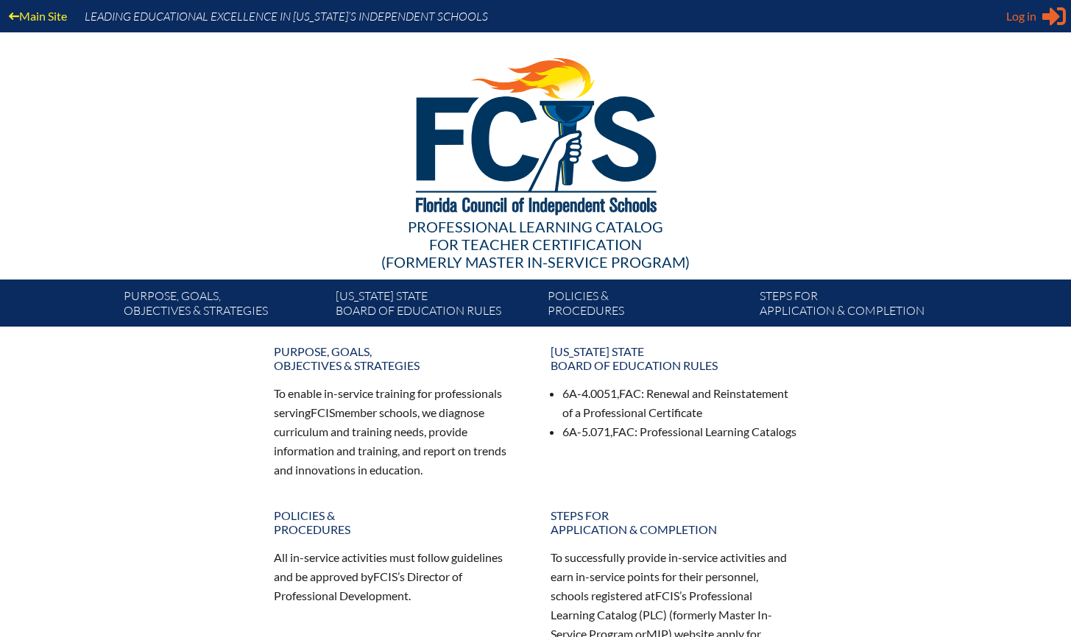
click at [1016, 11] on span "Log in" at bounding box center [1021, 16] width 30 height 18
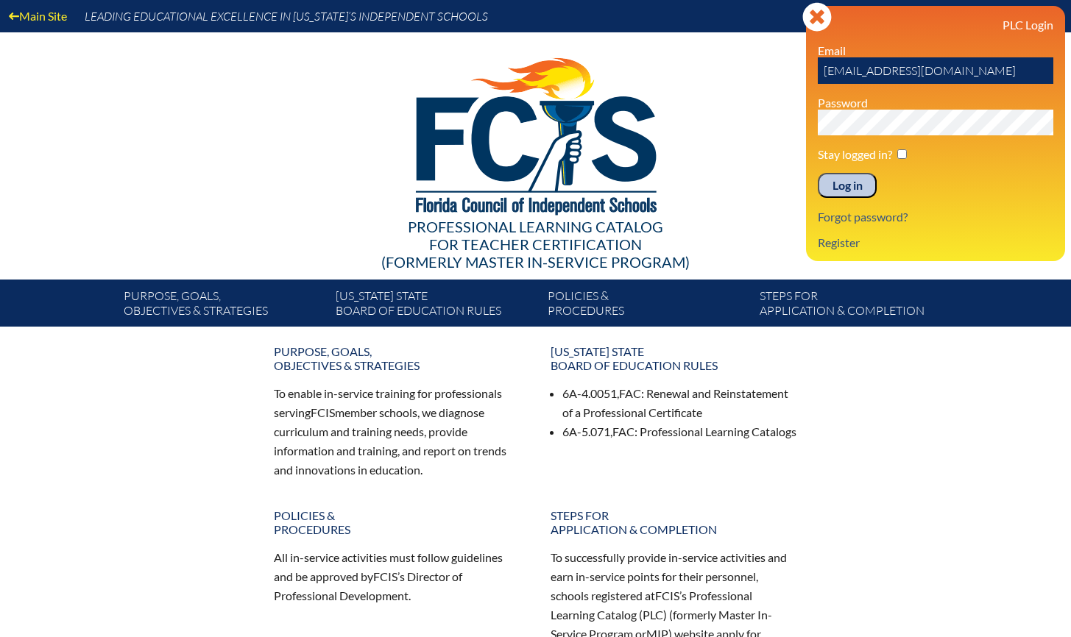
drag, startPoint x: 992, startPoint y: 71, endPoint x: 657, endPoint y: 74, distance: 334.9
click at [657, 74] on div "Main Site Leading Educational Excellence in Florida’s Independent Schools Profe…" at bounding box center [535, 163] width 1071 height 327
type input "mbrady@holy-comforter.org"
click at [757, 127] on div "Main Site Leading Educational Excellence in Florida’s Independent Schools Profe…" at bounding box center [535, 163] width 1071 height 327
click at [818, 173] on input "Log in" at bounding box center [847, 185] width 59 height 25
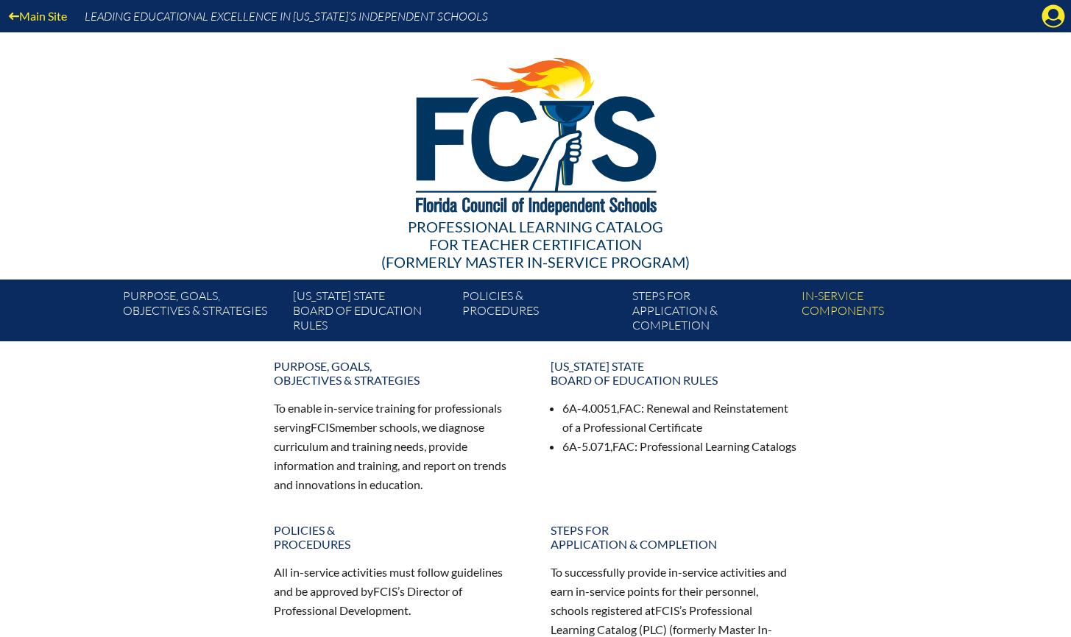
scroll to position [4, 0]
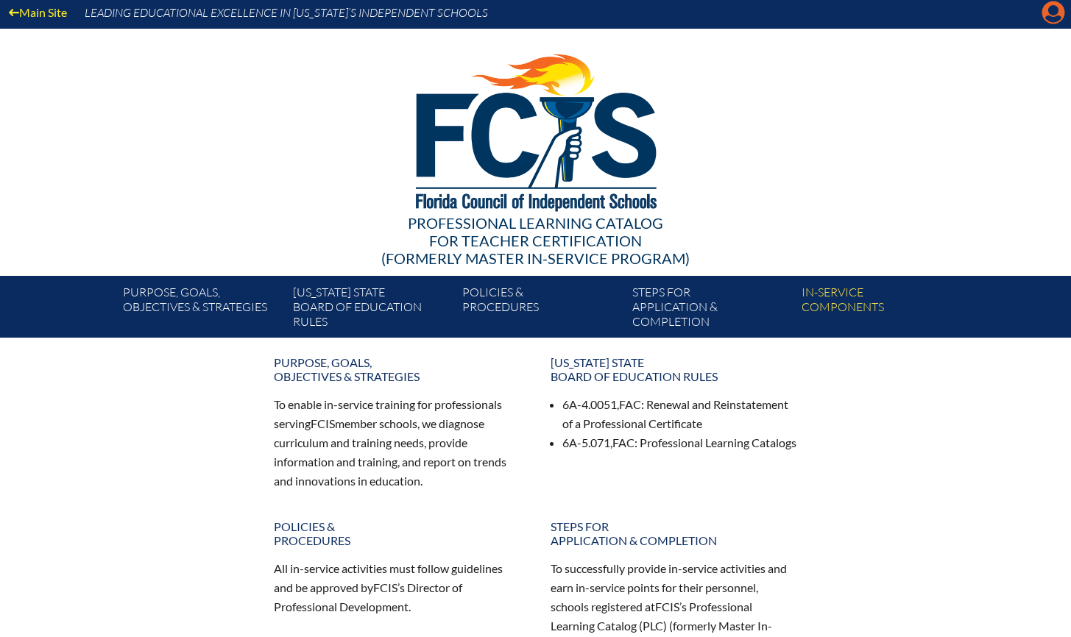
click at [1051, 13] on icon "Manage account" at bounding box center [1053, 13] width 24 height 24
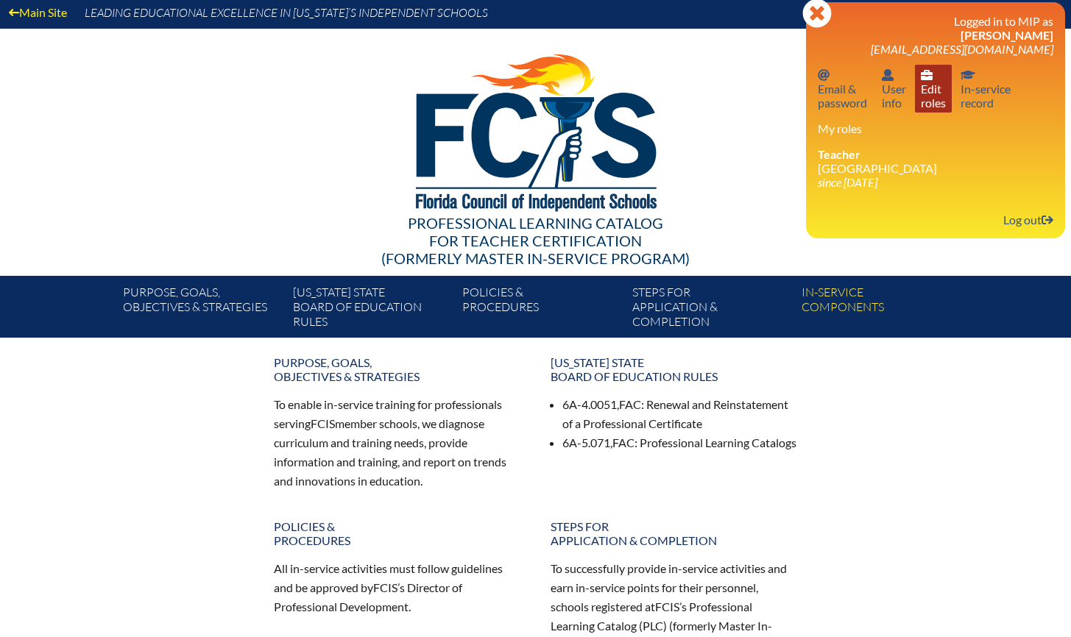
click at [932, 77] on icon at bounding box center [927, 75] width 12 height 10
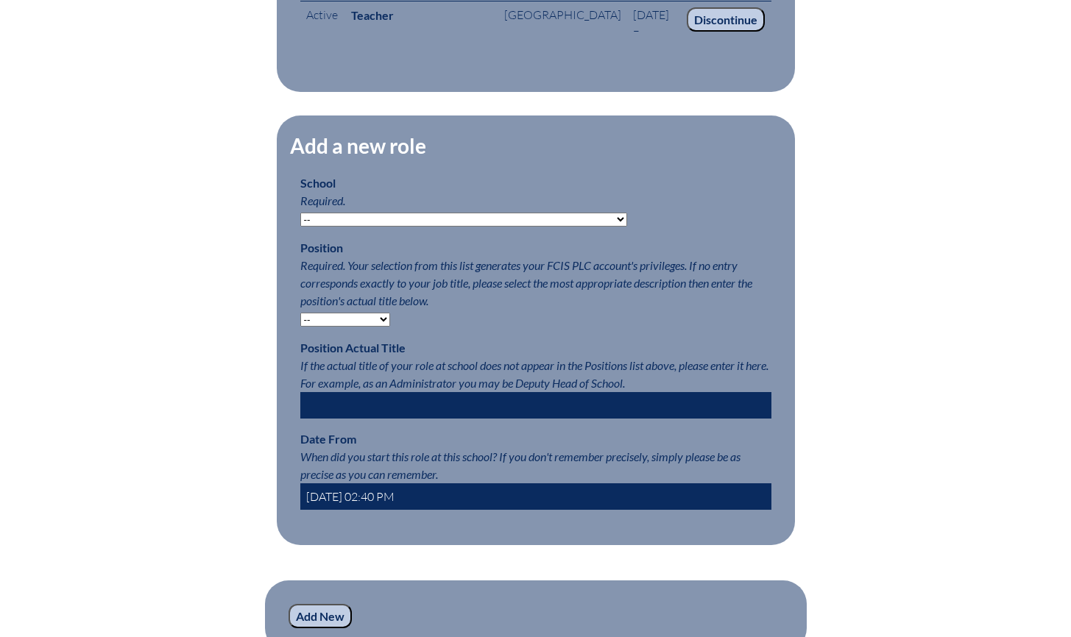
scroll to position [670, 0]
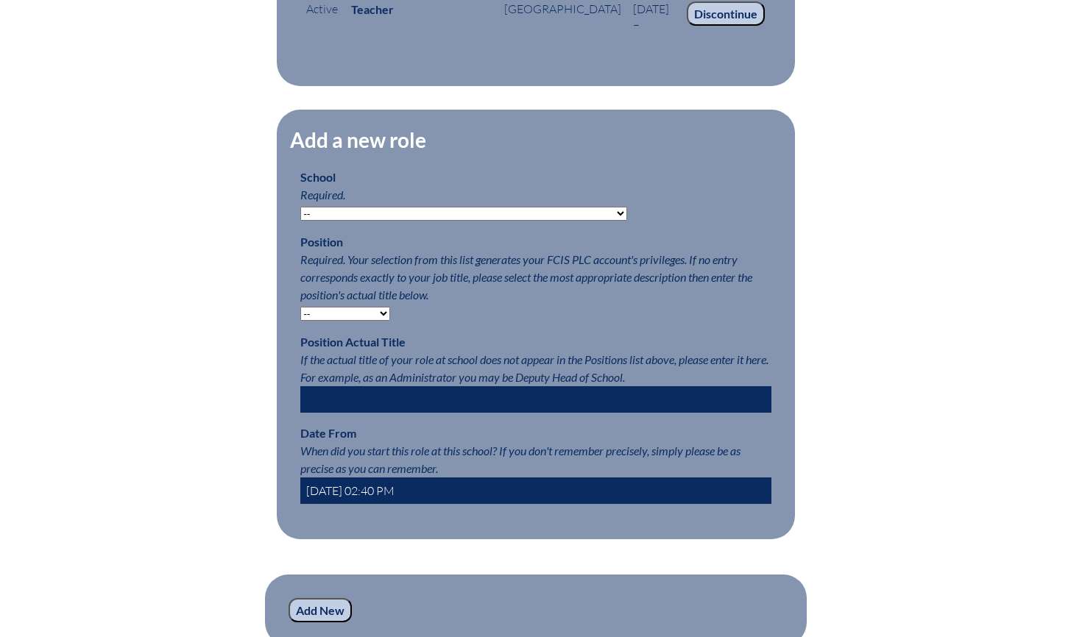
click at [350, 221] on select "-- [MEDICAL_DATA] Inspired Academy Academy at [GEOGRAPHIC_DATA] Academy at the …" at bounding box center [463, 214] width 327 height 14
select select "24071"
click at [300, 214] on select "-- Autism Inspired Academy Academy at Ocean Reef Academy at the Lakes Academy P…" at bounding box center [463, 214] width 327 height 14
click at [362, 320] on select "-- Teacher PLC Coordinator Head of School Administrator" at bounding box center [345, 314] width 90 height 14
select select "15563"
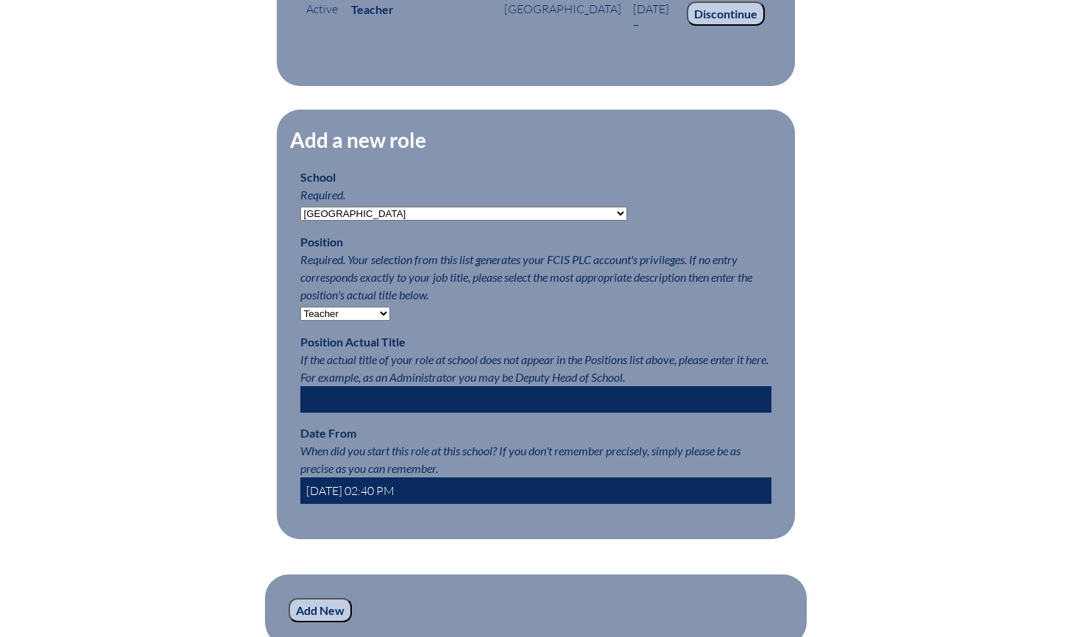
click at [300, 314] on select "-- Teacher PLC Coordinator Head of School Administrator" at bounding box center [345, 314] width 90 height 14
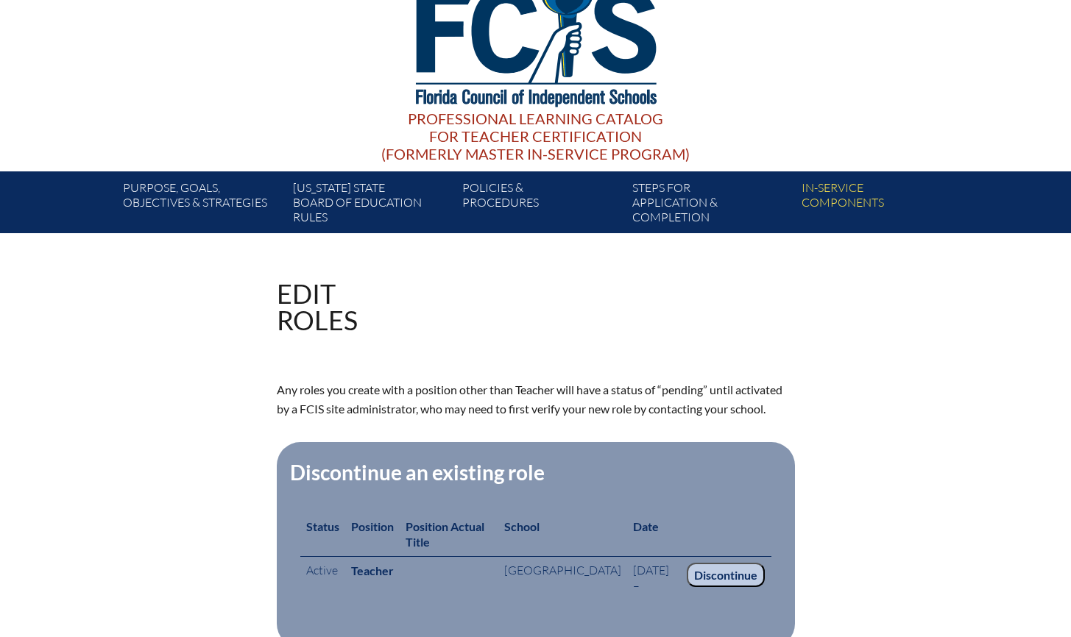
scroll to position [0, 0]
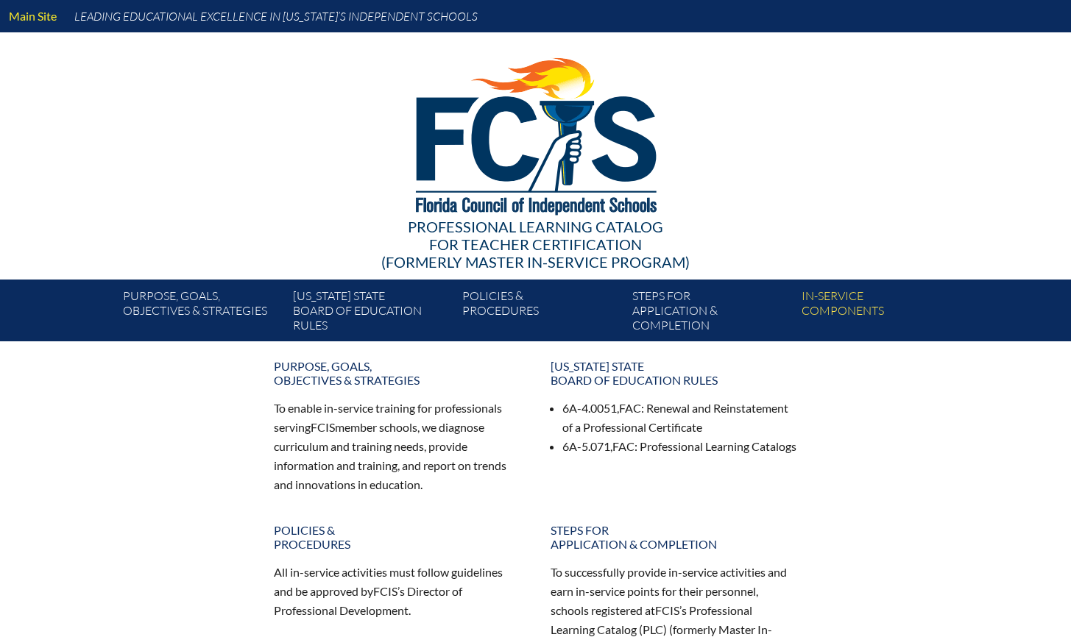
scroll to position [4, 0]
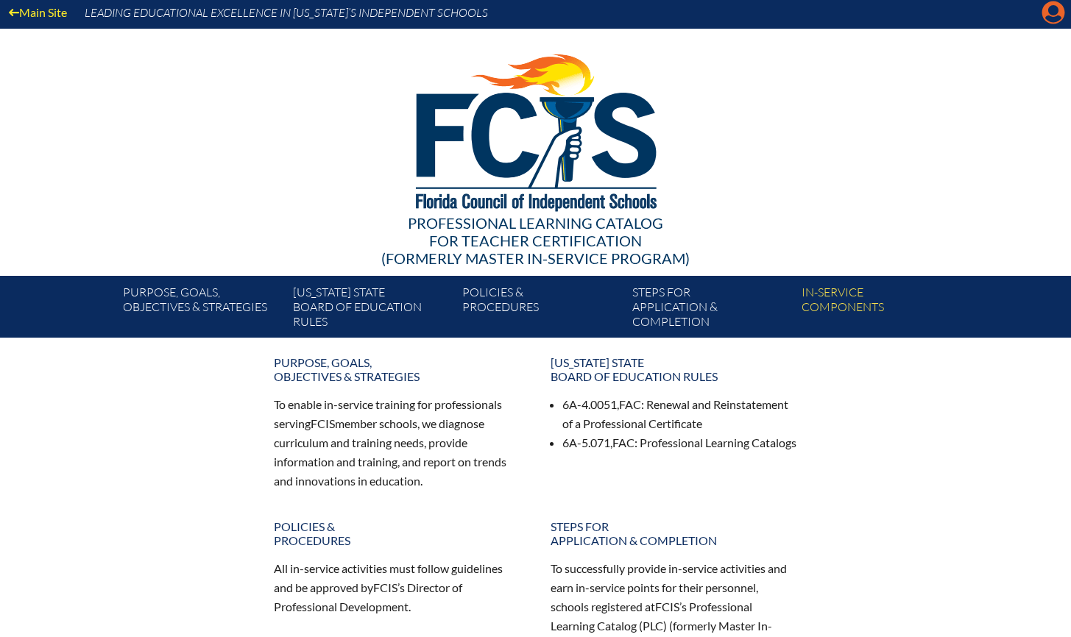
click at [1053, 10] on icon "Manage account" at bounding box center [1053, 13] width 24 height 24
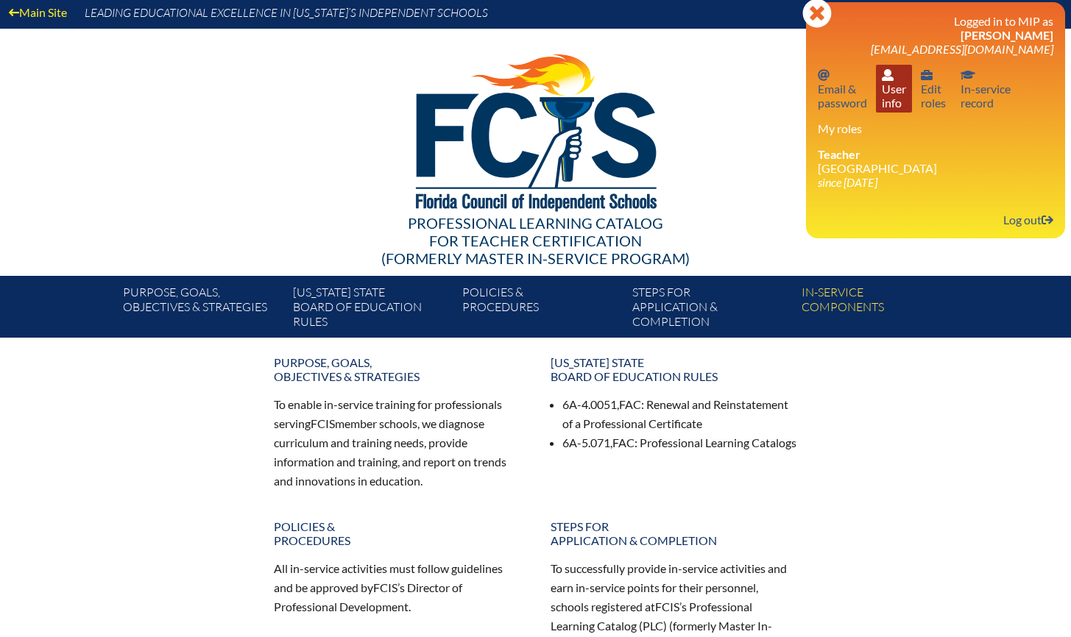
click at [893, 85] on link "User info User info" at bounding box center [894, 89] width 36 height 48
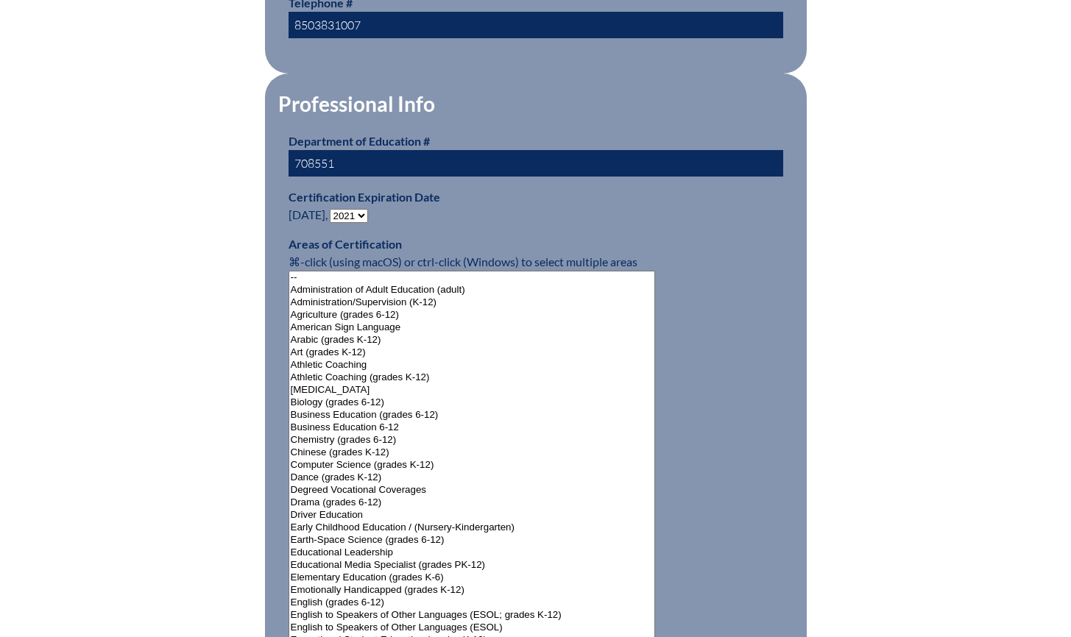
scroll to position [850, 0]
click at [349, 213] on select "- 2031 2030 2029 2028 2027 2026 2025 2024 2023 2022 2021 2020 2019 2018 2017 20…" at bounding box center [349, 215] width 38 height 14
select select "2026"
click at [333, 208] on select "- 2031 2030 2029 2028 2027 2026 2025 2024 2023 2022 2021 2020 2019 2018 2017 20…" at bounding box center [349, 215] width 38 height 14
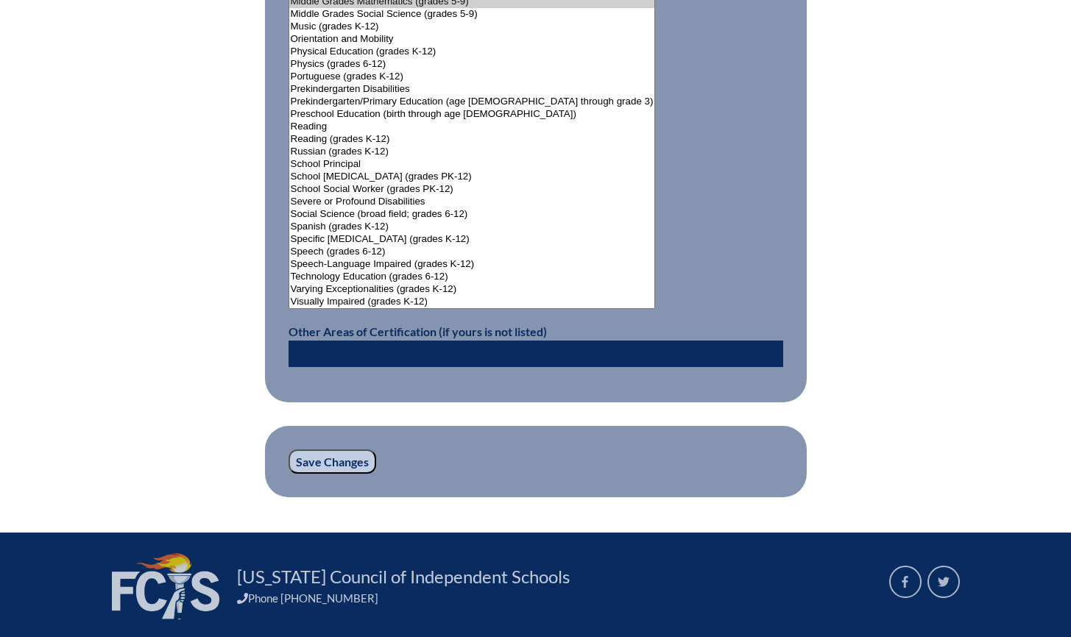
scroll to position [1896, 0]
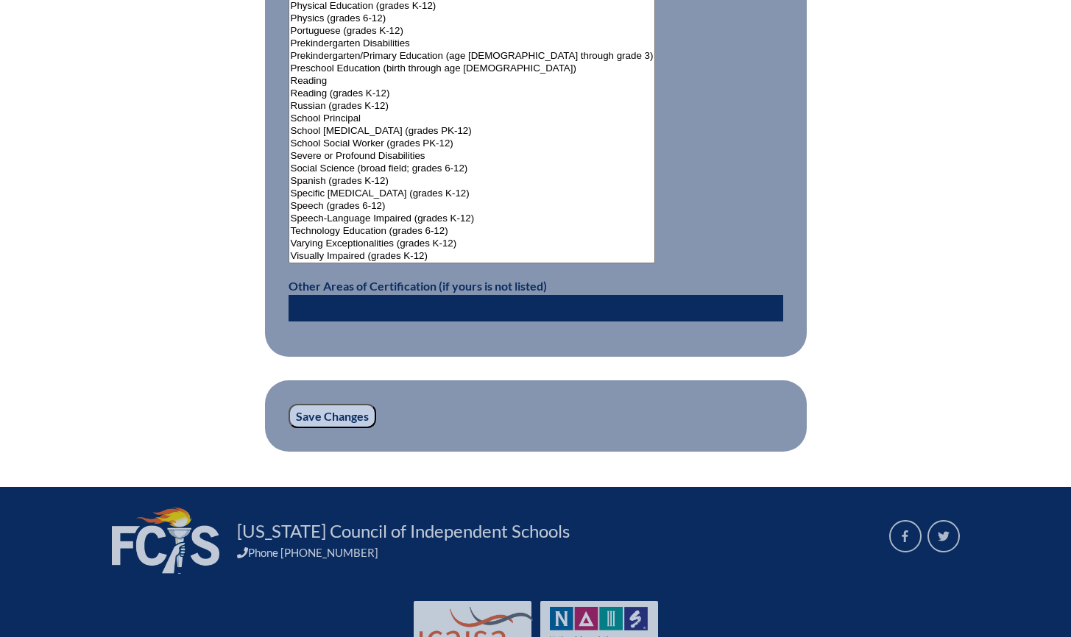
click at [336, 411] on input "Save Changes" at bounding box center [332, 416] width 88 height 25
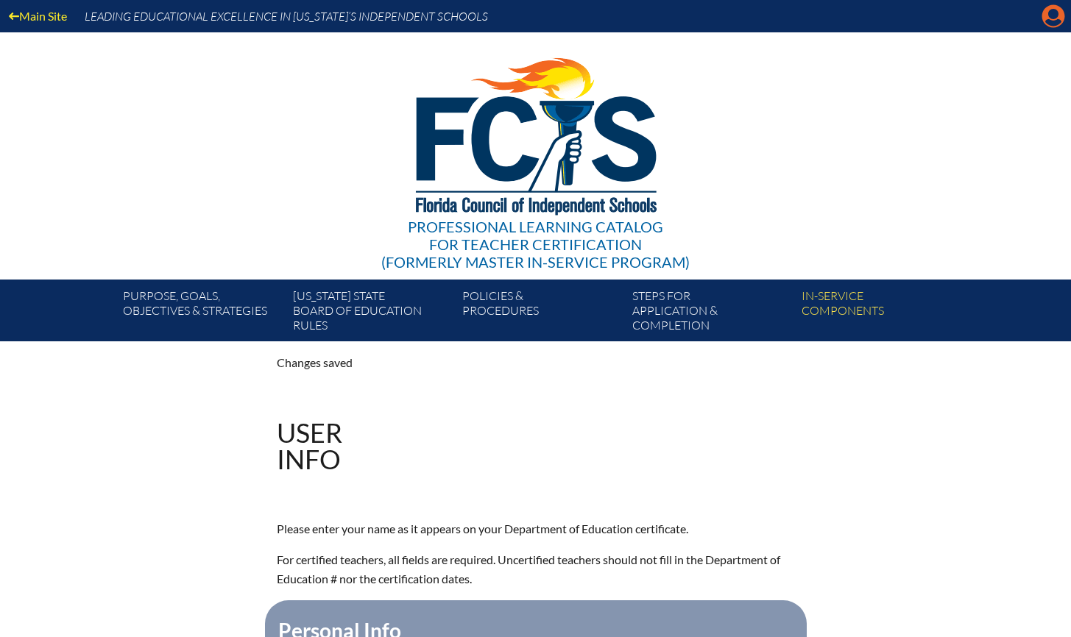
click at [1056, 15] on icon "Manage account" at bounding box center [1053, 16] width 24 height 24
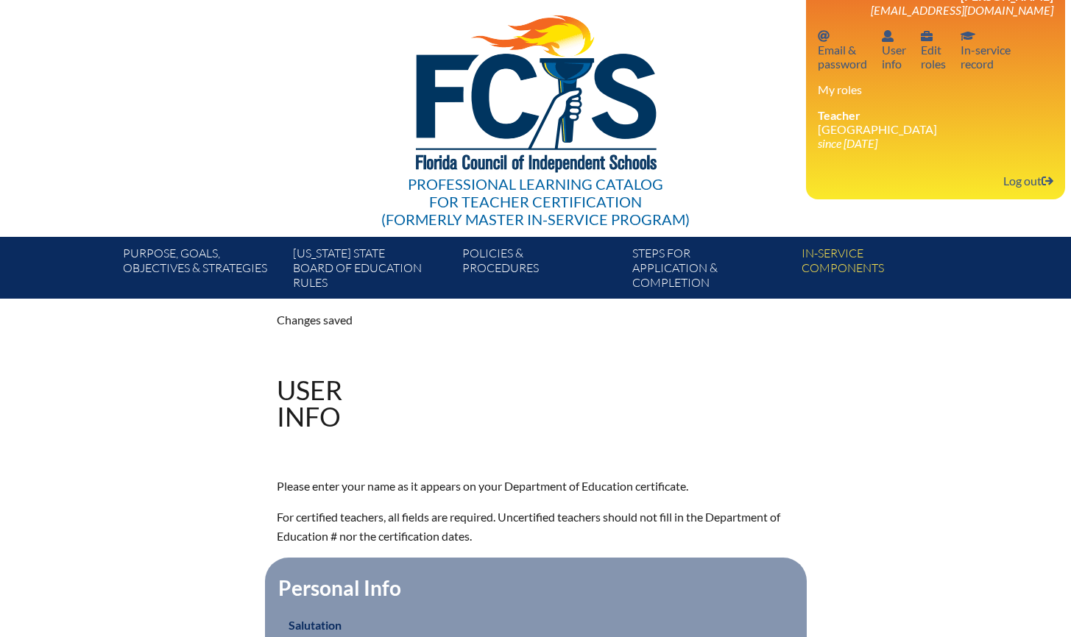
scroll to position [96, 0]
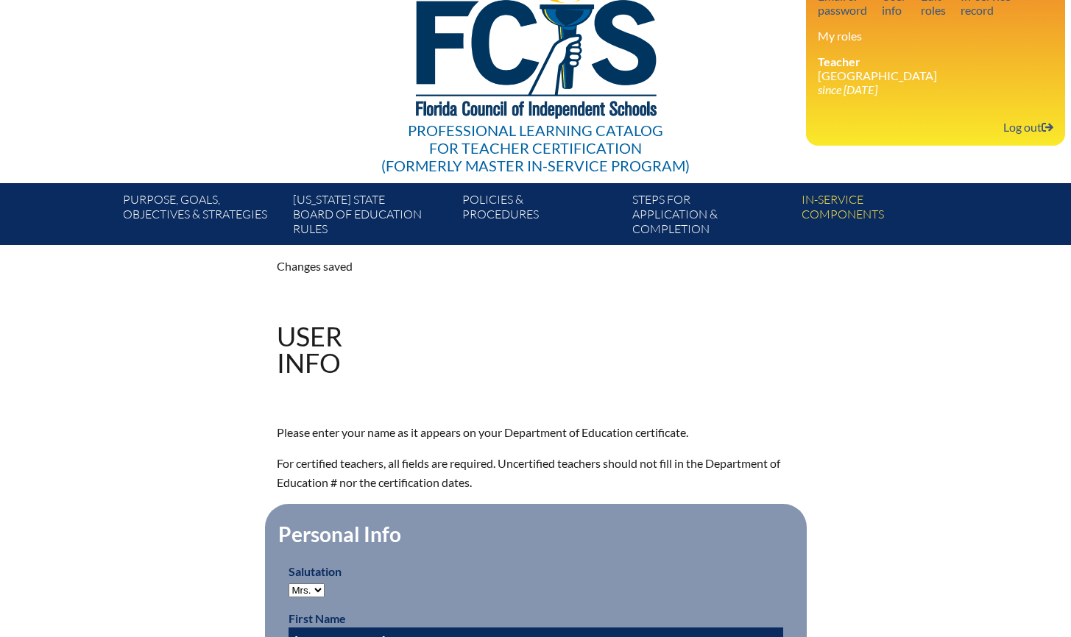
click at [864, 73] on li "Teacher Holy Comforter Episcopal School since 2014 Aug 1" at bounding box center [935, 75] width 235 height 42
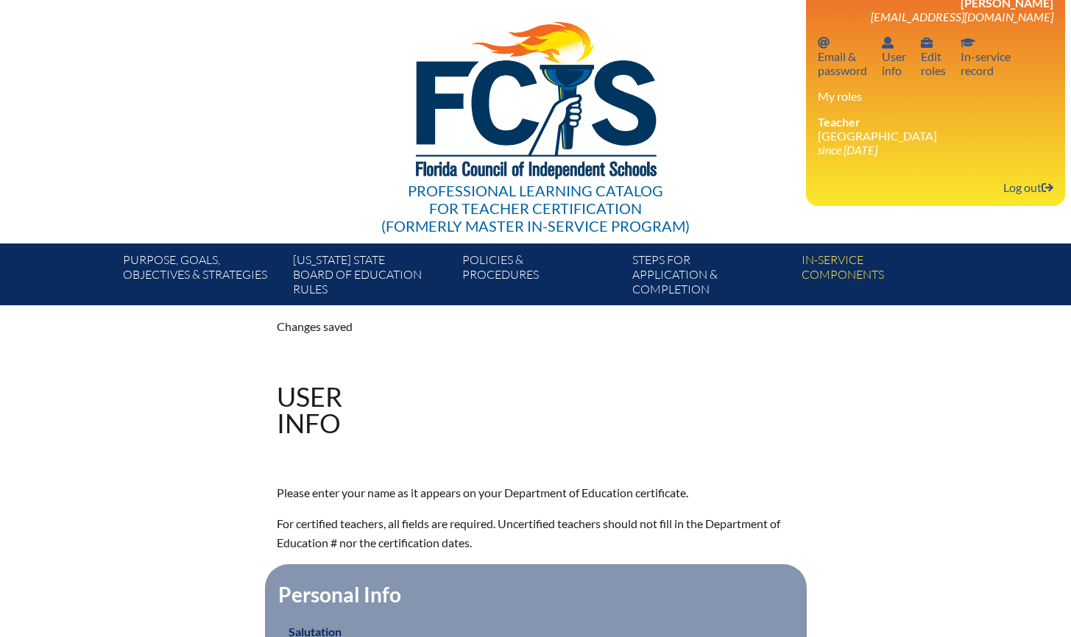
scroll to position [0, 0]
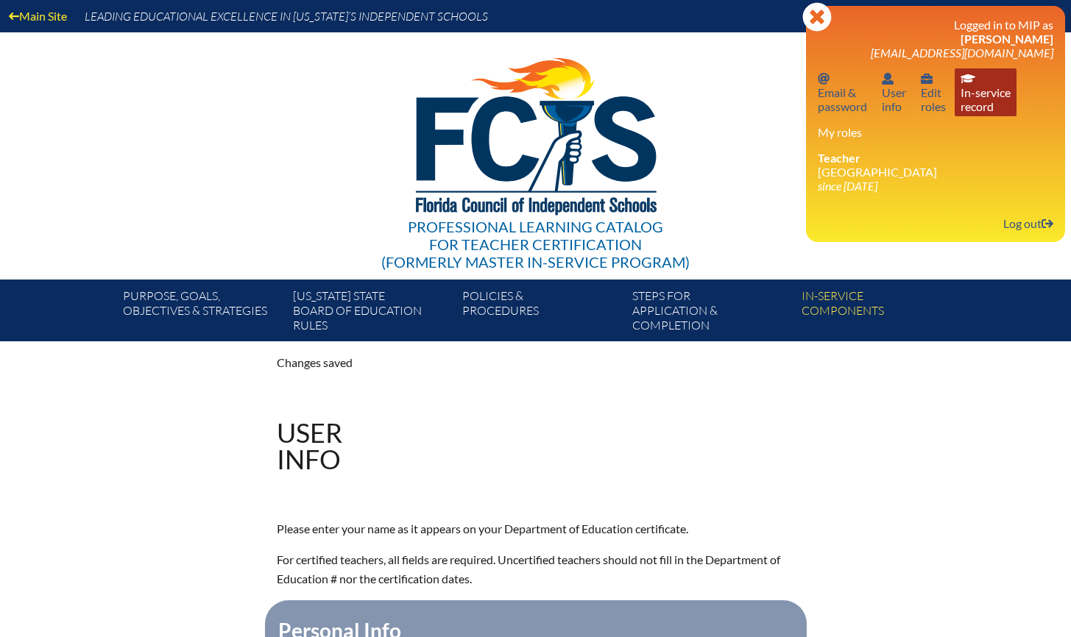
click at [983, 88] on link "In-service record In-service record" at bounding box center [986, 92] width 62 height 48
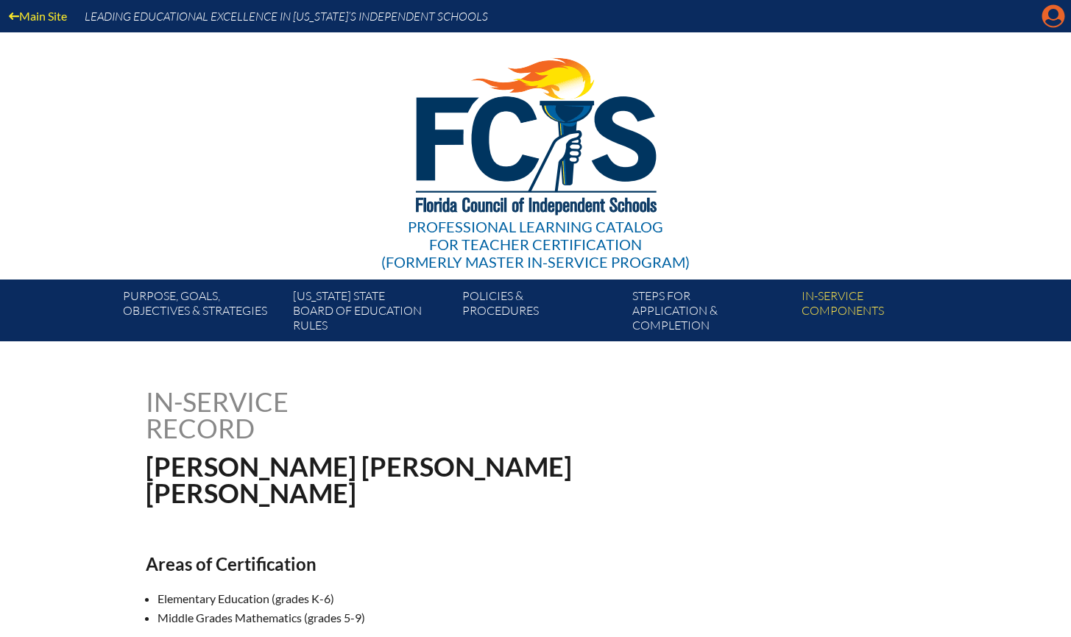
click at [1048, 14] on icon "Manage account" at bounding box center [1053, 16] width 24 height 24
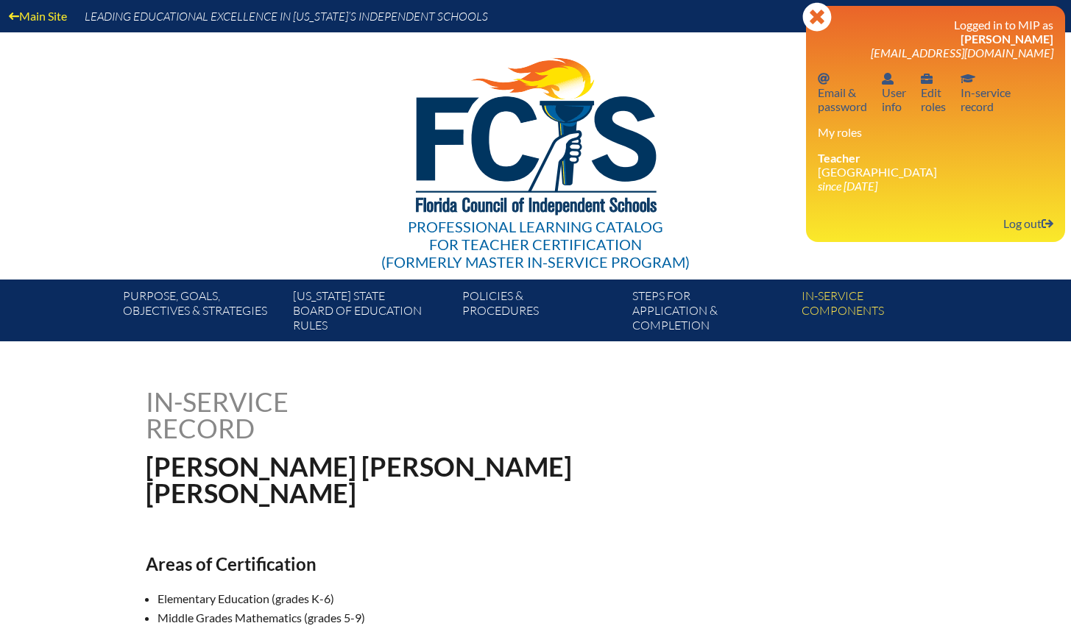
drag, startPoint x: 833, startPoint y: 174, endPoint x: 844, endPoint y: 172, distance: 11.1
click at [833, 174] on li "Teacher [GEOGRAPHIC_DATA] since [DATE]" at bounding box center [935, 172] width 235 height 42
click at [1047, 222] on icon at bounding box center [1047, 223] width 12 height 9
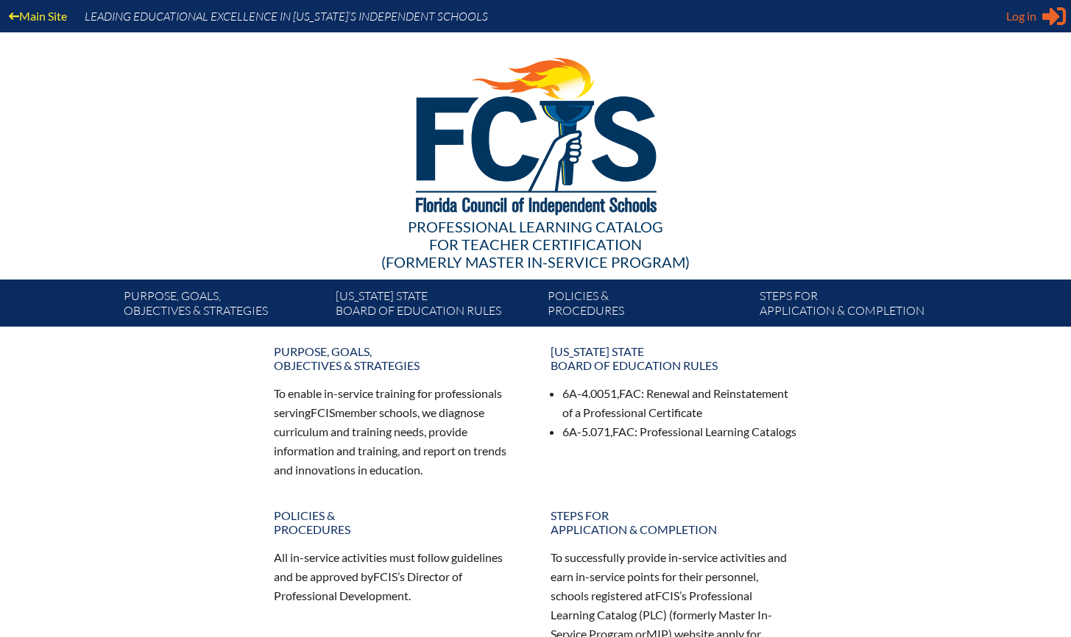
type input "[EMAIL_ADDRESS][DOMAIN_NAME]"
click at [1011, 18] on span "Log in" at bounding box center [1021, 16] width 30 height 18
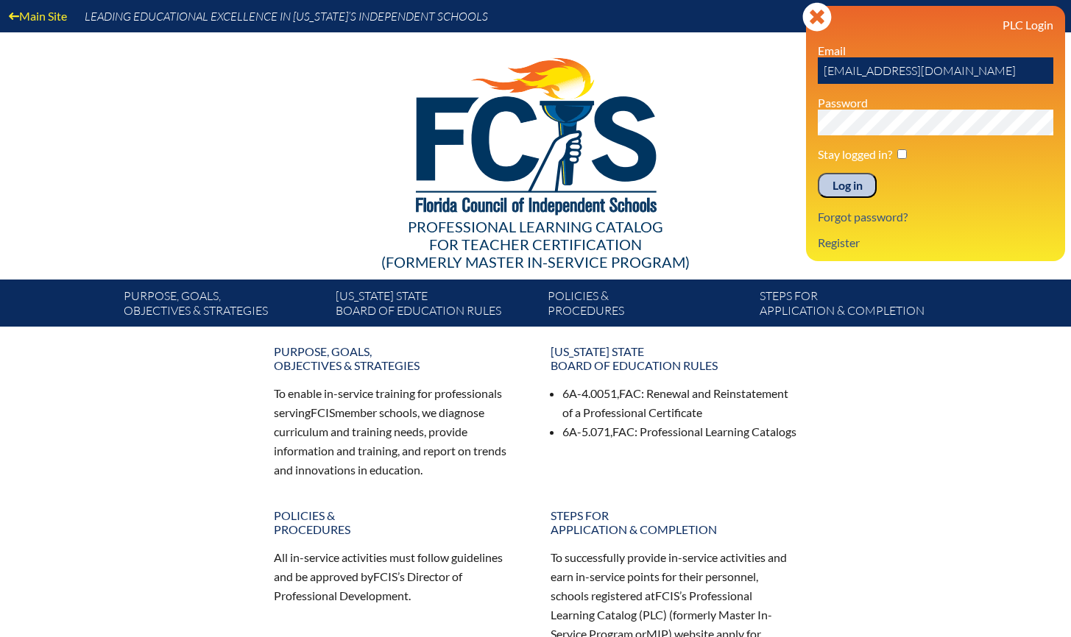
click at [863, 183] on input "Log in" at bounding box center [847, 185] width 59 height 25
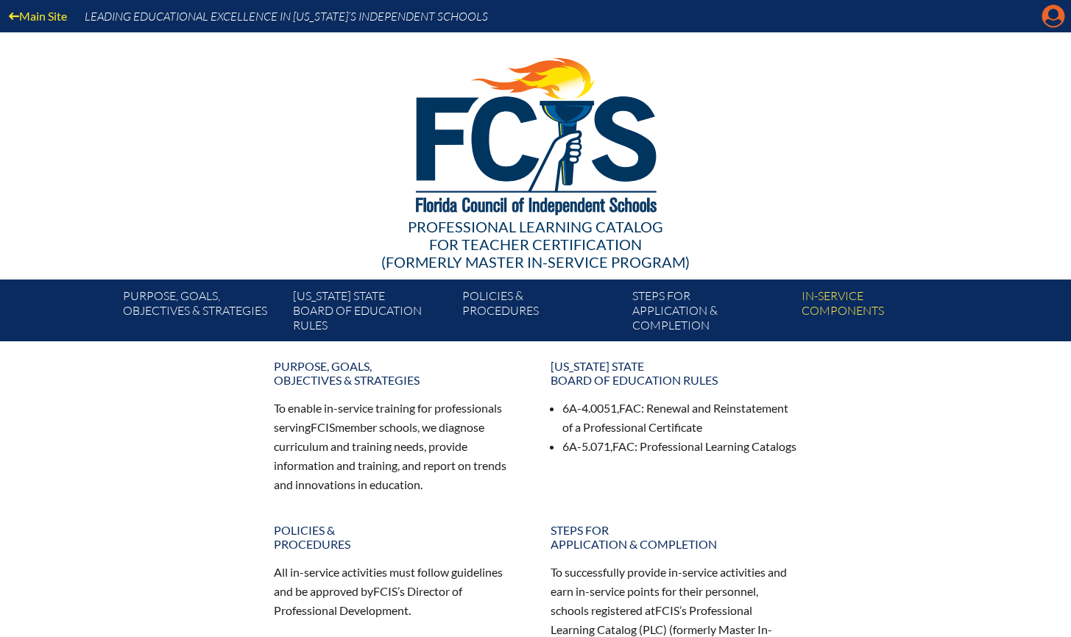
drag, startPoint x: 1049, startPoint y: 8, endPoint x: 1048, endPoint y: 15, distance: 7.5
click at [1049, 9] on icon at bounding box center [1053, 16] width 23 height 23
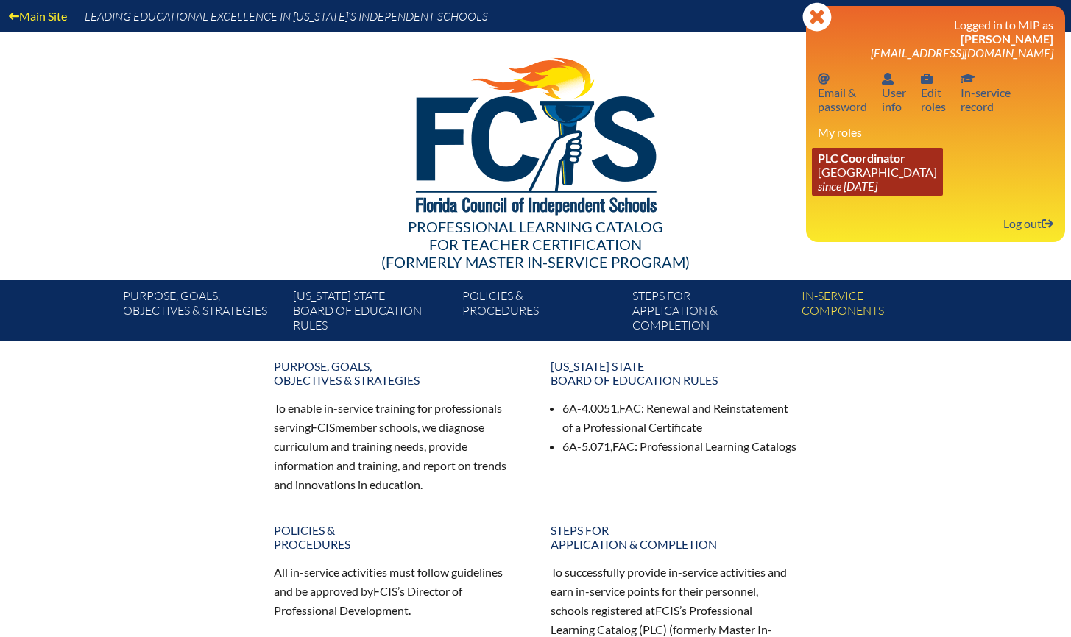
click at [899, 183] on link "PLC Coordinator Holy Comforter Episcopal School since 2006 Jun 1" at bounding box center [877, 172] width 131 height 48
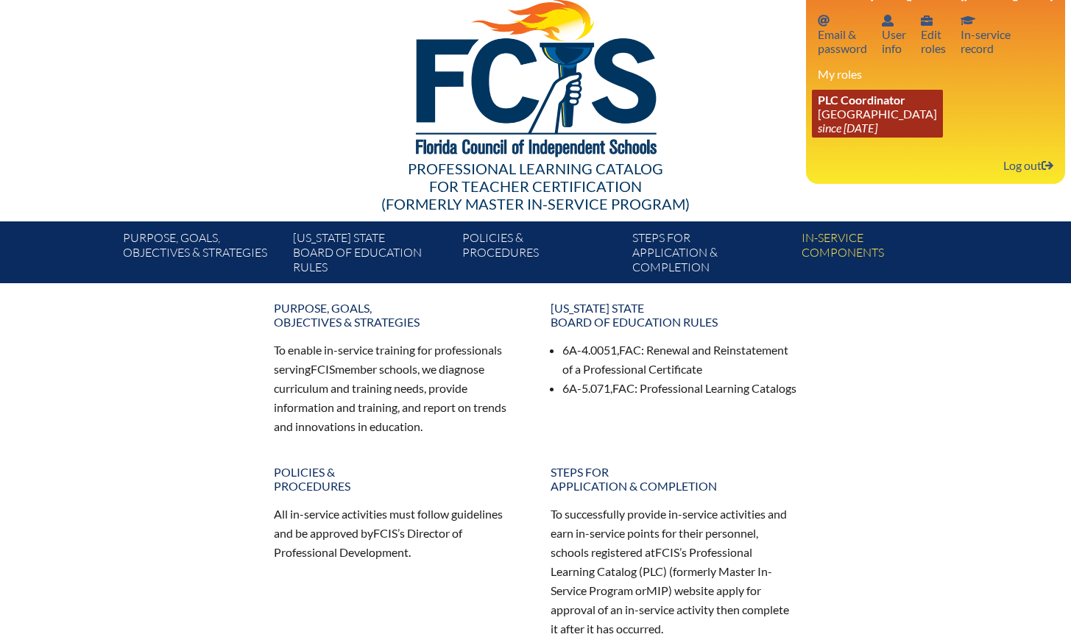
scroll to position [61, 0]
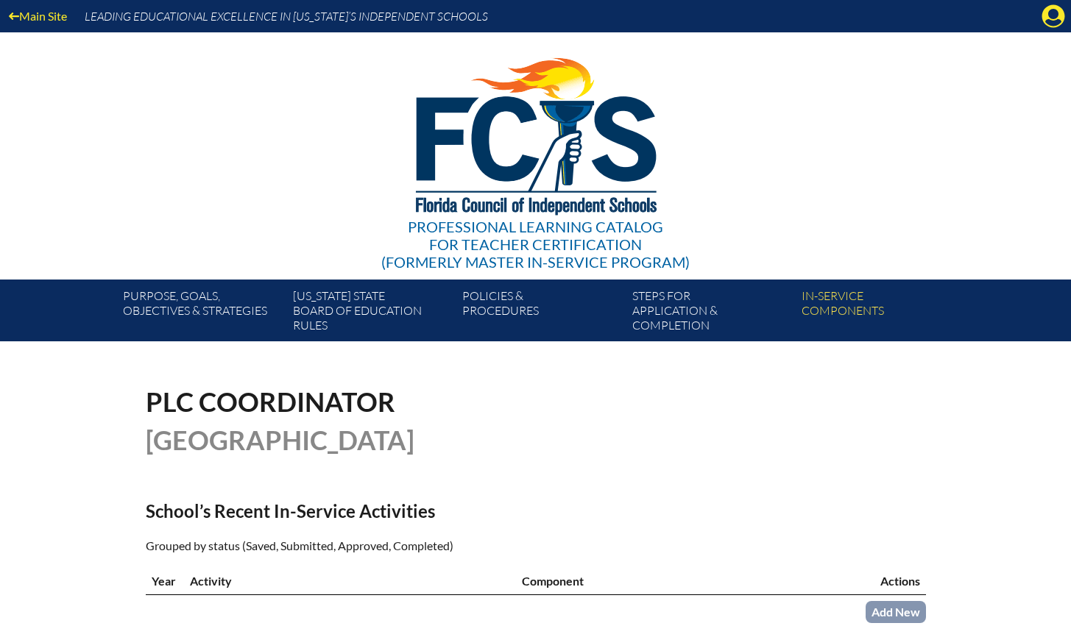
drag, startPoint x: 1048, startPoint y: 15, endPoint x: 1036, endPoint y: 49, distance: 36.5
click at [1048, 15] on icon "Manage account" at bounding box center [1053, 16] width 24 height 24
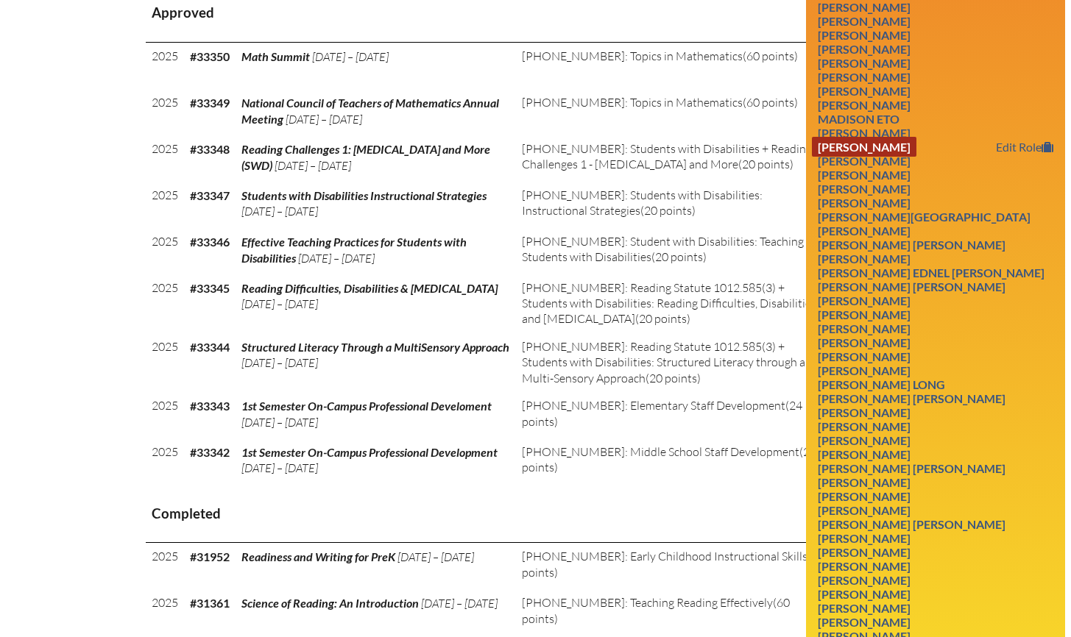
scroll to position [482, 0]
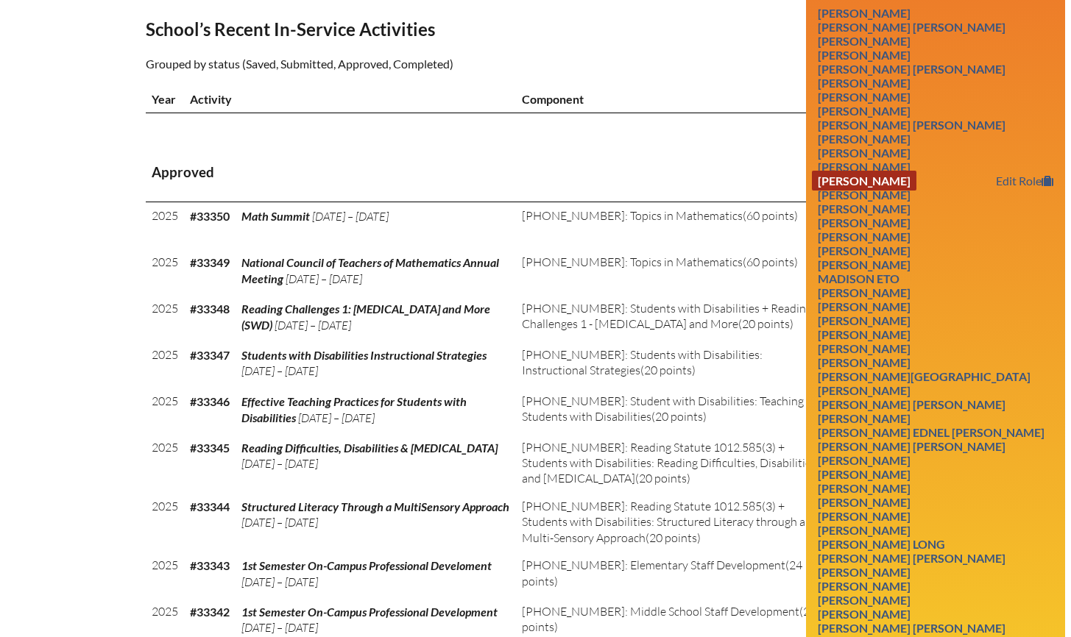
click at [888, 191] on link "MARYJEAN CLARK" at bounding box center [864, 181] width 105 height 20
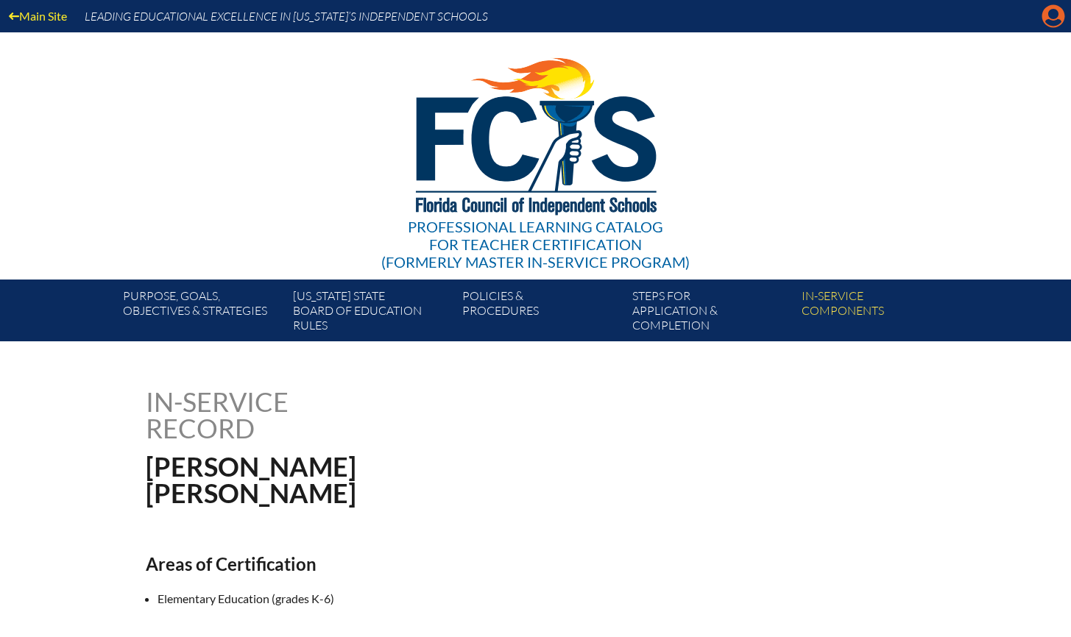
click at [1054, 16] on icon "Manage account" at bounding box center [1053, 16] width 24 height 24
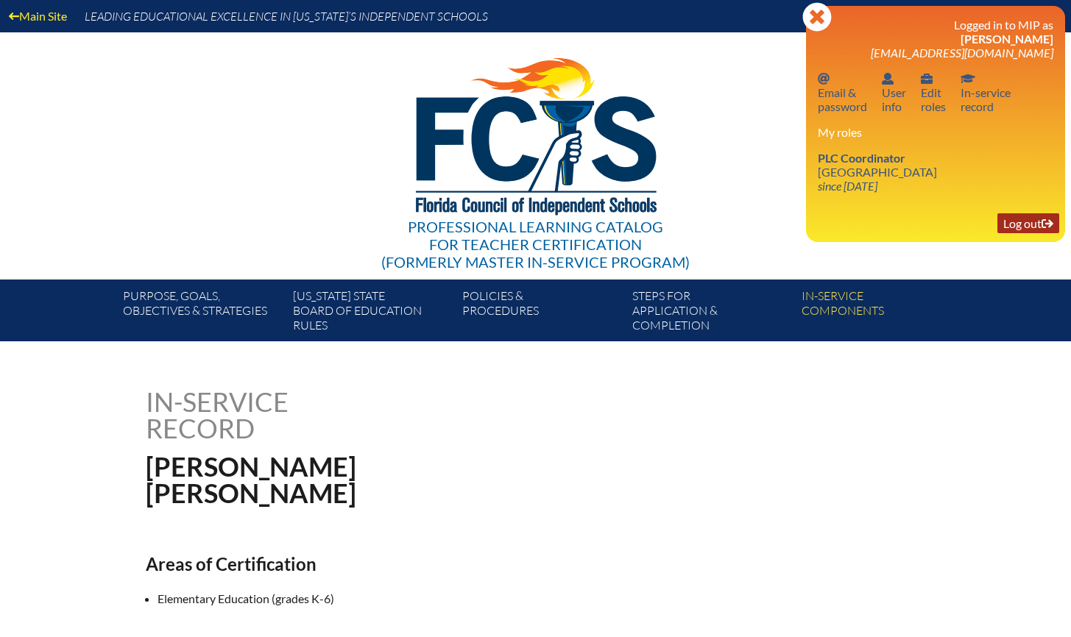
click at [1031, 222] on link "Log out Log out" at bounding box center [1028, 223] width 62 height 20
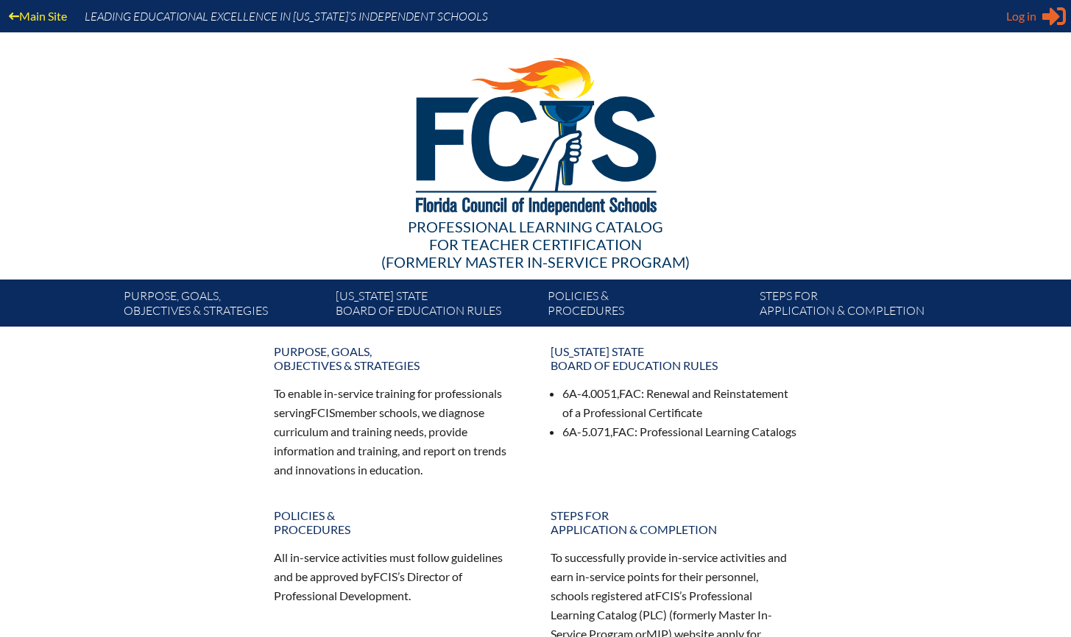
click at [1016, 9] on span "Log in" at bounding box center [1021, 16] width 30 height 18
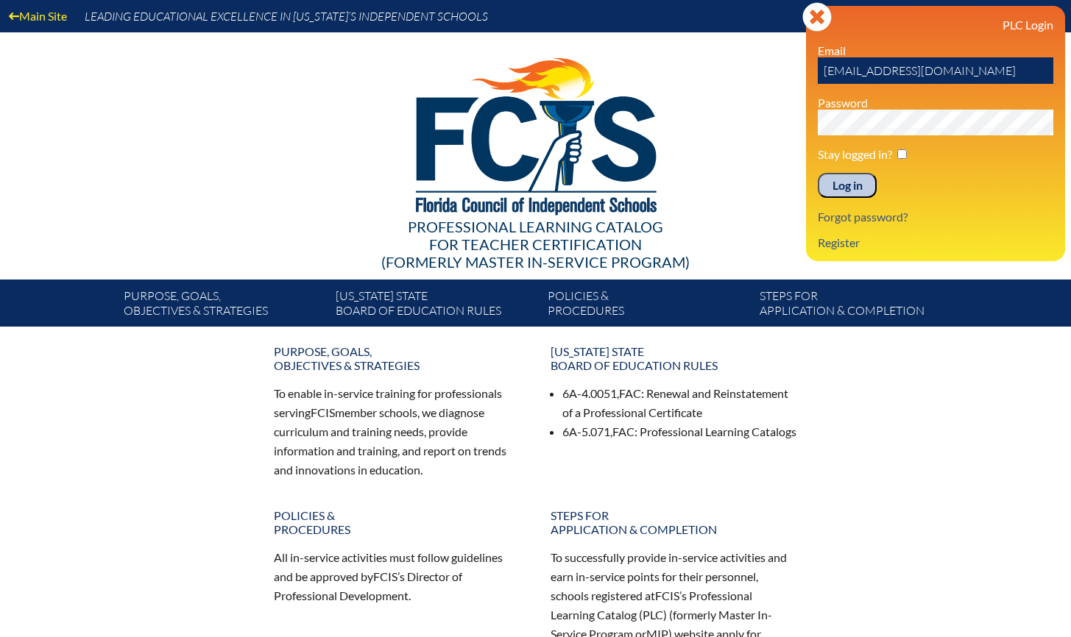
drag, startPoint x: 976, startPoint y: 70, endPoint x: 729, endPoint y: 71, distance: 246.5
click at [729, 71] on div "Main Site Leading Educational Excellence in Florida’s Independent Schools Profe…" at bounding box center [535, 163] width 1071 height 327
type input "mclark@holy-comforter.org"
click at [818, 173] on input "Log in" at bounding box center [847, 185] width 59 height 25
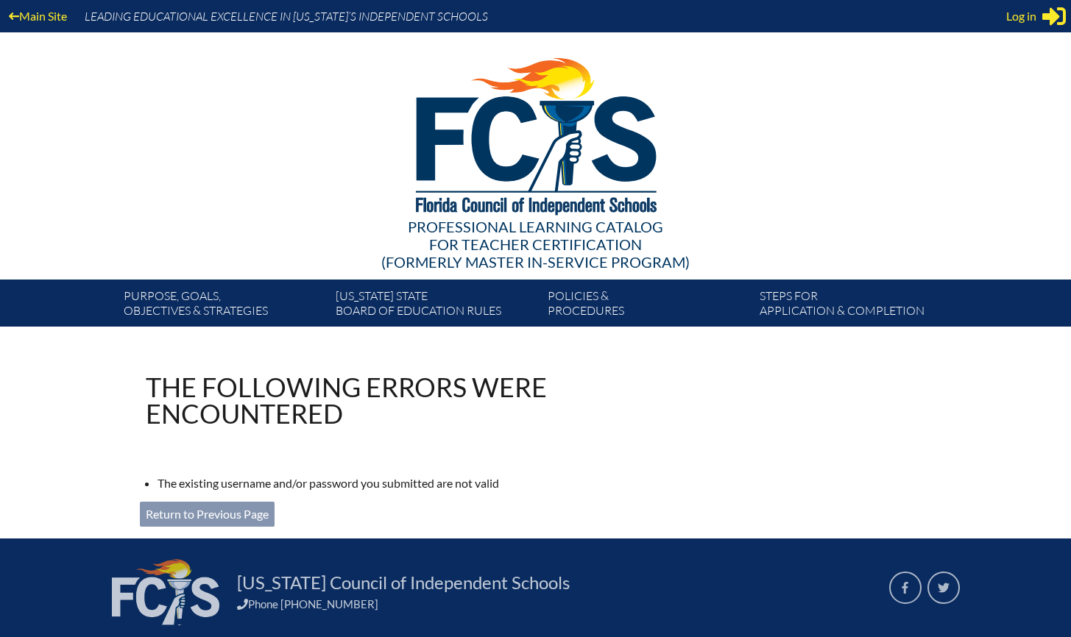
click at [1041, 13] on div "Log in Close Sign in or register" at bounding box center [1036, 16] width 60 height 24
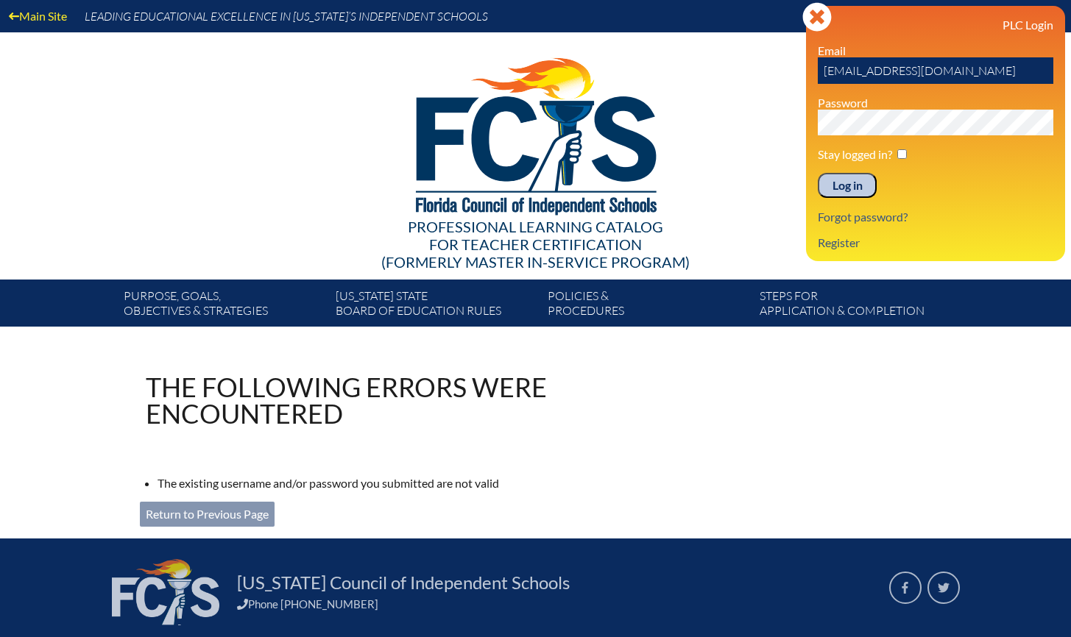
drag, startPoint x: 996, startPoint y: 71, endPoint x: 702, endPoint y: 66, distance: 293.7
click at [702, 66] on div "Main Site Leading Educational Excellence in [US_STATE]’s Independent Schools Pr…" at bounding box center [535, 163] width 1071 height 327
type input "[EMAIL_ADDRESS][DOMAIN_NAME]"
click at [844, 186] on input "Log in" at bounding box center [847, 185] width 59 height 25
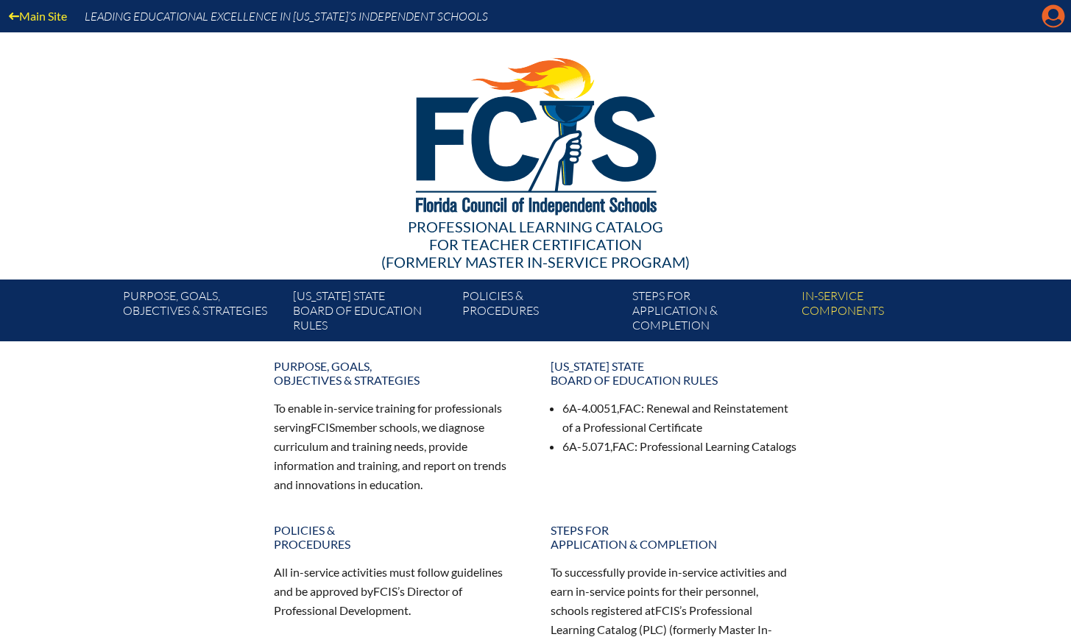
click at [1053, 13] on icon "Manage account" at bounding box center [1053, 16] width 24 height 24
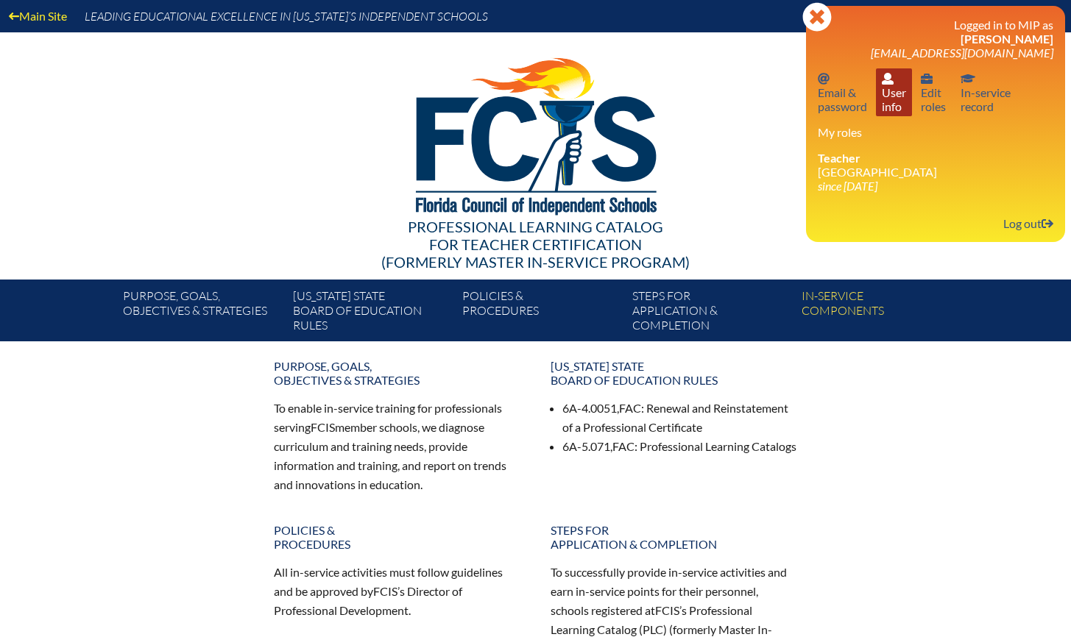
click at [898, 83] on link "User info User info" at bounding box center [894, 92] width 36 height 48
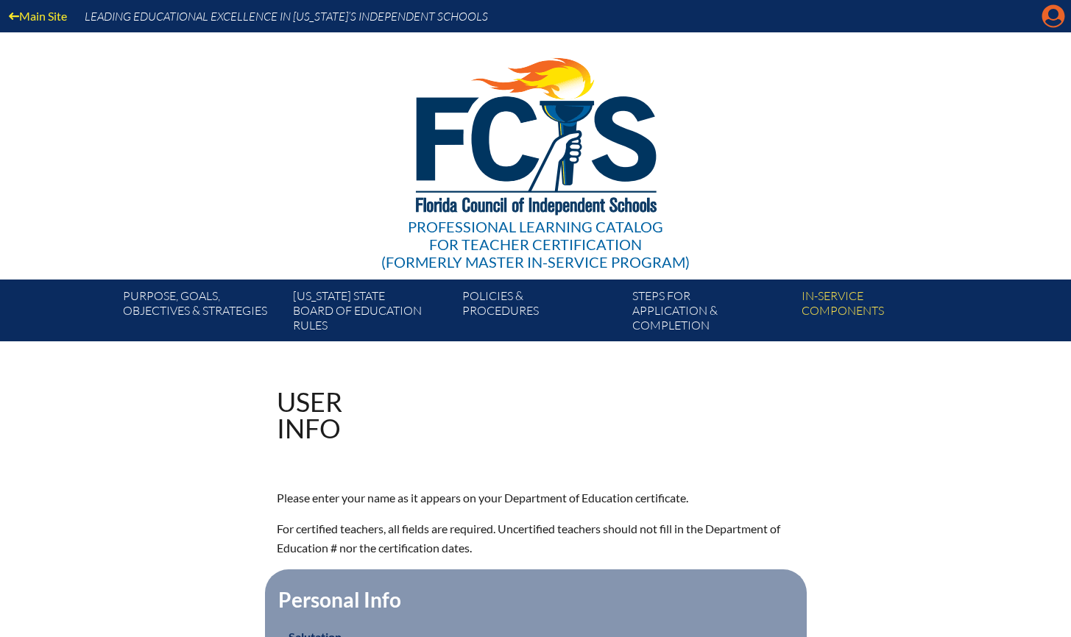
click at [1052, 15] on icon "Manage account" at bounding box center [1053, 16] width 24 height 24
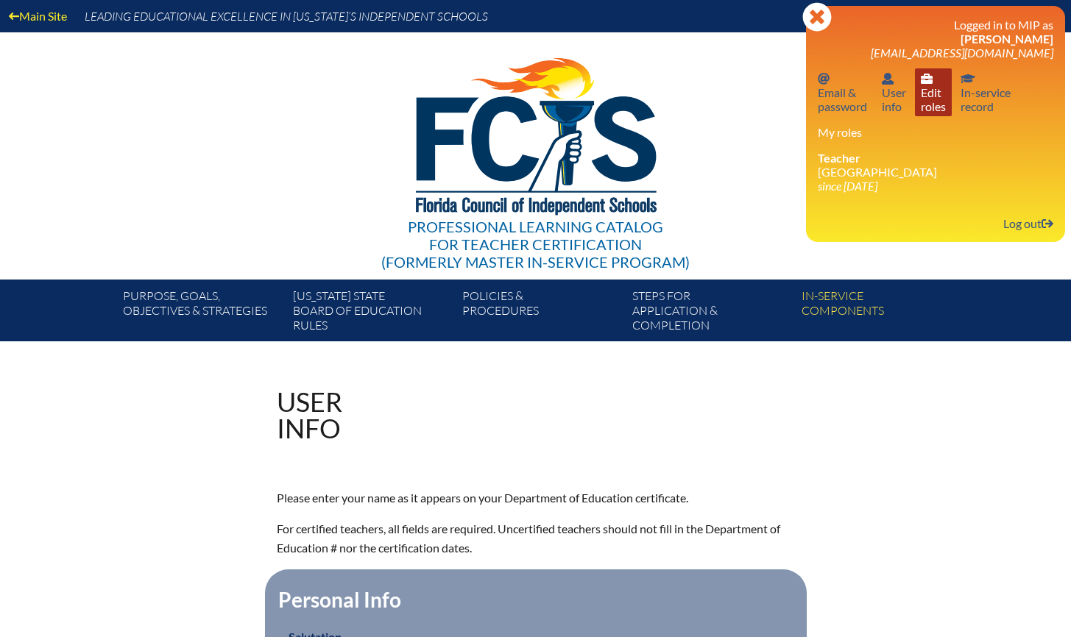
click at [941, 96] on link "User info Edit roles" at bounding box center [933, 92] width 37 height 48
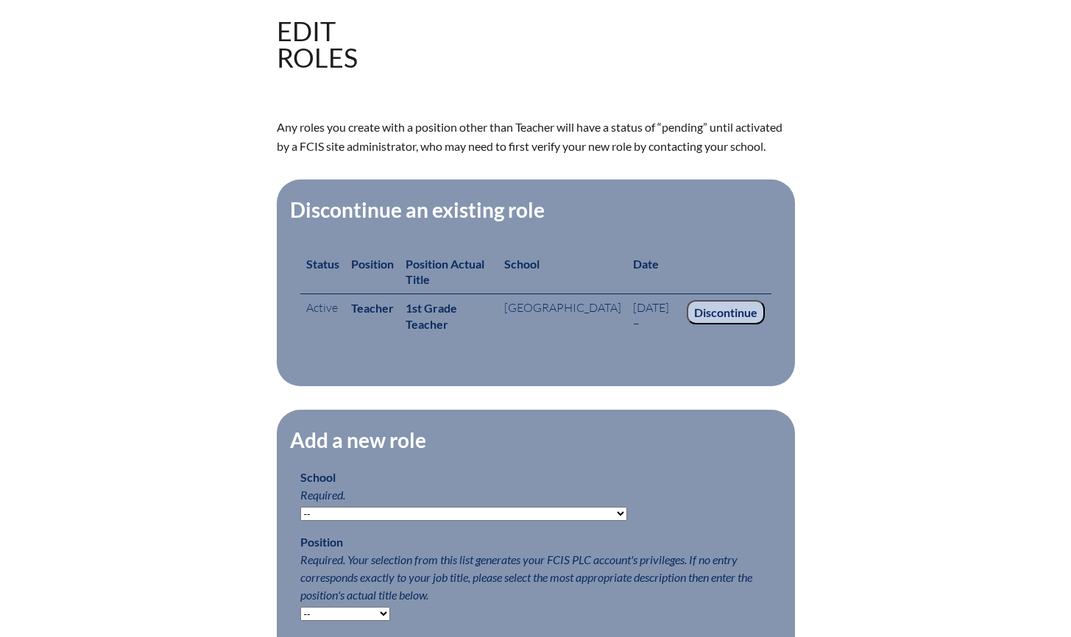
scroll to position [381, 0]
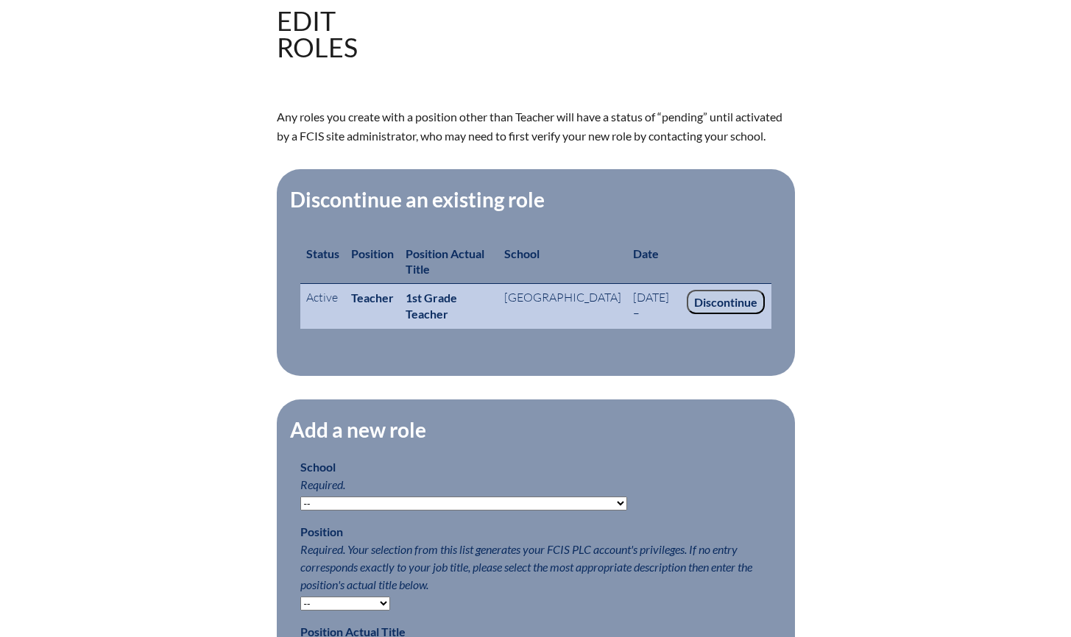
click at [736, 298] on input "Discontinue" at bounding box center [726, 302] width 78 height 25
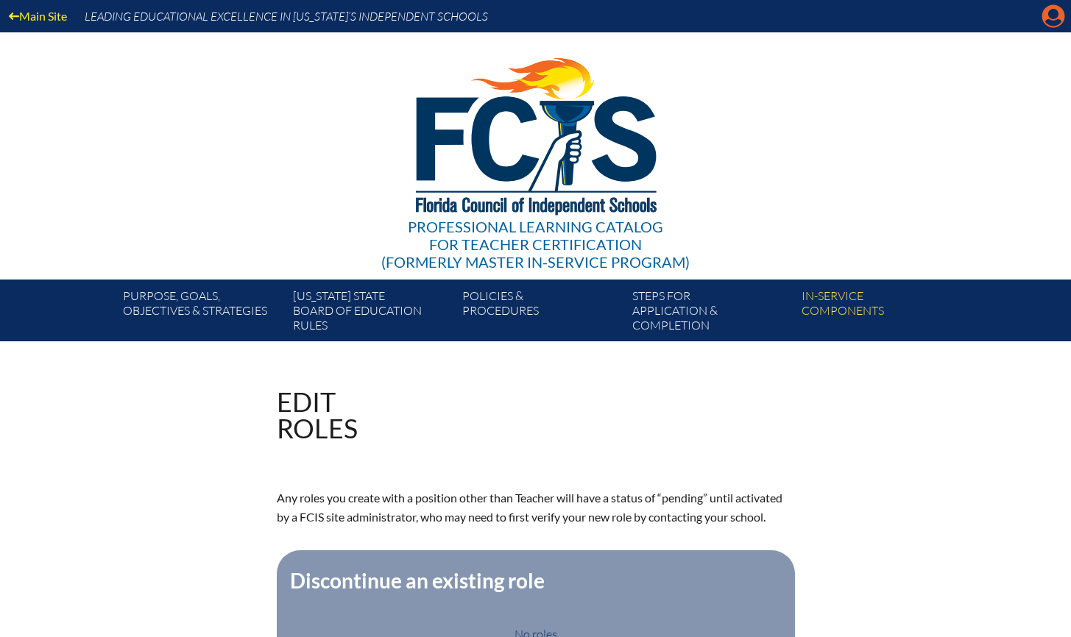
click at [1055, 18] on icon "Manage account" at bounding box center [1053, 16] width 24 height 24
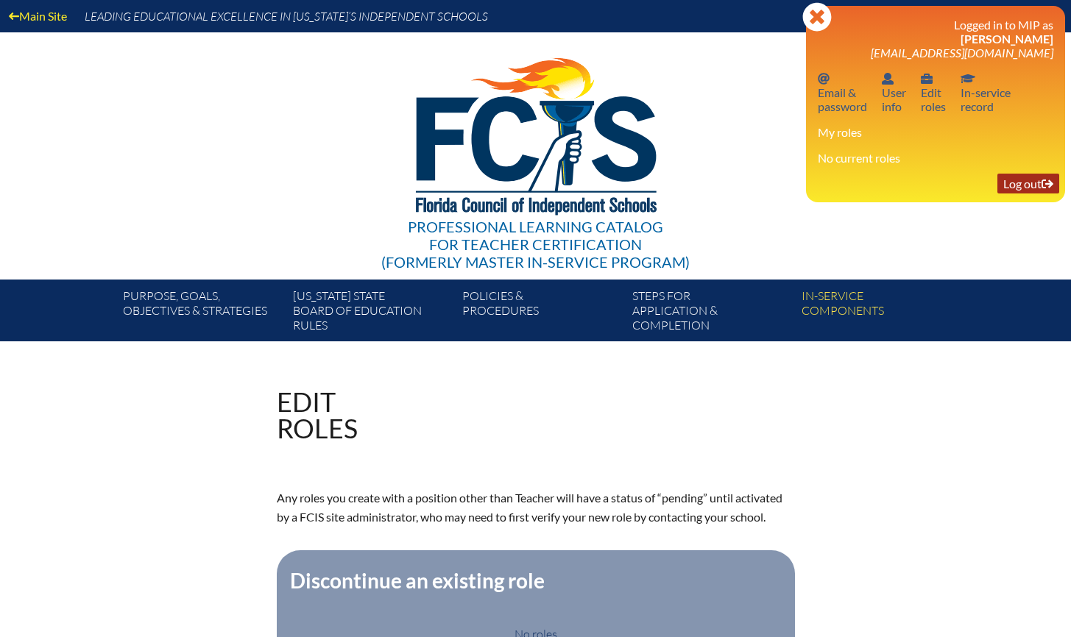
click at [1021, 183] on link "Log out Log out" at bounding box center [1028, 184] width 62 height 20
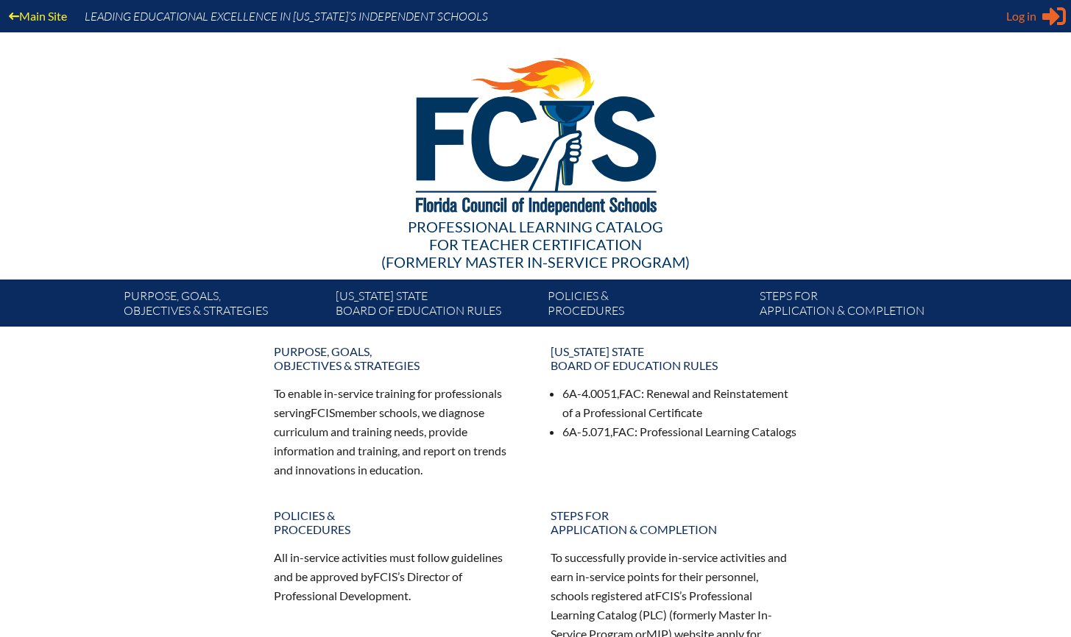
type input "[EMAIL_ADDRESS][DOMAIN_NAME]"
click at [1015, 13] on span "Log in" at bounding box center [1021, 16] width 30 height 18
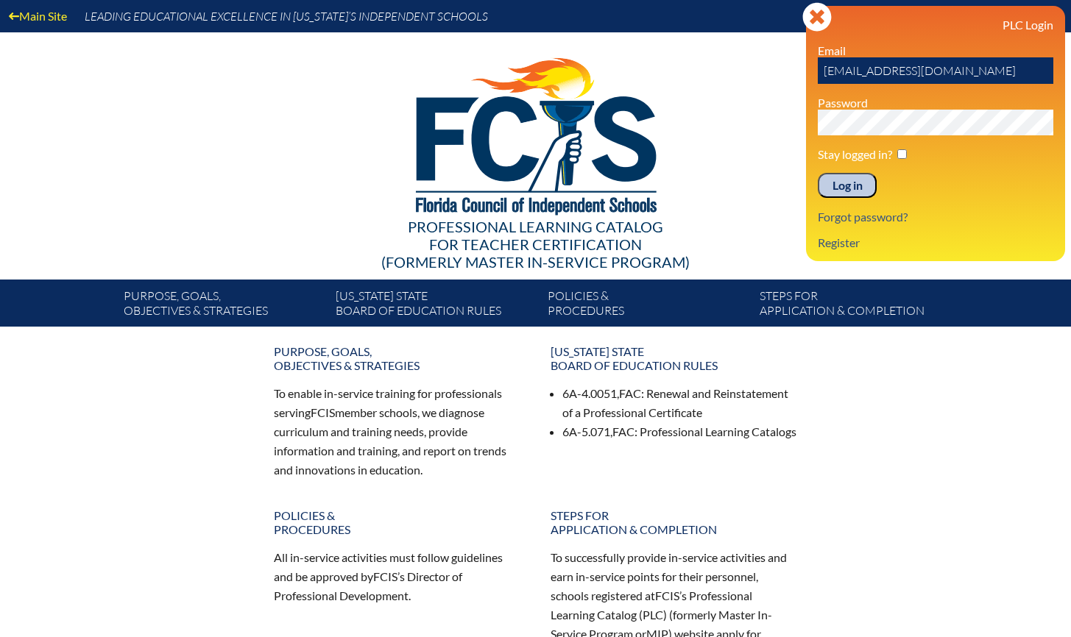
click at [855, 183] on input "Log in" at bounding box center [847, 185] width 59 height 25
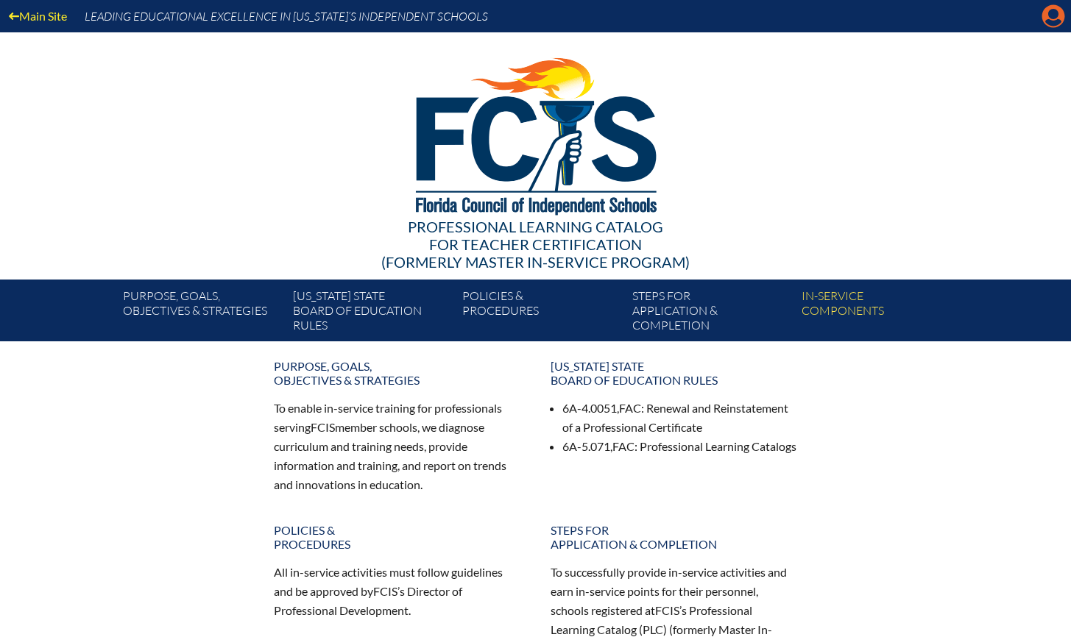
click at [1063, 15] on icon at bounding box center [1053, 16] width 23 height 23
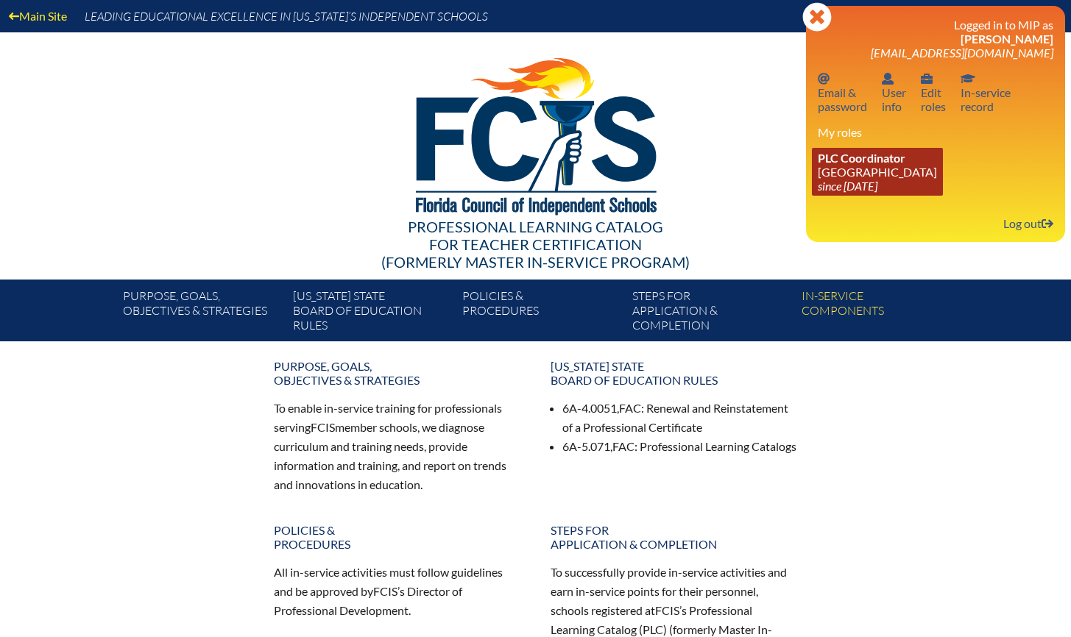
click at [909, 165] on link "PLC Coordinator [GEOGRAPHIC_DATA] since [DATE]" at bounding box center [877, 172] width 131 height 48
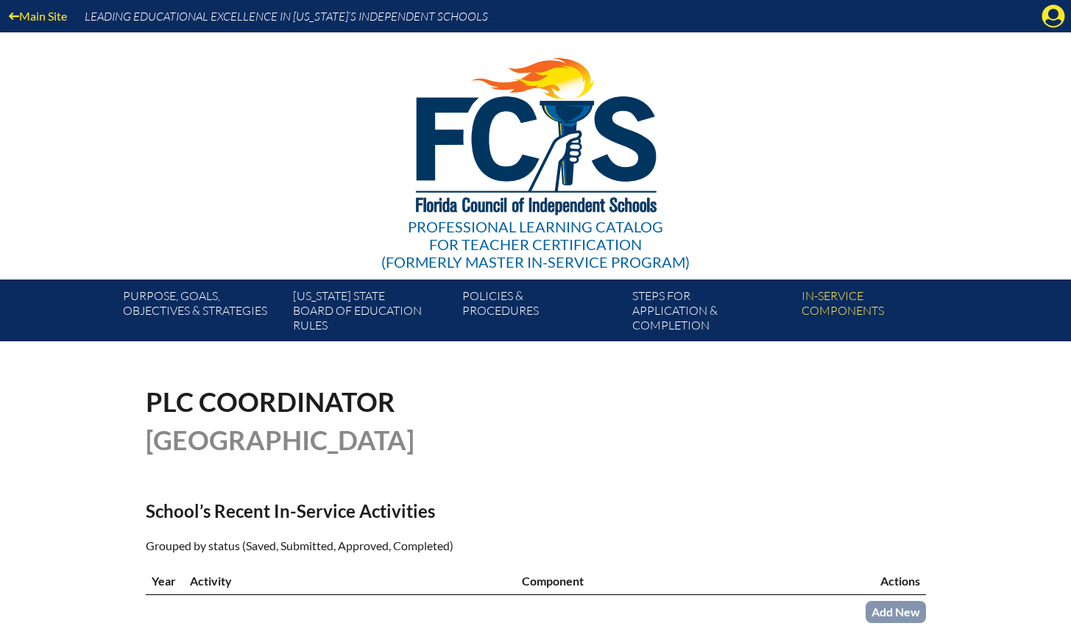
drag, startPoint x: 1057, startPoint y: 16, endPoint x: 1026, endPoint y: 107, distance: 96.3
click at [1057, 16] on icon "Manage account" at bounding box center [1053, 16] width 24 height 24
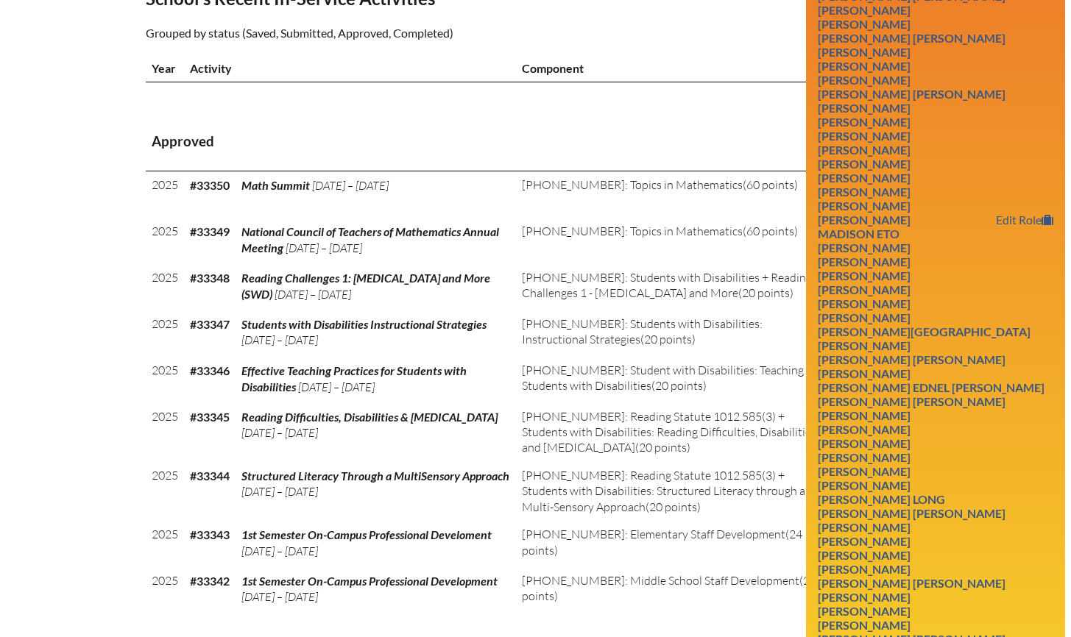
scroll to position [540, 0]
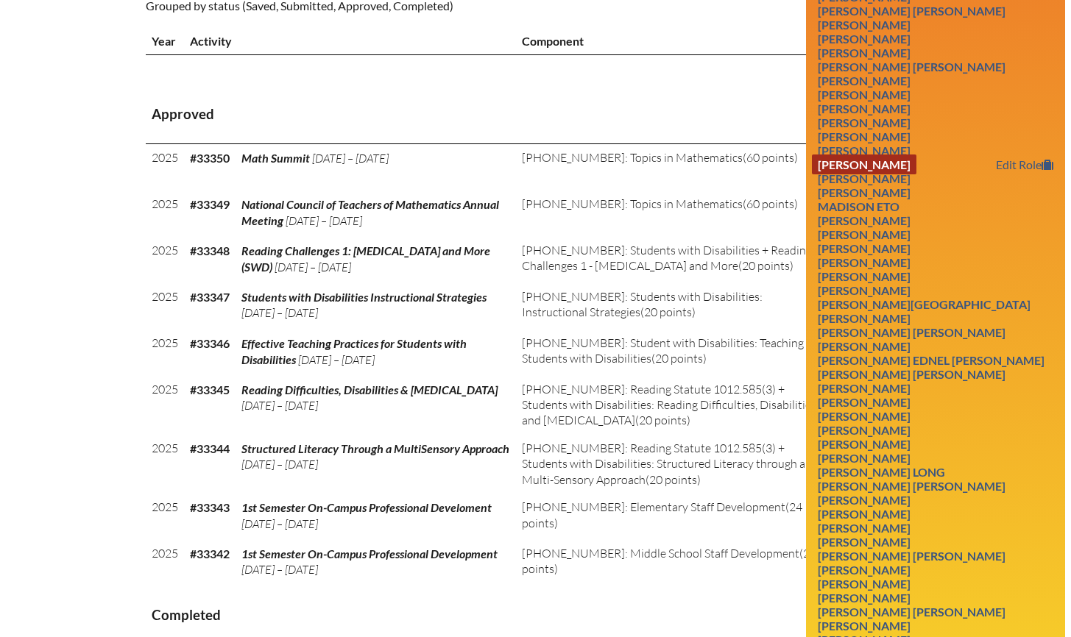
click at [887, 174] on link "[PERSON_NAME]" at bounding box center [864, 165] width 105 height 20
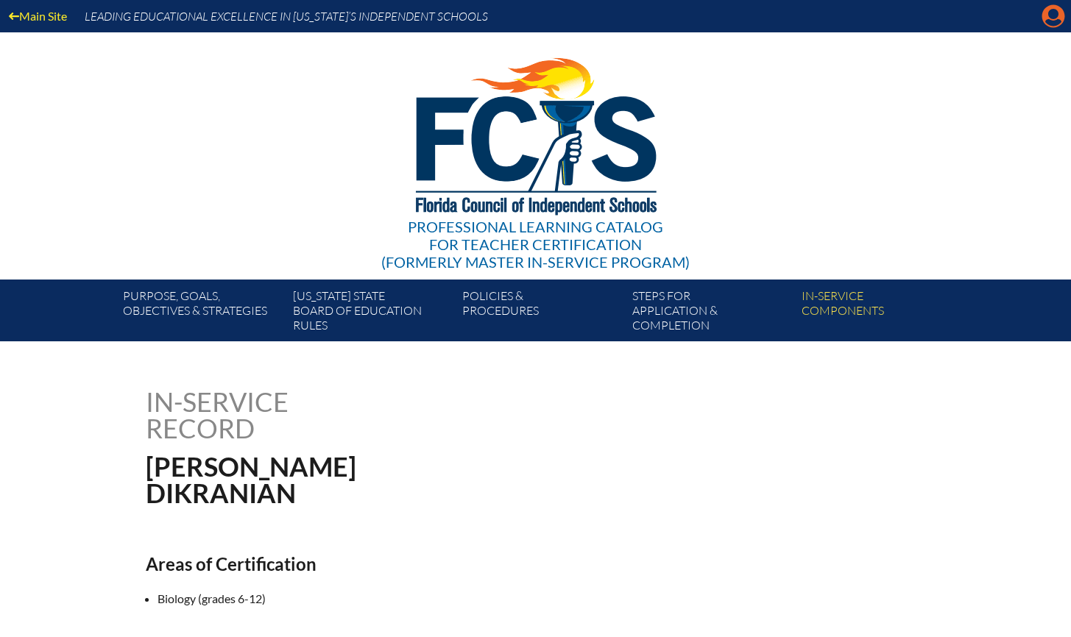
click at [1050, 13] on icon "Manage account" at bounding box center [1053, 16] width 24 height 24
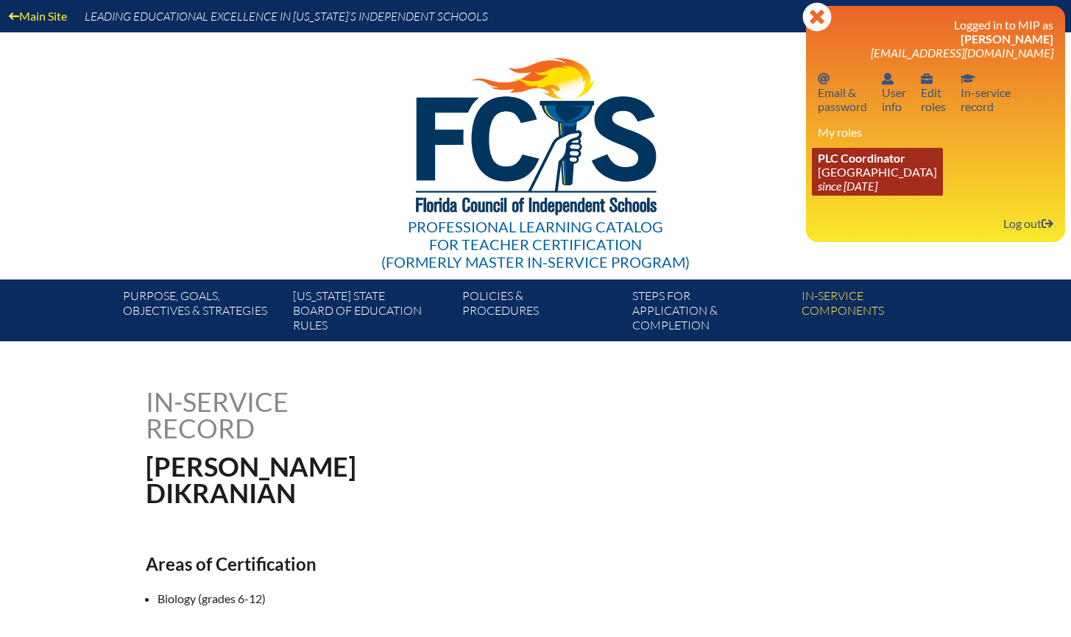
click at [849, 158] on span "PLC Coordinator" at bounding box center [862, 158] width 88 height 14
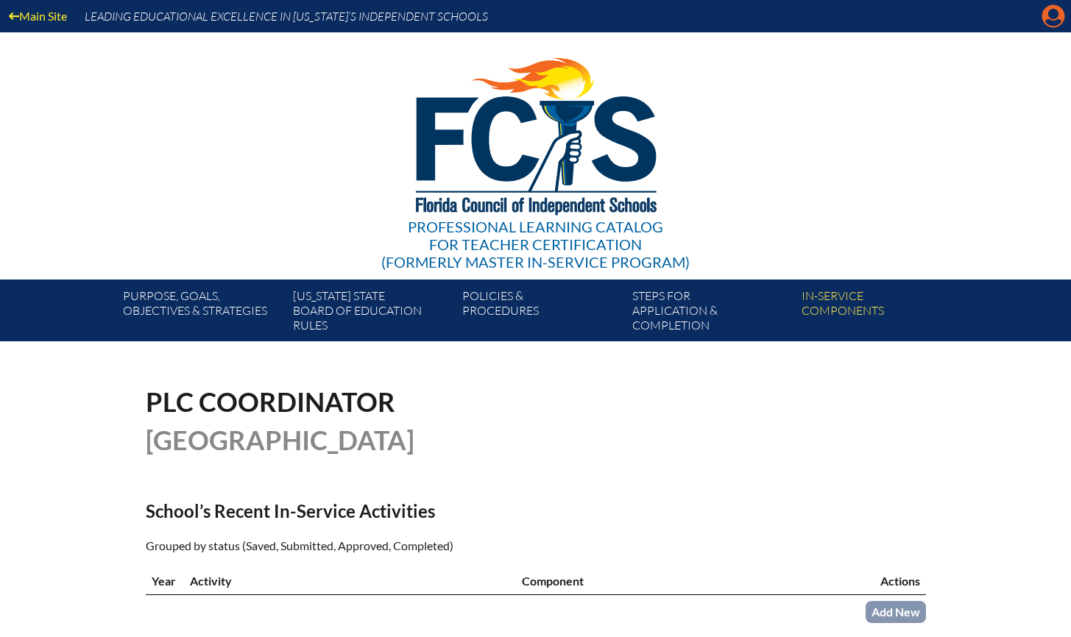
click at [1046, 14] on icon at bounding box center [1053, 16] width 23 height 23
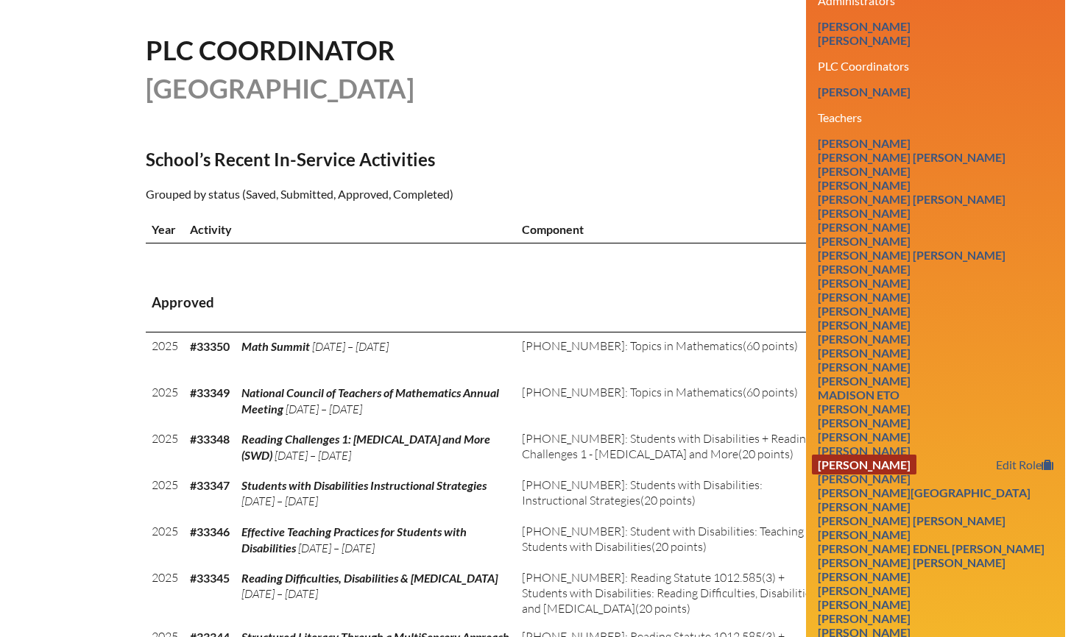
scroll to position [355, 0]
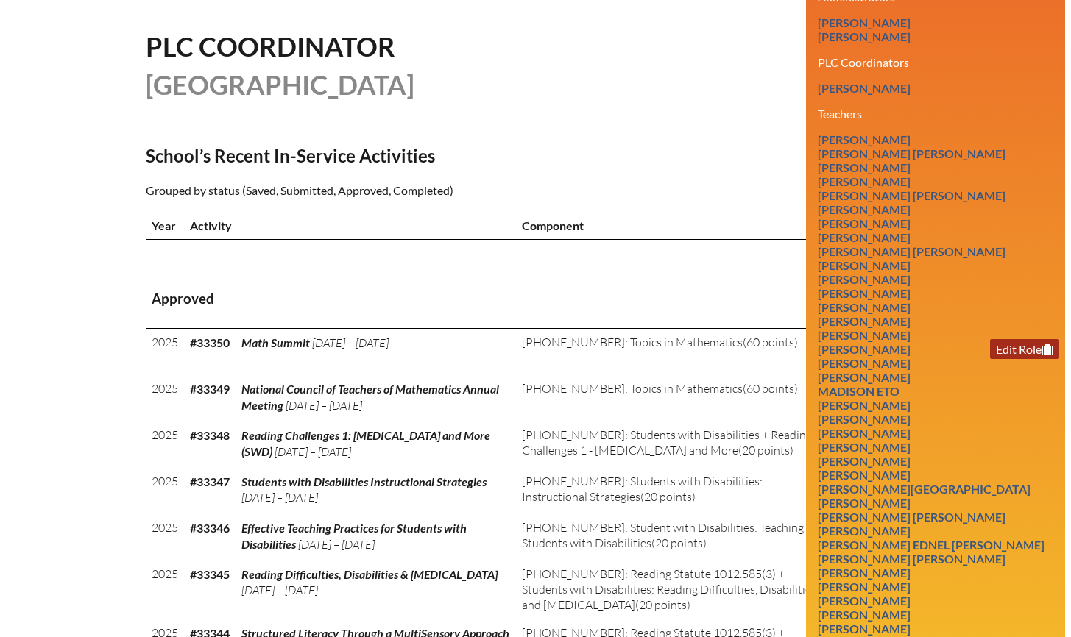
click at [1014, 359] on link "Edit Role" at bounding box center [1024, 349] width 69 height 20
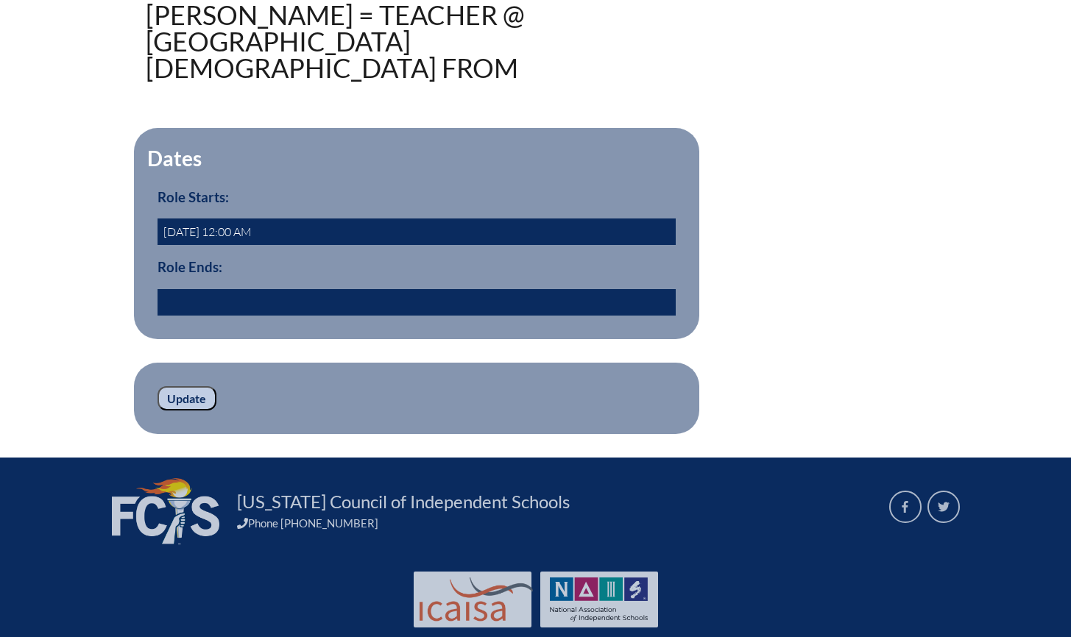
scroll to position [428, 0]
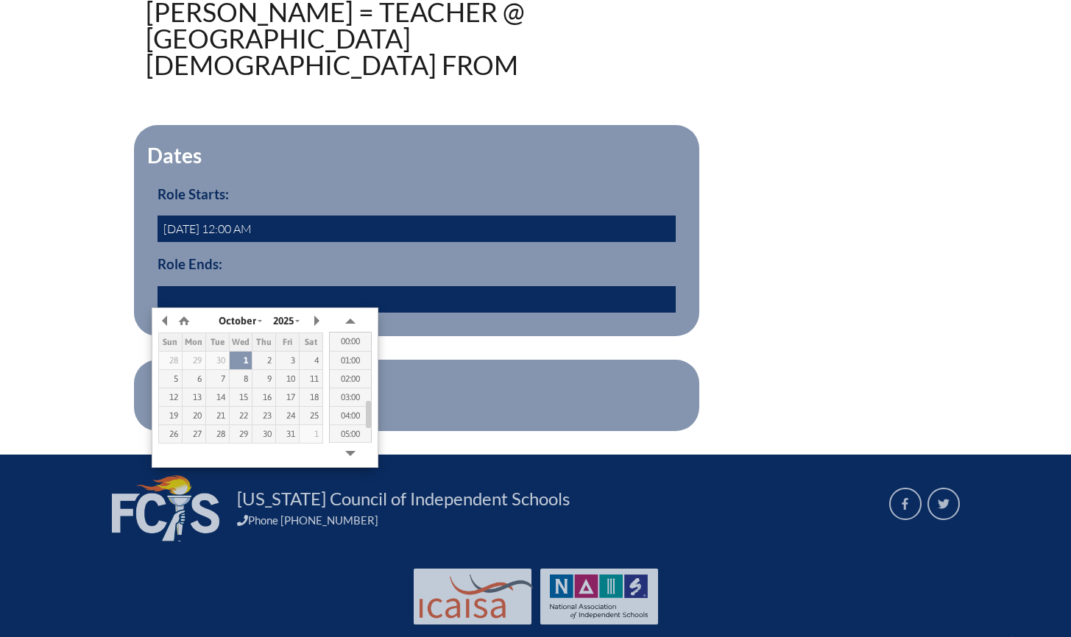
click at [228, 294] on input "text" at bounding box center [416, 299] width 518 height 26
type input "2025/05/30 00:00"
click at [298, 263] on h3 "Role Ends:" at bounding box center [416, 264] width 518 height 16
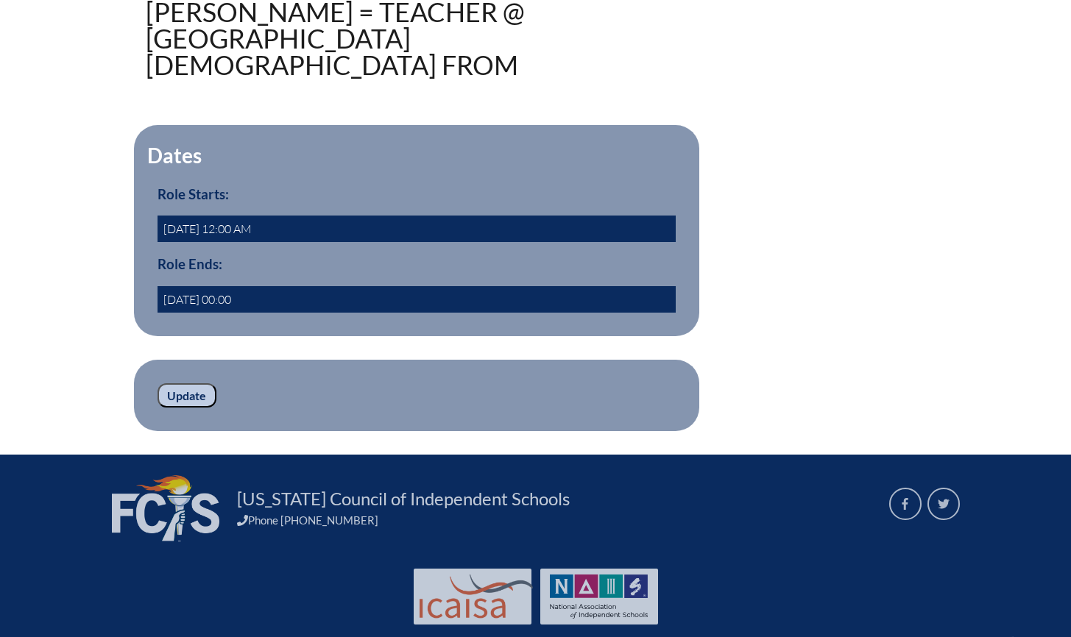
click at [199, 392] on input "Update" at bounding box center [186, 395] width 59 height 25
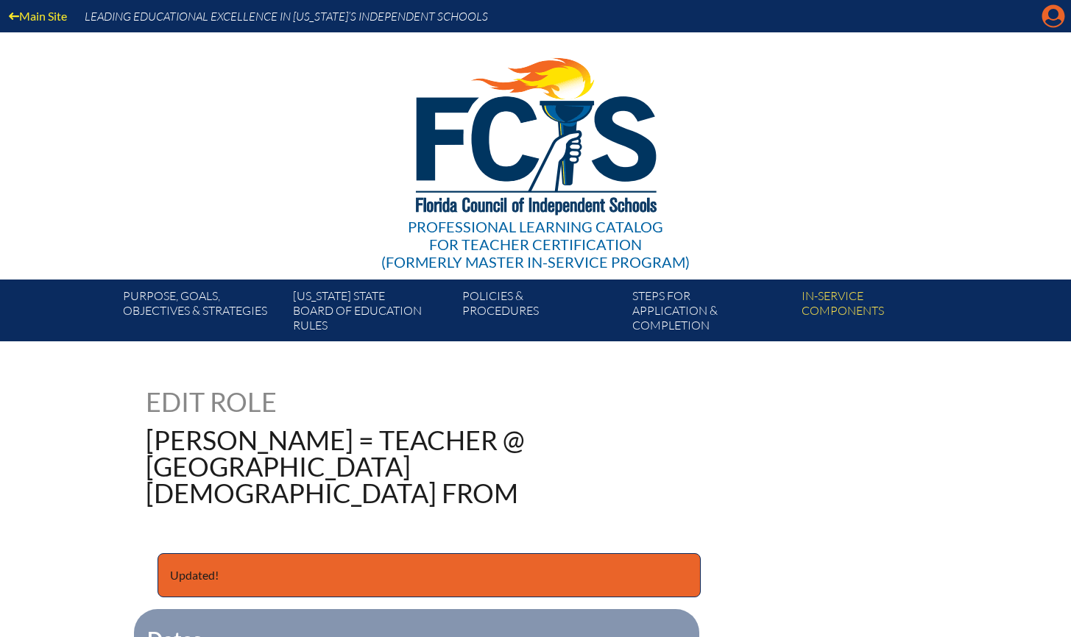
click at [1048, 13] on icon "Manage account" at bounding box center [1053, 16] width 24 height 24
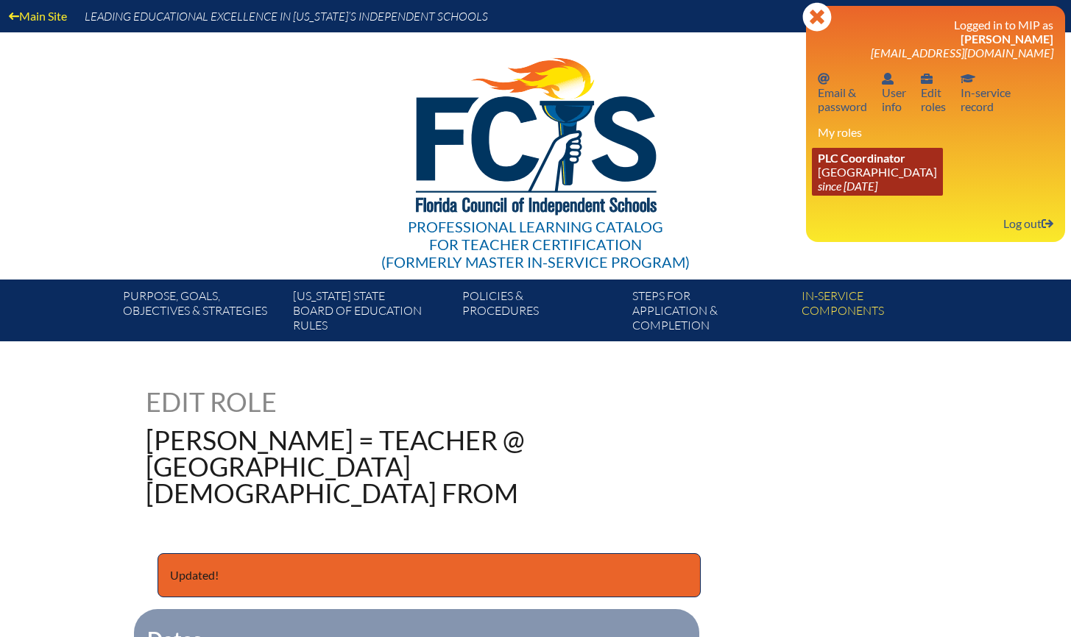
click at [903, 172] on link "PLC Coordinator [GEOGRAPHIC_DATA] since [DATE]" at bounding box center [877, 172] width 131 height 48
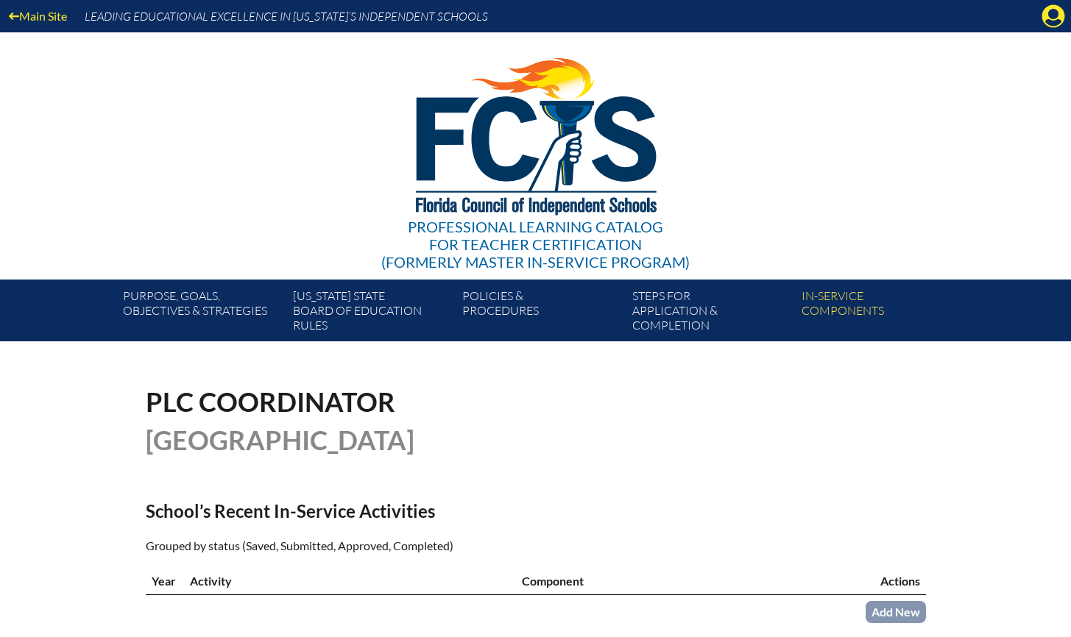
drag, startPoint x: 1048, startPoint y: 9, endPoint x: 1027, endPoint y: 82, distance: 75.7
click at [1048, 10] on icon at bounding box center [1053, 16] width 23 height 23
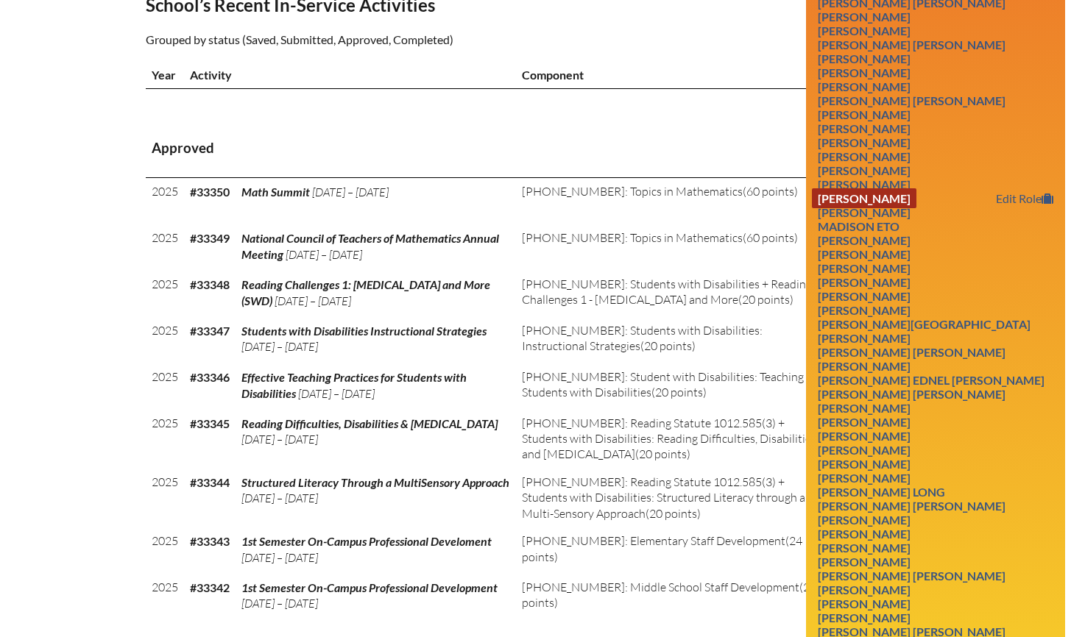
scroll to position [512, 0]
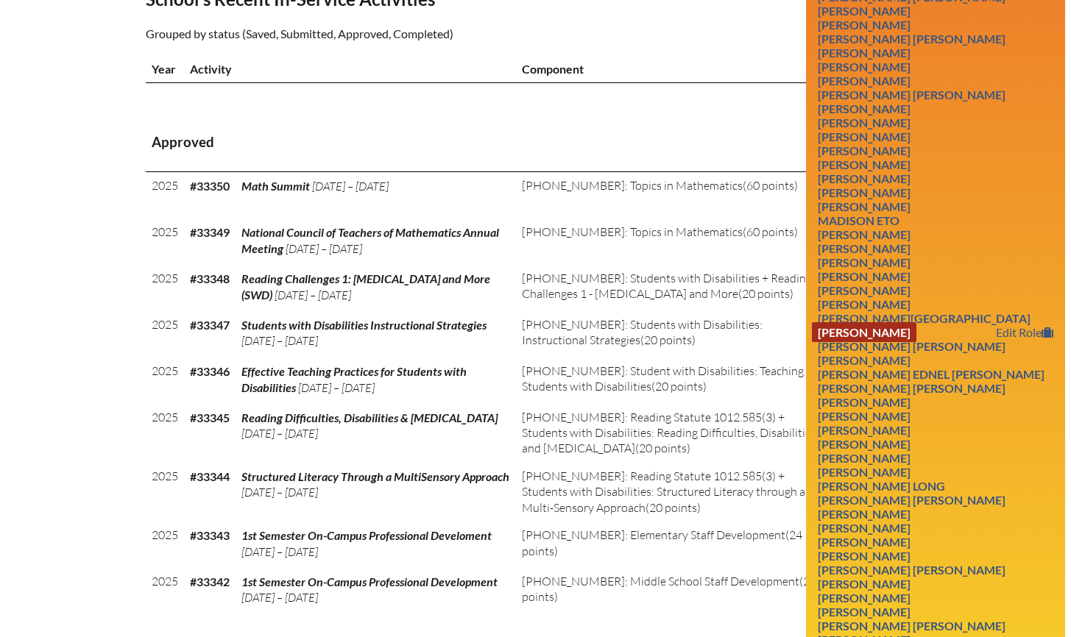
click at [895, 342] on link "Sarah Inserra" at bounding box center [864, 332] width 105 height 20
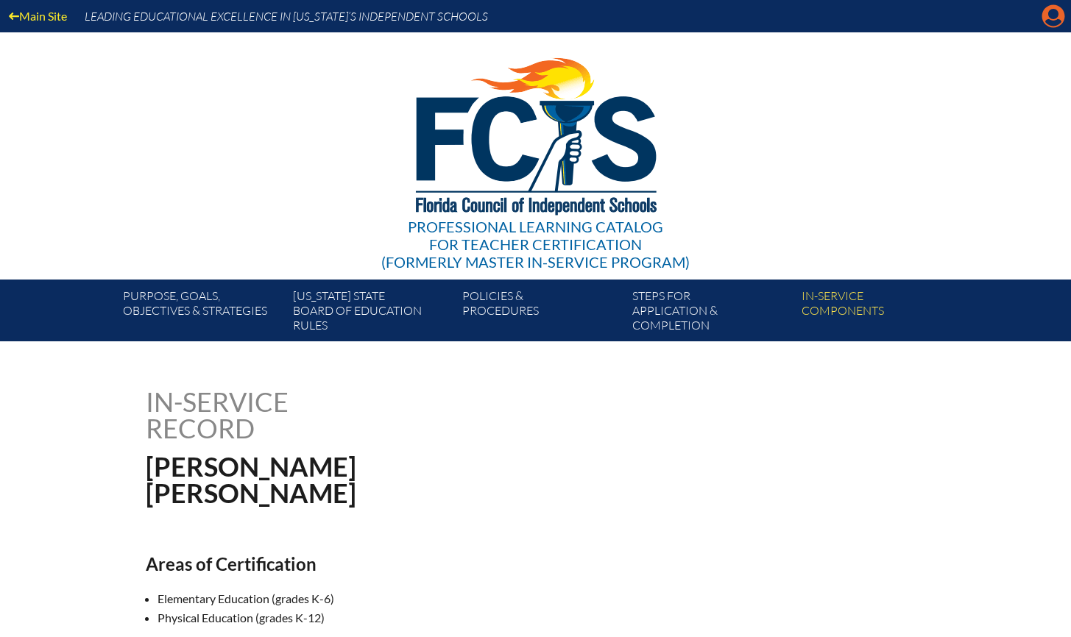
click at [1054, 15] on icon "Manage account" at bounding box center [1053, 16] width 24 height 24
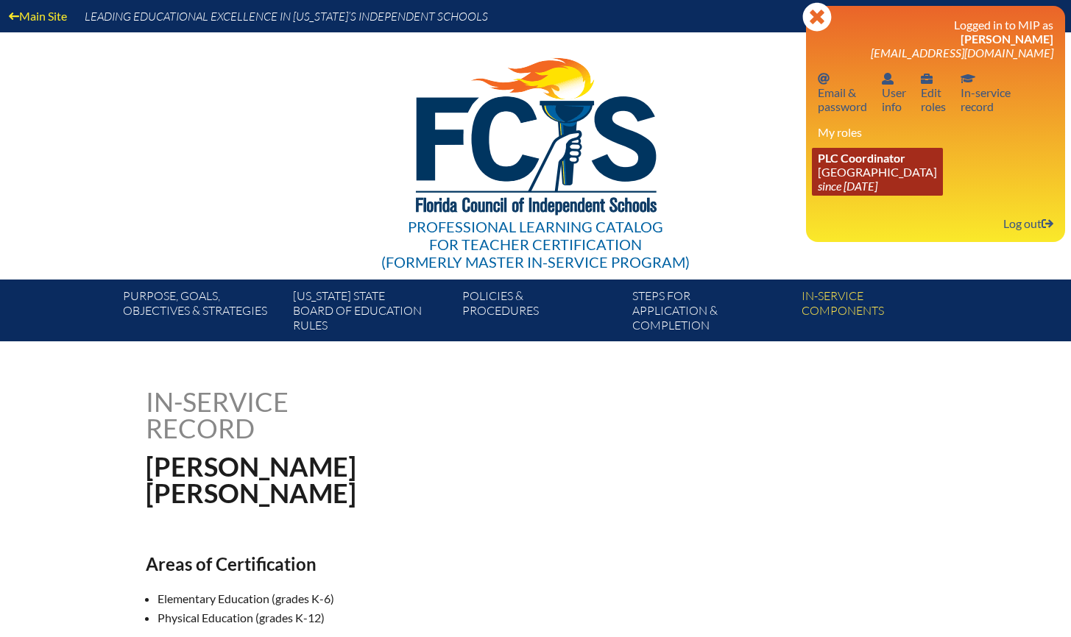
click at [879, 163] on span "PLC Coordinator" at bounding box center [862, 158] width 88 height 14
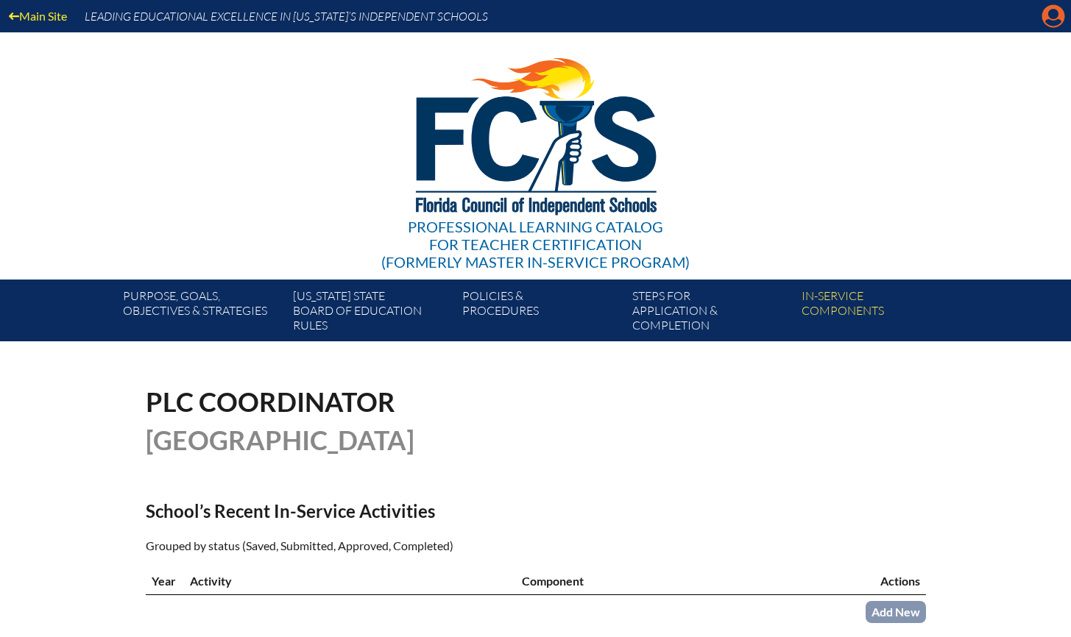
click at [1052, 21] on icon "Manage account" at bounding box center [1053, 16] width 24 height 24
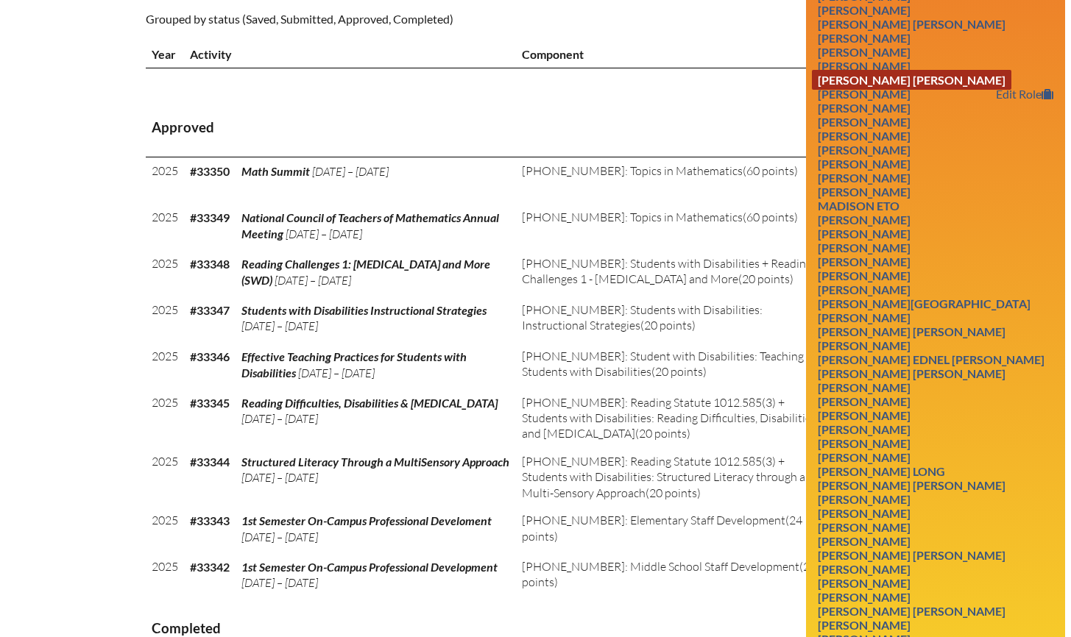
scroll to position [550, 0]
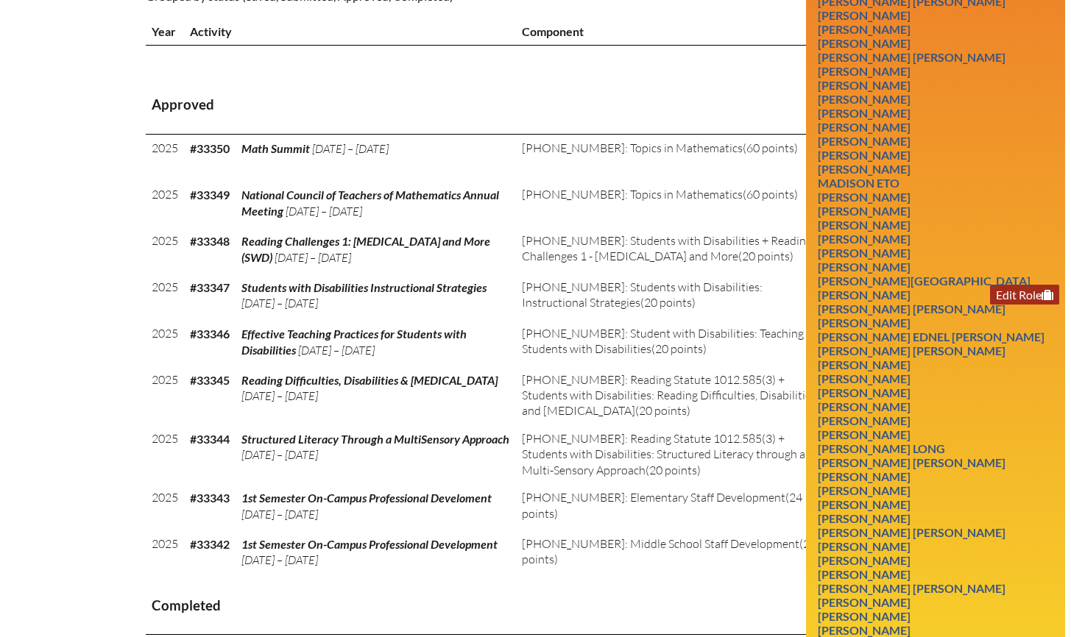
click at [1025, 305] on link "Edit Role" at bounding box center [1024, 295] width 69 height 20
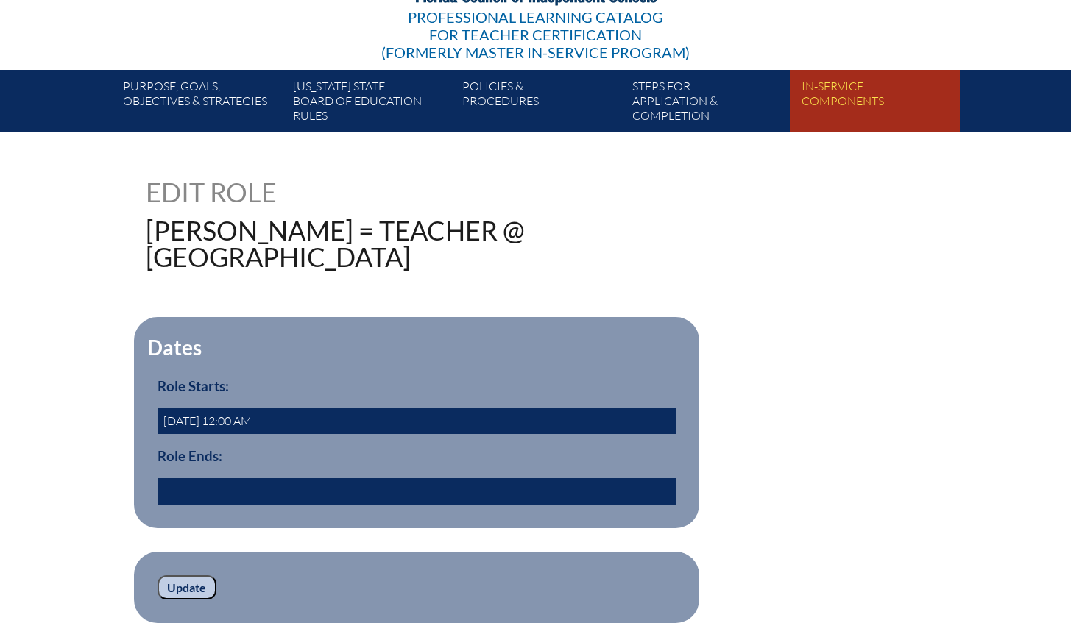
scroll to position [429, 0]
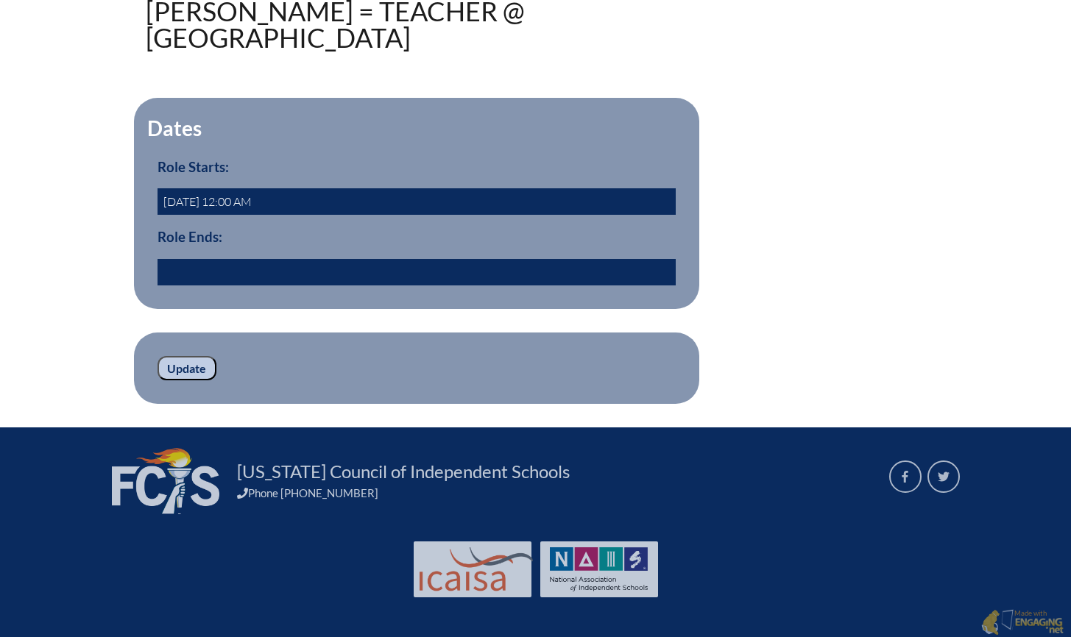
click at [278, 261] on input "text" at bounding box center [416, 272] width 518 height 26
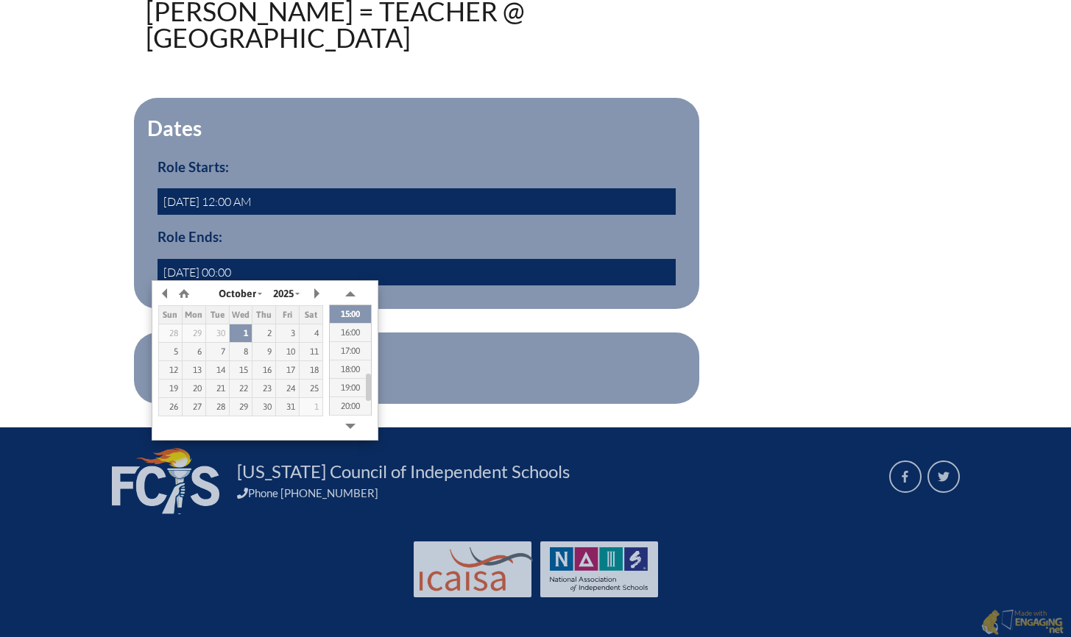
drag, startPoint x: 348, startPoint y: 226, endPoint x: 362, endPoint y: 230, distance: 14.5
click at [348, 229] on h3 "Role Ends:" at bounding box center [416, 237] width 518 height 16
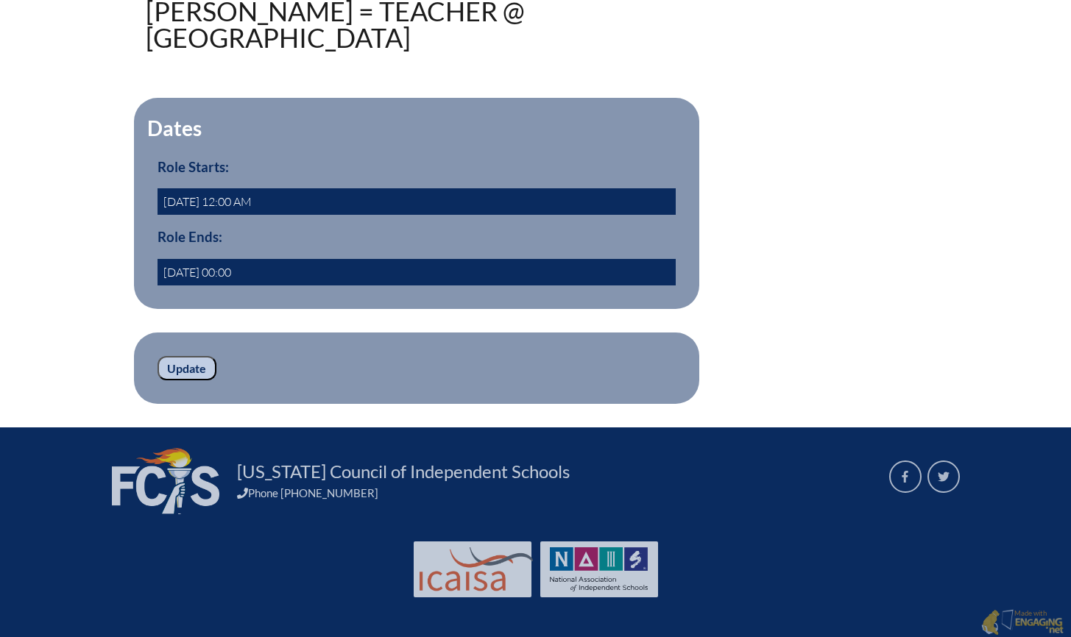
click at [225, 269] on input "2024/05/30 00:00" at bounding box center [416, 272] width 518 height 26
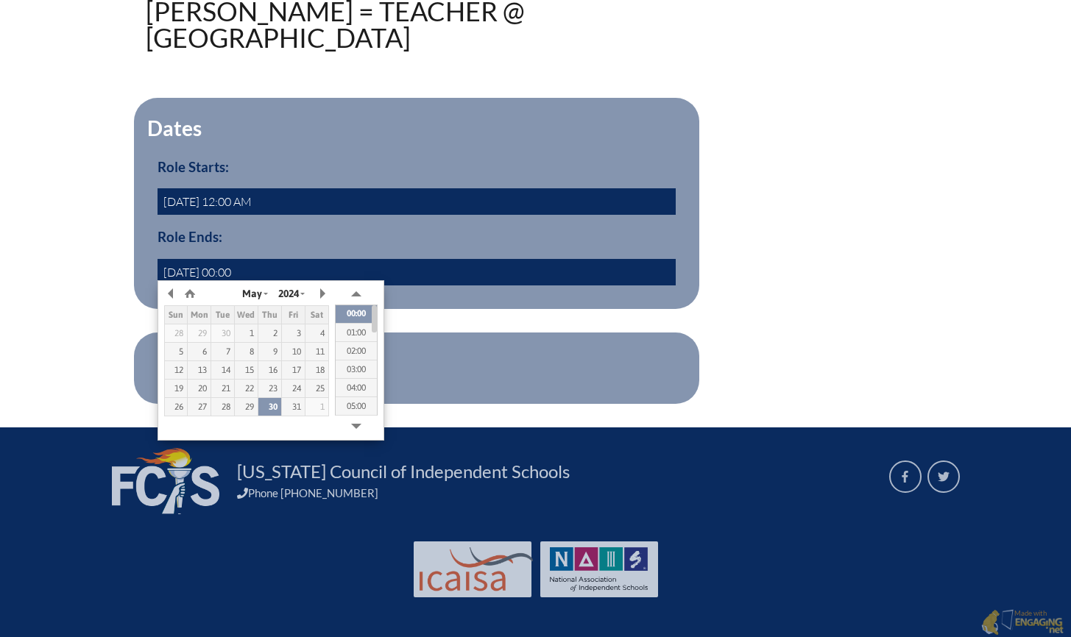
type input "2024/05/31 00:00"
click at [341, 229] on h3 "Role Ends:" at bounding box center [416, 237] width 518 height 16
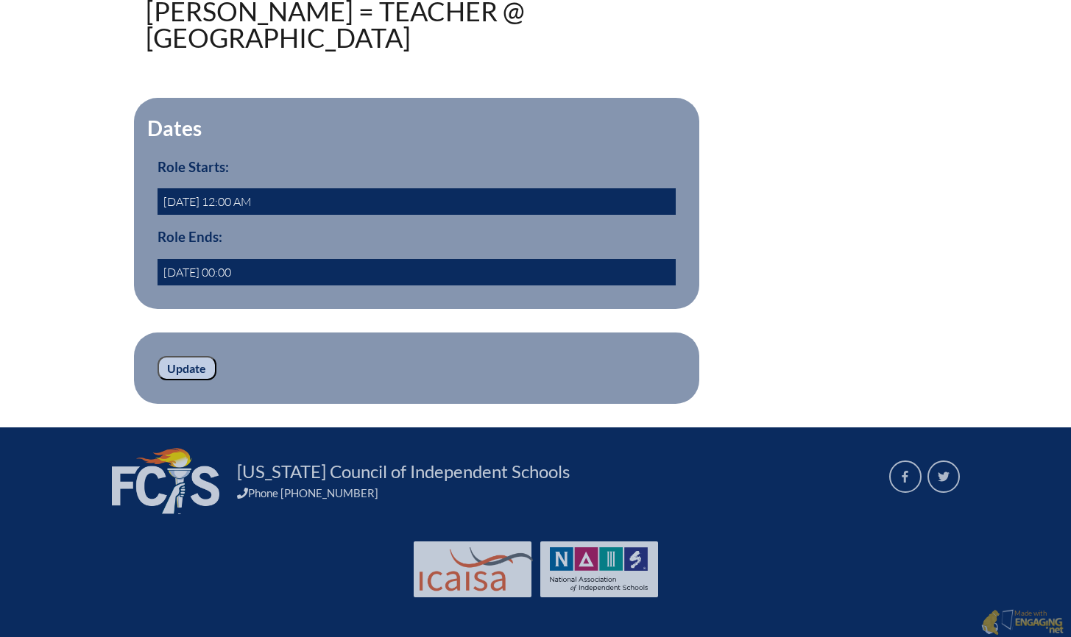
click at [190, 364] on input "Update" at bounding box center [186, 368] width 59 height 25
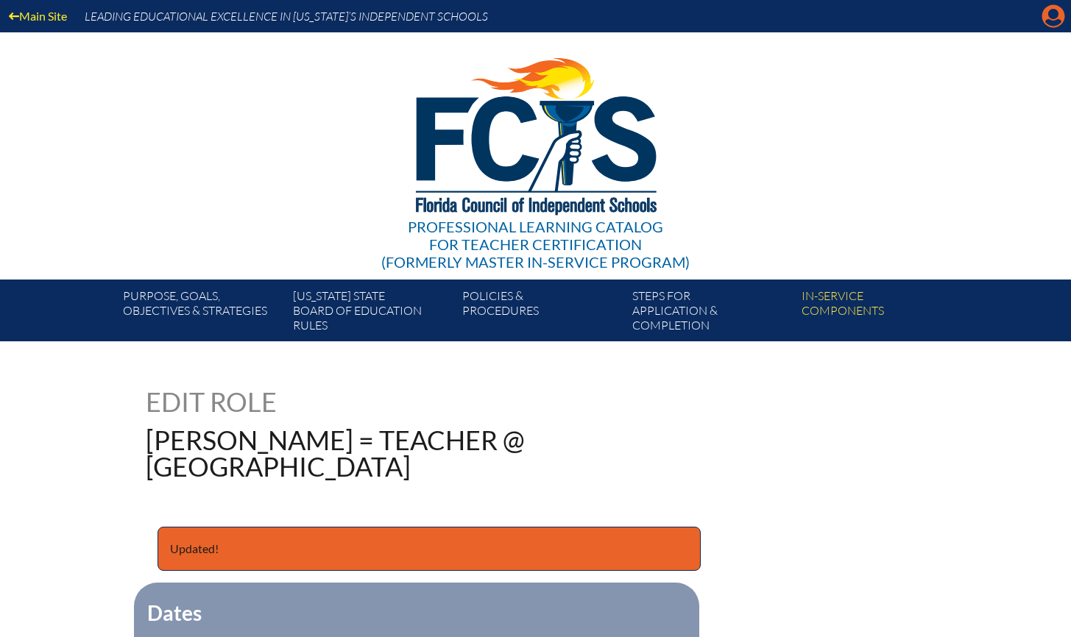
click at [1052, 17] on icon "Manage account" at bounding box center [1053, 16] width 24 height 24
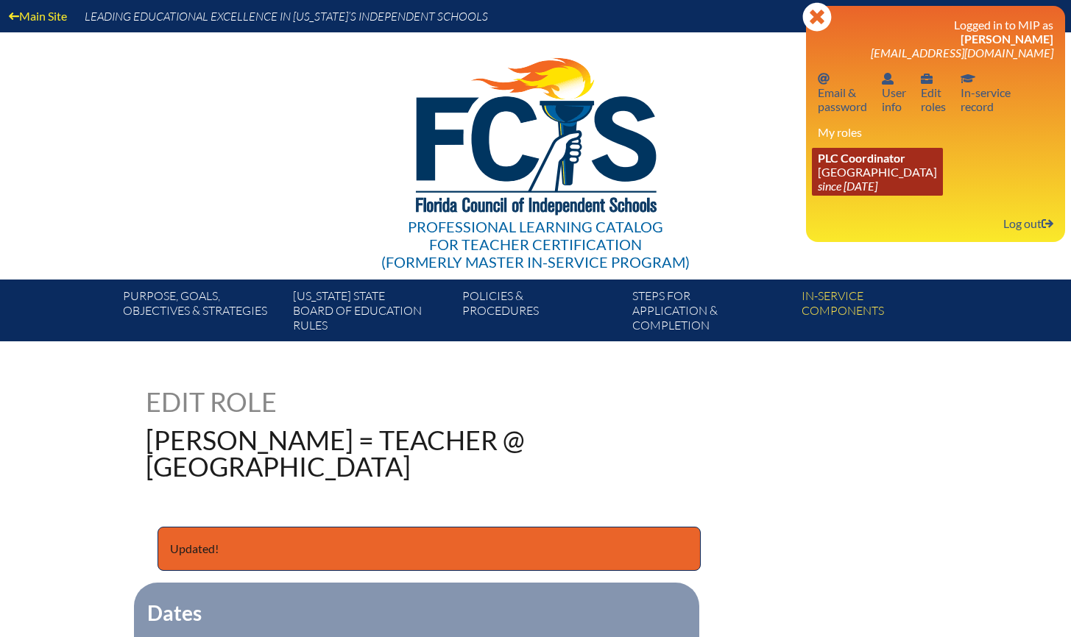
click at [867, 174] on link "PLC Coordinator Holy Comforter Episcopal School since 2006 Jun 1" at bounding box center [877, 172] width 131 height 48
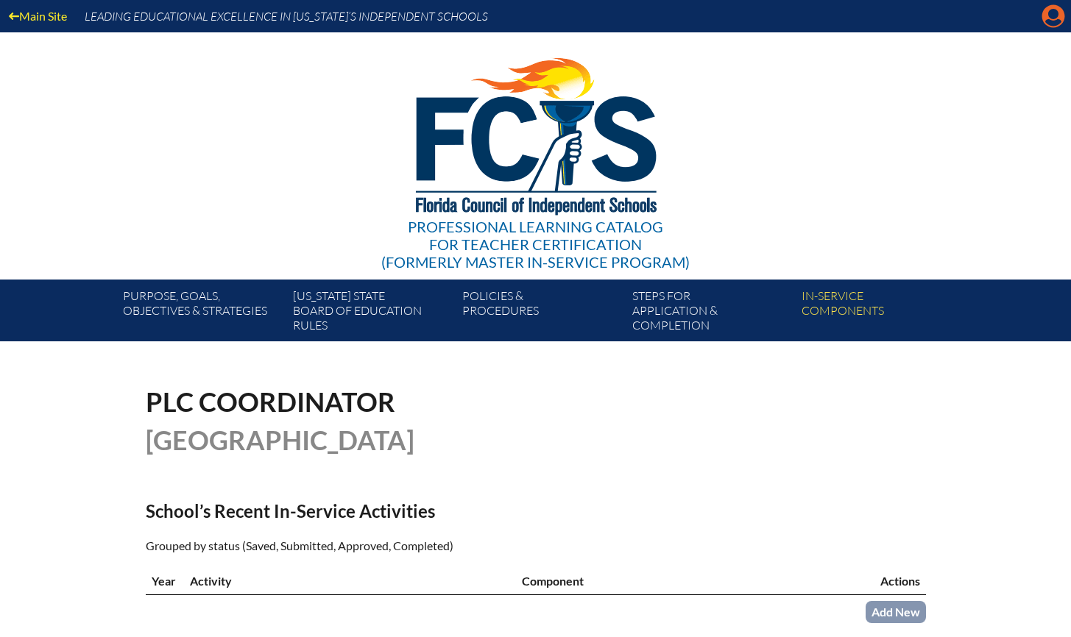
click at [1051, 17] on icon "Manage account" at bounding box center [1053, 16] width 24 height 24
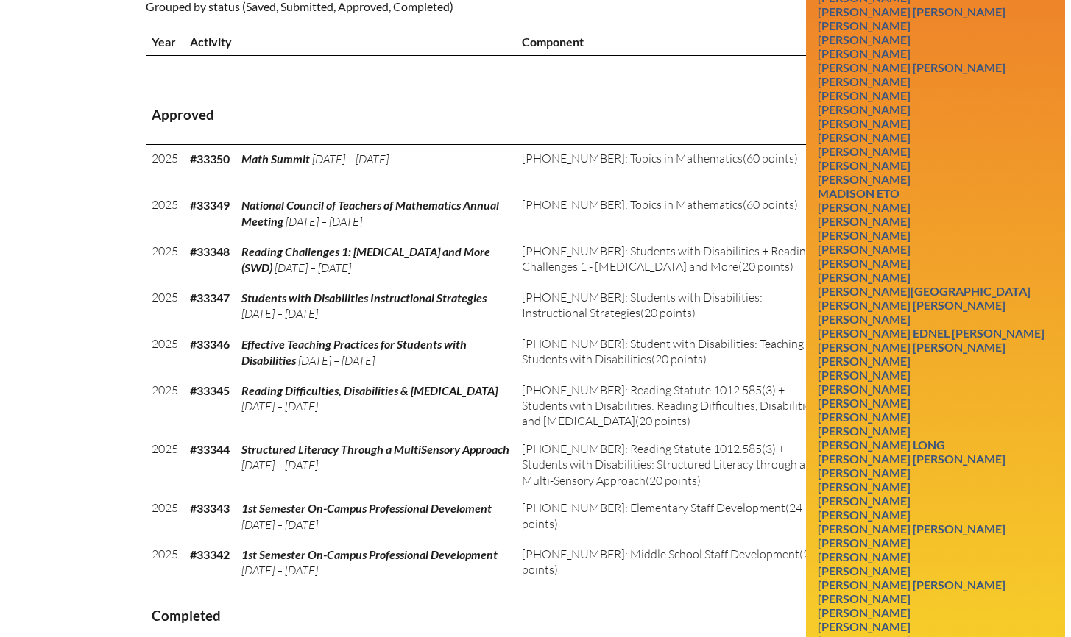
scroll to position [531, 0]
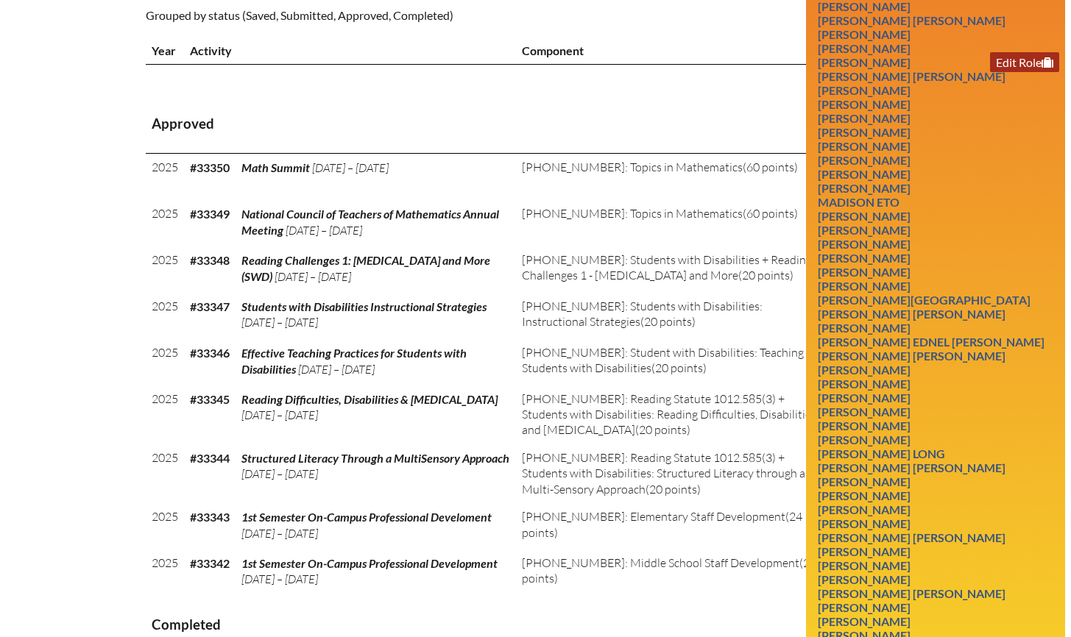
click at [1023, 72] on link "Edit Role" at bounding box center [1024, 62] width 69 height 20
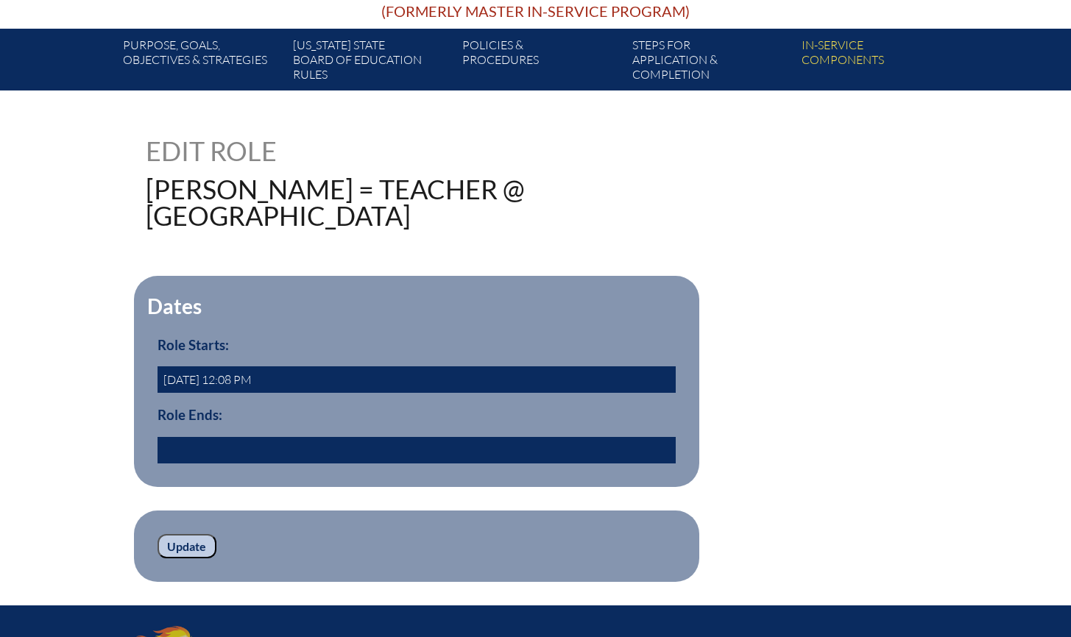
scroll to position [456, 0]
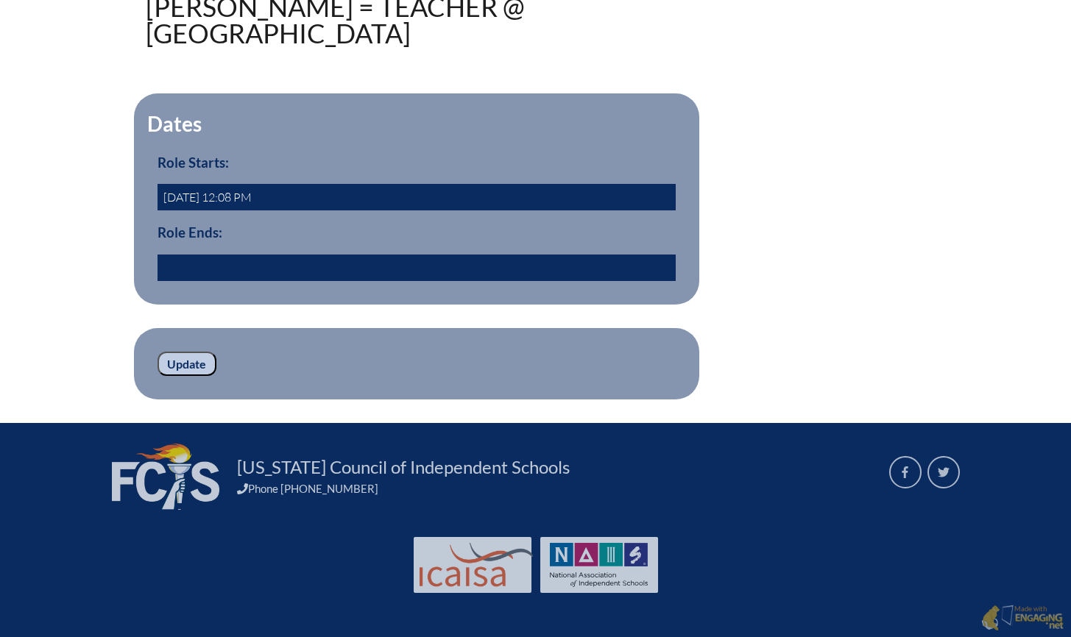
click at [379, 270] on input "text" at bounding box center [416, 268] width 518 height 26
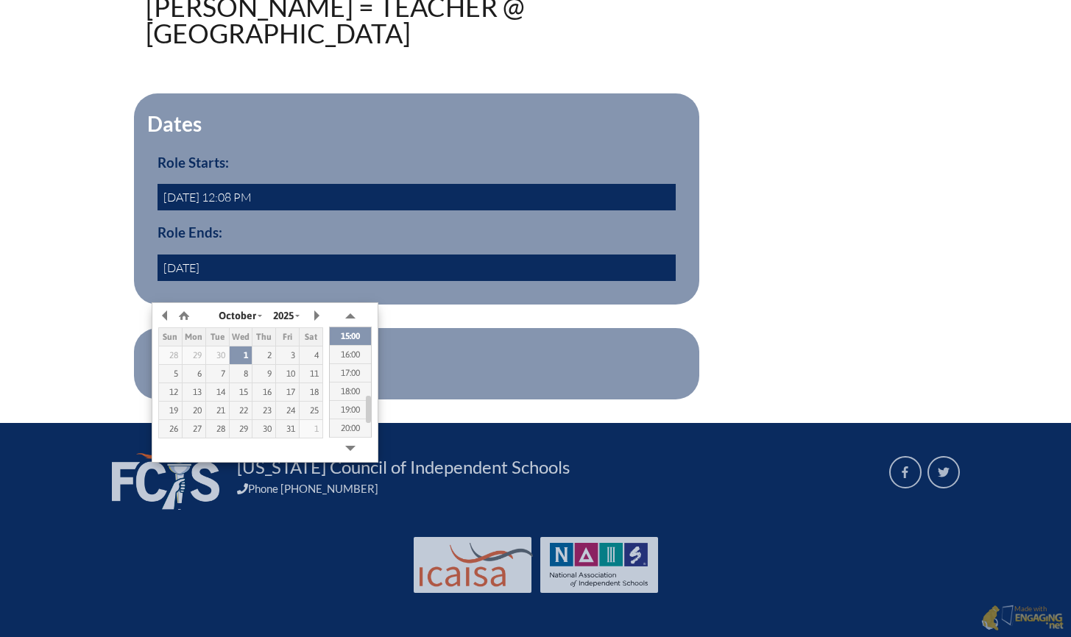
type input "2024/05/31 00:00"
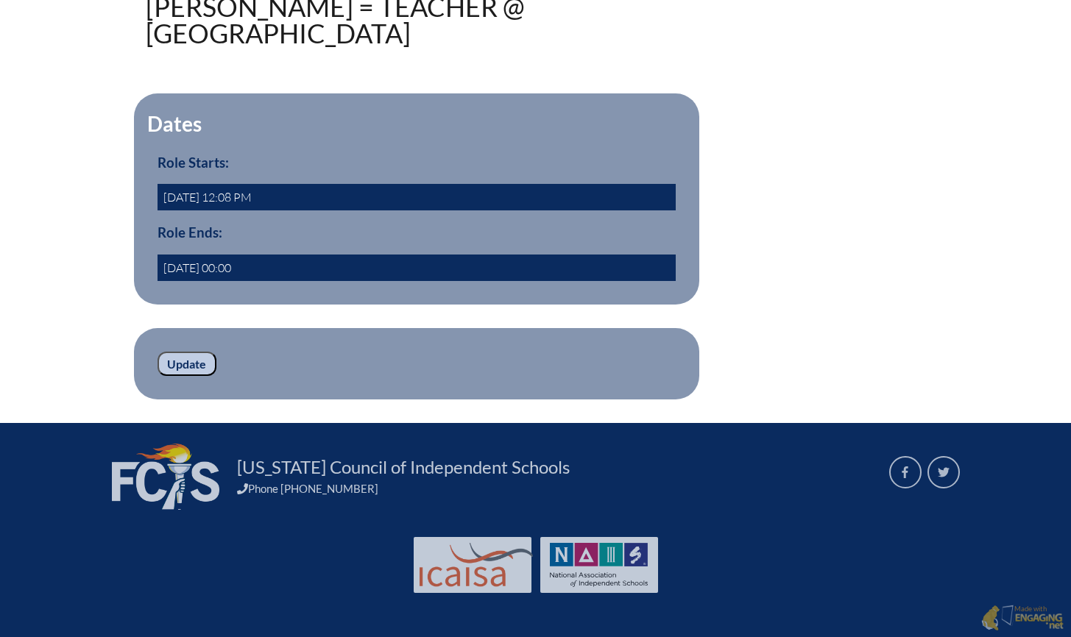
drag, startPoint x: 399, startPoint y: 238, endPoint x: 393, endPoint y: 258, distance: 20.7
click at [399, 235] on h3 "Role Ends:" at bounding box center [416, 232] width 518 height 16
drag, startPoint x: 188, startPoint y: 364, endPoint x: 207, endPoint y: 360, distance: 19.6
click at [189, 364] on input "Update" at bounding box center [186, 364] width 59 height 25
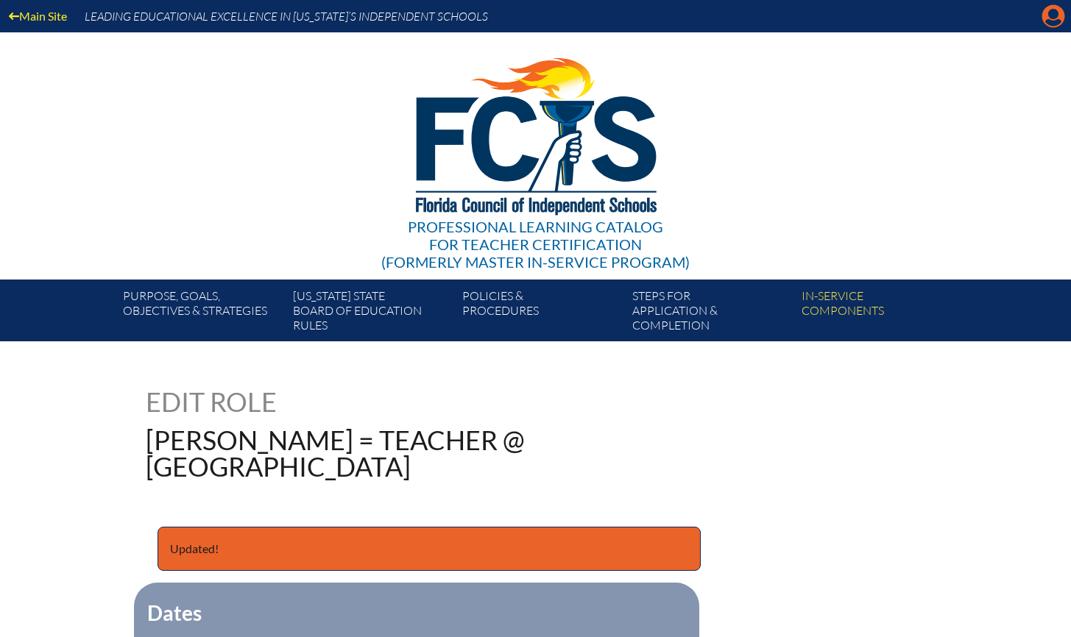
click at [1058, 13] on icon "Manage account" at bounding box center [1053, 16] width 24 height 24
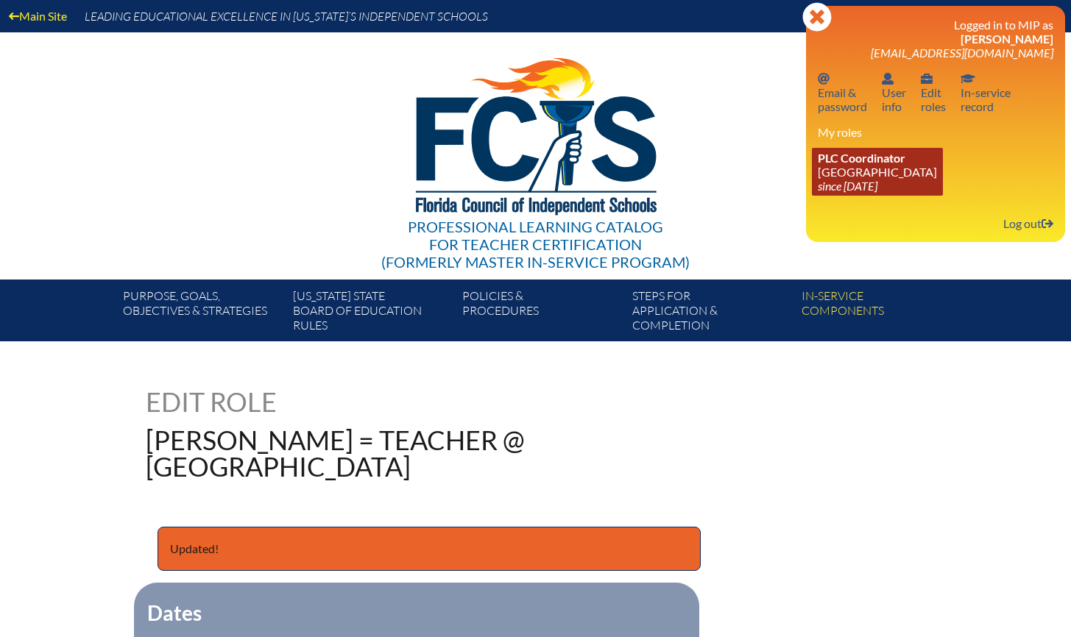
click at [890, 170] on link "PLC Coordinator Holy Comforter Episcopal School since 2006 Jun 1" at bounding box center [877, 172] width 131 height 48
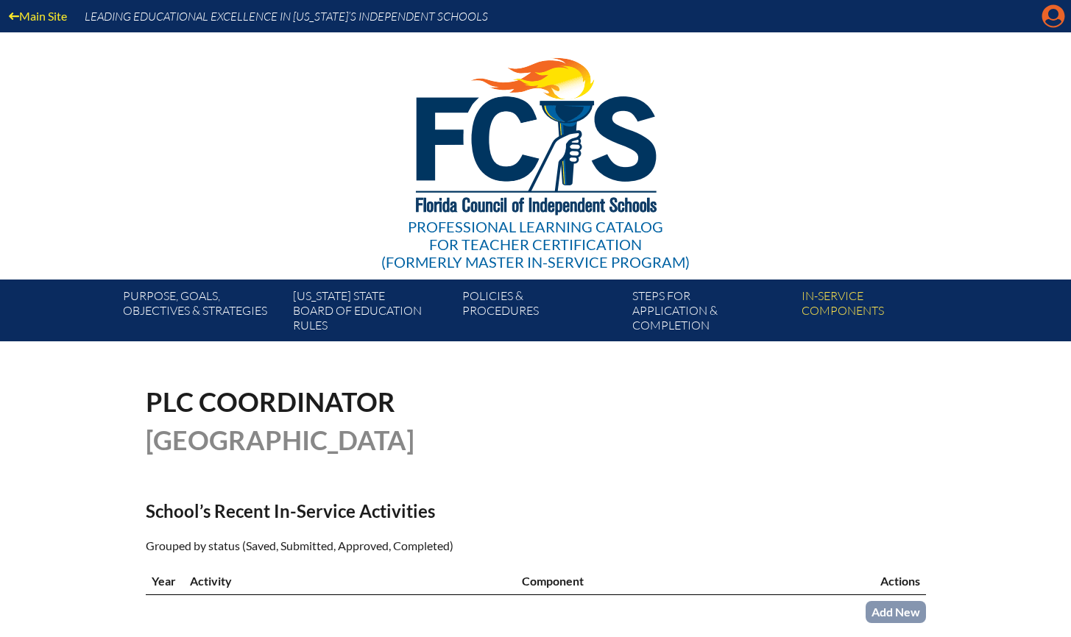
click at [1052, 17] on icon "Manage account" at bounding box center [1053, 16] width 24 height 24
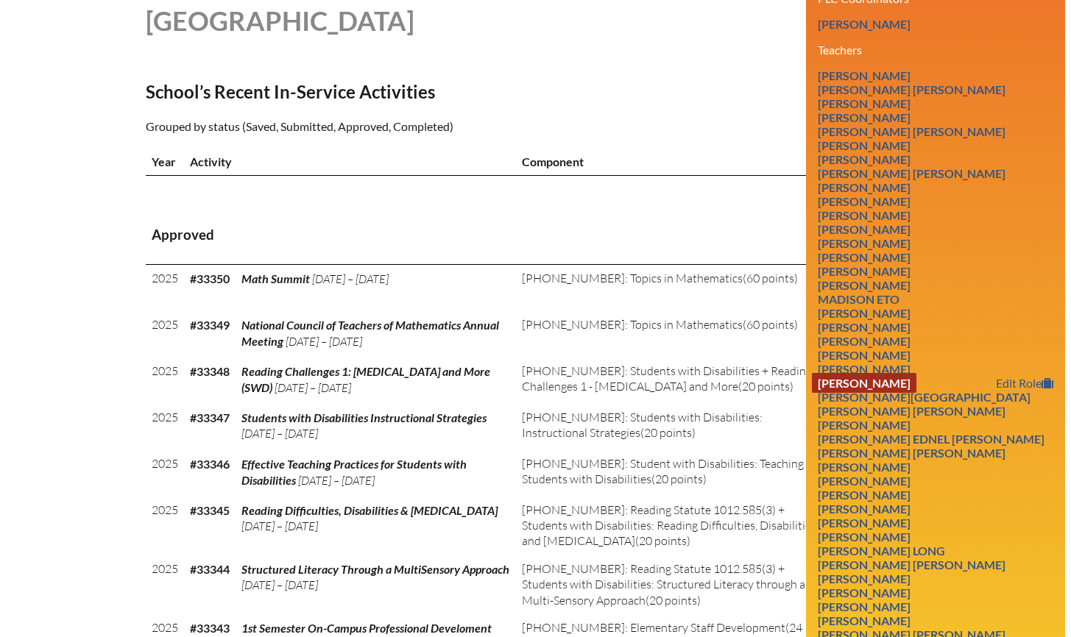
scroll to position [419, 0]
click at [1026, 197] on link "Edit Role" at bounding box center [1024, 187] width 69 height 20
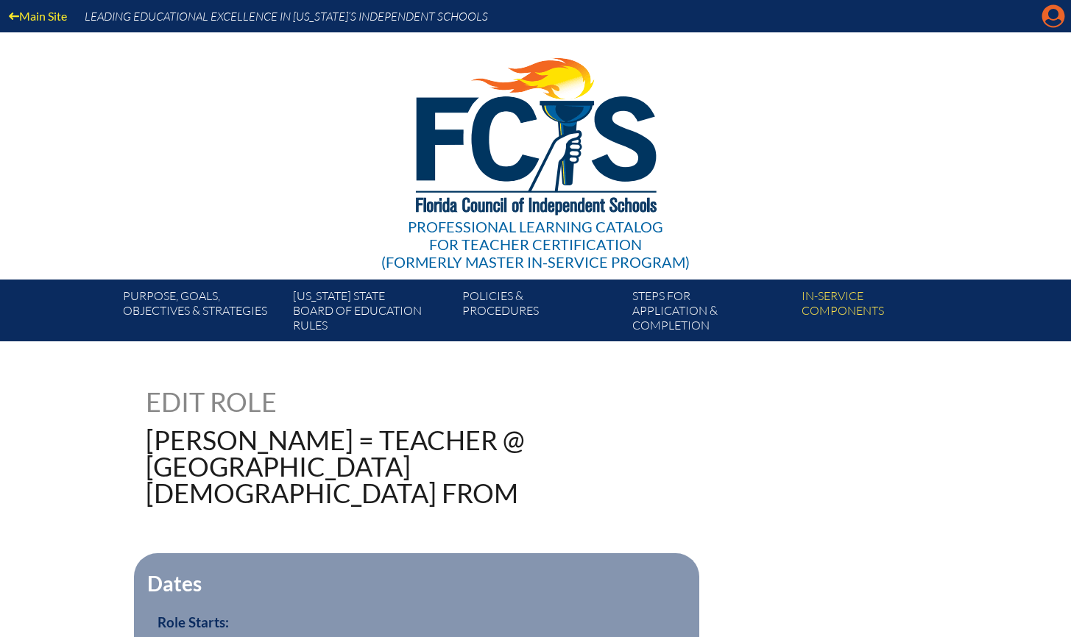
click at [1055, 16] on icon "Manage account" at bounding box center [1053, 16] width 24 height 24
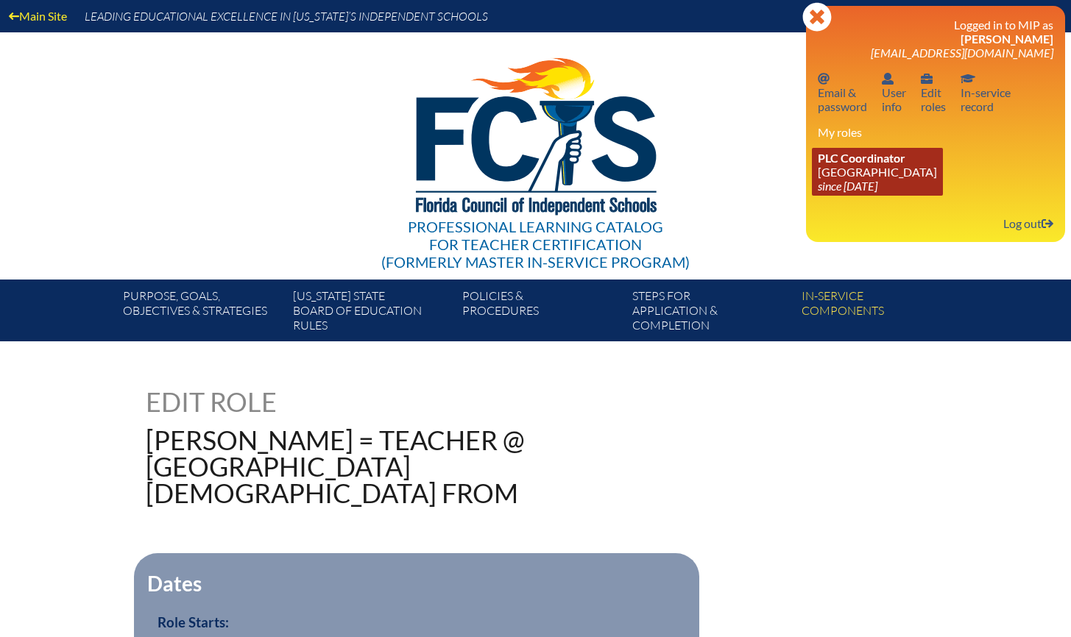
click at [916, 161] on link "PLC Coordinator [GEOGRAPHIC_DATA] since [DATE]" at bounding box center [877, 172] width 131 height 48
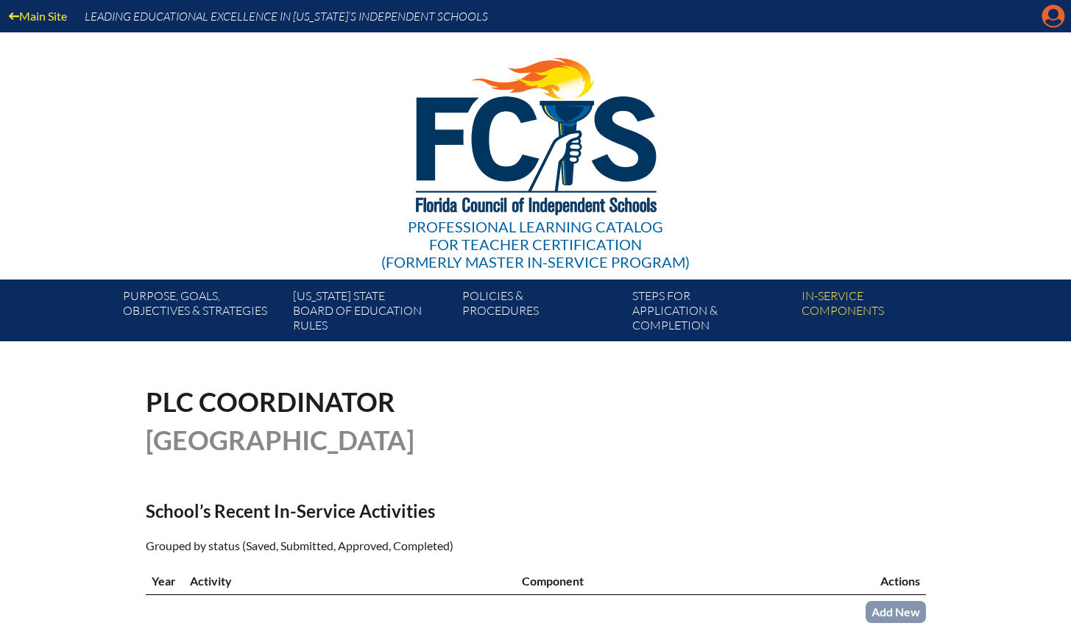
click at [1051, 26] on icon at bounding box center [1053, 16] width 23 height 23
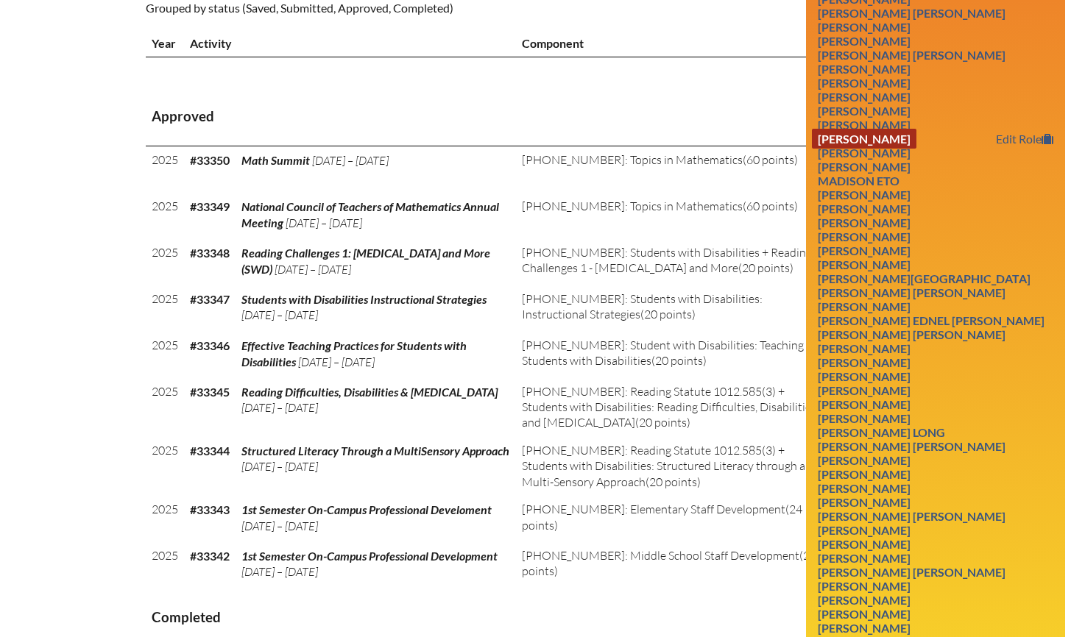
scroll to position [540, 0]
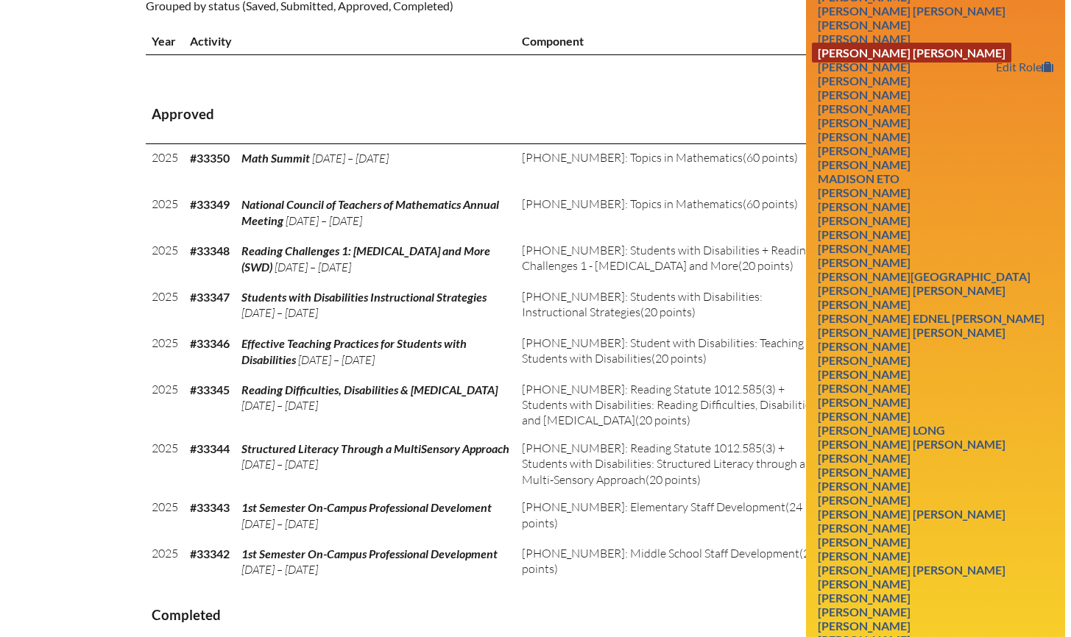
click at [899, 63] on link "Brian Ramsey Burton" at bounding box center [911, 53] width 199 height 20
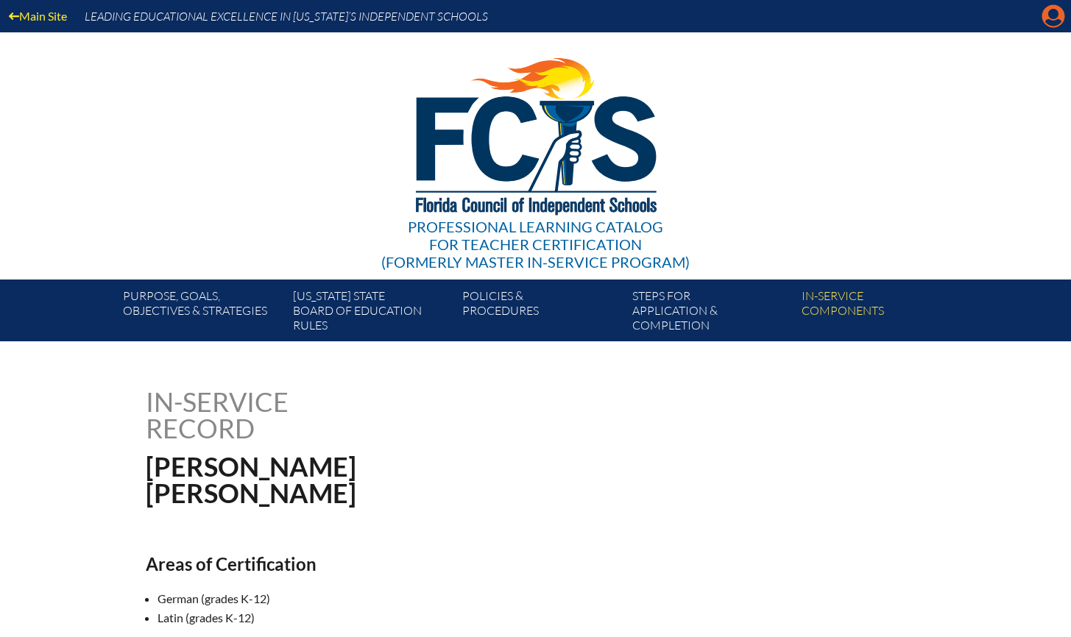
click at [1050, 13] on icon "Manage account" at bounding box center [1053, 16] width 24 height 24
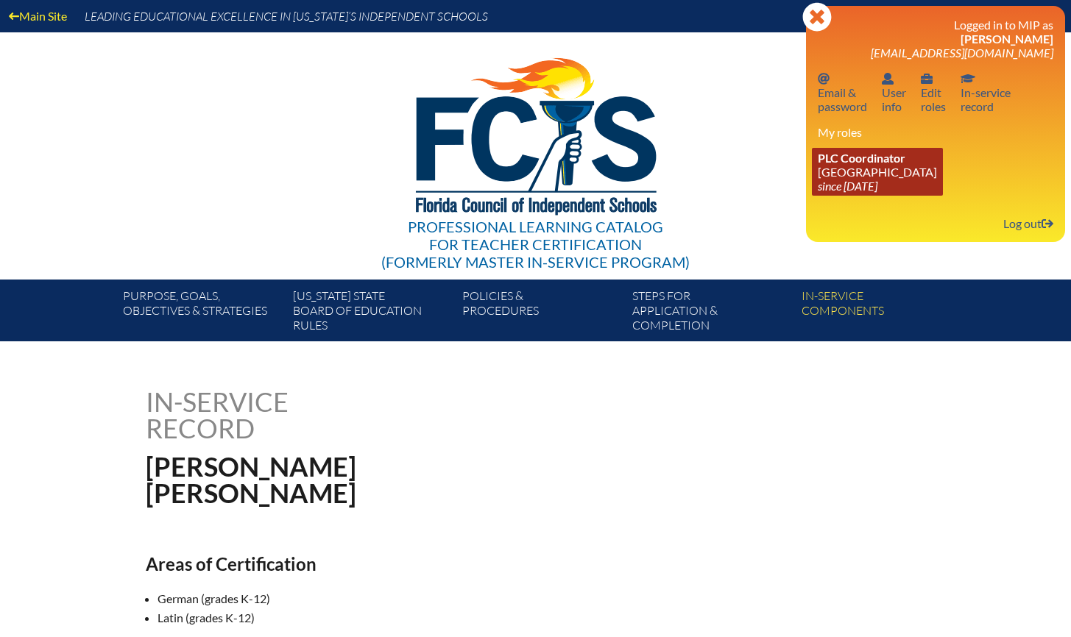
click at [858, 174] on link "PLC Coordinator Holy Comforter Episcopal School since 2006 Jun 1" at bounding box center [877, 172] width 131 height 48
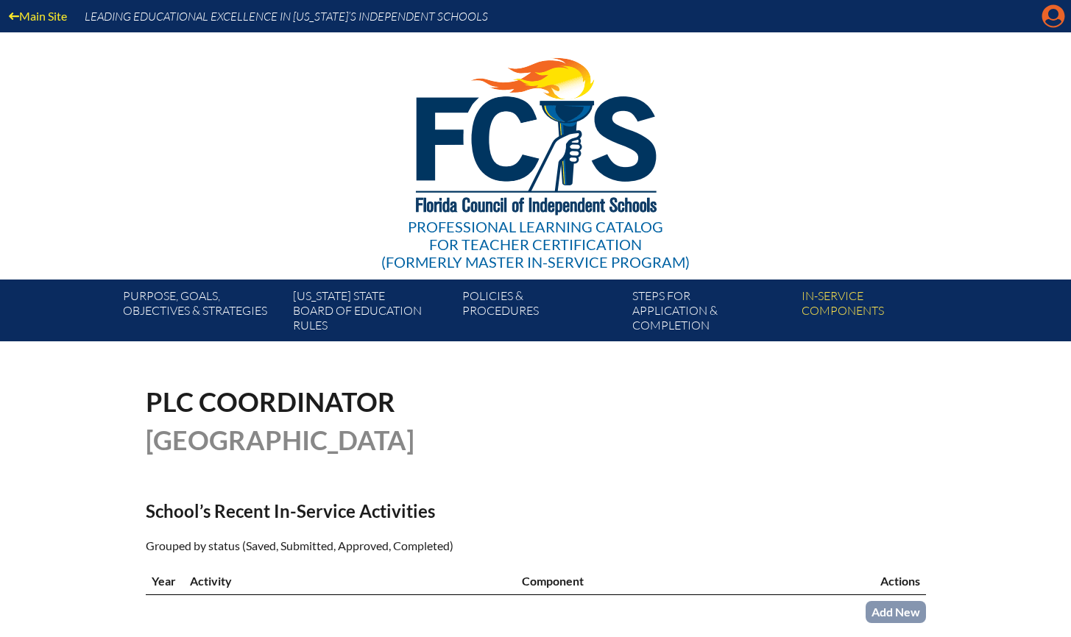
click at [1056, 16] on icon "Manage account" at bounding box center [1053, 16] width 24 height 24
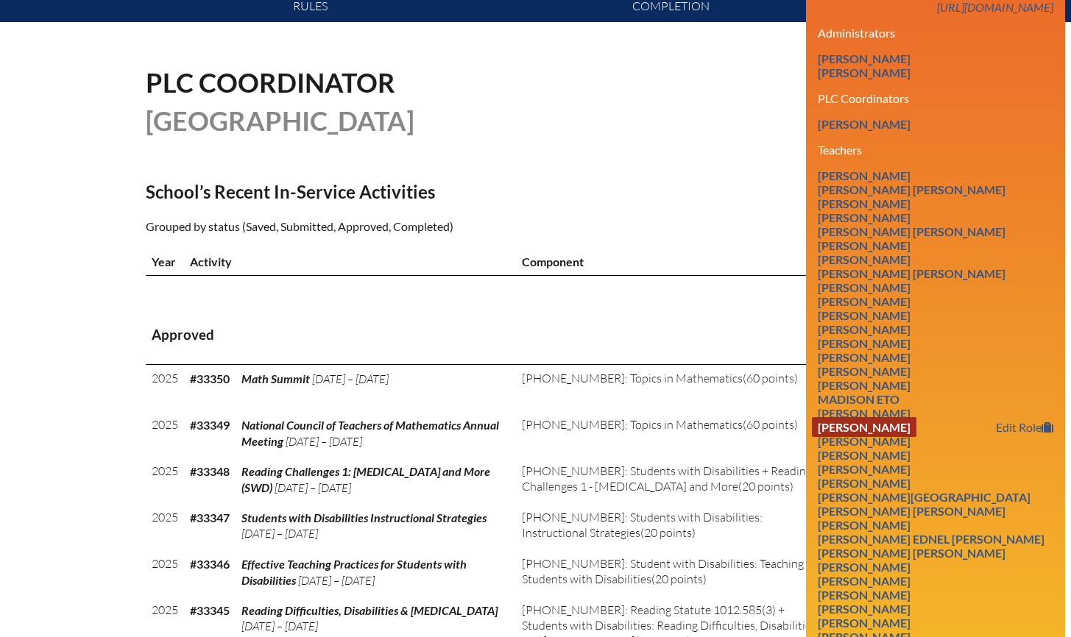
scroll to position [392, 0]
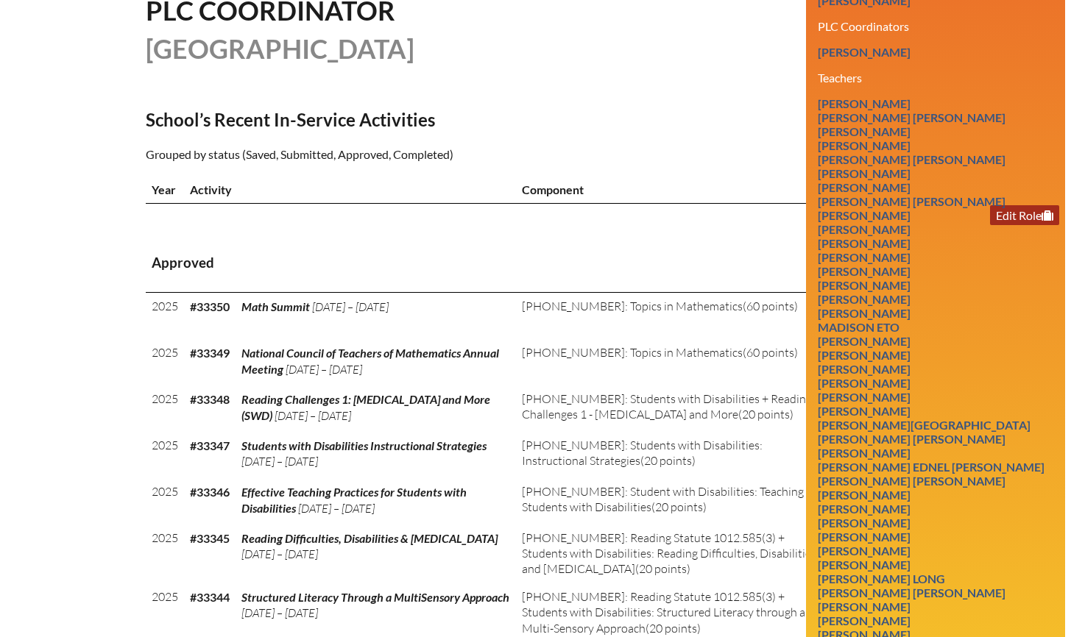
click at [1022, 225] on link "Edit Role" at bounding box center [1024, 215] width 69 height 20
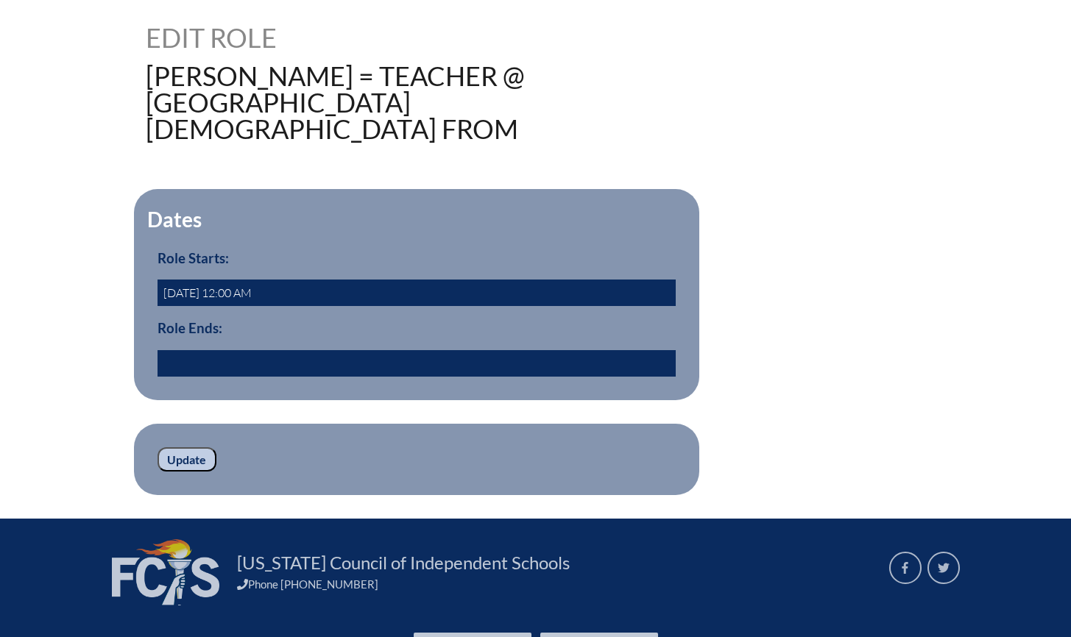
scroll to position [456, 0]
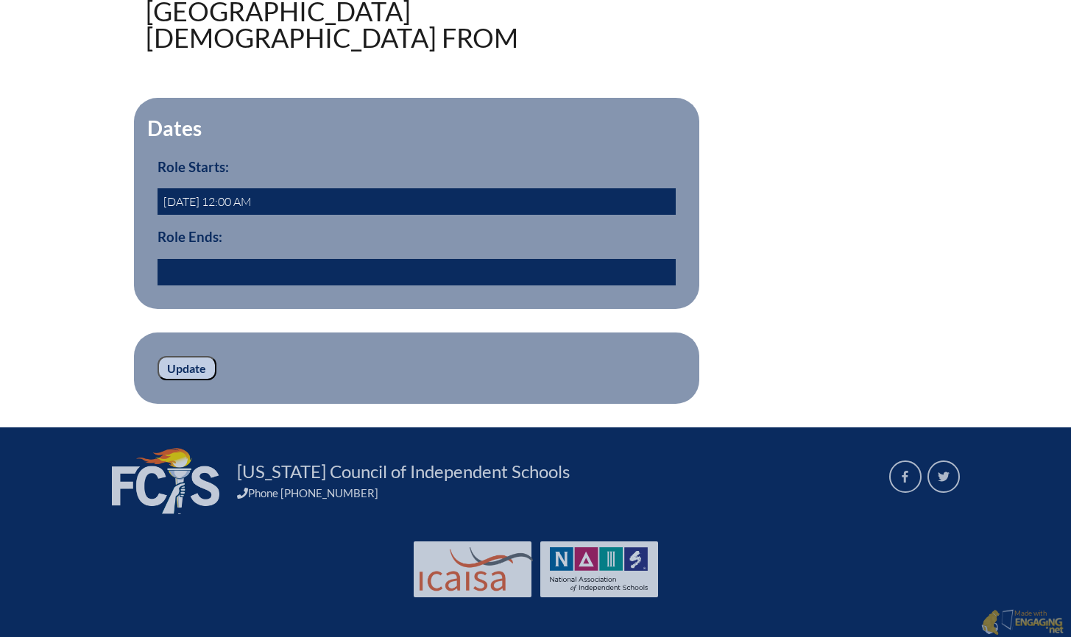
click at [234, 271] on input "text" at bounding box center [416, 272] width 518 height 26
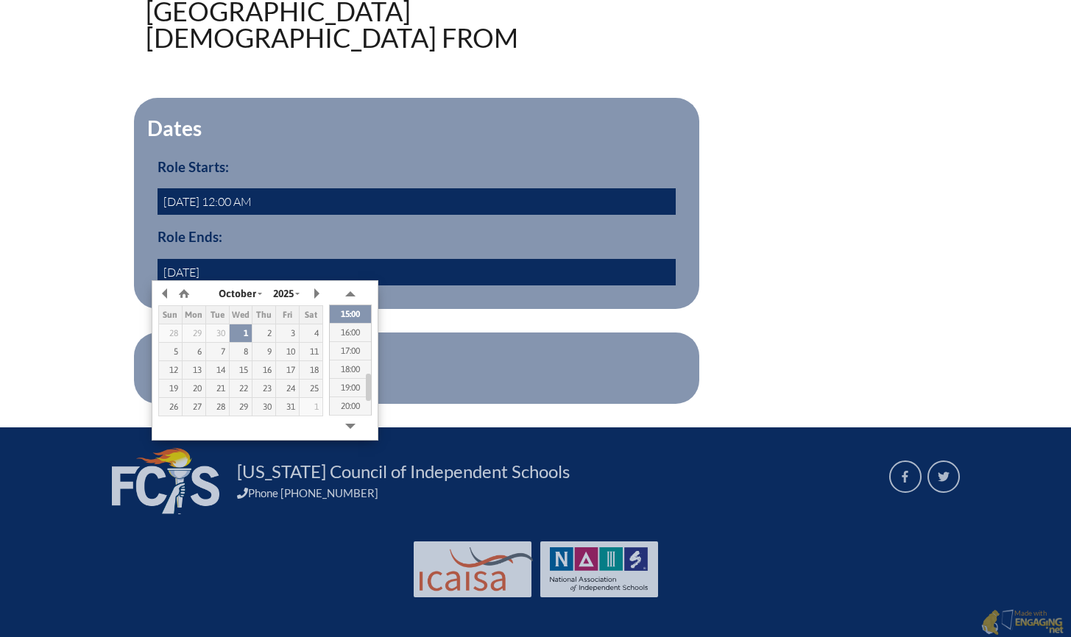
type input "[DATE] 00:00"
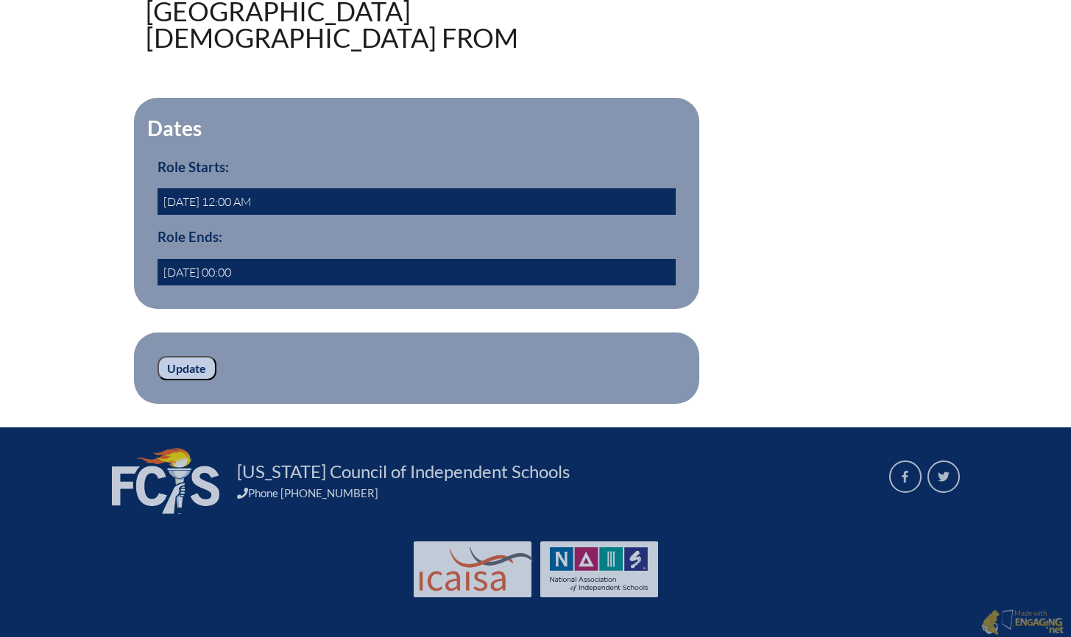
drag, startPoint x: 279, startPoint y: 233, endPoint x: 290, endPoint y: 247, distance: 17.2
click at [279, 234] on h3 "Role Ends:" at bounding box center [416, 237] width 518 height 16
drag, startPoint x: 189, startPoint y: 365, endPoint x: 32, endPoint y: 330, distance: 160.5
click at [189, 364] on input "Update" at bounding box center [186, 368] width 59 height 25
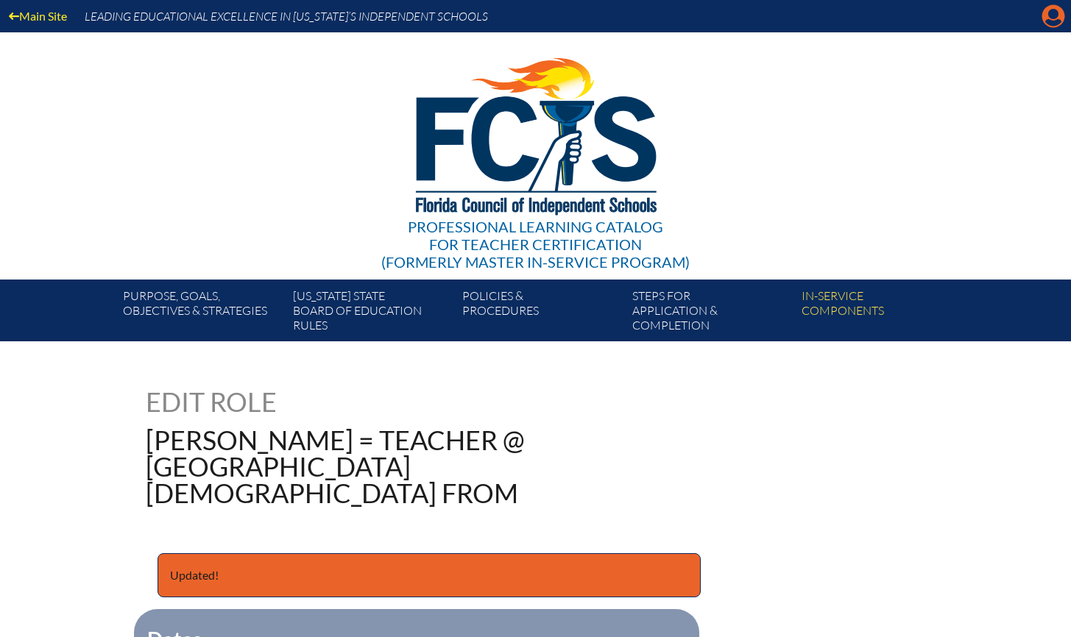
click at [1059, 13] on icon at bounding box center [1053, 16] width 23 height 23
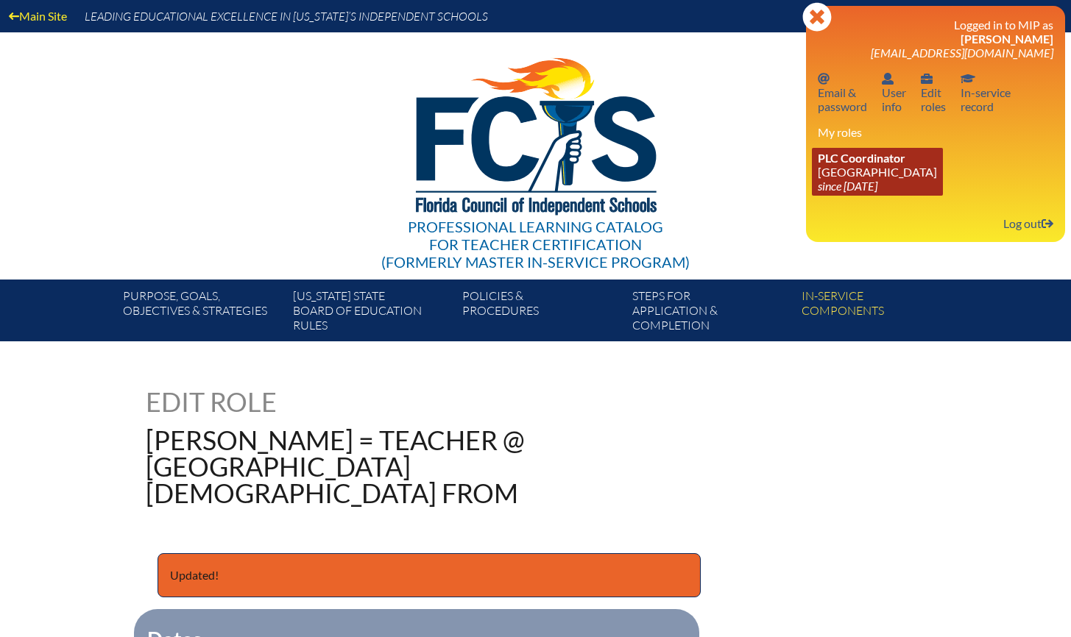
click at [891, 166] on link "PLC Coordinator [GEOGRAPHIC_DATA] since [DATE]" at bounding box center [877, 172] width 131 height 48
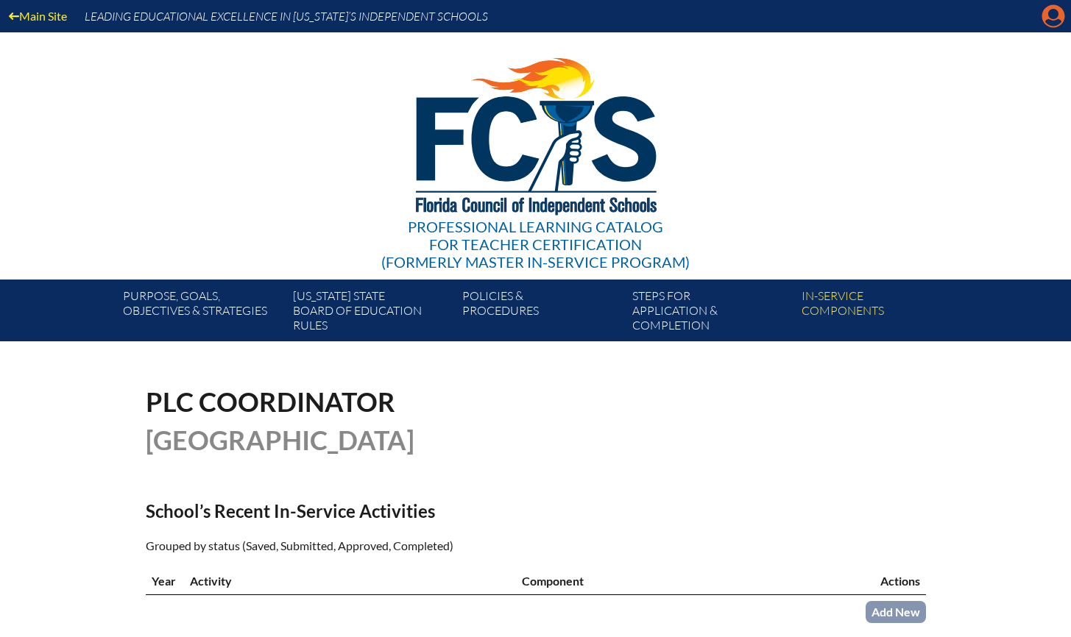
click at [1050, 15] on icon "Manage account" at bounding box center [1053, 16] width 24 height 24
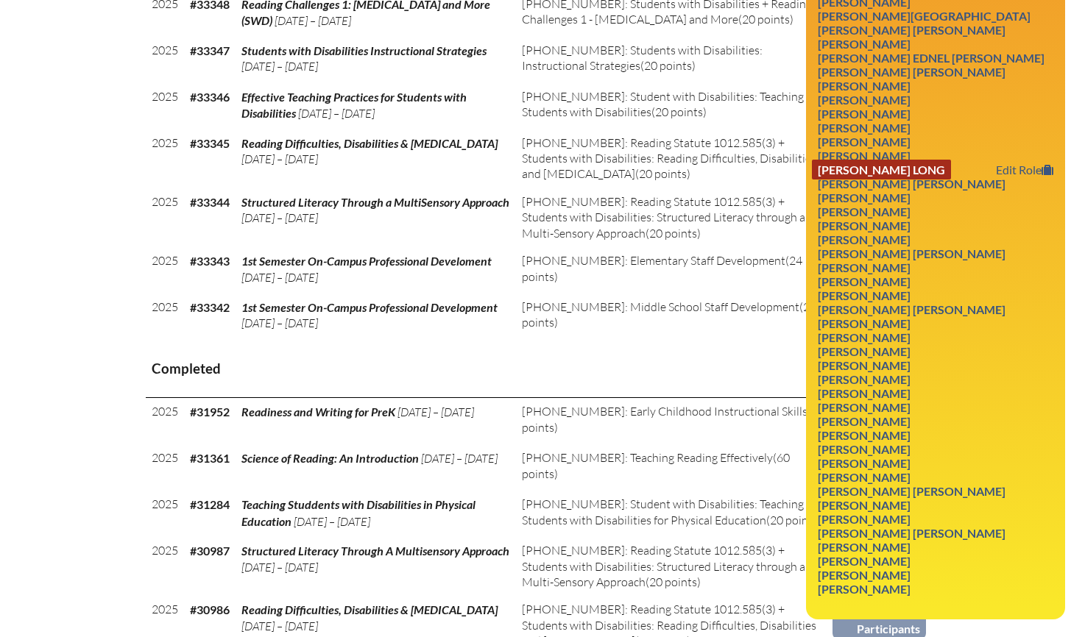
scroll to position [796, 0]
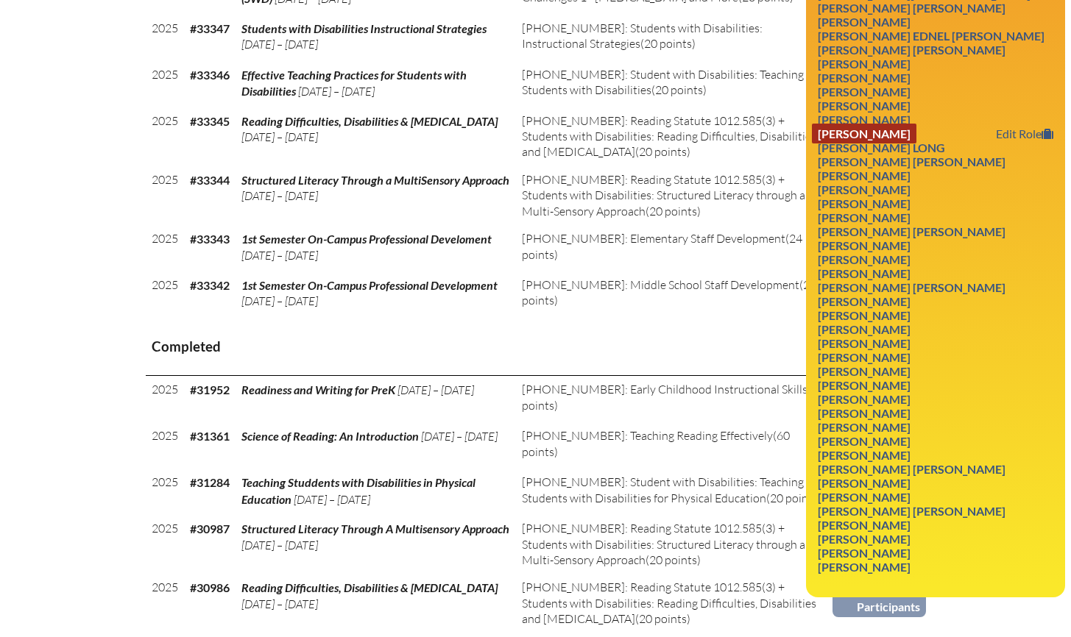
click at [893, 174] on ul "Brooke Autrey Edit Role Melanie Elizabeth Black Edit Role Jennifer Rochelle Bon…" at bounding box center [935, 126] width 235 height 895
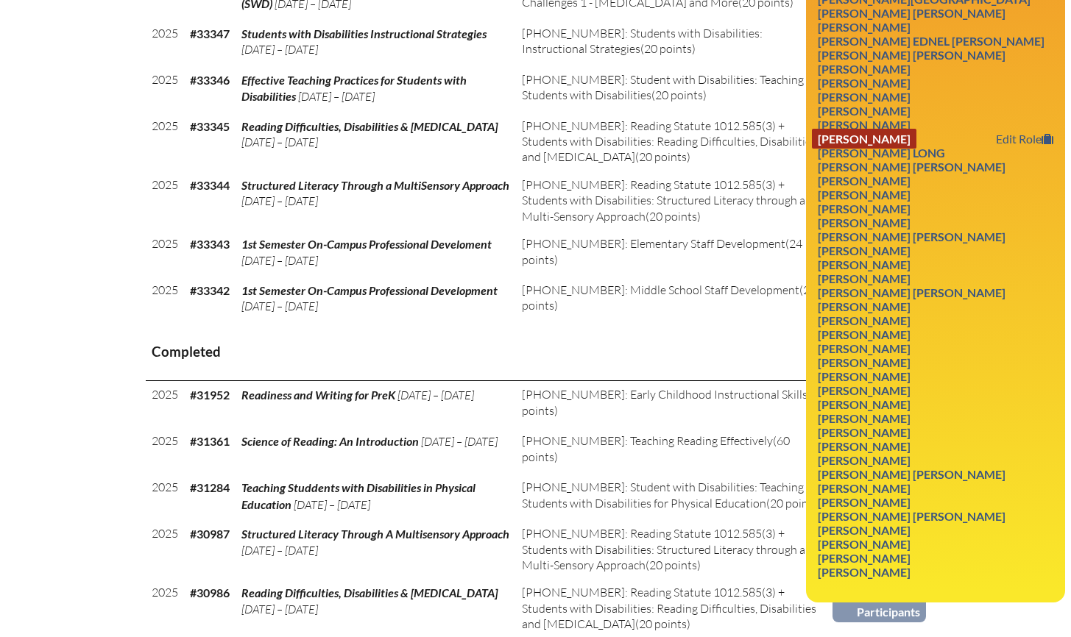
scroll to position [801, 0]
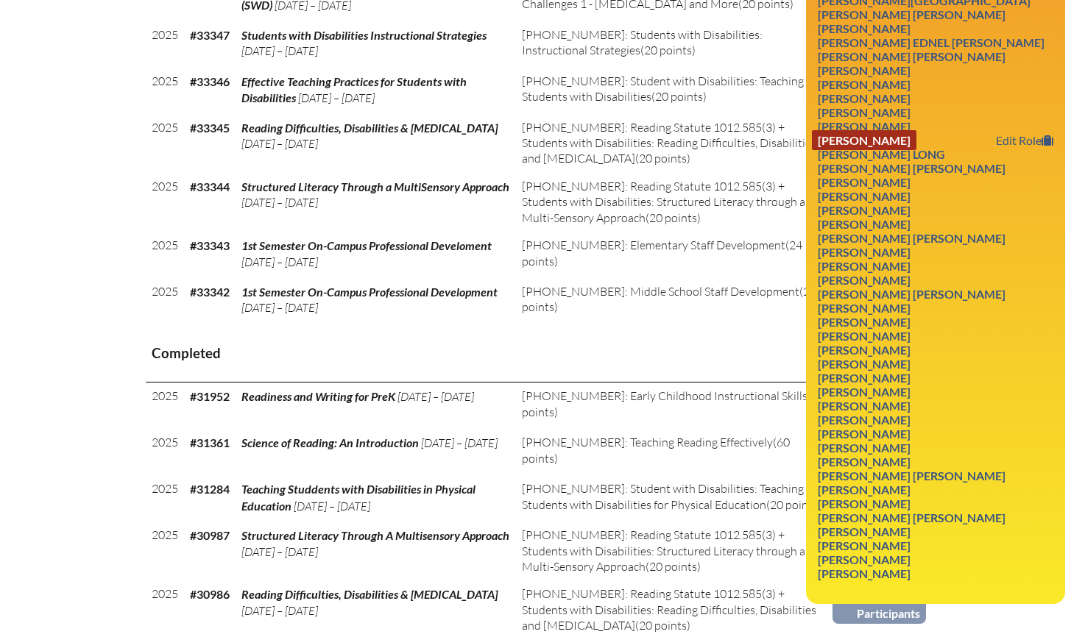
click at [892, 150] on link "Jonnie Katherine Lee" at bounding box center [864, 140] width 105 height 20
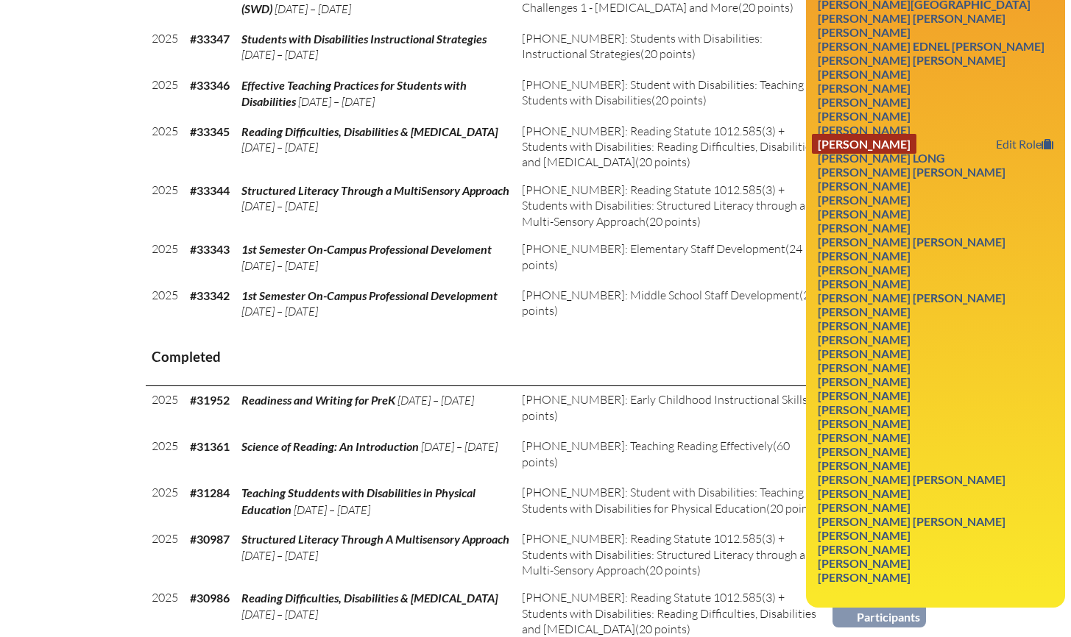
scroll to position [798, 0]
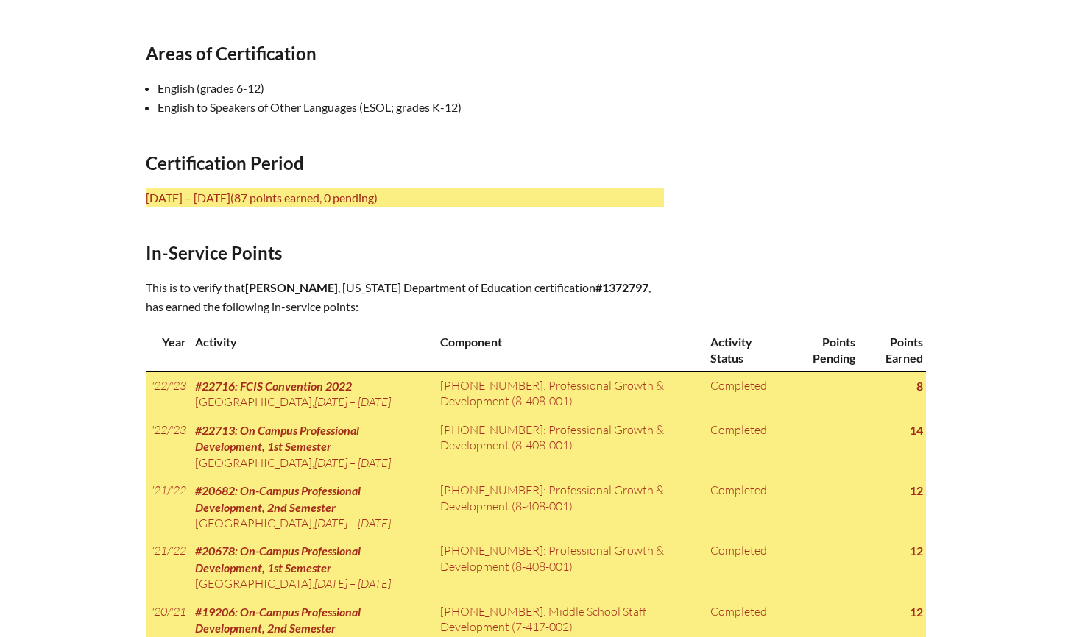
scroll to position [501, 0]
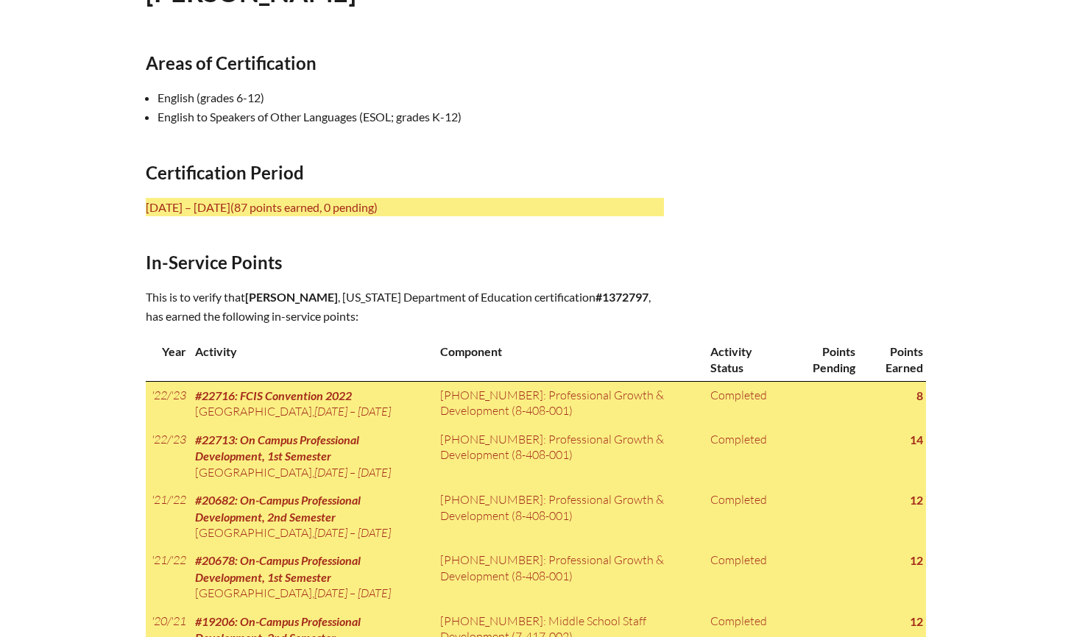
drag, startPoint x: 1033, startPoint y: 185, endPoint x: 983, endPoint y: 173, distance: 50.7
click at [1032, 185] on div "In-service record Jonnie Katherine Lee Areas of Certification English (grades 6…" at bounding box center [535, 397] width 1071 height 1021
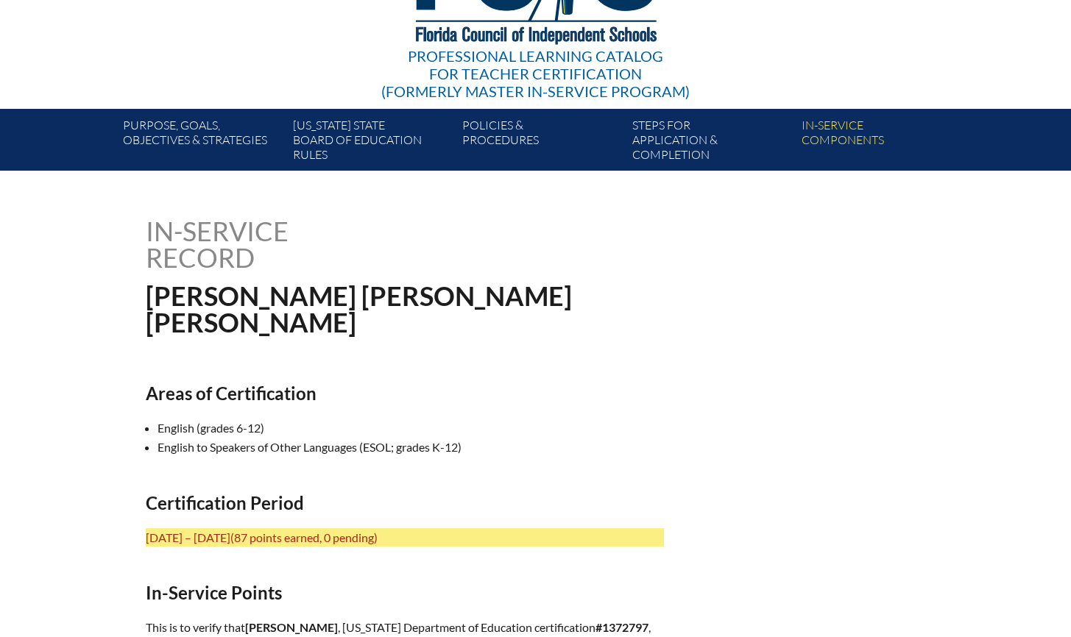
scroll to position [0, 0]
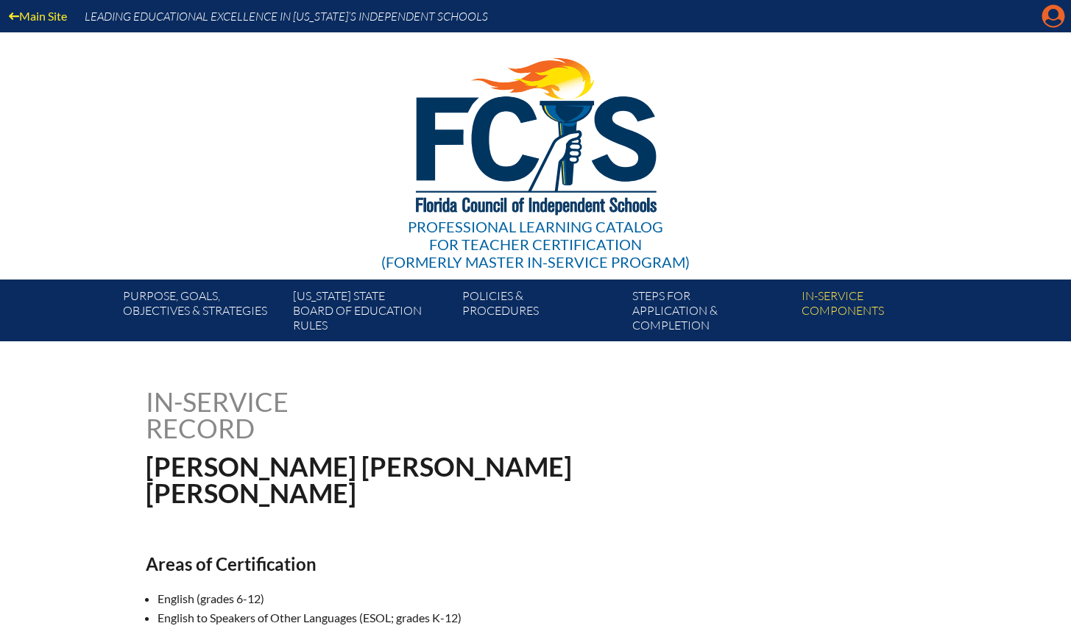
click at [1049, 17] on icon "Manage account" at bounding box center [1053, 16] width 24 height 24
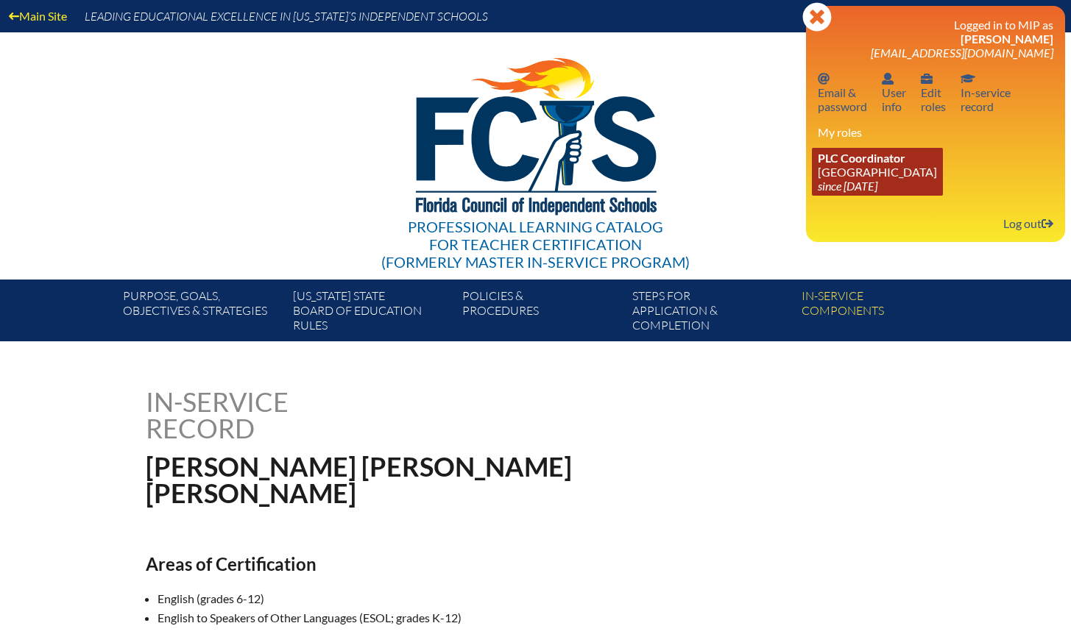
click at [863, 161] on span "PLC Coordinator" at bounding box center [862, 158] width 88 height 14
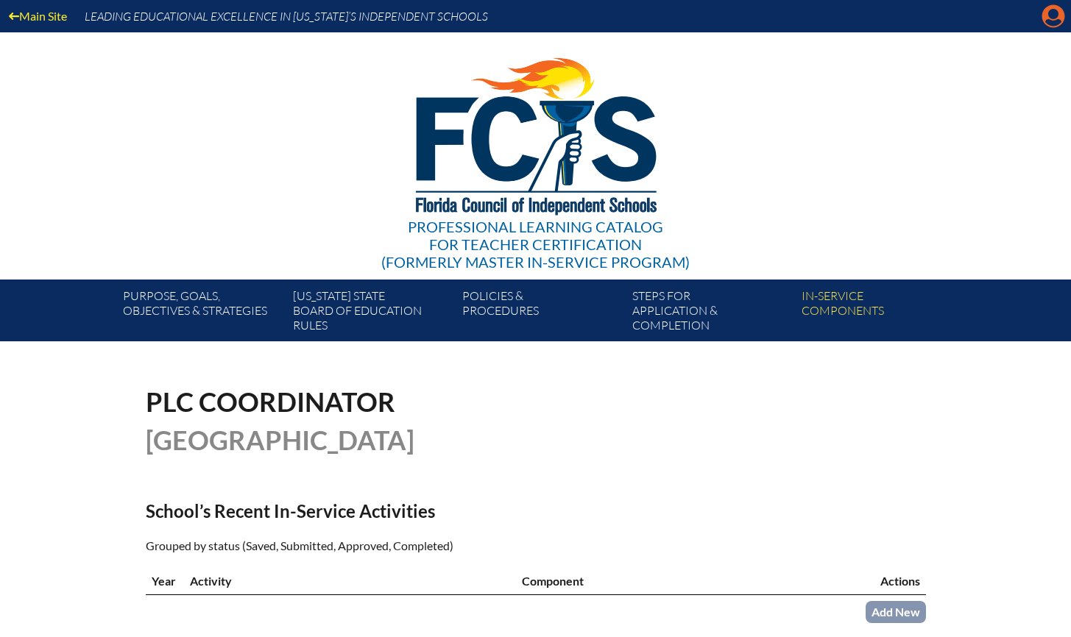
click at [1058, 9] on icon at bounding box center [1053, 16] width 23 height 23
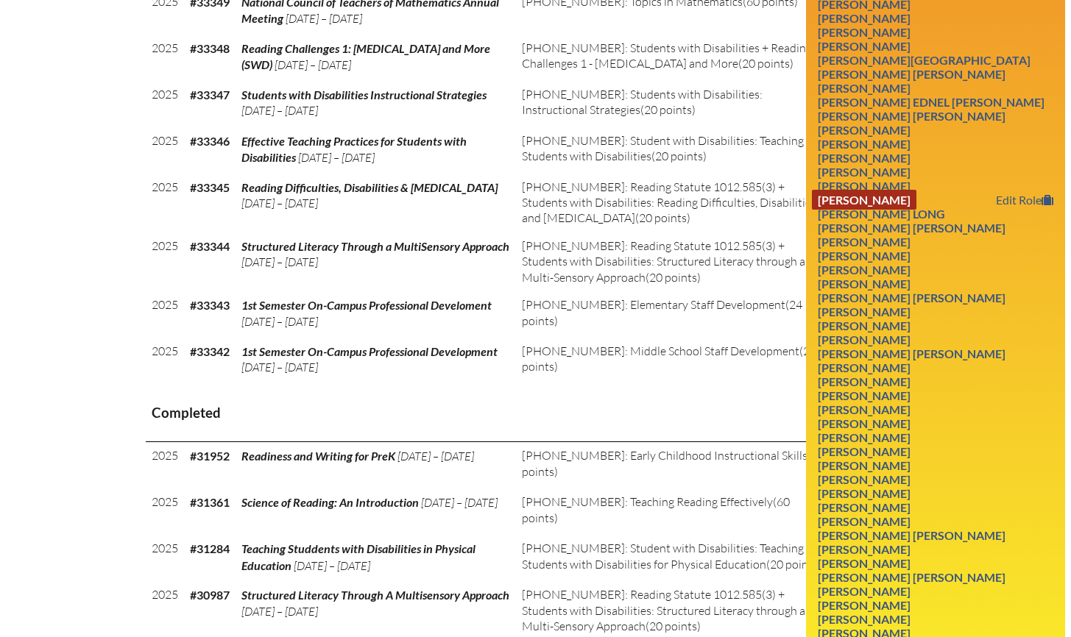
scroll to position [745, 0]
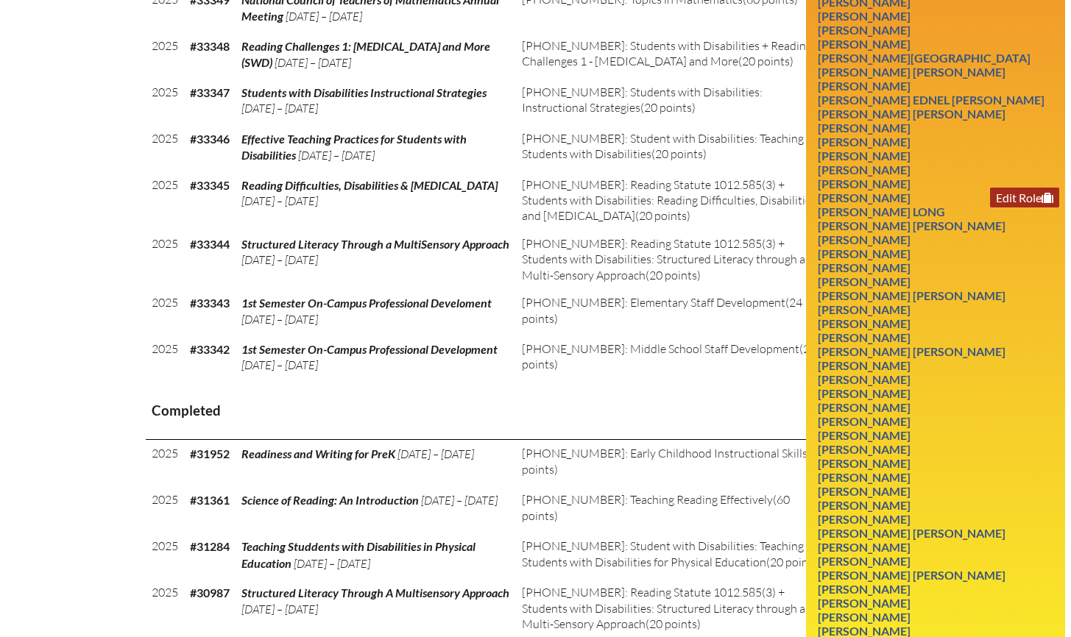
click at [1028, 208] on link "Edit Role" at bounding box center [1024, 198] width 69 height 20
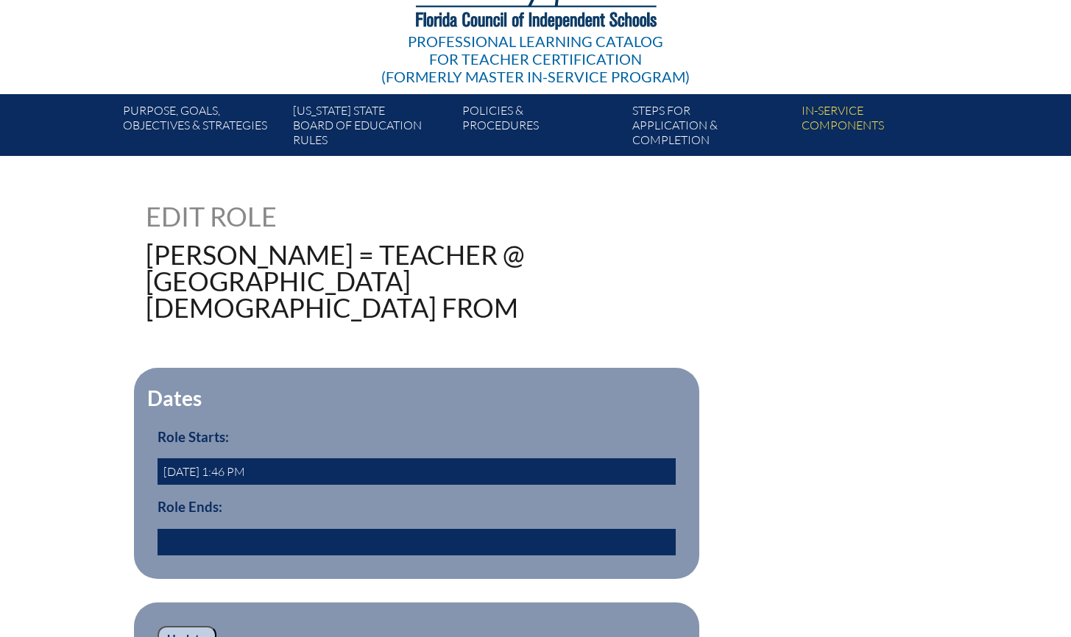
scroll to position [188, 0]
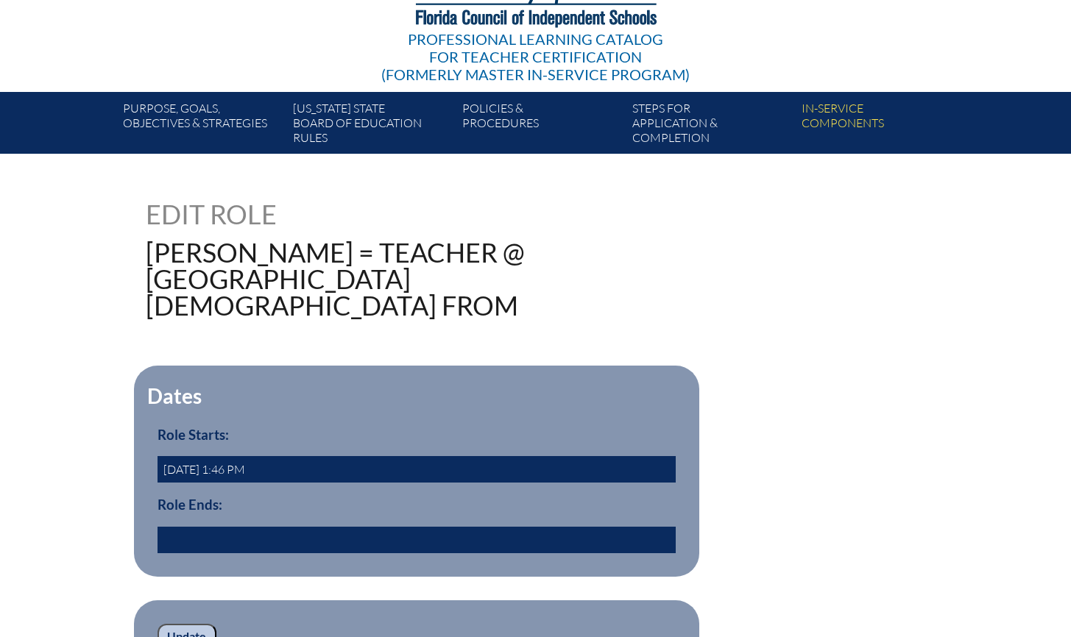
click at [271, 536] on input "text" at bounding box center [416, 540] width 518 height 26
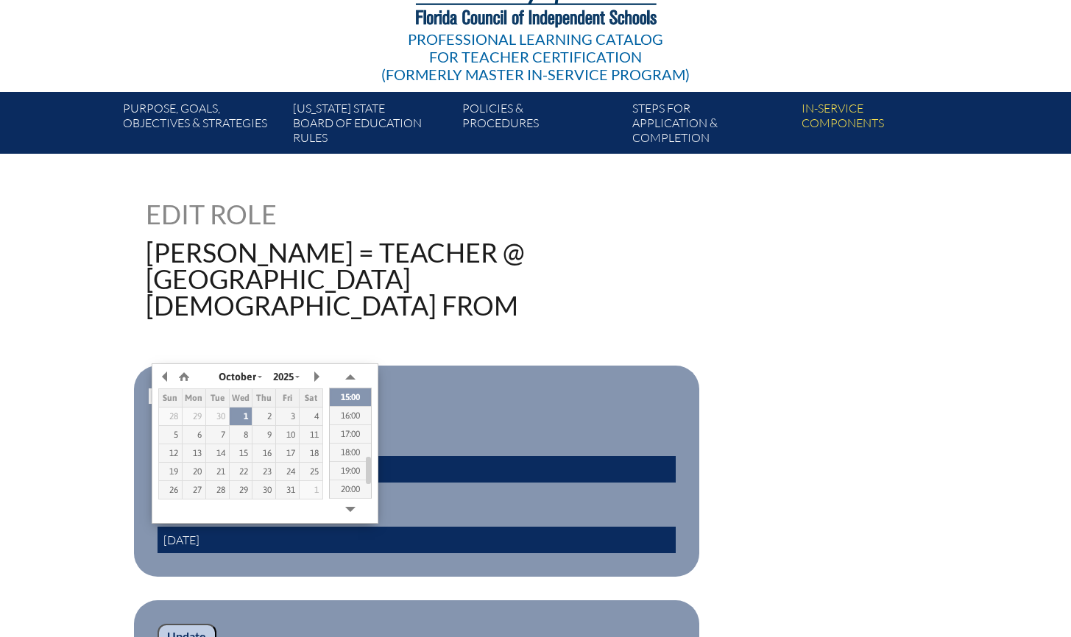
type input "2024/05/31 00:00"
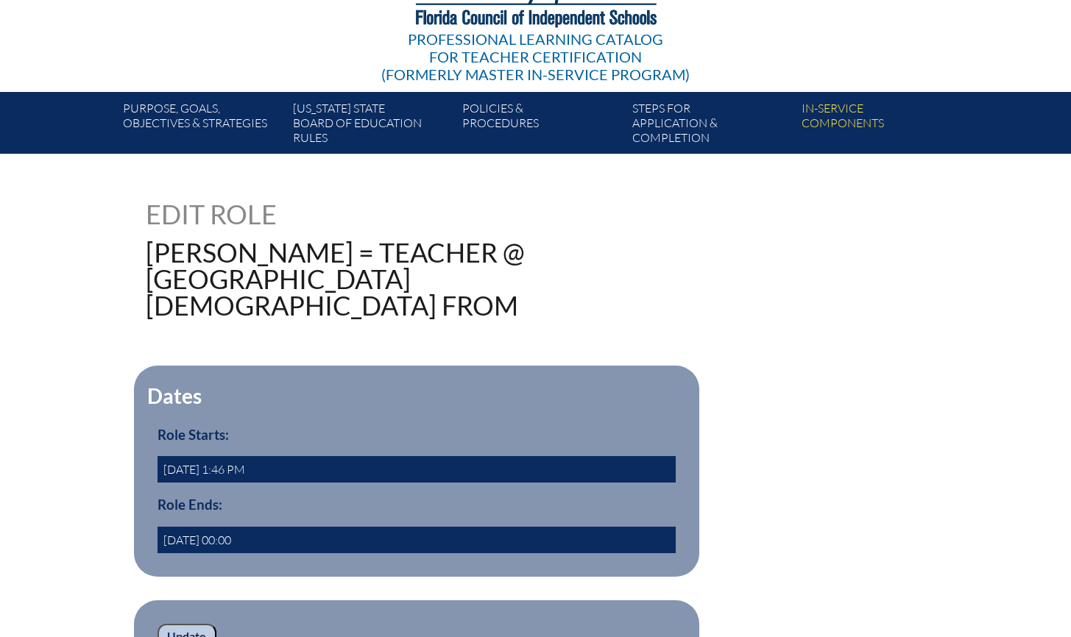
click at [318, 345] on div "119772 Edit Role Lee, Jonnie = Teacher @ Holy Comforter Episcopal School from D…" at bounding box center [536, 436] width 780 height 471
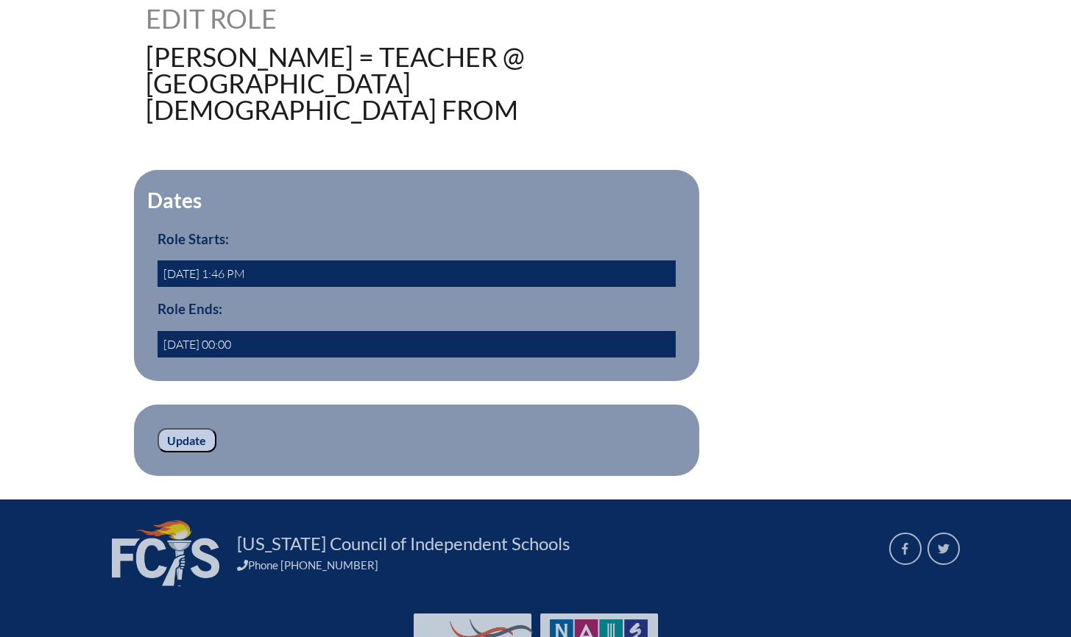
scroll to position [380, 0]
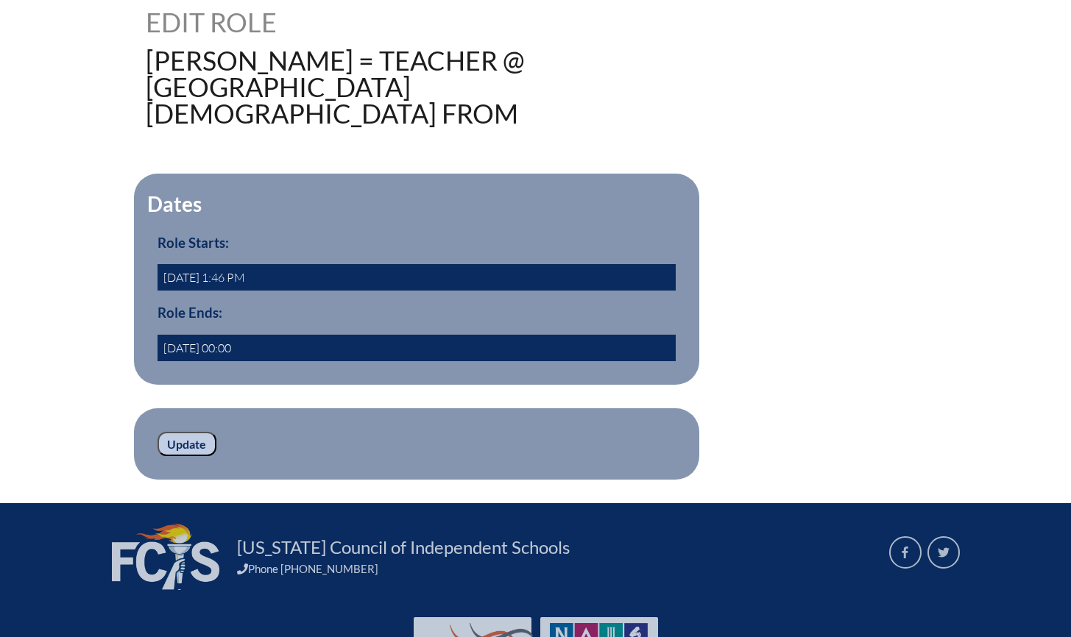
click at [190, 445] on input "Update" at bounding box center [186, 444] width 59 height 25
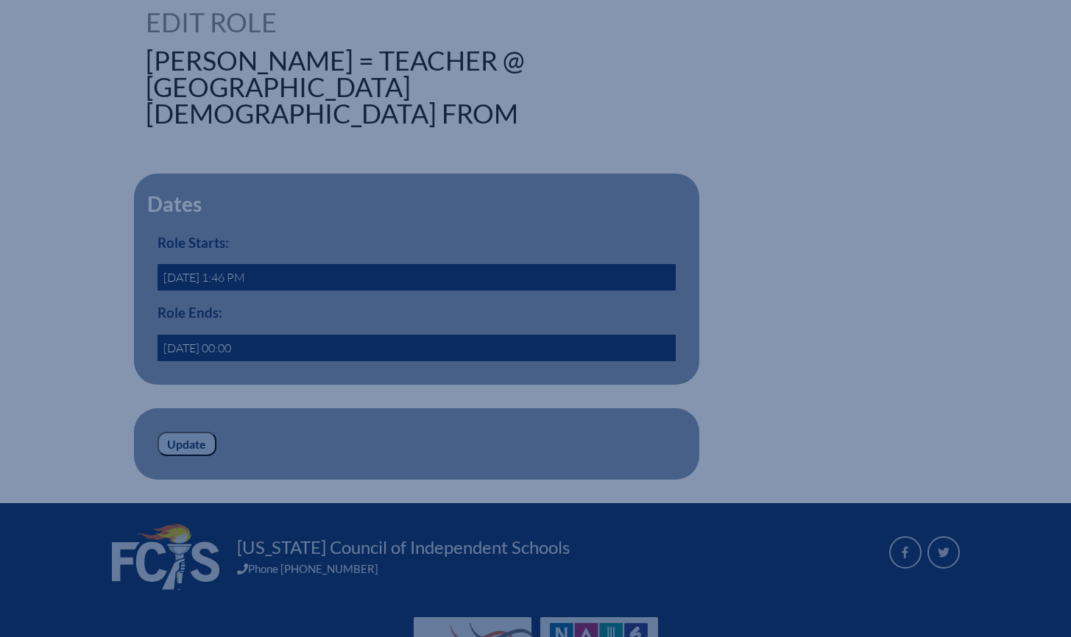
scroll to position [380, 0]
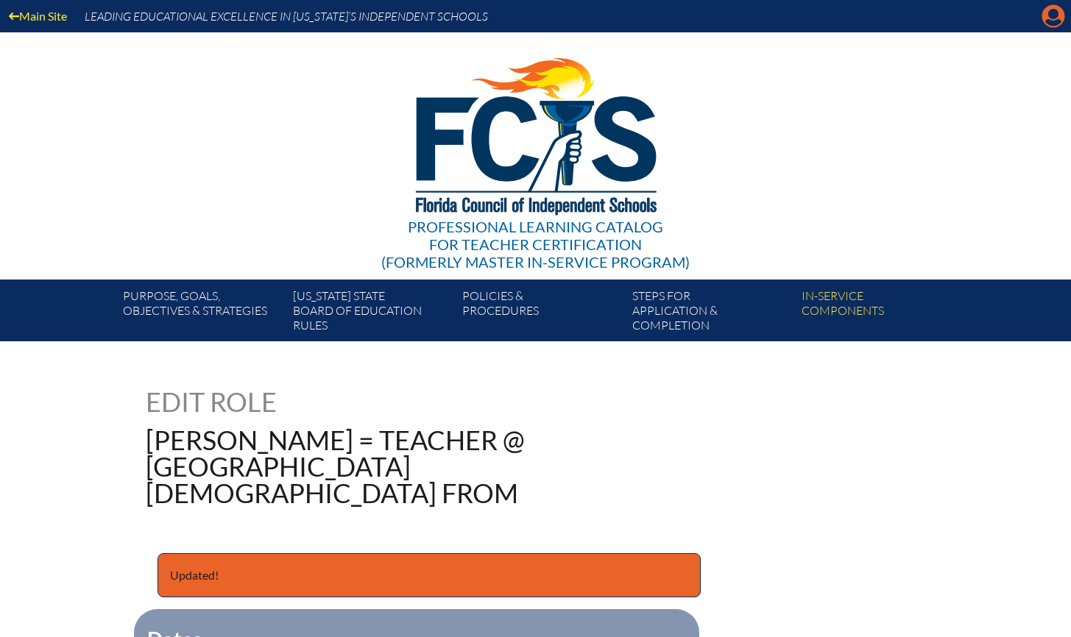
click at [1045, 9] on icon at bounding box center [1053, 16] width 23 height 23
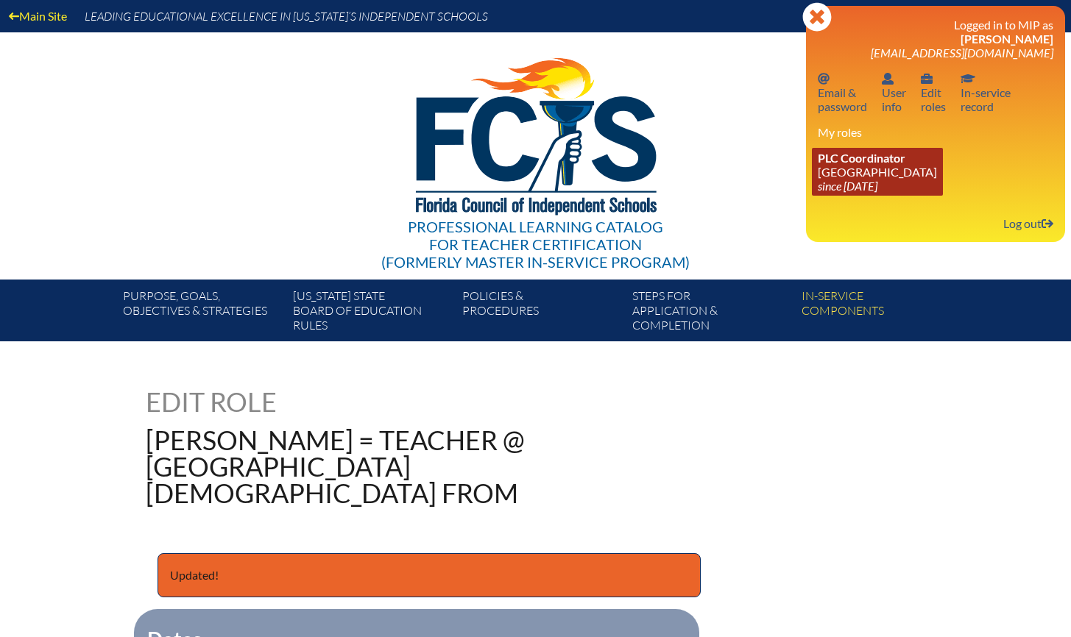
click at [885, 163] on span "PLC Coordinator" at bounding box center [862, 158] width 88 height 14
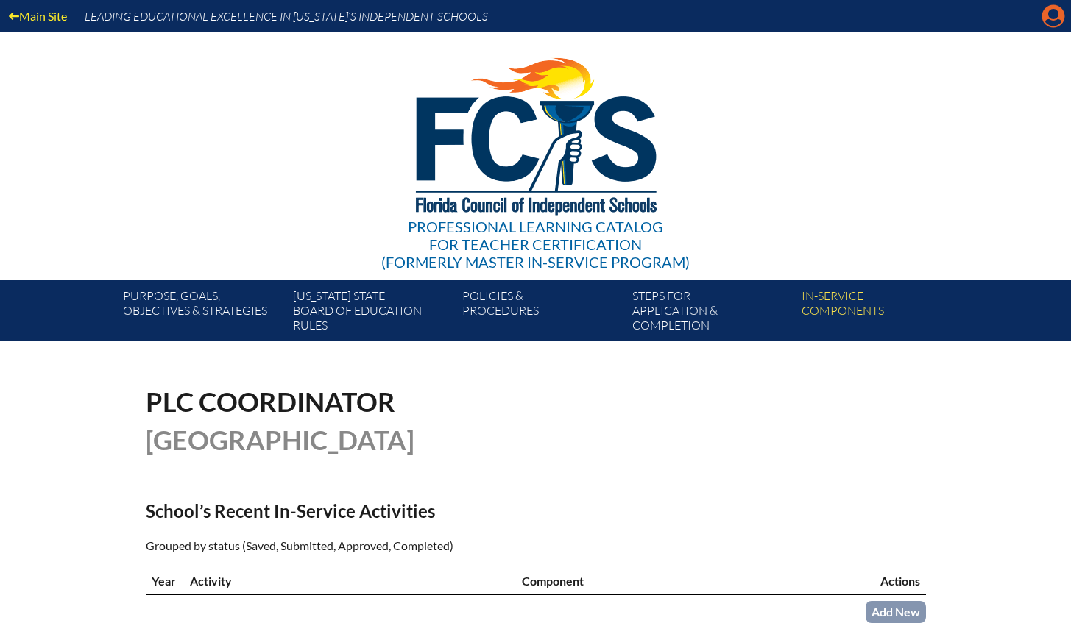
click at [1055, 15] on icon "Manage account" at bounding box center [1053, 16] width 24 height 24
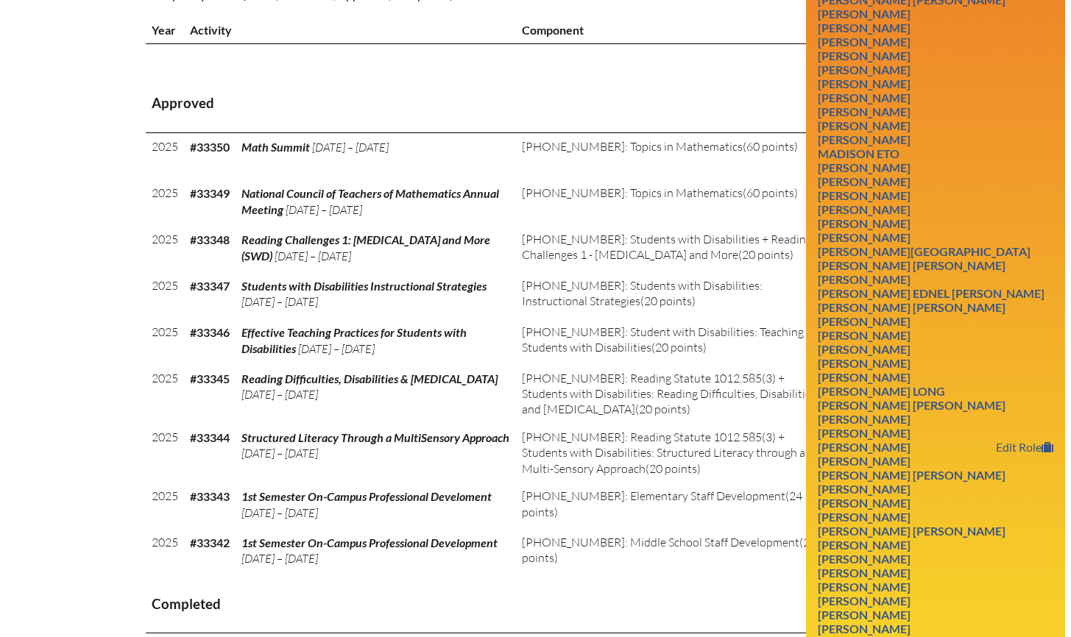
scroll to position [610, 0]
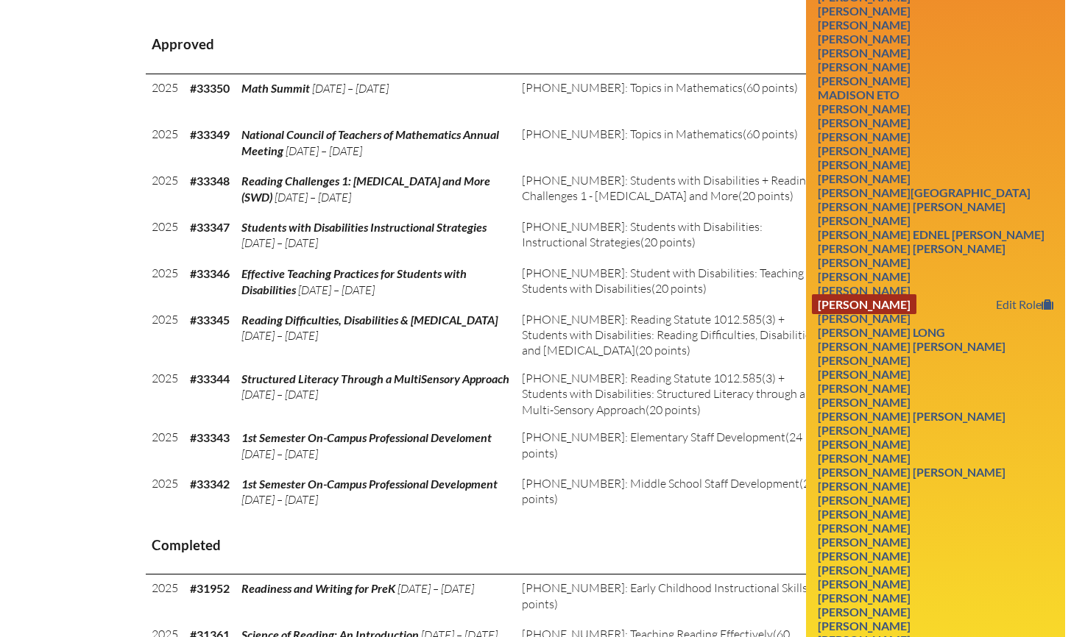
drag, startPoint x: 884, startPoint y: 335, endPoint x: 916, endPoint y: 327, distance: 33.2
click at [884, 314] on link "[PERSON_NAME]" at bounding box center [864, 304] width 105 height 20
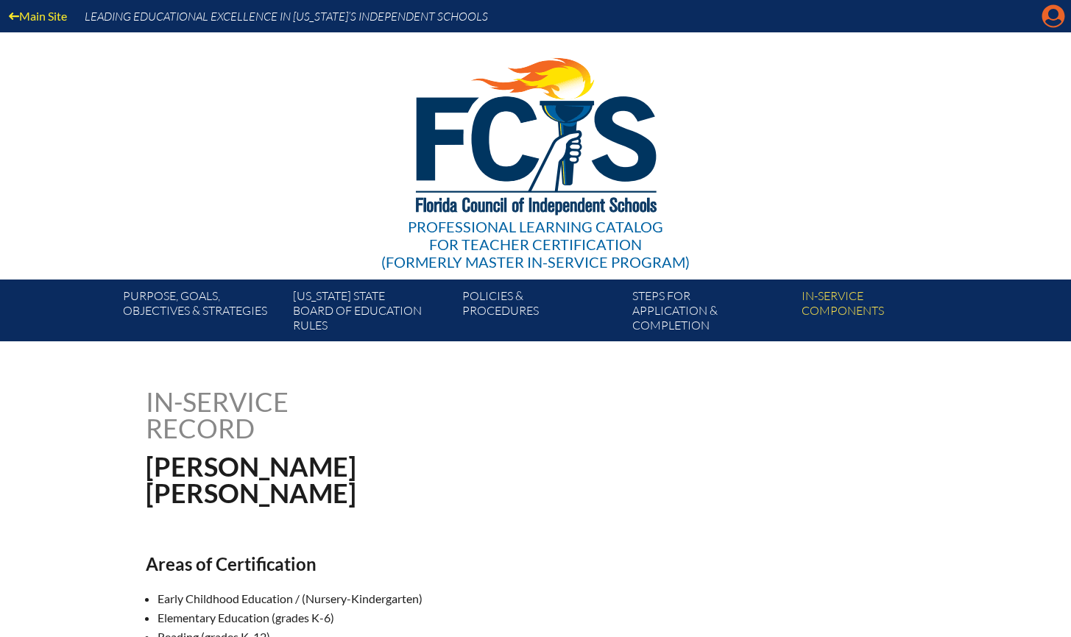
click at [1049, 13] on icon "Manage account" at bounding box center [1053, 16] width 24 height 24
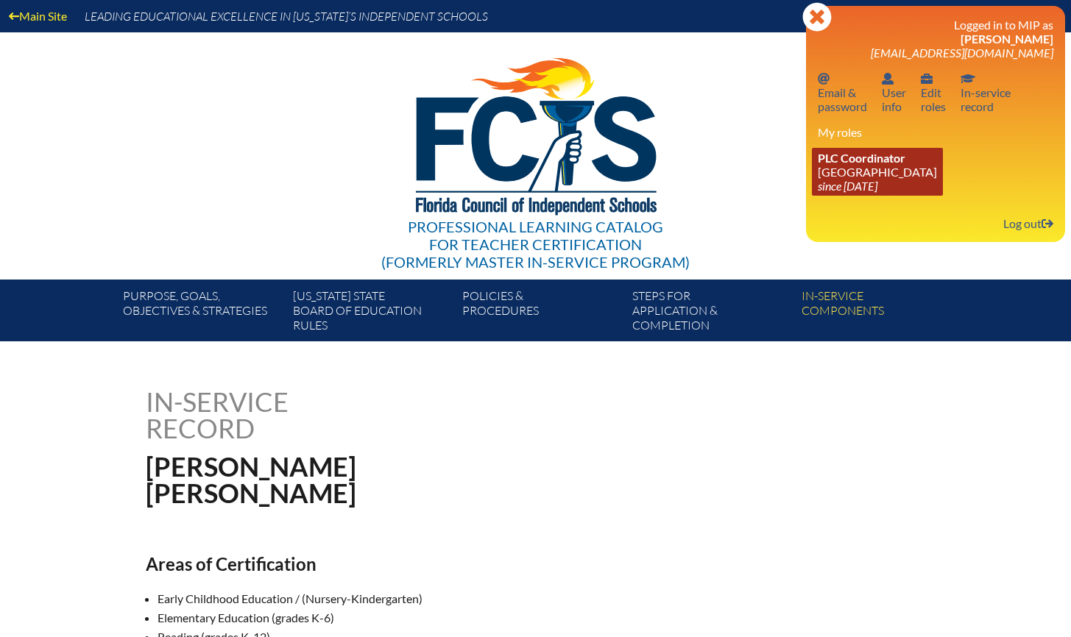
click at [871, 171] on link "PLC Coordinator Holy Comforter Episcopal School since 2006 Jun 1" at bounding box center [877, 172] width 131 height 48
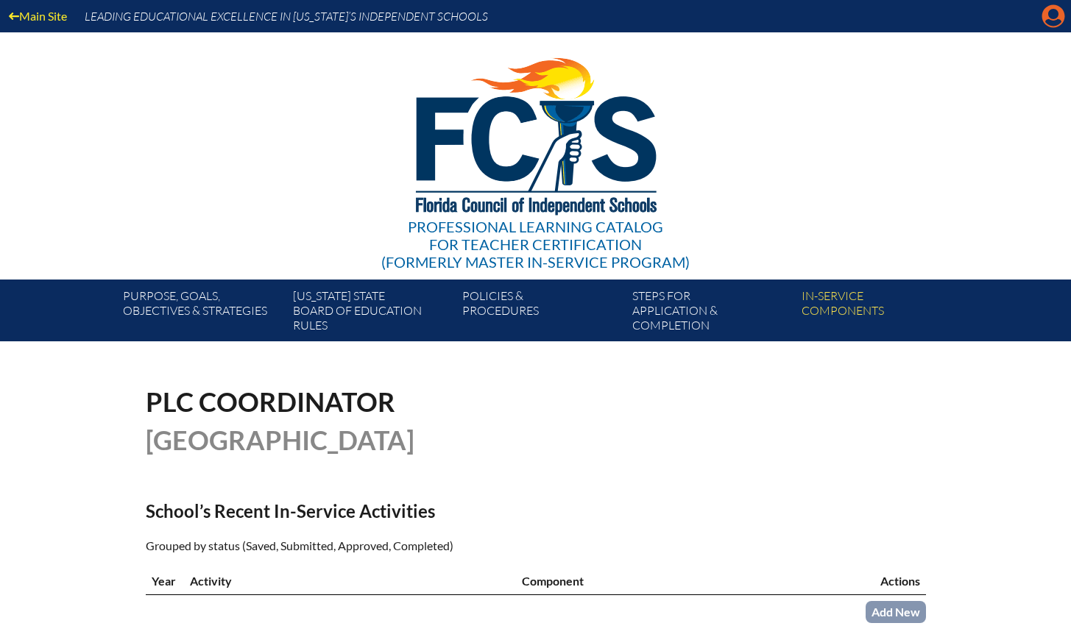
click at [1052, 15] on icon "Manage account" at bounding box center [1053, 16] width 24 height 24
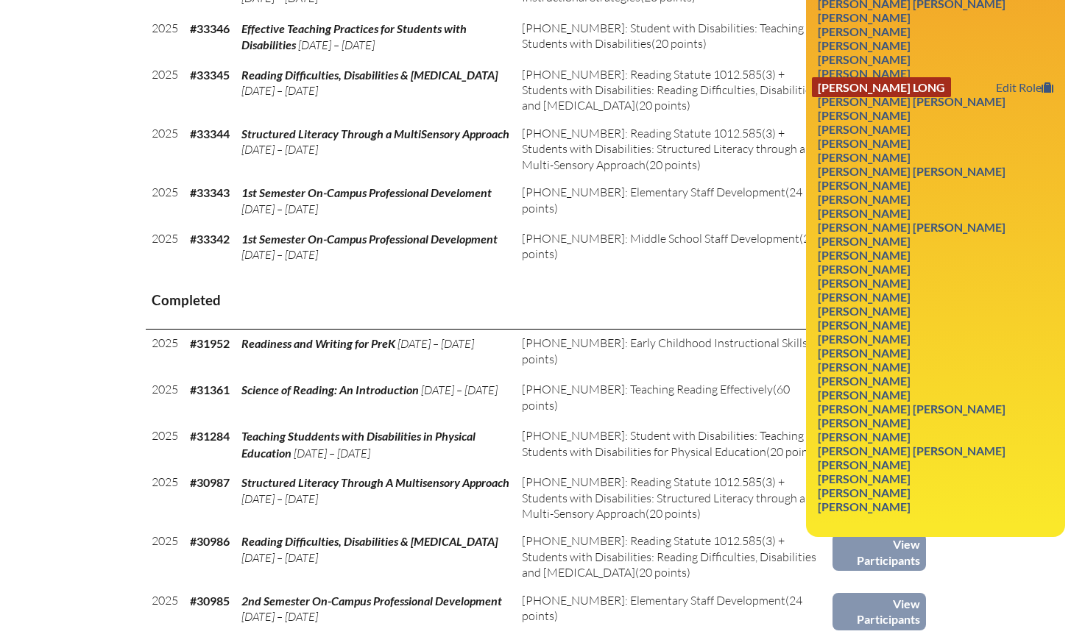
scroll to position [860, 0]
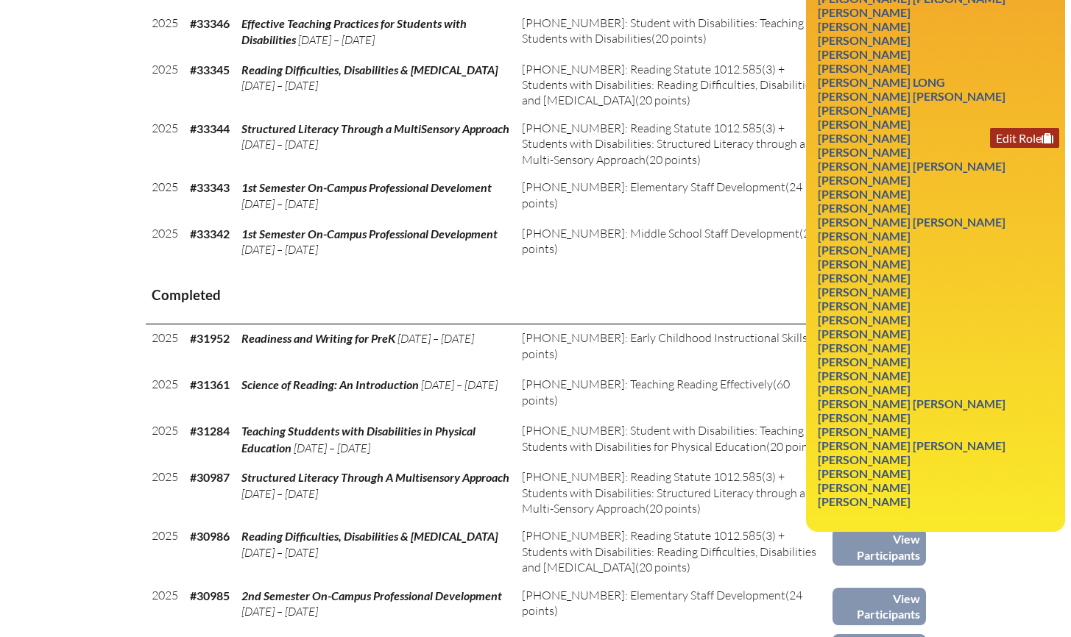
click at [1020, 148] on link "Edit Role" at bounding box center [1024, 138] width 69 height 20
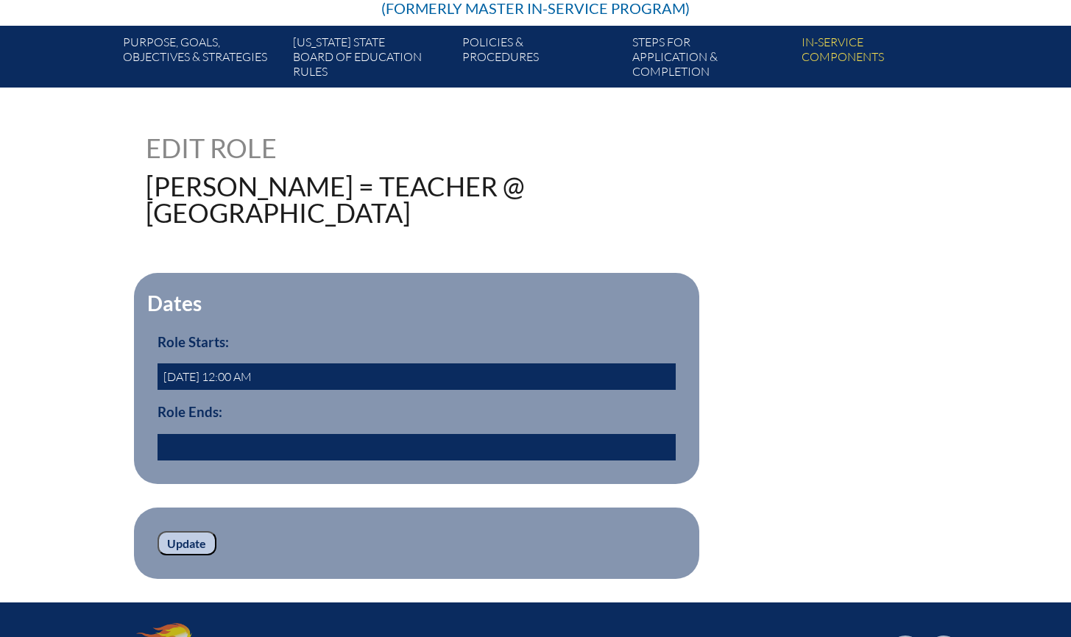
scroll to position [262, 0]
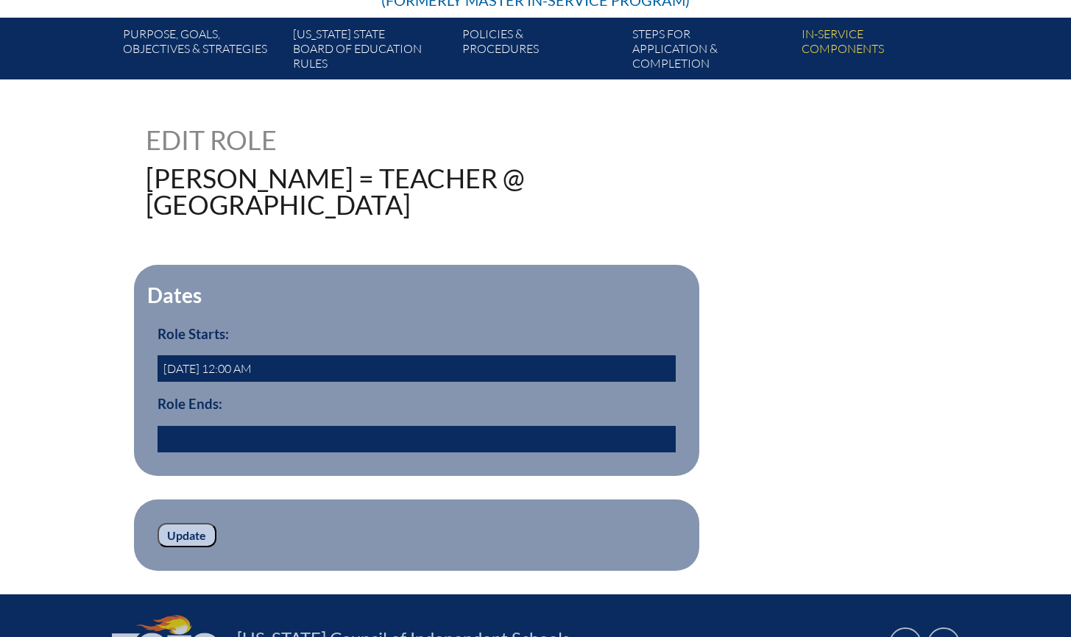
click at [235, 432] on input "text" at bounding box center [416, 439] width 518 height 26
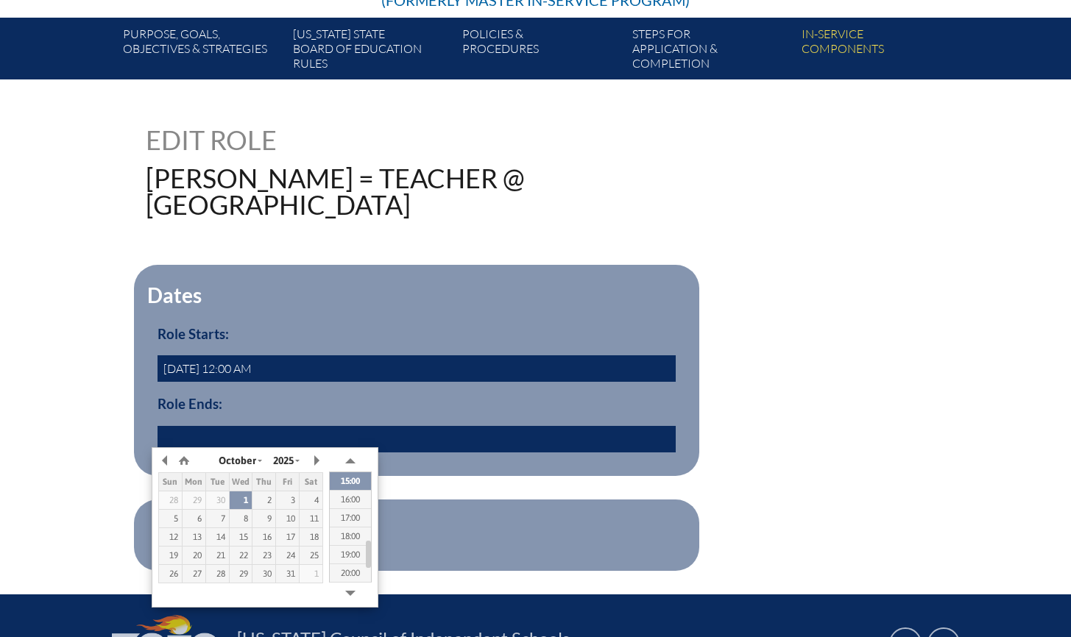
type input "0"
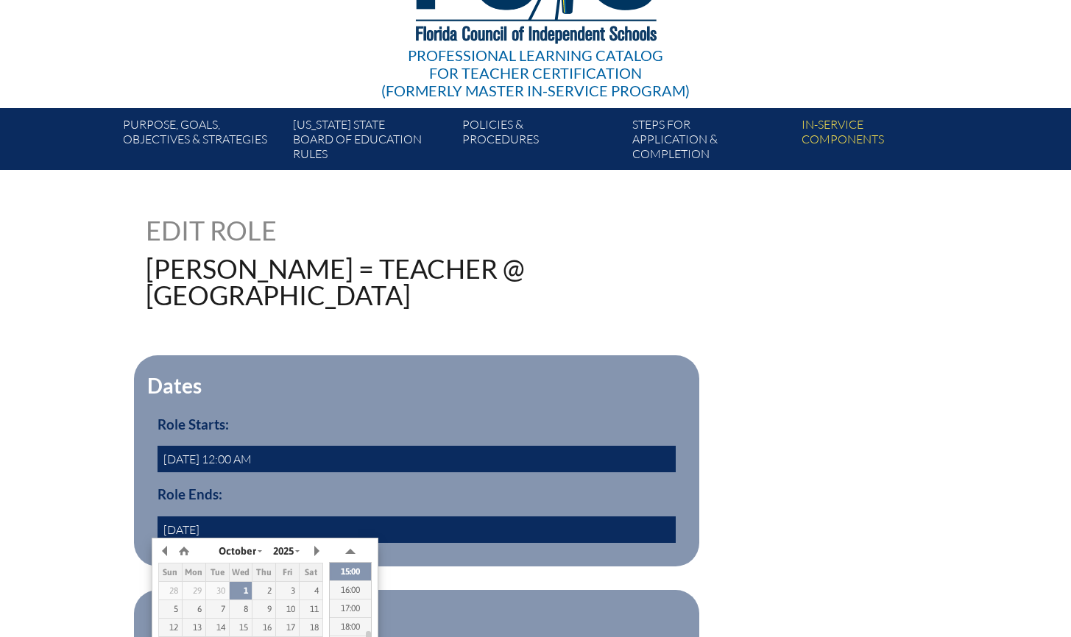
type input "2024/06/30 00:00"
click at [402, 382] on fieldset "Dates Role Starts: 2010-06-01 12:00 AM Role Ends: 2024/06/30 00:00" at bounding box center [416, 460] width 565 height 211
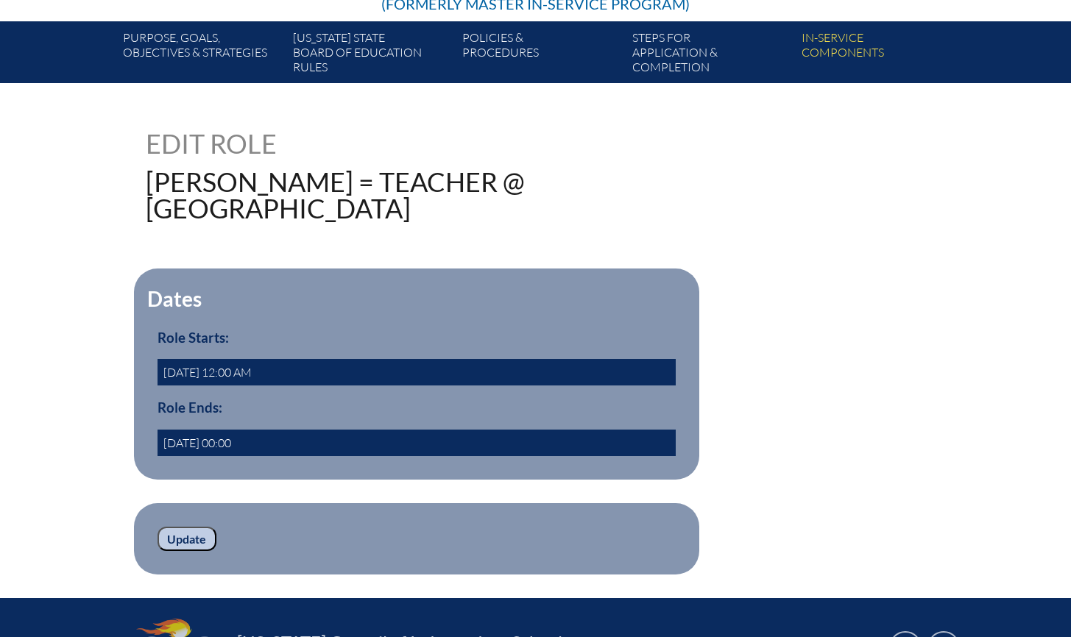
scroll to position [429, 0]
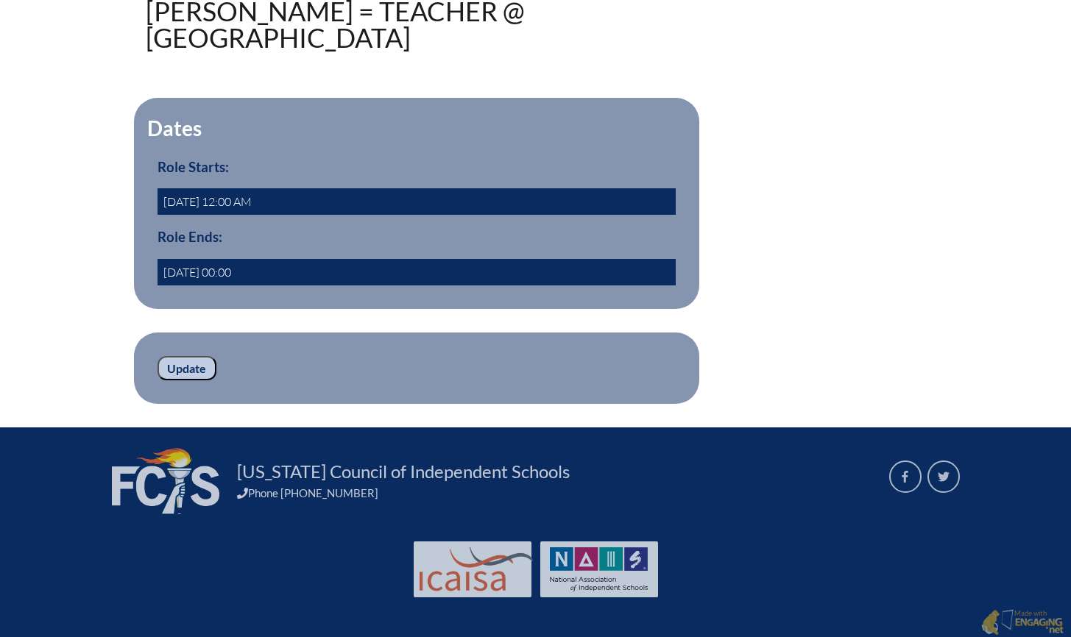
click at [198, 368] on input "Update" at bounding box center [186, 368] width 59 height 25
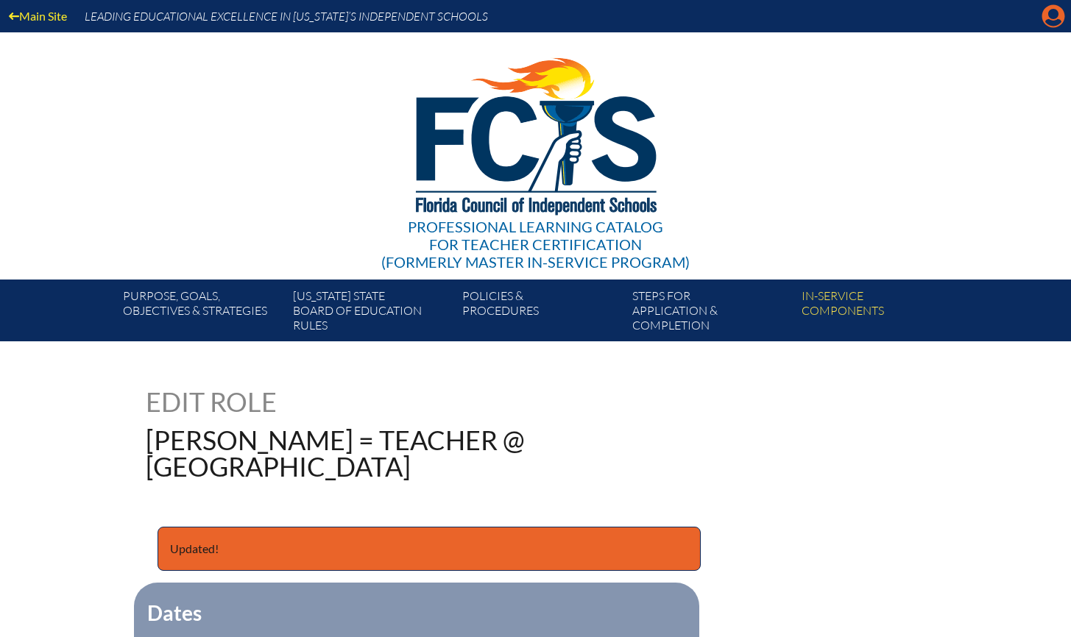
click at [1049, 15] on icon "Manage account" at bounding box center [1053, 16] width 24 height 24
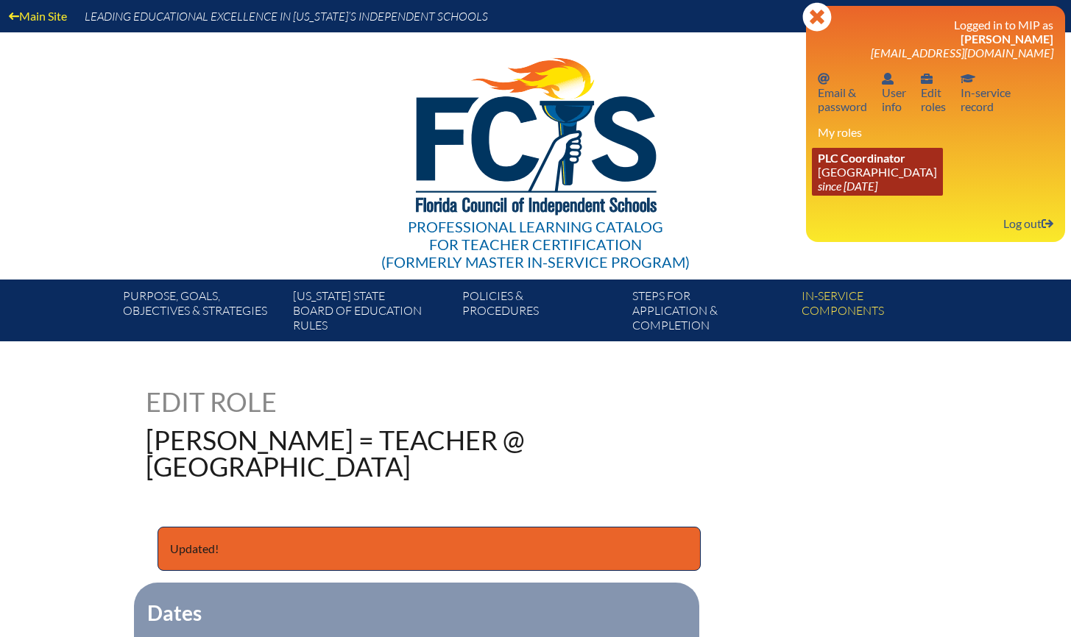
click at [853, 162] on span "PLC Coordinator" at bounding box center [862, 158] width 88 height 14
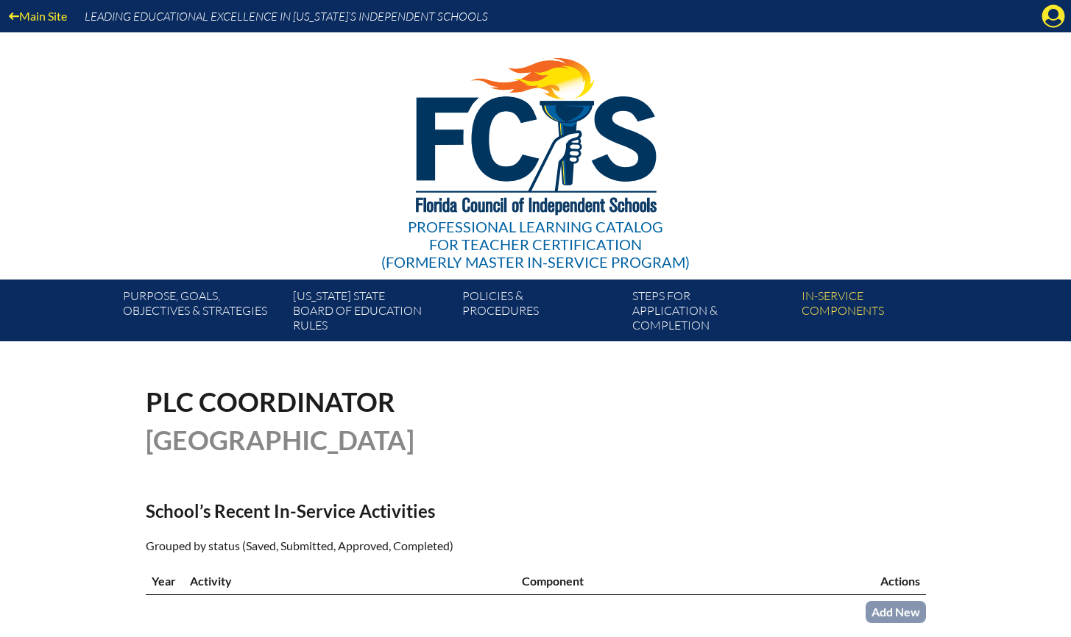
click at [1062, 18] on icon at bounding box center [1053, 16] width 23 height 23
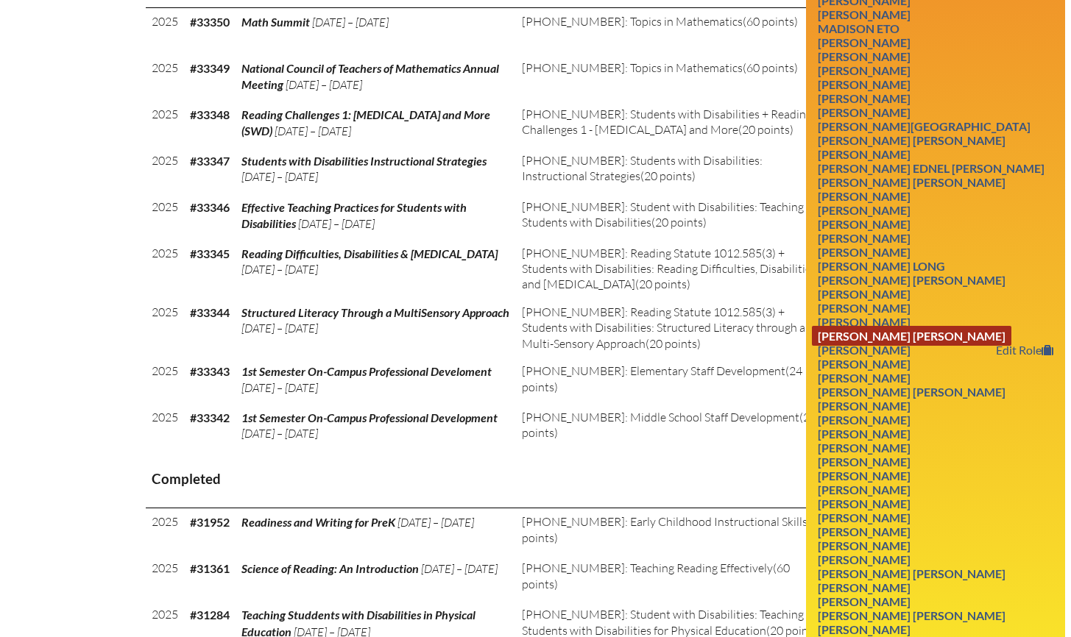
scroll to position [727, 0]
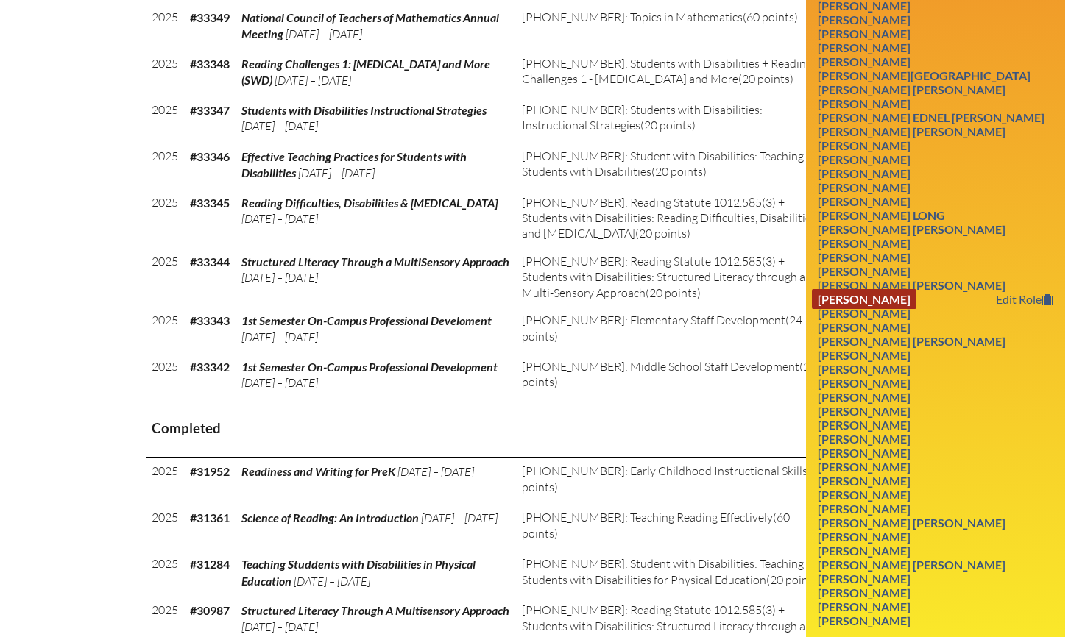
click at [876, 309] on link "[PERSON_NAME]" at bounding box center [864, 299] width 105 height 20
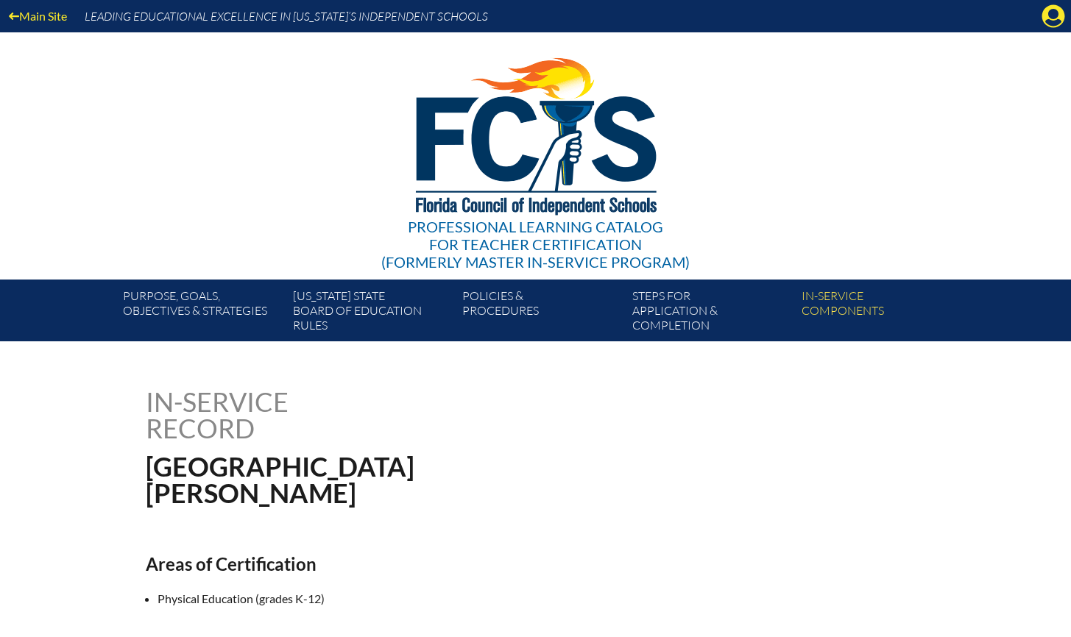
click at [1052, 15] on icon "Manage account" at bounding box center [1053, 16] width 24 height 24
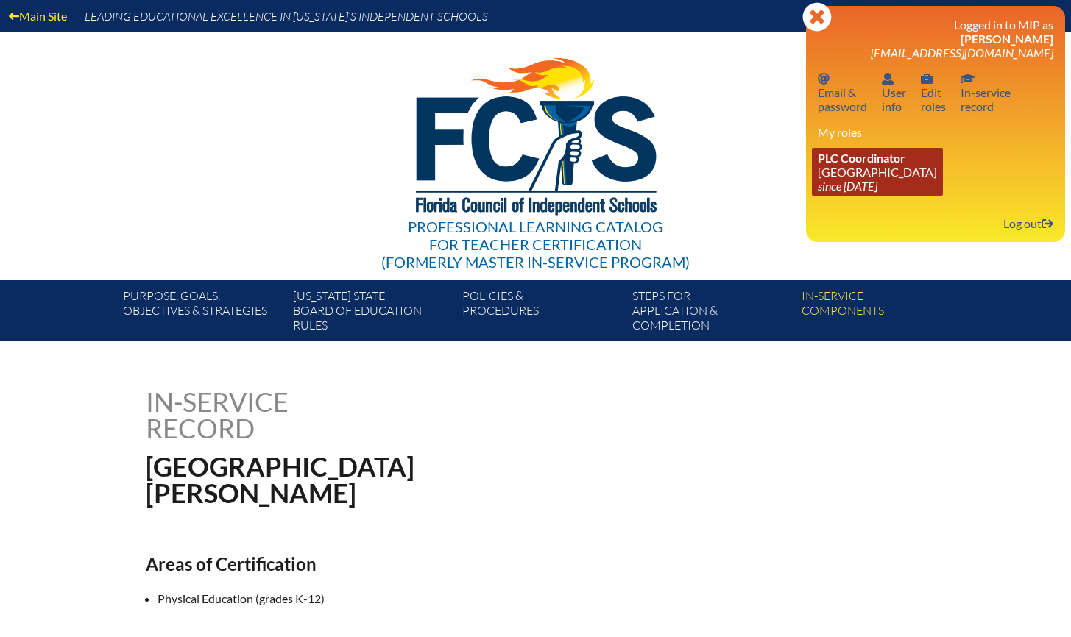
click at [906, 172] on link "PLC Coordinator [GEOGRAPHIC_DATA] since [DATE]" at bounding box center [877, 172] width 131 height 48
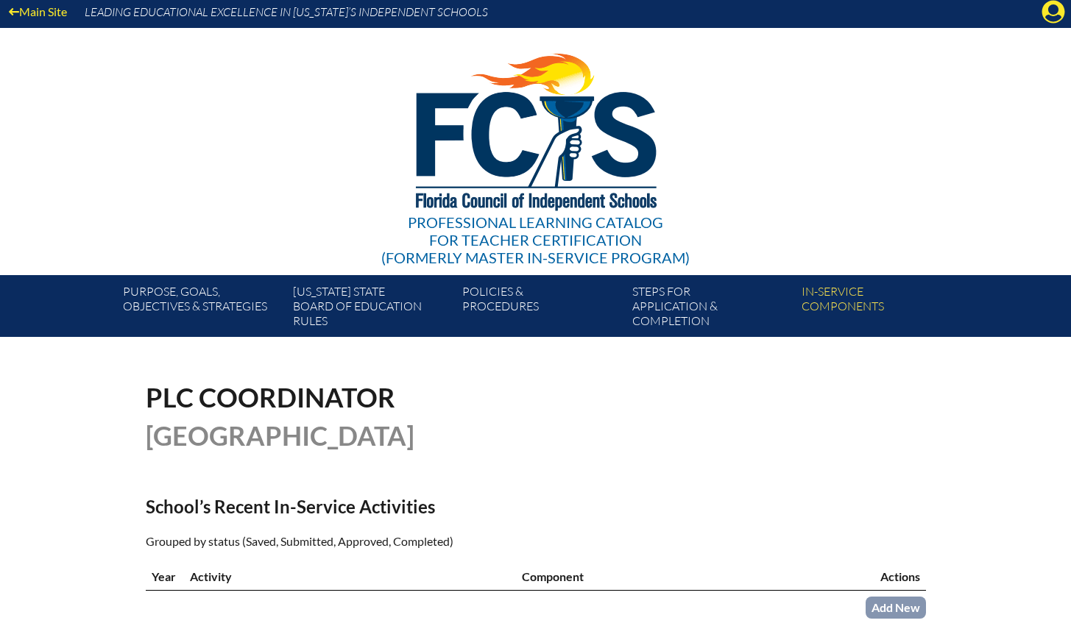
scroll to position [11, 0]
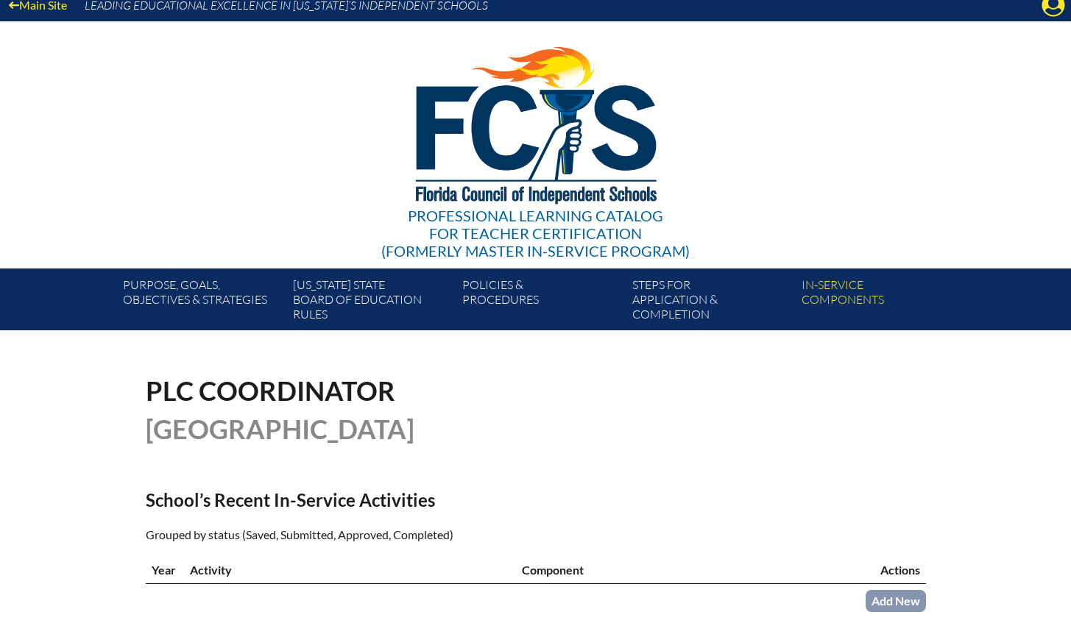
click at [1054, 4] on icon "Manage account" at bounding box center [1053, 5] width 24 height 24
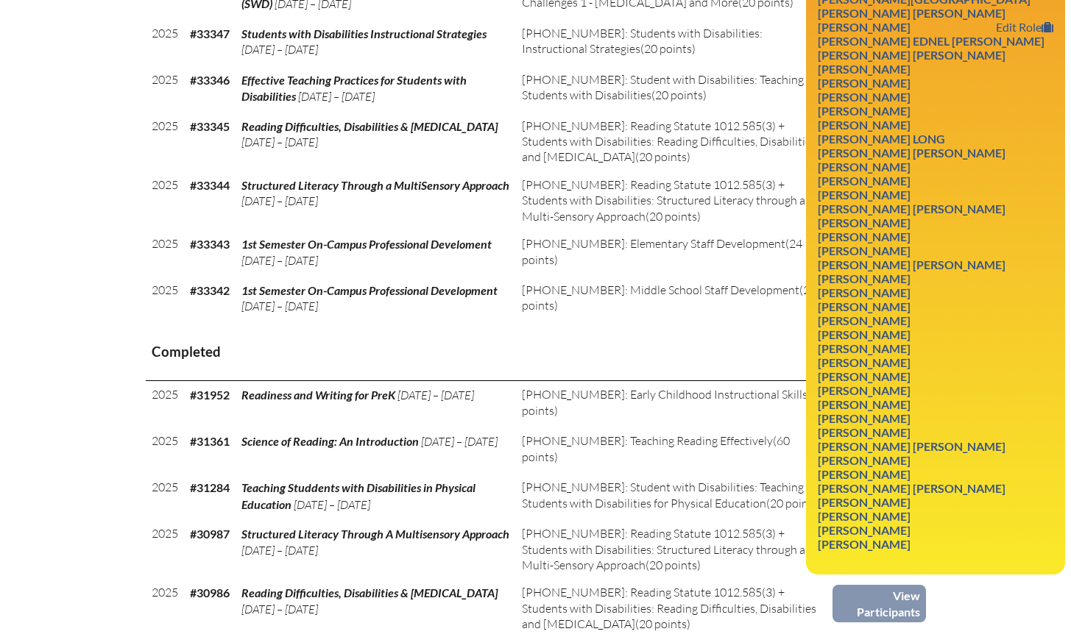
scroll to position [815, 0]
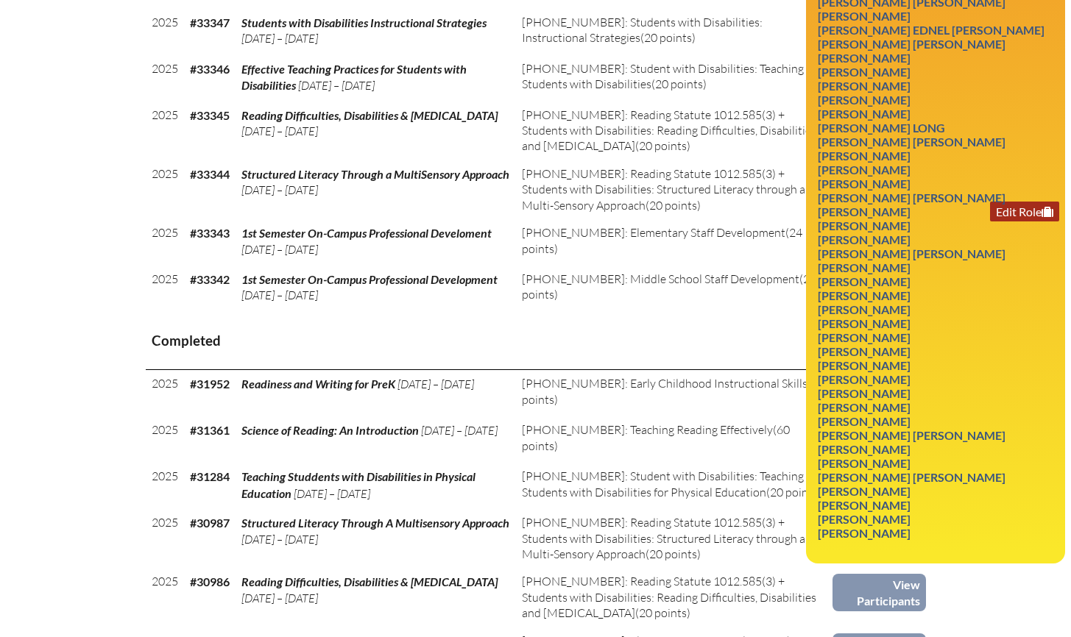
click at [1026, 222] on link "Edit Role" at bounding box center [1024, 212] width 69 height 20
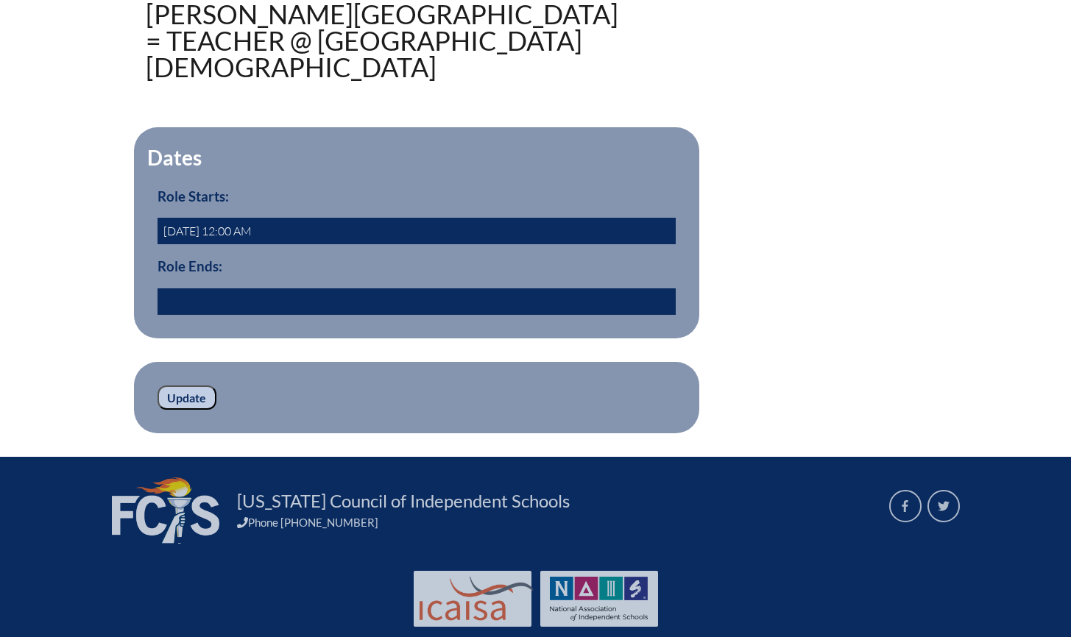
scroll to position [429, 0]
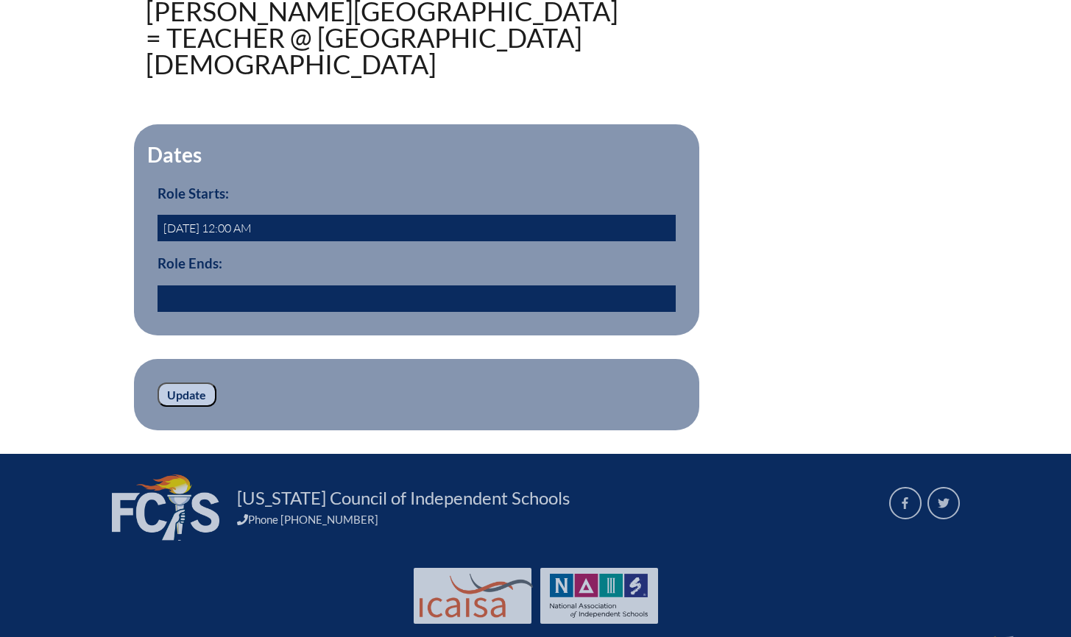
click at [482, 286] on input "text" at bounding box center [416, 299] width 518 height 26
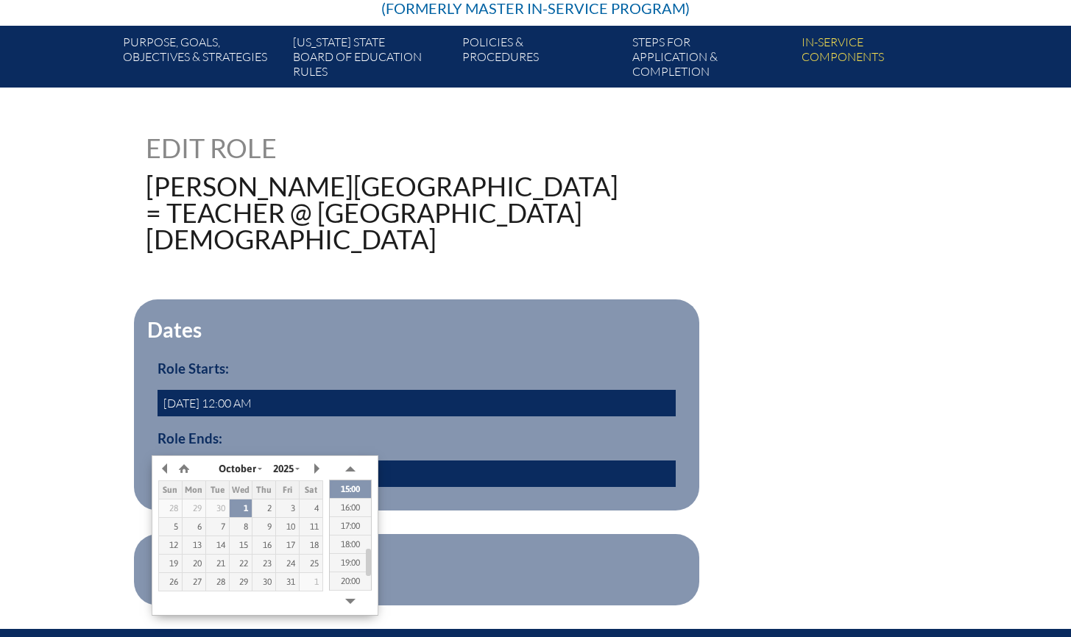
scroll to position [349, 0]
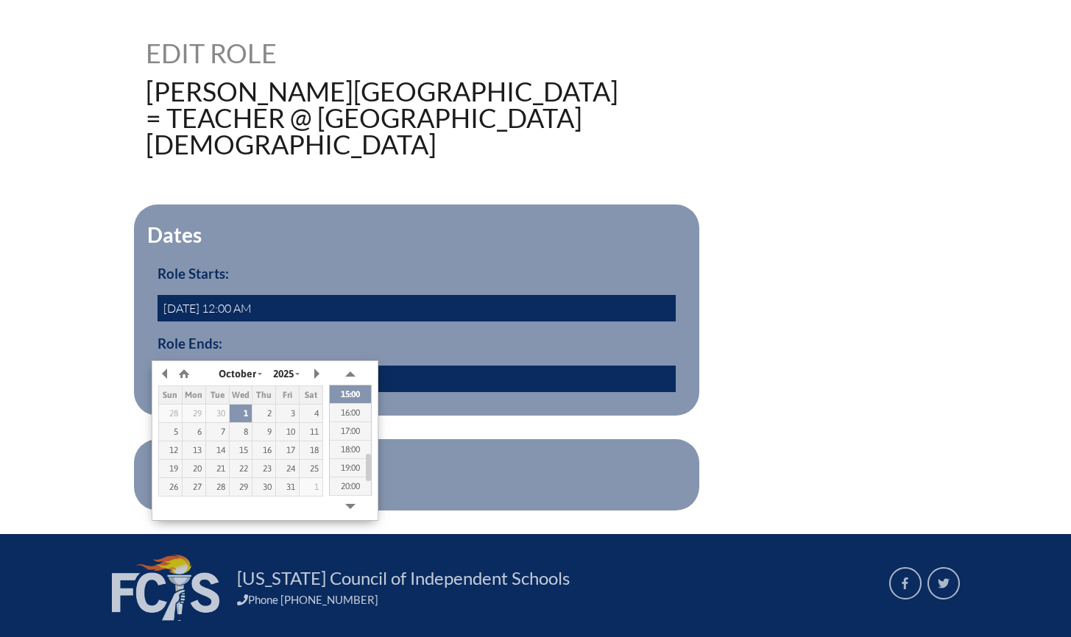
type input "[DATE] 00:00"
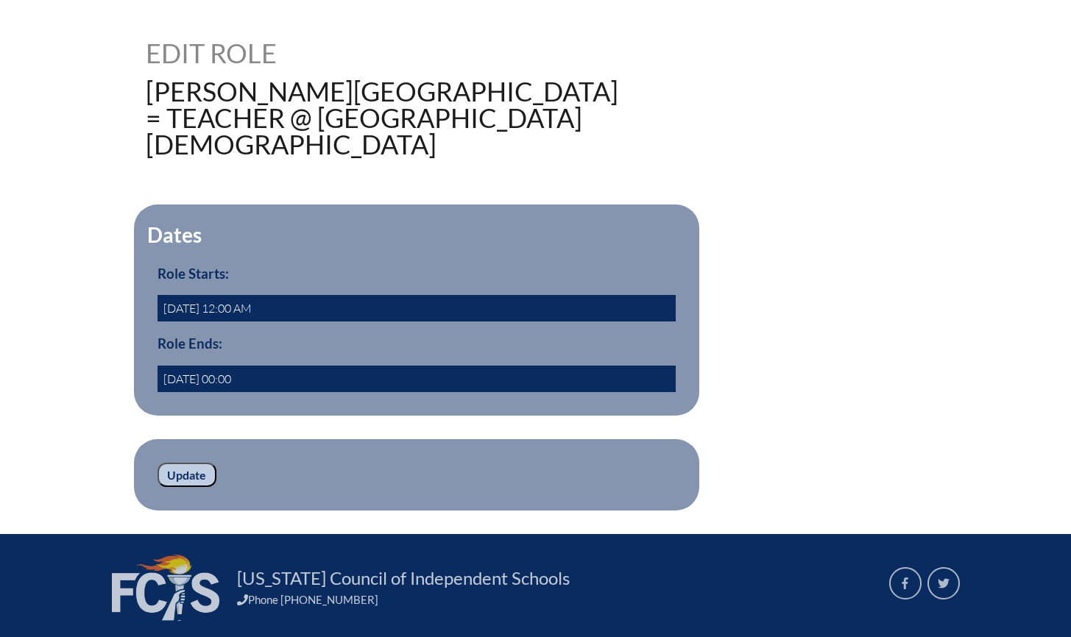
click at [462, 266] on h3 "Role Starts:" at bounding box center [416, 274] width 518 height 16
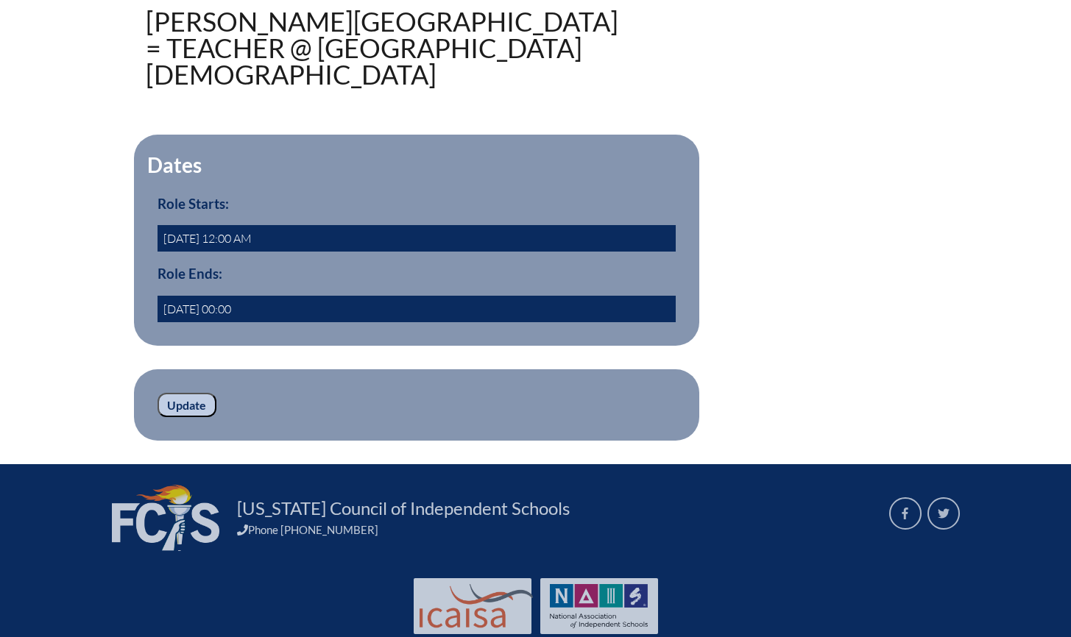
scroll to position [429, 0]
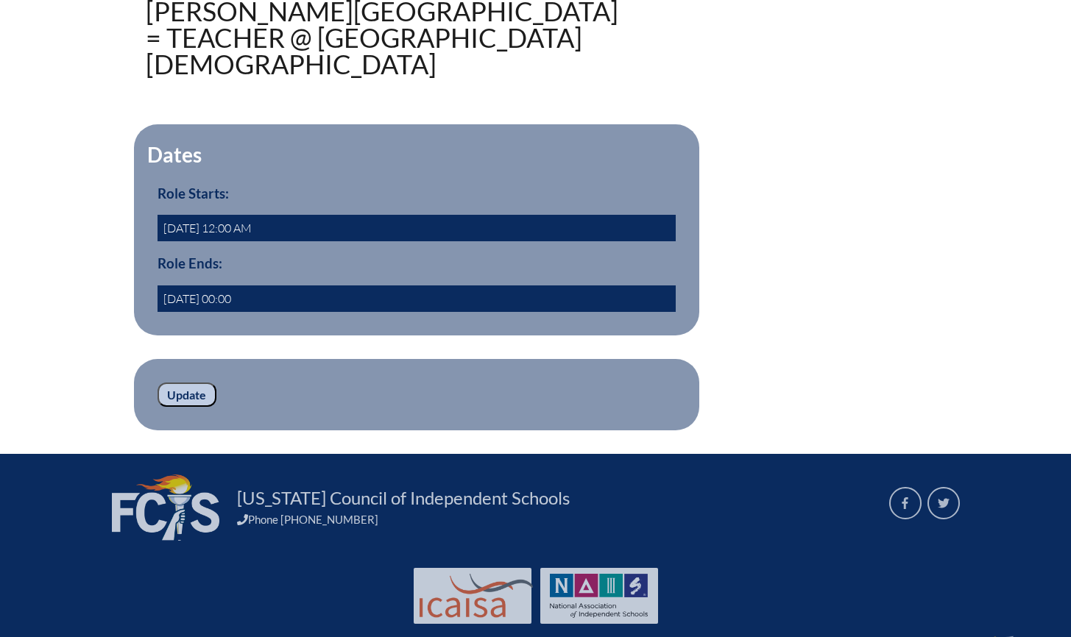
drag, startPoint x: 180, startPoint y: 366, endPoint x: 186, endPoint y: 361, distance: 7.8
click at [180, 383] on input "Update" at bounding box center [186, 395] width 59 height 25
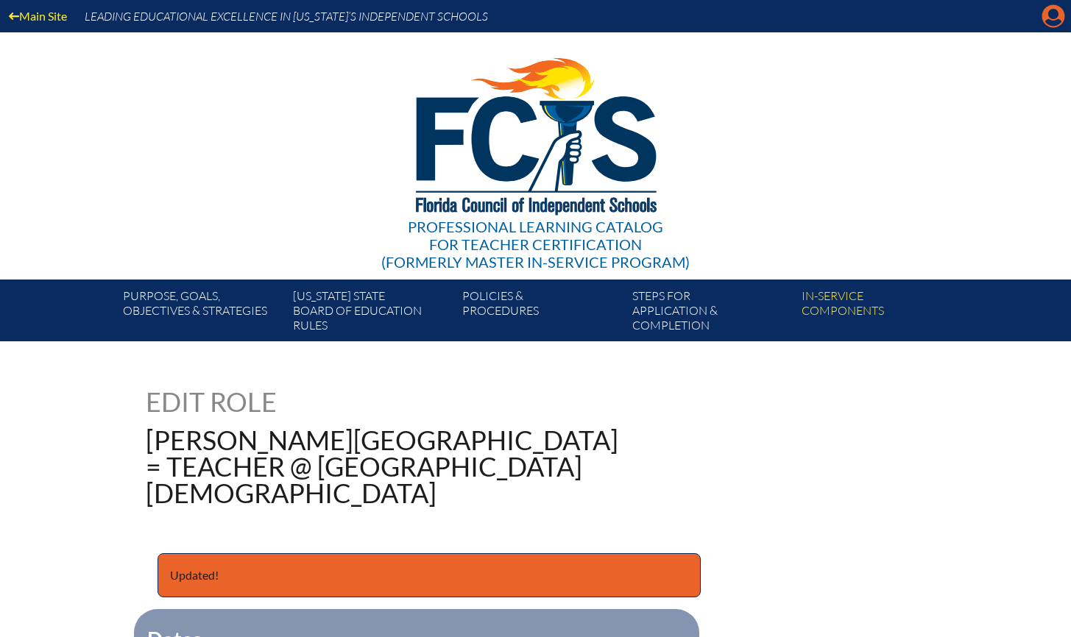
click at [1055, 18] on icon "Manage account" at bounding box center [1053, 16] width 24 height 24
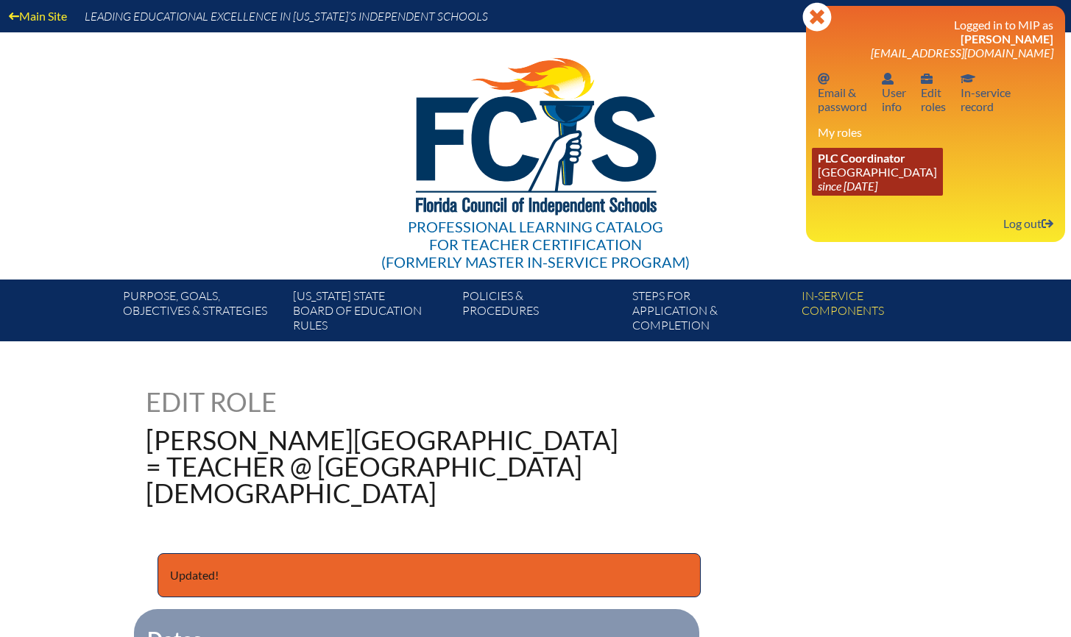
click at [862, 161] on span "PLC Coordinator" at bounding box center [862, 158] width 88 height 14
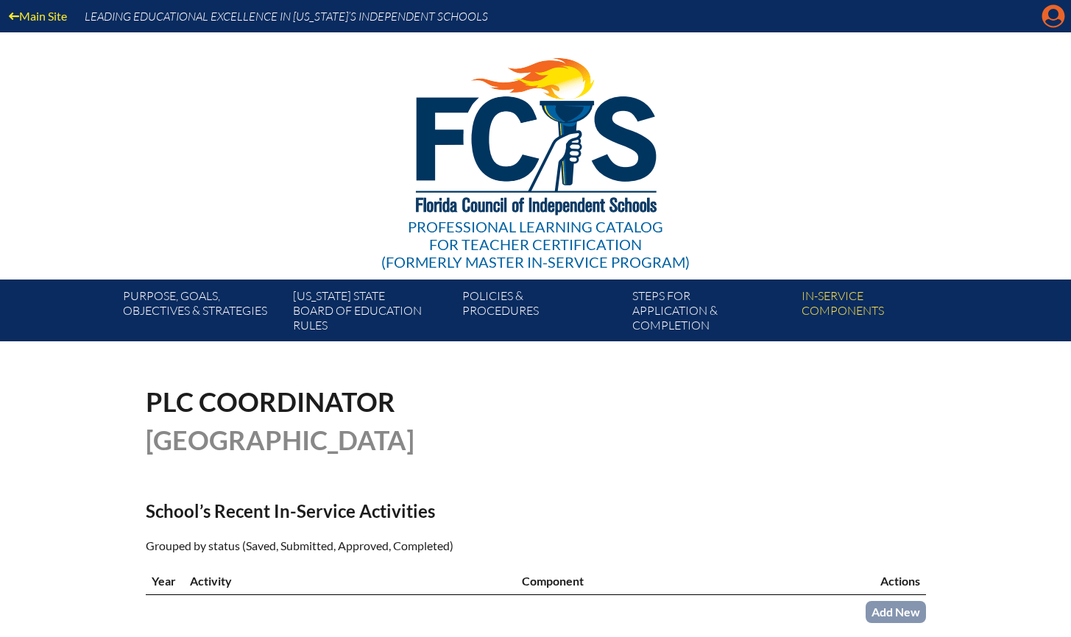
click at [1057, 13] on icon "Manage account" at bounding box center [1053, 16] width 24 height 24
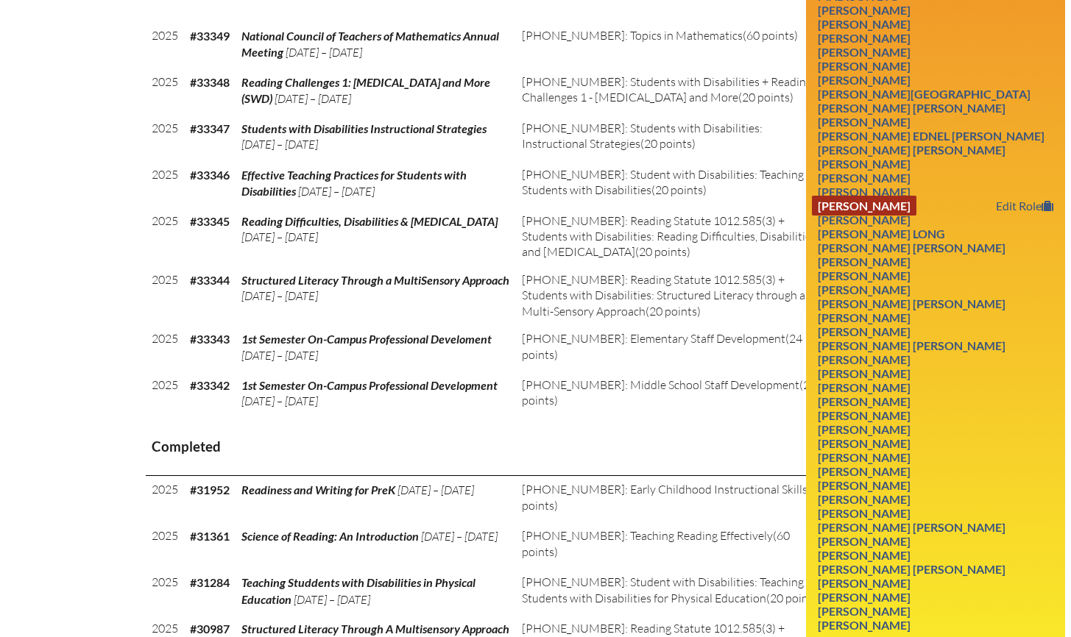
scroll to position [733, 0]
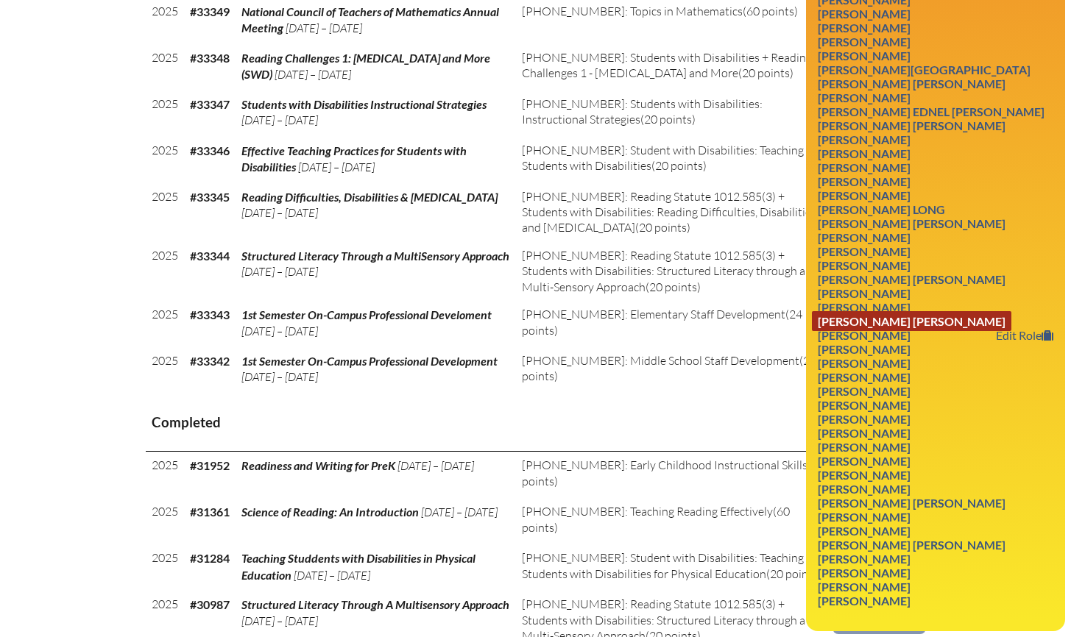
click at [901, 331] on link "[PERSON_NAME] [PERSON_NAME]" at bounding box center [911, 321] width 199 height 20
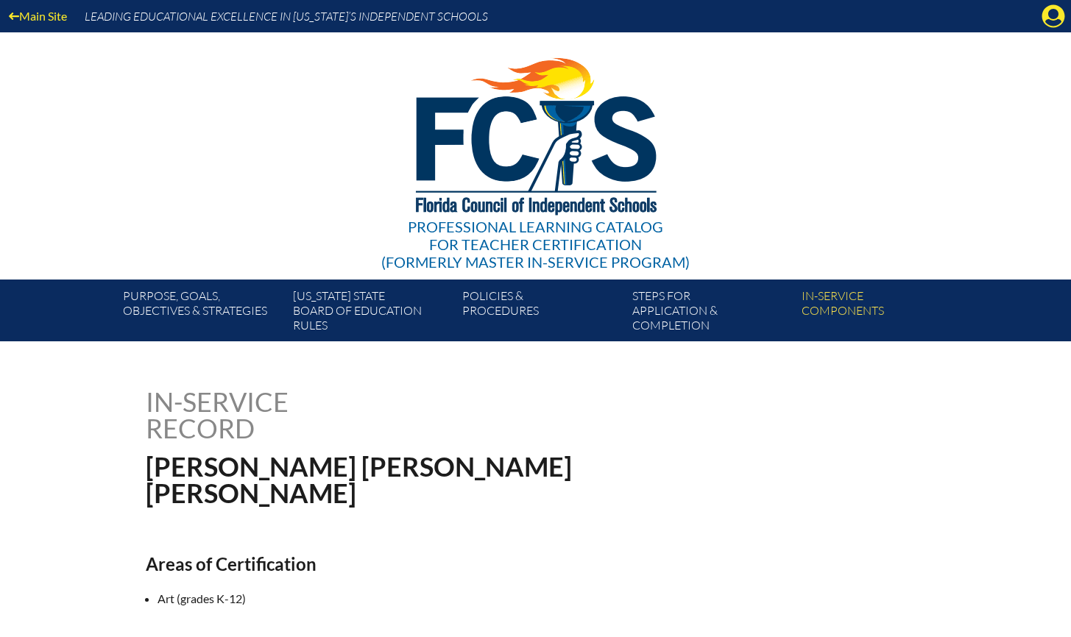
click at [1065, 15] on div "Main Site Leading Educational Excellence in Florida’s Independent Schools" at bounding box center [535, 16] width 1071 height 32
click at [1055, 14] on icon "Manage account" at bounding box center [1053, 16] width 24 height 24
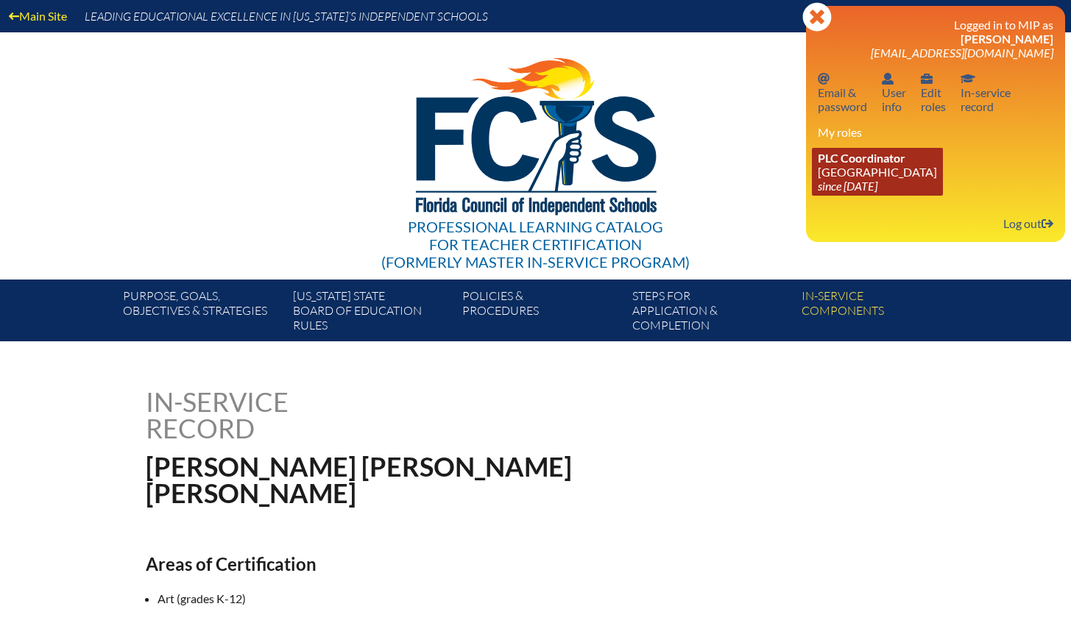
click at [882, 172] on link "PLC Coordinator Holy Comforter Episcopal School since 2006 Jun 1" at bounding box center [877, 172] width 131 height 48
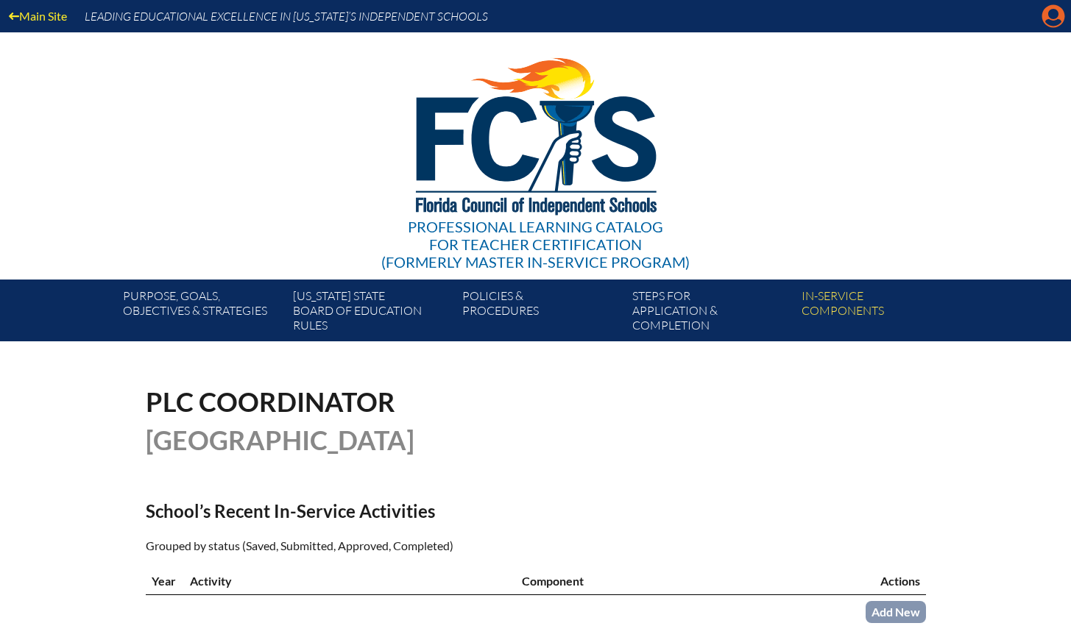
click at [1046, 15] on icon at bounding box center [1053, 16] width 23 height 23
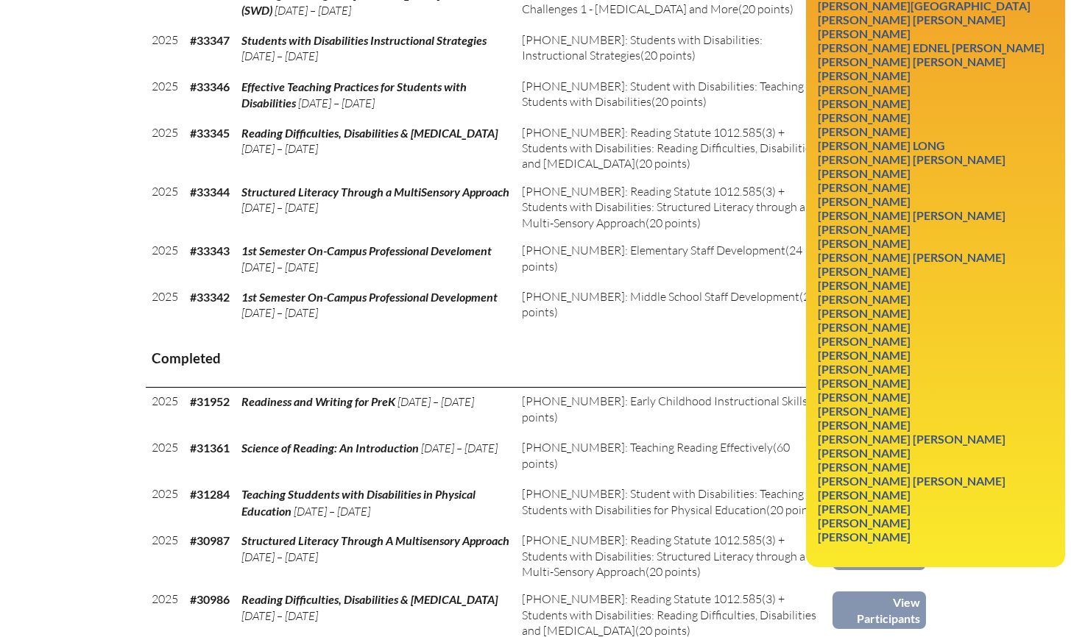
scroll to position [817, 0]
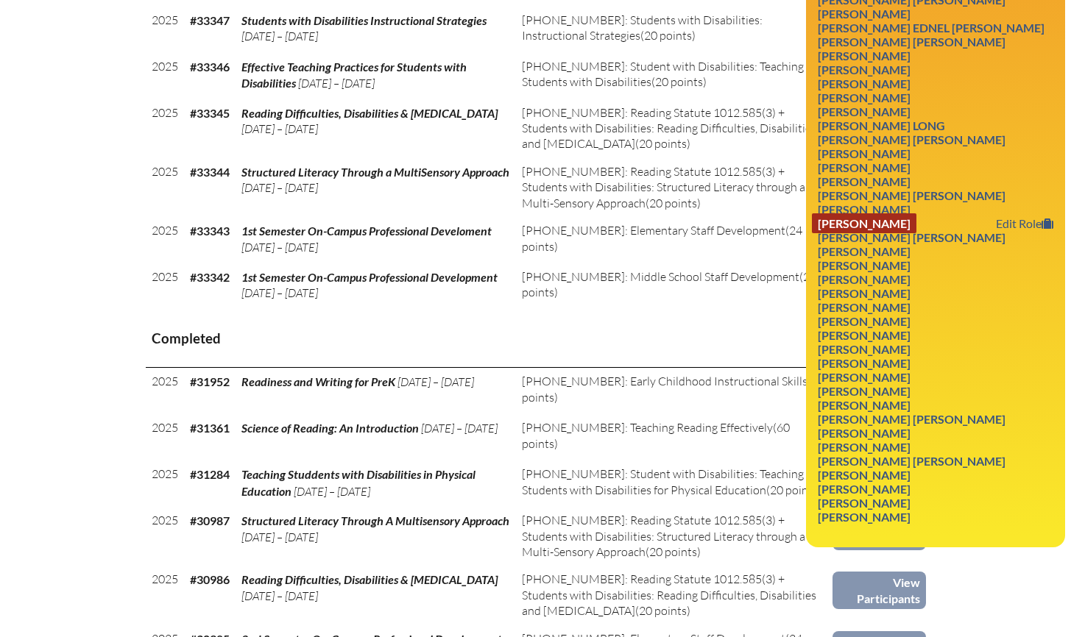
click at [902, 233] on link "Jayne Montrois" at bounding box center [864, 223] width 105 height 20
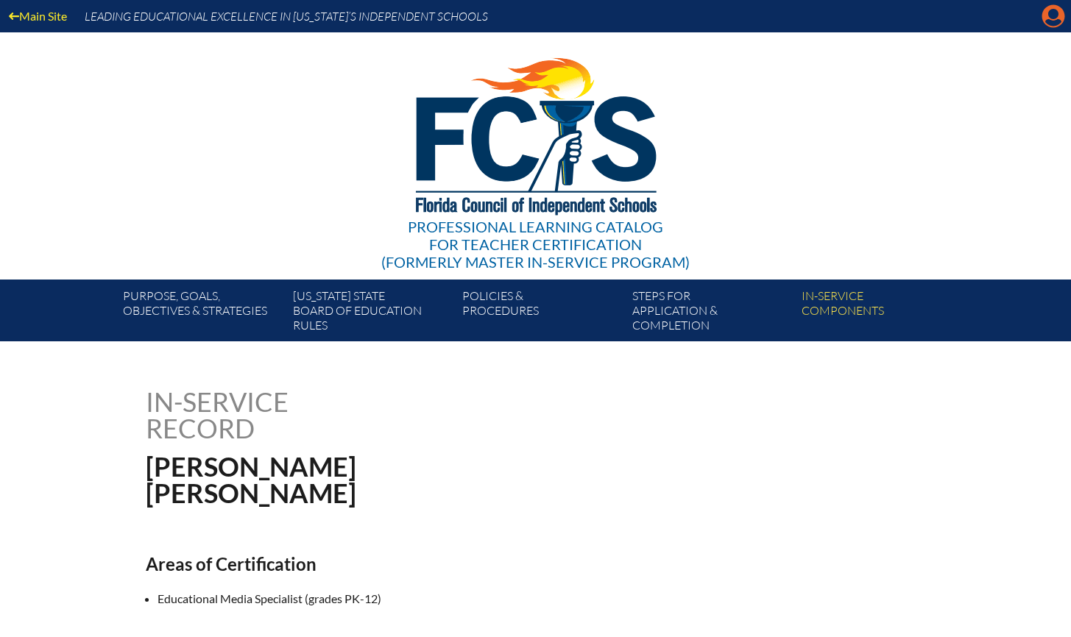
click at [1057, 9] on icon at bounding box center [1053, 16] width 23 height 23
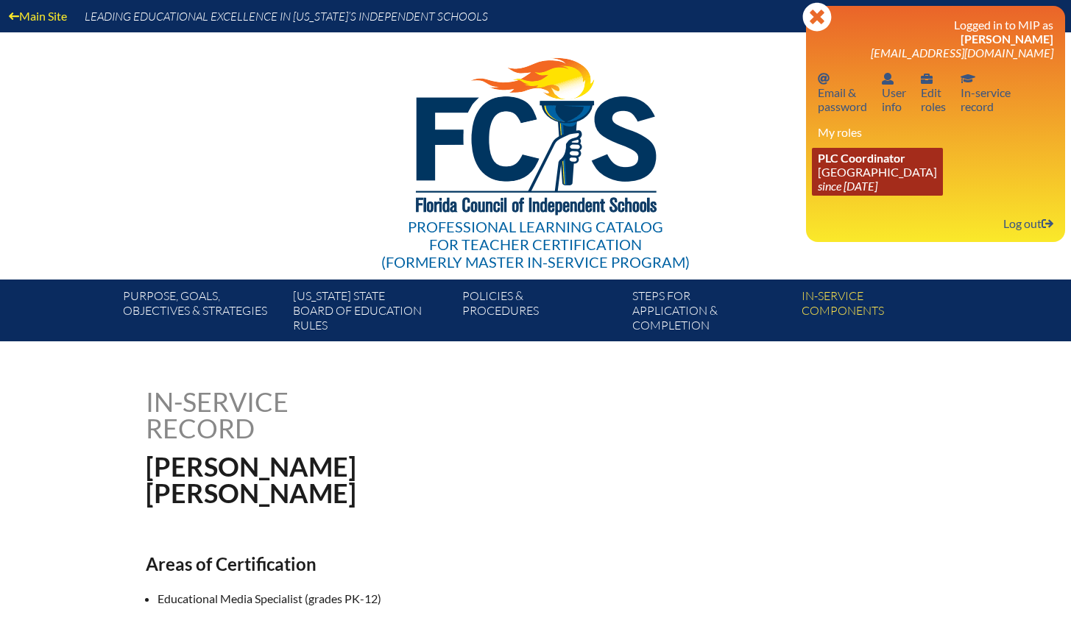
click at [918, 168] on link "PLC Coordinator Holy Comforter Episcopal School since 2006 Jun 1" at bounding box center [877, 172] width 131 height 48
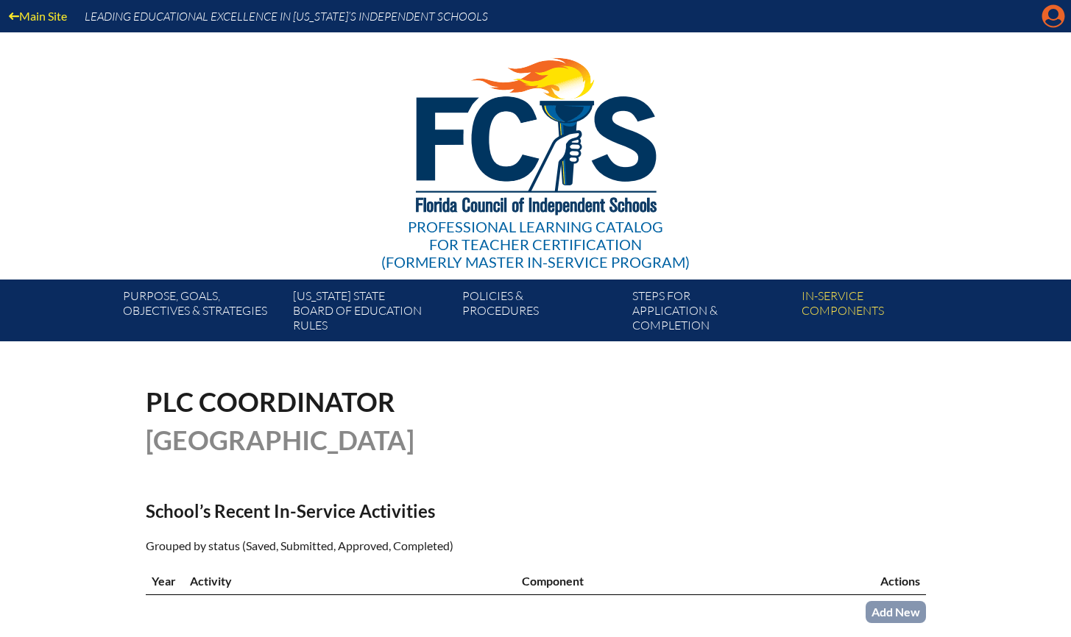
click at [1045, 19] on icon at bounding box center [1053, 16] width 23 height 23
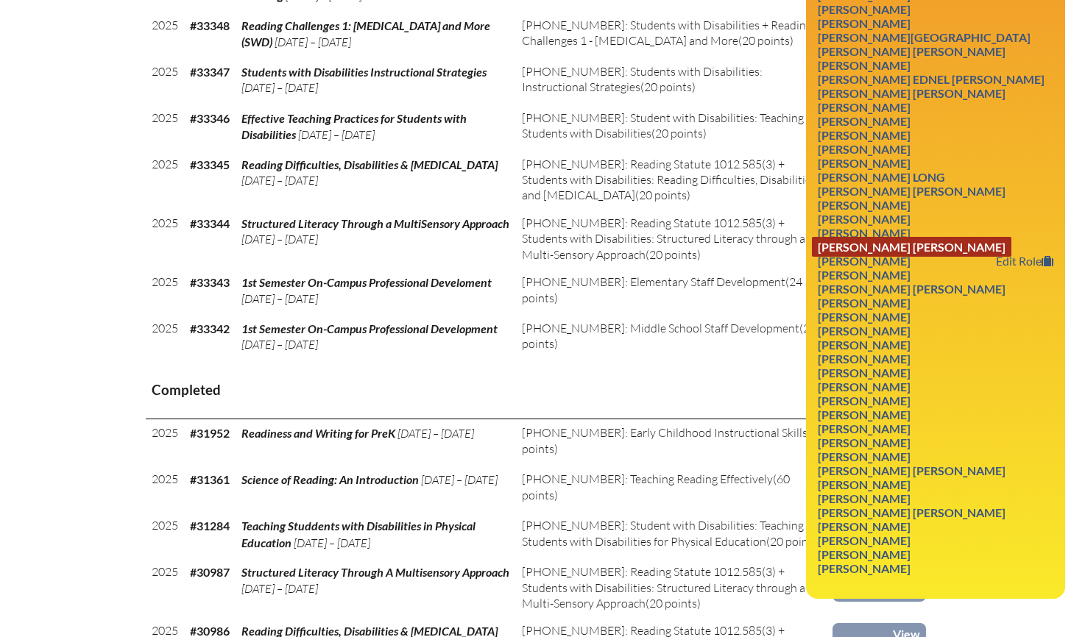
scroll to position [767, 0]
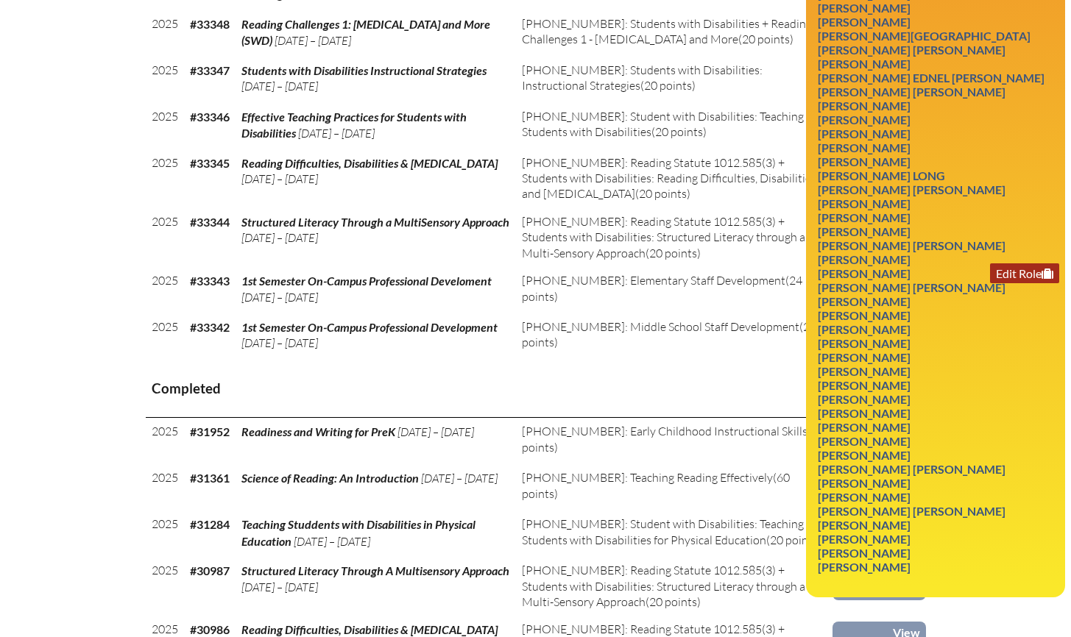
click at [1027, 283] on link "Edit Role" at bounding box center [1024, 273] width 69 height 20
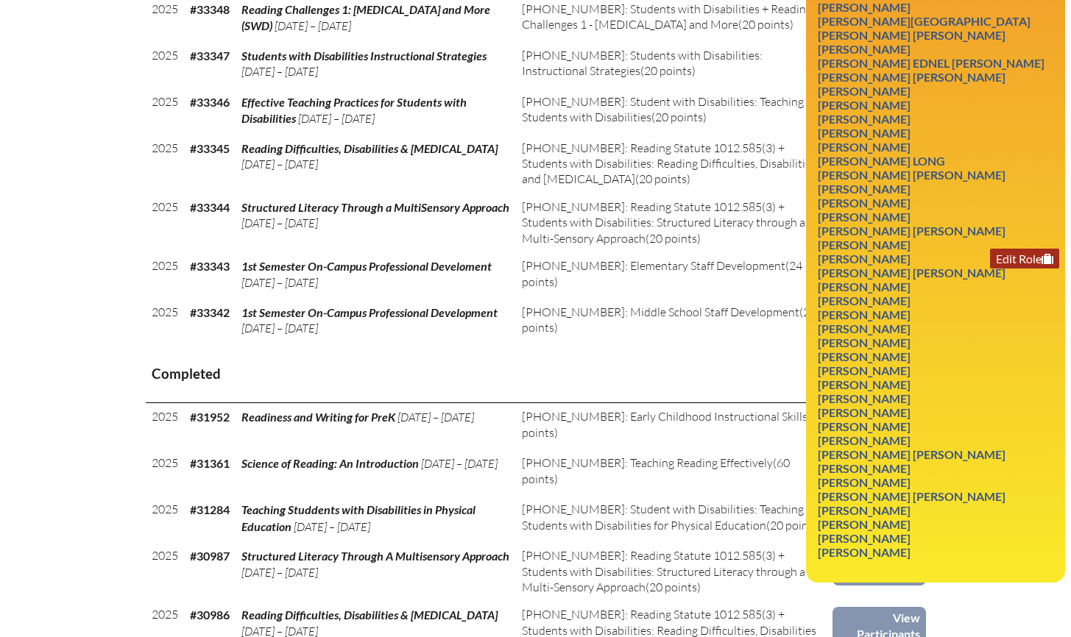
scroll to position [791, 0]
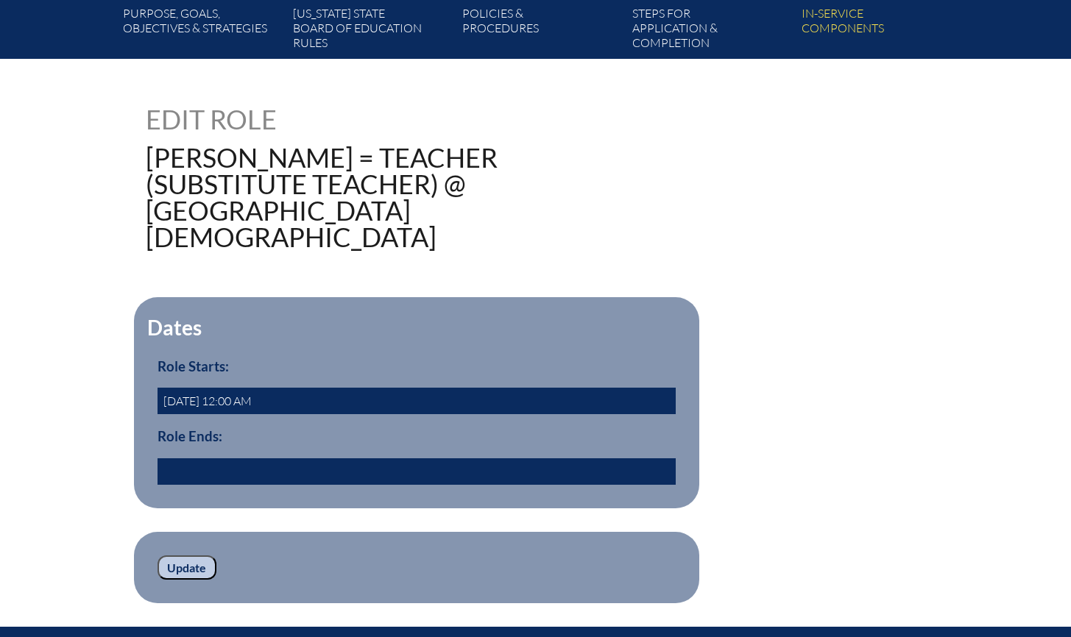
scroll to position [456, 0]
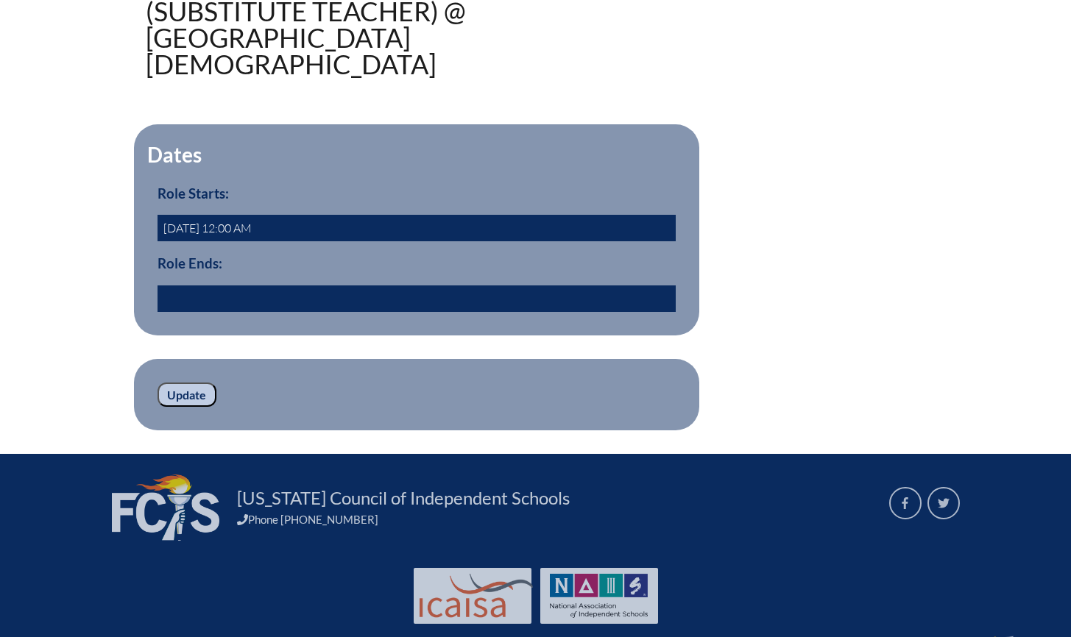
click at [229, 286] on input "text" at bounding box center [416, 299] width 518 height 26
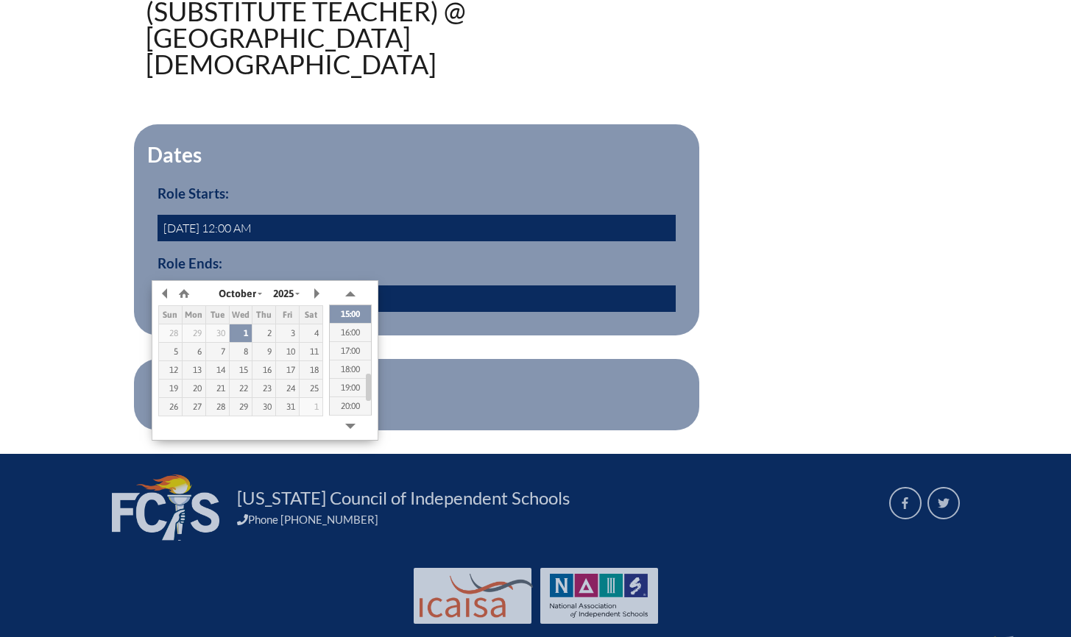
type input "2022/06/30 00:00"
drag, startPoint x: 389, startPoint y: 233, endPoint x: 393, endPoint y: 247, distance: 15.4
click at [389, 255] on h3 "Role Ends:" at bounding box center [416, 263] width 518 height 16
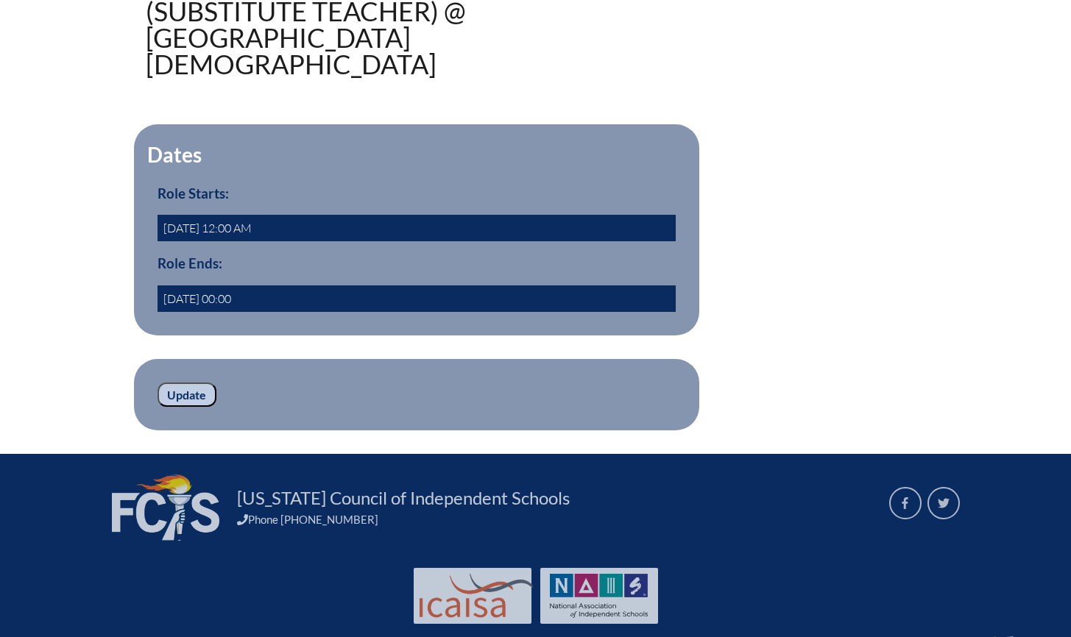
click at [177, 383] on input "Update" at bounding box center [186, 395] width 59 height 25
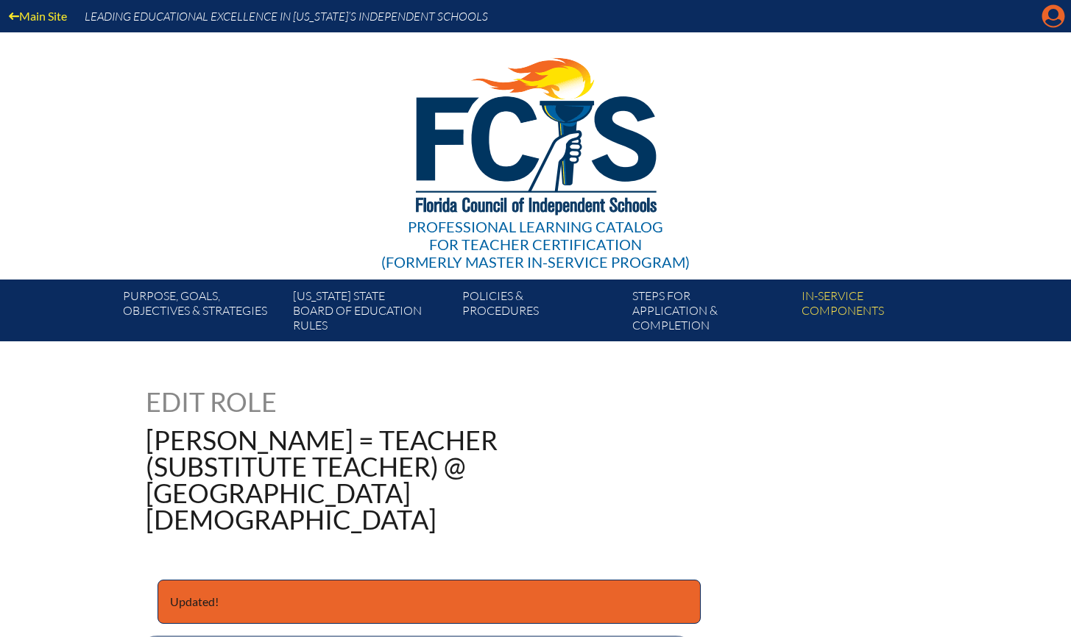
click at [1052, 18] on icon "Manage account" at bounding box center [1053, 16] width 24 height 24
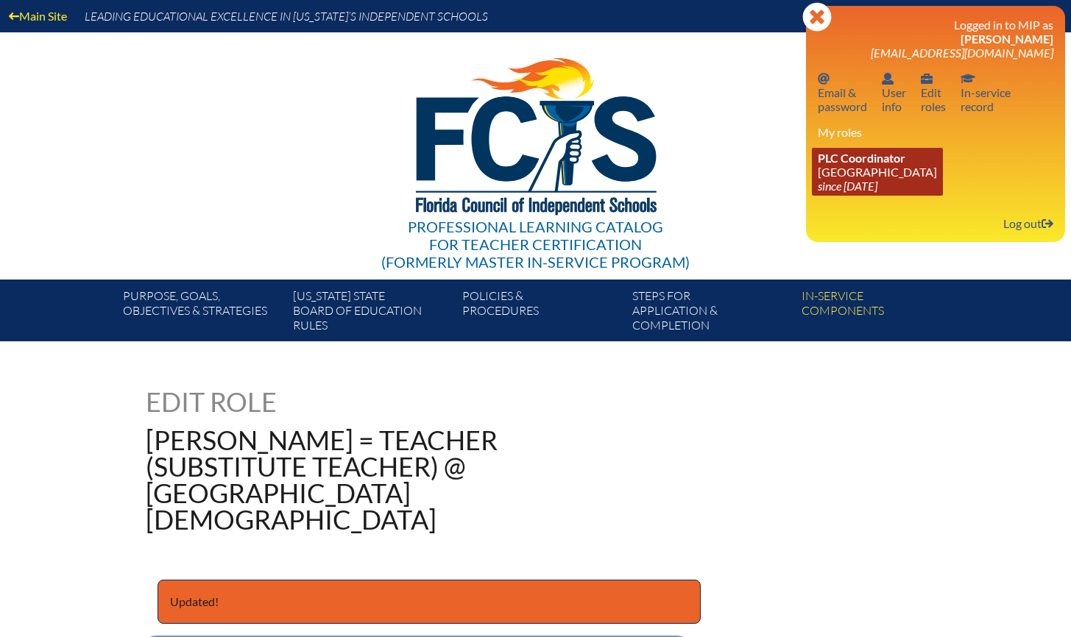
click at [875, 155] on span "PLC Coordinator" at bounding box center [862, 158] width 88 height 14
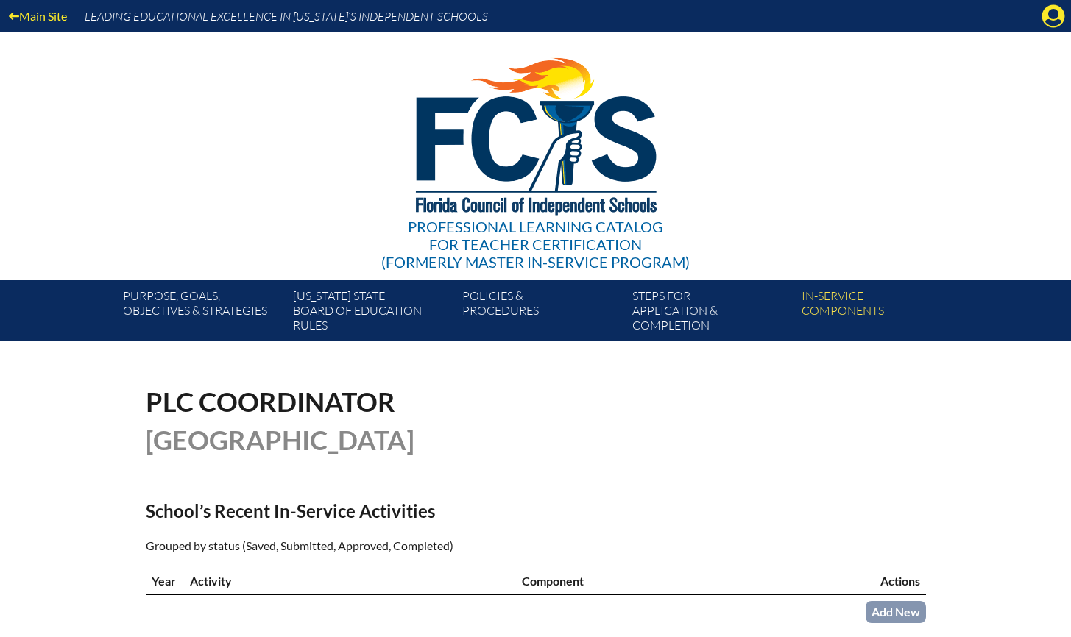
click at [1055, 18] on icon at bounding box center [1053, 16] width 23 height 23
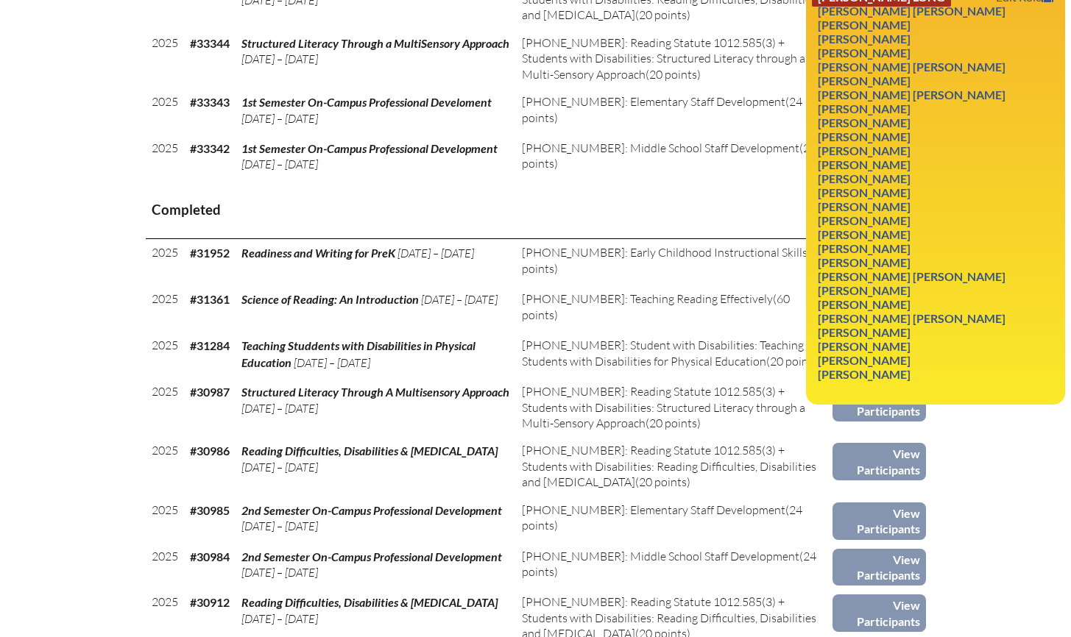
scroll to position [916, 0]
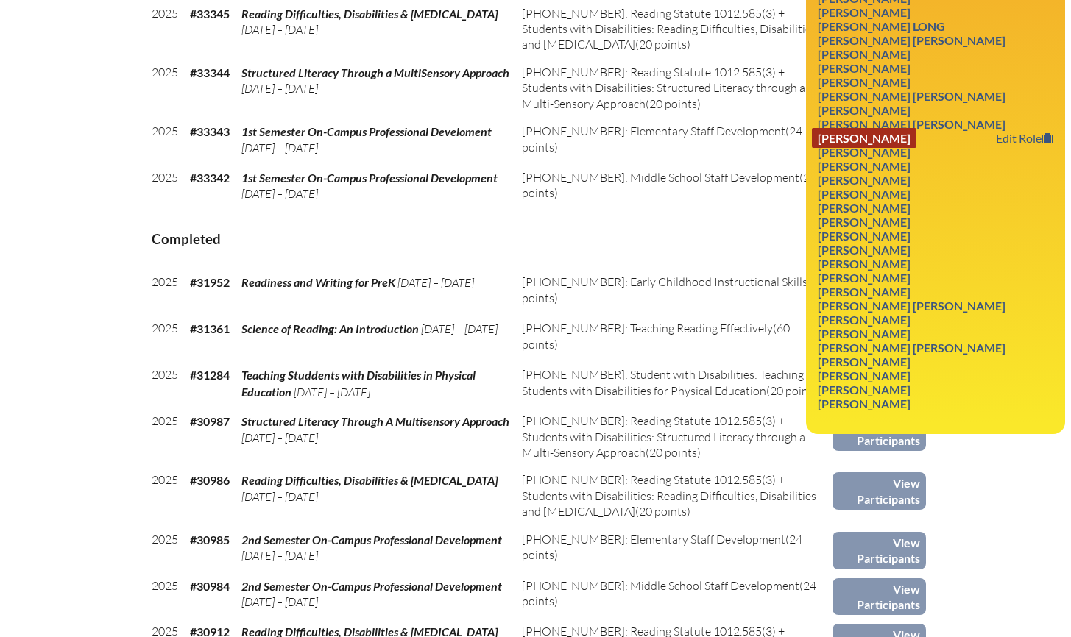
click at [878, 148] on link "Christy Neal" at bounding box center [864, 138] width 105 height 20
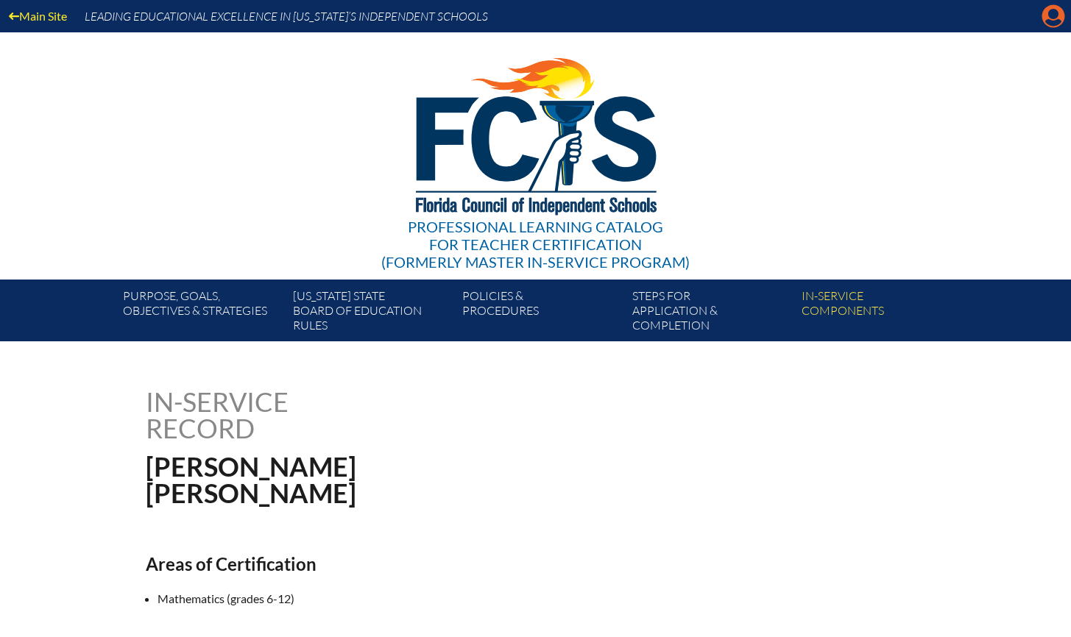
click at [1053, 11] on icon "Manage account" at bounding box center [1053, 16] width 24 height 24
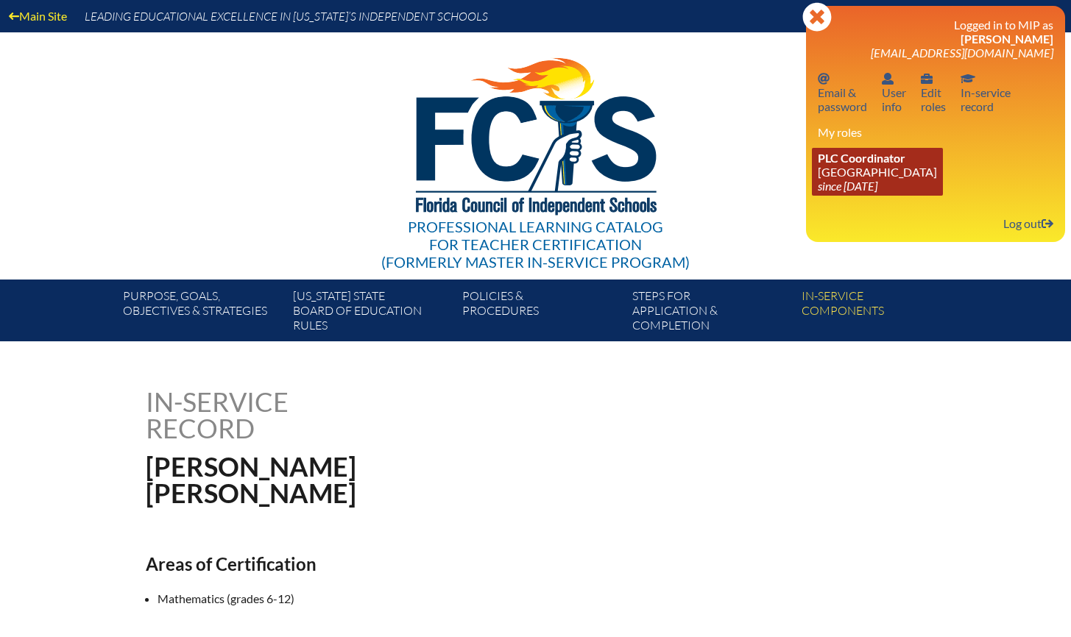
click at [864, 157] on span "PLC Coordinator" at bounding box center [862, 158] width 88 height 14
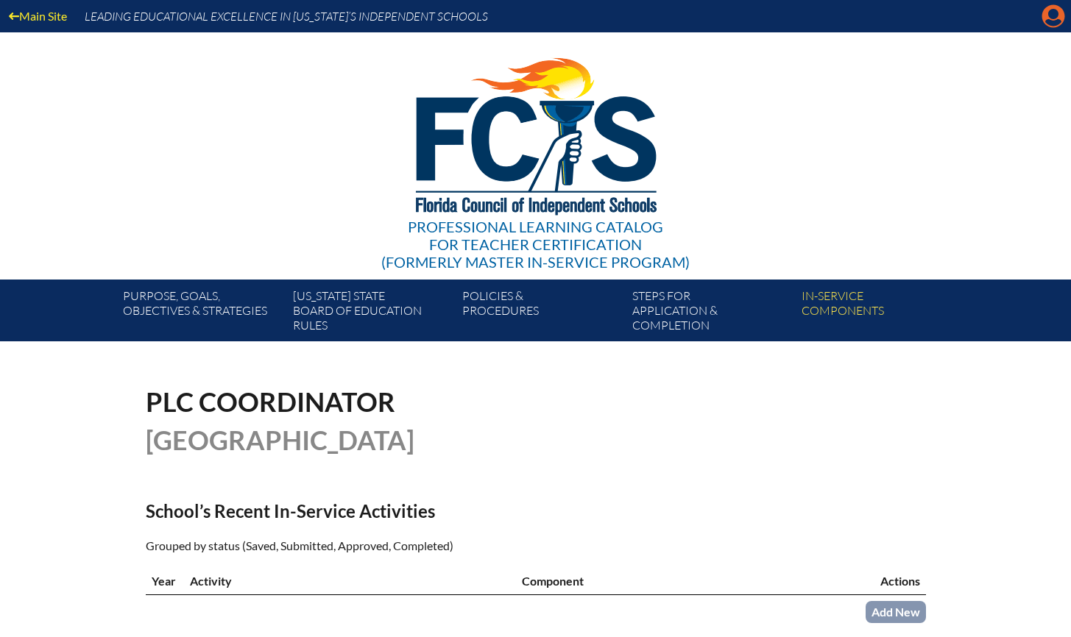
click at [1052, 14] on icon "Manage account" at bounding box center [1053, 16] width 24 height 24
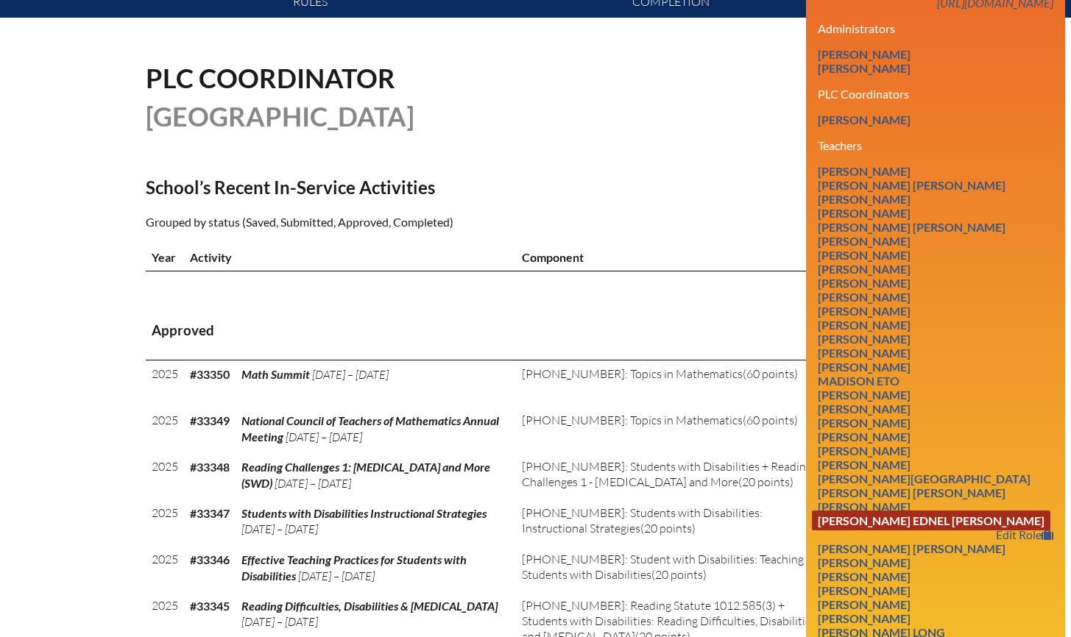
scroll to position [890, 0]
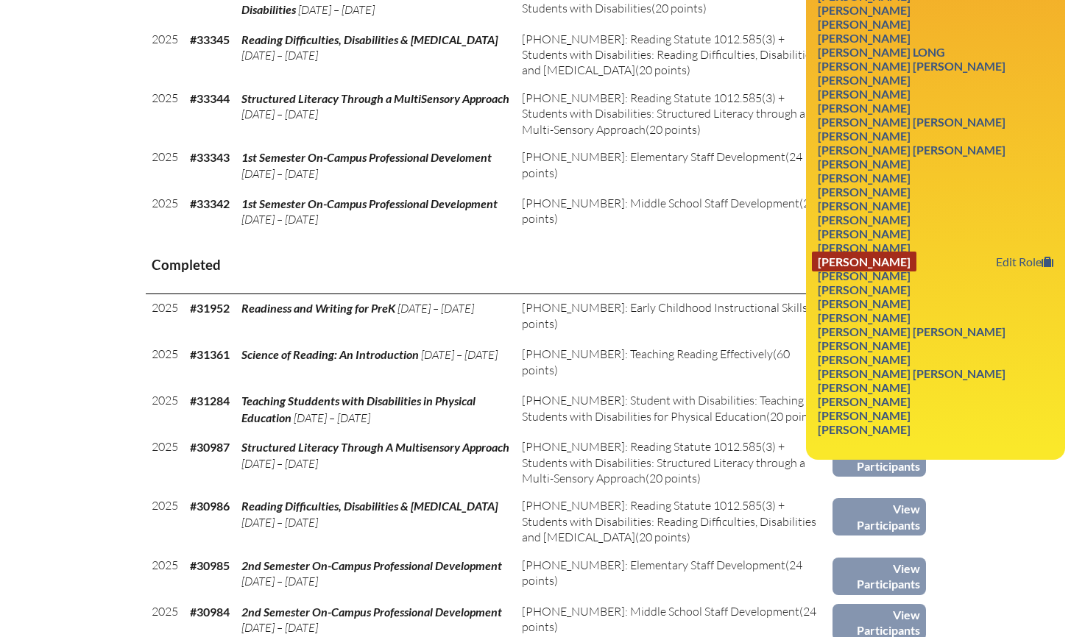
click at [885, 272] on link "Kristin Sanders" at bounding box center [864, 262] width 105 height 20
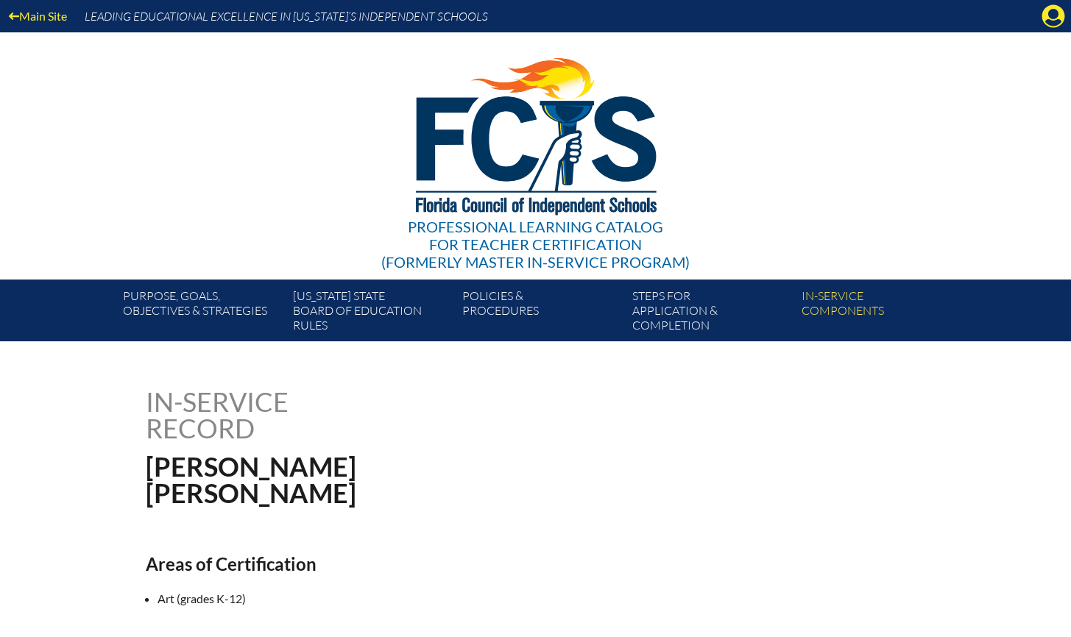
click at [1054, 17] on icon "Manage account" at bounding box center [1053, 16] width 24 height 24
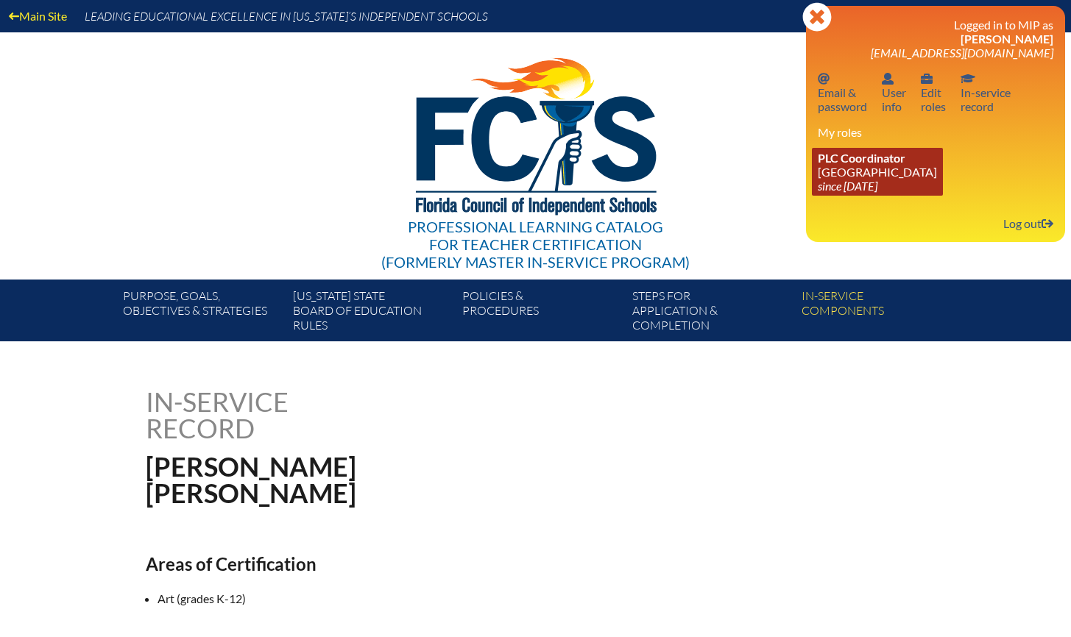
click at [868, 163] on span "PLC Coordinator" at bounding box center [862, 158] width 88 height 14
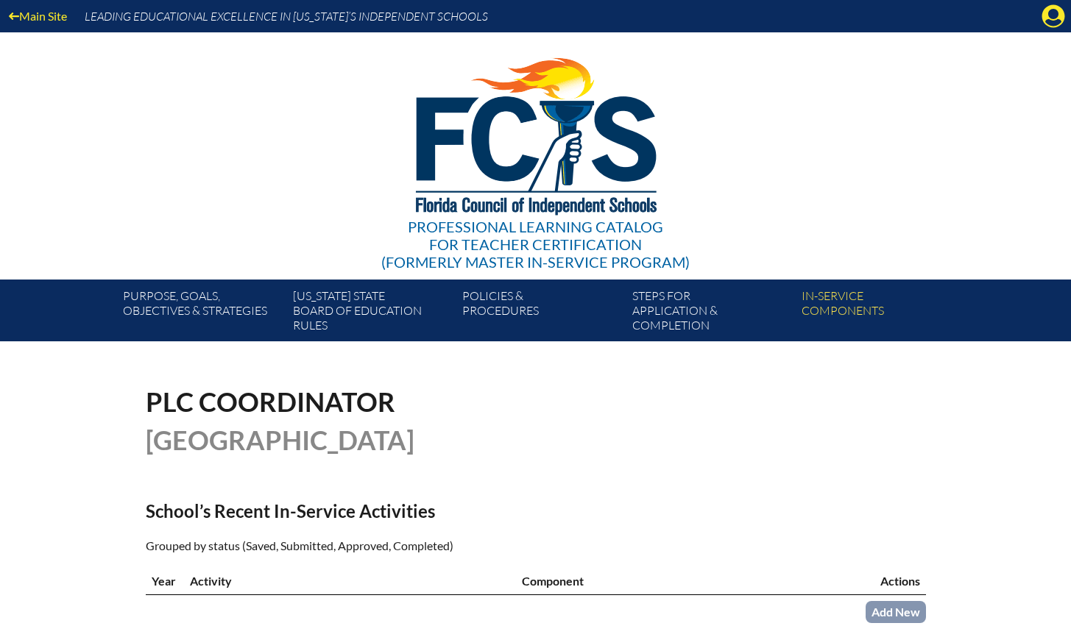
drag, startPoint x: 1052, startPoint y: 9, endPoint x: 1049, endPoint y: 41, distance: 32.5
click at [1052, 9] on icon "Manage account" at bounding box center [1053, 16] width 24 height 24
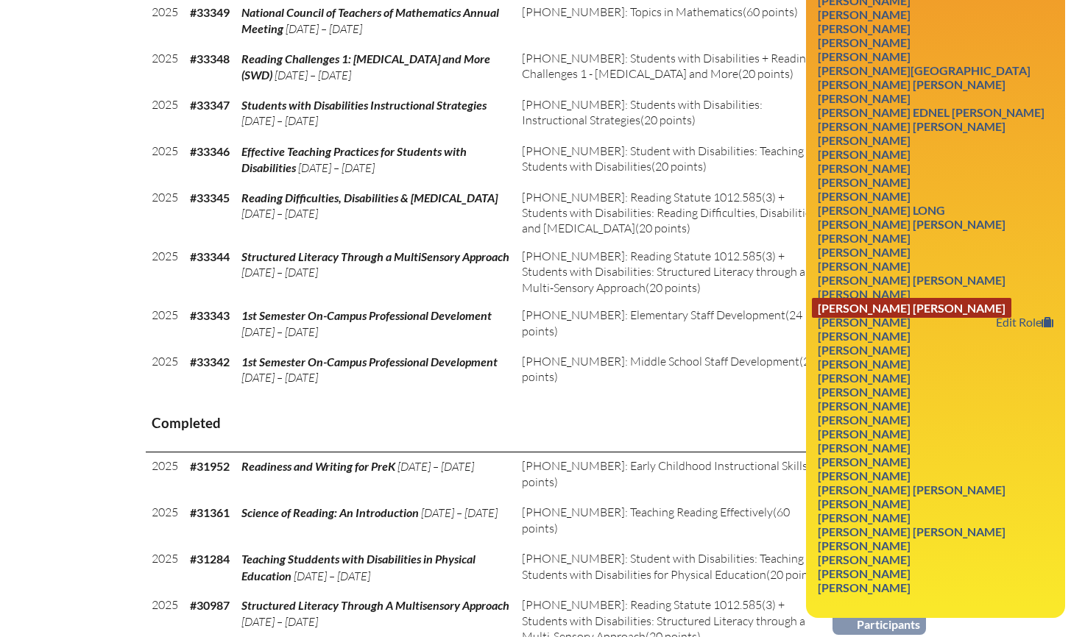
scroll to position [819, 0]
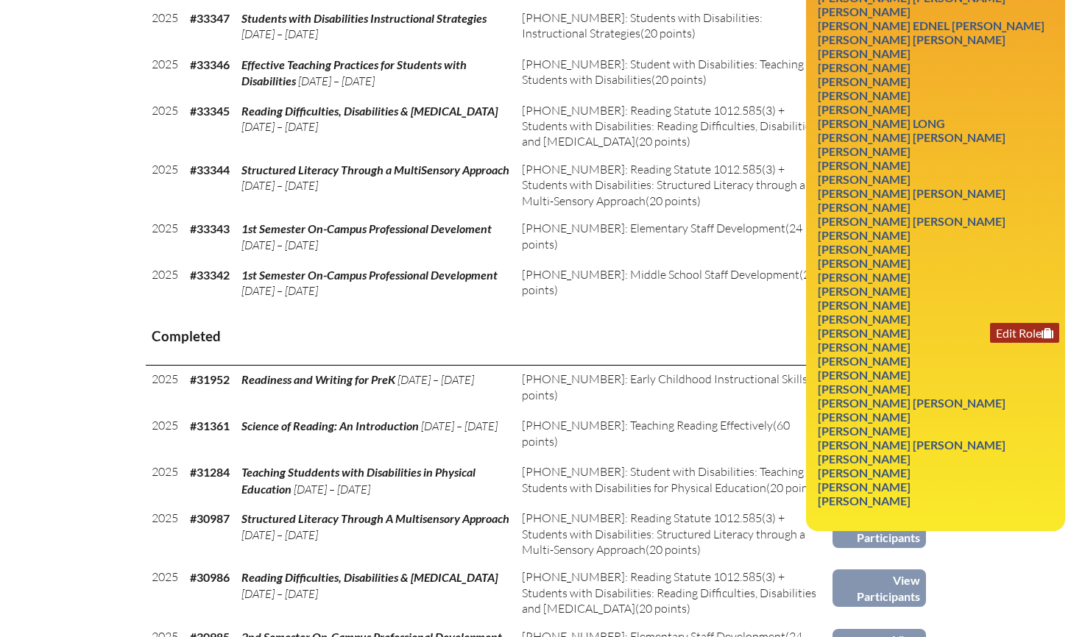
click at [1035, 343] on link "Edit Role" at bounding box center [1024, 333] width 69 height 20
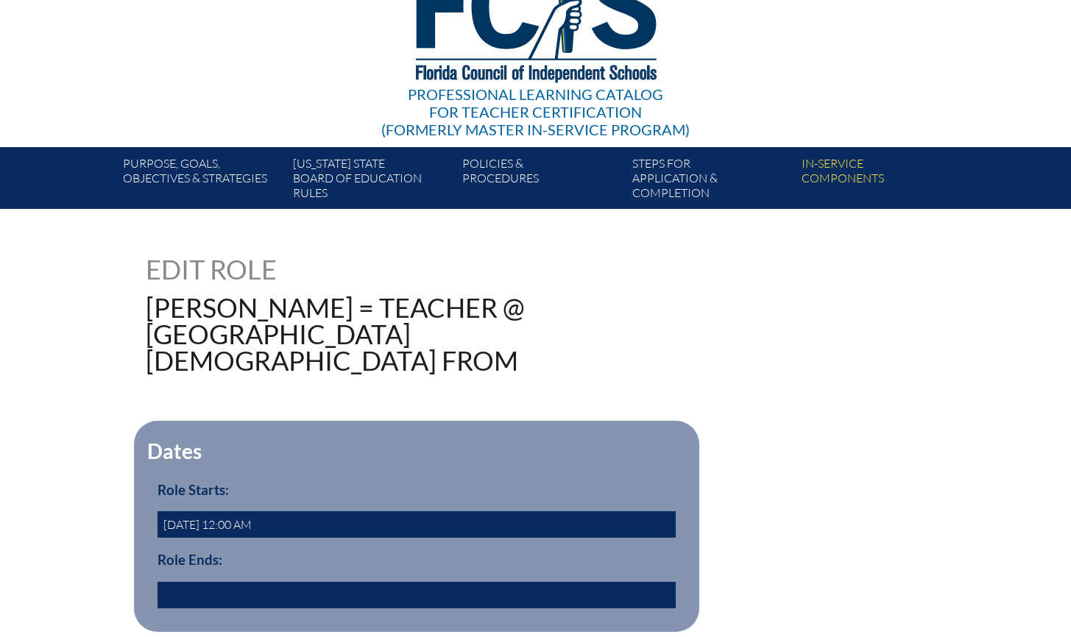
scroll to position [133, 0]
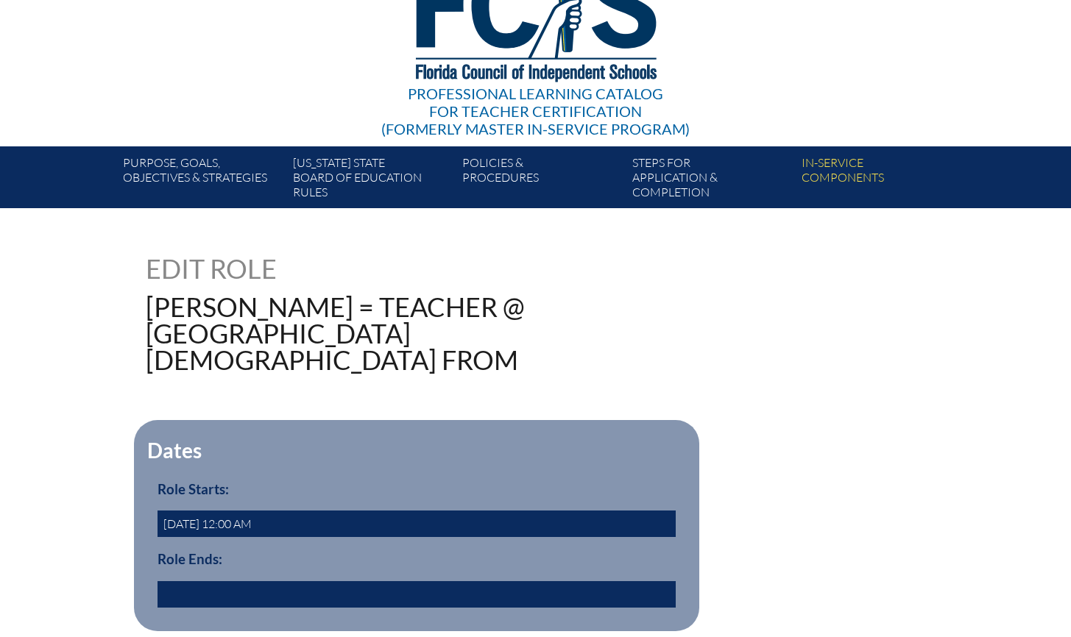
click at [236, 584] on input "text" at bounding box center [416, 594] width 518 height 26
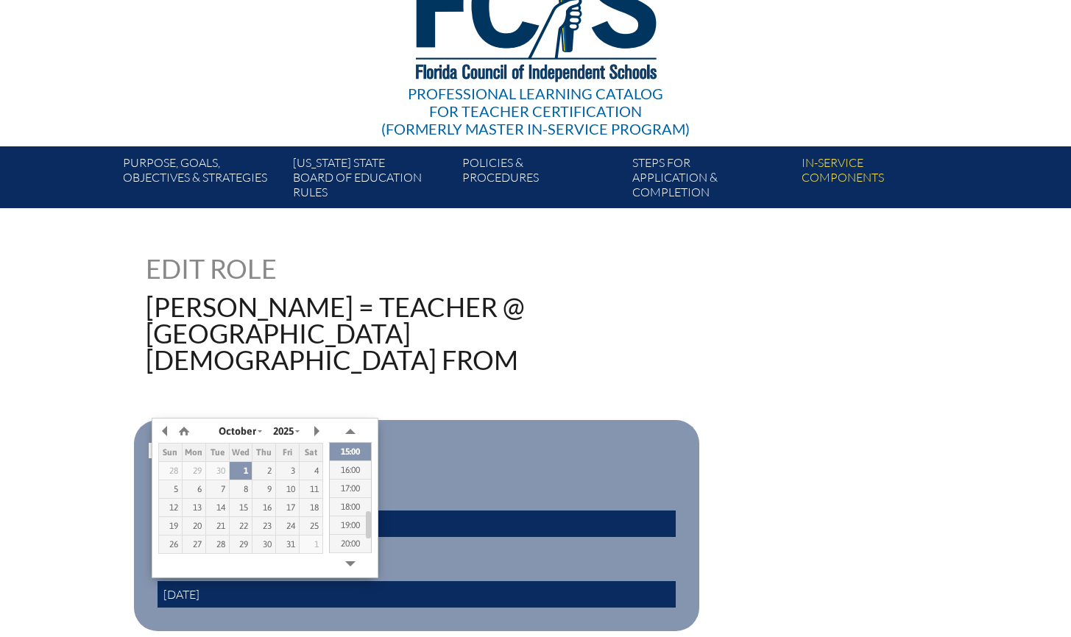
type input "[DATE] 00:00"
click at [436, 385] on div "128755 Edit Role [PERSON_NAME] = Teacher @ [GEOGRAPHIC_DATA][DEMOGRAPHIC_DATA] …" at bounding box center [536, 490] width 780 height 471
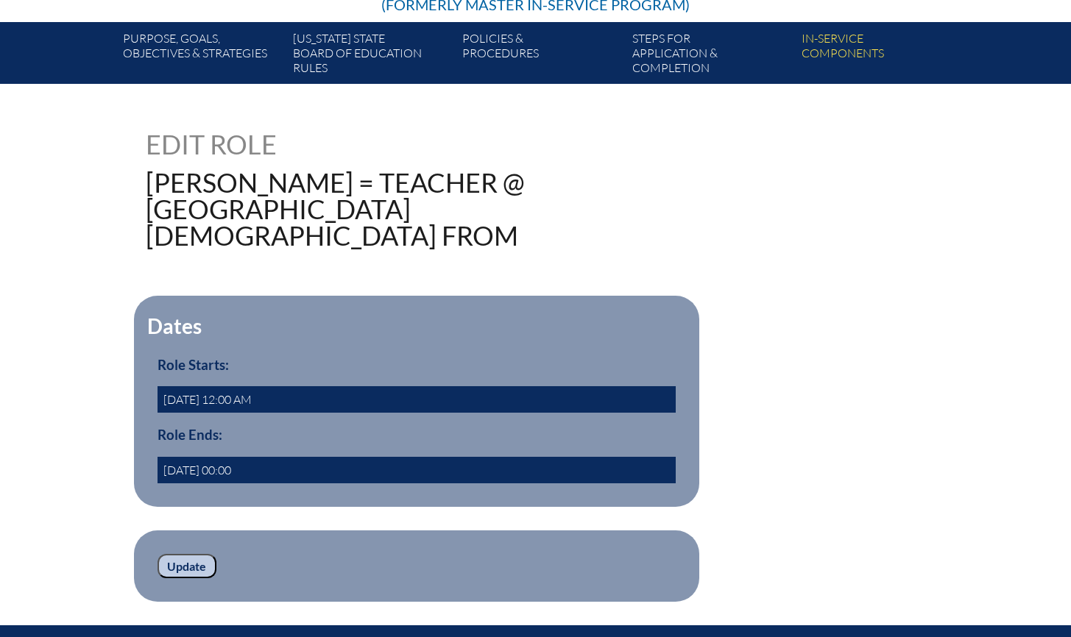
scroll to position [289, 0]
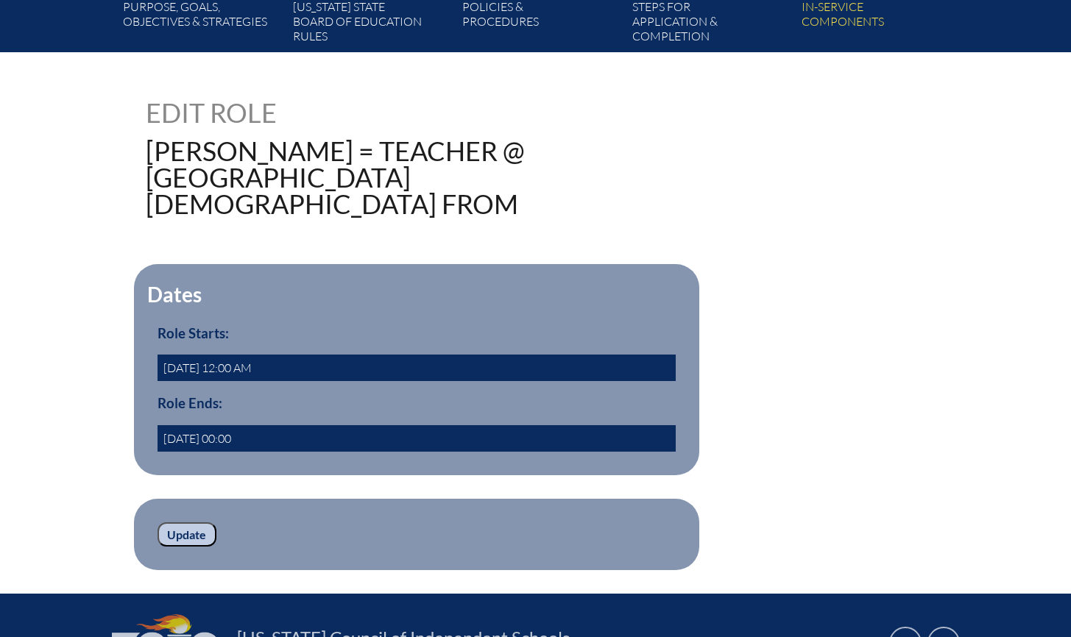
drag, startPoint x: 183, startPoint y: 528, endPoint x: 203, endPoint y: 521, distance: 20.9
click at [183, 528] on input "Update" at bounding box center [186, 535] width 59 height 25
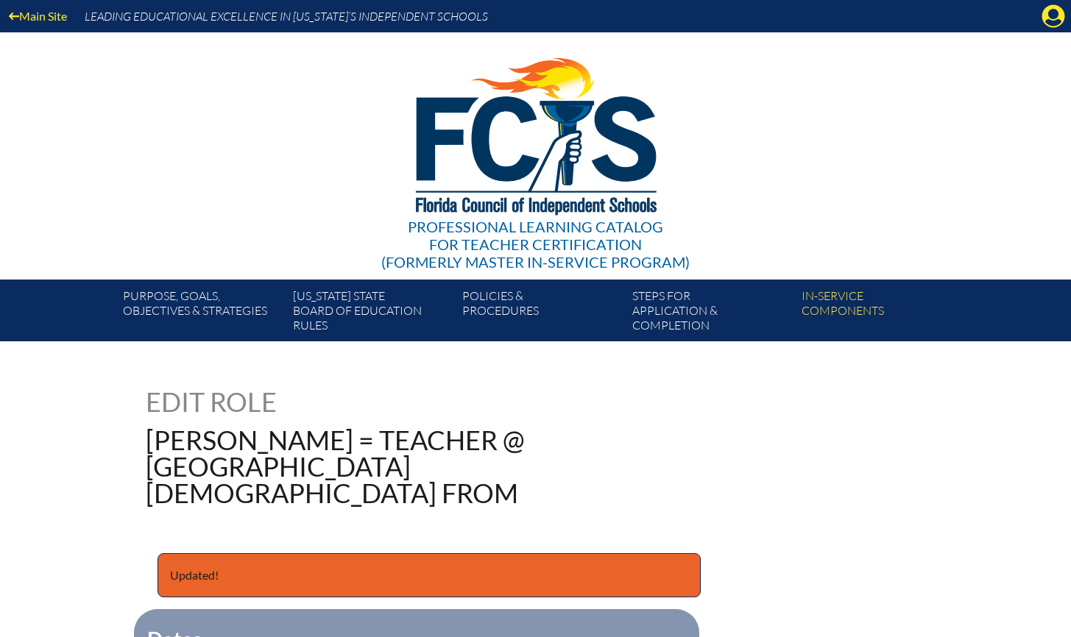
drag, startPoint x: 1052, startPoint y: 13, endPoint x: 1080, endPoint y: 59, distance: 53.8
click at [1052, 13] on icon "Manage account" at bounding box center [1053, 16] width 24 height 24
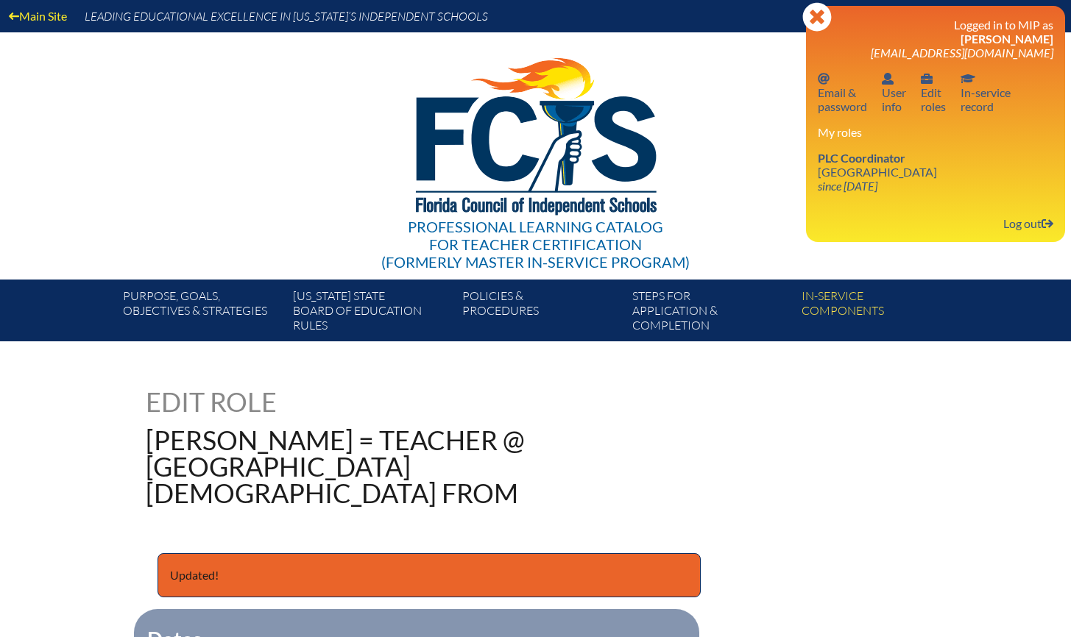
click at [885, 143] on div "My roles PLC Coordinator Holy Comforter Episcopal School since 2006 Jun 1" at bounding box center [935, 159] width 235 height 68
click at [889, 161] on span "PLC Coordinator" at bounding box center [862, 158] width 88 height 14
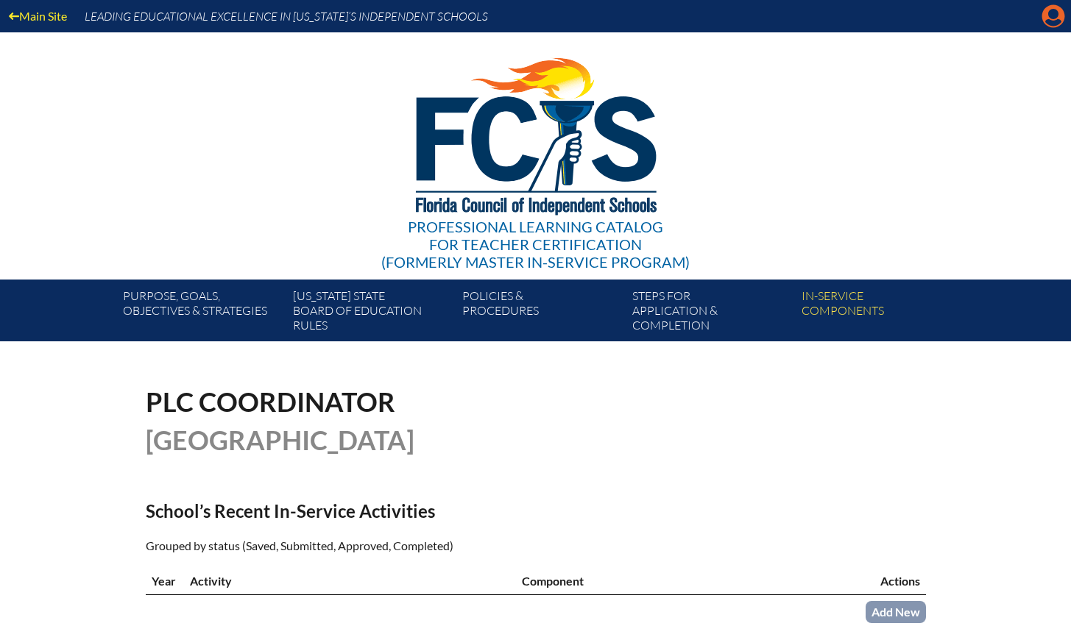
drag, startPoint x: 1047, startPoint y: 15, endPoint x: 1049, endPoint y: 59, distance: 43.4
click at [1047, 15] on icon at bounding box center [1053, 16] width 23 height 23
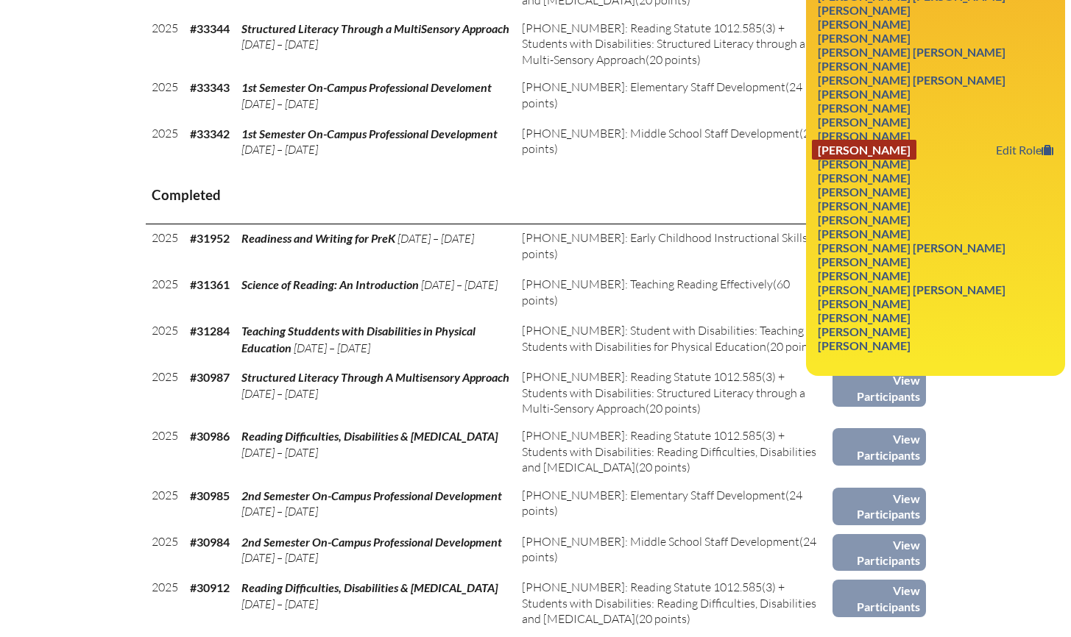
scroll to position [959, 0]
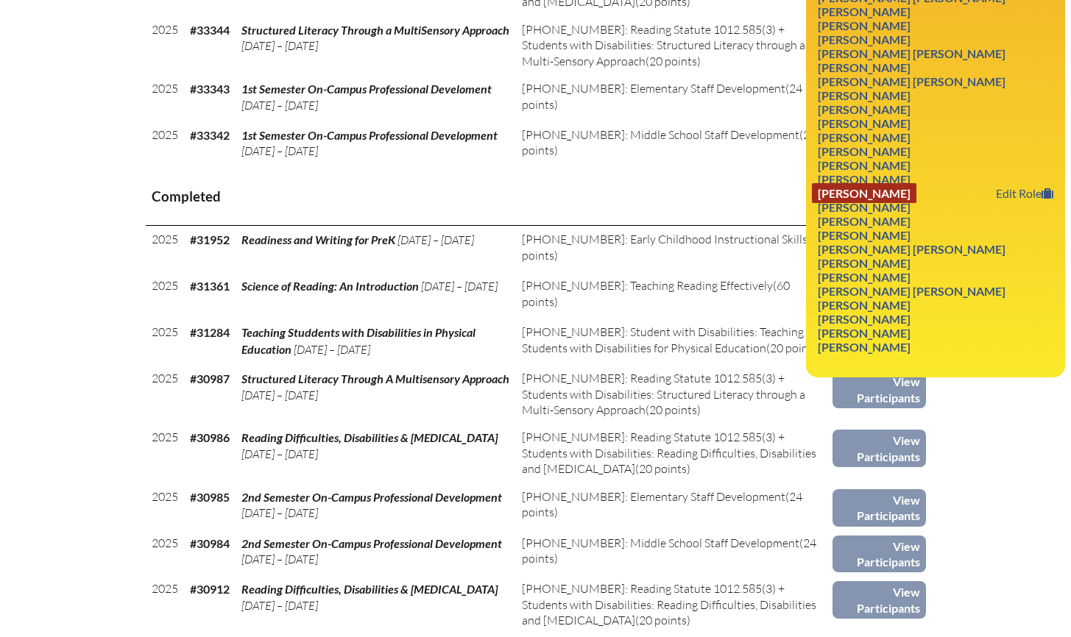
click at [894, 203] on link "[PERSON_NAME]" at bounding box center [864, 193] width 105 height 20
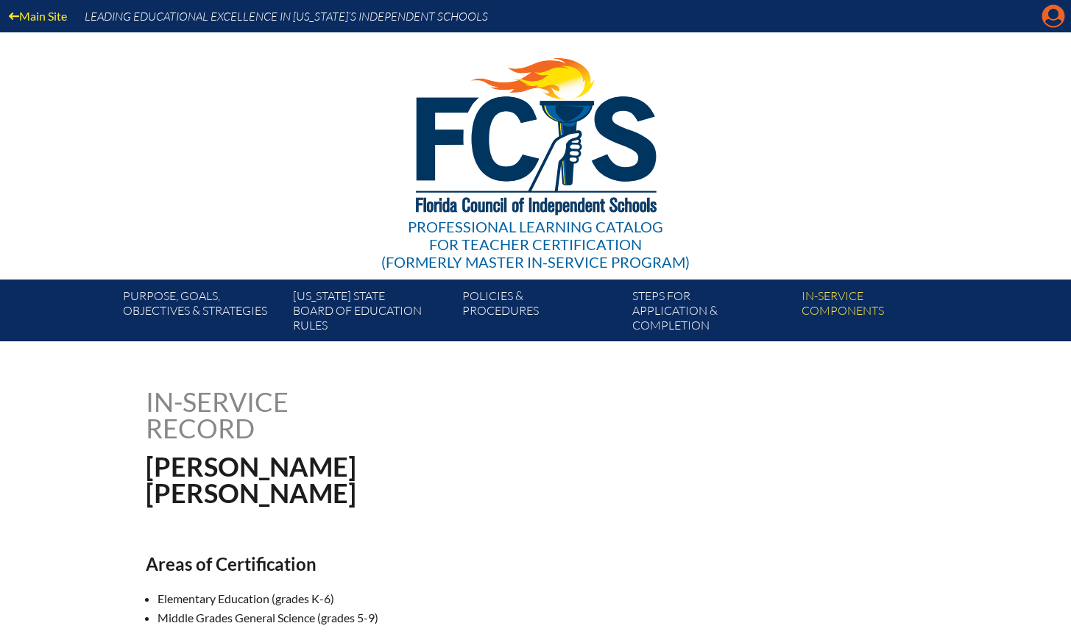
click at [1050, 13] on icon "Manage account" at bounding box center [1053, 16] width 24 height 24
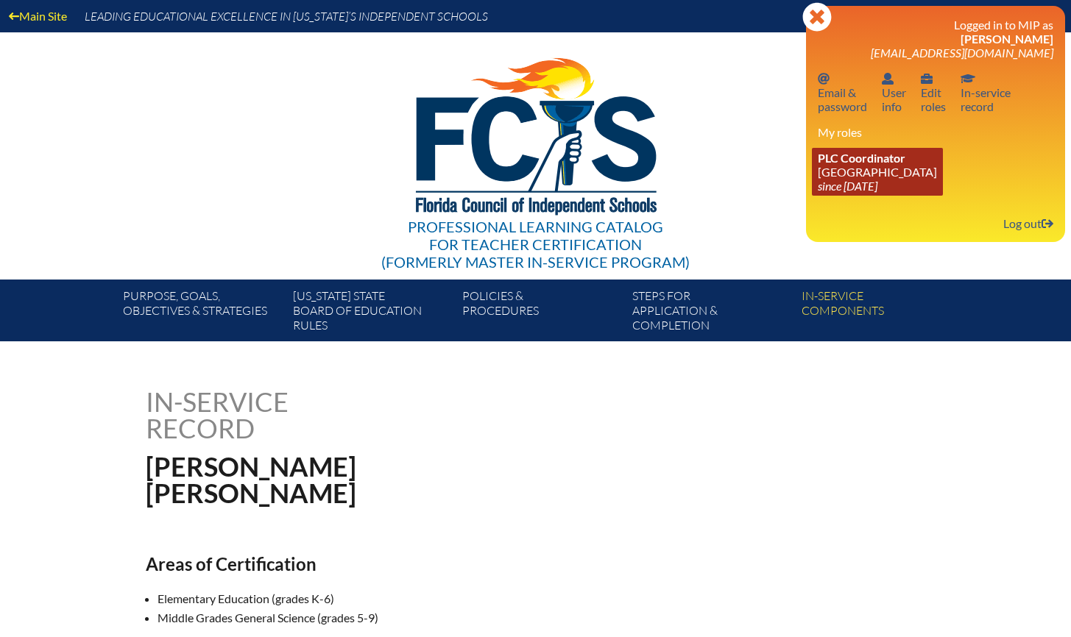
click at [858, 179] on icon "since [DATE]" at bounding box center [848, 186] width 60 height 14
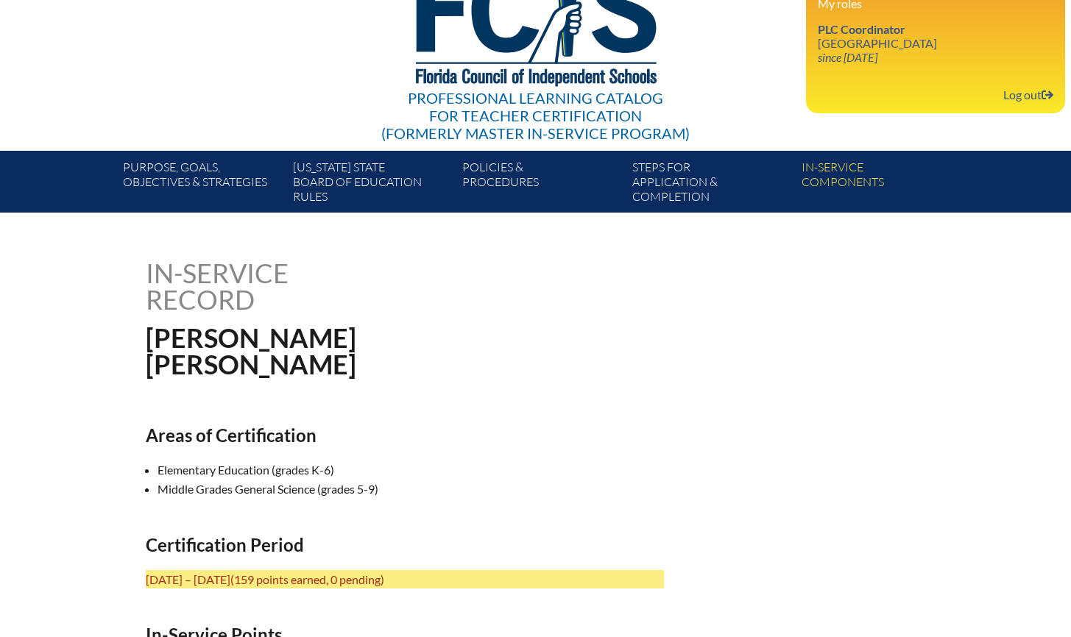
scroll to position [143, 0]
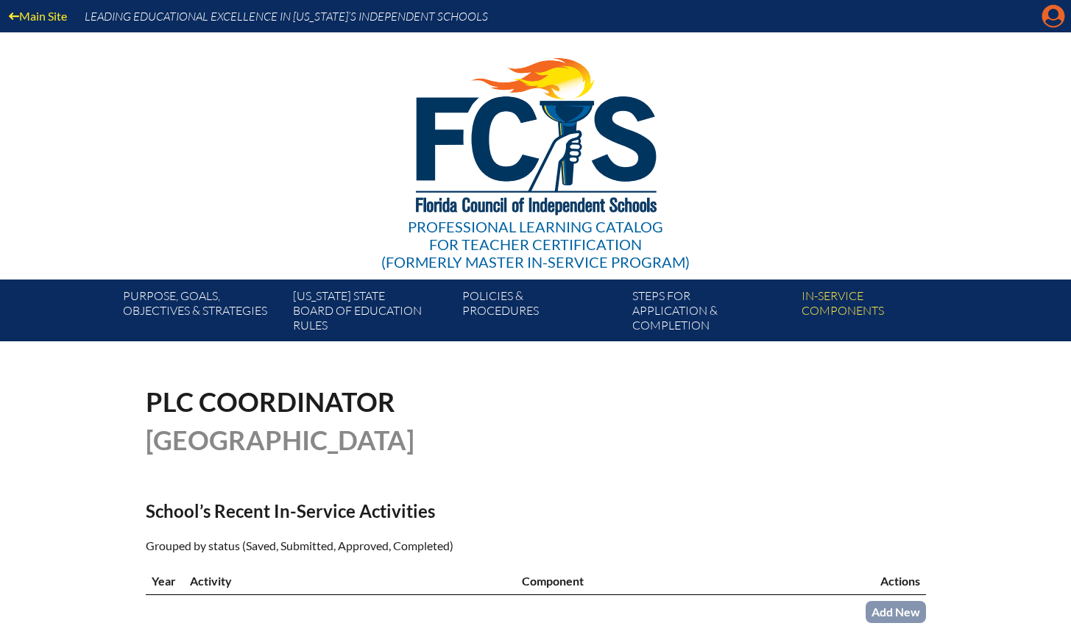
click at [1055, 15] on icon "Manage account" at bounding box center [1053, 16] width 24 height 24
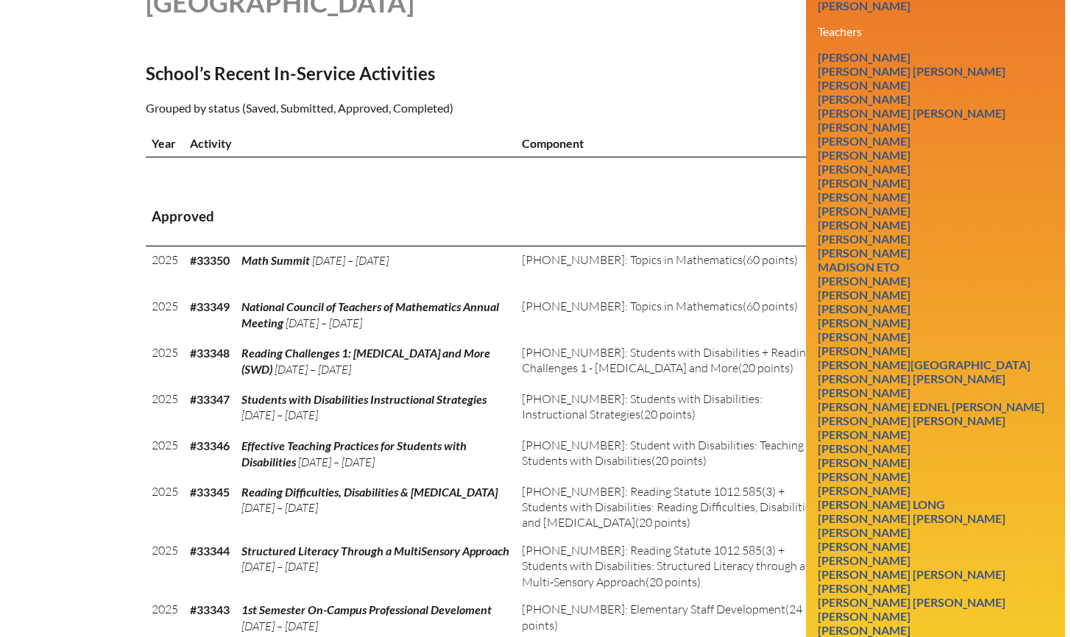
scroll to position [779, 0]
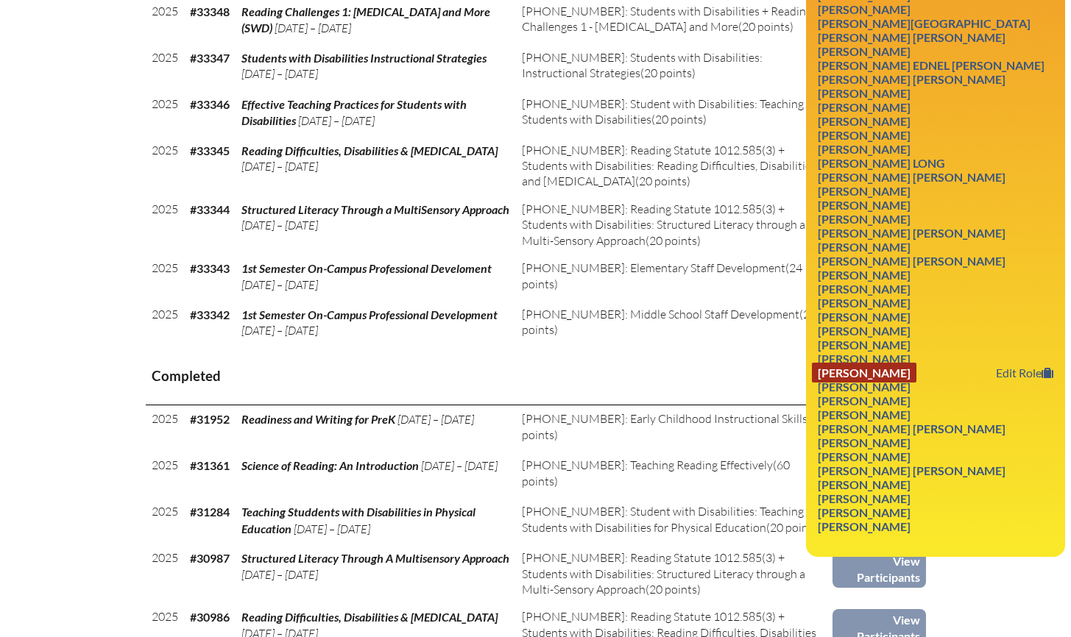
click at [895, 383] on link "David R Snowden" at bounding box center [864, 373] width 105 height 20
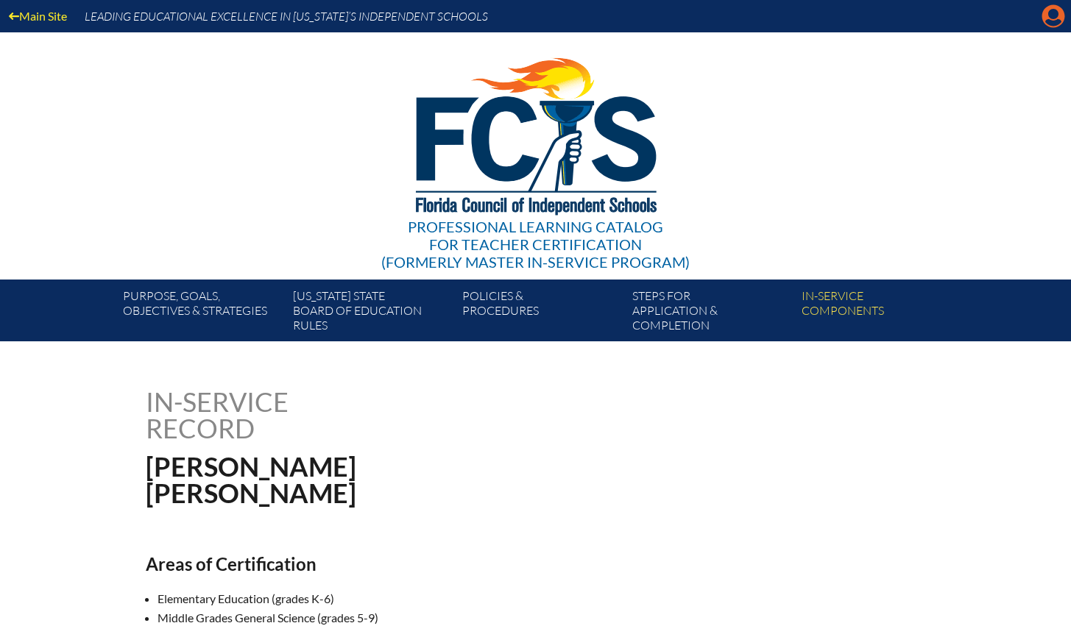
click at [1051, 16] on icon "Manage account" at bounding box center [1053, 16] width 24 height 24
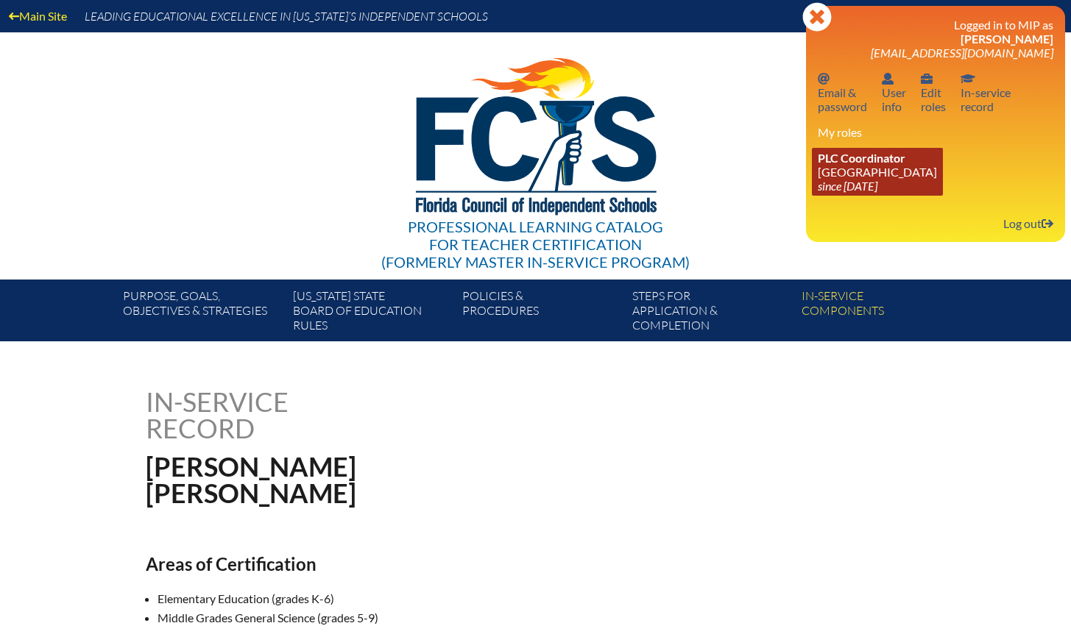
click at [889, 170] on link "PLC Coordinator Holy Comforter Episcopal School since 2006 Jun 1" at bounding box center [877, 172] width 131 height 48
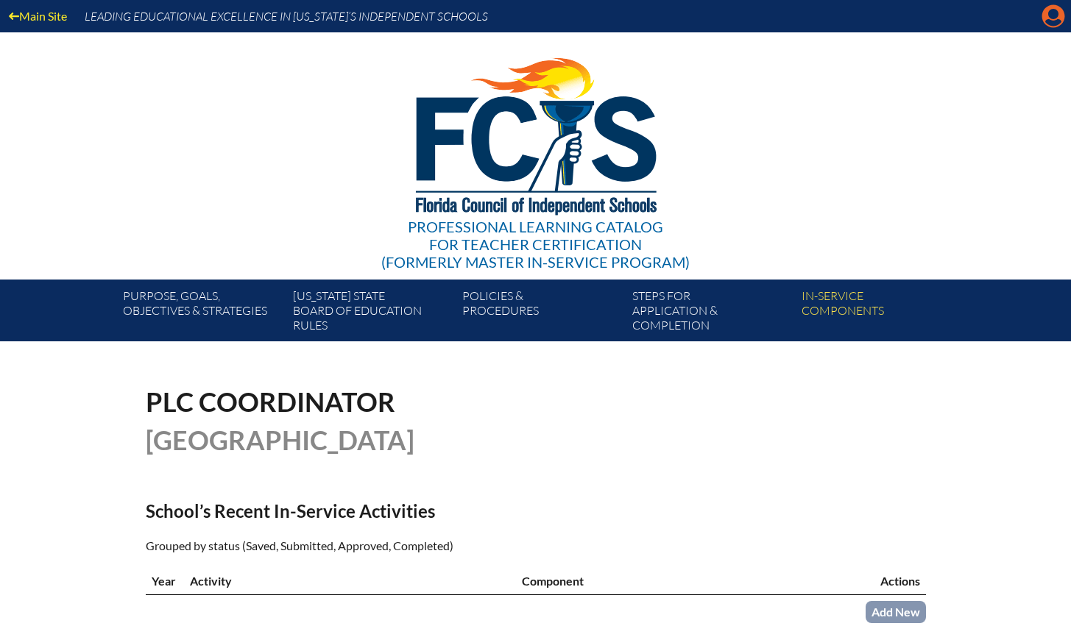
click at [1049, 16] on icon "Manage account" at bounding box center [1053, 16] width 24 height 24
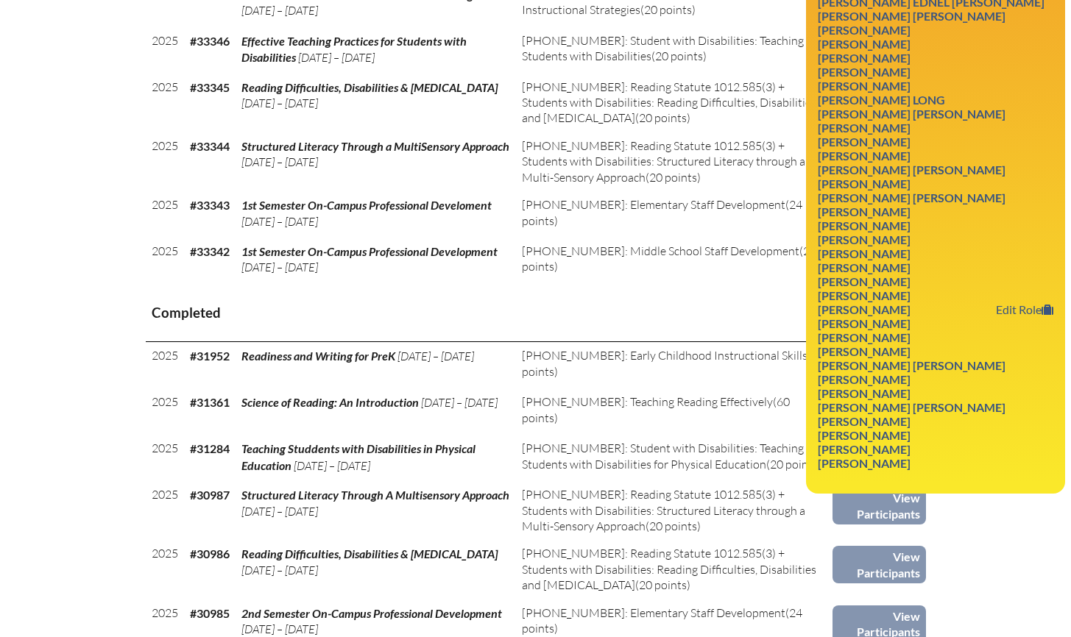
scroll to position [844, 0]
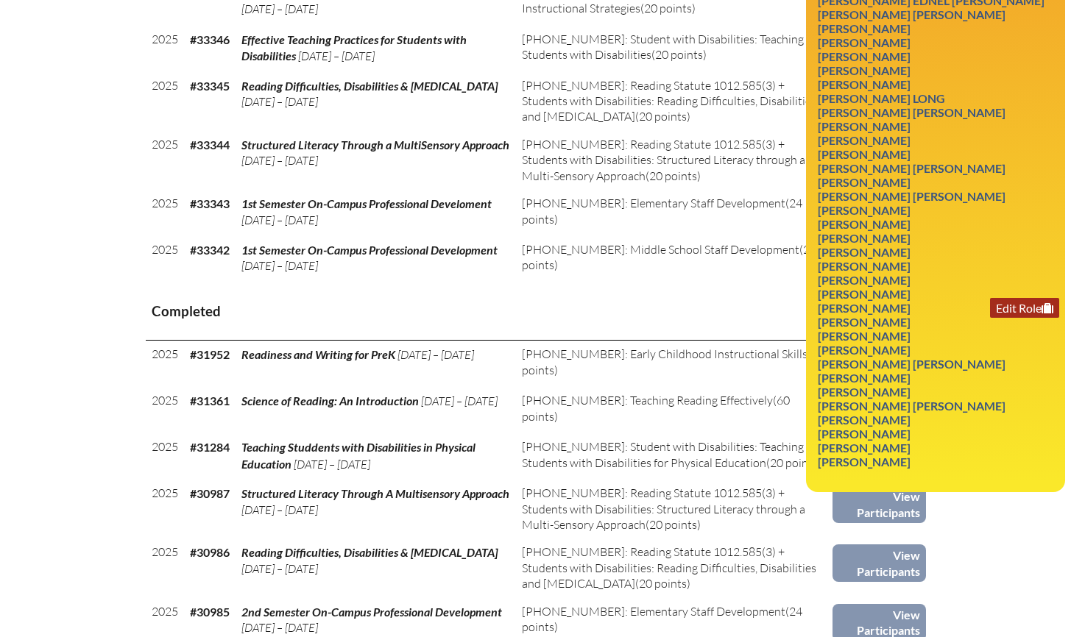
click at [1017, 318] on link "Edit Role" at bounding box center [1024, 308] width 69 height 20
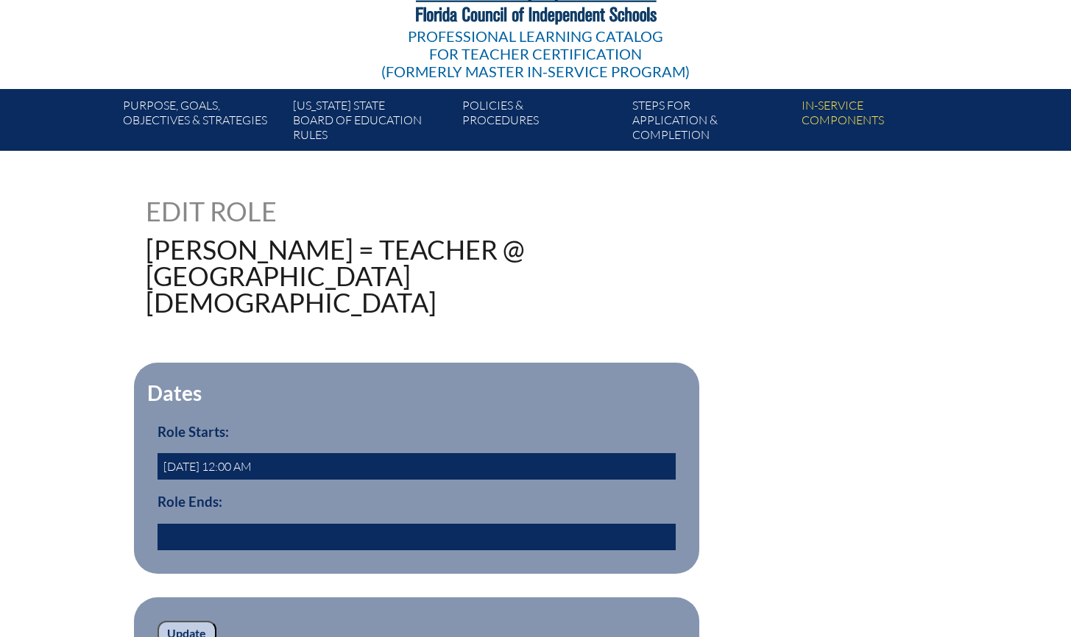
scroll to position [351, 0]
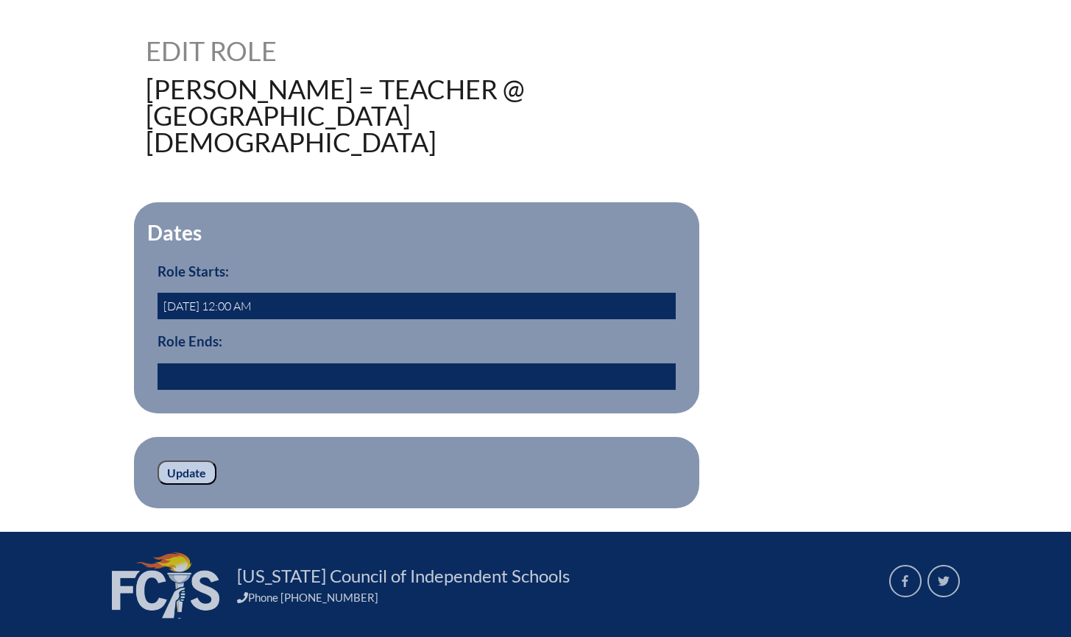
click at [227, 364] on input "text" at bounding box center [416, 377] width 518 height 26
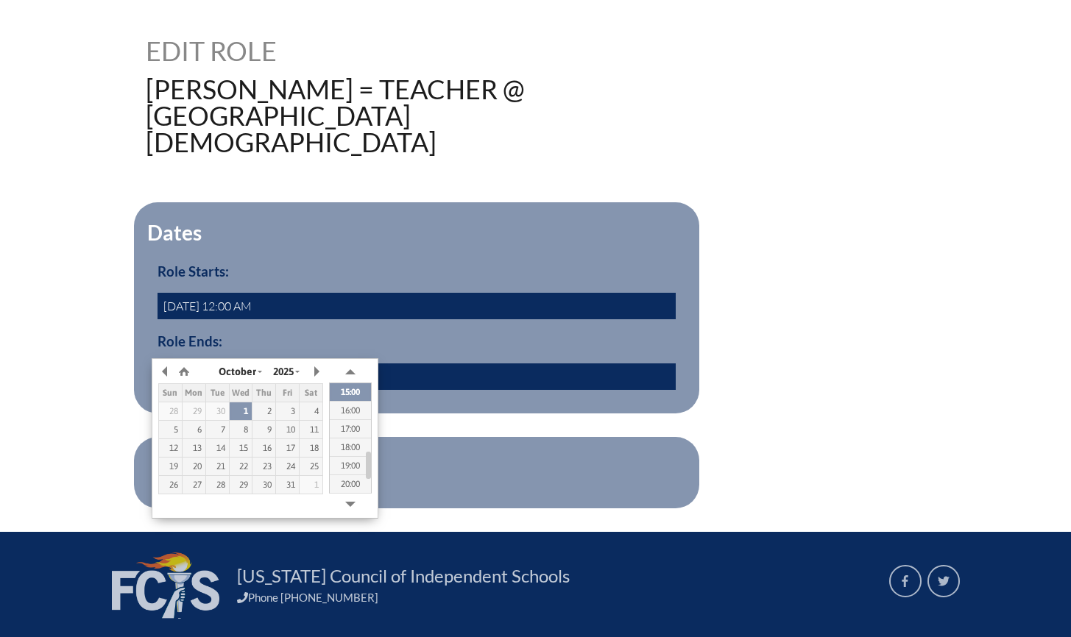
type input "[DATE] 00:00"
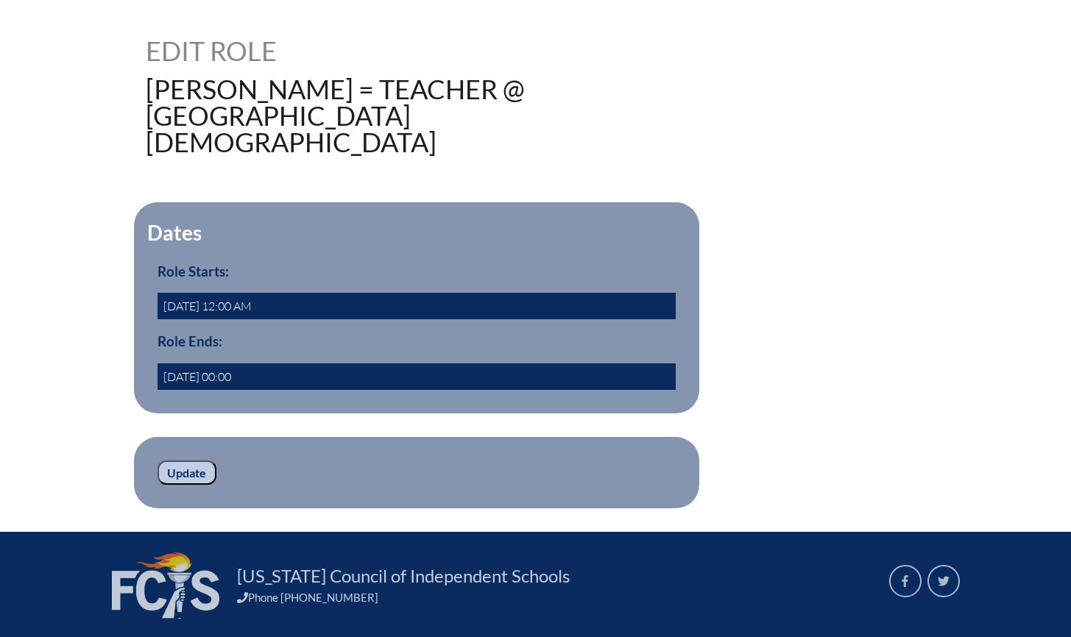
click at [324, 333] on h3 "Role Ends:" at bounding box center [416, 341] width 518 height 16
click at [190, 461] on input "Update" at bounding box center [186, 473] width 59 height 25
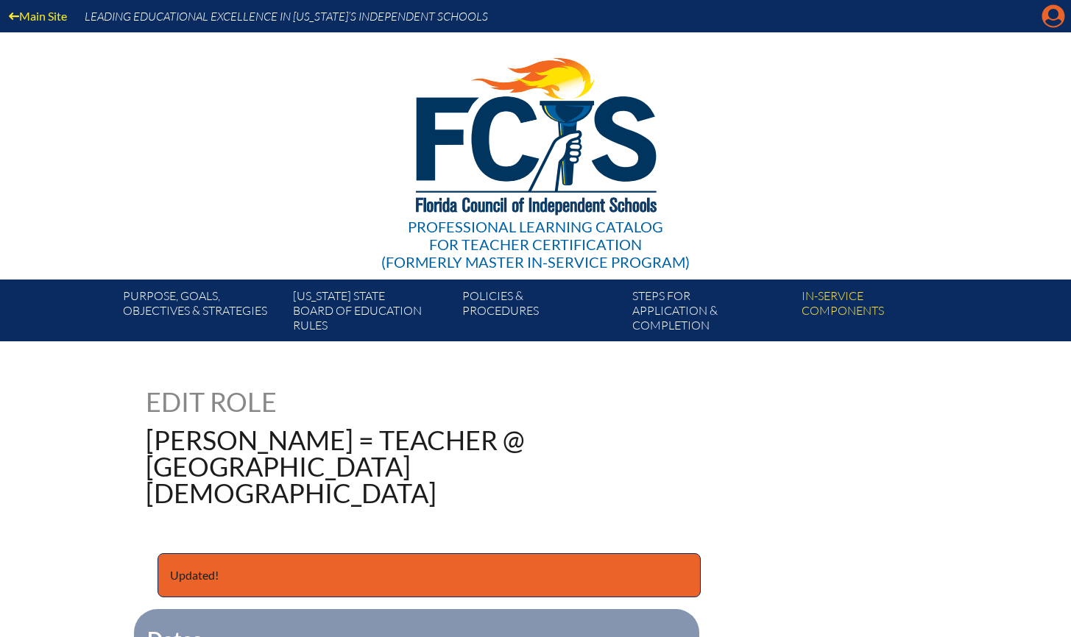
click at [1061, 18] on icon at bounding box center [1053, 16] width 23 height 23
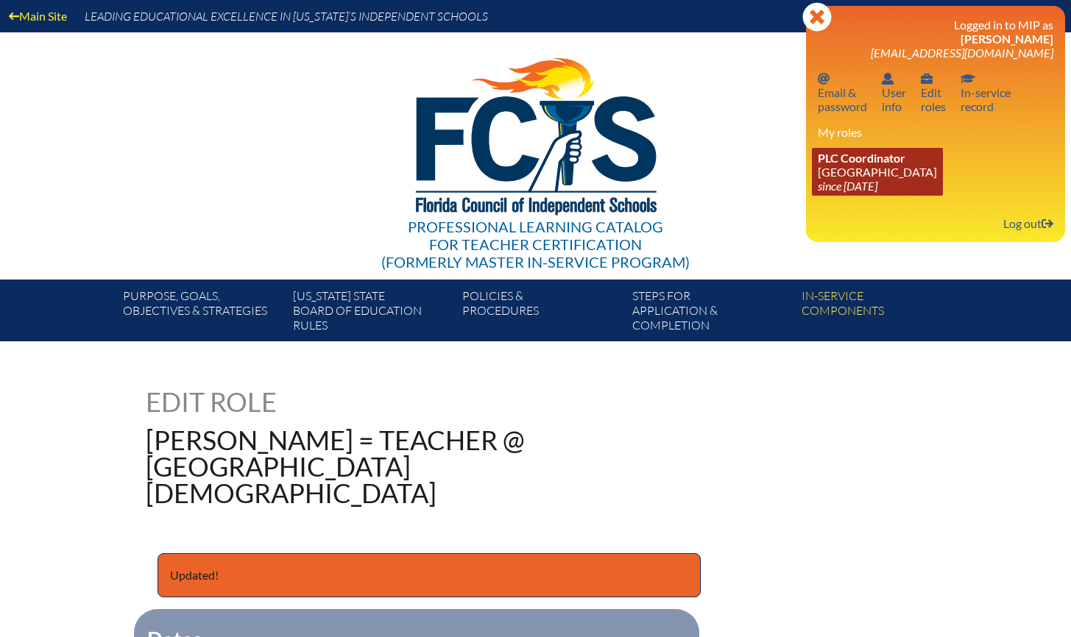
click at [895, 161] on span "PLC Coordinator" at bounding box center [862, 158] width 88 height 14
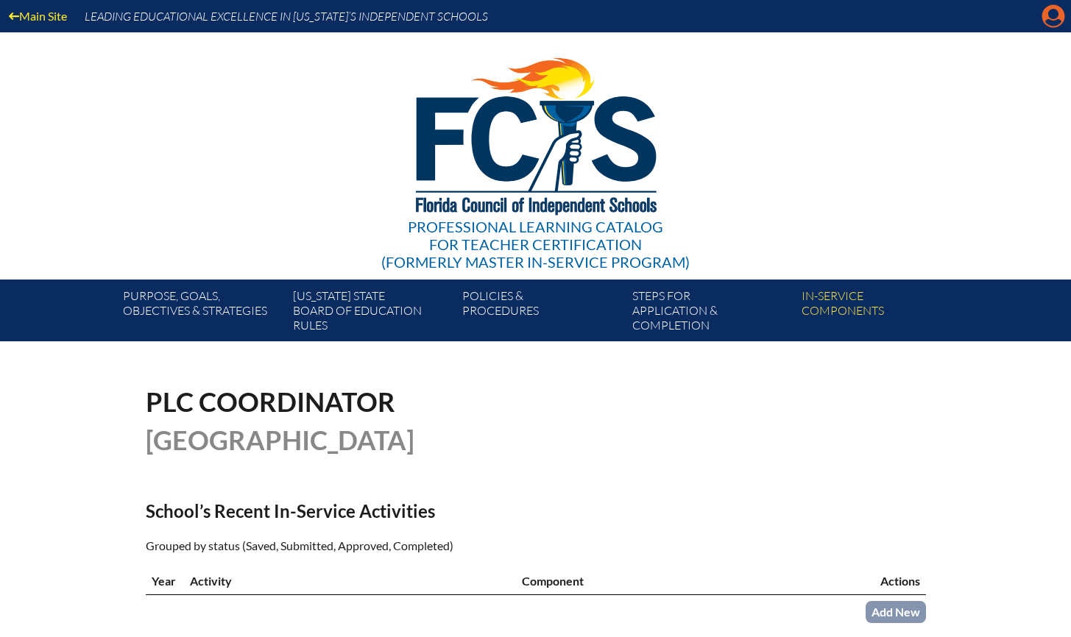
click at [1052, 15] on icon "Manage account" at bounding box center [1053, 16] width 24 height 24
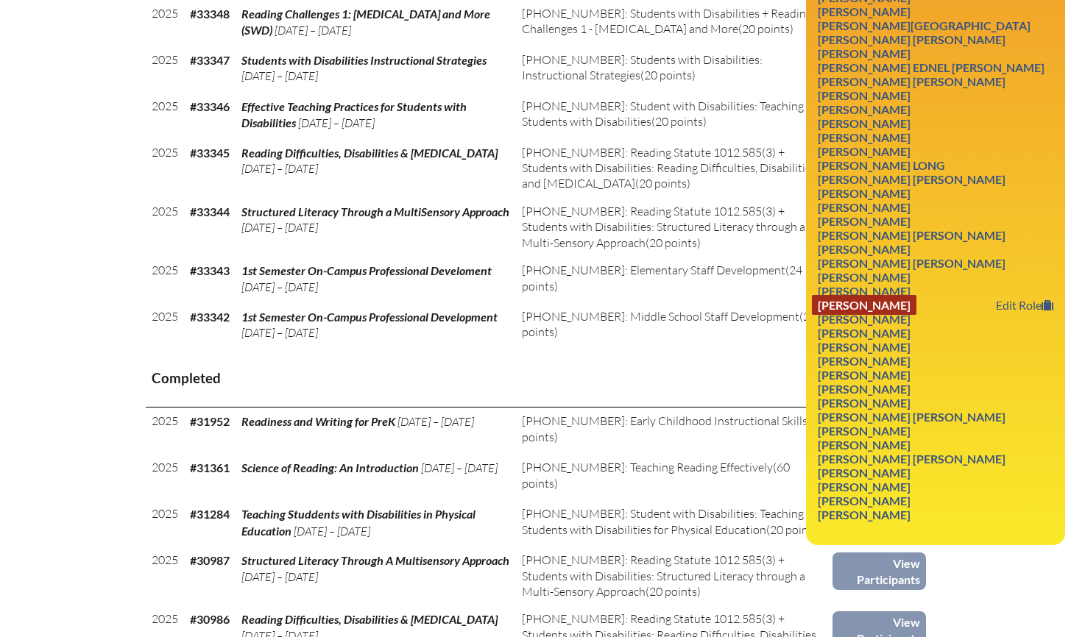
scroll to position [778, 0]
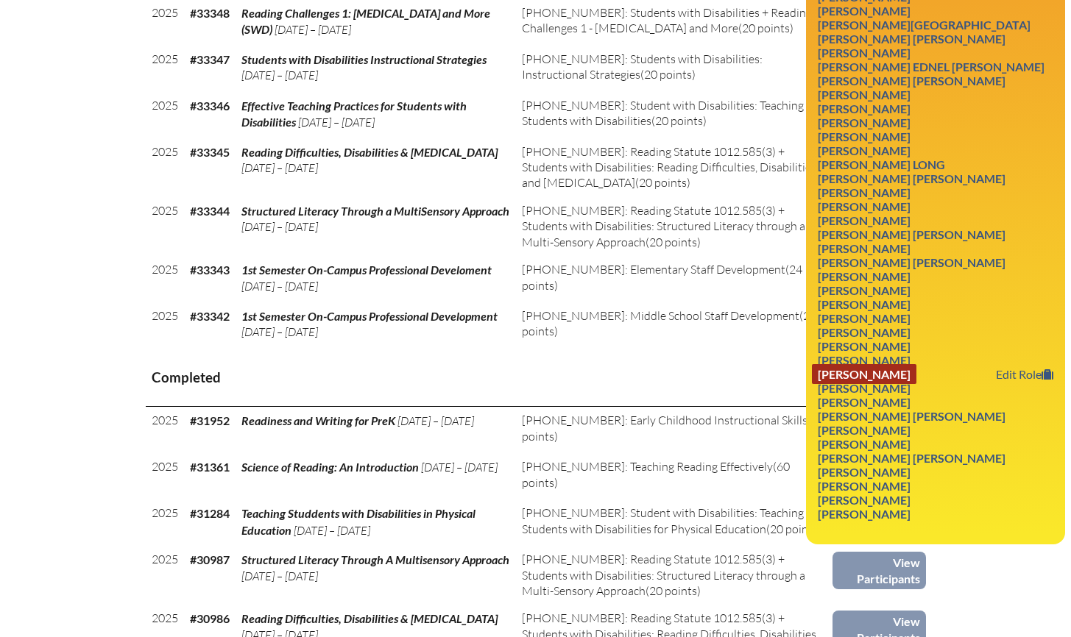
click at [898, 384] on link "Colby Spengler" at bounding box center [864, 374] width 105 height 20
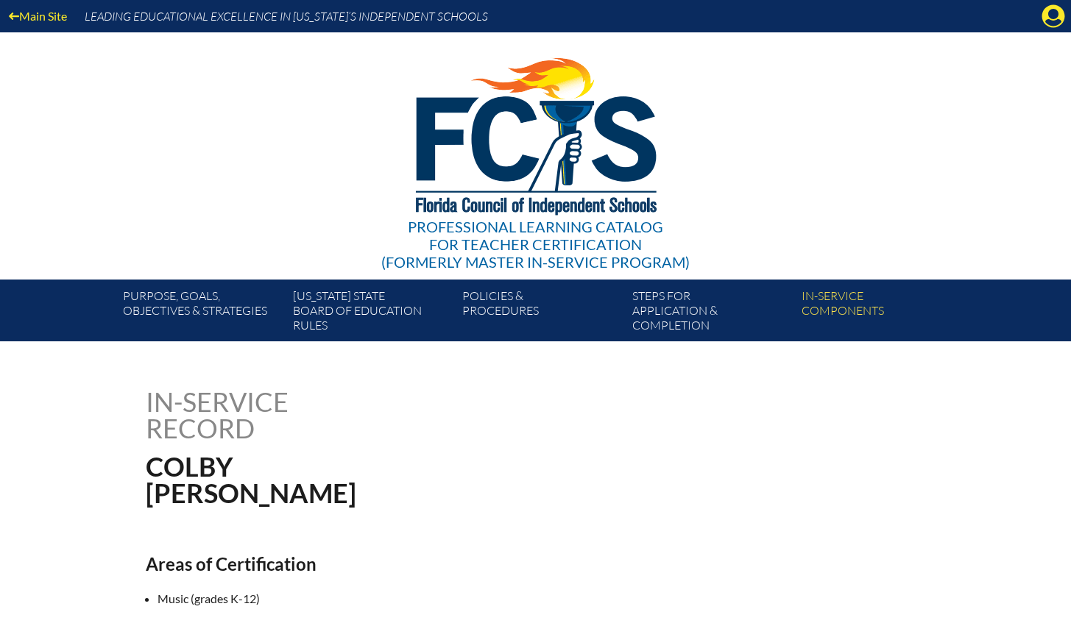
click at [1050, 16] on icon "Manage account" at bounding box center [1053, 16] width 24 height 24
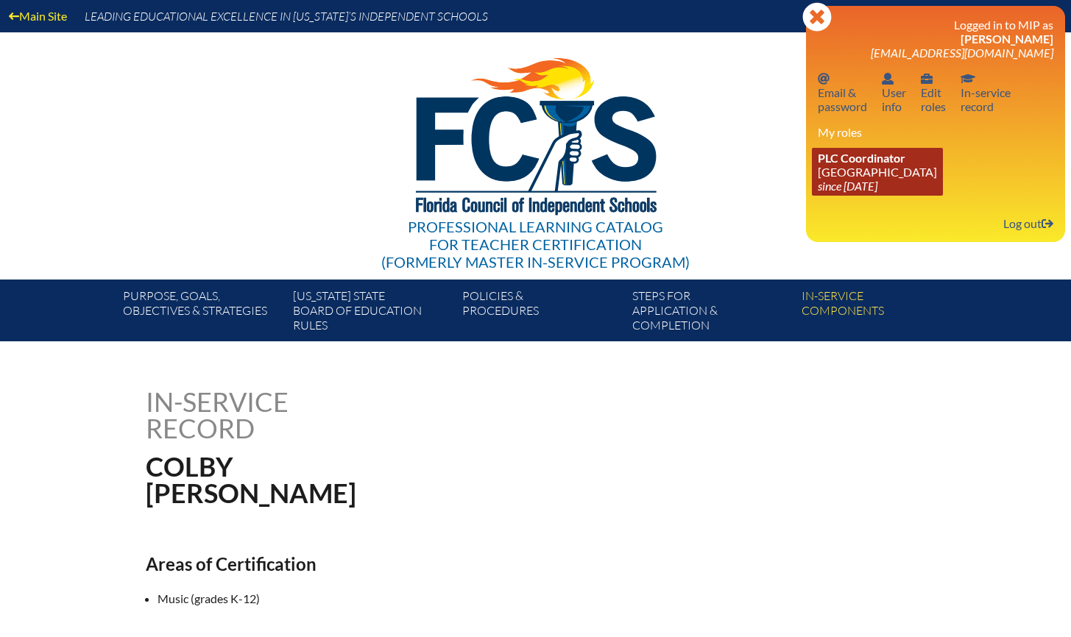
click at [872, 177] on link "PLC Coordinator Holy Comforter Episcopal School since 2006 Jun 1" at bounding box center [877, 172] width 131 height 48
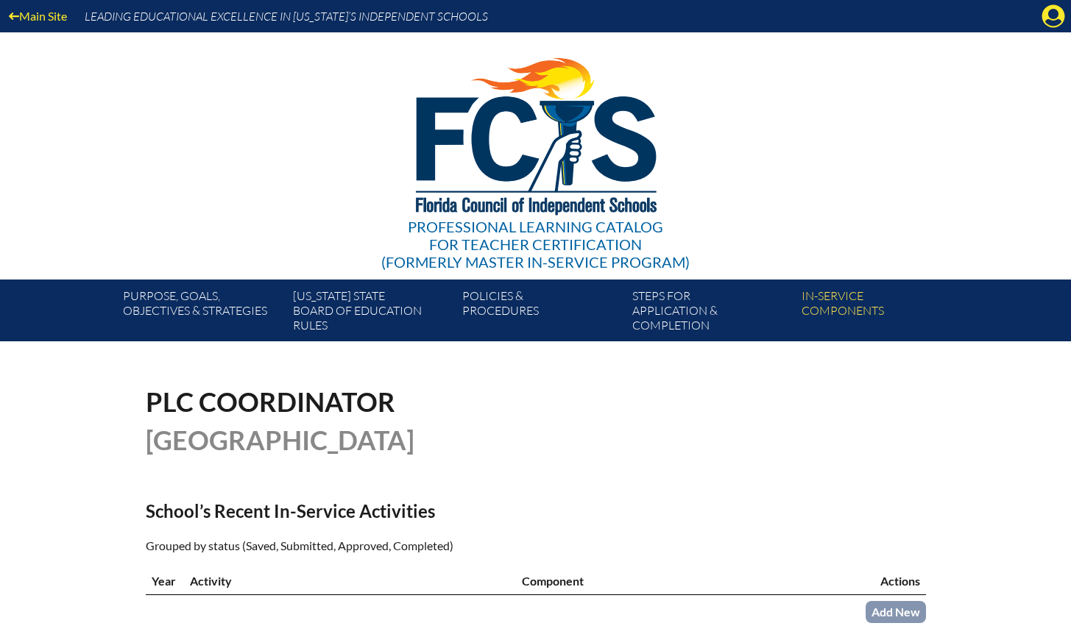
drag, startPoint x: 1049, startPoint y: 13, endPoint x: 1039, endPoint y: 46, distance: 34.7
click at [1049, 13] on icon "Manage account" at bounding box center [1053, 16] width 24 height 24
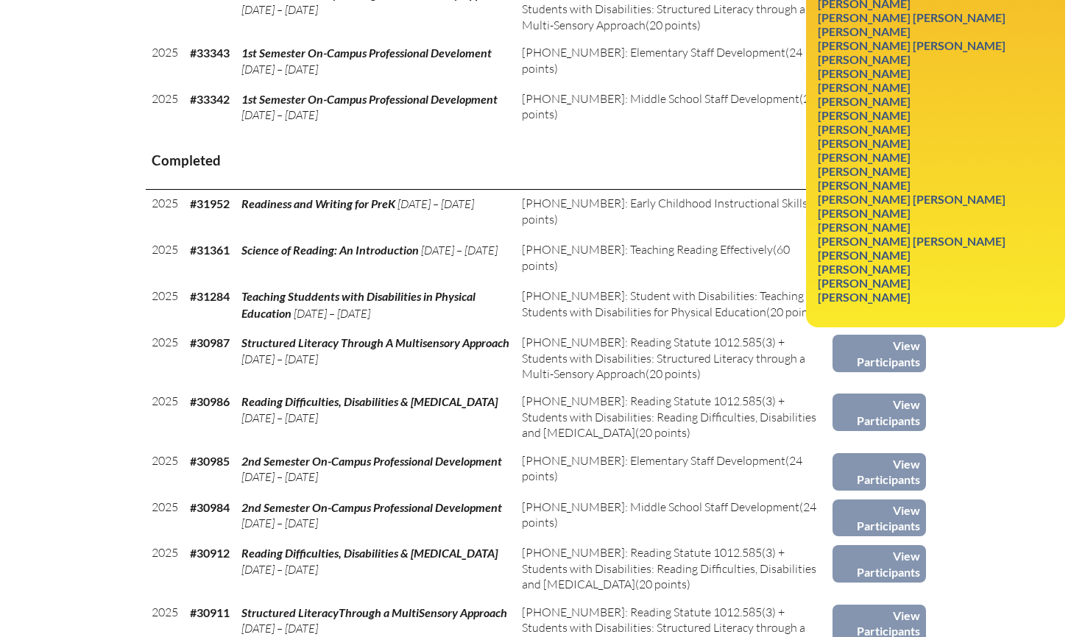
scroll to position [854, 0]
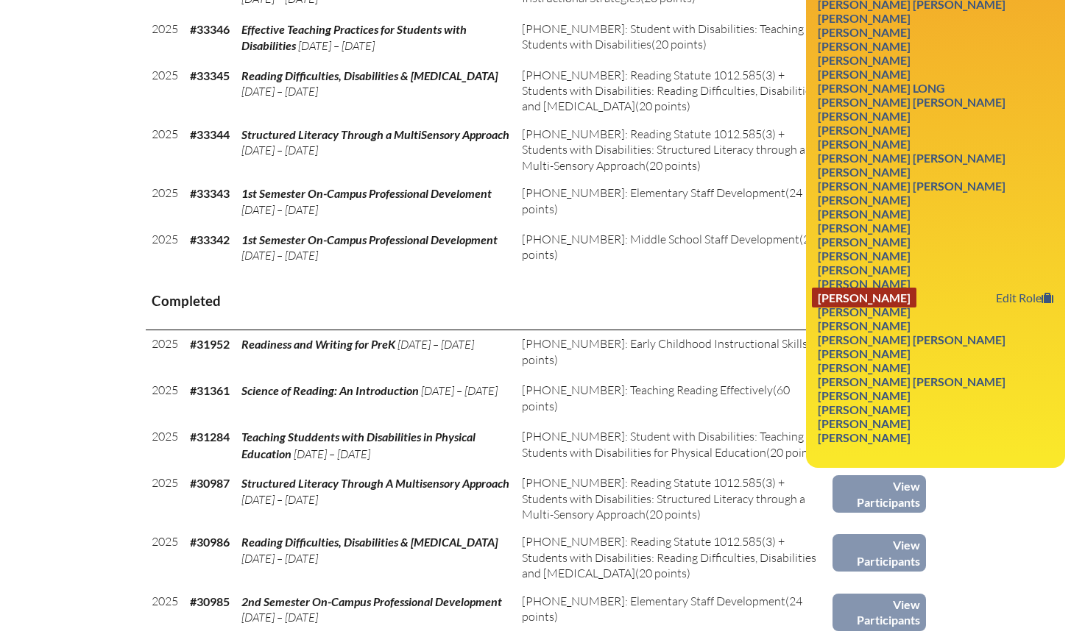
click at [894, 308] on link "[PERSON_NAME]" at bounding box center [864, 298] width 105 height 20
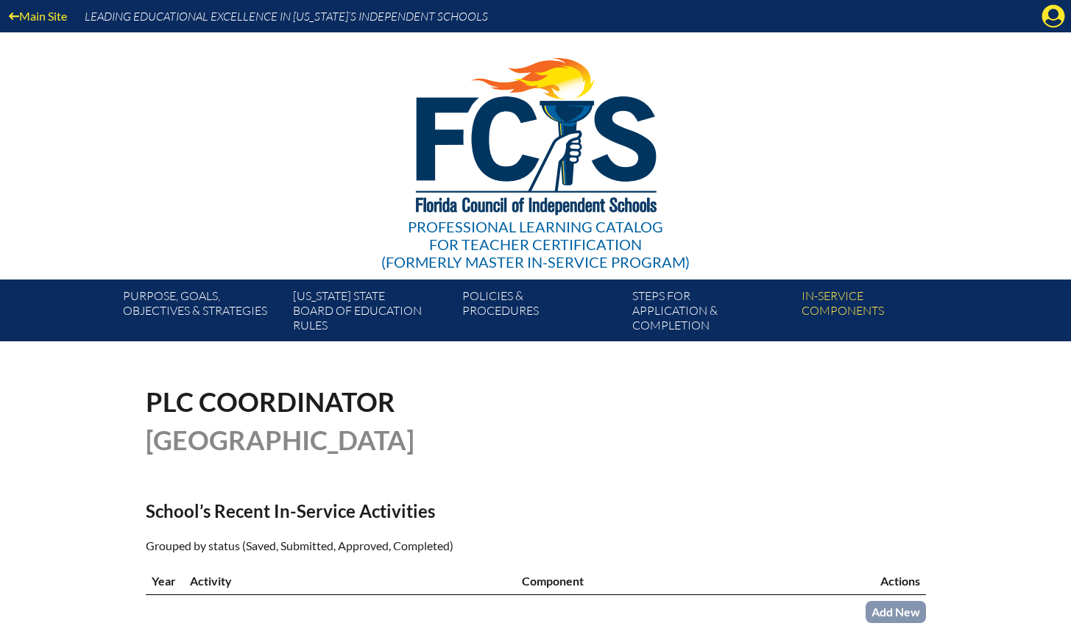
drag, startPoint x: 1055, startPoint y: 18, endPoint x: 1057, endPoint y: 30, distance: 12.6
click at [1055, 18] on icon "Manage account" at bounding box center [1053, 16] width 24 height 24
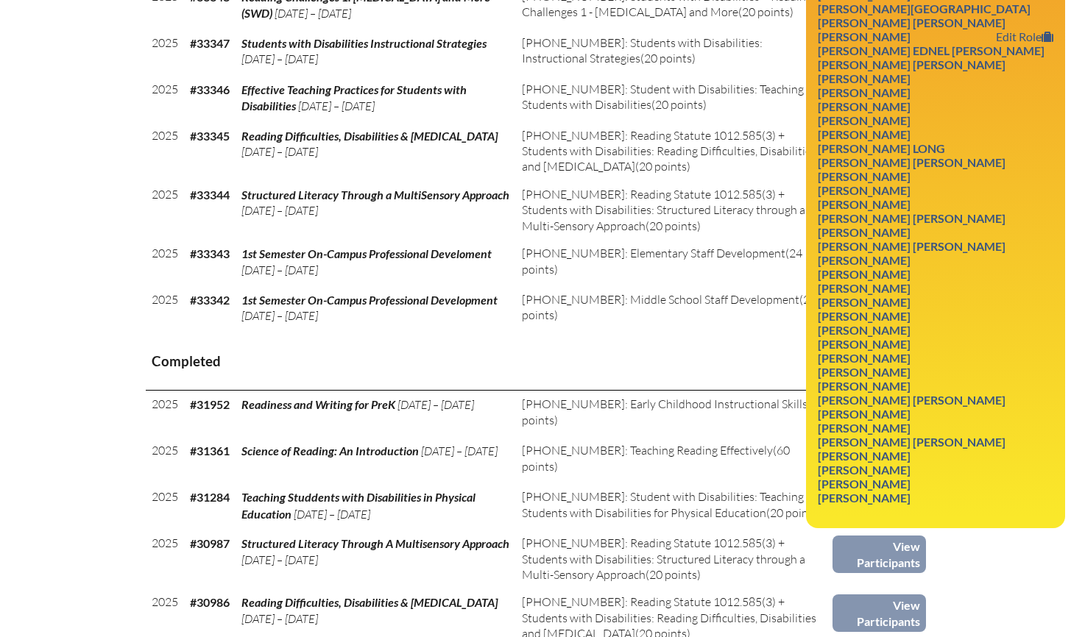
scroll to position [803, 0]
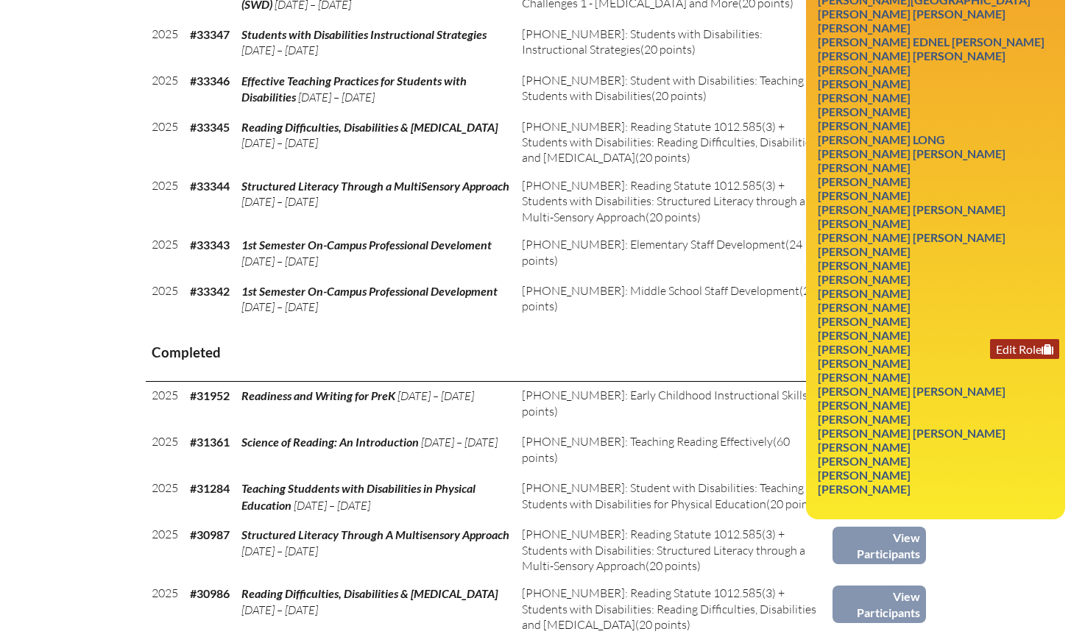
click at [1038, 359] on link "Edit Role" at bounding box center [1024, 349] width 69 height 20
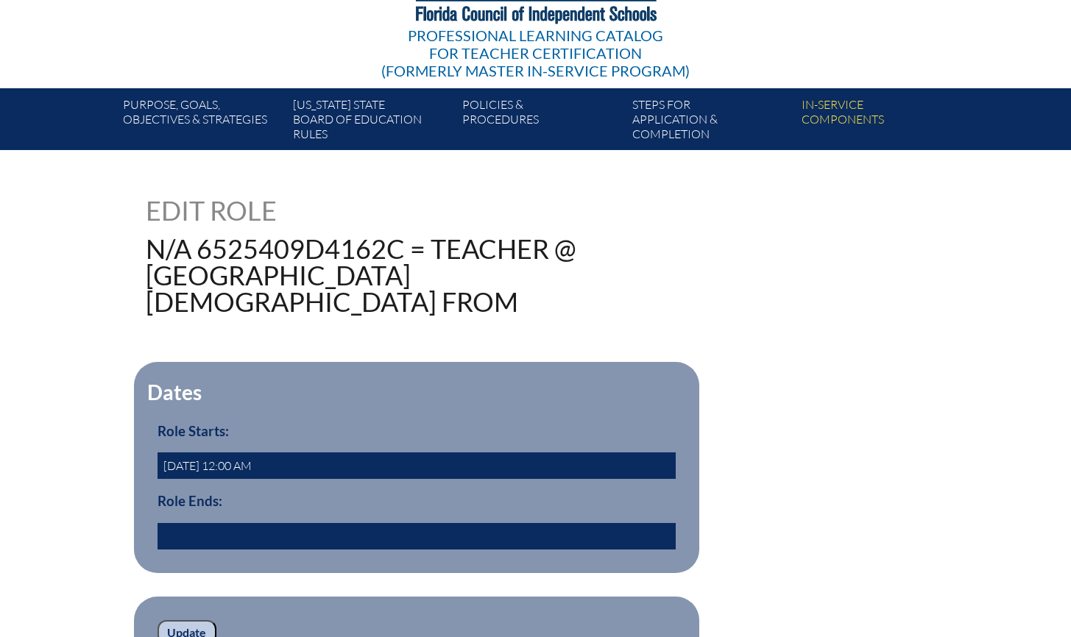
scroll to position [199, 0]
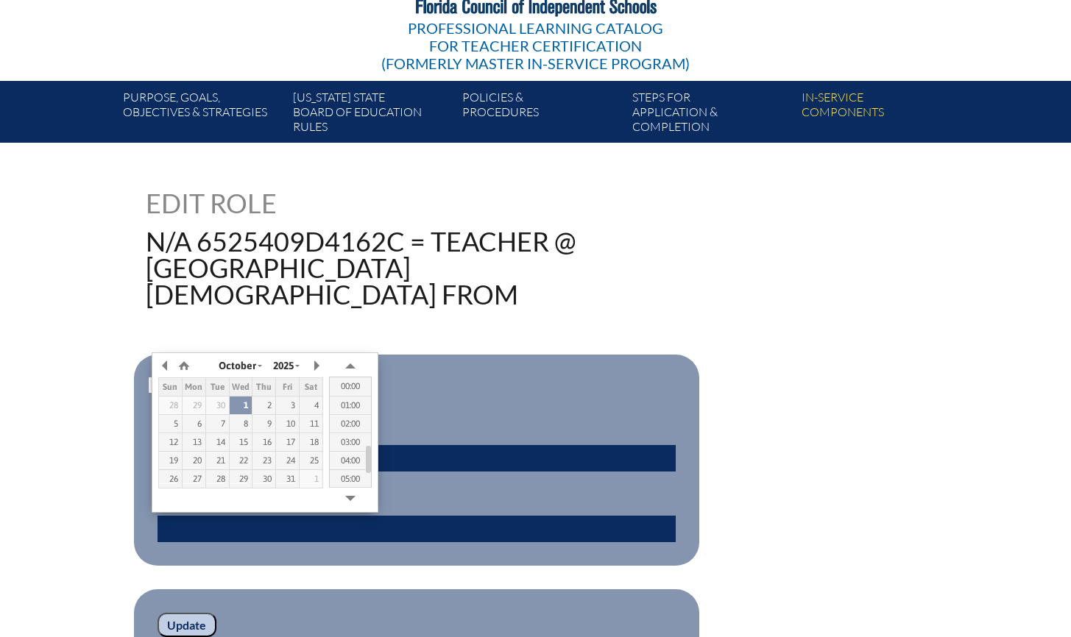
click at [271, 525] on input "text" at bounding box center [416, 529] width 518 height 26
type input "2025/06/30 00:00"
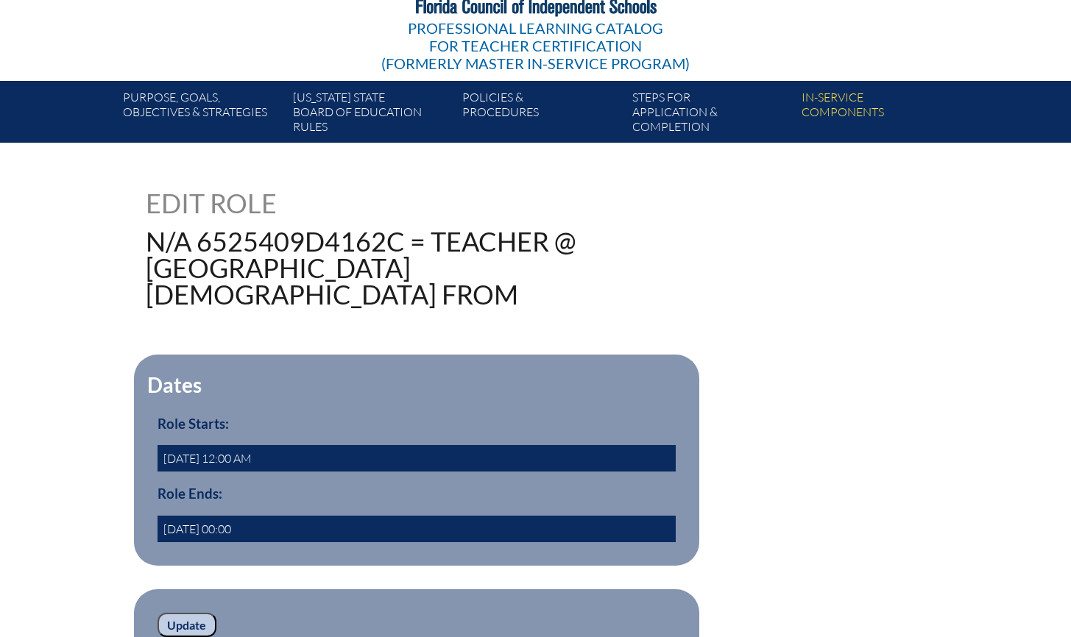
drag, startPoint x: 403, startPoint y: 319, endPoint x: 392, endPoint y: 354, distance: 37.0
click at [403, 319] on div "194870 Edit Role N/A 6525409d4162c = Teacher @ Holy Comforter Episcopal School …" at bounding box center [536, 425] width 780 height 471
drag, startPoint x: 185, startPoint y: 627, endPoint x: 177, endPoint y: 620, distance: 10.9
click at [185, 627] on input "Update" at bounding box center [186, 625] width 59 height 25
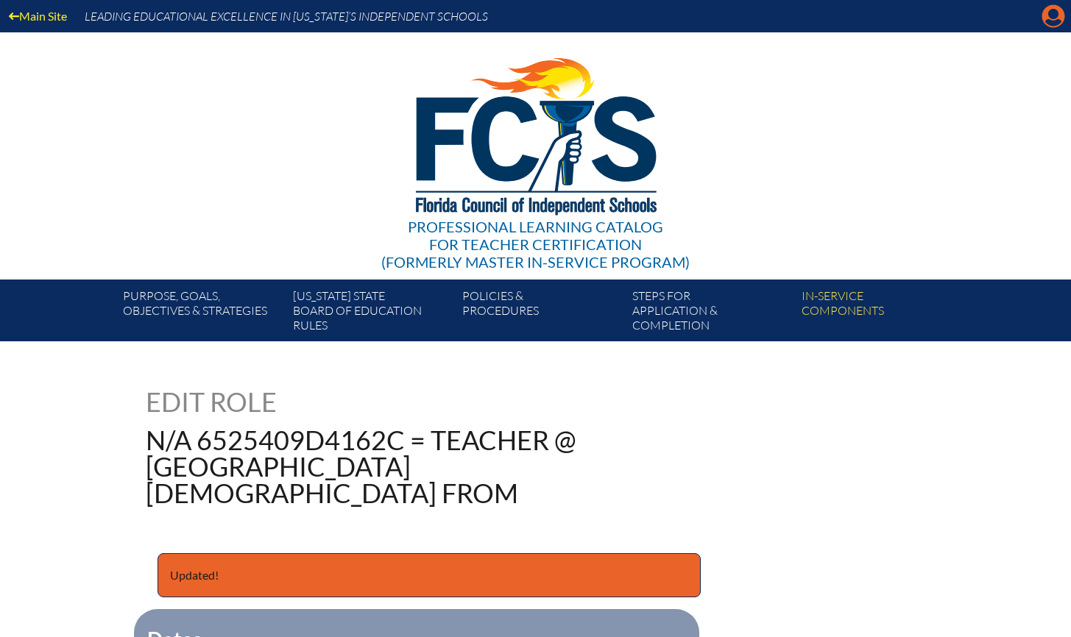
click at [1052, 18] on icon "Manage account" at bounding box center [1053, 16] width 24 height 24
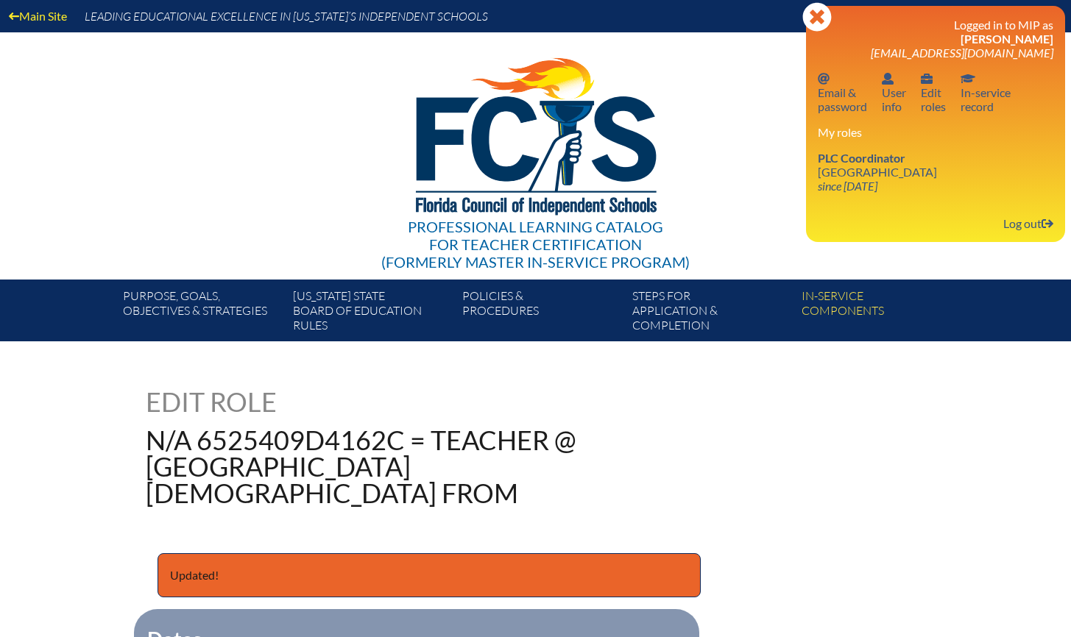
drag, startPoint x: 863, startPoint y: 158, endPoint x: 889, endPoint y: 140, distance: 32.3
click at [863, 158] on span "PLC Coordinator" at bounding box center [862, 158] width 88 height 14
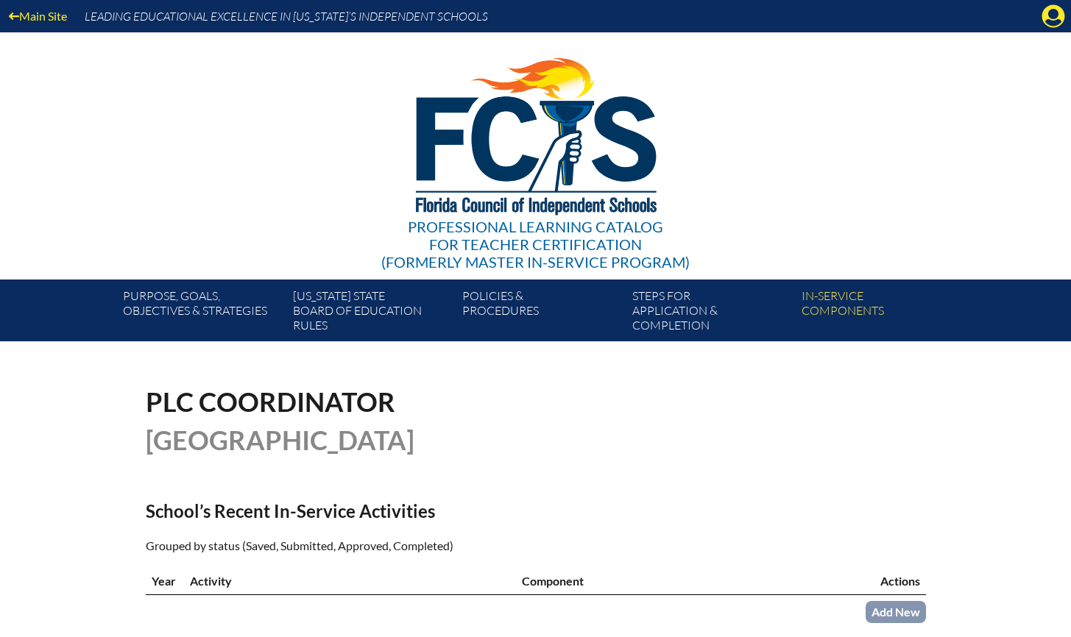
drag, startPoint x: 1056, startPoint y: 17, endPoint x: 1045, endPoint y: 51, distance: 35.6
click at [1055, 17] on icon "Manage account" at bounding box center [1053, 16] width 24 height 24
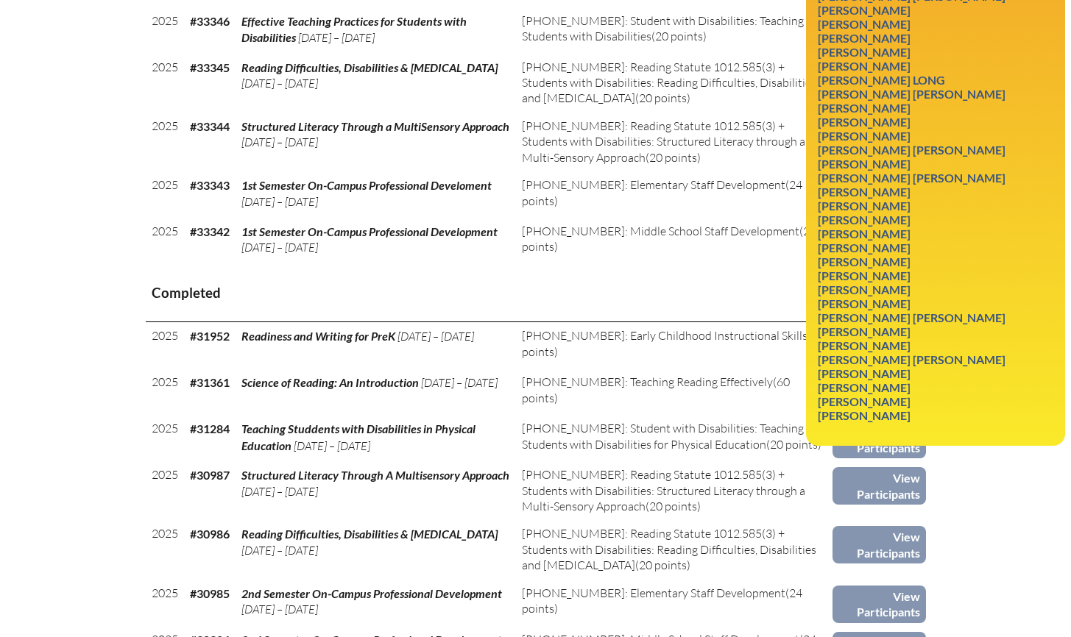
scroll to position [892, 0]
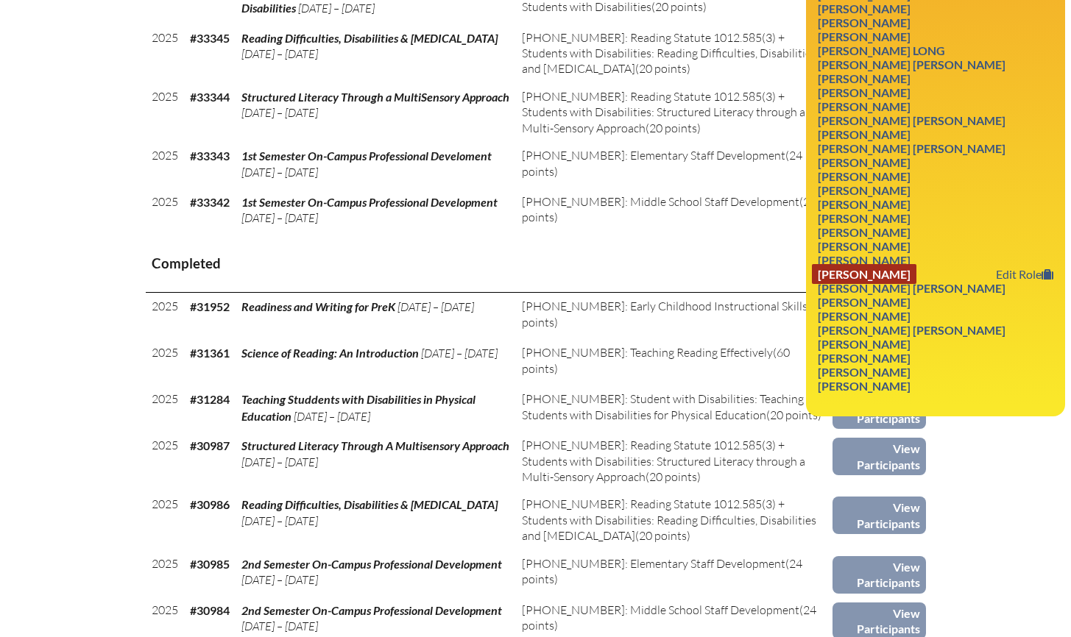
click at [874, 284] on link "Jennifer Thrasher" at bounding box center [864, 274] width 105 height 20
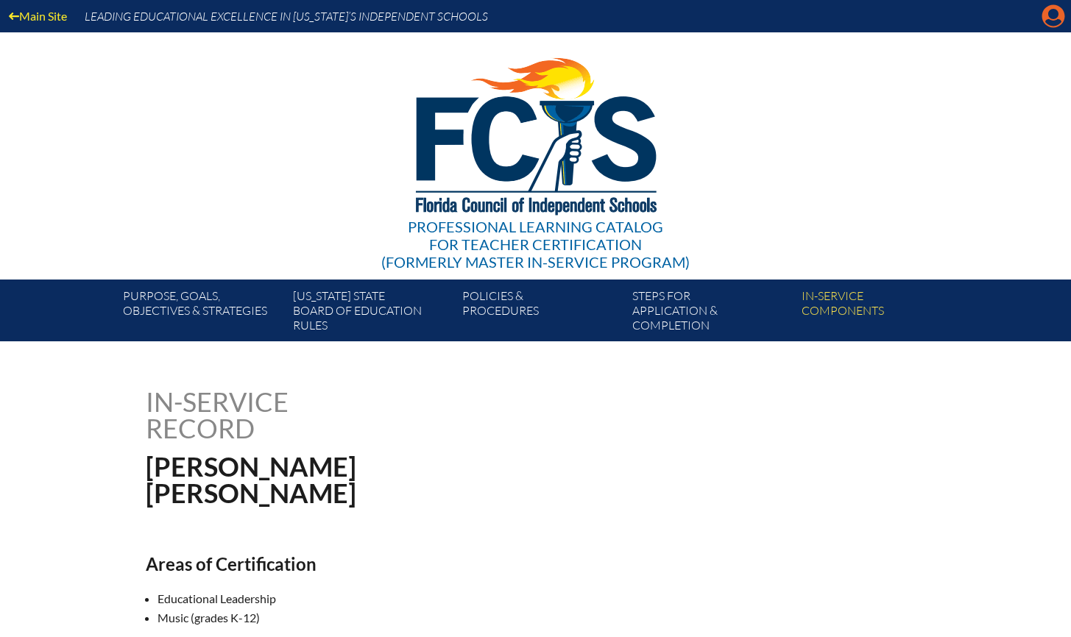
click at [1049, 16] on icon "Manage account" at bounding box center [1053, 16] width 24 height 24
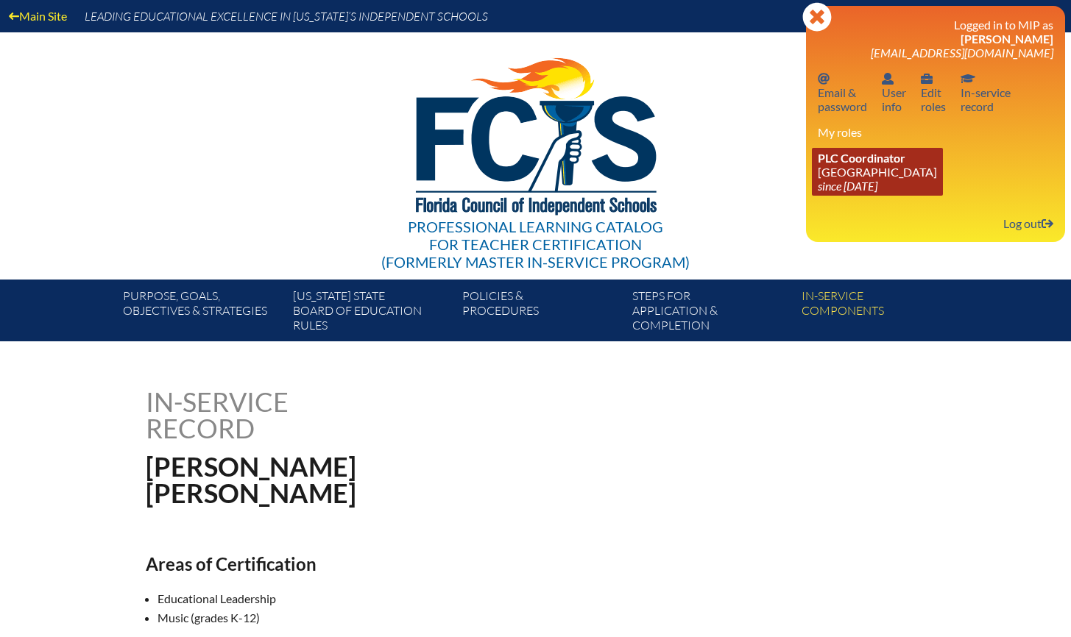
click at [897, 163] on span "PLC Coordinator" at bounding box center [862, 158] width 88 height 14
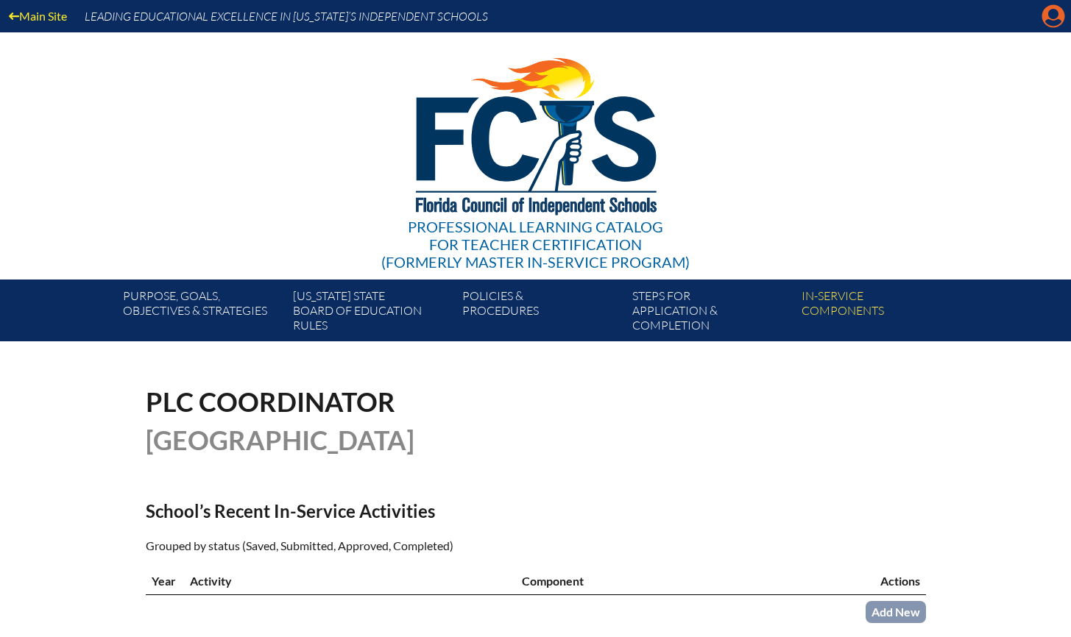
click at [1049, 13] on icon "Manage account" at bounding box center [1053, 16] width 24 height 24
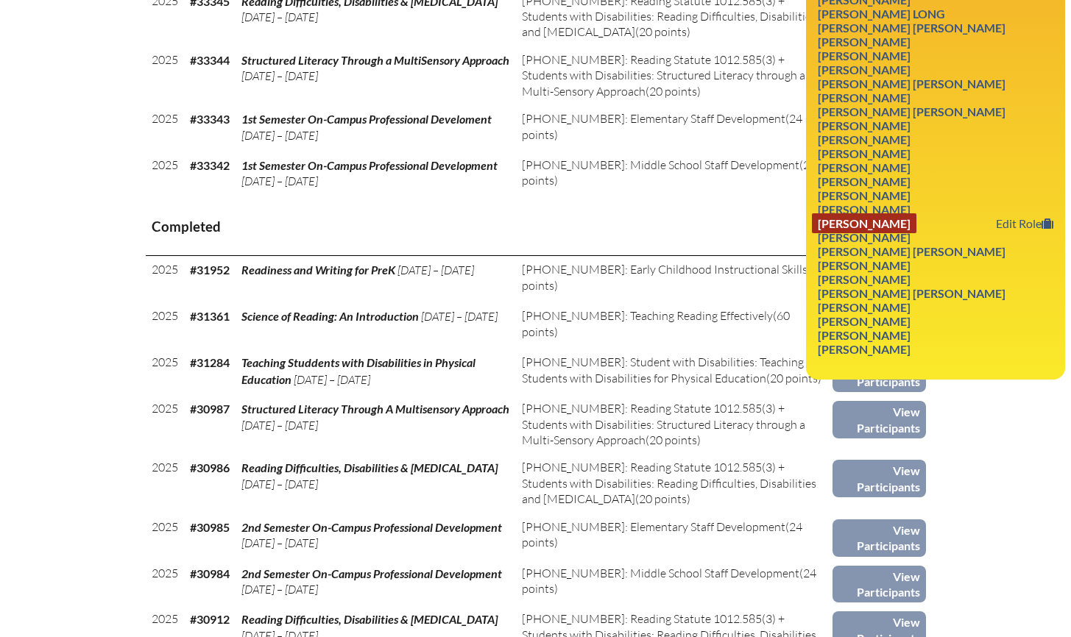
scroll to position [908, 0]
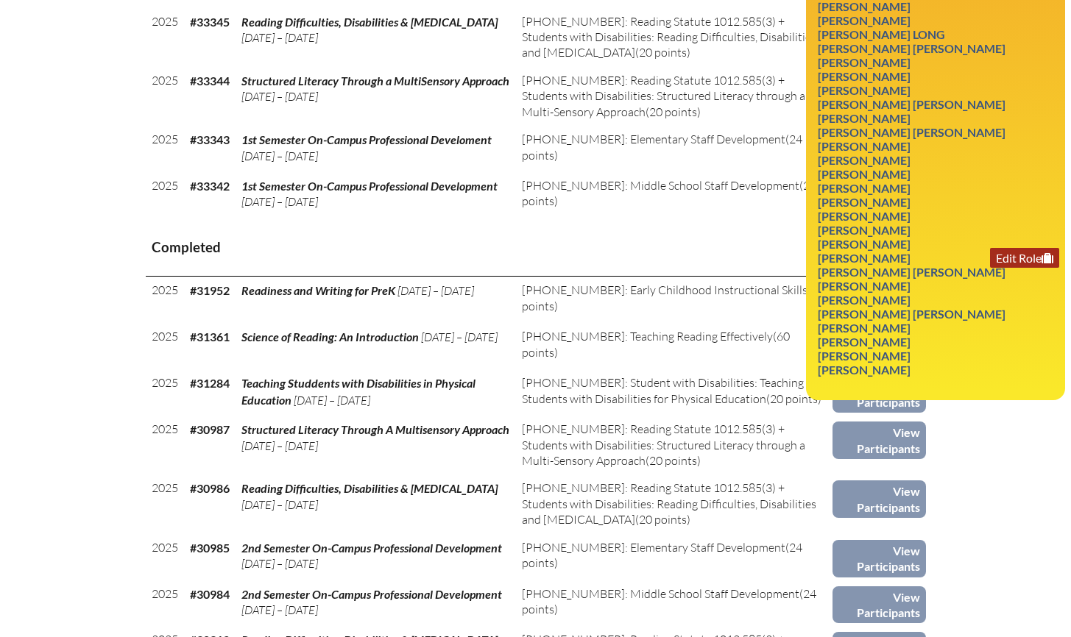
click at [1013, 268] on link "Edit Role" at bounding box center [1024, 258] width 69 height 20
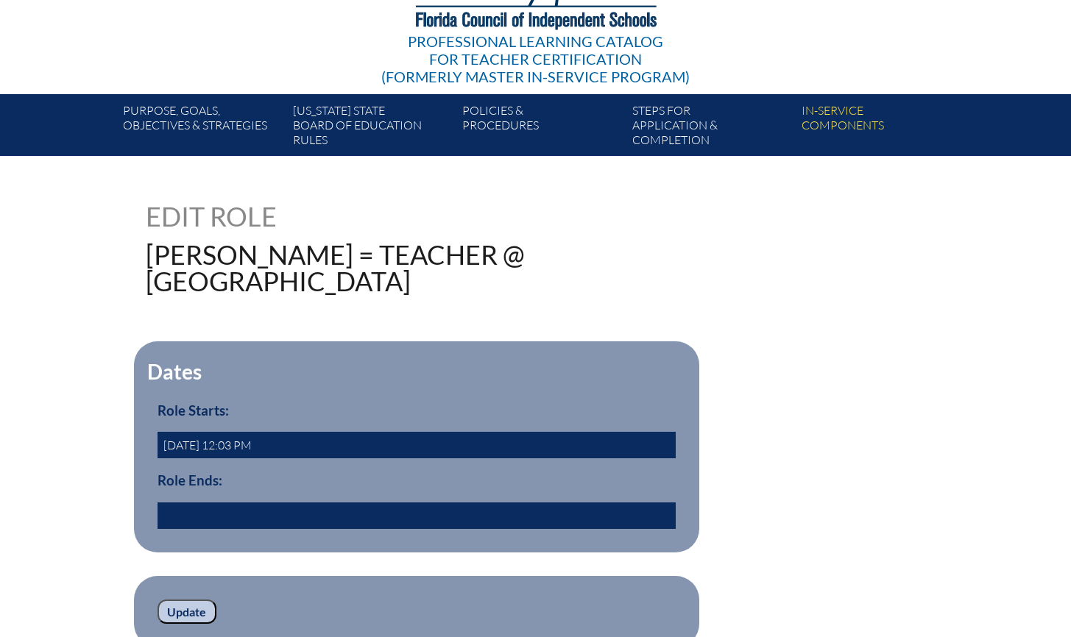
scroll to position [184, 0]
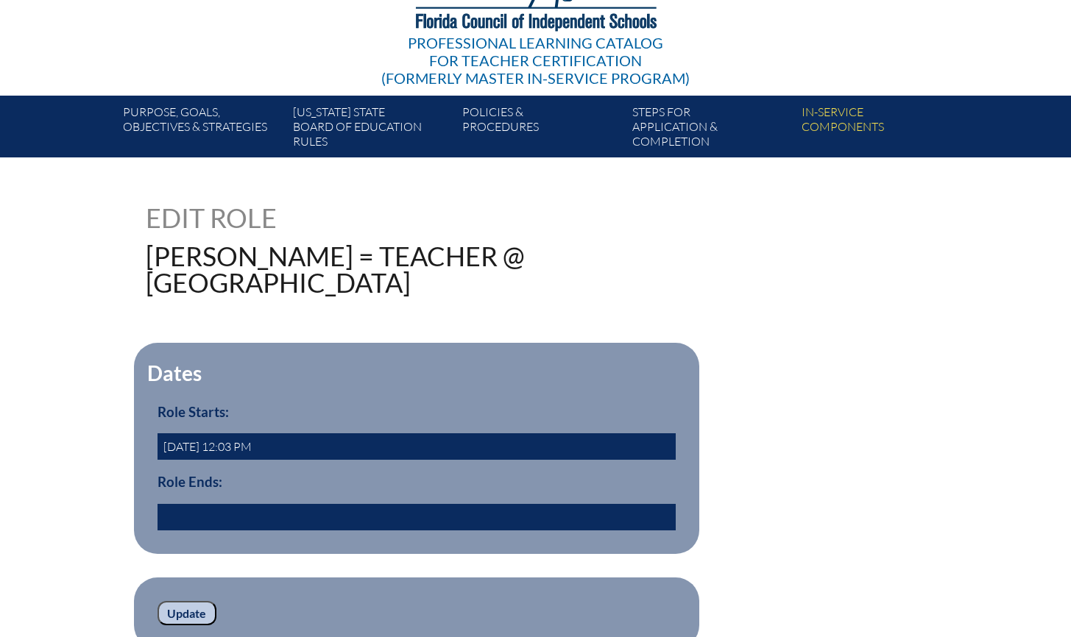
click at [259, 531] on input "text" at bounding box center [416, 517] width 518 height 26
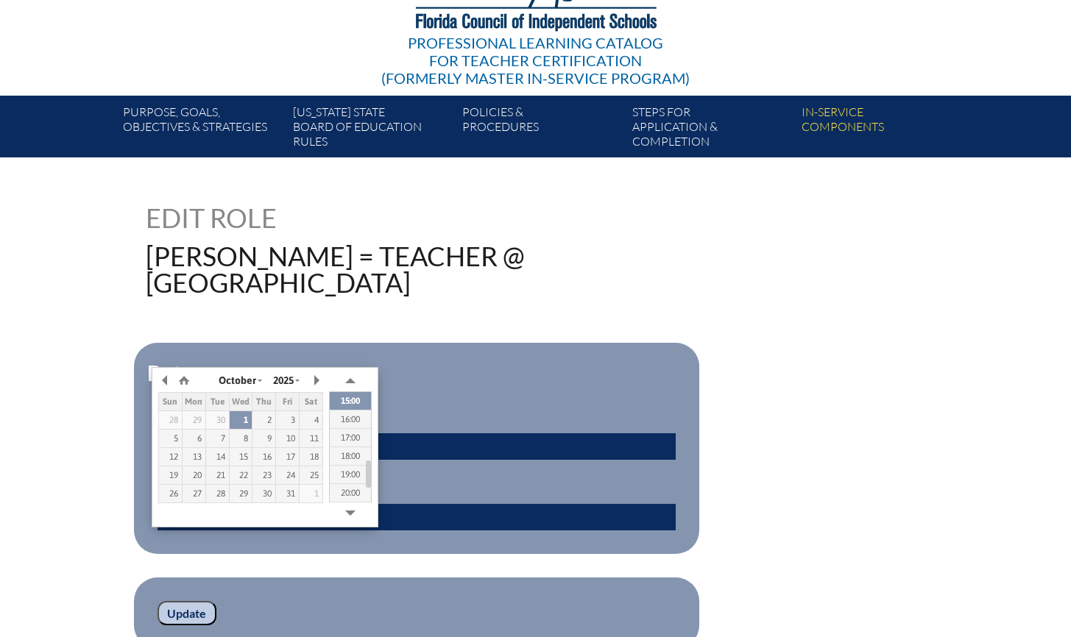
type input "2024/05/31 00:00"
click at [431, 348] on div "96365 Edit Role Thrasher, Jennifer = Teacher @ Holy Comforter Episcopal School …" at bounding box center [536, 427] width 780 height 445
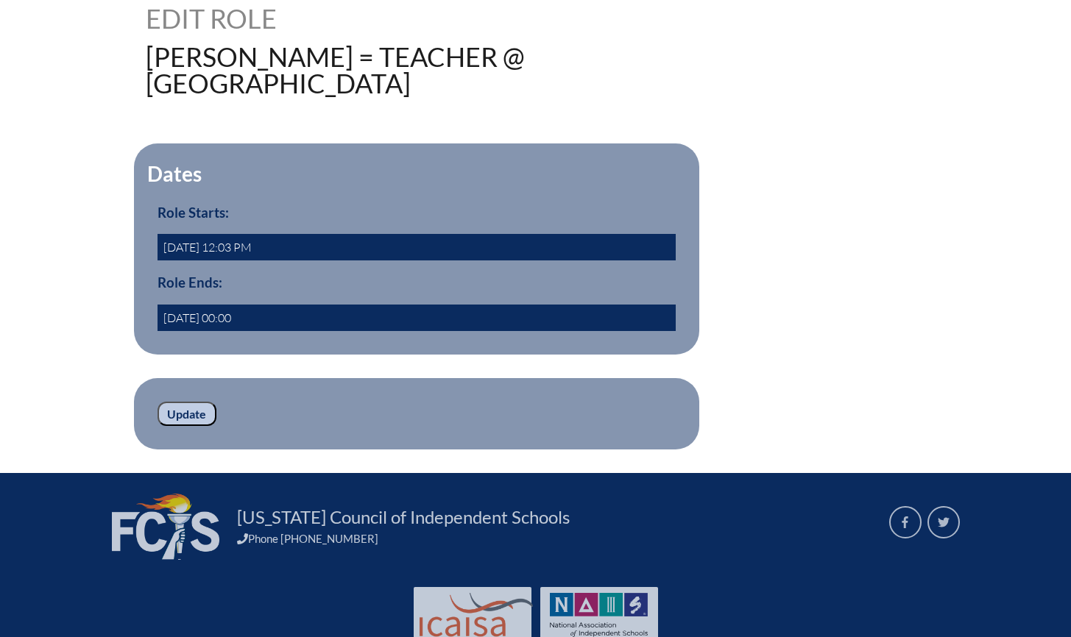
scroll to position [394, 0]
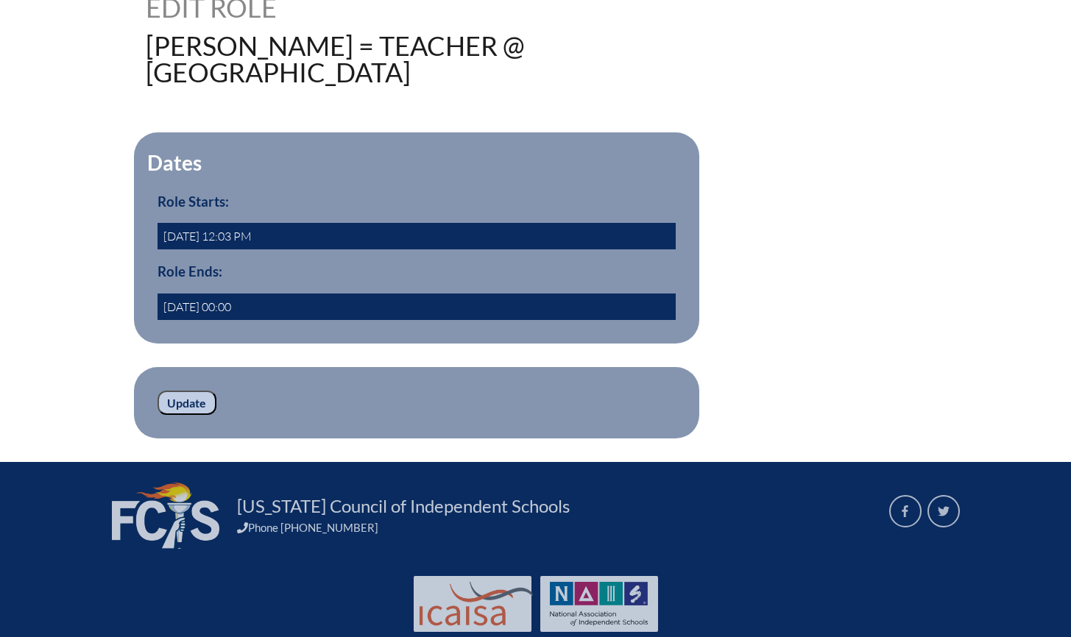
click at [190, 416] on input "Update" at bounding box center [186, 403] width 59 height 25
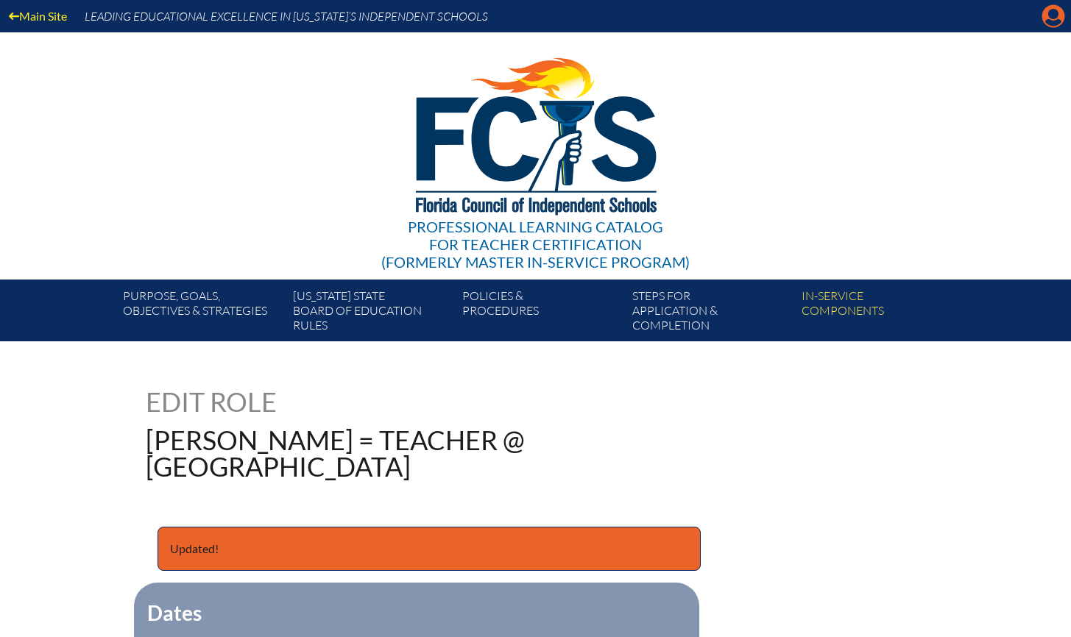
click at [1058, 18] on icon at bounding box center [1053, 16] width 23 height 23
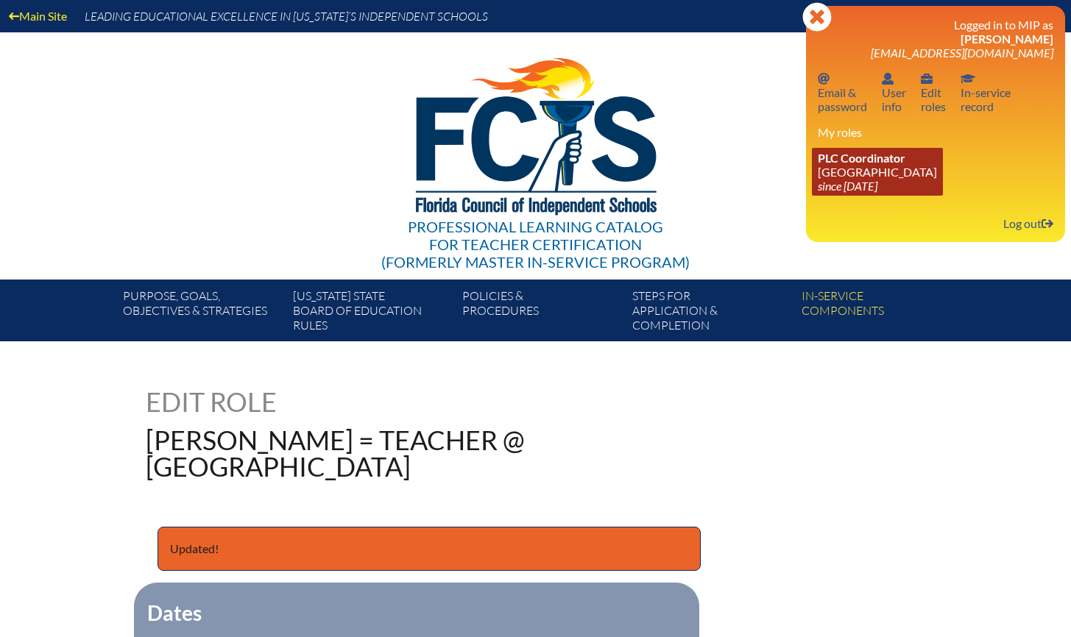
click at [883, 167] on link "PLC Coordinator Holy Comforter Episcopal School since 2006 Jun 1" at bounding box center [877, 172] width 131 height 48
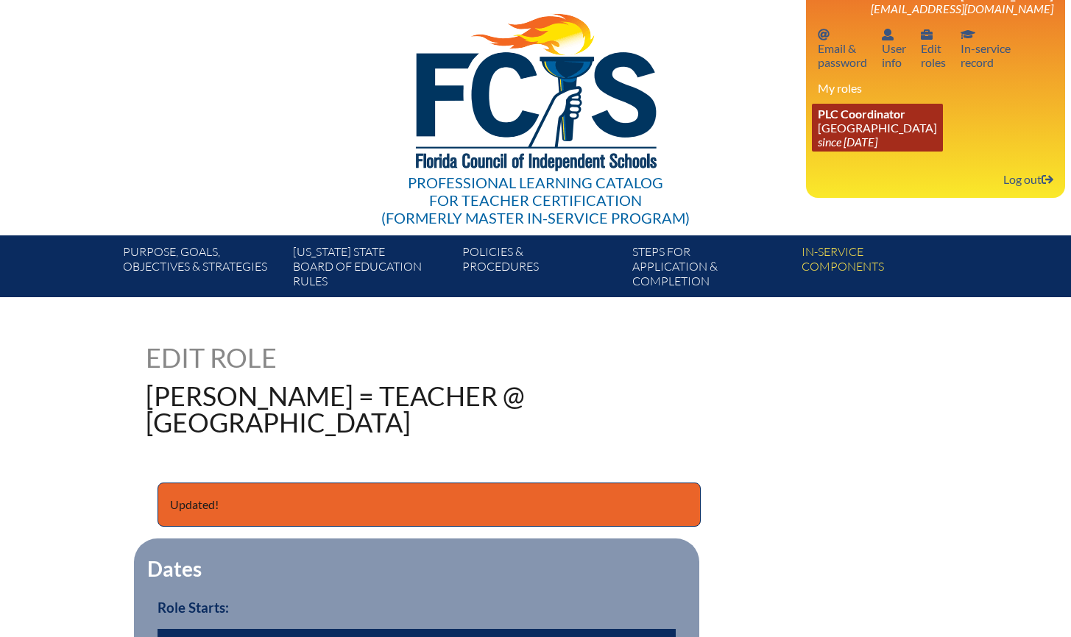
scroll to position [46, 0]
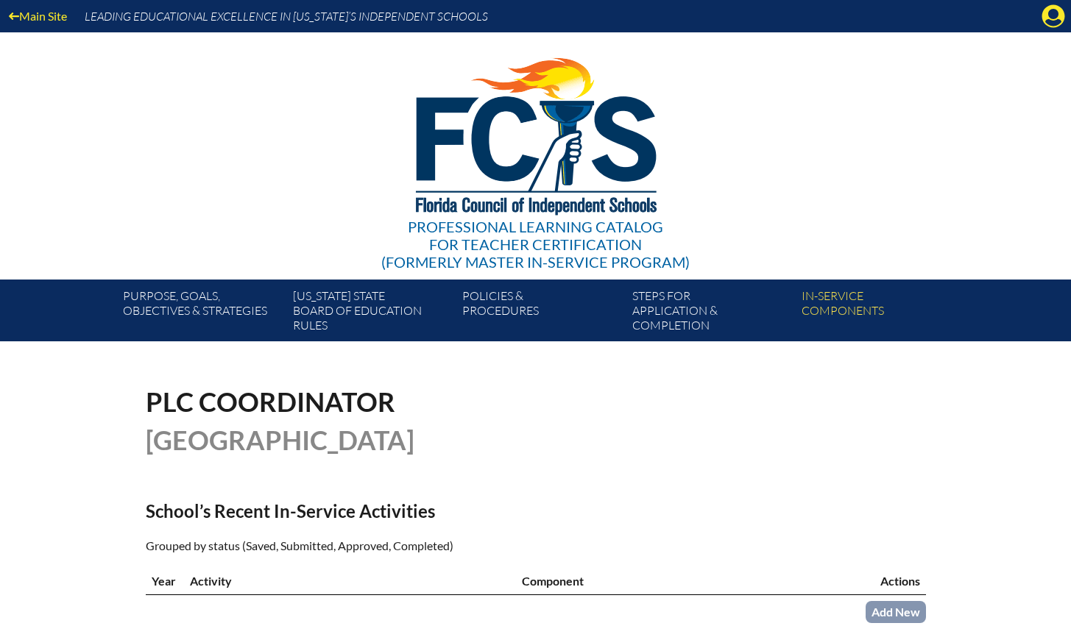
drag, startPoint x: 1063, startPoint y: 13, endPoint x: 1041, endPoint y: 59, distance: 51.4
click at [1063, 13] on icon "Manage account" at bounding box center [1053, 16] width 24 height 24
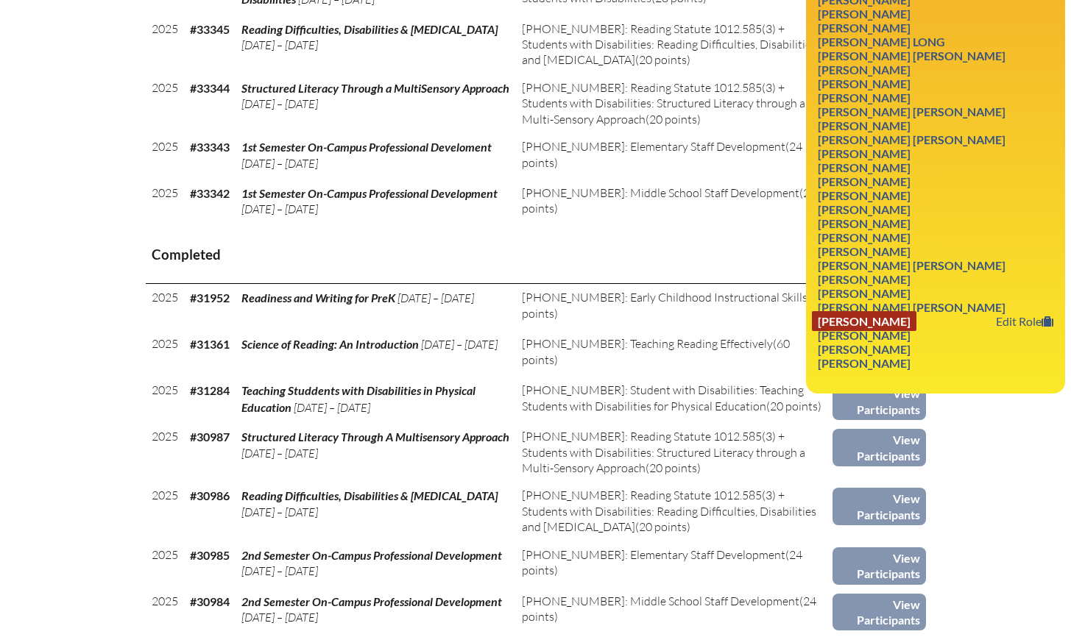
scroll to position [928, 0]
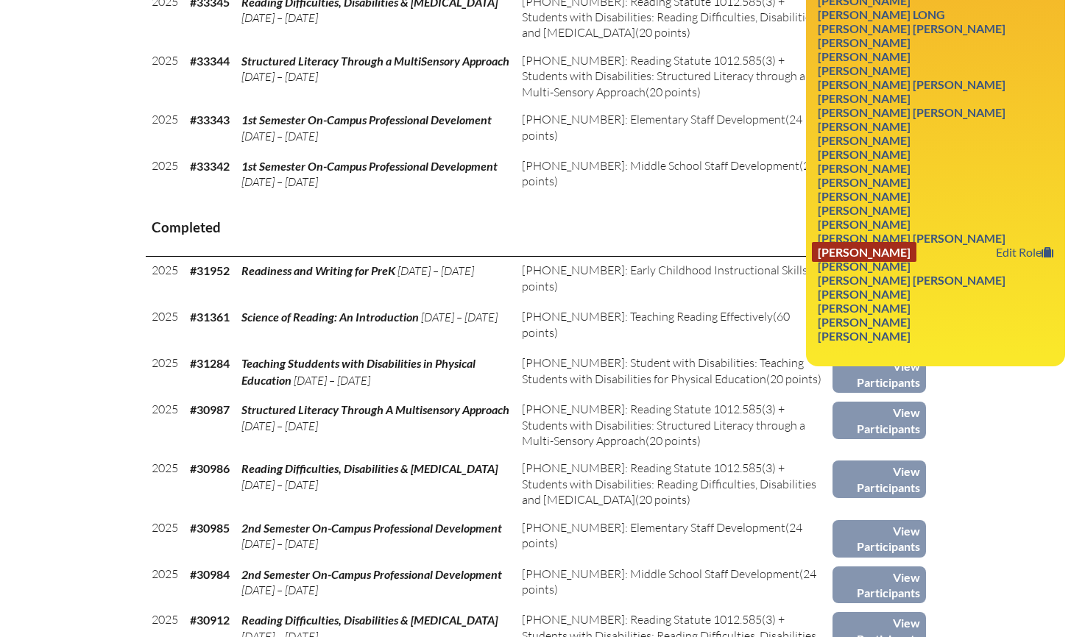
click at [907, 262] on link "Ellen Leonoro Viana" at bounding box center [864, 252] width 105 height 20
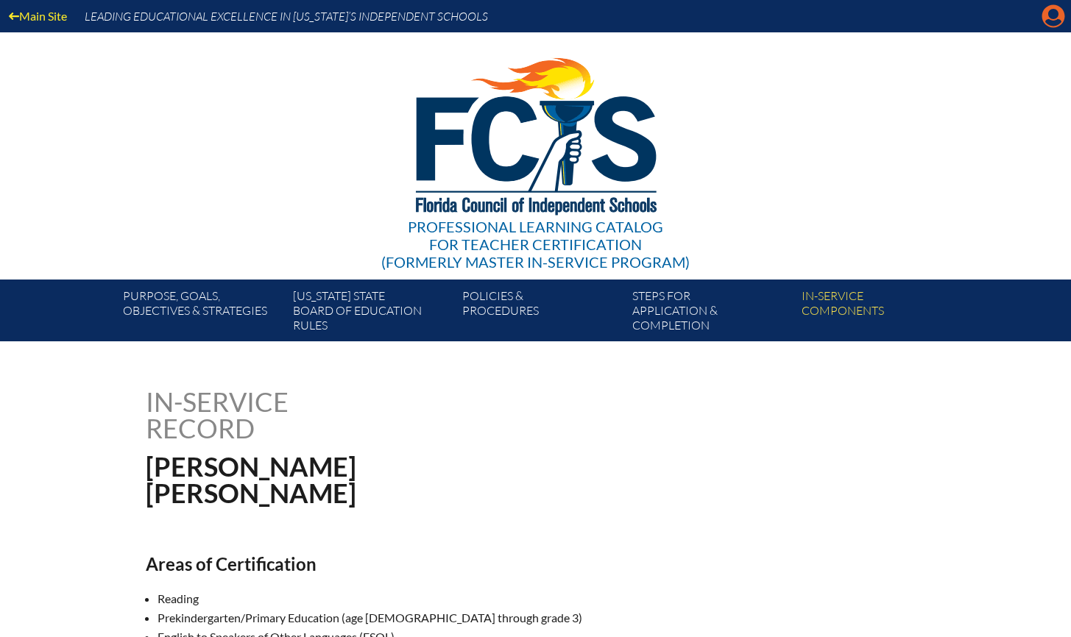
click at [1058, 19] on icon "Manage account" at bounding box center [1053, 16] width 24 height 24
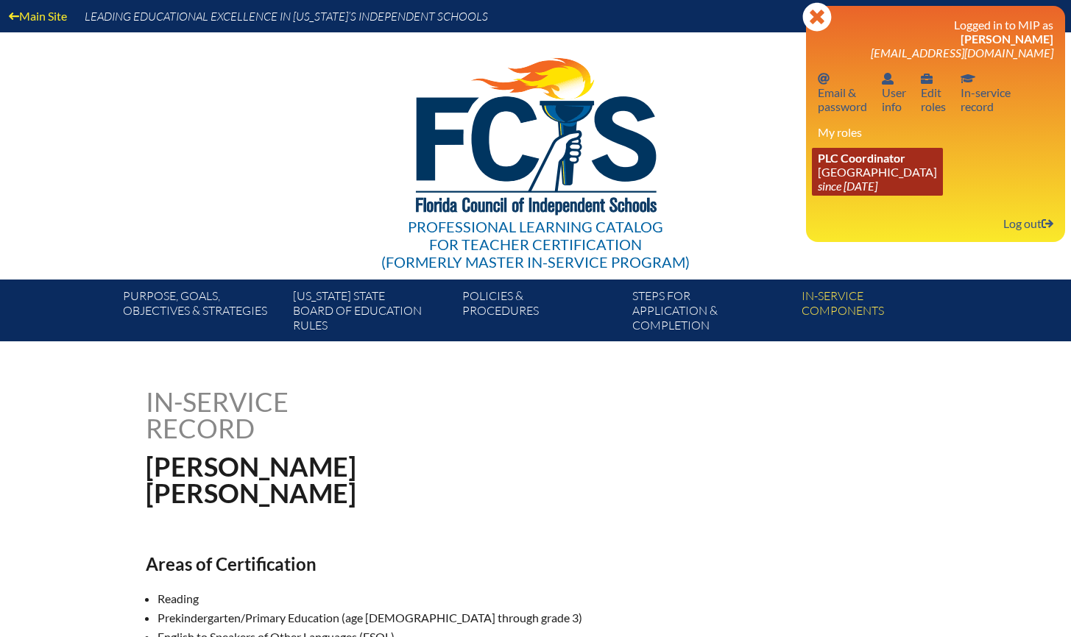
click at [874, 171] on link "PLC Coordinator [GEOGRAPHIC_DATA] since [DATE]" at bounding box center [877, 172] width 131 height 48
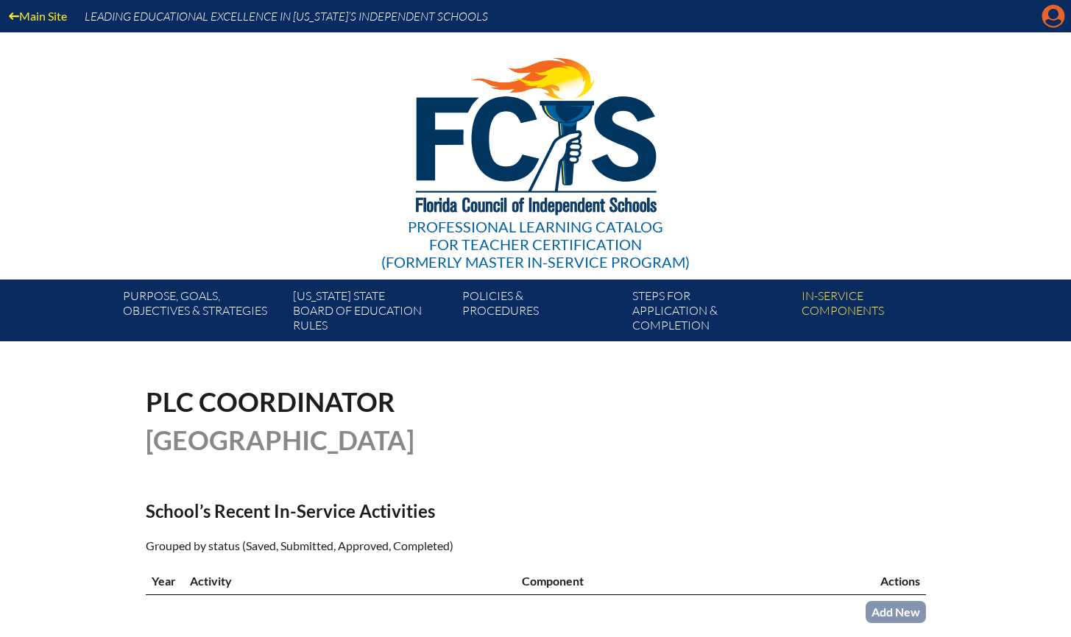
click at [1046, 16] on icon at bounding box center [1053, 16] width 23 height 23
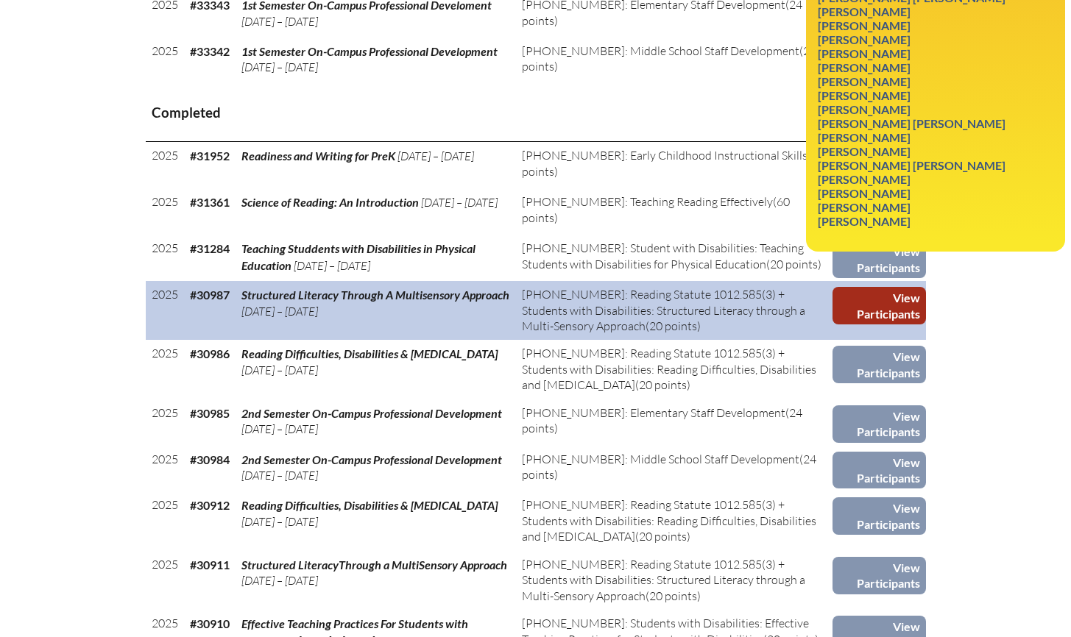
scroll to position [1049, 0]
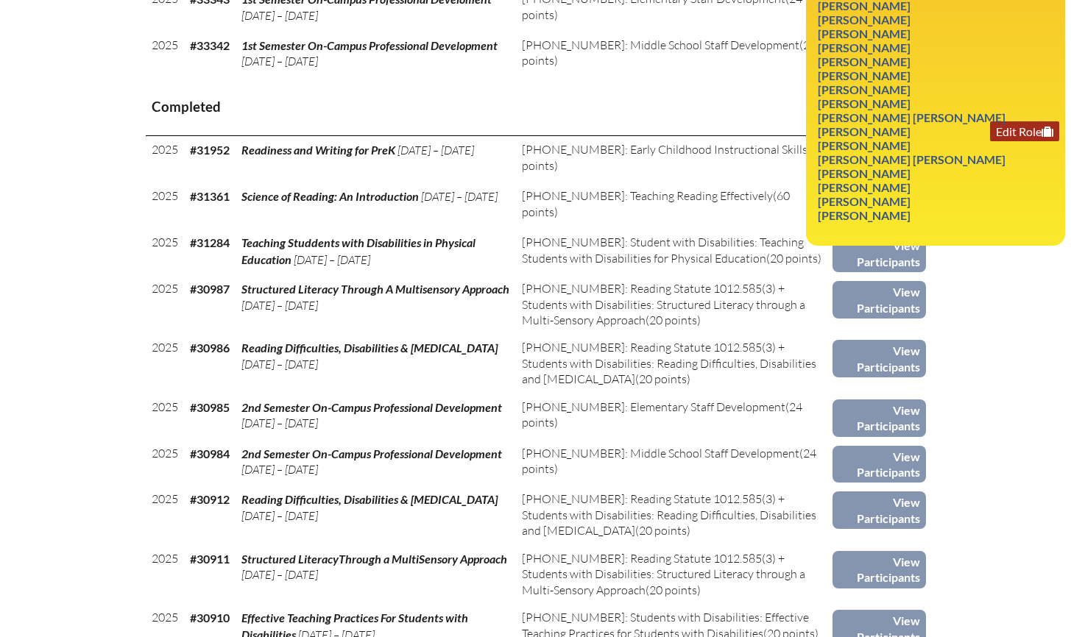
click at [1023, 141] on link "Edit Role" at bounding box center [1024, 131] width 69 height 20
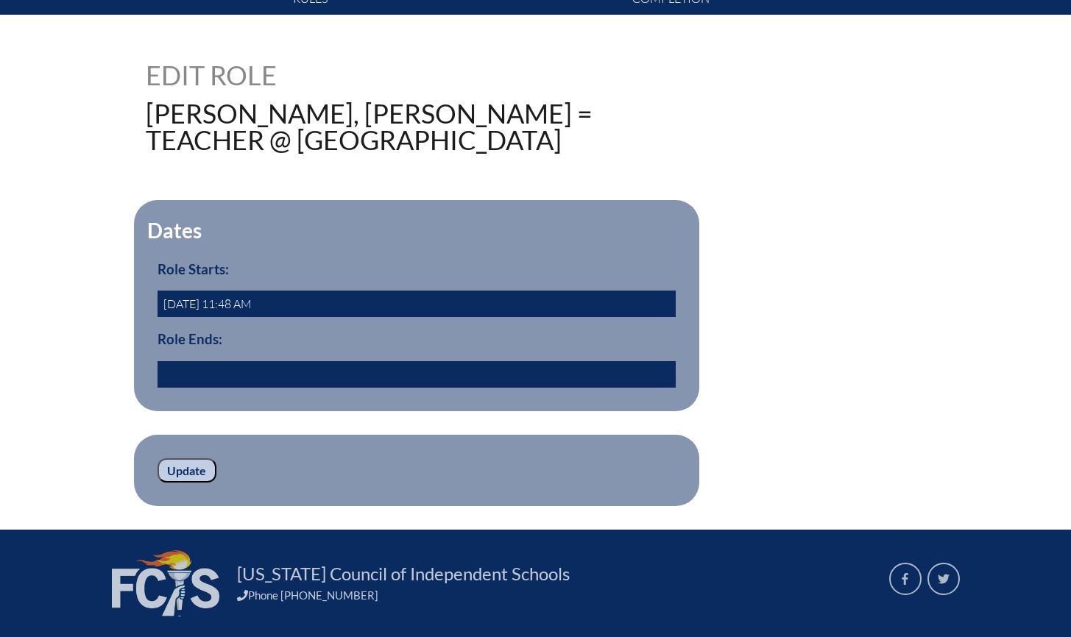
scroll to position [456, 0]
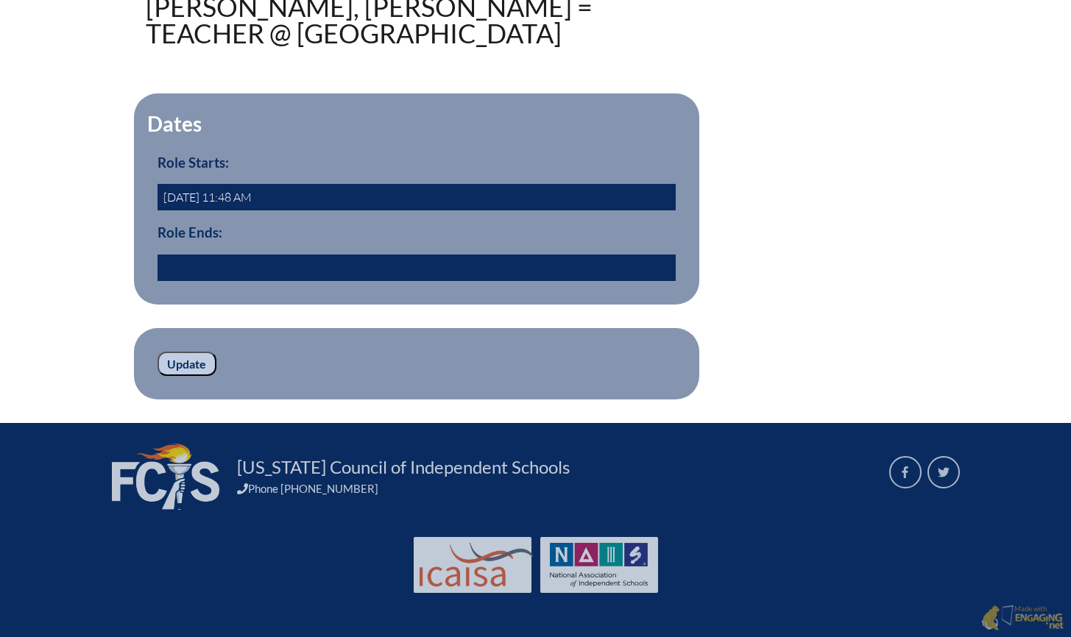
click at [183, 273] on input "text" at bounding box center [416, 268] width 518 height 26
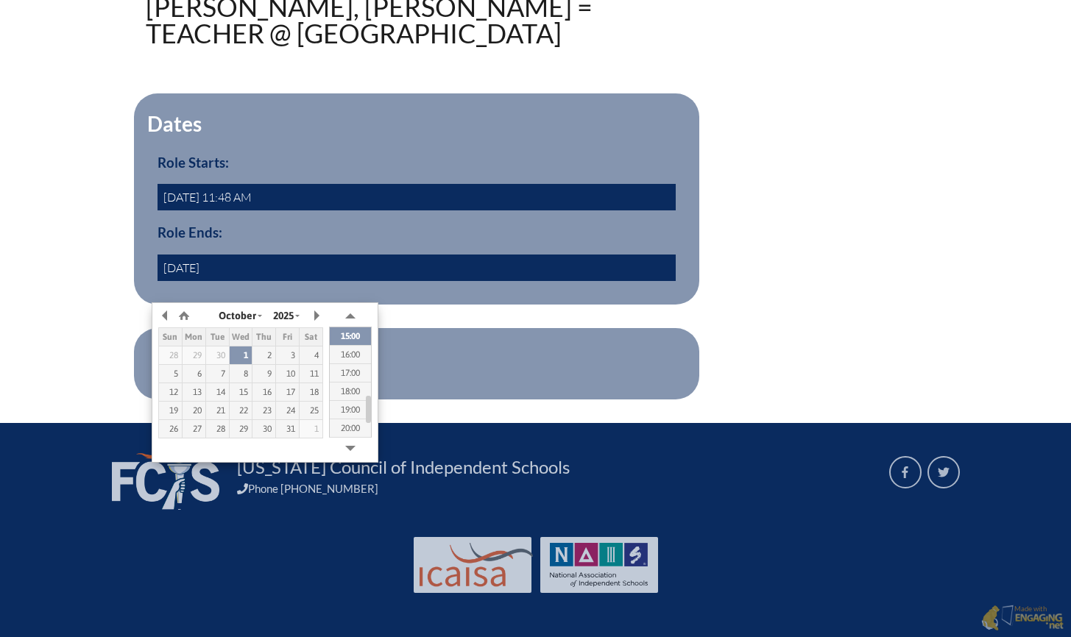
scroll to position [453, 0]
type input "2023/06/30 00:00"
drag, startPoint x: 795, startPoint y: 291, endPoint x: 787, endPoint y: 291, distance: 8.1
click at [795, 291] on div "Dates Role Starts: 2017-05-14 11:48 AM Role Ends: 2023/06/30 00:00 yes" at bounding box center [536, 198] width 780 height 211
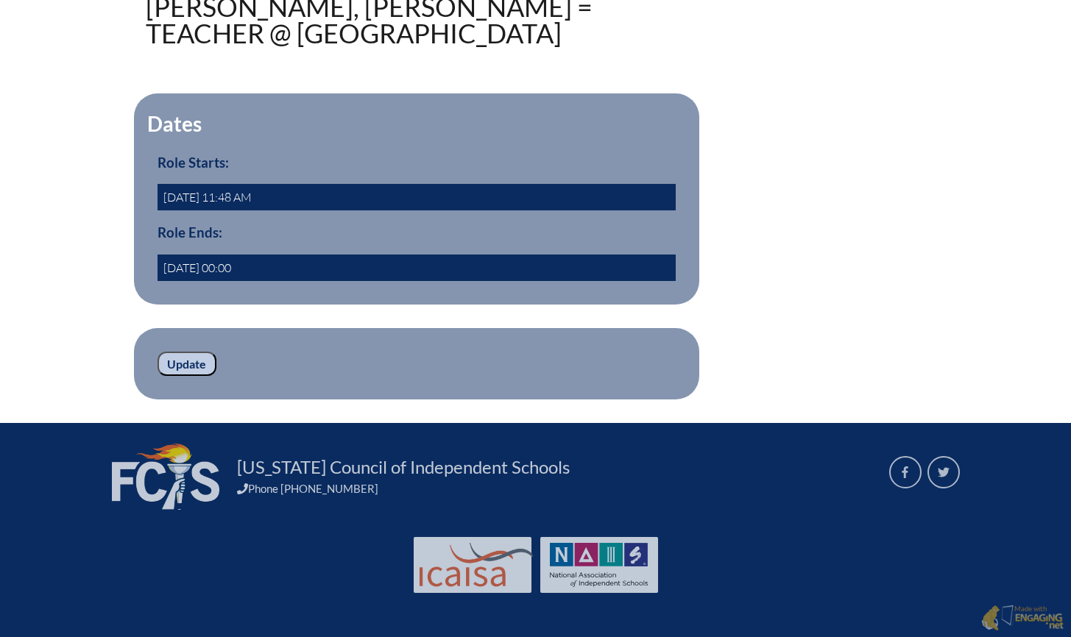
drag, startPoint x: 194, startPoint y: 374, endPoint x: 188, endPoint y: 369, distance: 7.8
click at [194, 374] on input "Update" at bounding box center [186, 364] width 59 height 25
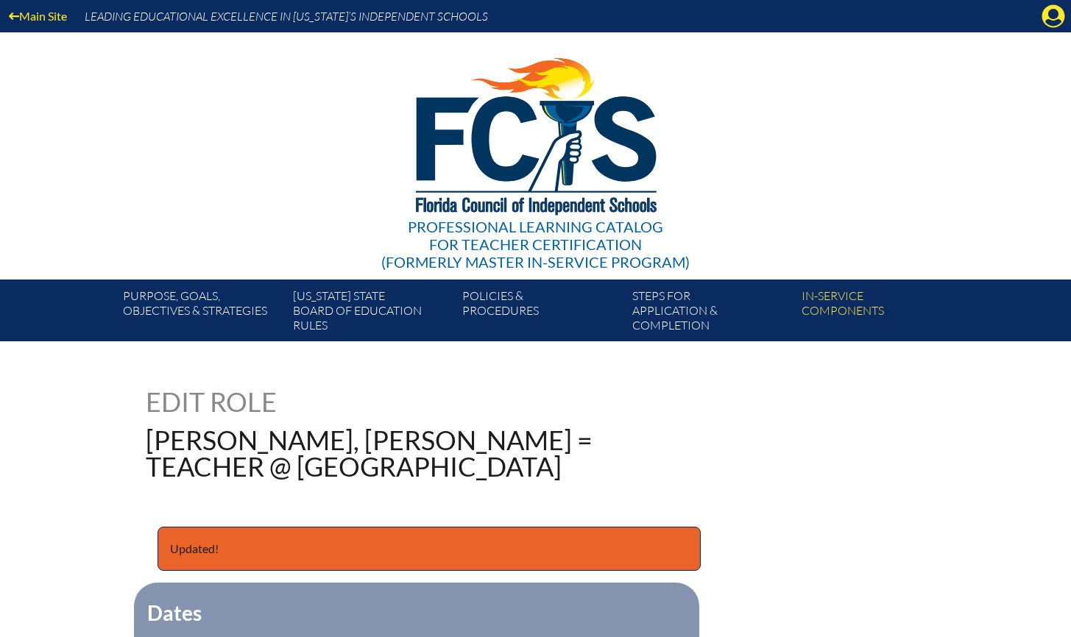
click at [1053, 16] on icon "Manage account" at bounding box center [1053, 16] width 24 height 24
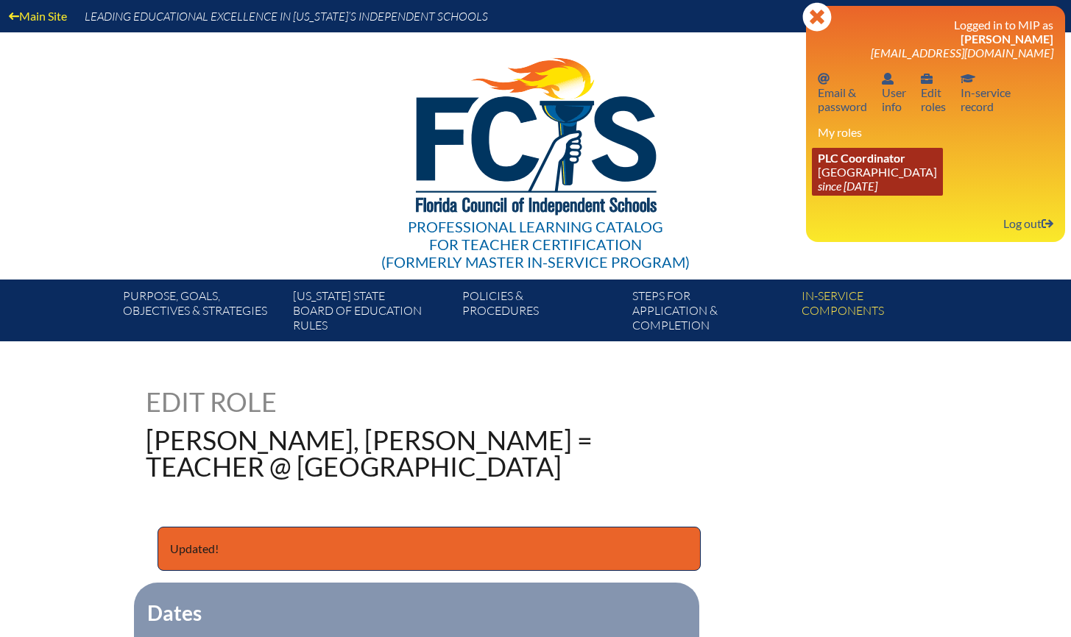
click at [889, 164] on link "PLC Coordinator [GEOGRAPHIC_DATA] since [DATE]" at bounding box center [877, 172] width 131 height 48
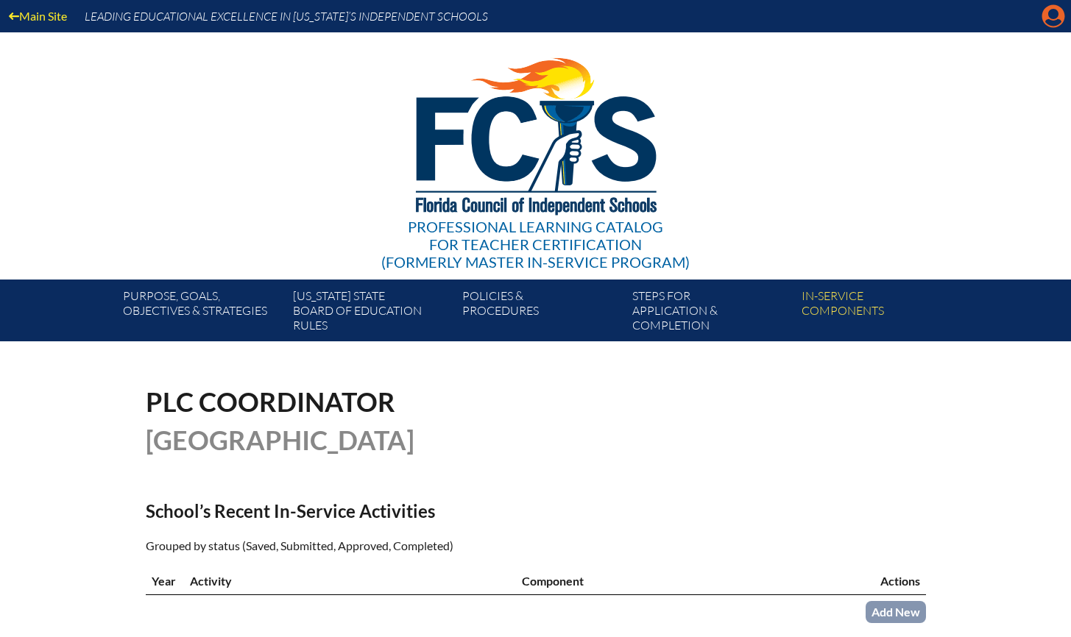
drag, startPoint x: 1052, startPoint y: 19, endPoint x: 1055, endPoint y: 28, distance: 9.3
click at [1052, 20] on icon at bounding box center [1053, 16] width 23 height 23
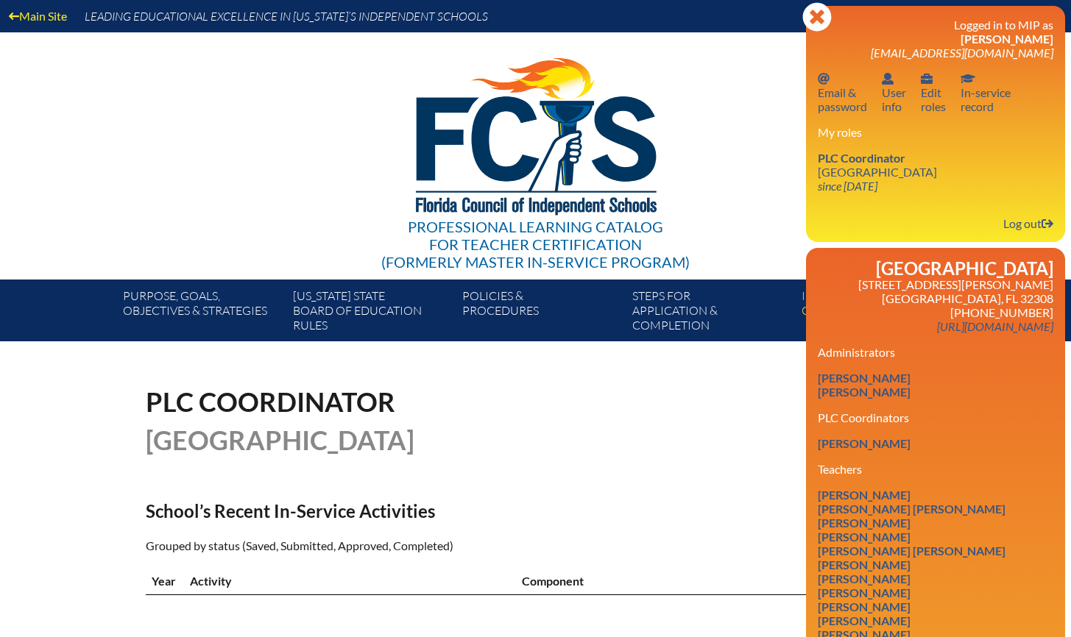
click at [737, 57] on div "Professional Learning Catalog for Teacher Certification (formerly Master In-ser…" at bounding box center [535, 155] width 895 height 247
click at [743, 193] on div "Professional Learning Catalog for Teacher Certification (formerly Master In-ser…" at bounding box center [535, 155] width 895 height 247
click at [814, 14] on icon "Close" at bounding box center [816, 16] width 29 height 29
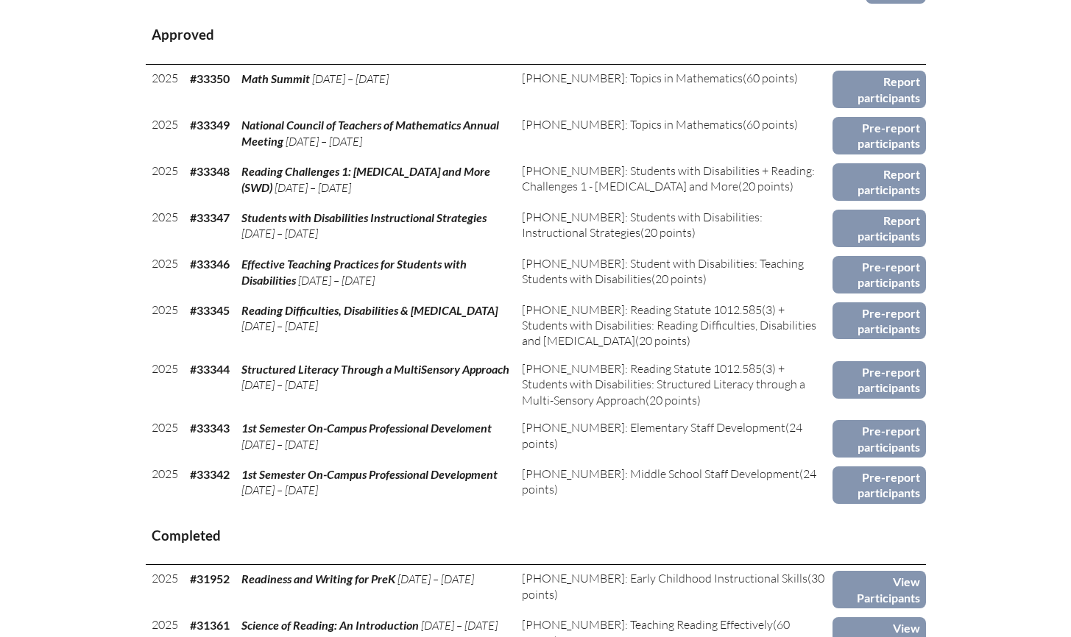
scroll to position [659, 0]
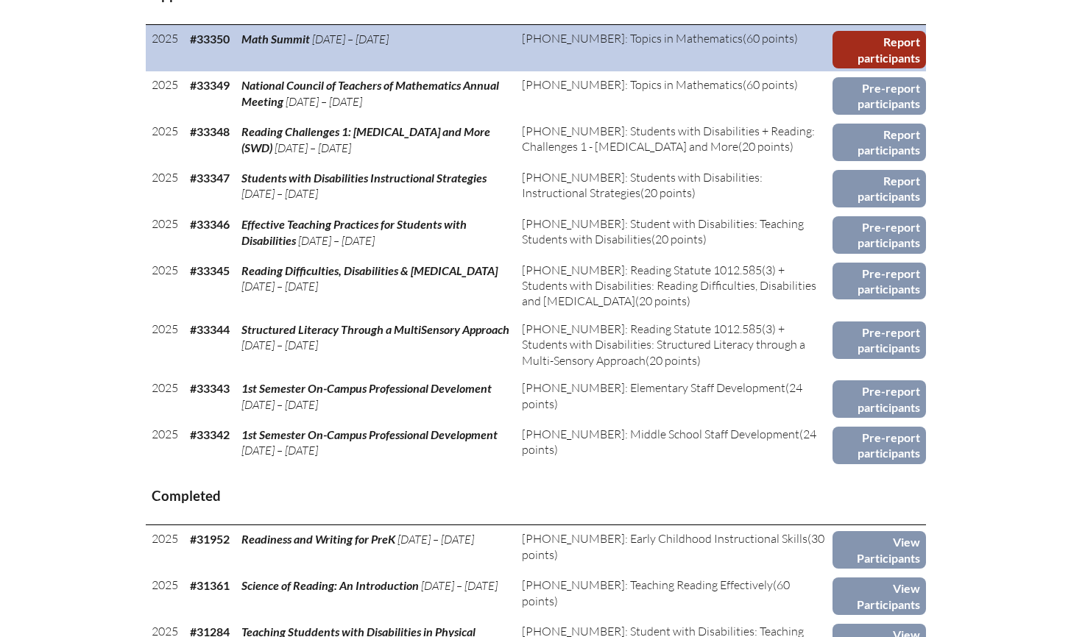
click at [889, 68] on link "Report participants" at bounding box center [878, 50] width 93 height 38
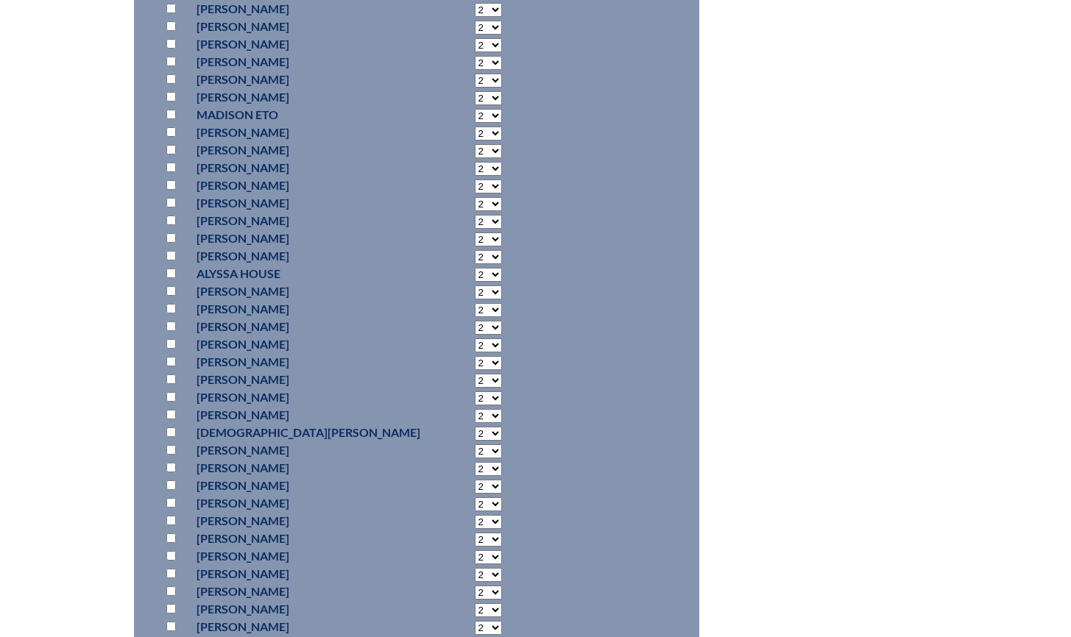
scroll to position [899, 0]
drag, startPoint x: 171, startPoint y: 138, endPoint x: 215, endPoint y: 135, distance: 43.5
click at [171, 138] on p at bounding box center [173, 136] width 21 height 18
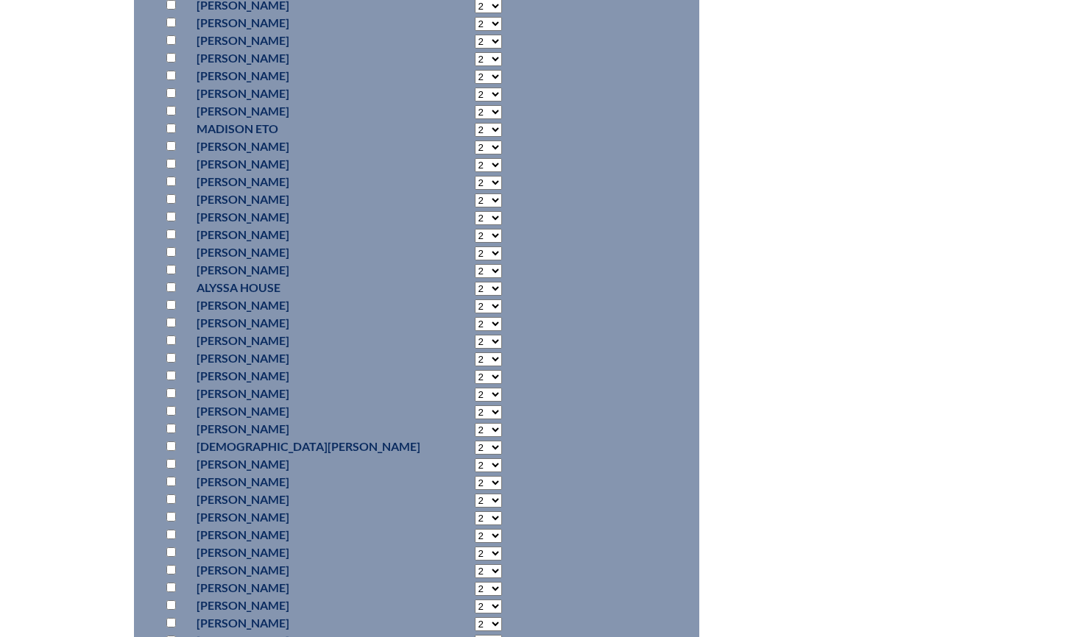
click at [171, 131] on p at bounding box center [173, 129] width 21 height 18
click at [171, 131] on input "checkbox" at bounding box center [171, 129] width 10 height 10
checkbox input "true"
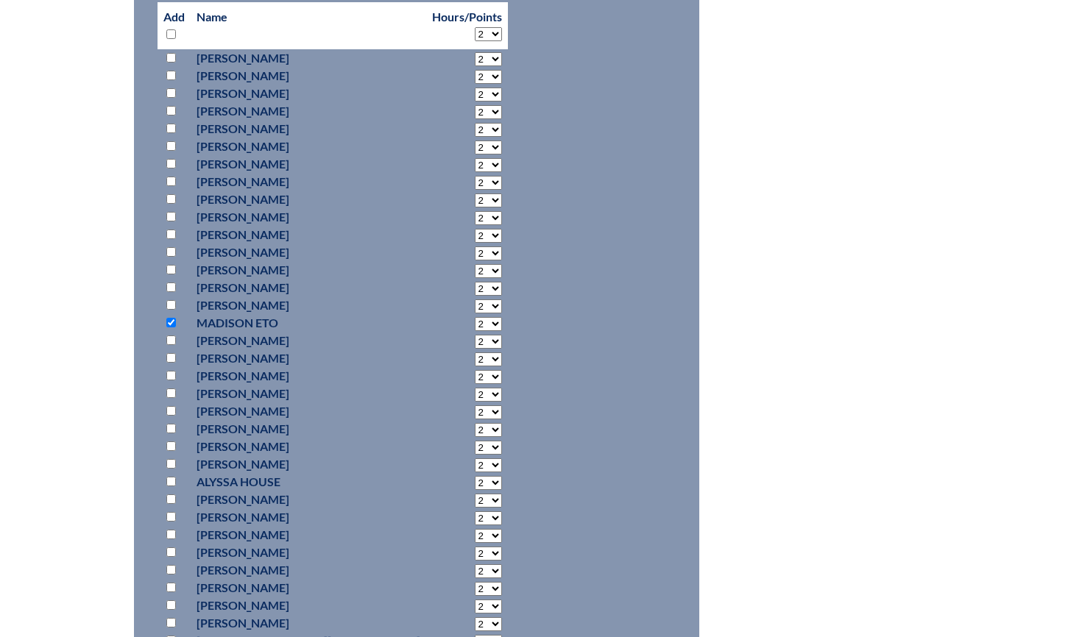
scroll to position [810, 0]
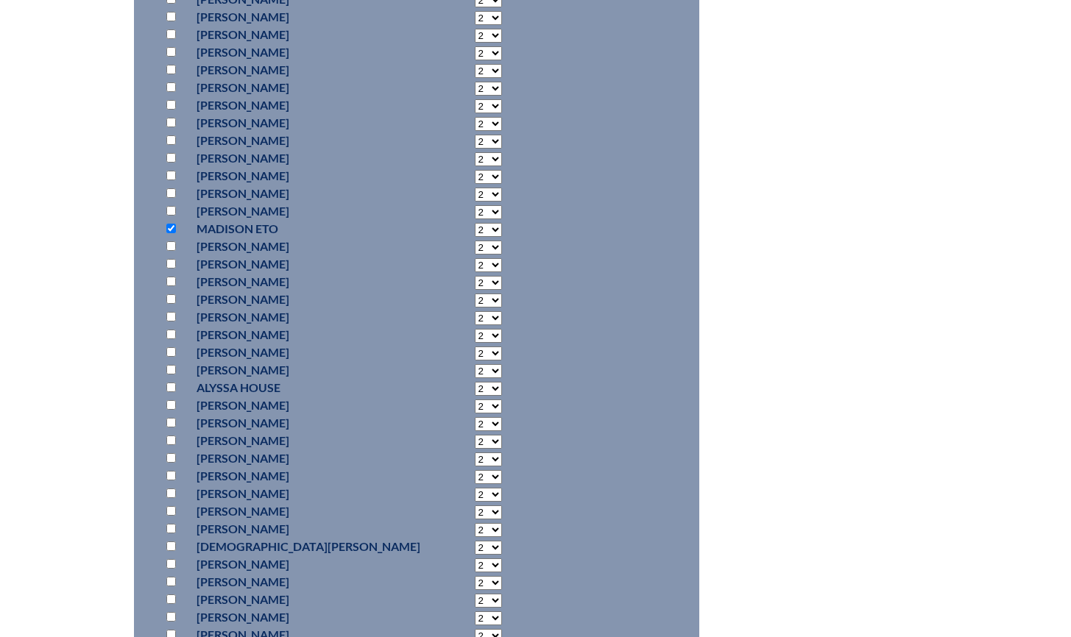
click at [475, 228] on select "2 3 4 5 6 7 8 9 10 11 12 13 14 15 16 17 18 19 20 21 22 23" at bounding box center [488, 230] width 27 height 14
select select "18"
click at [475, 223] on select "2 3 4 5 6 7 8 9 10 11 12 13 14 15 16 17 18 19 20 21 22 23" at bounding box center [488, 230] width 27 height 14
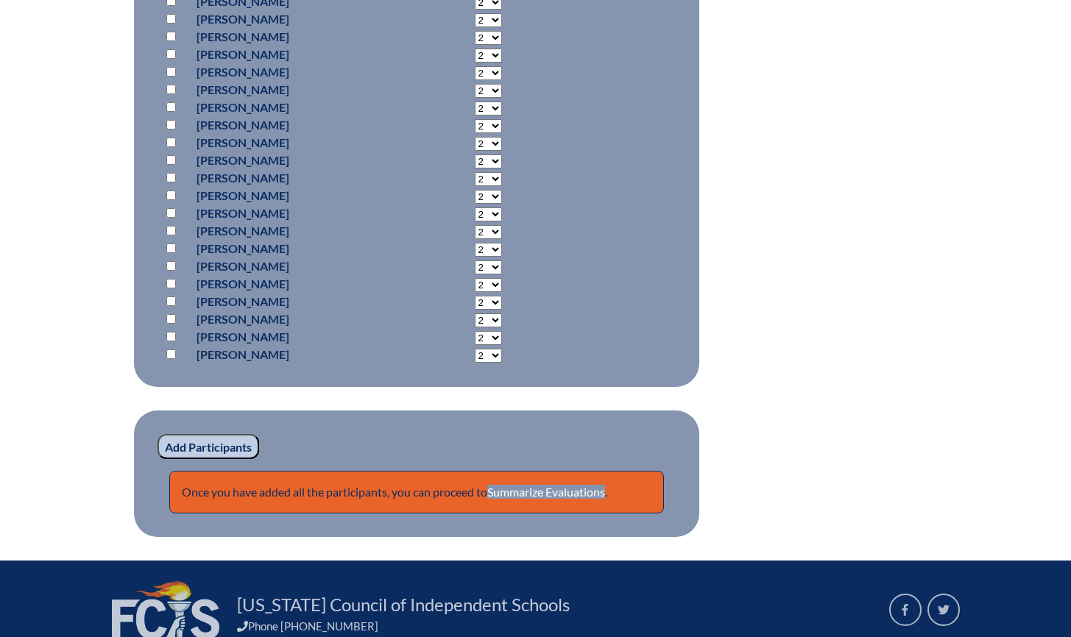
scroll to position [1560, 0]
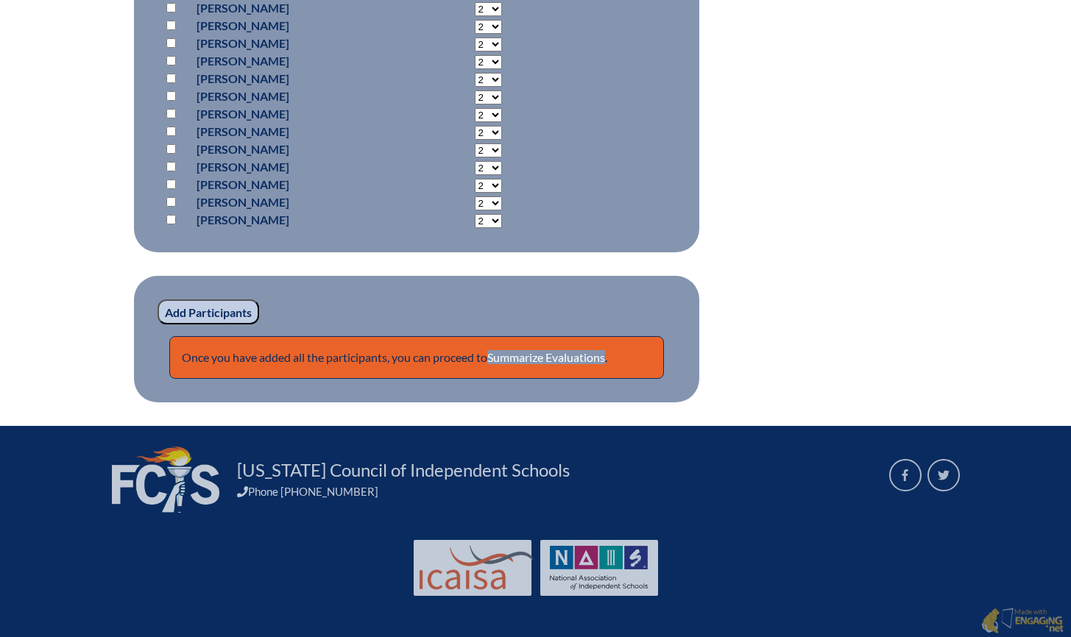
drag, startPoint x: 233, startPoint y: 308, endPoint x: 220, endPoint y: 308, distance: 12.5
click at [233, 308] on input "Add Participants" at bounding box center [208, 312] width 102 height 25
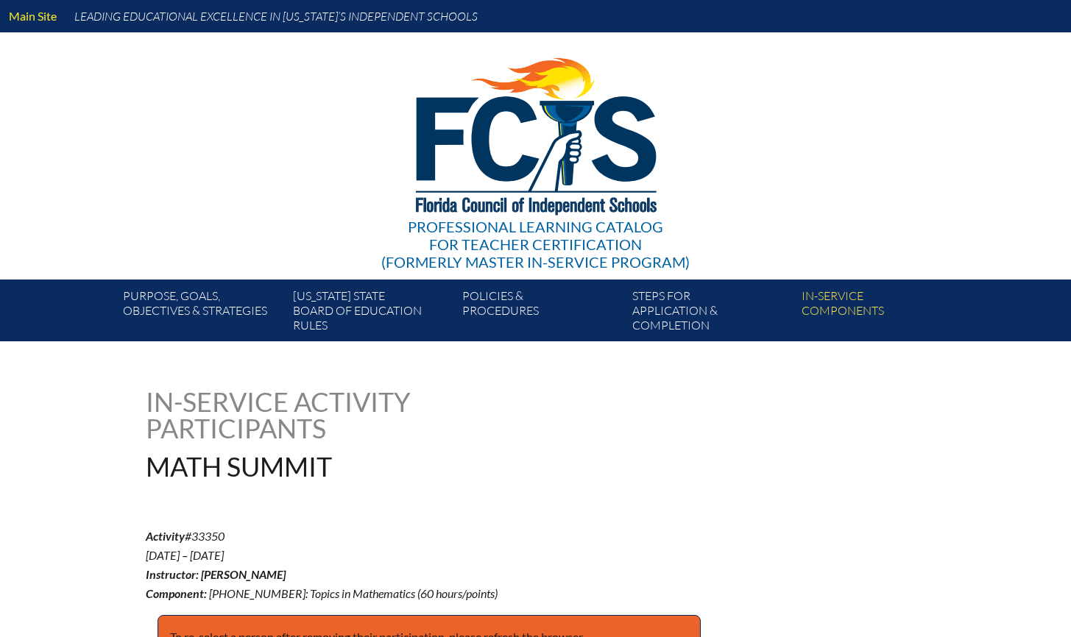
scroll to position [1623, 0]
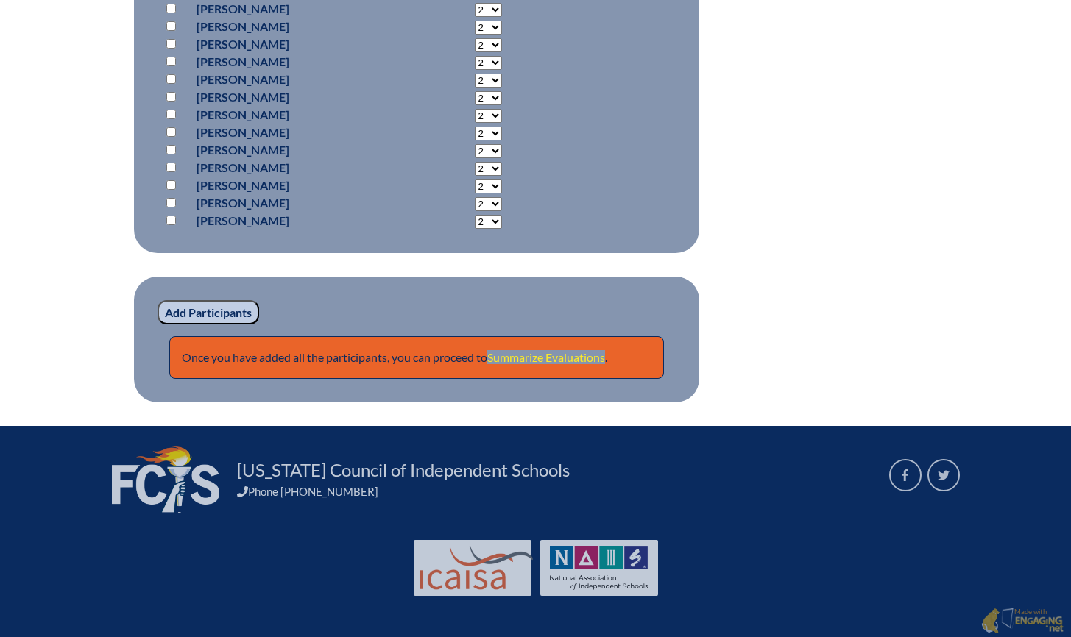
click at [577, 351] on link "Summarize Evaluations" at bounding box center [546, 357] width 118 height 14
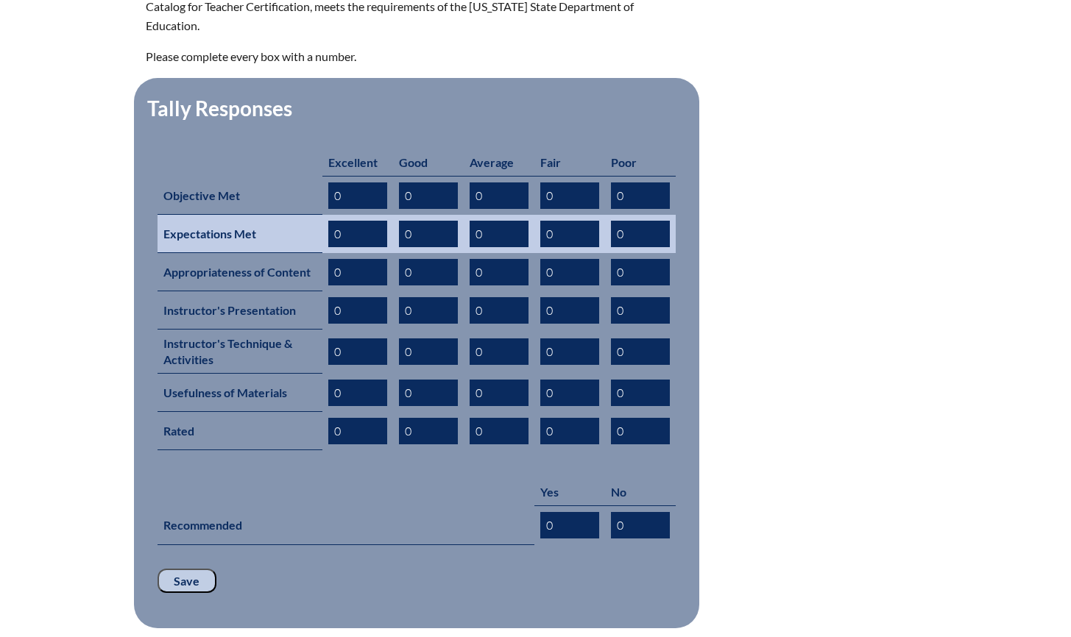
scroll to position [559, 0]
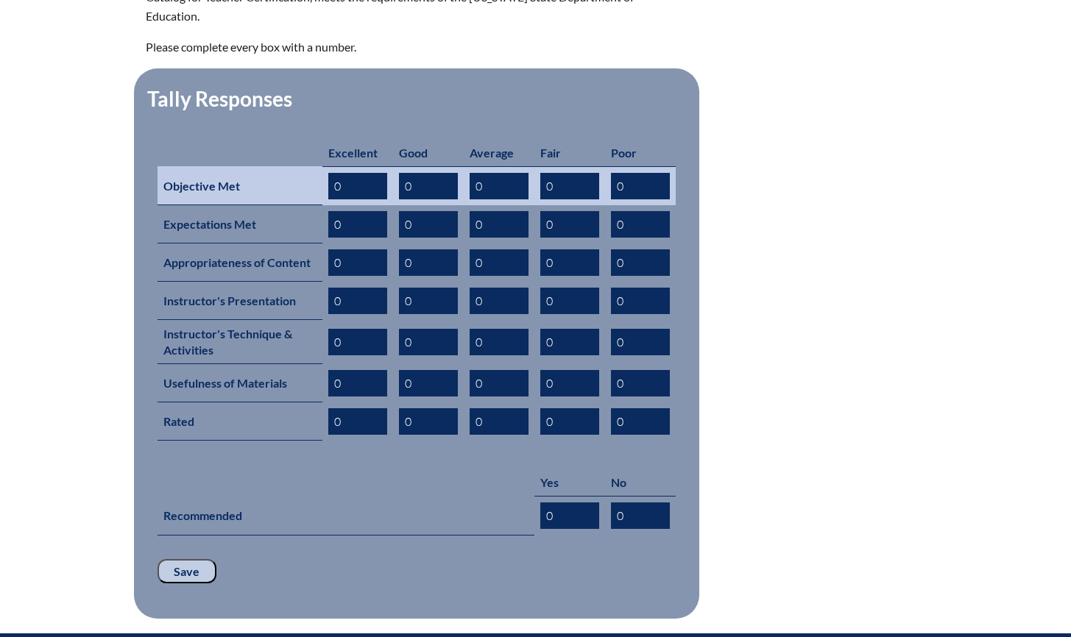
click at [364, 173] on input "0" at bounding box center [357, 186] width 59 height 26
type input "1"
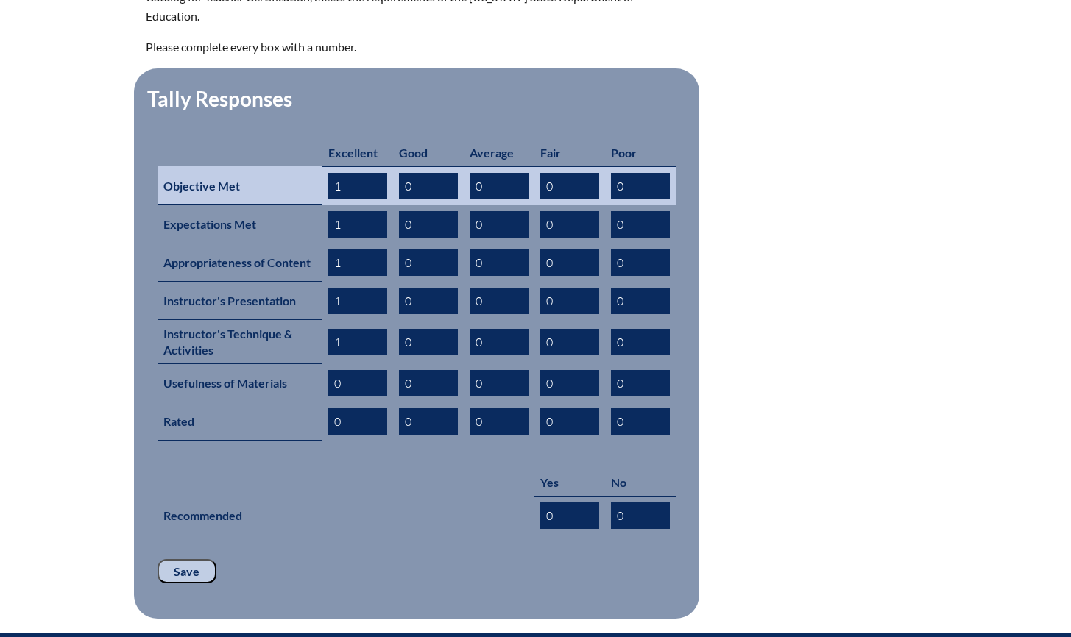
scroll to position [561, 0]
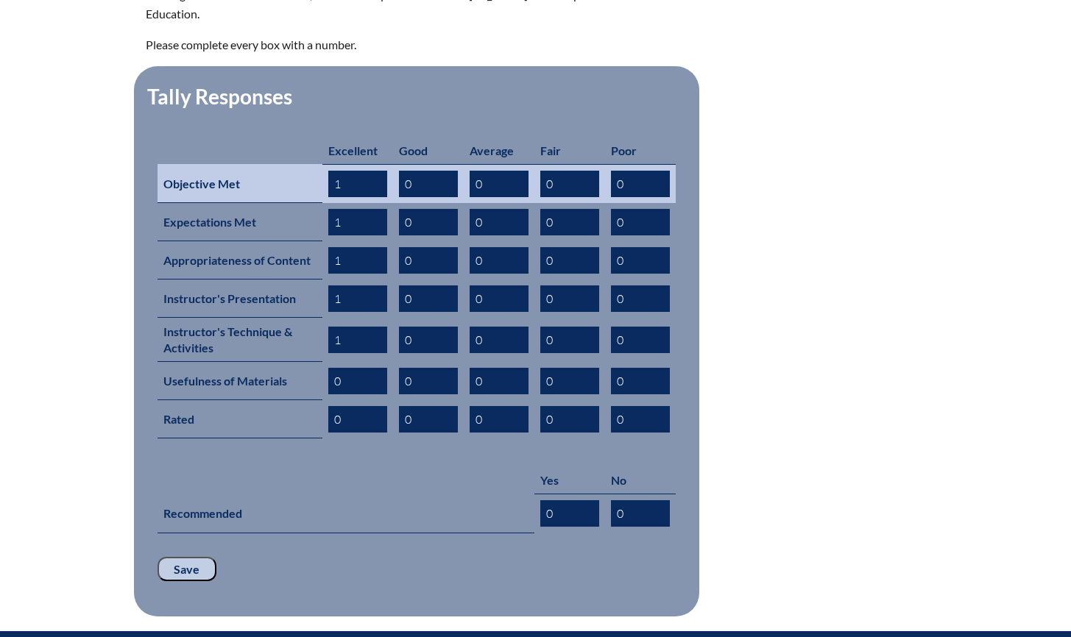
type input "1"
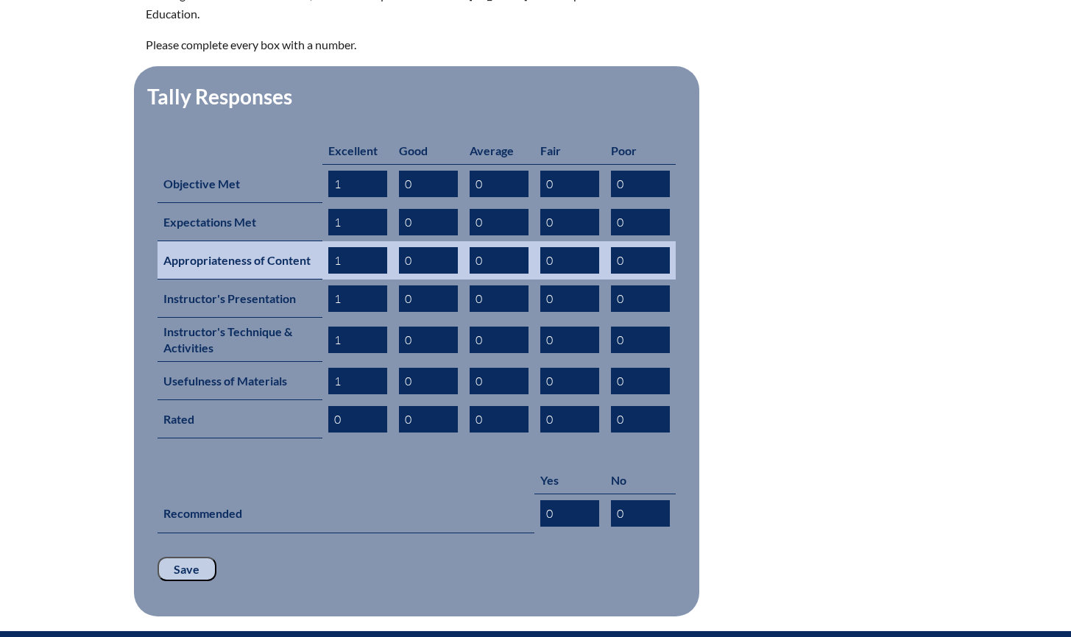
type input "1"
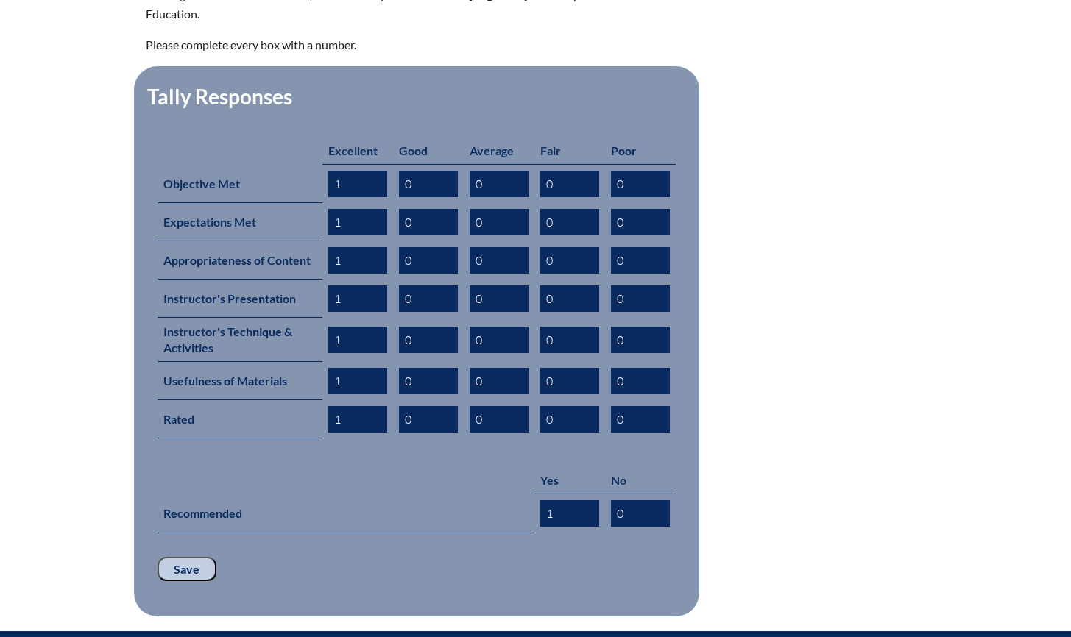
type input "1"
click at [190, 557] on input "Save" at bounding box center [186, 569] width 59 height 25
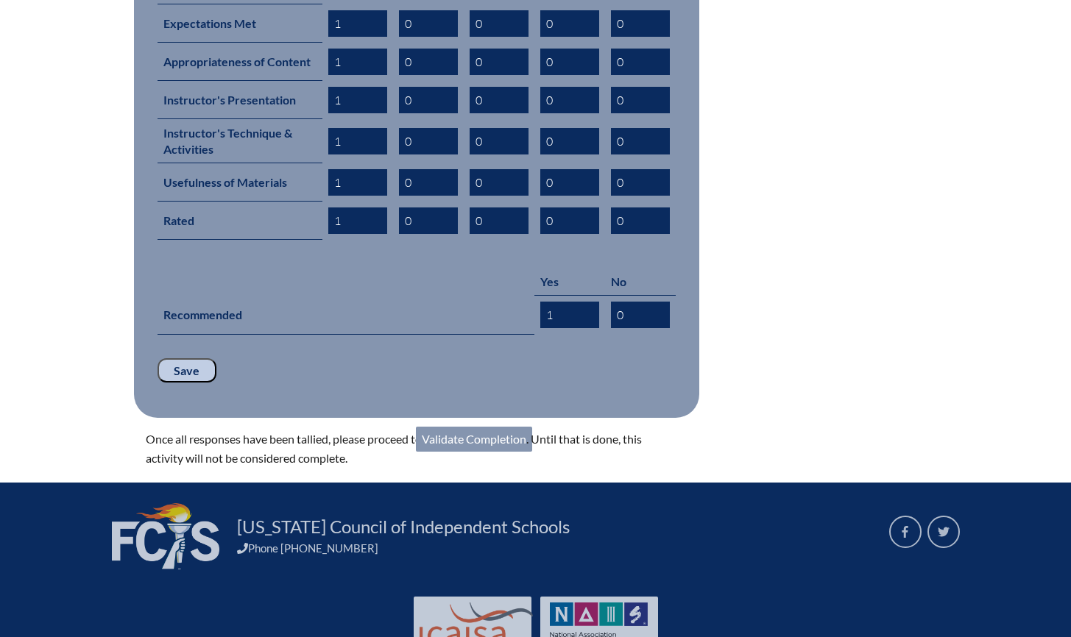
scroll to position [792, 0]
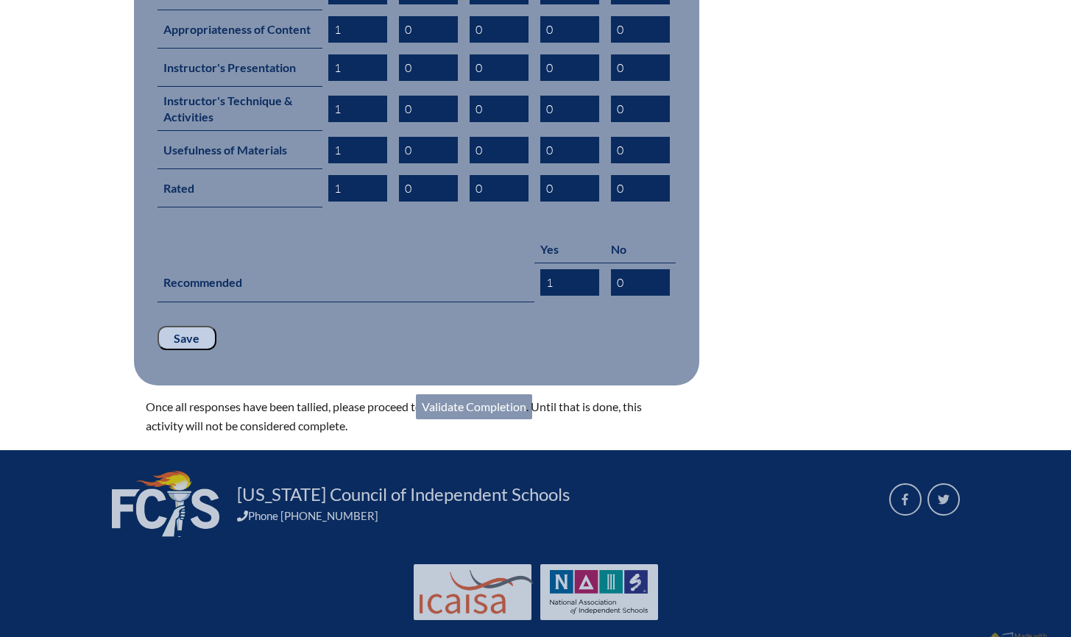
click at [517, 394] on link "Validate Completion" at bounding box center [474, 406] width 116 height 25
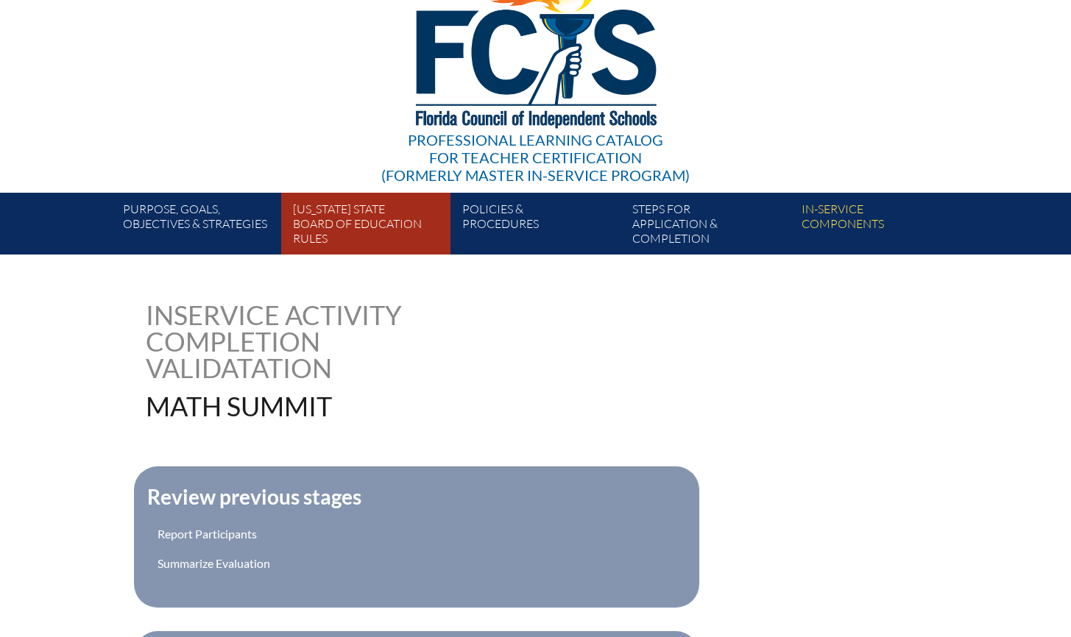
scroll to position [388, 0]
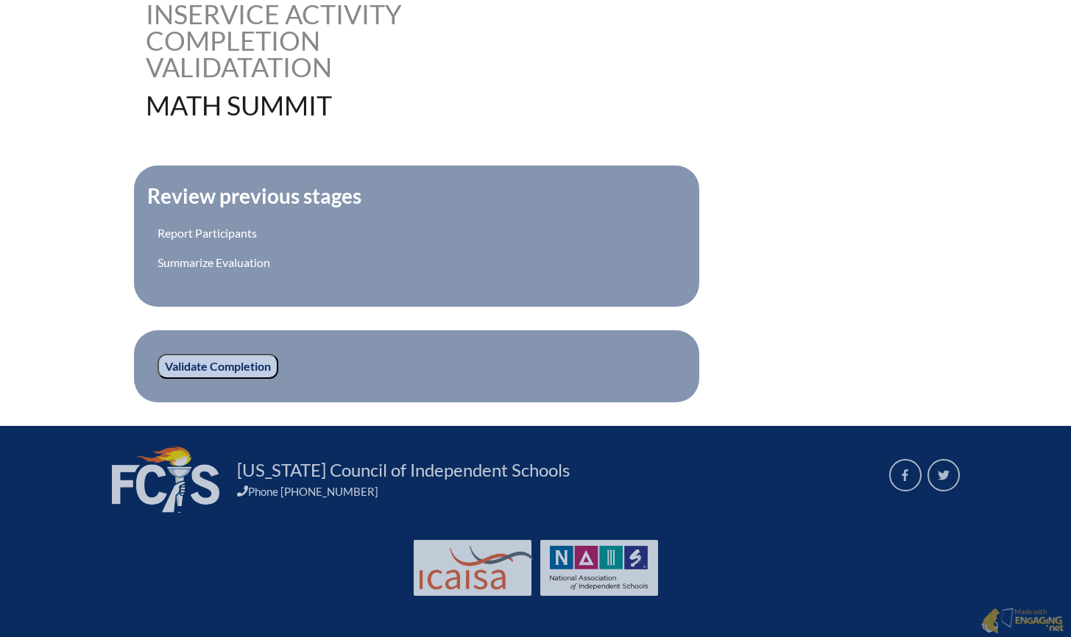
click at [249, 369] on input "Validate Completion" at bounding box center [217, 366] width 121 height 25
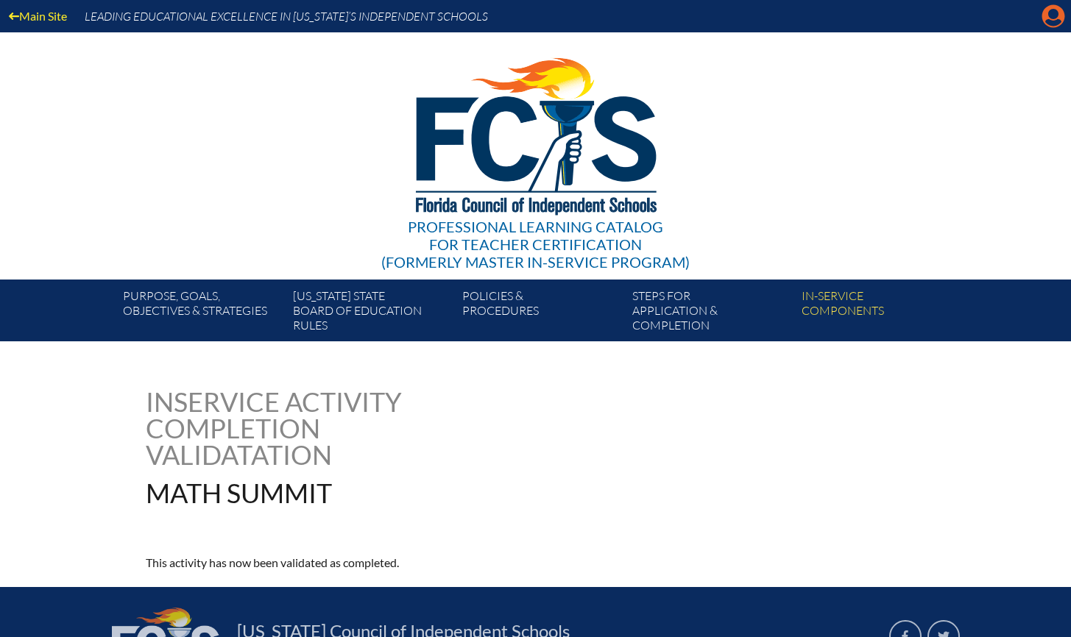
click at [1054, 15] on icon "Manage account" at bounding box center [1053, 16] width 24 height 24
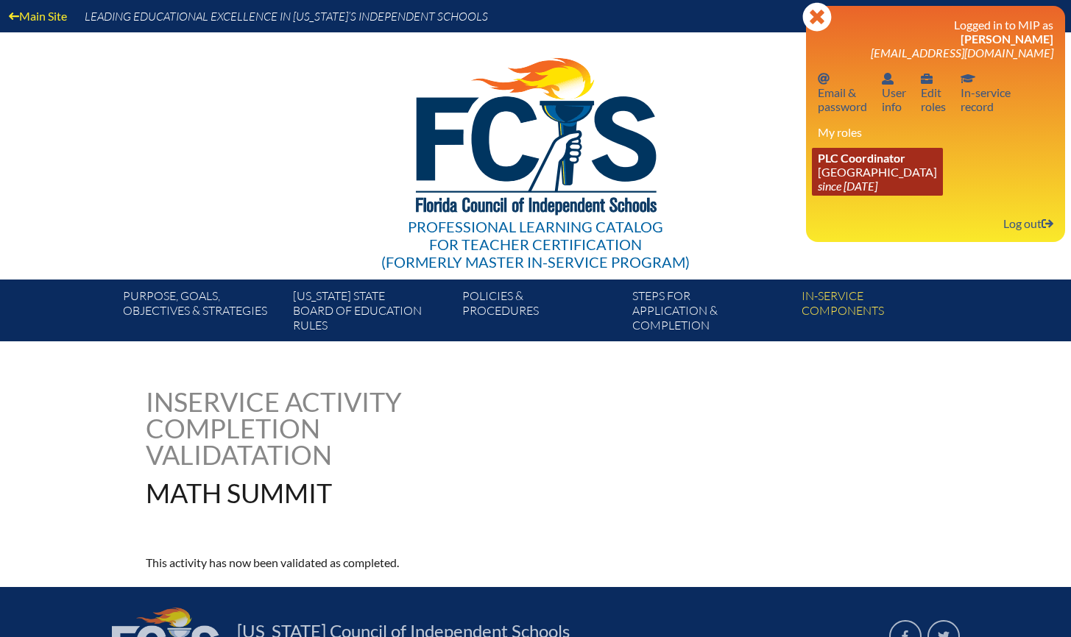
drag, startPoint x: 860, startPoint y: 163, endPoint x: 843, endPoint y: 155, distance: 17.8
click at [860, 163] on span "PLC Coordinator" at bounding box center [862, 158] width 88 height 14
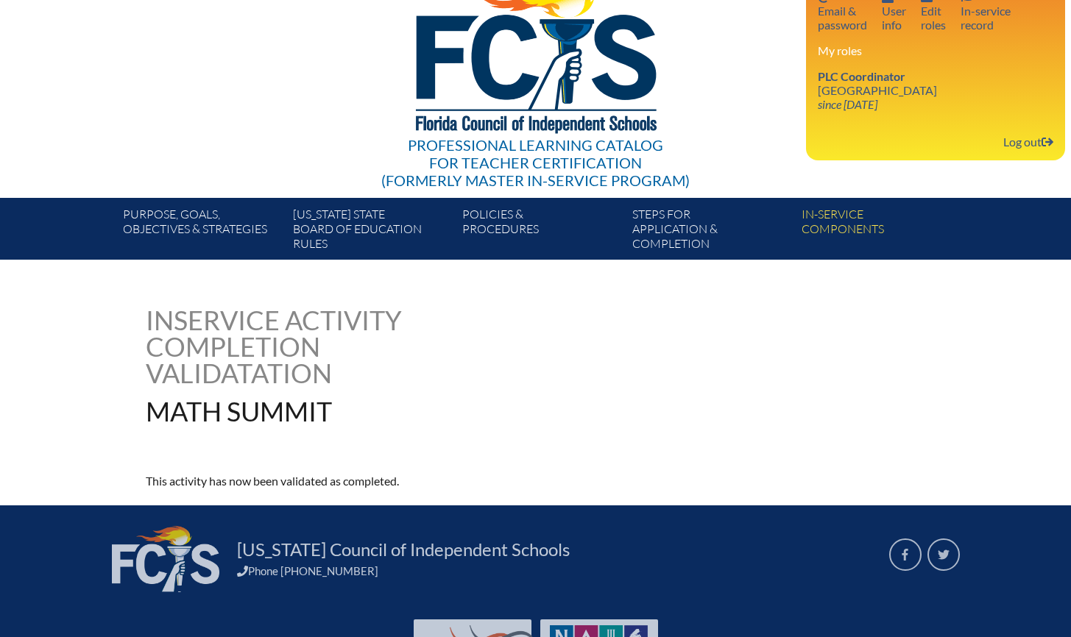
scroll to position [95, 0]
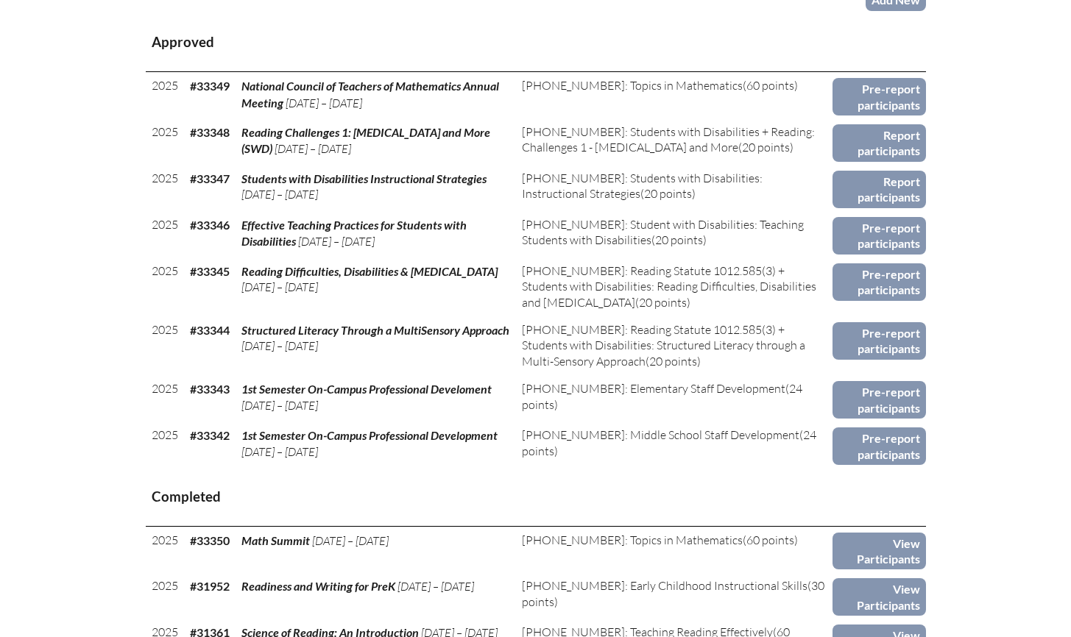
scroll to position [610, 0]
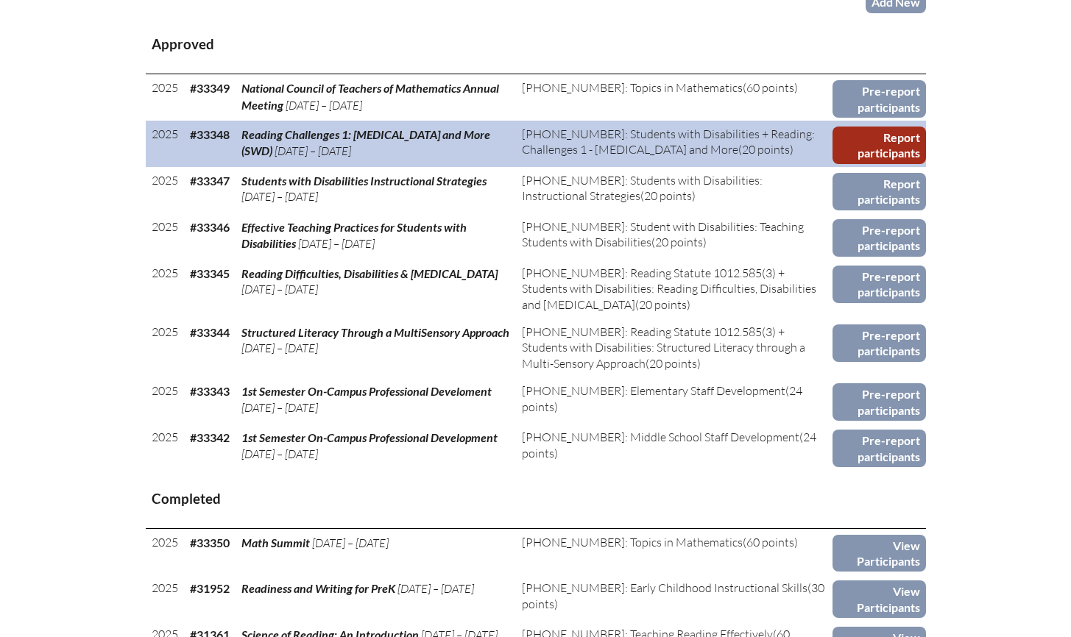
click at [882, 164] on link "Report participants" at bounding box center [878, 146] width 93 height 38
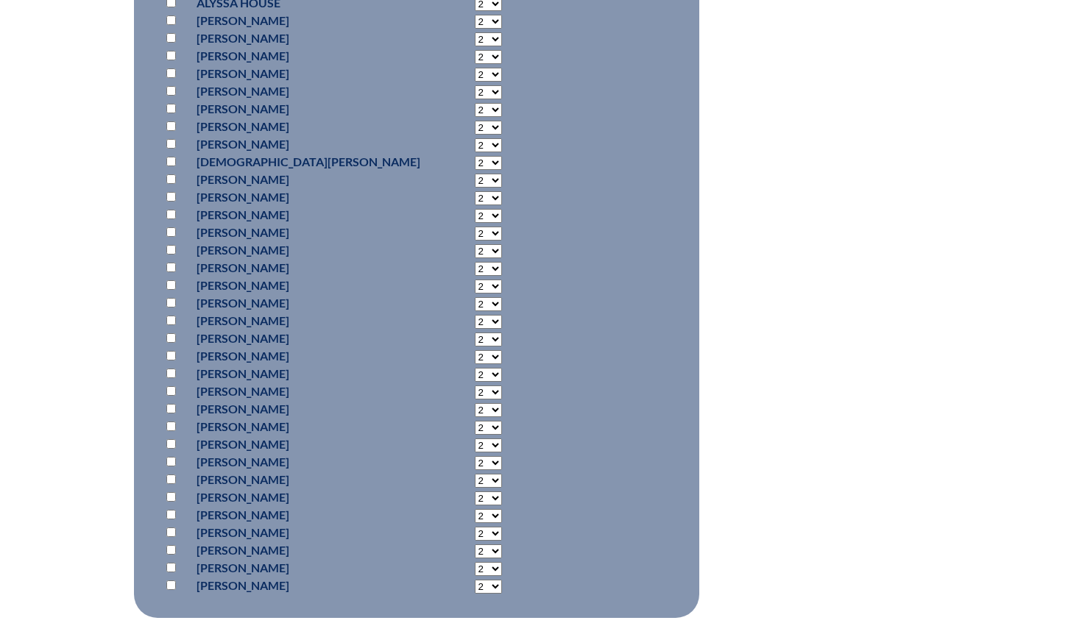
scroll to position [1249, 0]
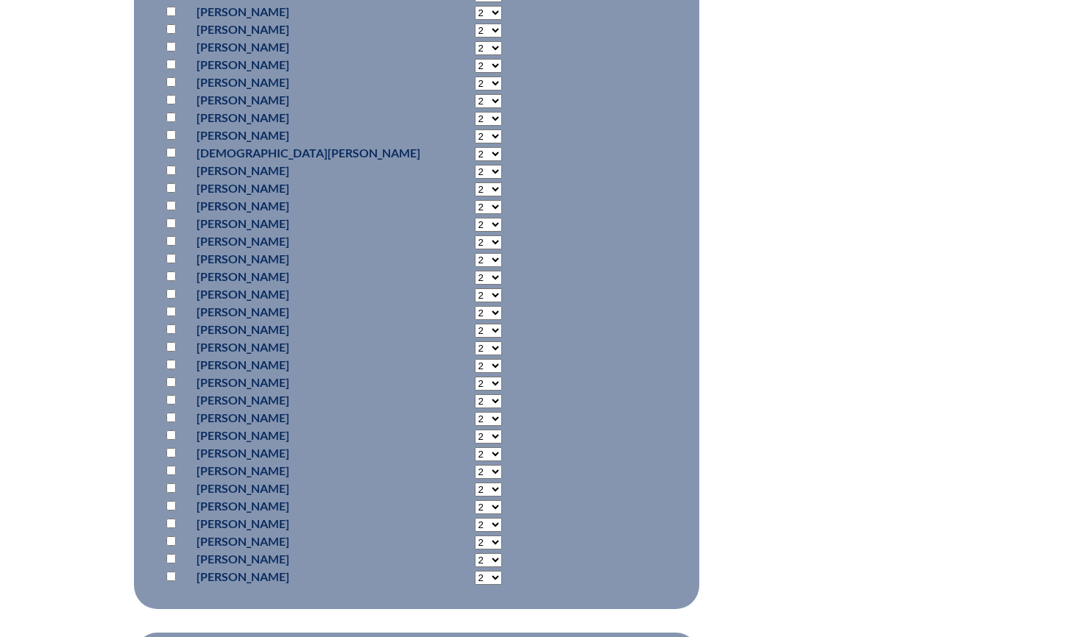
drag, startPoint x: 168, startPoint y: 271, endPoint x: 202, endPoint y: 269, distance: 33.9
click at [169, 272] on input "checkbox" at bounding box center [171, 277] width 10 height 10
checkbox input "true"
click at [475, 275] on select "2 3 4 5 6 7 8 9 10 11 12 13 14 15 16 17 18 19 20 0" at bounding box center [488, 278] width 27 height 14
select select "20"
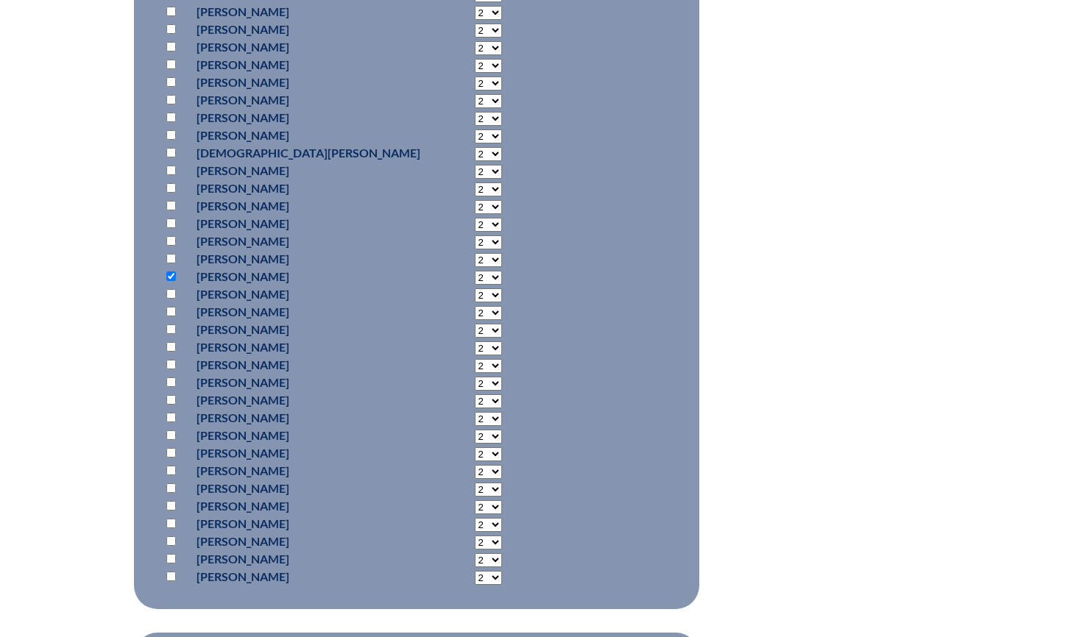
click at [475, 271] on select "2 3 4 5 6 7 8 9 10 11 12 13 14 15 16 17 18 19 20 0" at bounding box center [488, 278] width 27 height 14
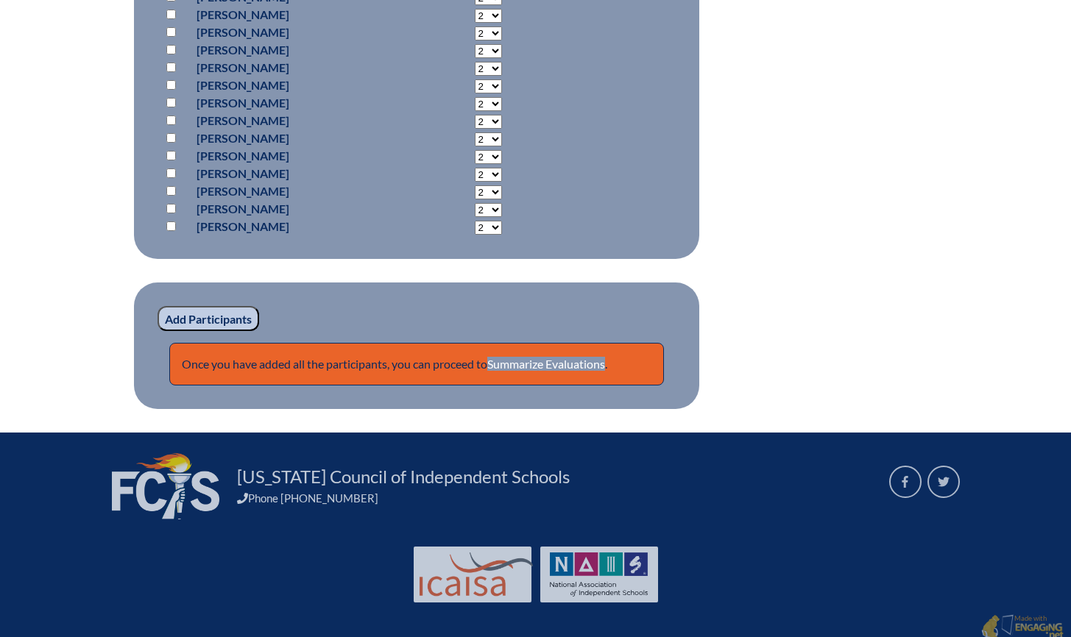
scroll to position [1606, 0]
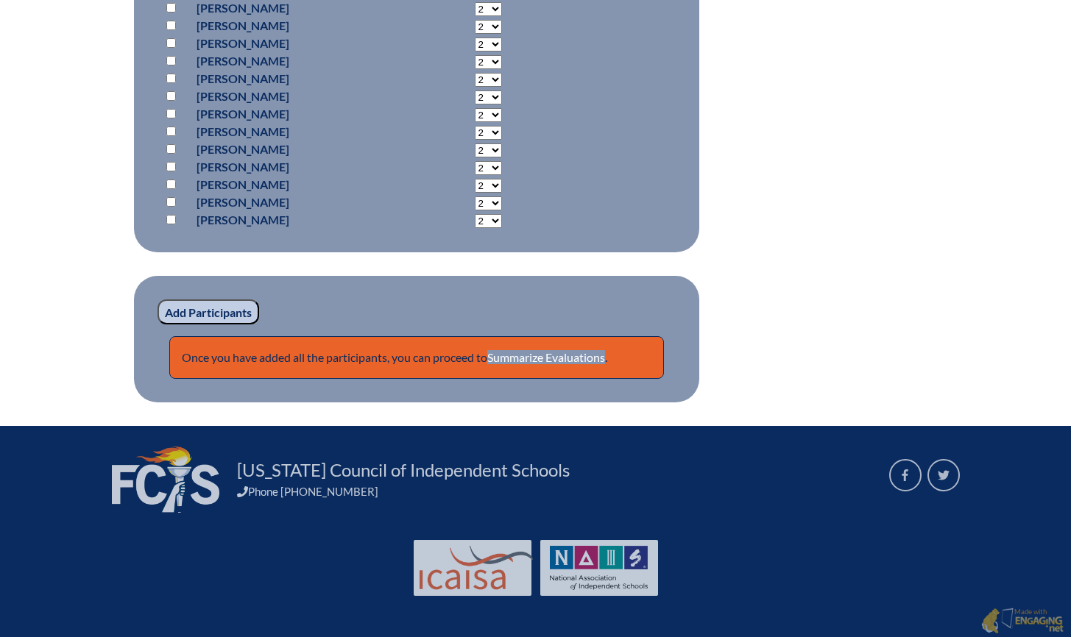
click at [213, 306] on input "Add Participants" at bounding box center [208, 312] width 102 height 25
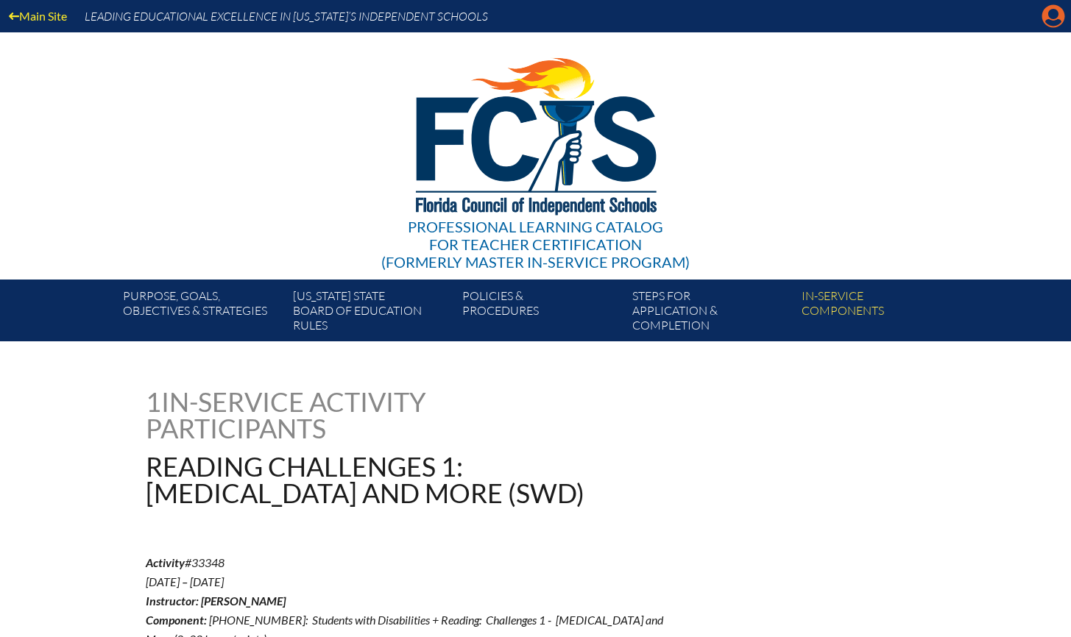
click at [1055, 12] on icon "Manage account" at bounding box center [1053, 16] width 24 height 24
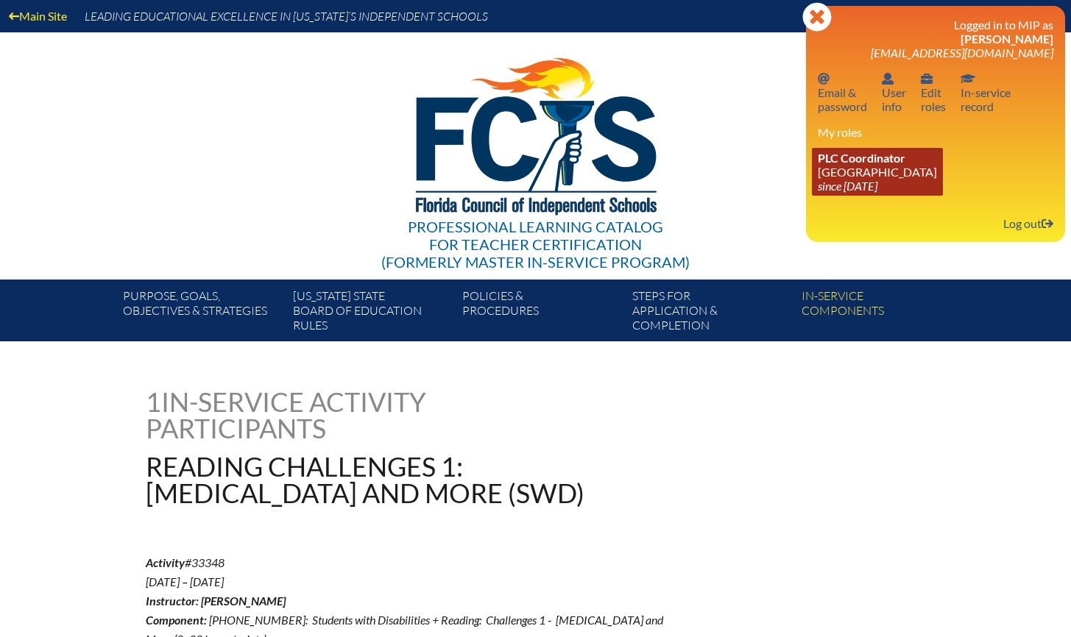
click at [883, 173] on link "PLC Coordinator [GEOGRAPHIC_DATA] since [DATE]" at bounding box center [877, 172] width 131 height 48
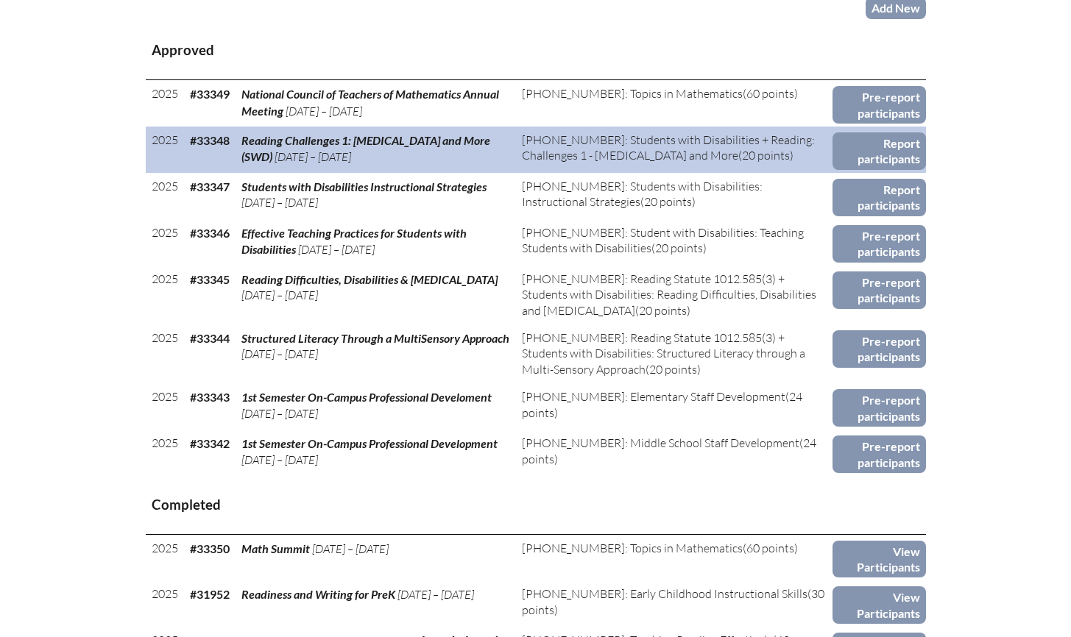
scroll to position [606, 0]
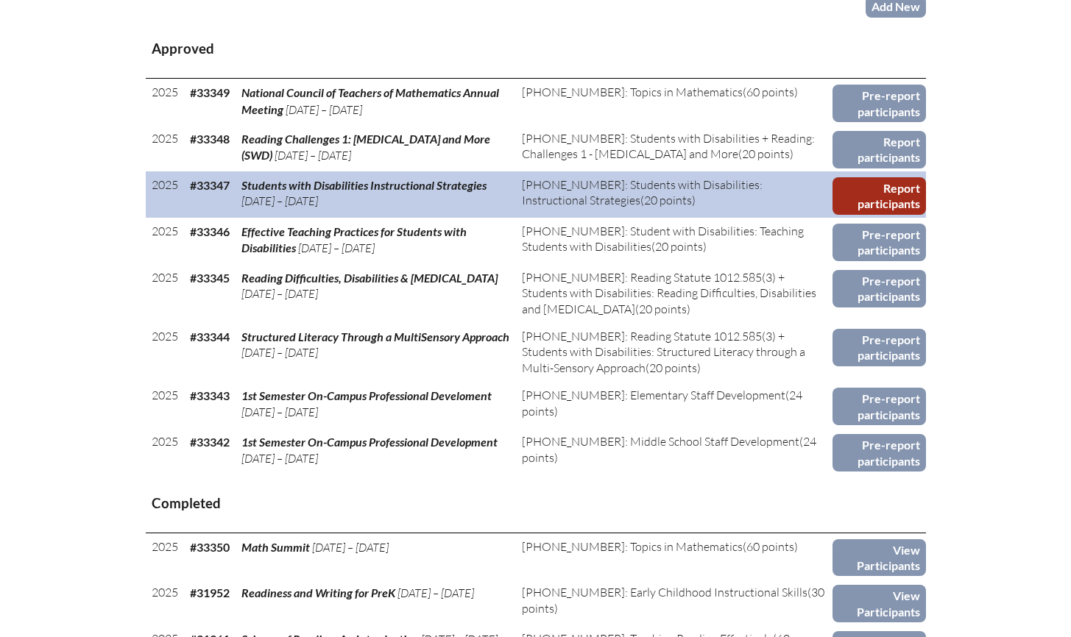
click at [884, 215] on link "Report participants" at bounding box center [878, 196] width 93 height 38
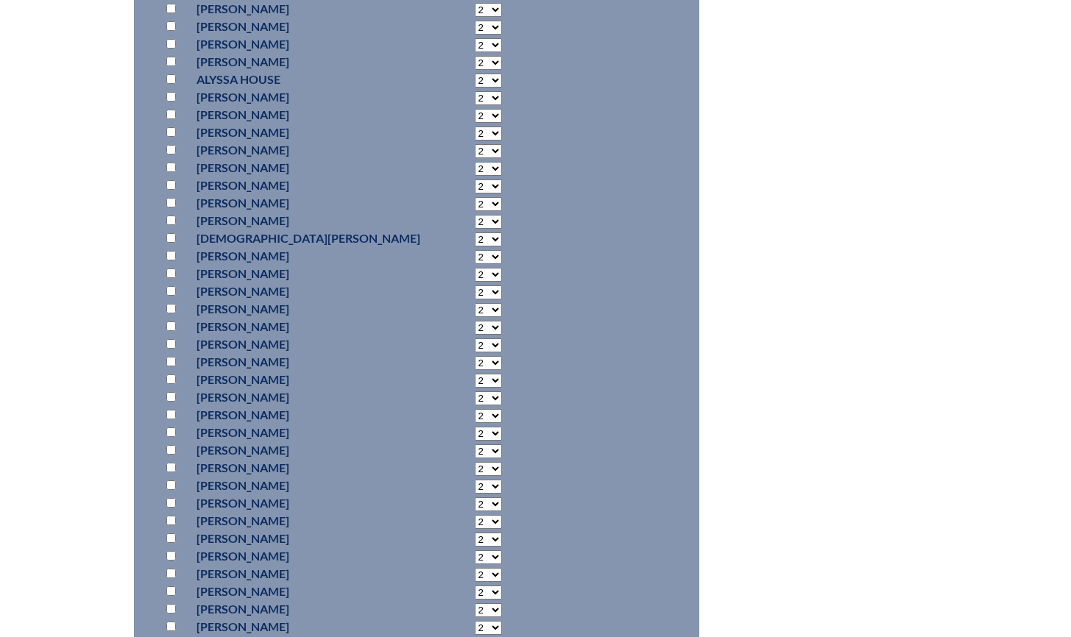
scroll to position [1233, 0]
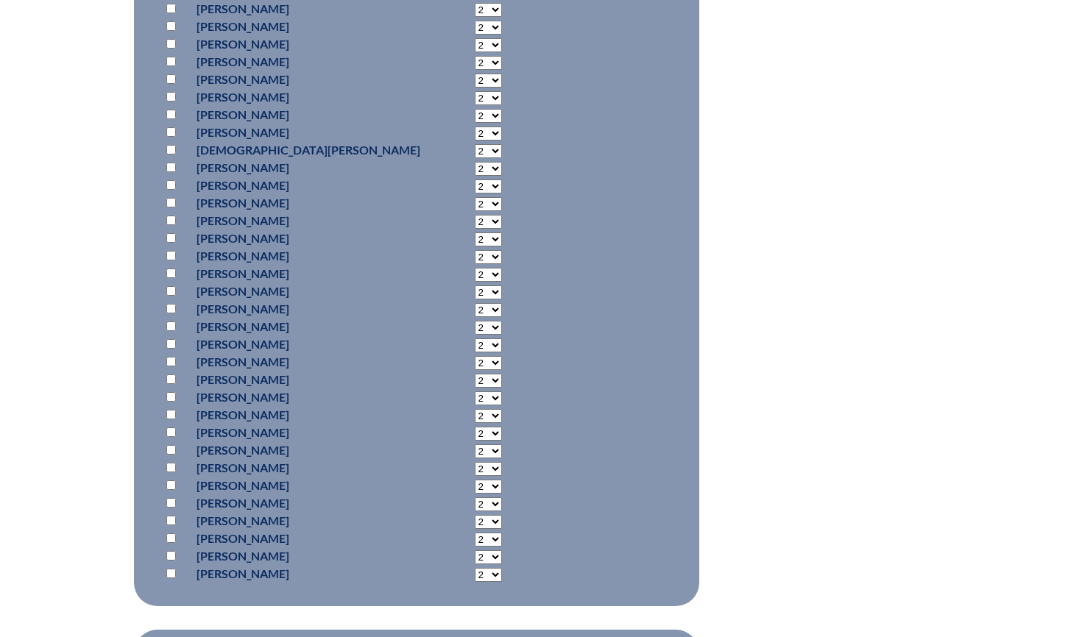
click at [173, 269] on input "checkbox" at bounding box center [171, 274] width 10 height 10
checkbox input "true"
click at [475, 270] on select "2 3 4 5 6 7 8 9 10 11 12 13 14 15 16 17 18 19 20 0" at bounding box center [488, 275] width 27 height 14
select select "20"
click at [475, 268] on select "2 3 4 5 6 7 8 9 10 11 12 13 14 15 16 17 18 19 20 0" at bounding box center [488, 275] width 27 height 14
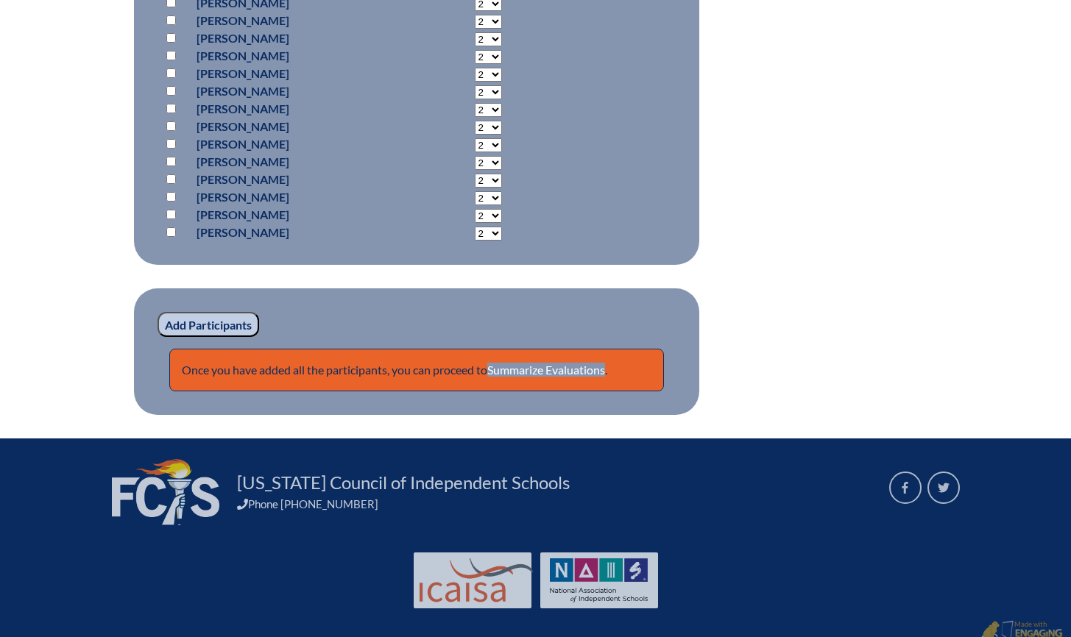
scroll to position [1587, 0]
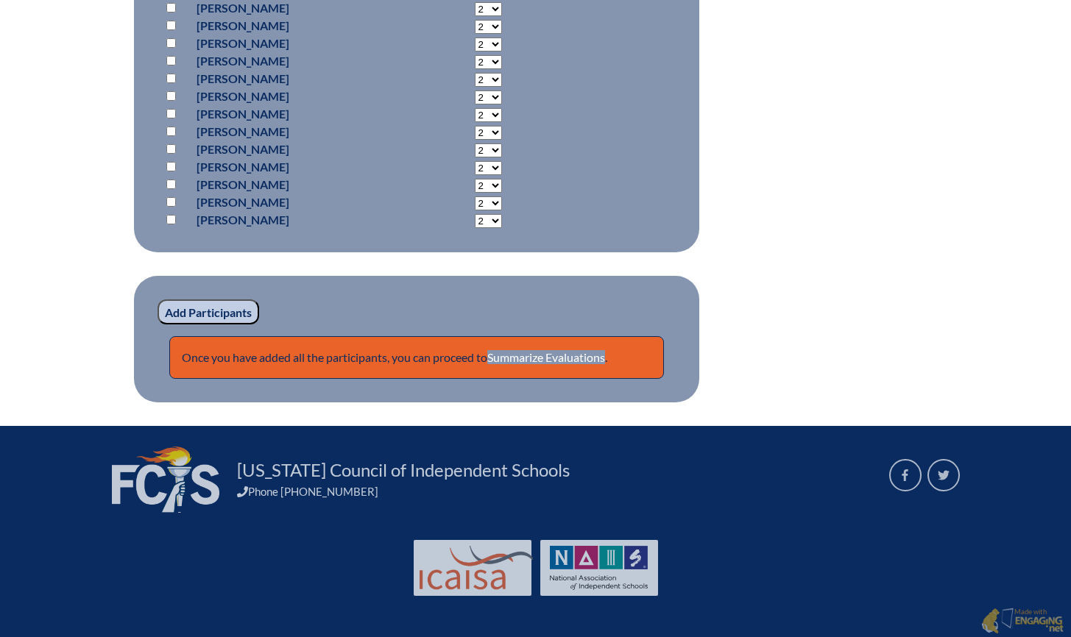
click at [193, 308] on input "Add Participants" at bounding box center [208, 312] width 102 height 25
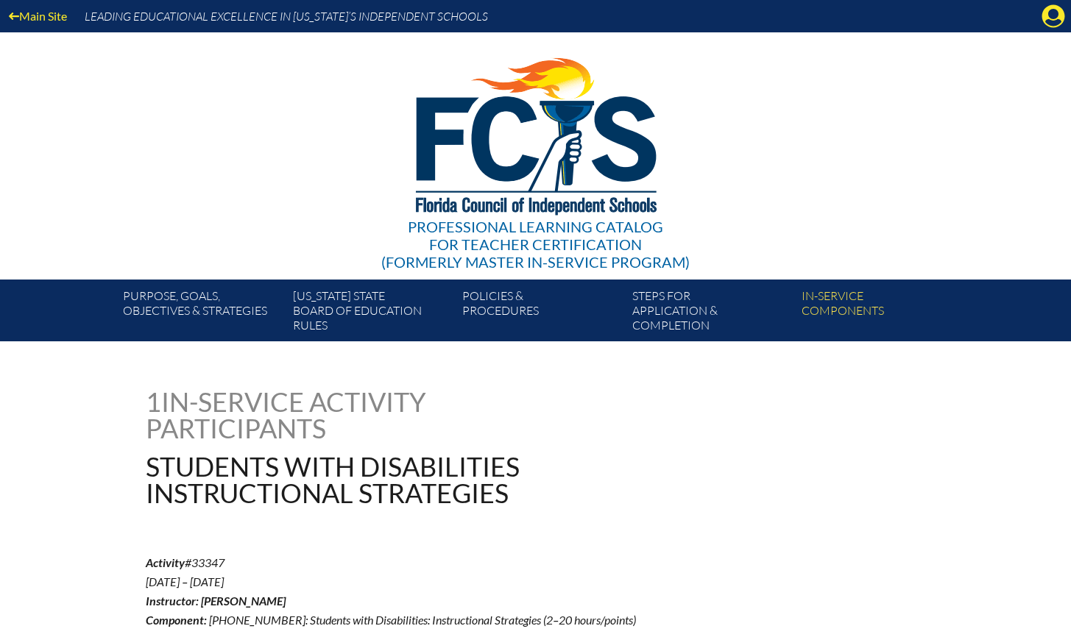
drag, startPoint x: 1050, startPoint y: 10, endPoint x: 1072, endPoint y: 15, distance: 22.7
click at [1050, 10] on icon "Manage account" at bounding box center [1053, 16] width 24 height 24
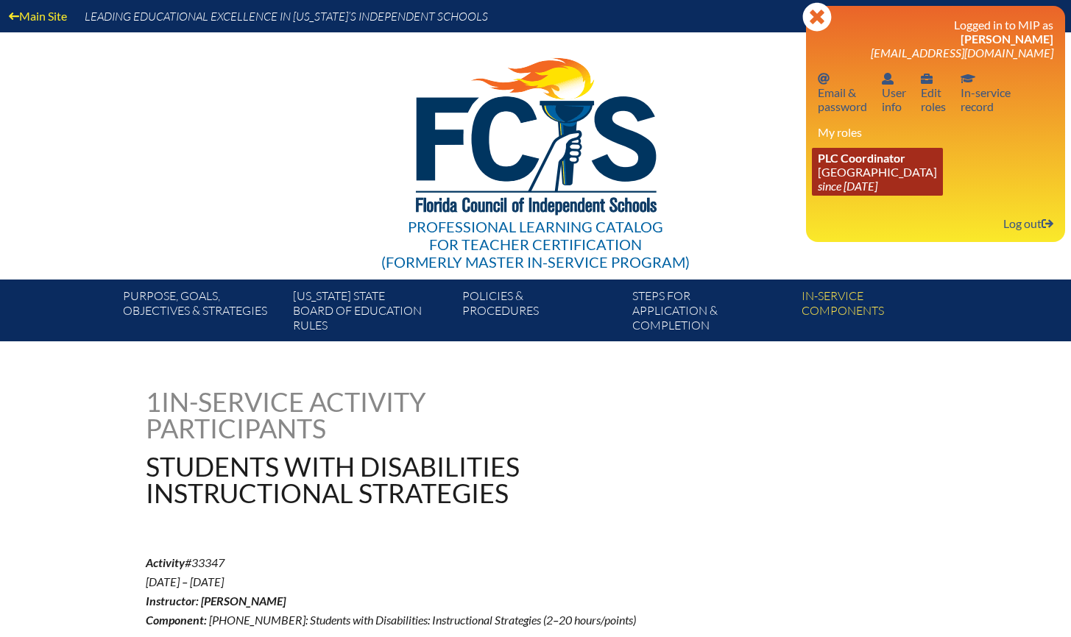
click at [854, 173] on link "PLC Coordinator Holy Comforter Episcopal School since 2006 Jun 1" at bounding box center [877, 172] width 131 height 48
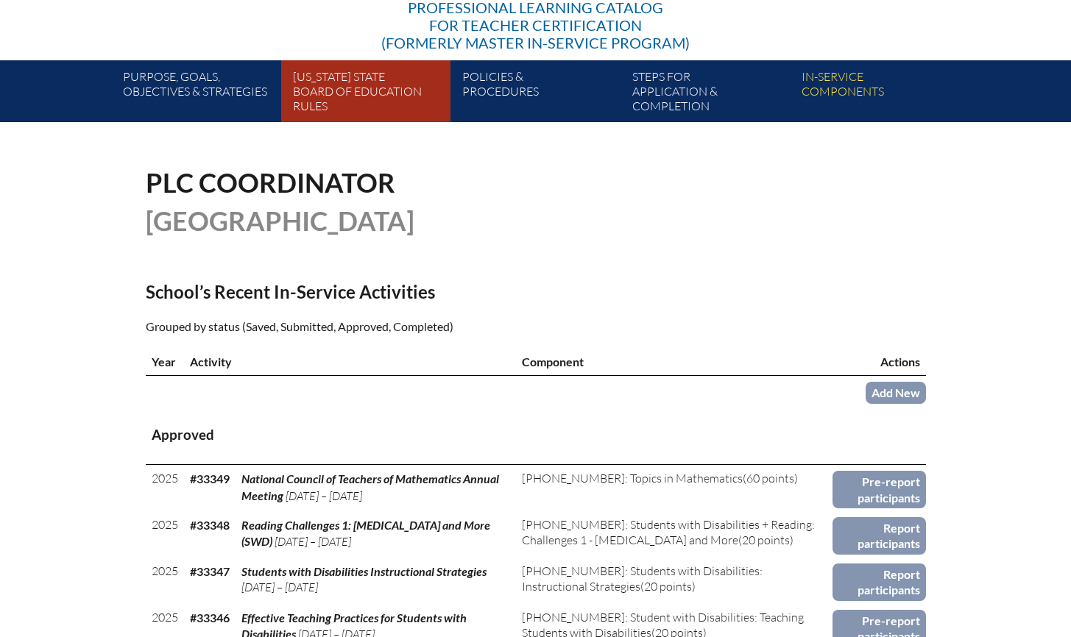
scroll to position [381, 0]
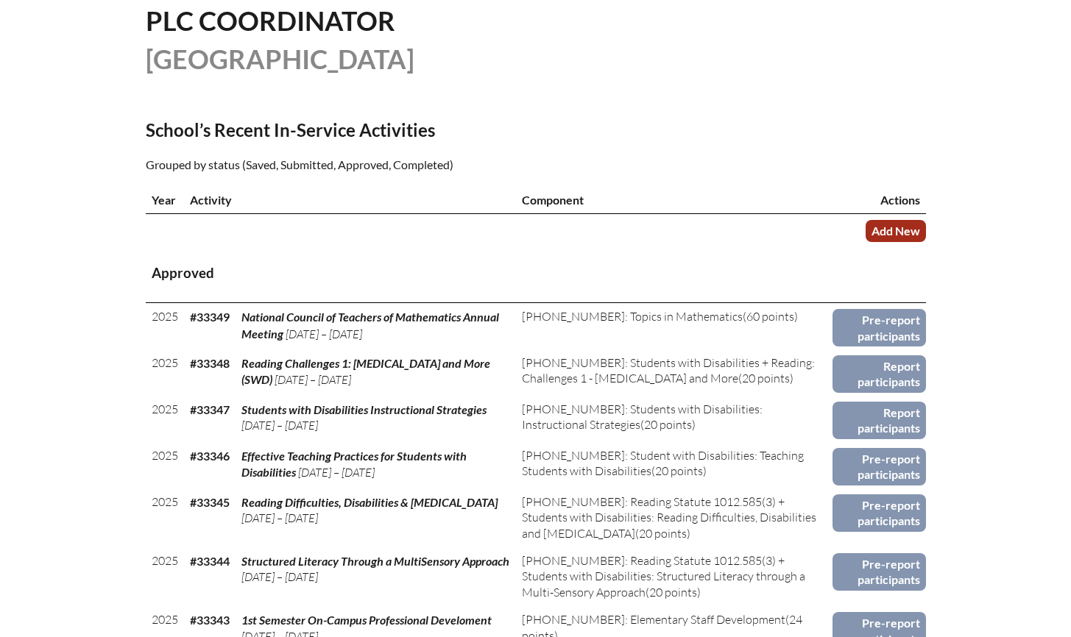
click at [897, 241] on link "Add New" at bounding box center [895, 230] width 60 height 21
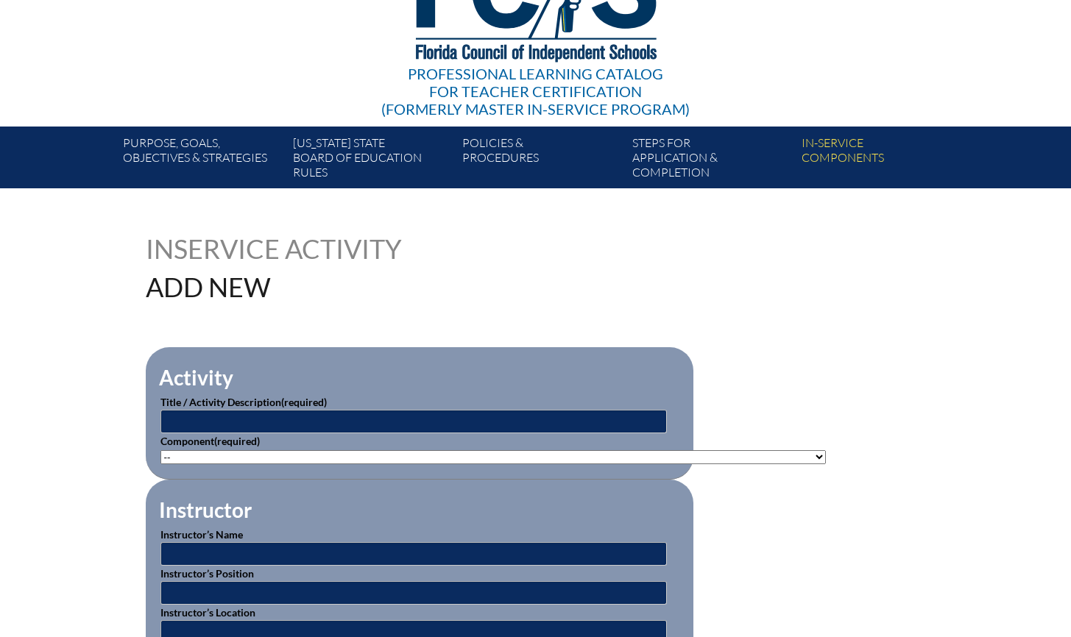
scroll to position [169, 0]
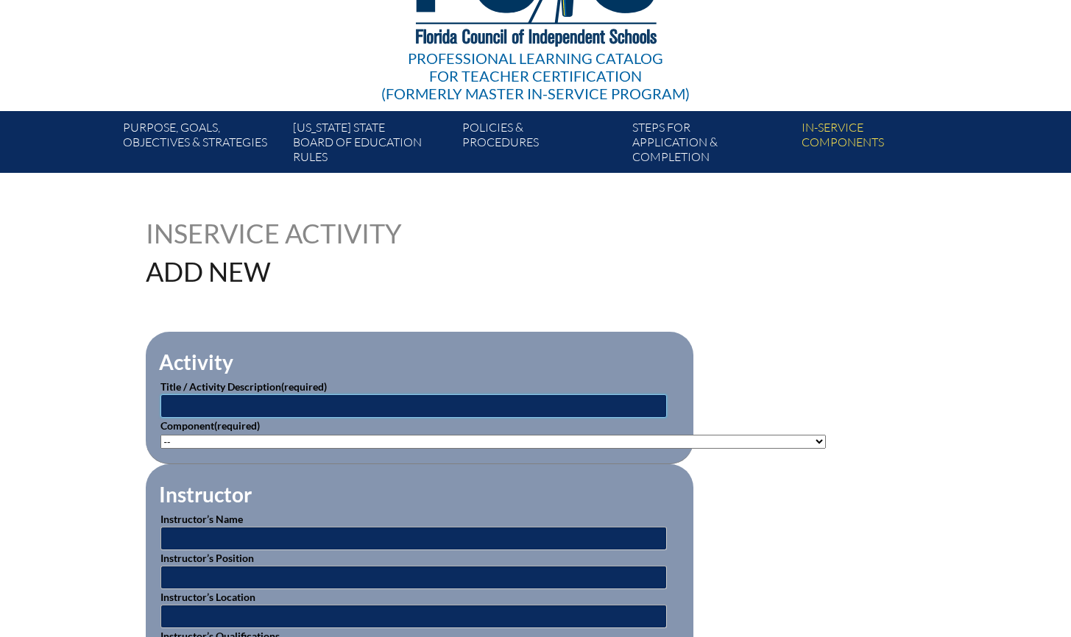
click at [436, 398] on input "text" at bounding box center [413, 406] width 506 height 24
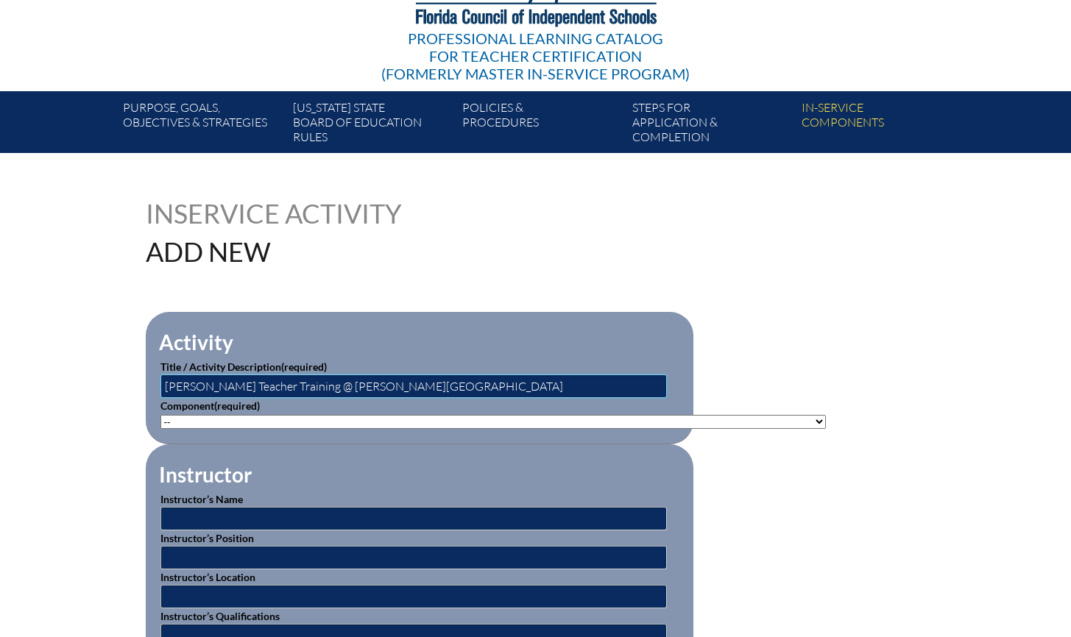
scroll to position [190, 0]
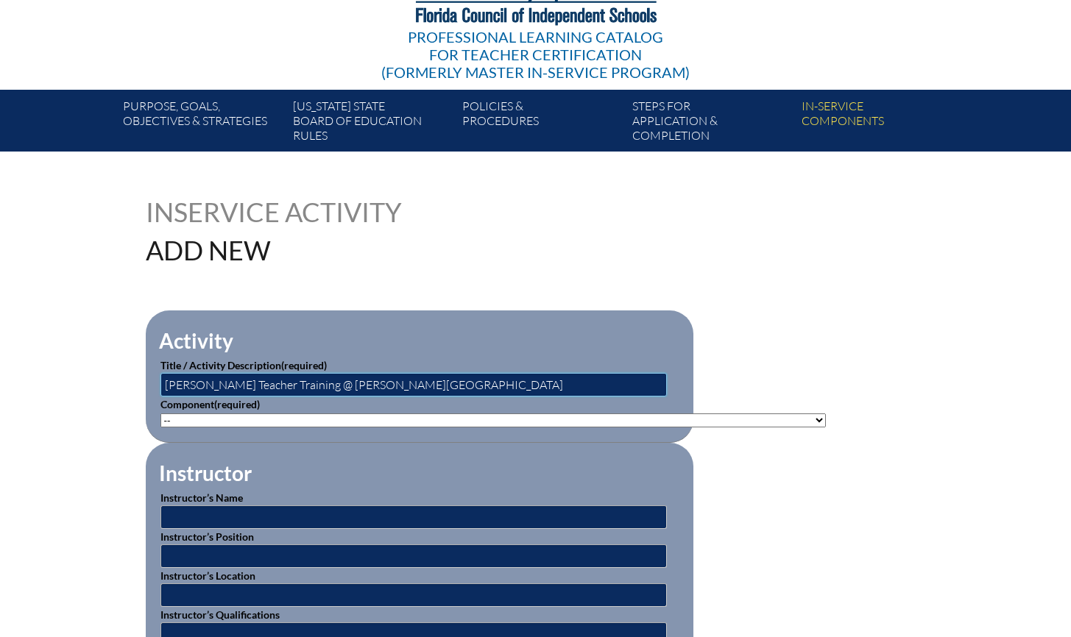
drag, startPoint x: 273, startPoint y: 380, endPoint x: 307, endPoint y: 377, distance: 34.1
click at [273, 380] on input "[PERSON_NAME] Teacher Training @ [PERSON_NAME][GEOGRAPHIC_DATA]" at bounding box center [413, 385] width 506 height 24
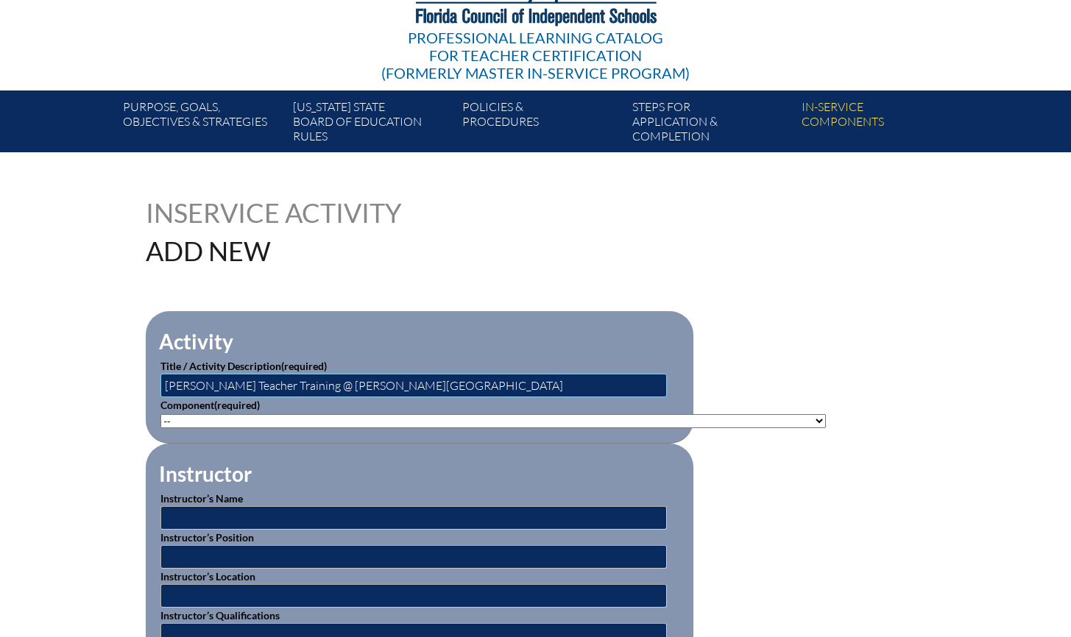
drag, startPoint x: 240, startPoint y: 380, endPoint x: 437, endPoint y: 380, distance: 197.2
click at [437, 380] on input "[PERSON_NAME] Teacher Training @ [PERSON_NAME][GEOGRAPHIC_DATA]" at bounding box center [413, 386] width 506 height 24
drag, startPoint x: 297, startPoint y: 383, endPoint x: 489, endPoint y: 383, distance: 192.8
click at [489, 383] on input "Guy Harvey Conservation Education Training" at bounding box center [413, 386] width 506 height 24
type input "[PERSON_NAME] Conservation Summit"
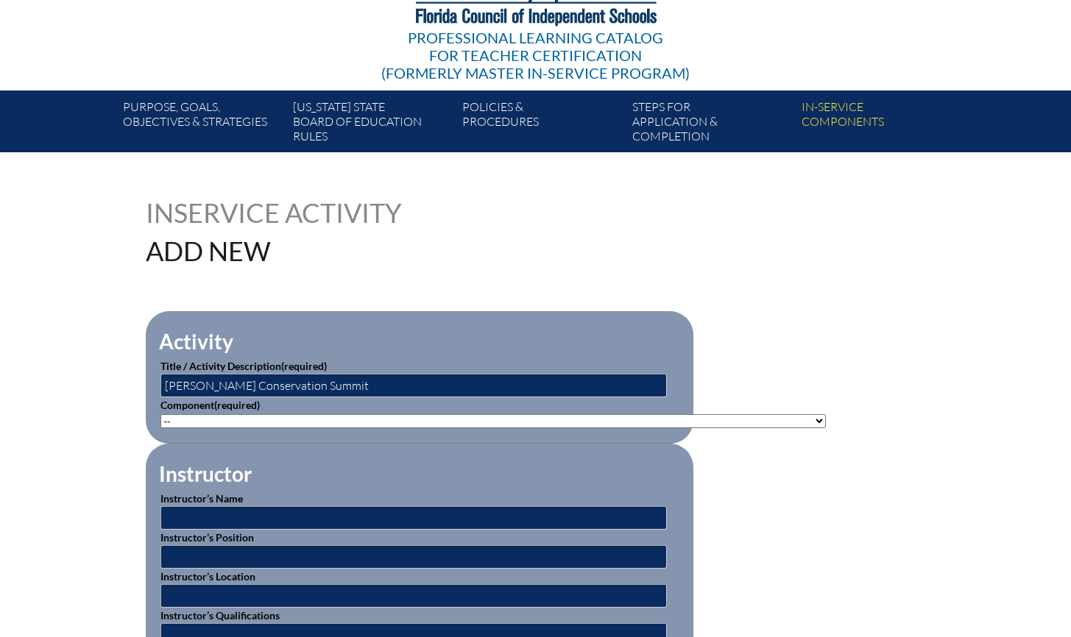
click at [392, 415] on select"]"] "-- 1-000-001: Appropriate Art Activities 1-000-002: Concept and Art Process for…" at bounding box center [492, 421] width 665 height 14
select select"]"] "21245"
click at [160, 414] on select"]"] "-- 1-000-001: Appropriate Art Activities 1-000-002: Concept and Art Process for…" at bounding box center [492, 421] width 665 height 14
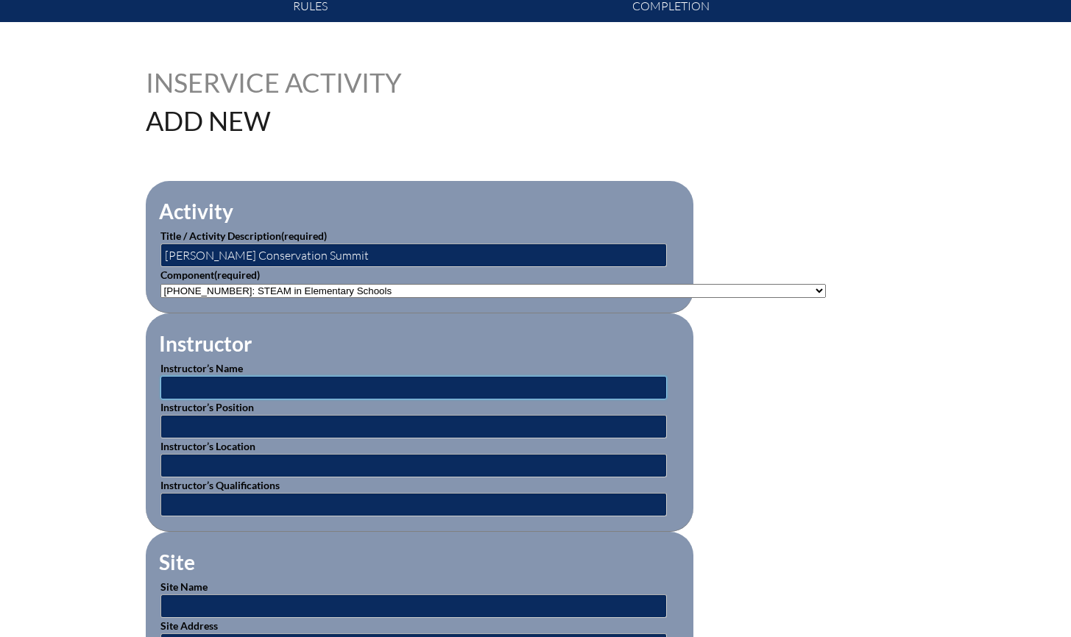
click at [271, 385] on input "text" at bounding box center [413, 388] width 506 height 24
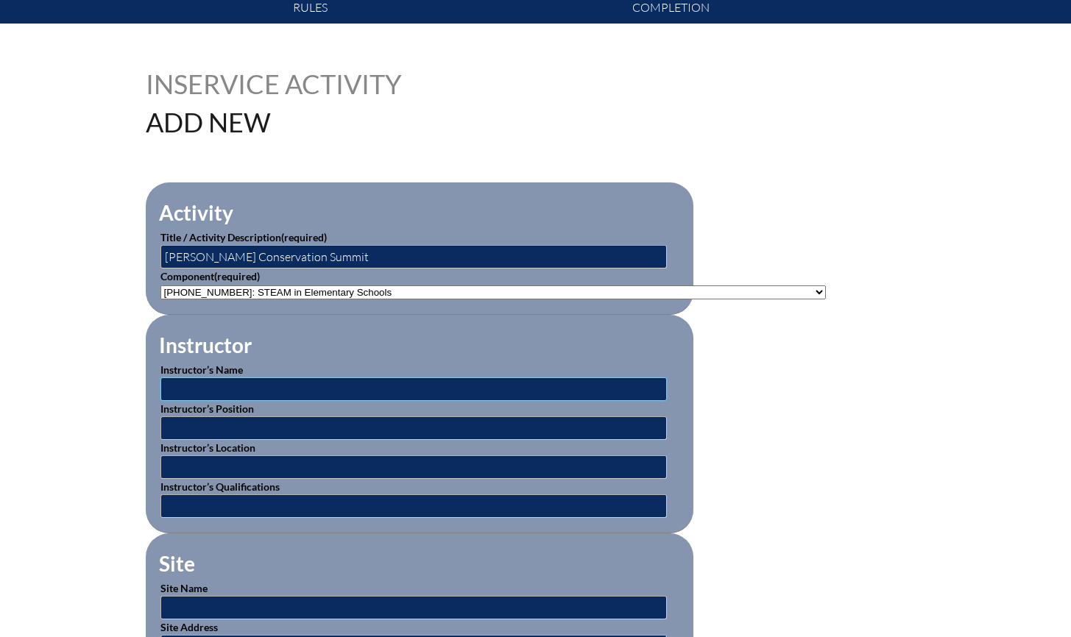
scroll to position [314, 0]
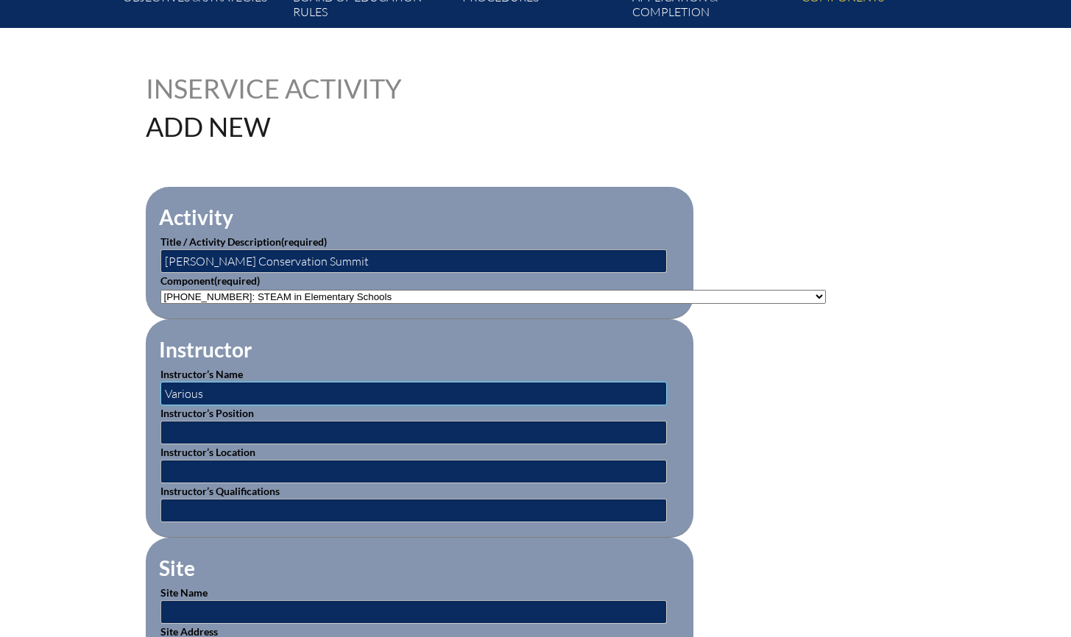
type input "Various"
click at [283, 432] on input "text" at bounding box center [413, 433] width 506 height 24
type input "V"
type input "Trainer"
type input "[PERSON_NAME][GEOGRAPHIC_DATA]"
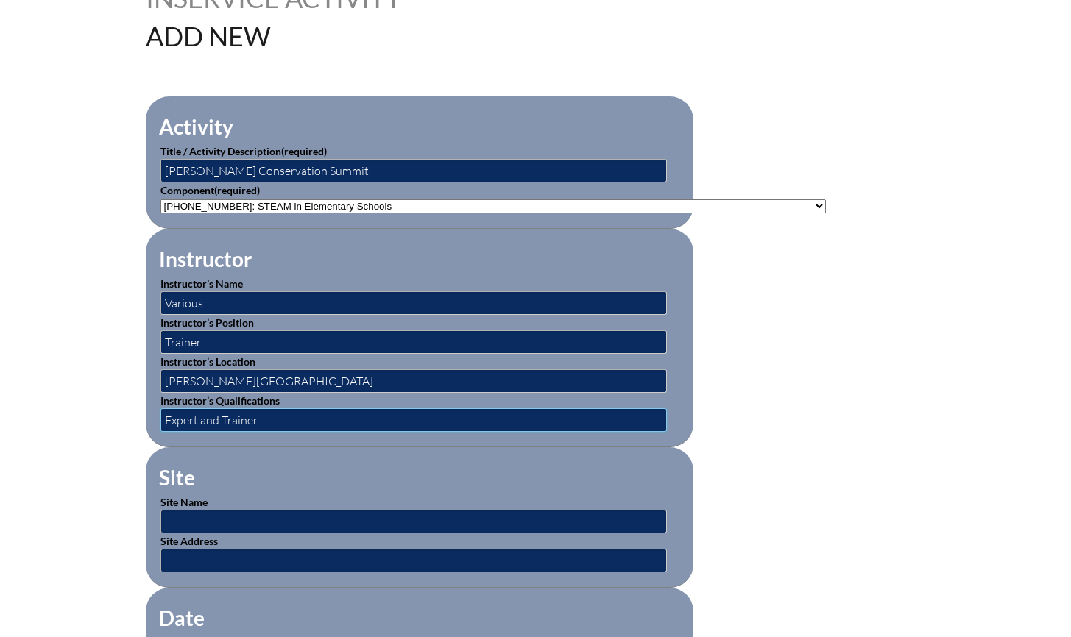
scroll to position [450, 0]
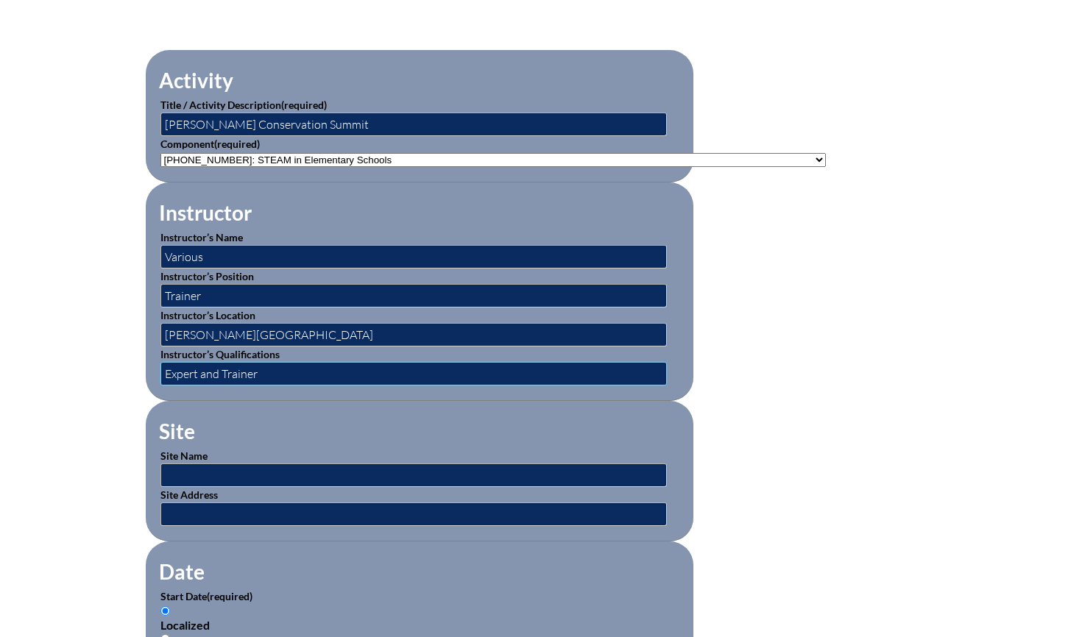
type input "Expert and Trainer"
click at [273, 476] on input "text" at bounding box center [413, 476] width 506 height 24
type input "B"
type input "[PERSON_NAME] Foundation, [PERSON_NAME][GEOGRAPHIC_DATA], [US_STATE]"
click at [280, 503] on input "text" at bounding box center [413, 515] width 506 height 24
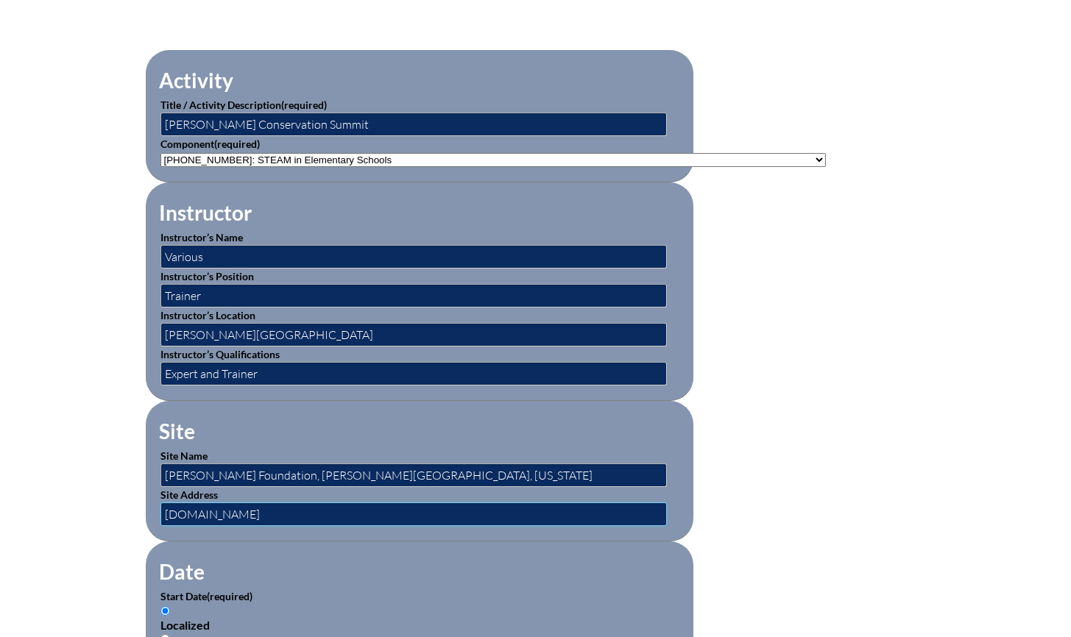
type input "[DOMAIN_NAME]"
click at [415, 417] on fieldset "Site Site Name Guy Harvey Foundation, Busch Gardens, Florida Site Address www.g…" at bounding box center [420, 471] width 548 height 141
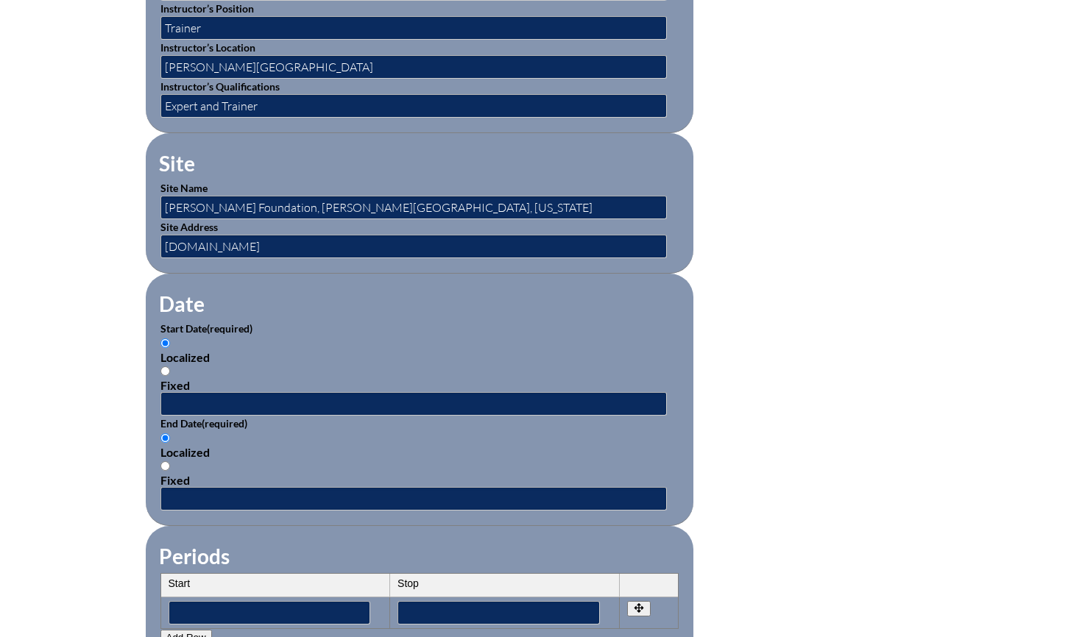
scroll to position [774, 0]
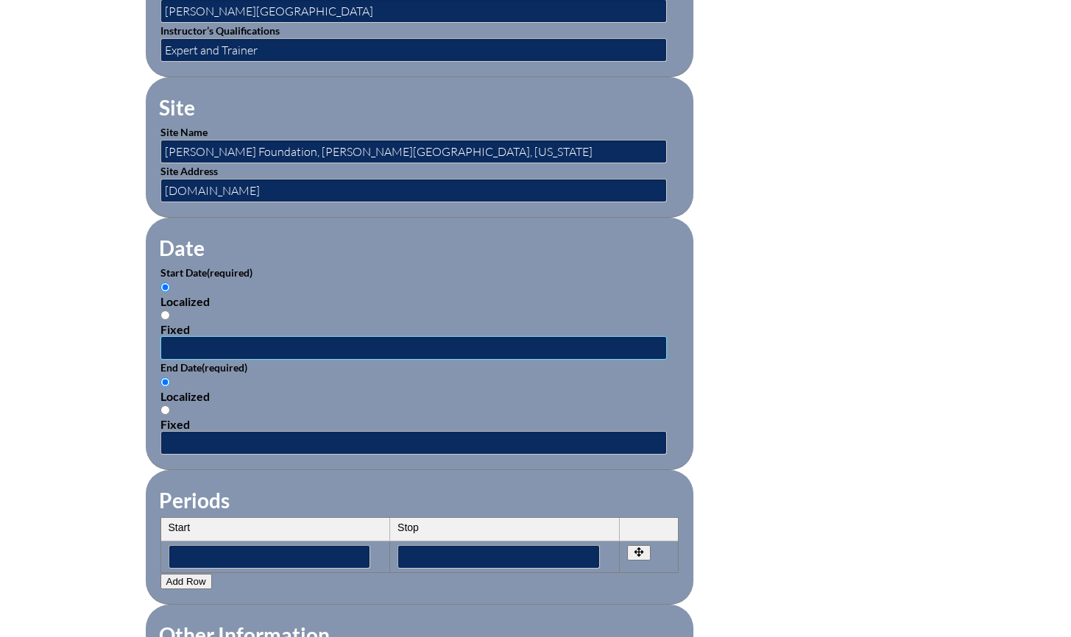
click at [264, 339] on input "text" at bounding box center [413, 348] width 506 height 24
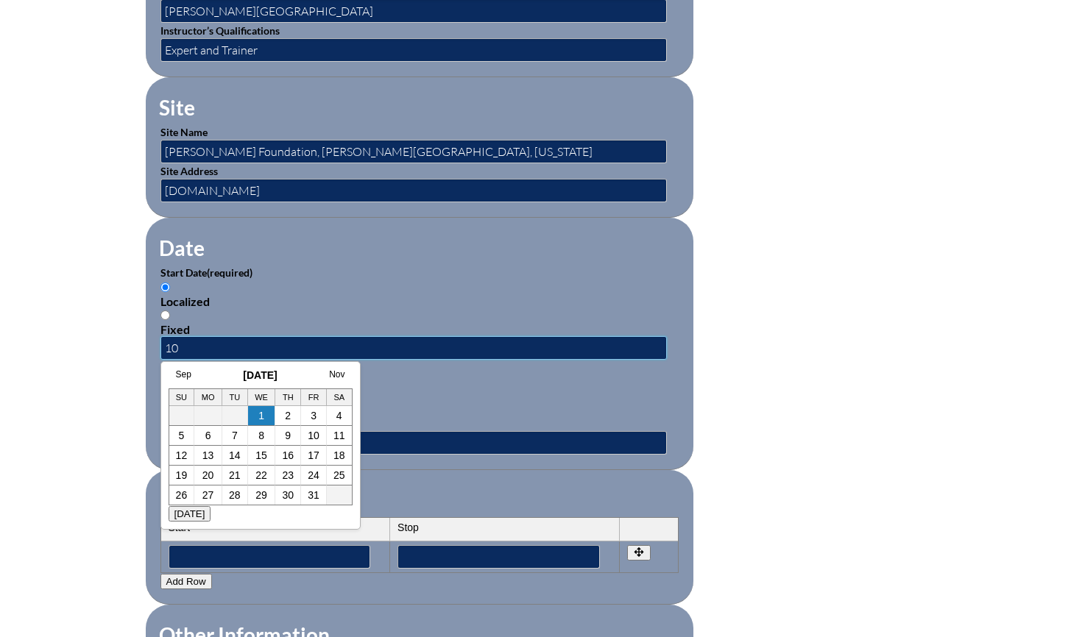
type input "1"
type input "2025-10-24"
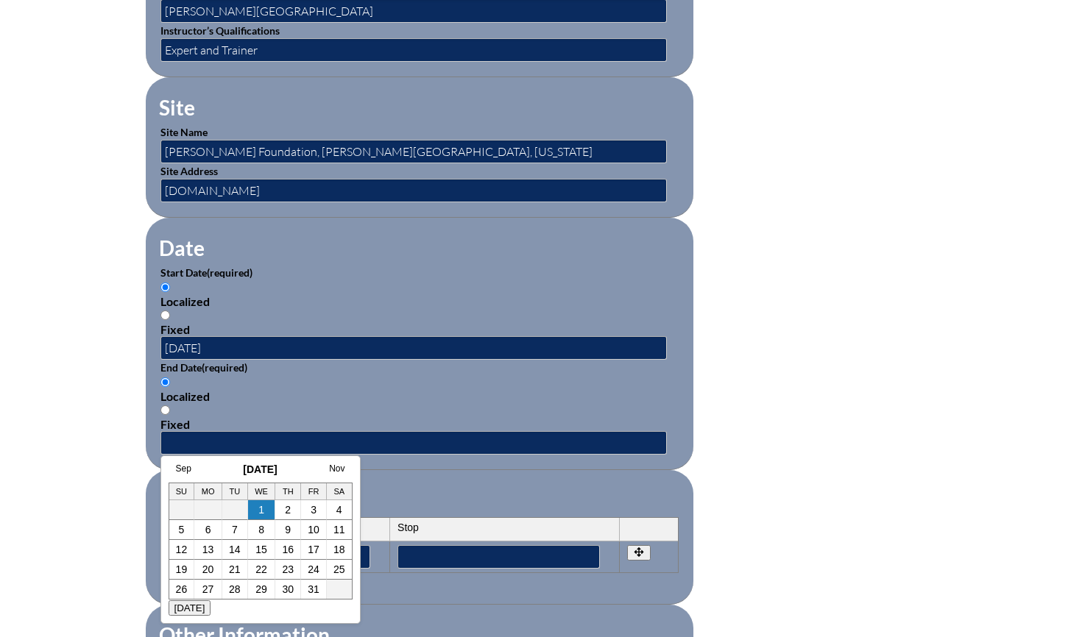
click at [164, 405] on input "Fixed" at bounding box center [165, 410] width 10 height 10
radio input "true"
click at [238, 433] on input "text" at bounding box center [413, 443] width 506 height 24
type input "2025-10-26"
click at [388, 302] on div "Localized Fixed" at bounding box center [419, 308] width 518 height 56
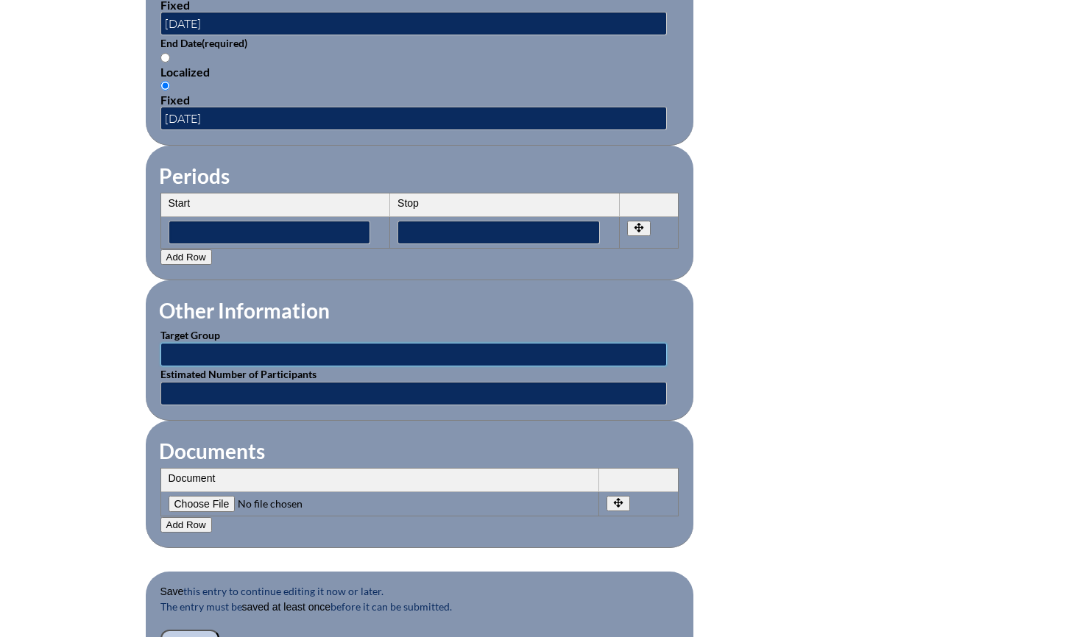
click at [327, 344] on input "text" at bounding box center [413, 355] width 506 height 24
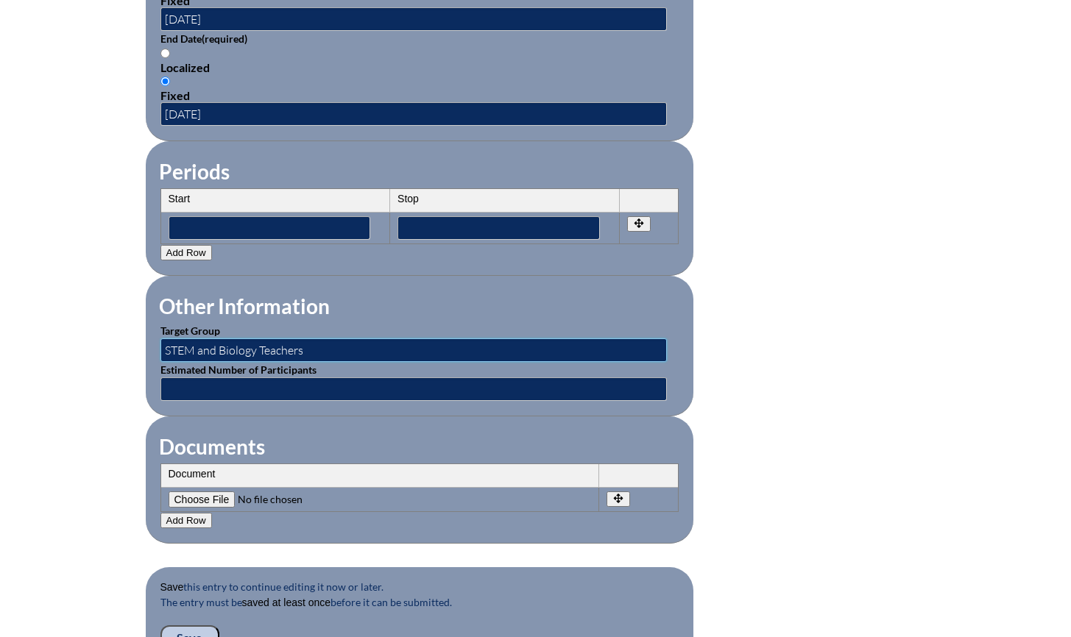
type input "STEM and Biology Teachers"
click at [343, 378] on input "text" at bounding box center [413, 390] width 506 height 24
type input "2"
click at [436, 303] on fieldset "Other Information Target Group STEM and Biology Teachers Estimated Number of Pa…" at bounding box center [420, 346] width 548 height 141
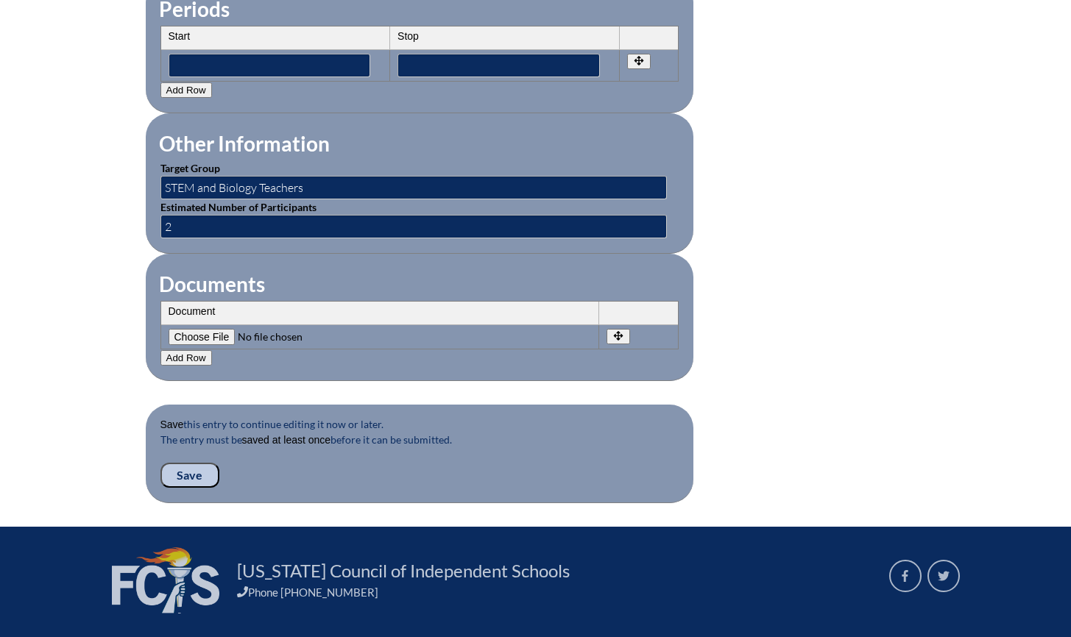
scroll to position [1276, 0]
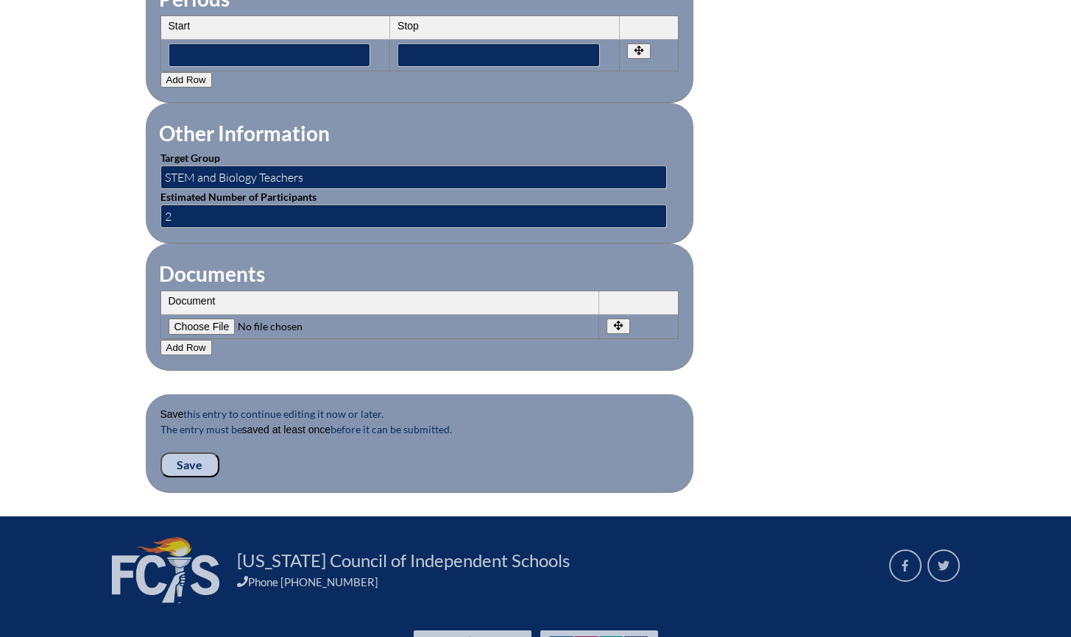
click at [194, 453] on input "Save" at bounding box center [189, 465] width 59 height 25
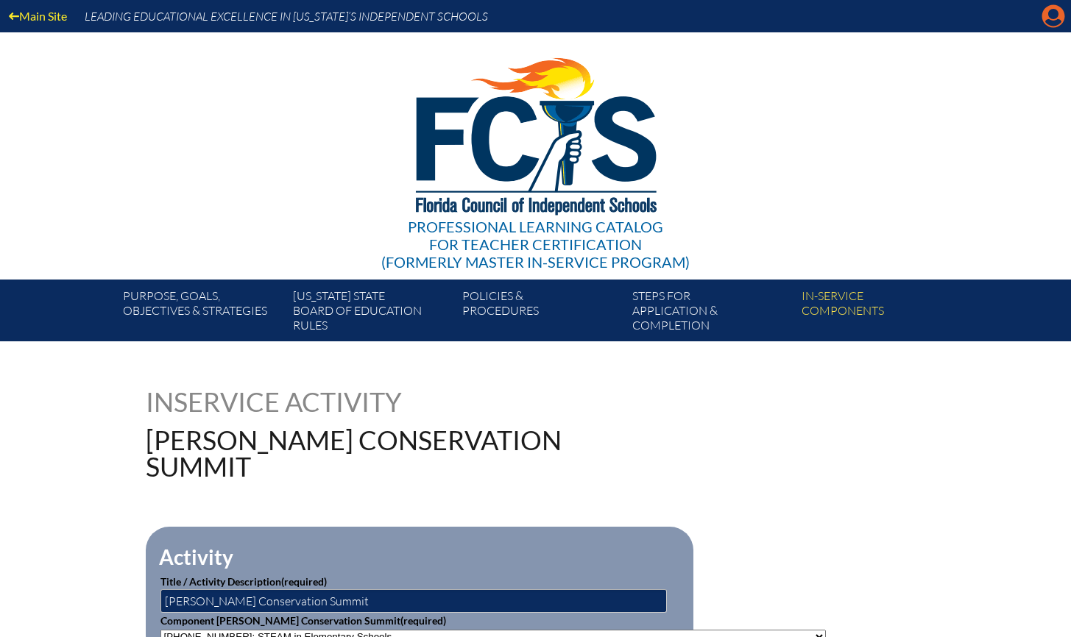
click at [1055, 14] on icon "Manage account" at bounding box center [1053, 16] width 24 height 24
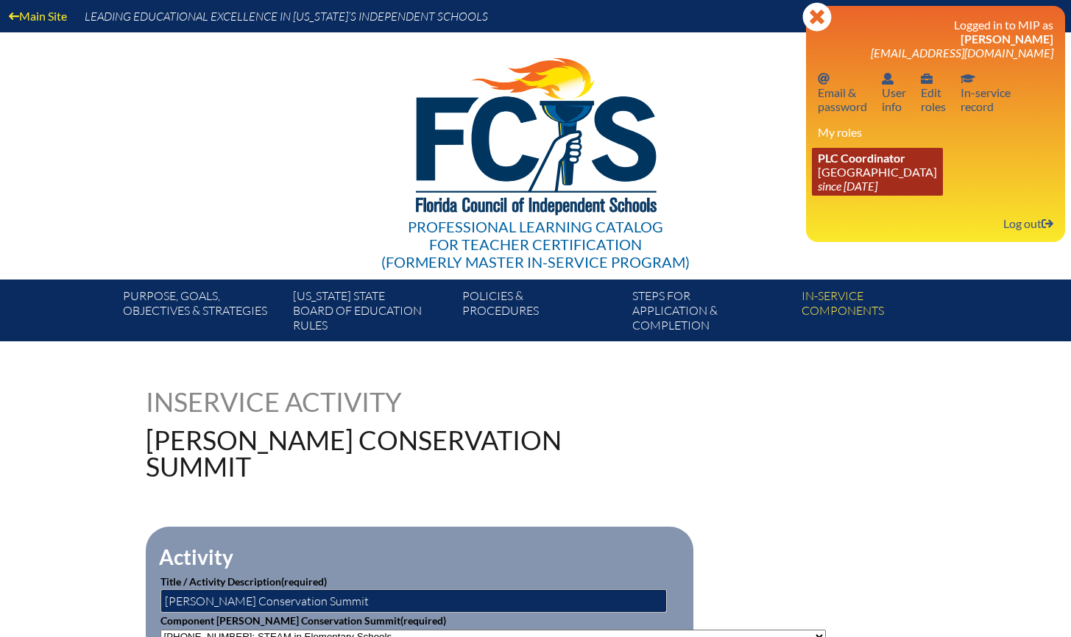
click at [879, 174] on link "PLC Coordinator Holy Comforter Episcopal School since 2006 Jun 1" at bounding box center [877, 172] width 131 height 48
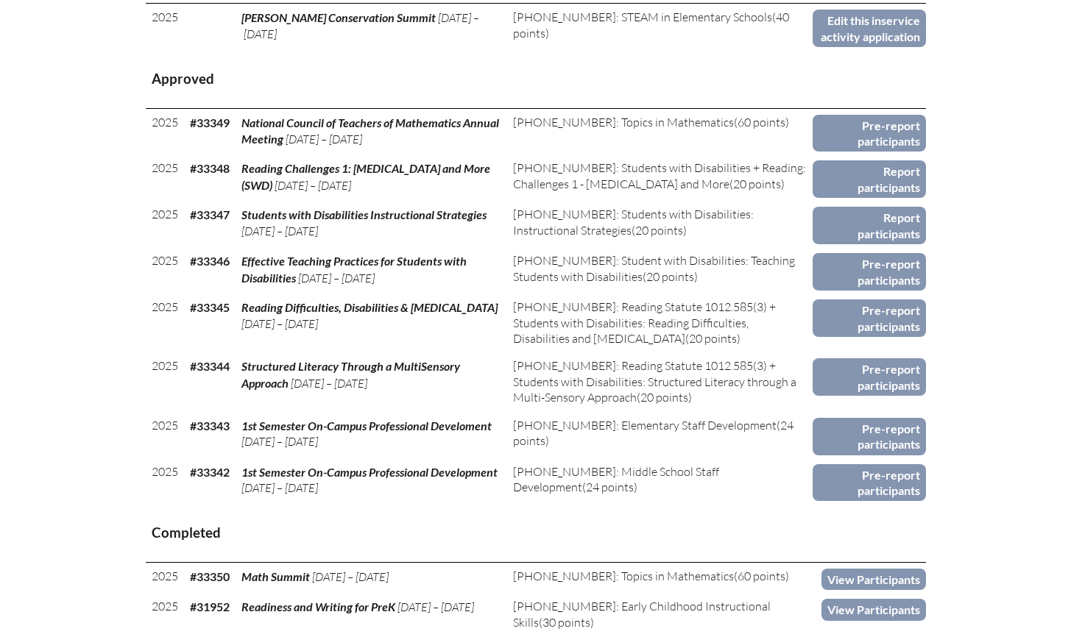
scroll to position [684, 0]
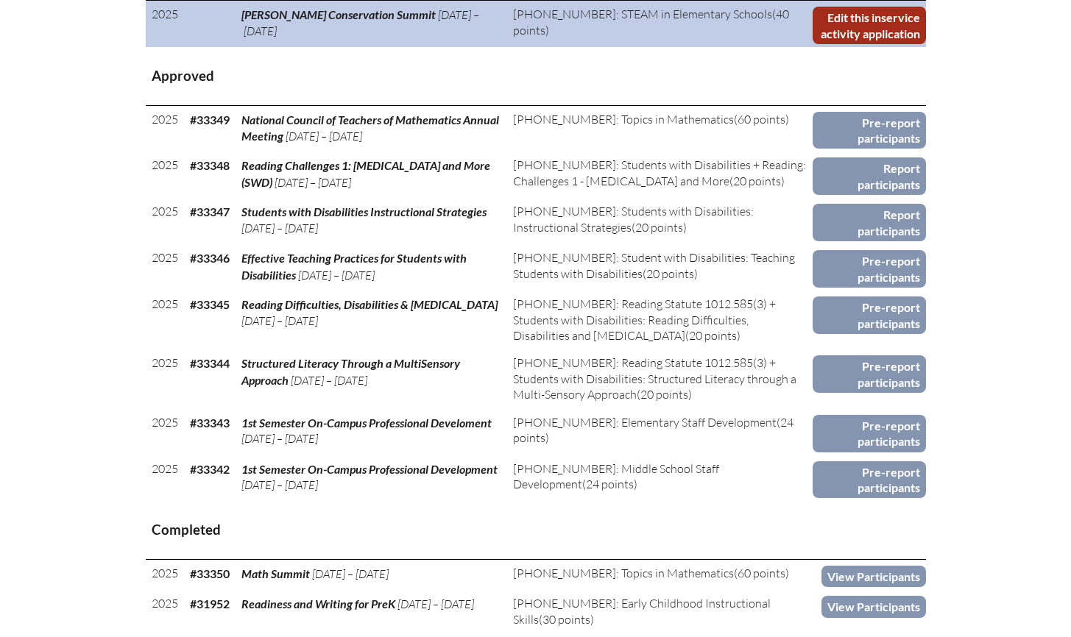
click at [872, 44] on link "Edit this inservice activity application" at bounding box center [868, 26] width 113 height 38
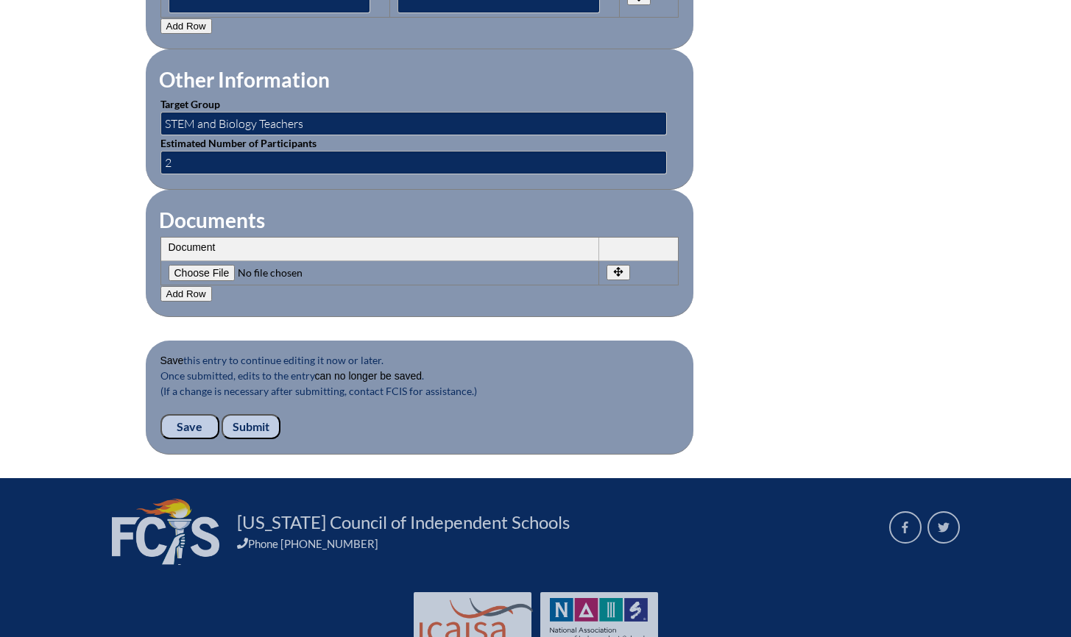
scroll to position [1400, 0]
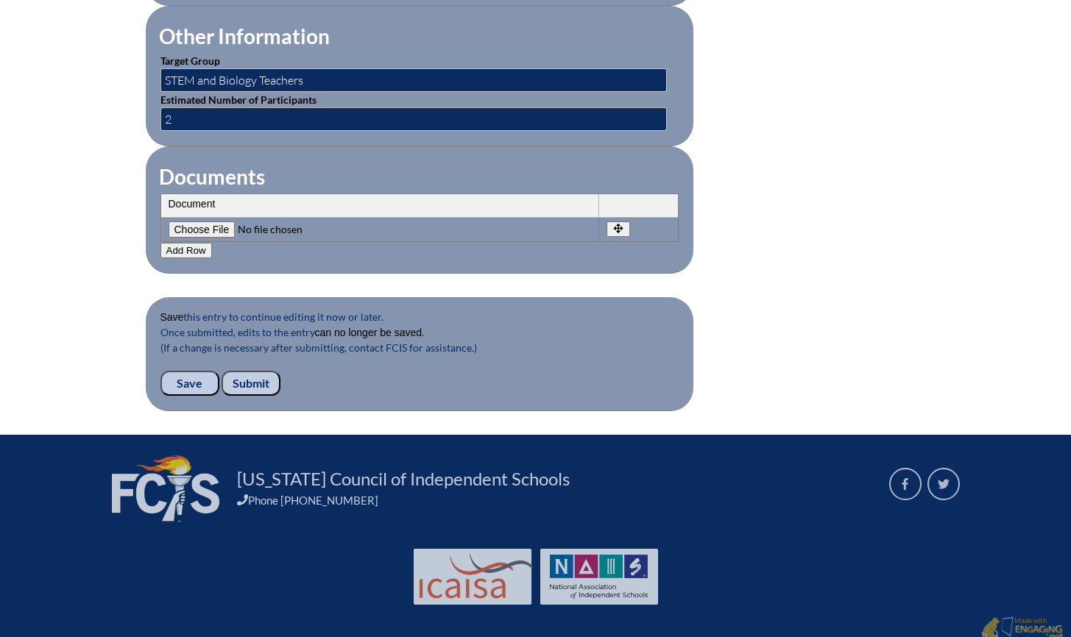
click at [248, 373] on input "Submit" at bounding box center [251, 383] width 59 height 25
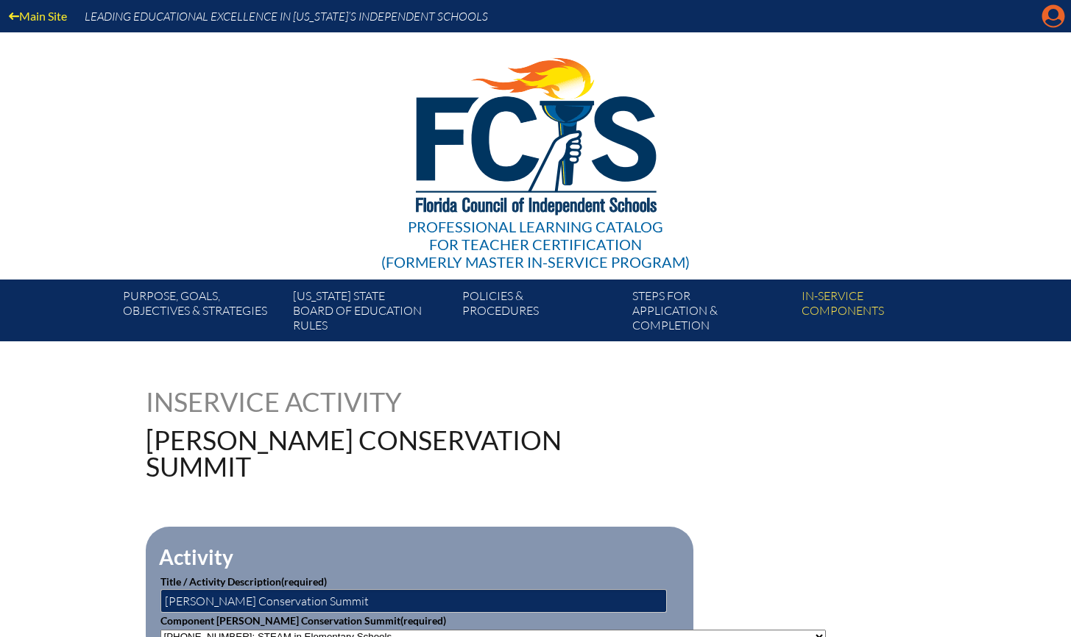
click at [1058, 17] on icon at bounding box center [1053, 16] width 23 height 23
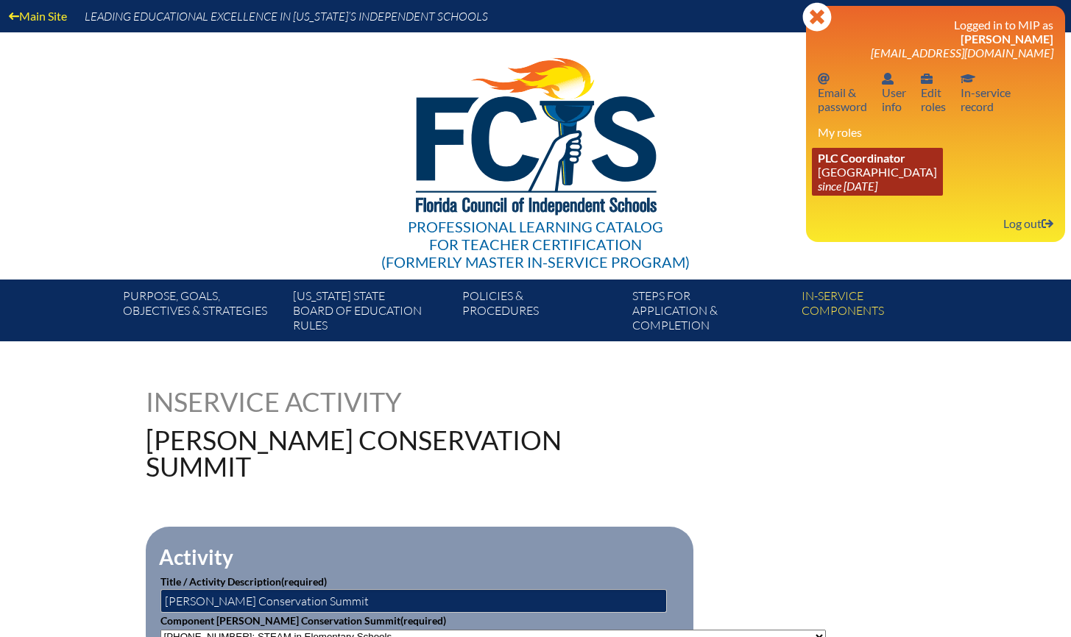
click at [860, 174] on link "PLC Coordinator [GEOGRAPHIC_DATA] since [DATE]" at bounding box center [877, 172] width 131 height 48
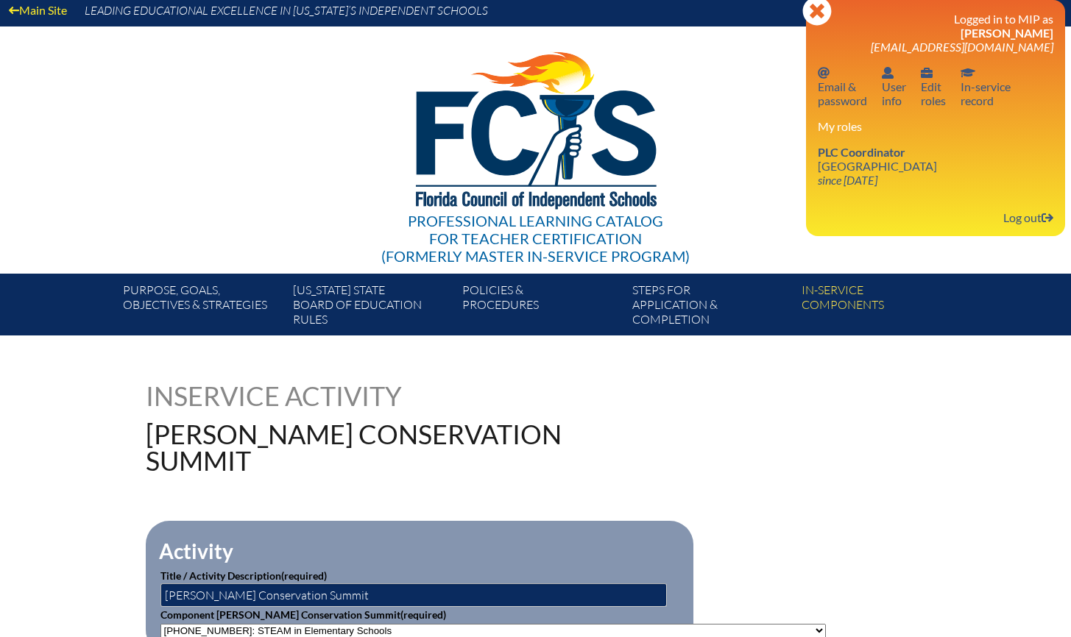
scroll to position [8, 0]
